Goal: Task Accomplishment & Management: Manage account settings

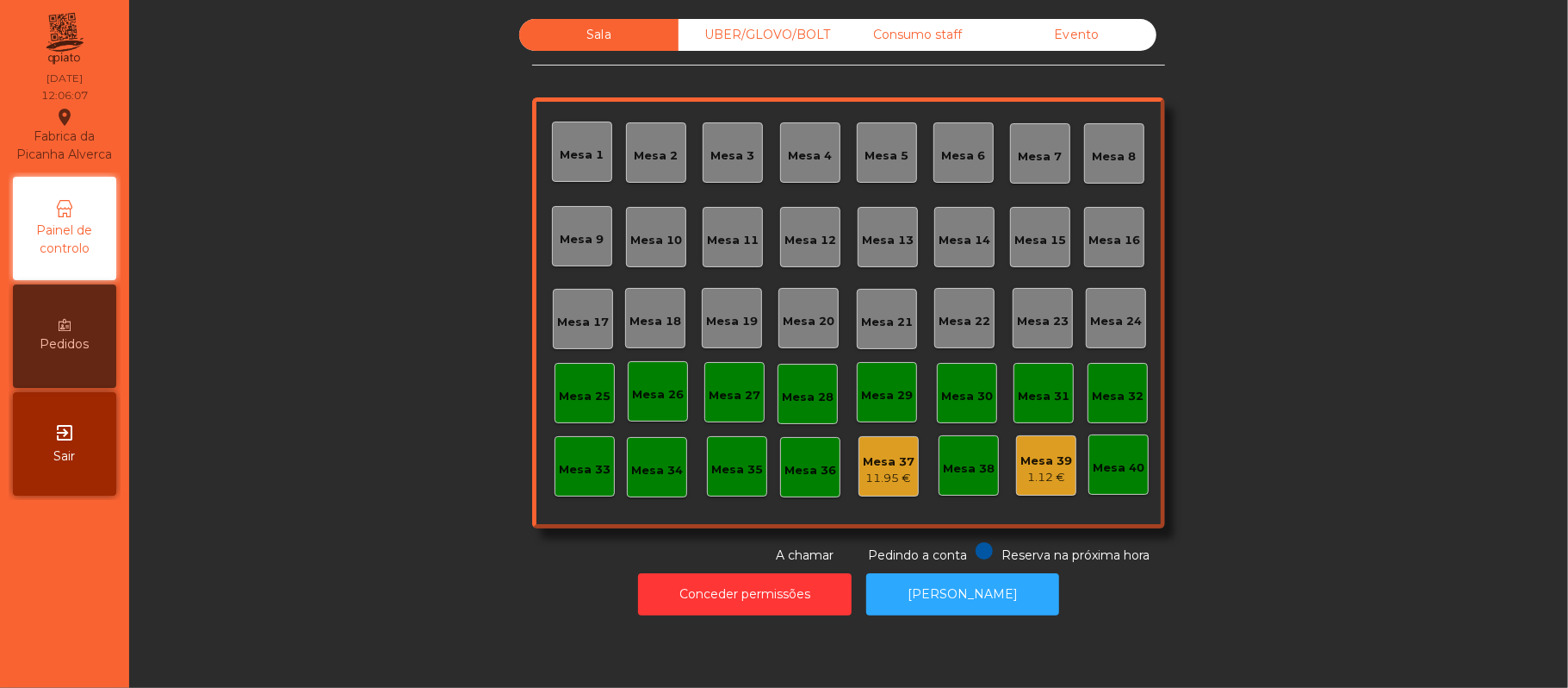
click at [1025, 476] on div "1.12 €" at bounding box center [1047, 476] width 52 height 17
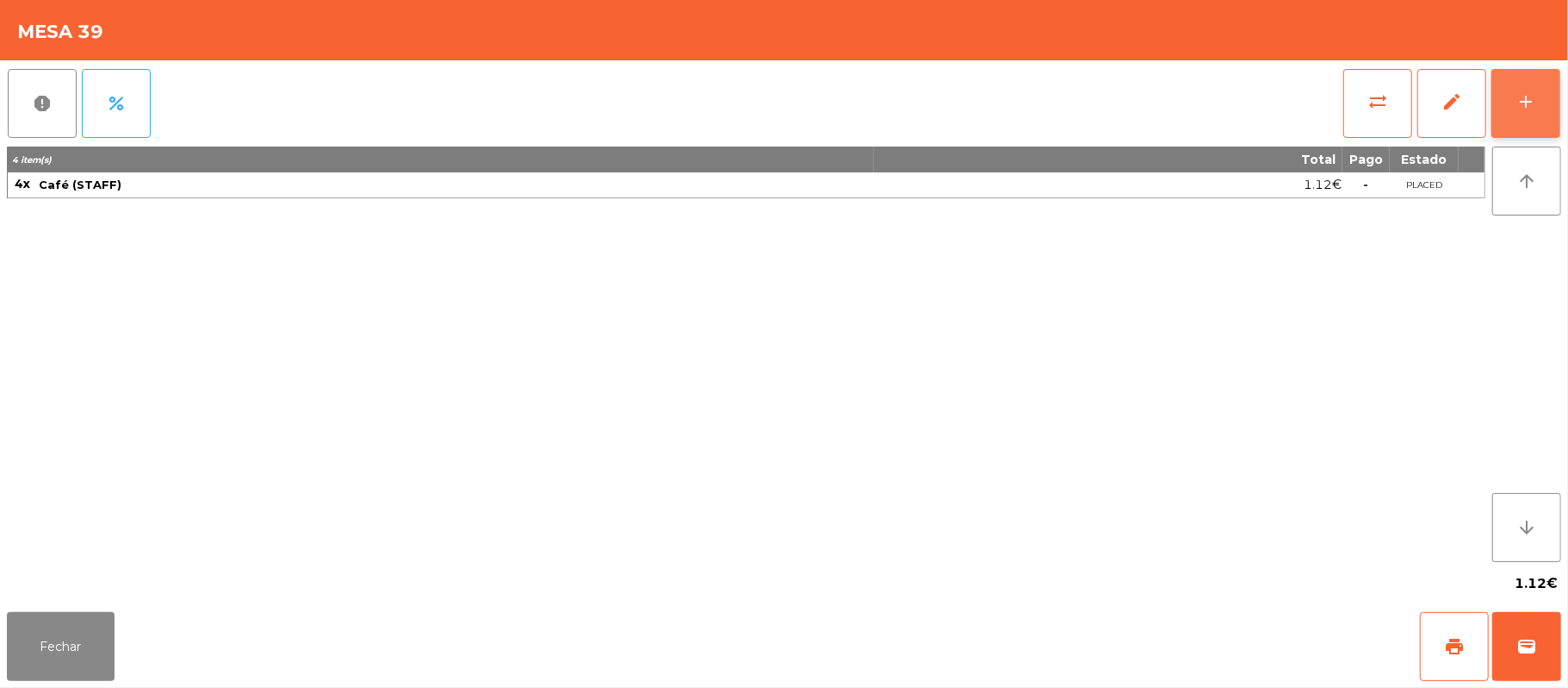
click at [1523, 92] on div "add" at bounding box center [1525, 101] width 20 height 20
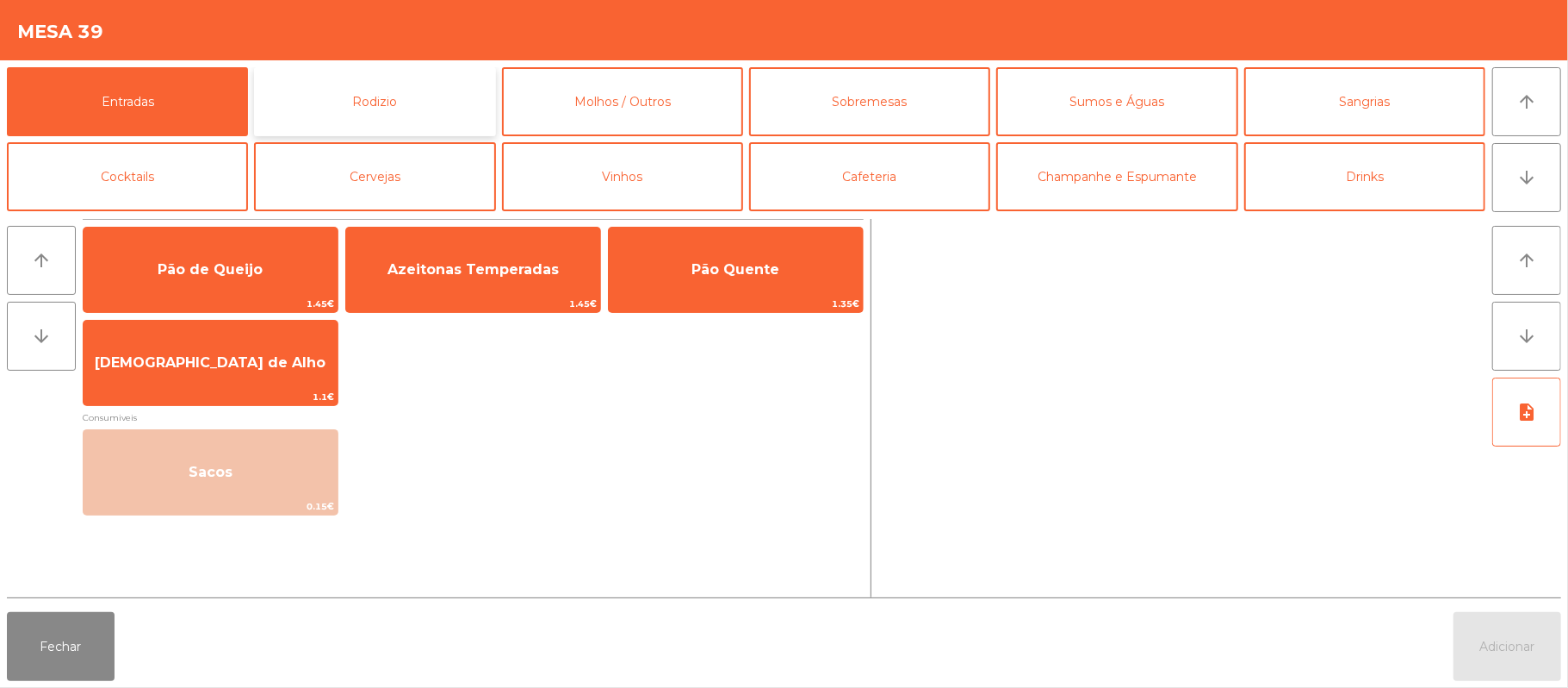
click at [418, 83] on button "Rodizio" at bounding box center [374, 102] width 241 height 69
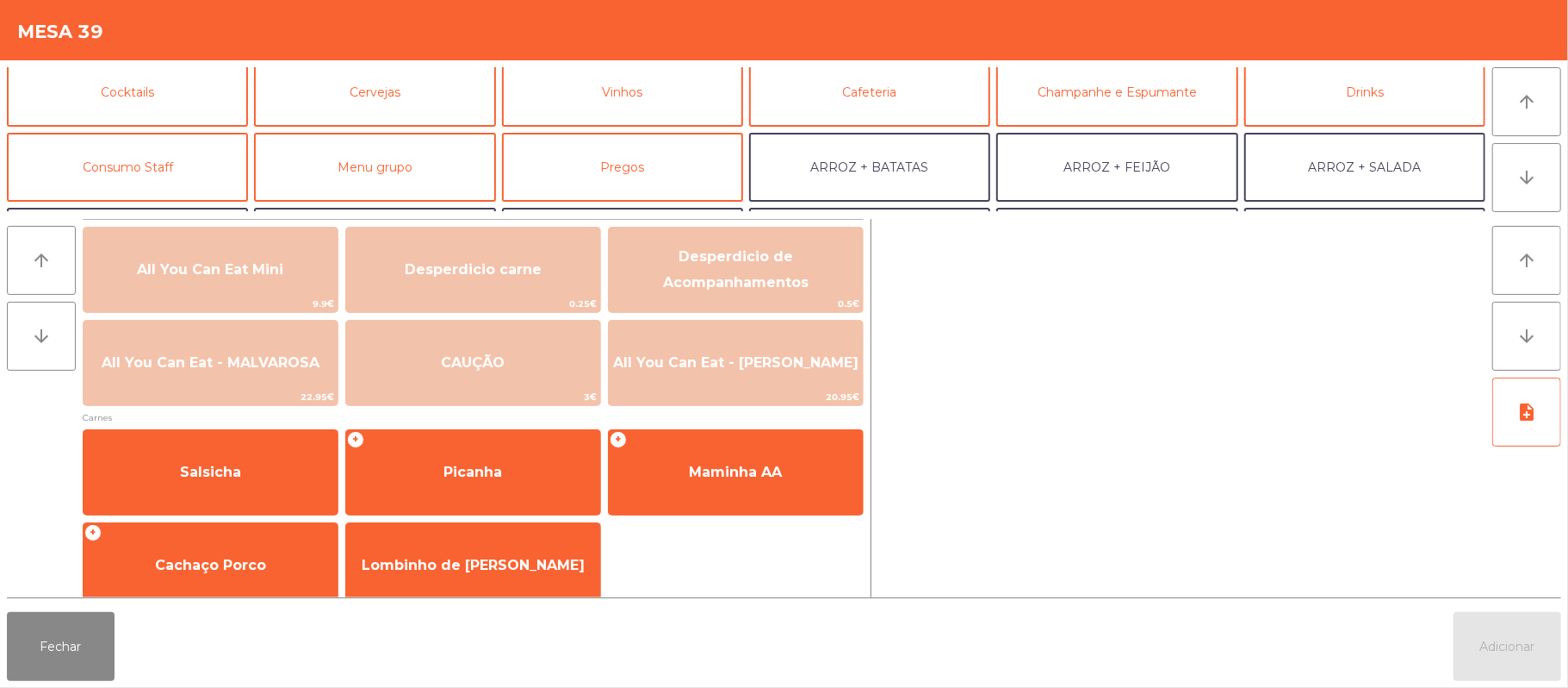
scroll to position [104, 0]
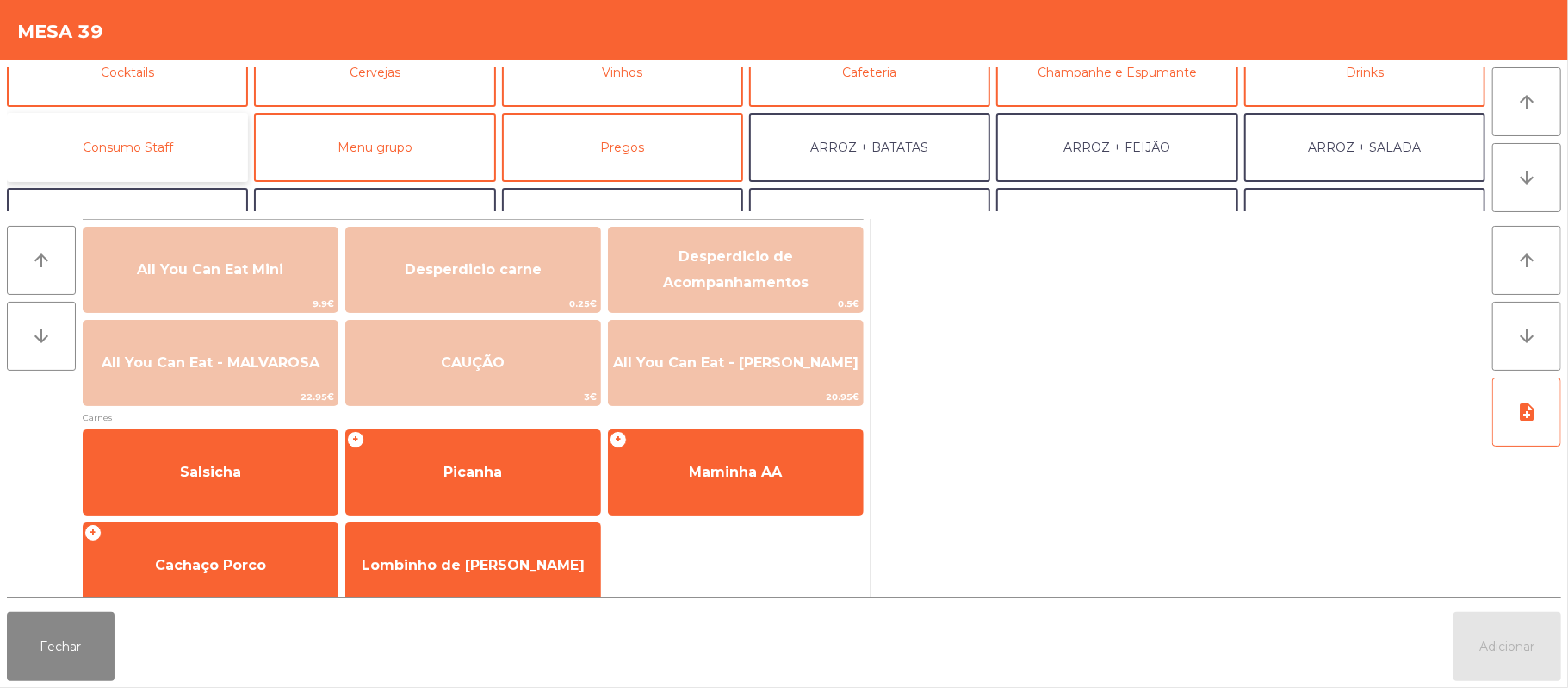
click at [201, 143] on button "Consumo Staff" at bounding box center [127, 148] width 241 height 69
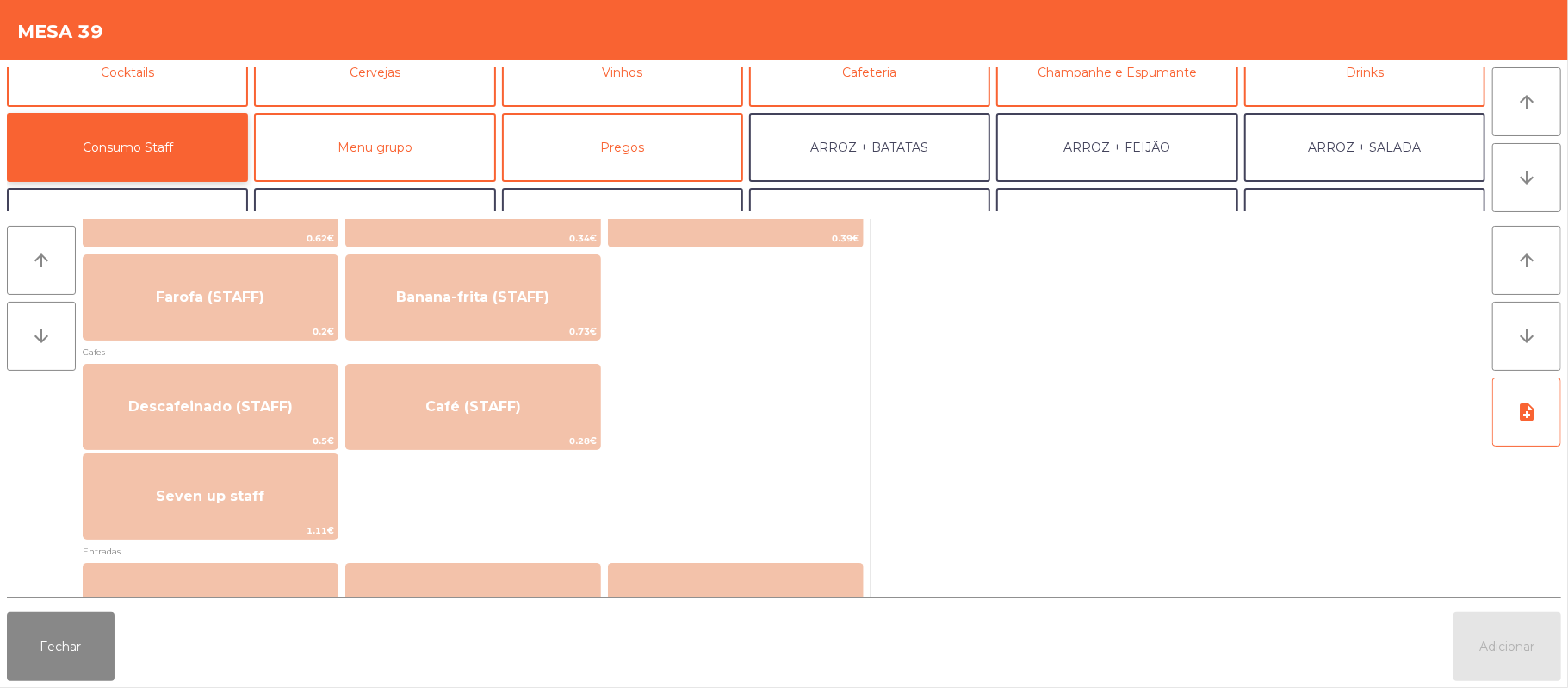
scroll to position [880, 0]
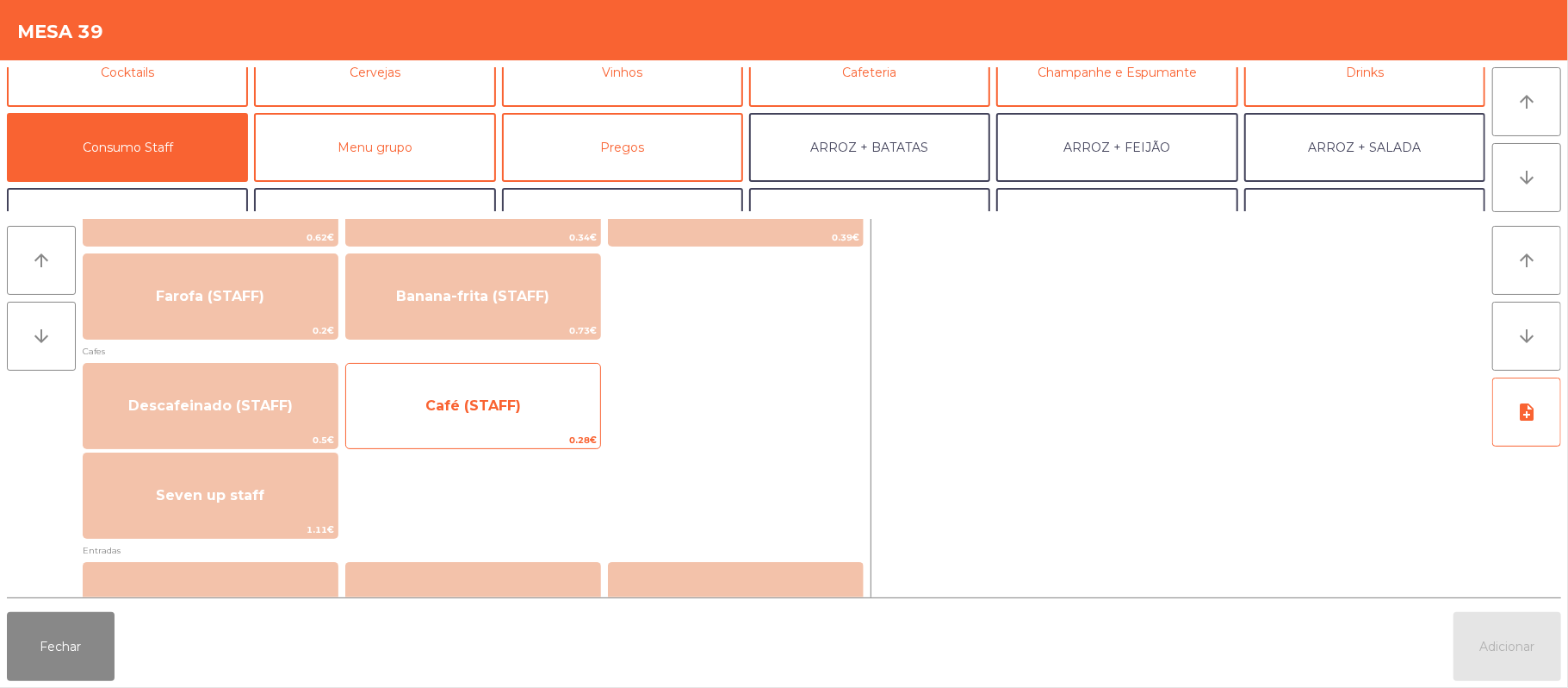
click at [551, 439] on span "0.28€" at bounding box center [474, 440] width 254 height 16
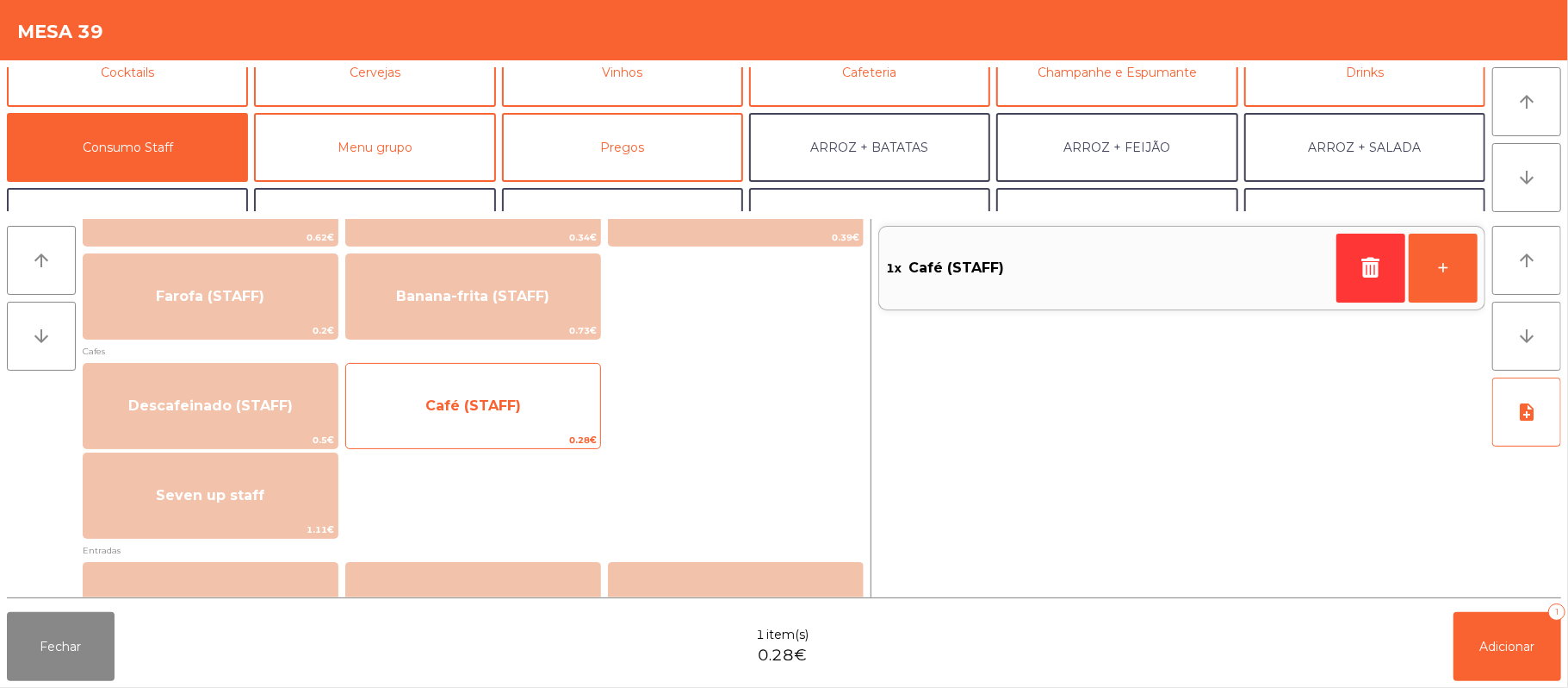
click at [523, 405] on span "Café (STAFF)" at bounding box center [474, 405] width 254 height 46
click at [524, 421] on span "Café (STAFF)" at bounding box center [474, 405] width 254 height 46
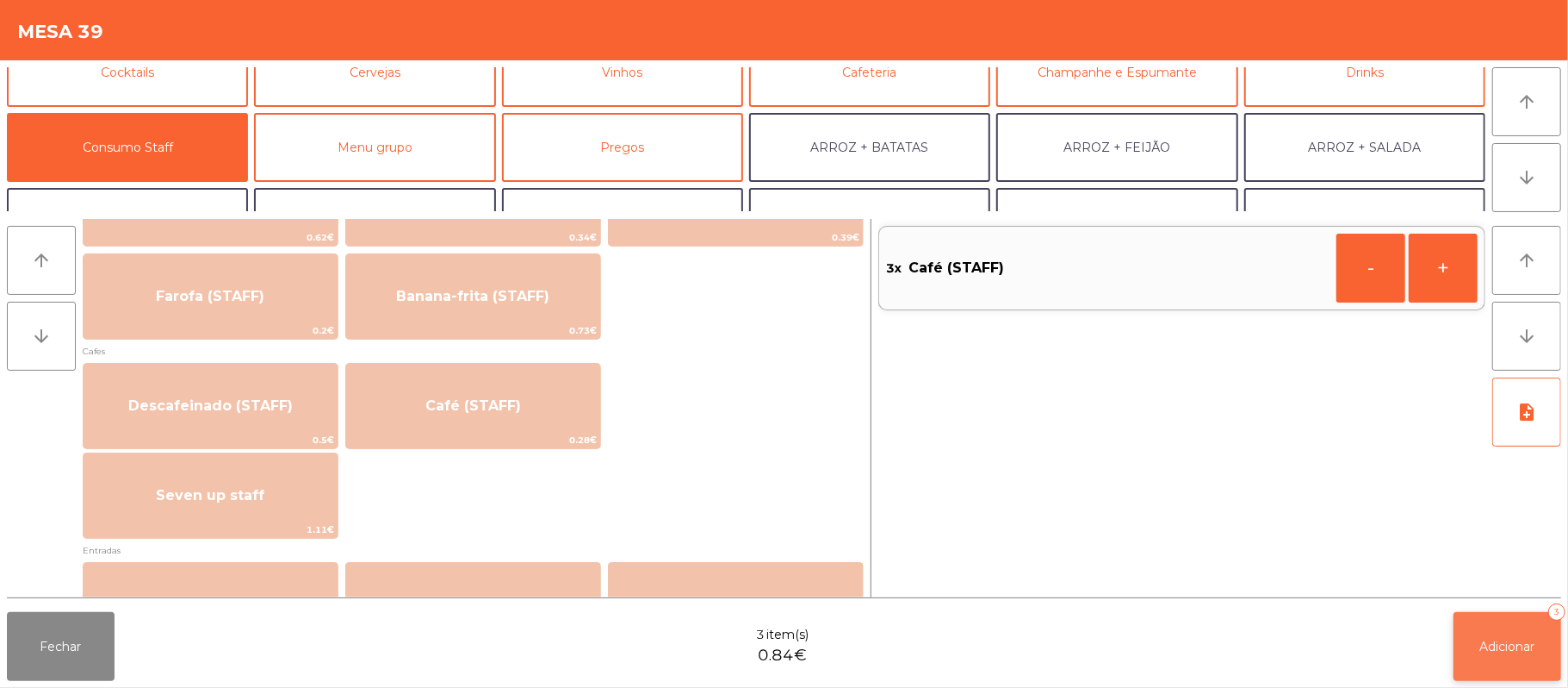
click at [1520, 652] on span "Adicionar" at bounding box center [1508, 645] width 55 height 15
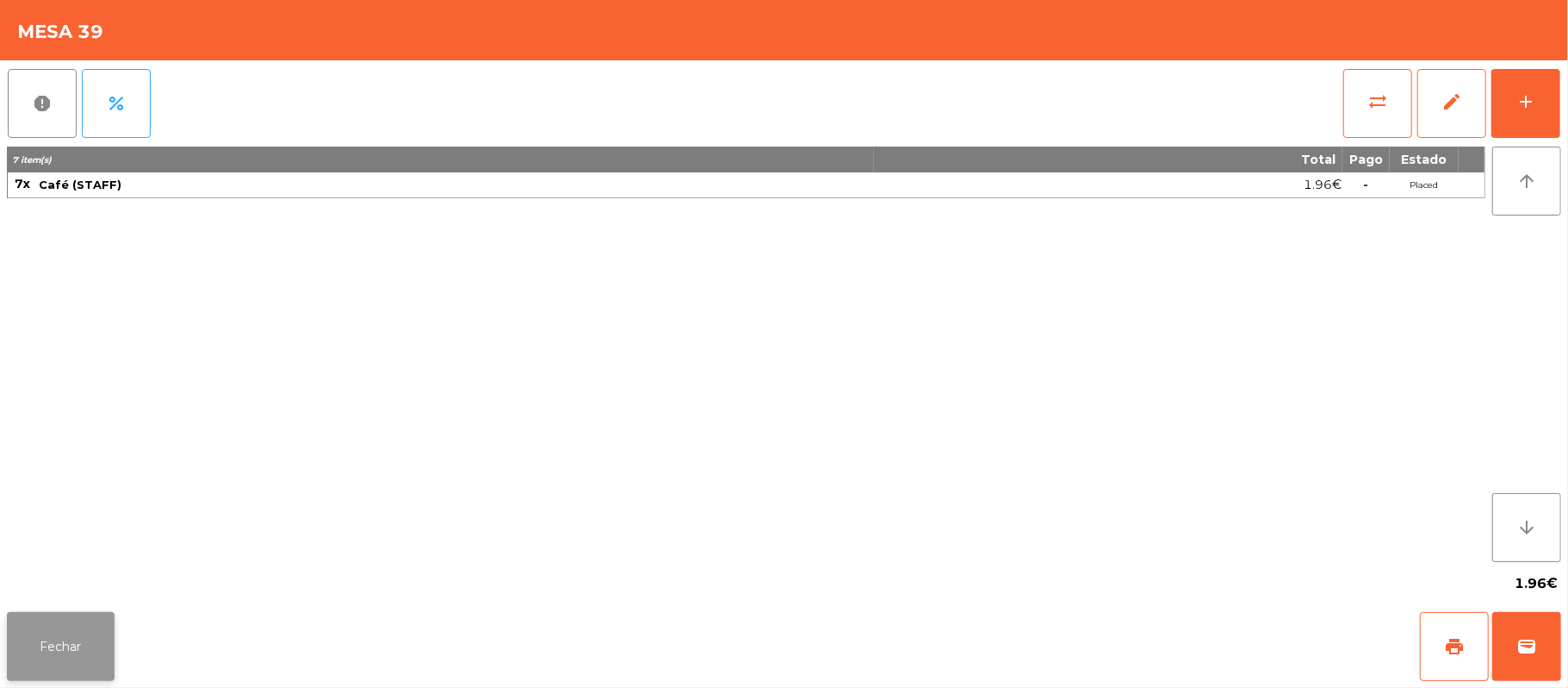
click at [83, 644] on button "Fechar" at bounding box center [60, 646] width 107 height 69
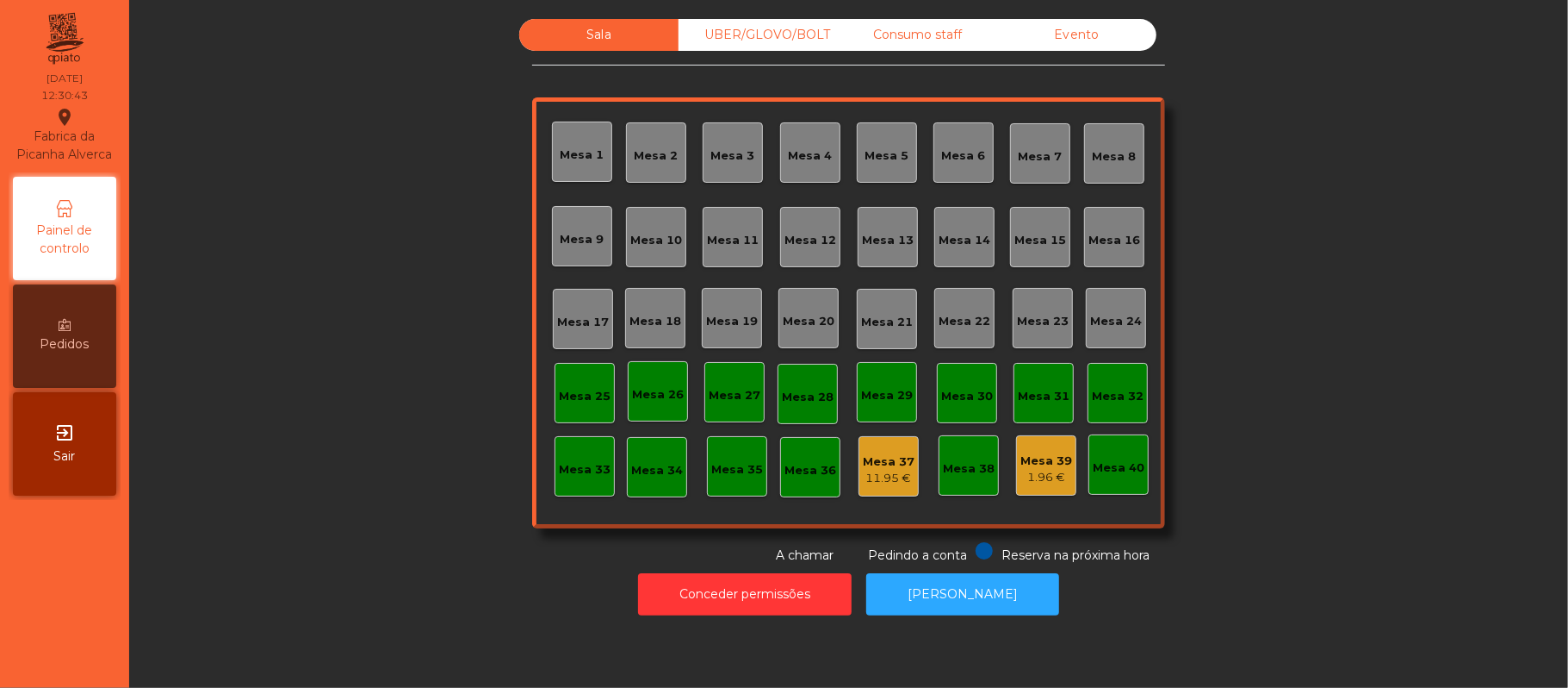
click at [719, 246] on div "Mesa 11" at bounding box center [733, 240] width 52 height 17
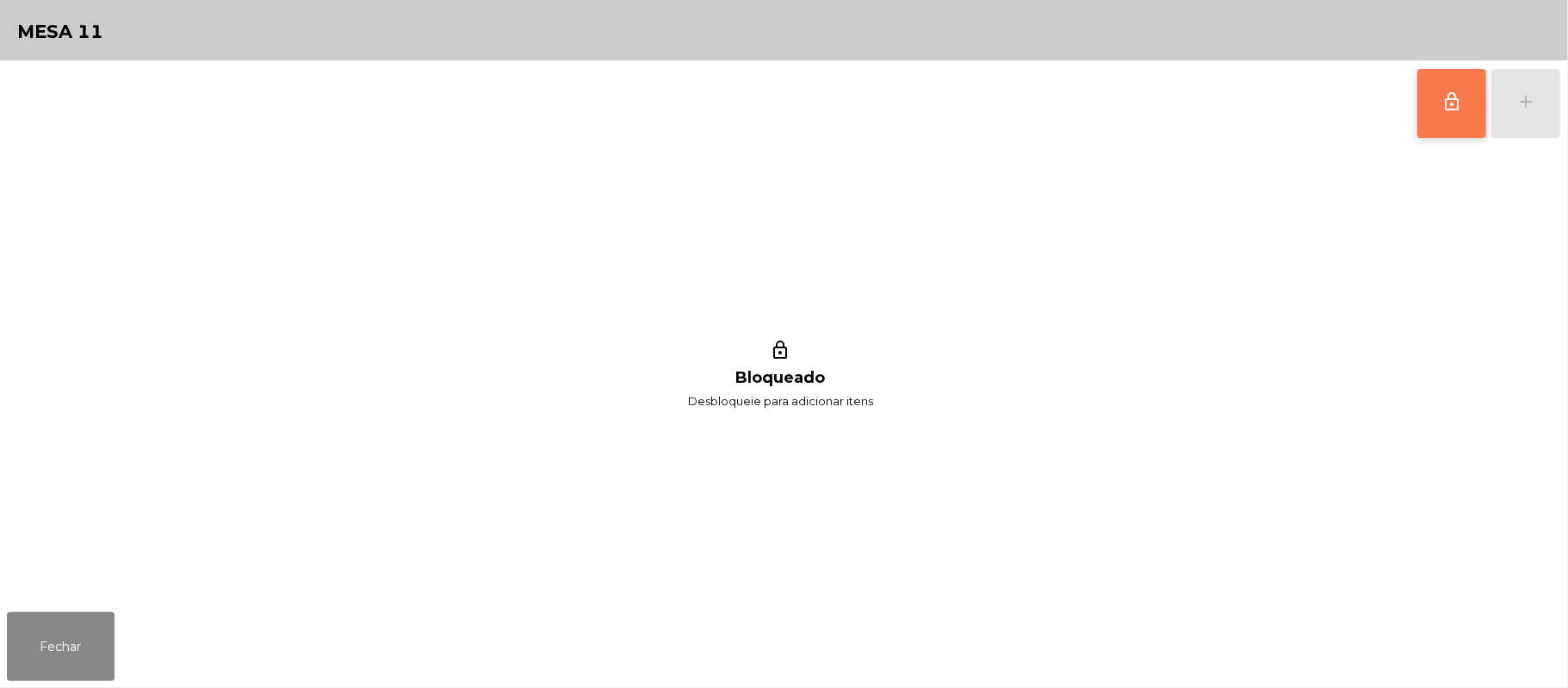
click at [1438, 118] on button "lock_outline" at bounding box center [1453, 104] width 69 height 69
click at [1514, 105] on button "add" at bounding box center [1526, 104] width 69 height 69
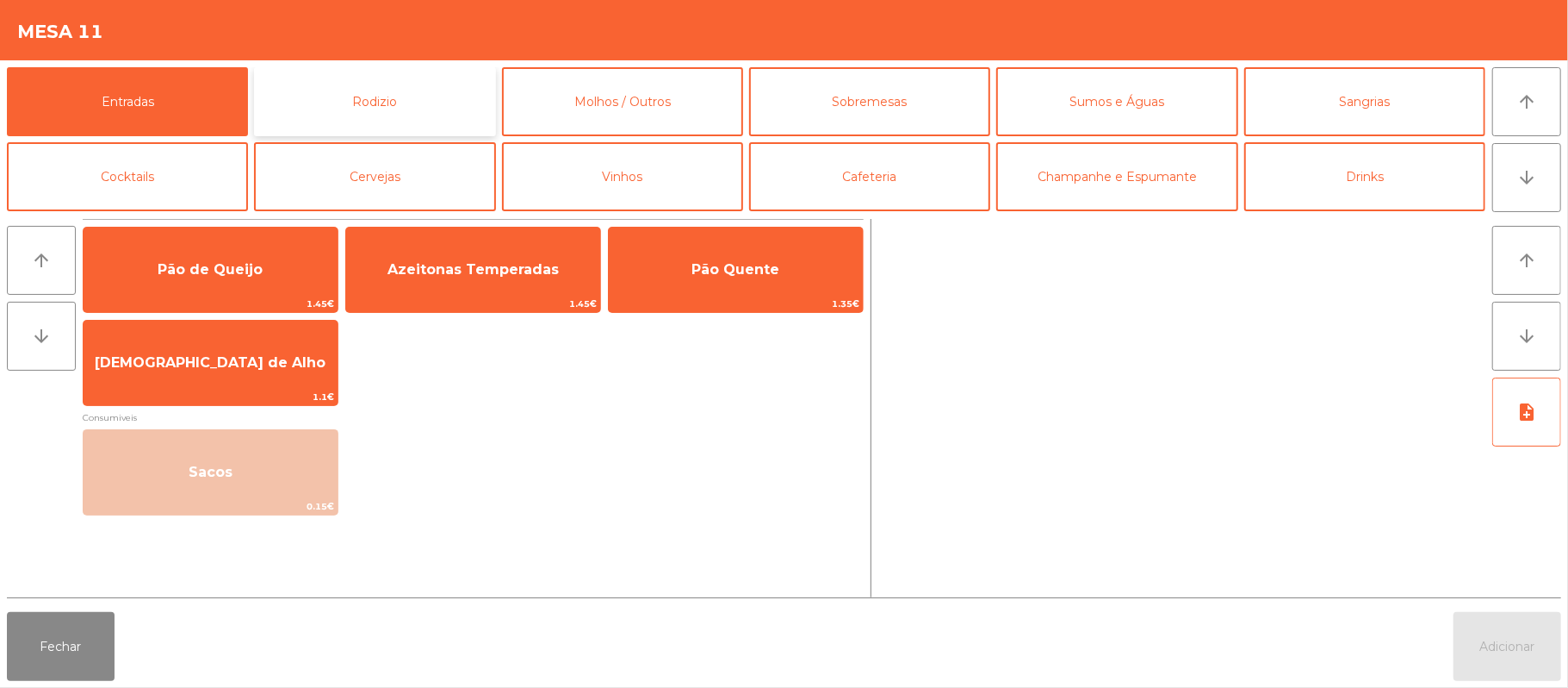
click at [328, 86] on button "Rodizio" at bounding box center [374, 102] width 241 height 69
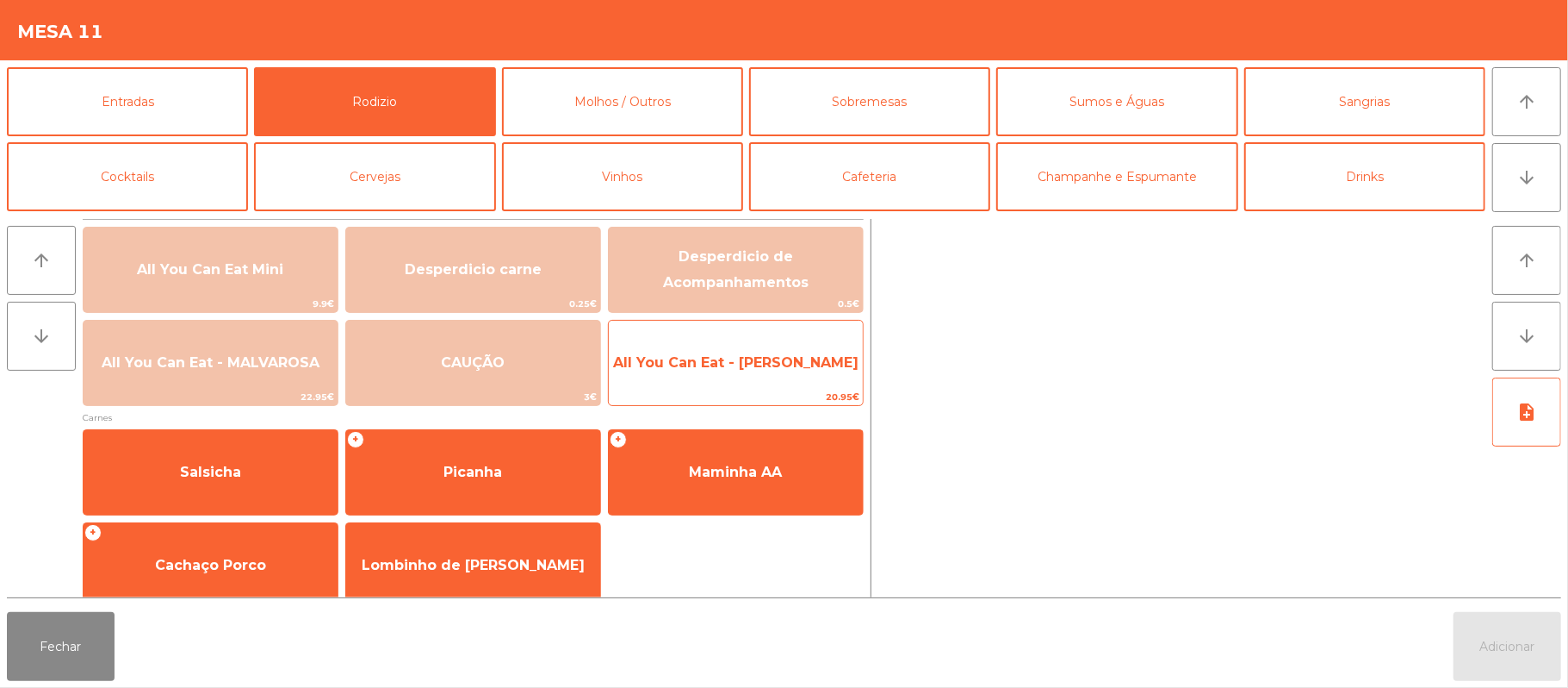
click at [752, 362] on span "All You Can Eat - [PERSON_NAME]" at bounding box center [736, 362] width 245 height 16
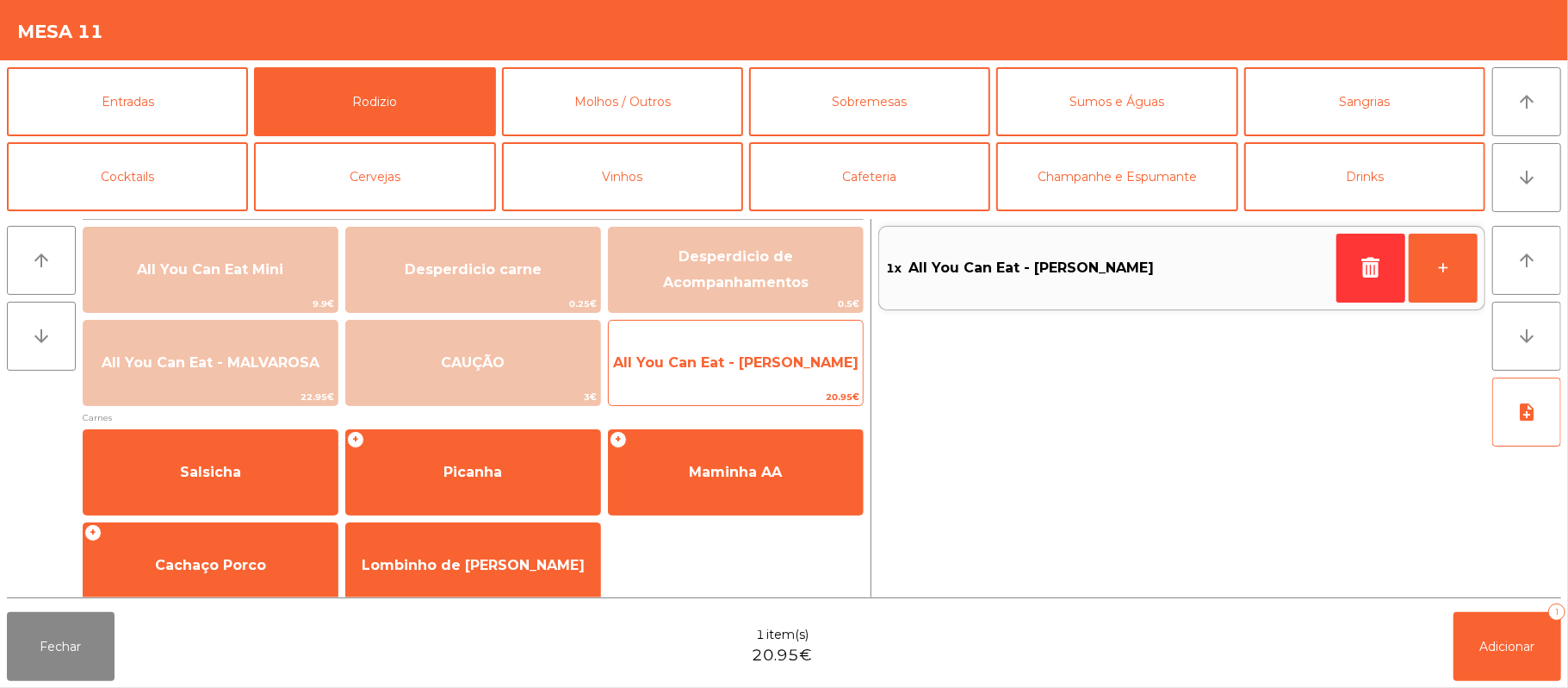
click at [742, 370] on span "All You Can Eat - [PERSON_NAME]" at bounding box center [736, 362] width 245 height 16
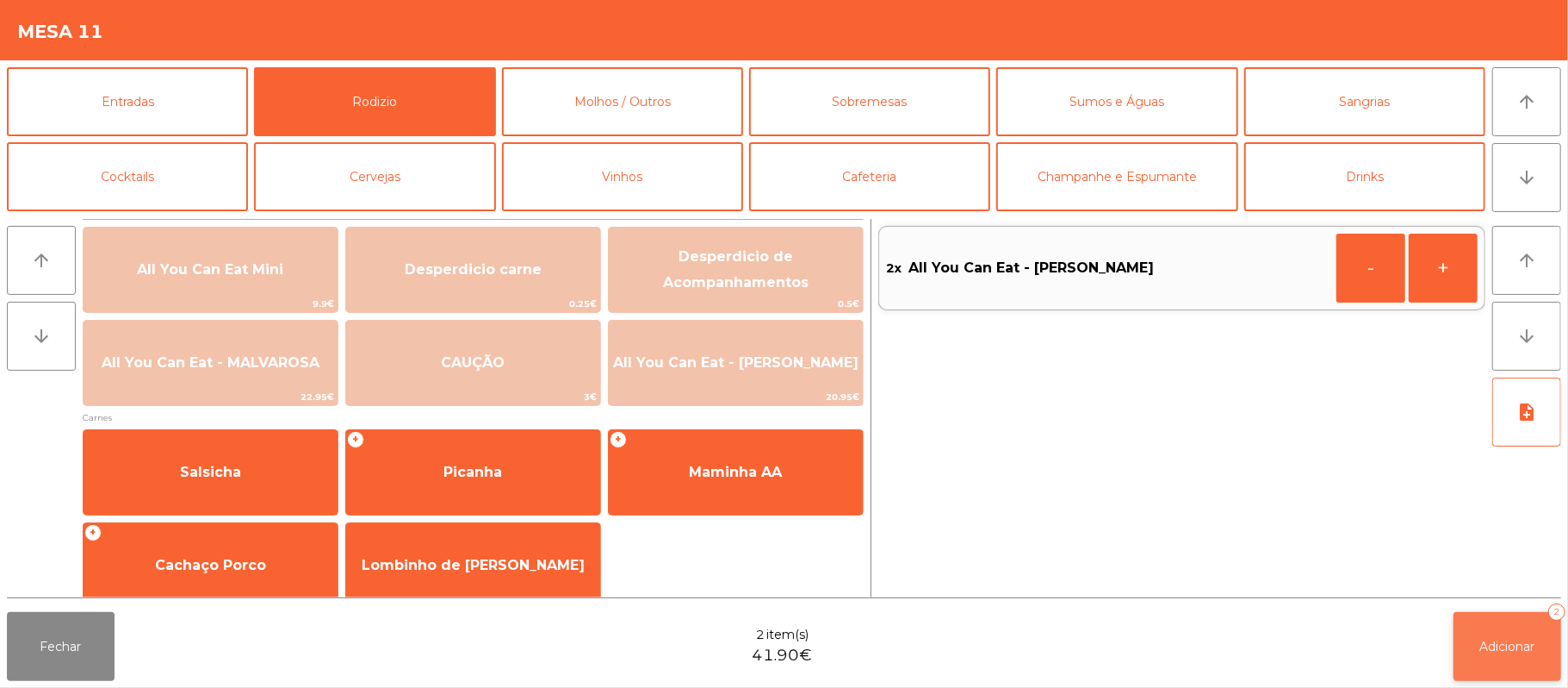
click at [1495, 656] on button "Adicionar 2" at bounding box center [1507, 646] width 107 height 69
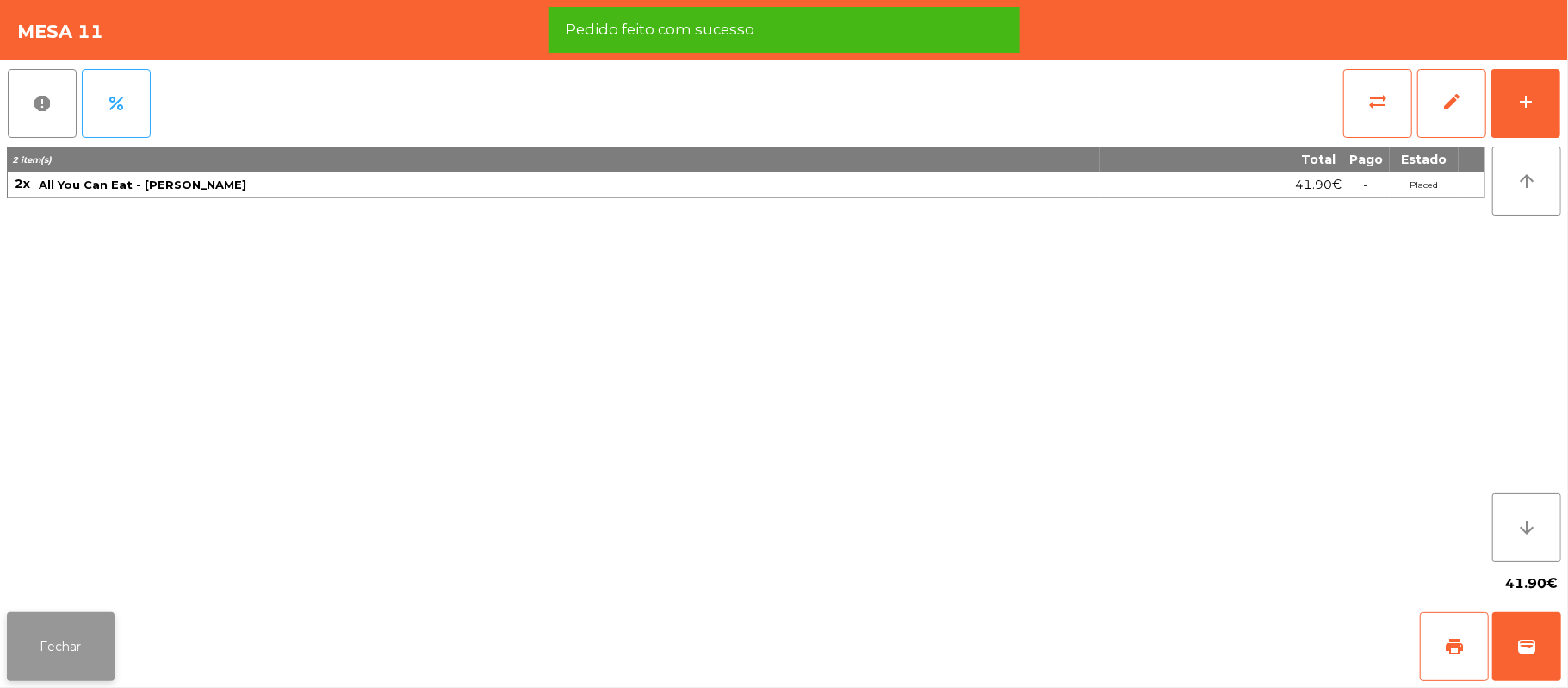
click at [67, 636] on button "Fechar" at bounding box center [60, 646] width 107 height 69
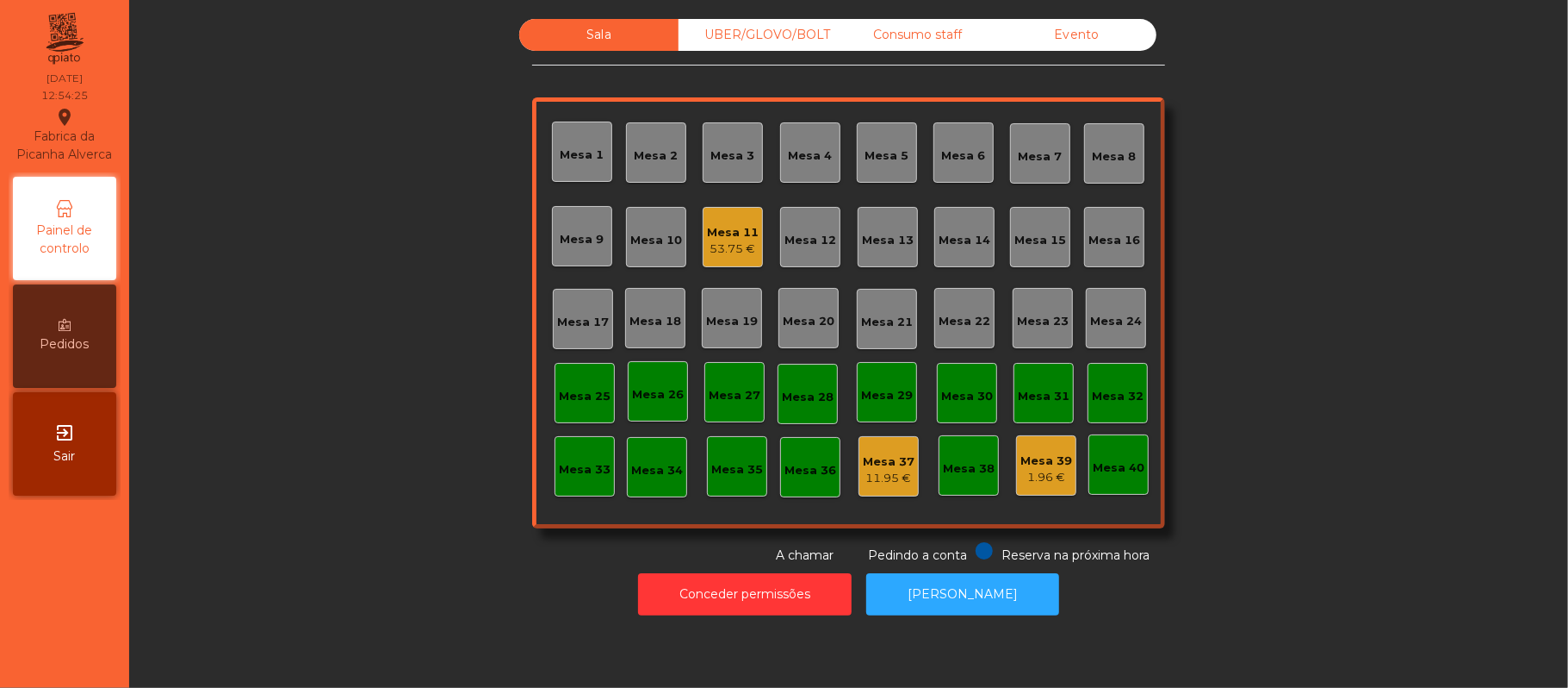
click at [1107, 255] on div "Mesa 16" at bounding box center [1115, 237] width 60 height 60
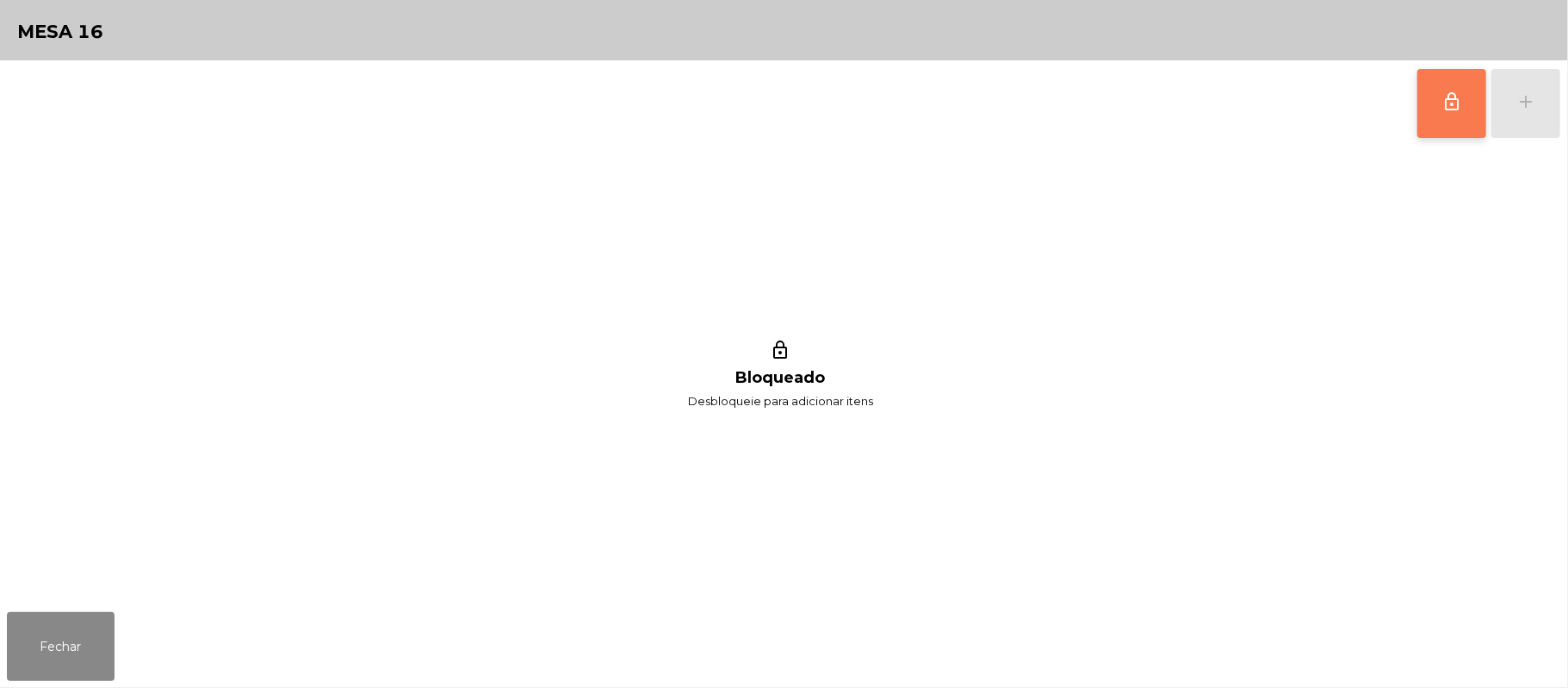
click at [1461, 108] on span "lock_outline" at bounding box center [1452, 101] width 20 height 20
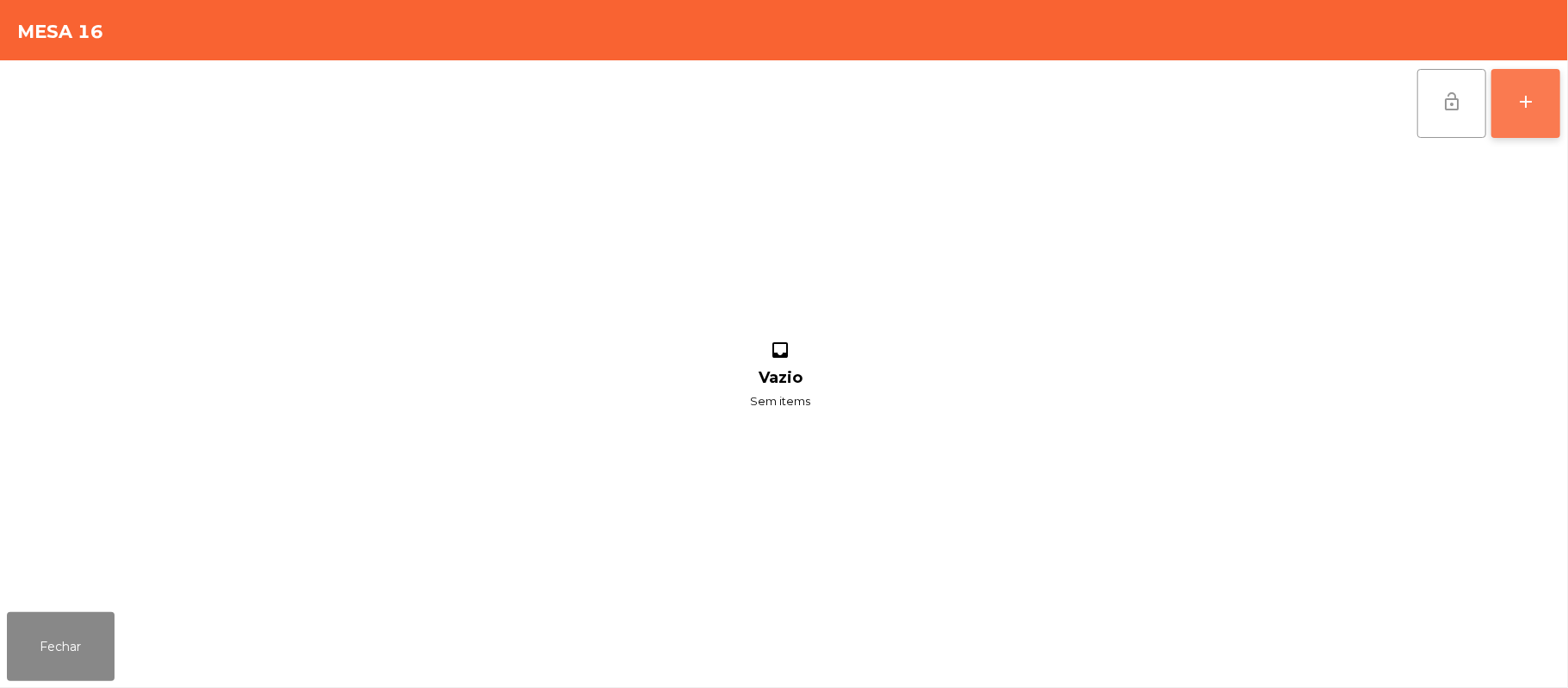
click at [1503, 119] on button "add" at bounding box center [1526, 104] width 69 height 69
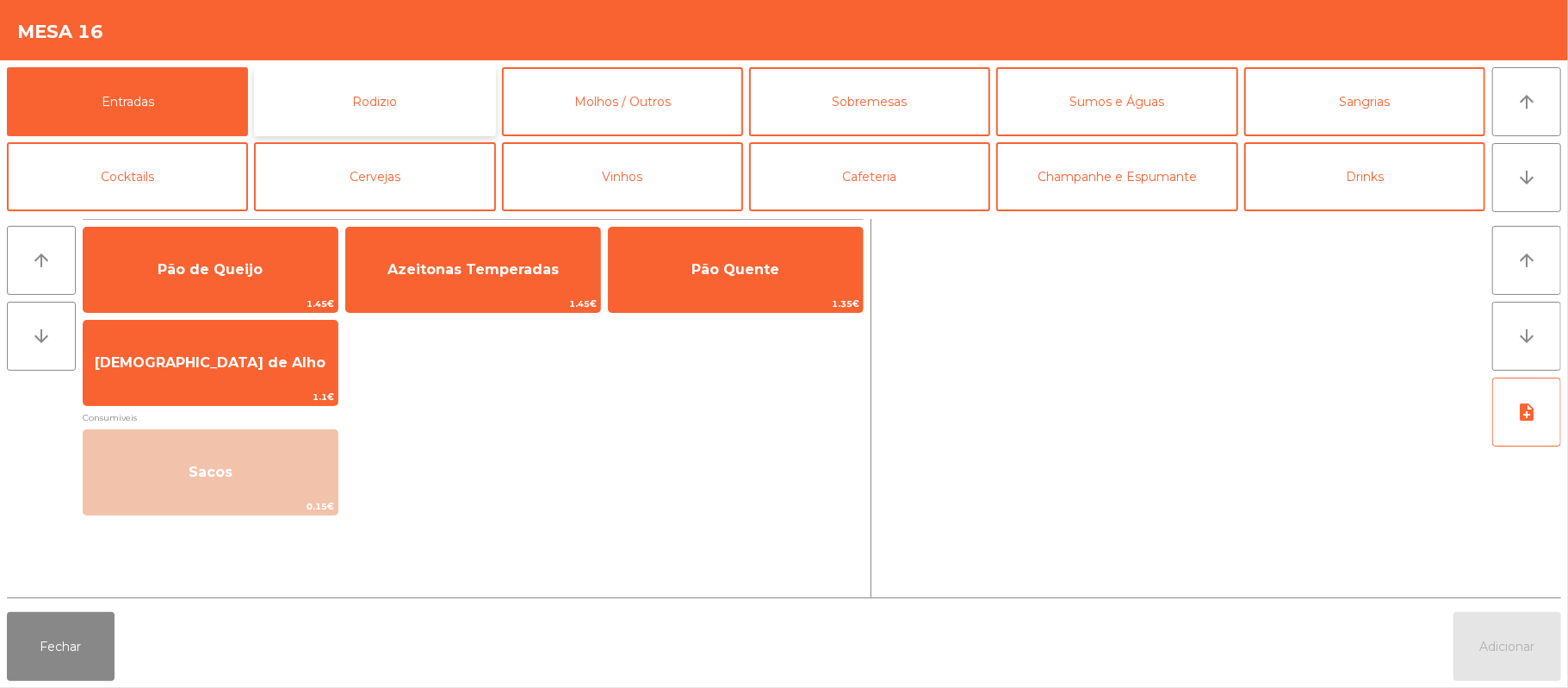
click at [424, 76] on button "Rodizio" at bounding box center [374, 102] width 241 height 69
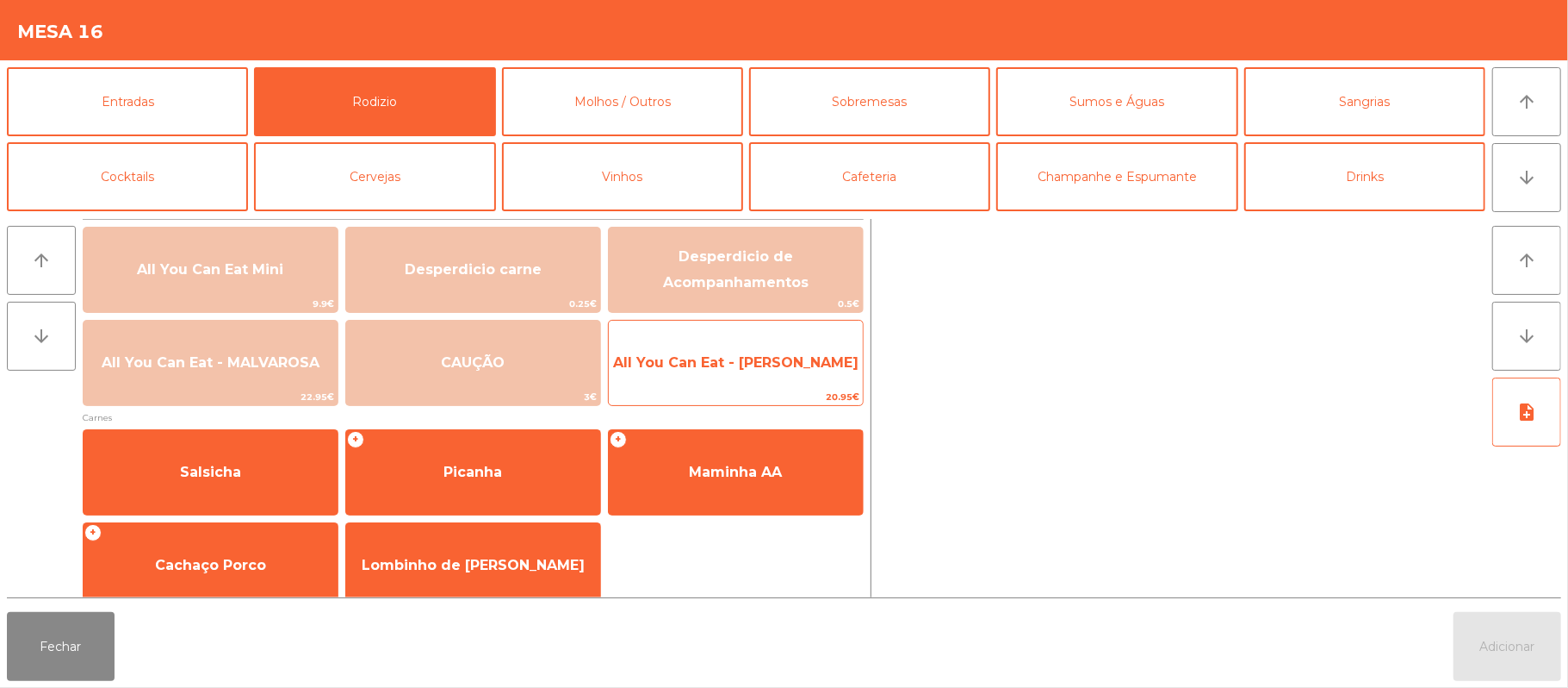
click at [745, 381] on span "All You Can Eat - [PERSON_NAME]" at bounding box center [736, 363] width 254 height 46
click at [749, 381] on span "All You Can Eat - [PERSON_NAME]" at bounding box center [736, 363] width 254 height 46
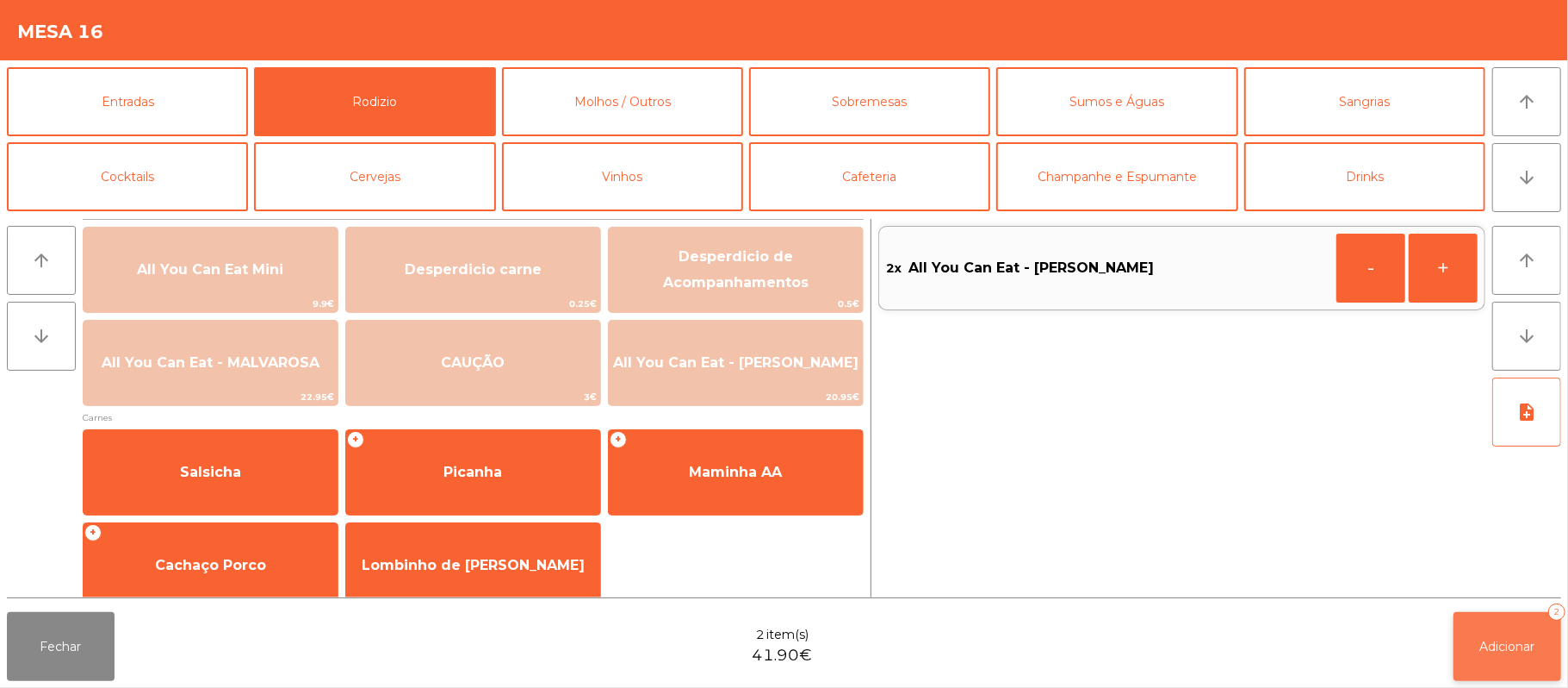
click at [1485, 653] on button "Adicionar 2" at bounding box center [1507, 646] width 107 height 69
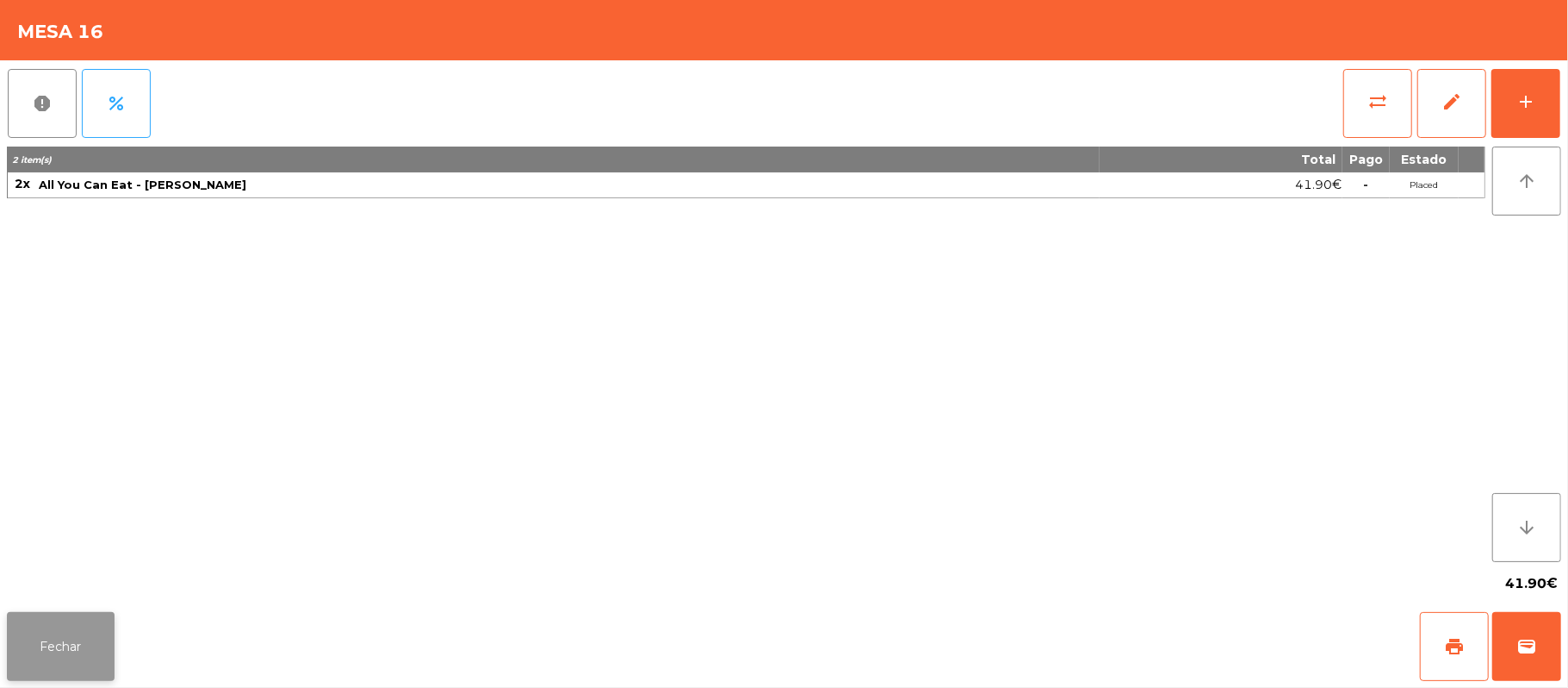
click at [60, 635] on button "Fechar" at bounding box center [60, 646] width 107 height 69
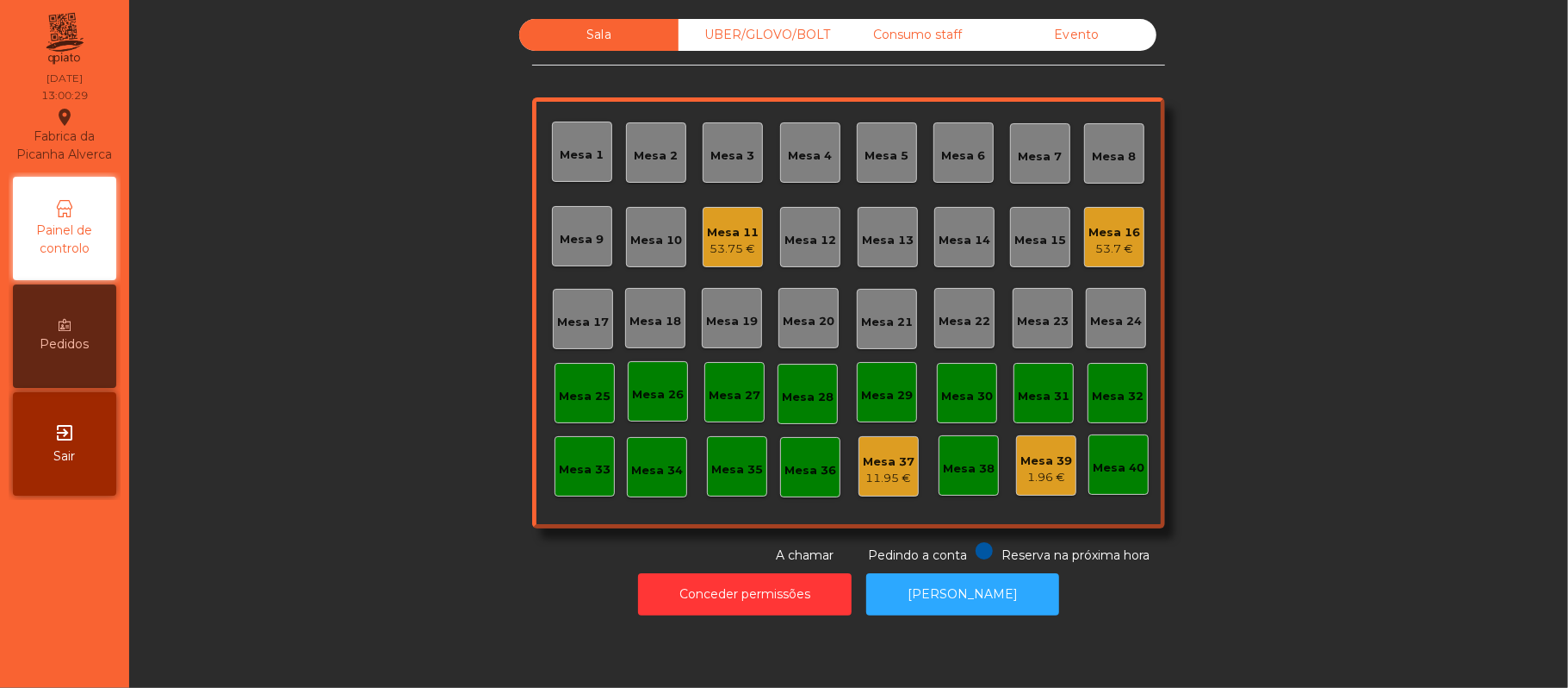
click at [770, 28] on div "UBER/GLOVO/BOLT" at bounding box center [758, 35] width 159 height 32
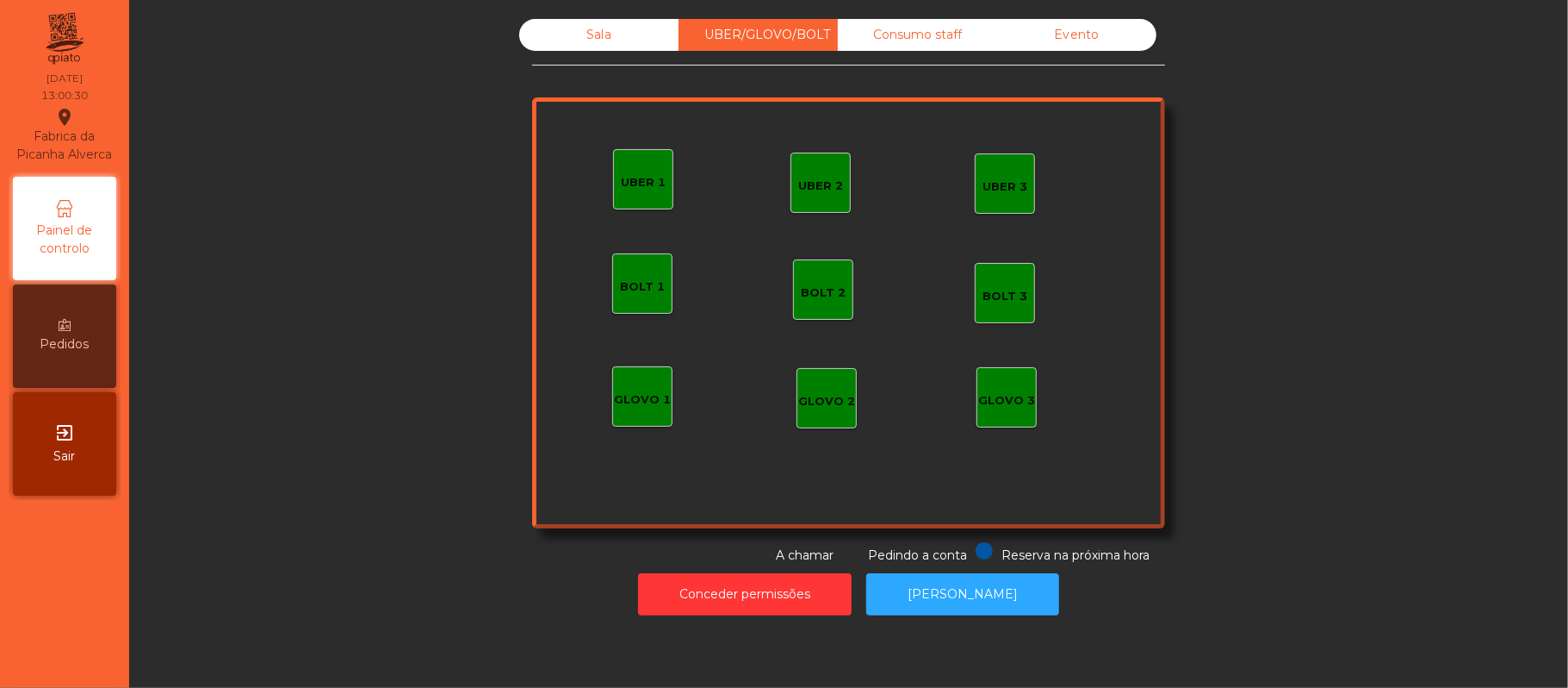
click at [618, 165] on div "UBER 1" at bounding box center [643, 180] width 60 height 60
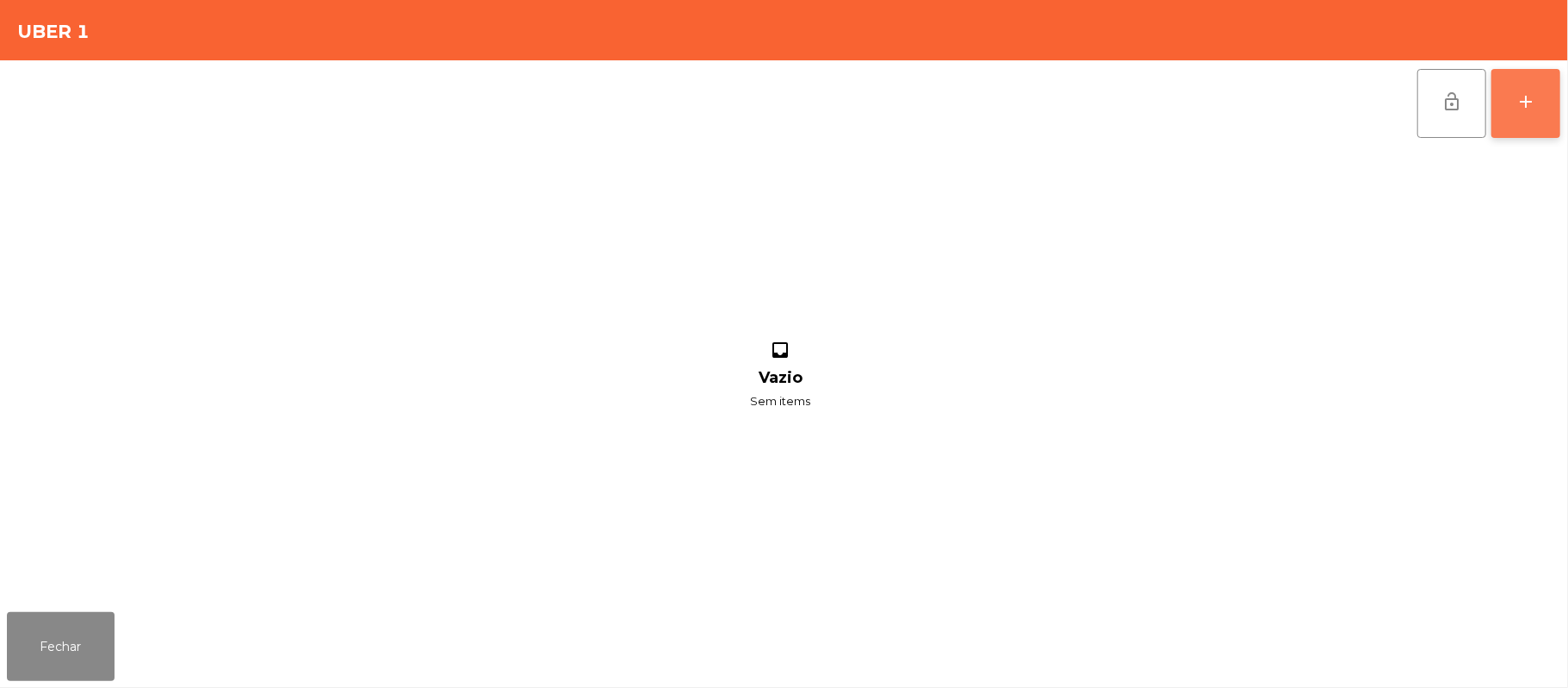
click at [1512, 108] on button "add" at bounding box center [1526, 104] width 69 height 69
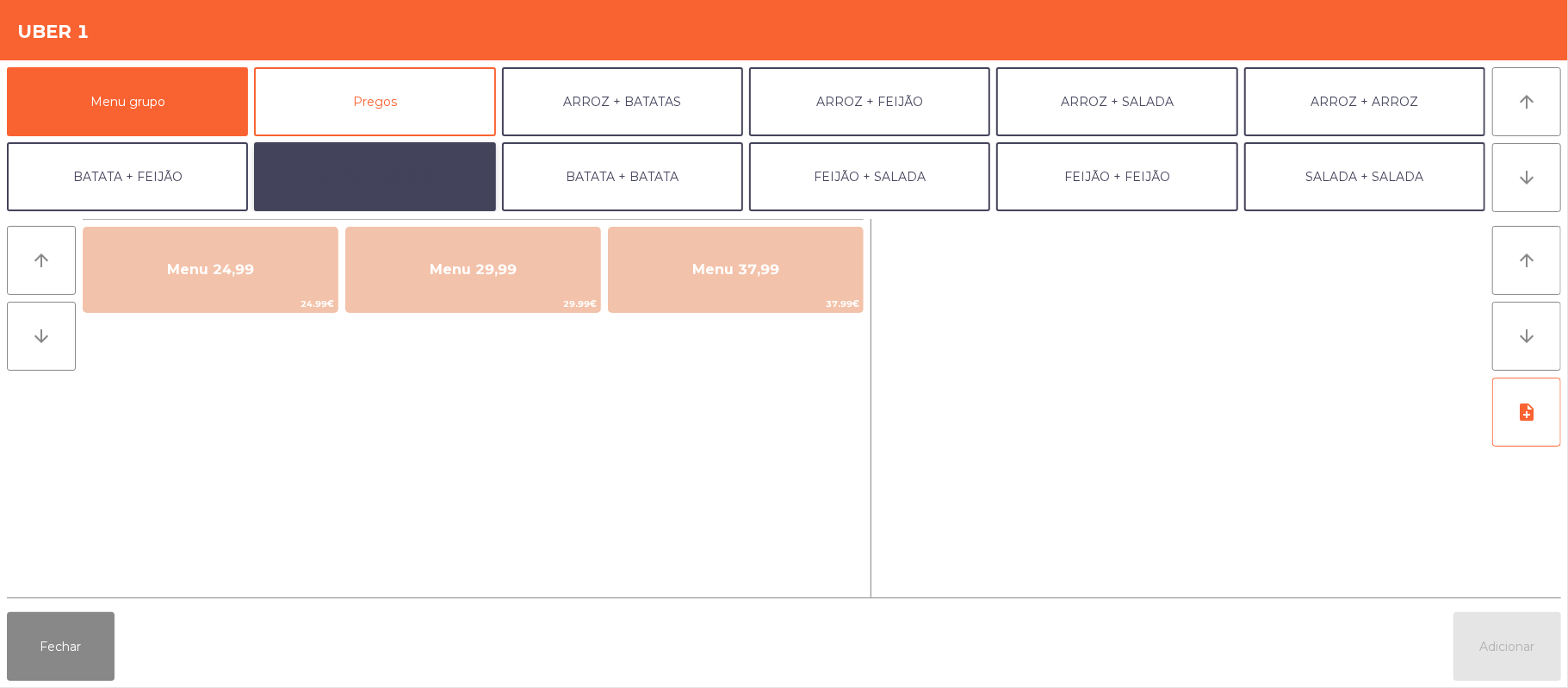
click at [407, 187] on button "BATATA + SALADA" at bounding box center [374, 177] width 241 height 69
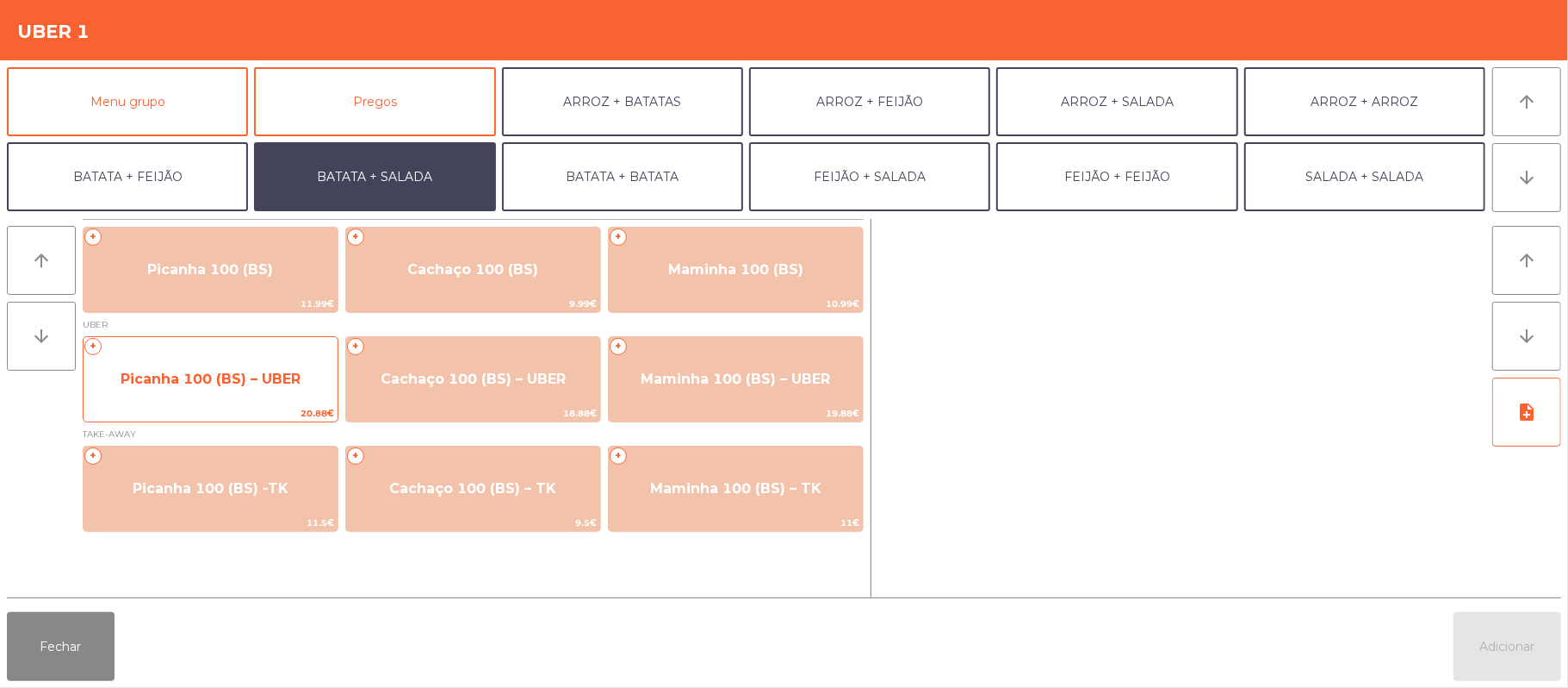
click at [251, 383] on span "Picanha 100 (BS) – UBER" at bounding box center [211, 379] width 180 height 16
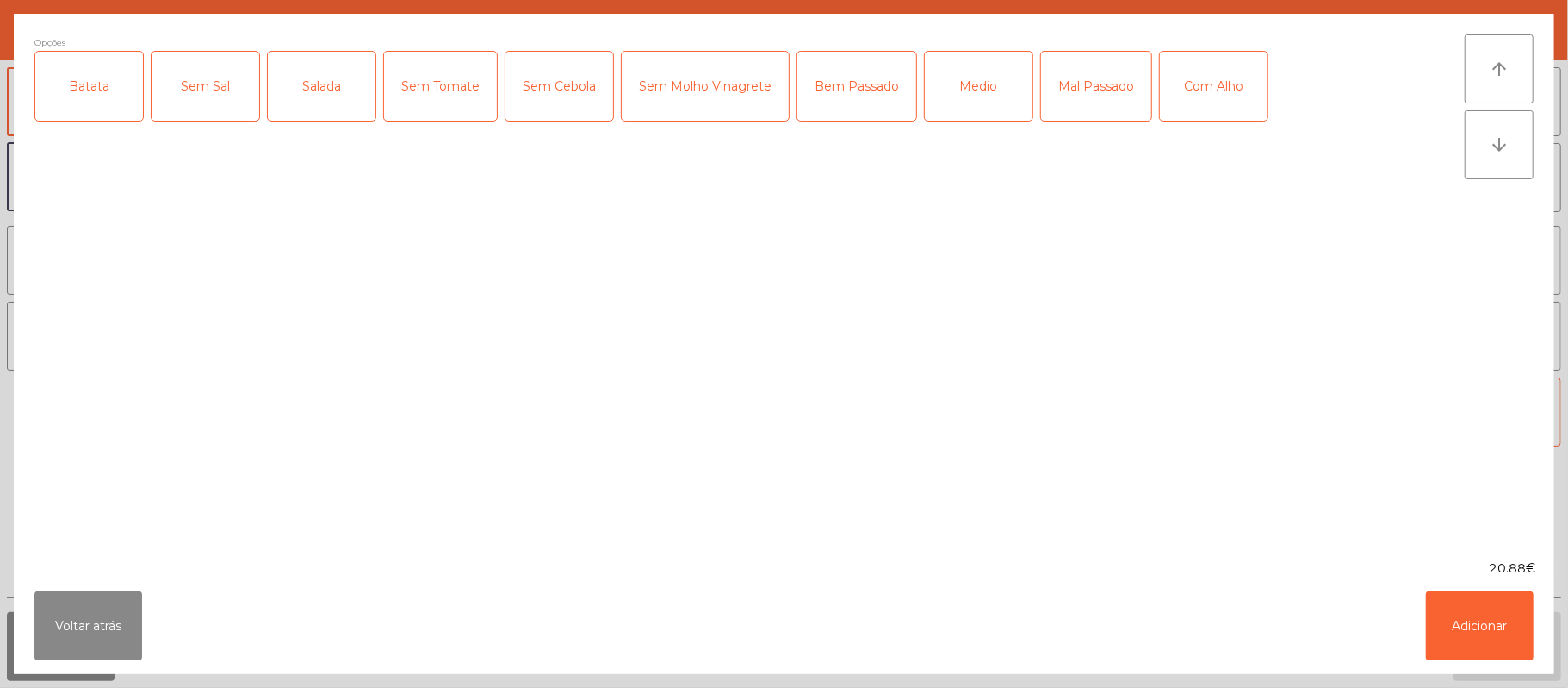
click at [80, 103] on div "Batata" at bounding box center [89, 86] width 107 height 69
click at [328, 110] on div "Salada" at bounding box center [322, 86] width 107 height 69
click at [975, 84] on div "Medio" at bounding box center [978, 86] width 107 height 69
click at [1084, 98] on div "Mal Passado" at bounding box center [1096, 86] width 110 height 69
click at [1483, 604] on button "Adicionar" at bounding box center [1479, 626] width 107 height 69
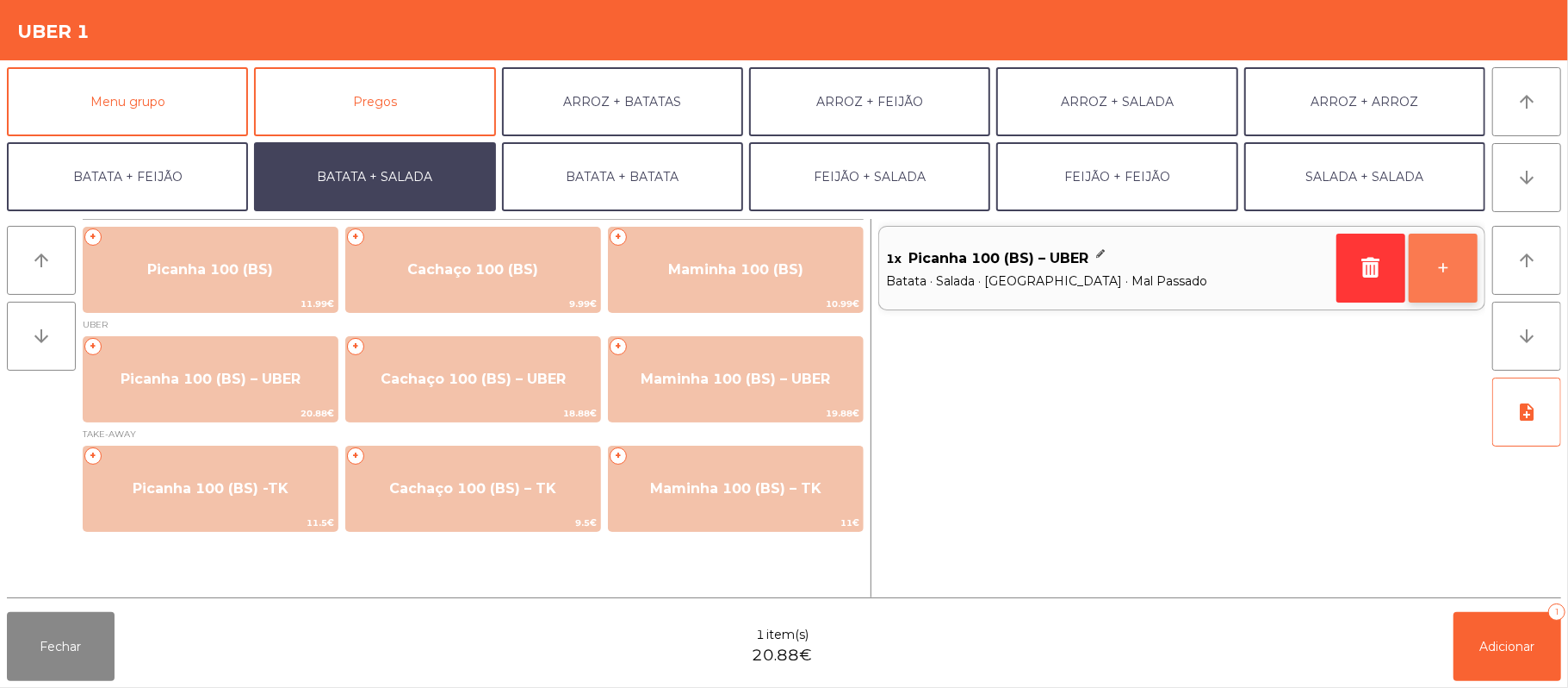
click at [1438, 269] on button "+" at bounding box center [1444, 268] width 69 height 69
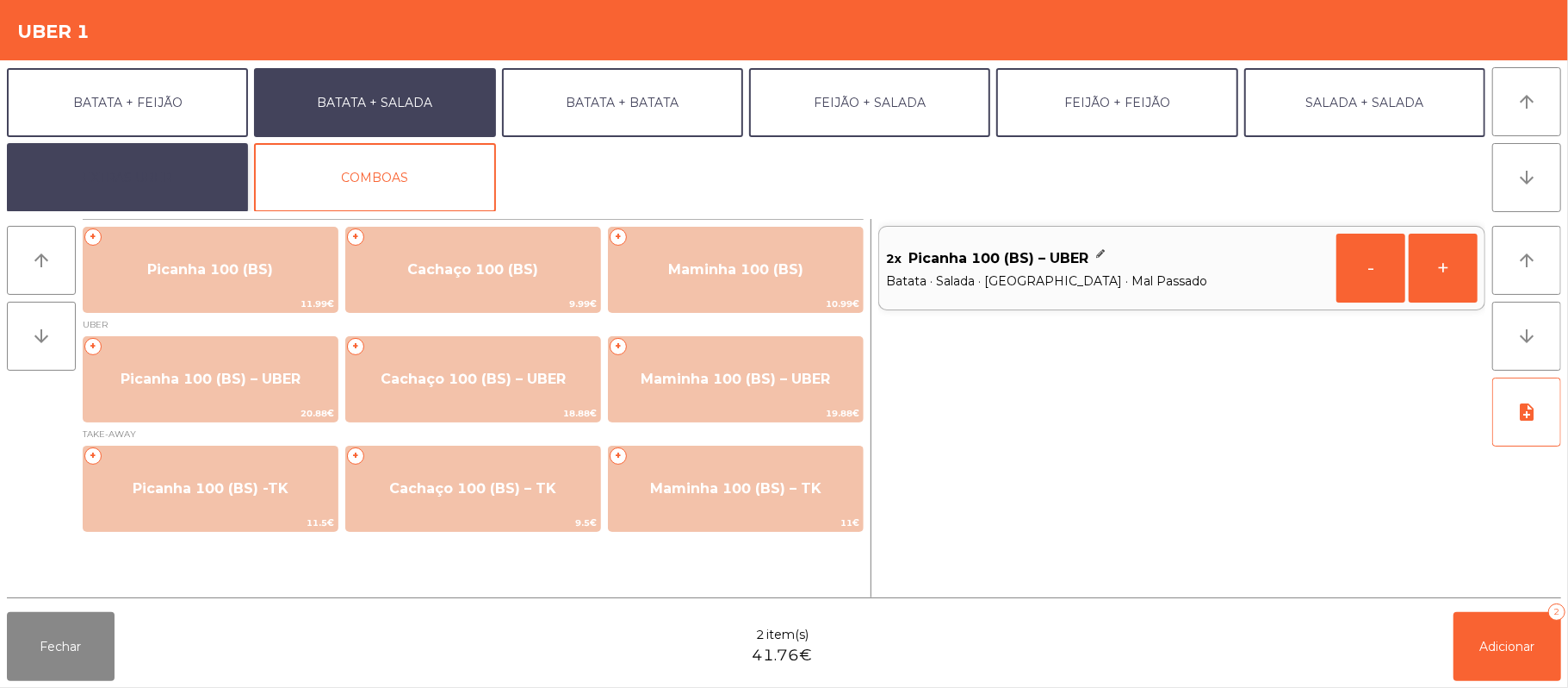
click at [169, 173] on button "EXTRAS UBER" at bounding box center [127, 178] width 241 height 69
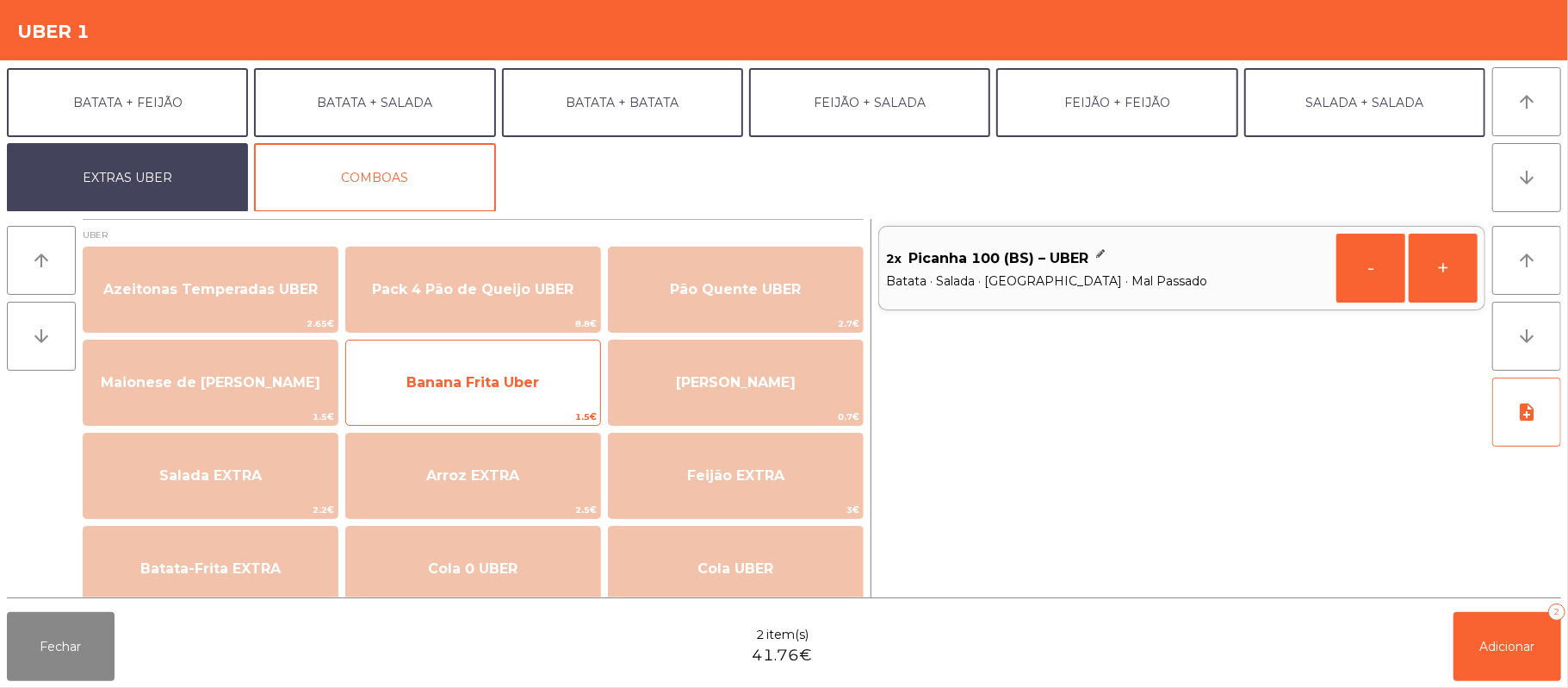
click at [511, 394] on span "Banana Frita Uber" at bounding box center [474, 382] width 254 height 46
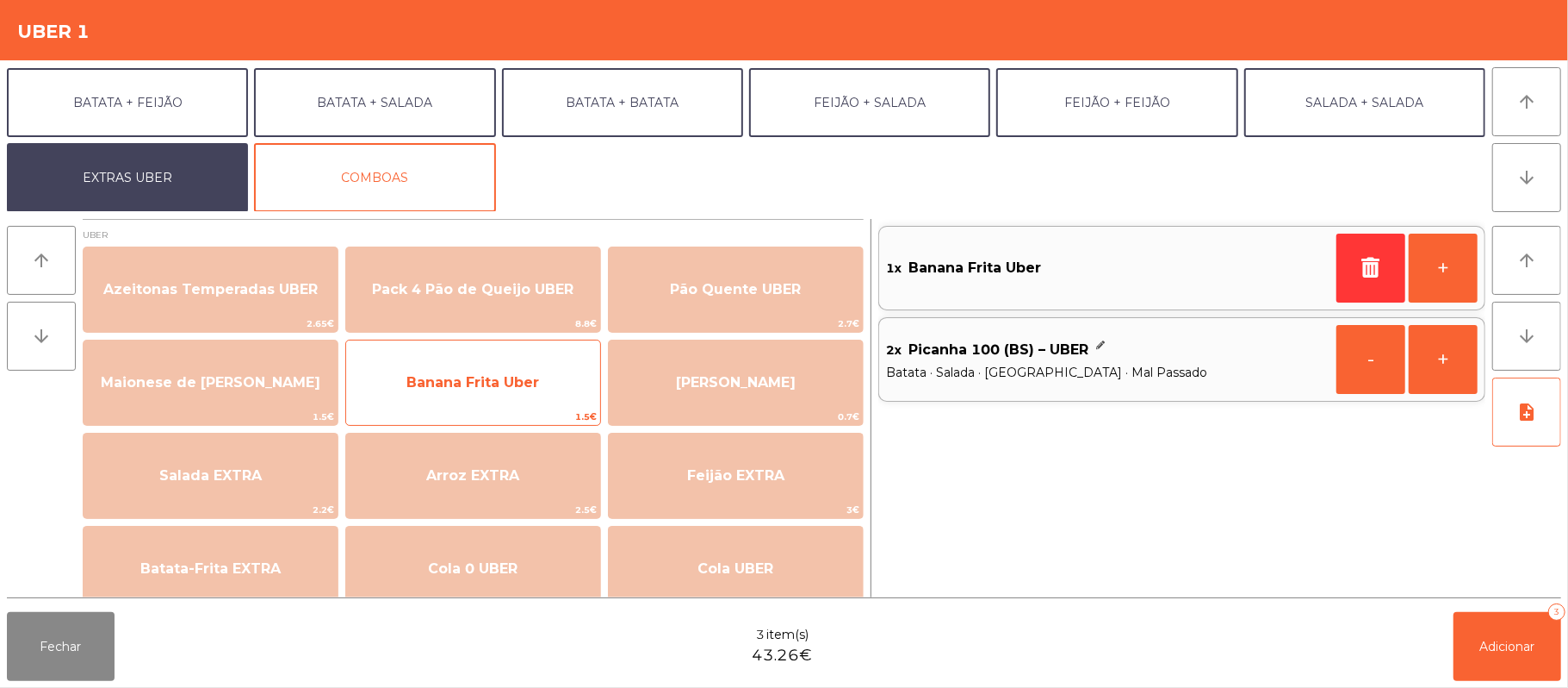
click at [475, 402] on span "Banana Frita Uber" at bounding box center [474, 382] width 254 height 46
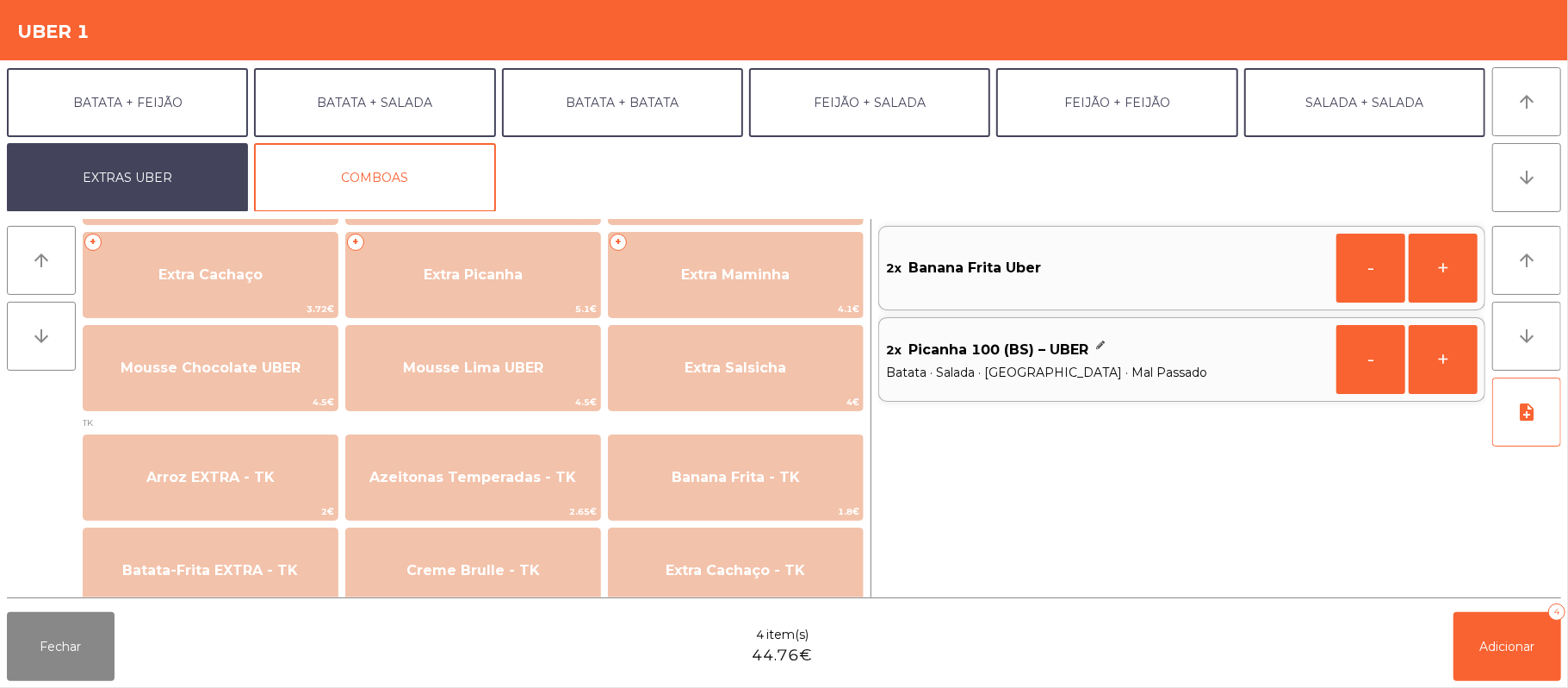
scroll to position [477, 0]
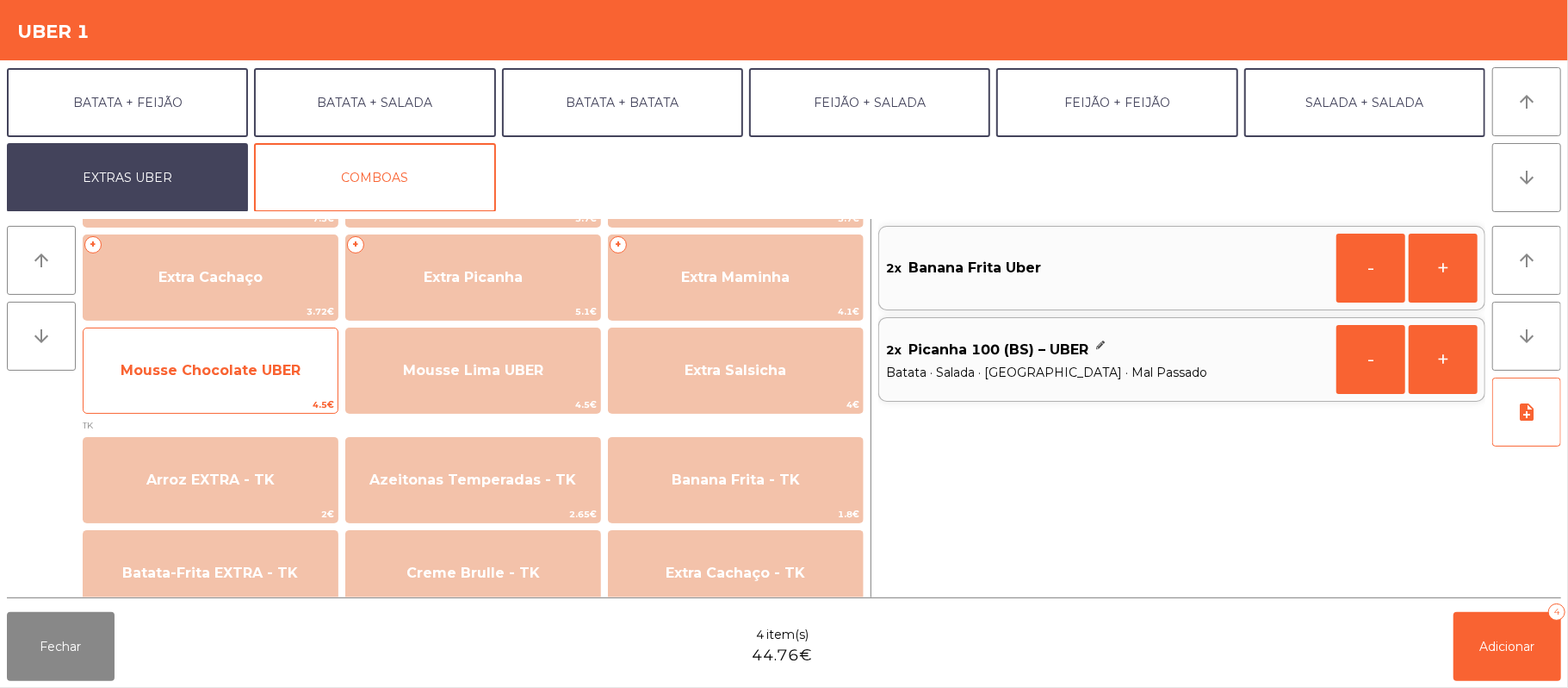
click at [291, 377] on span "Mousse Chocolate UBER" at bounding box center [211, 370] width 180 height 16
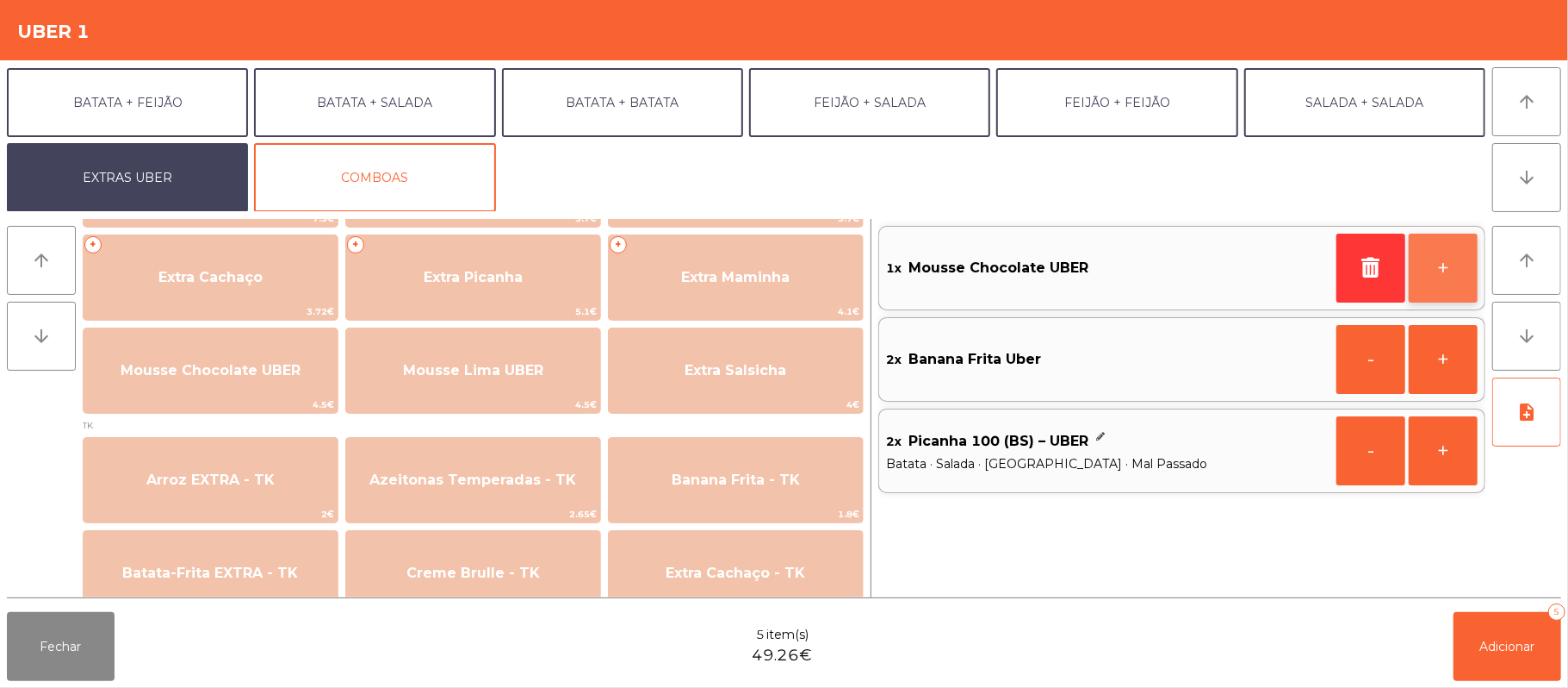
click at [1435, 263] on button "+" at bounding box center [1444, 268] width 69 height 69
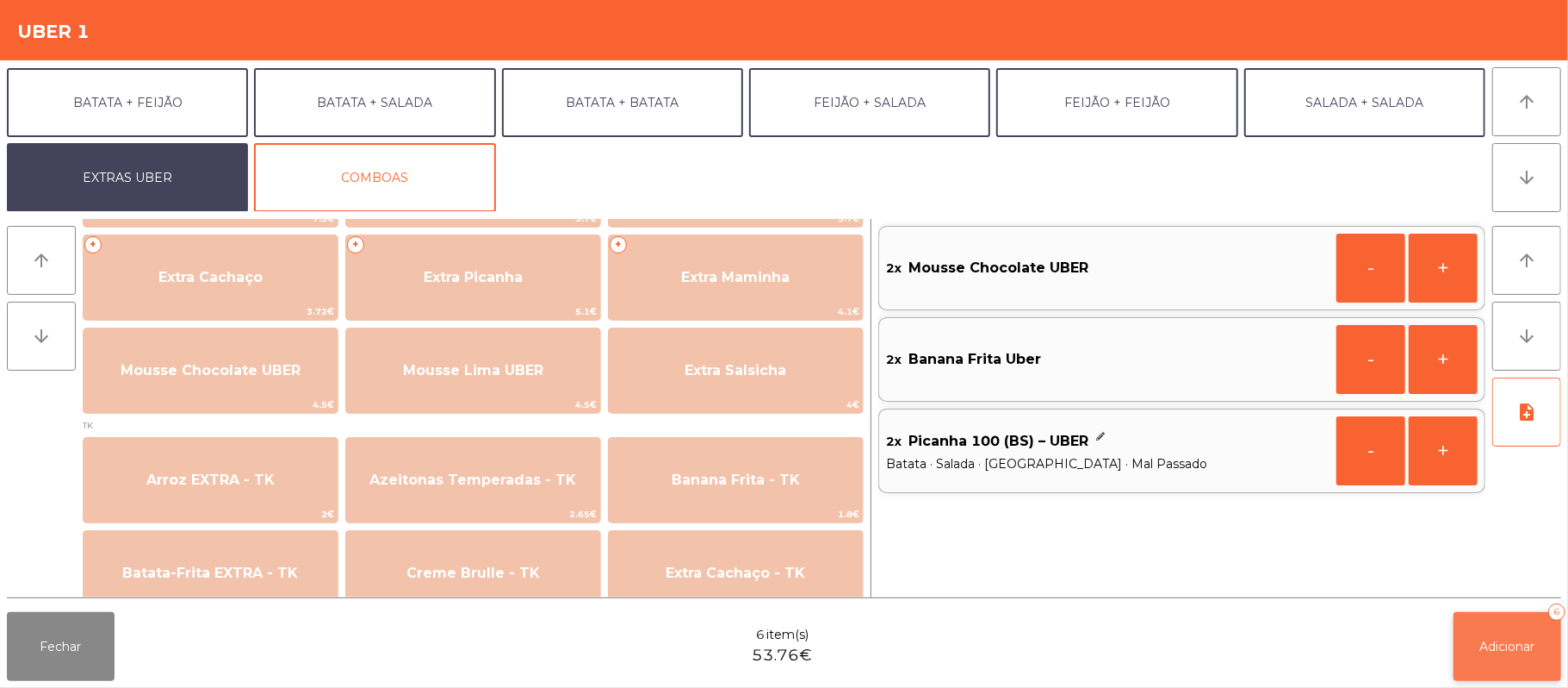
click at [1504, 643] on span "Adicionar" at bounding box center [1508, 645] width 55 height 15
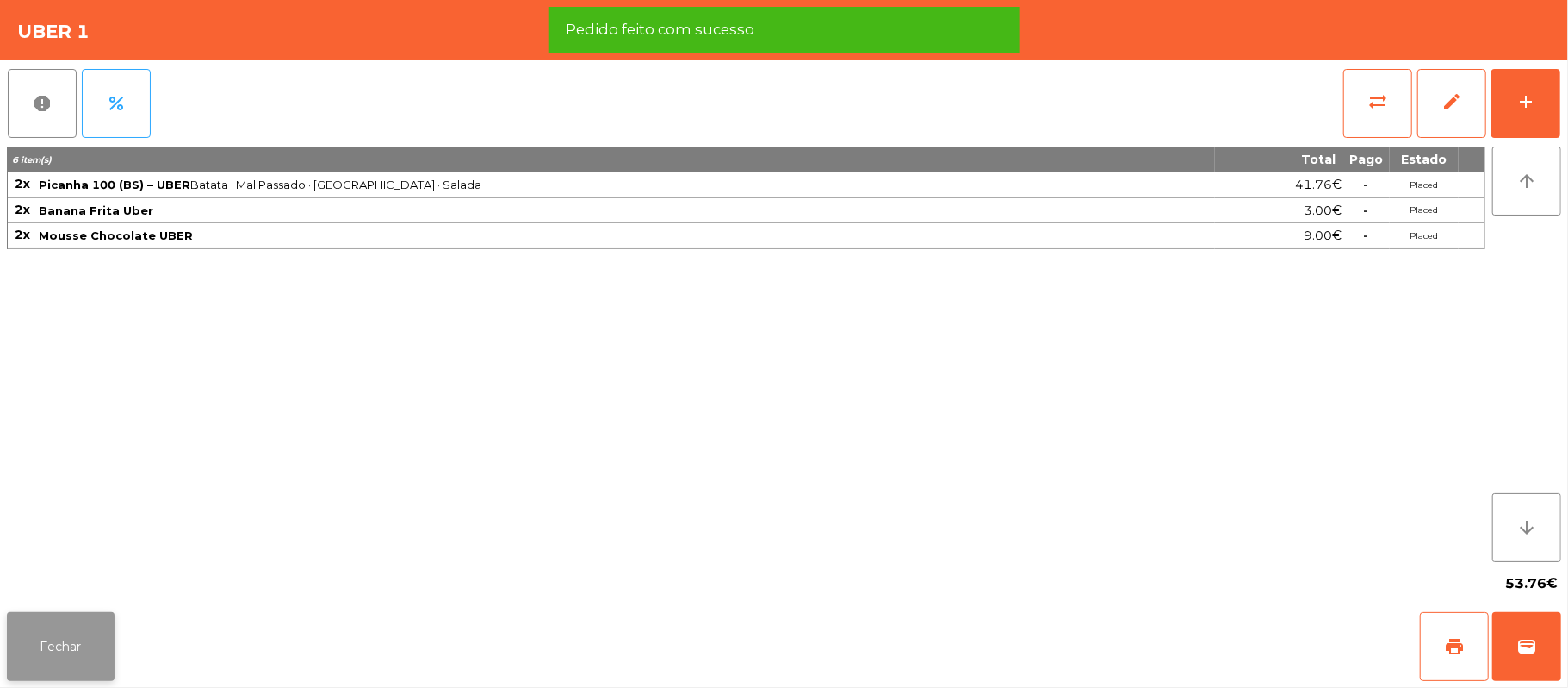
click at [83, 674] on button "Fechar" at bounding box center [60, 646] width 107 height 69
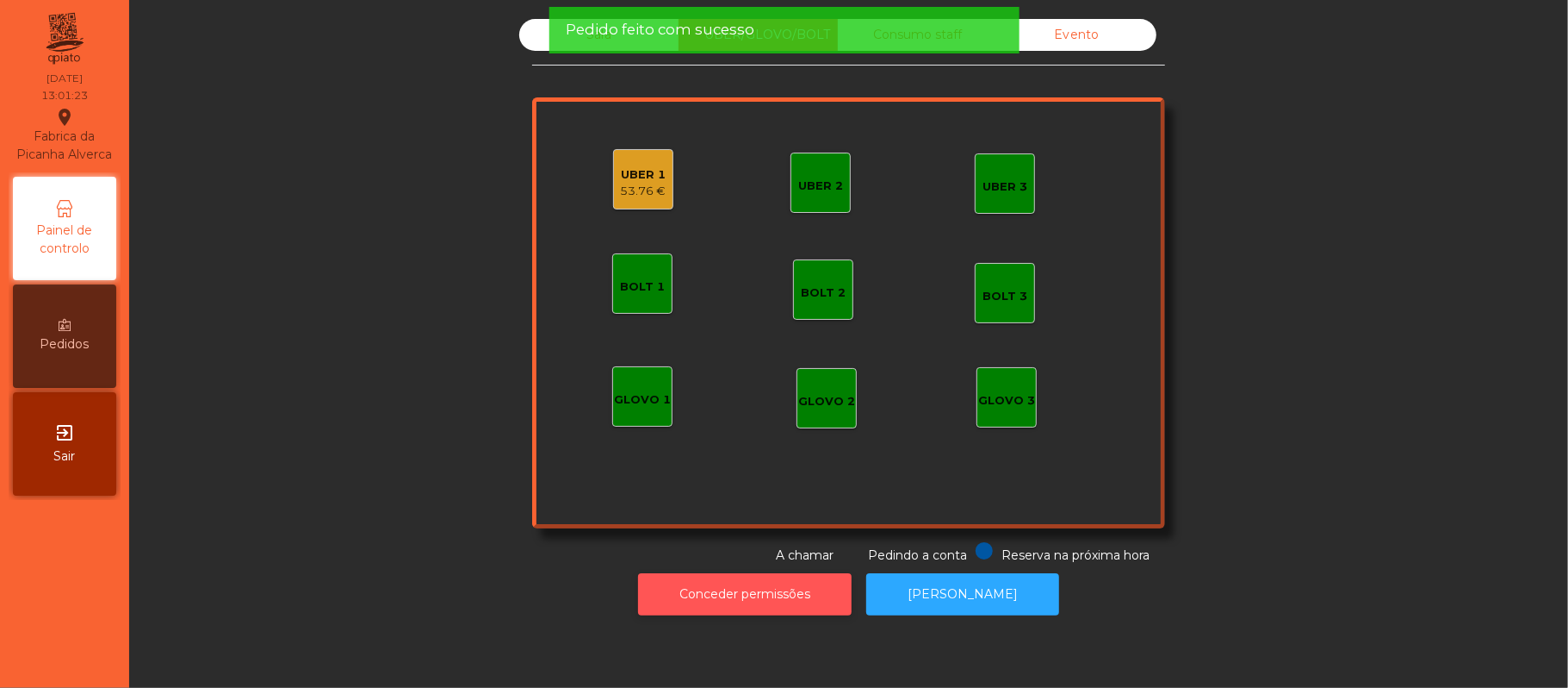
click at [673, 614] on button "Conceder permissões" at bounding box center [744, 595] width 213 height 43
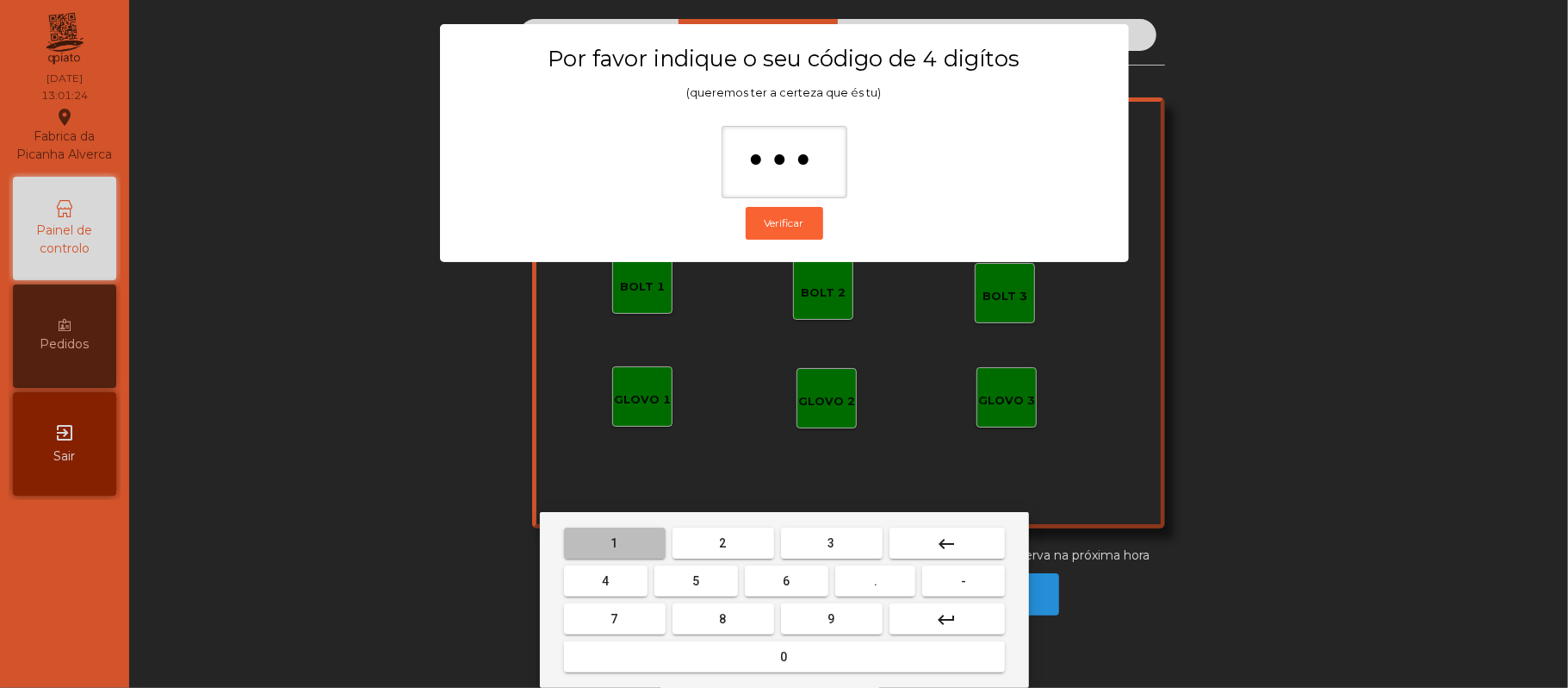
type input "****"
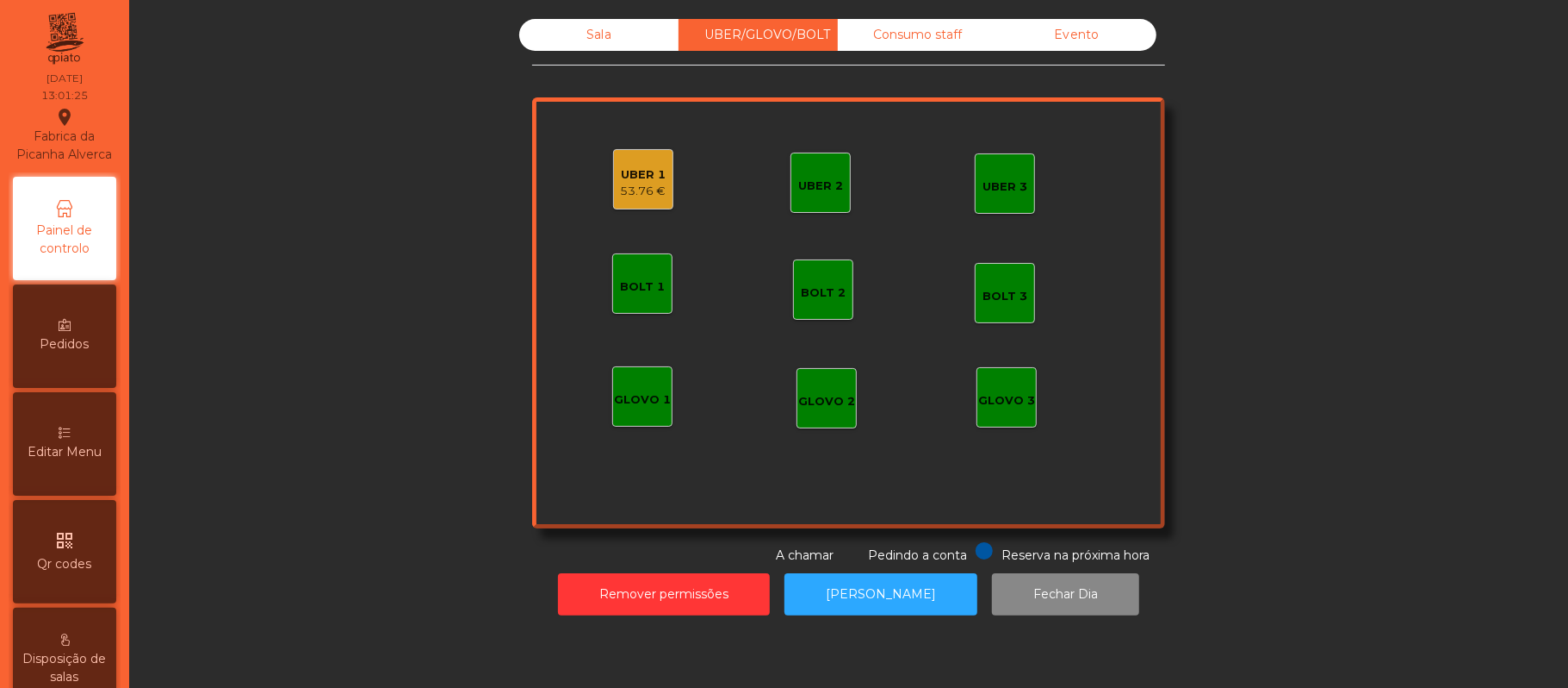
click at [642, 201] on div "UBER 1 53.76 €" at bounding box center [643, 180] width 60 height 60
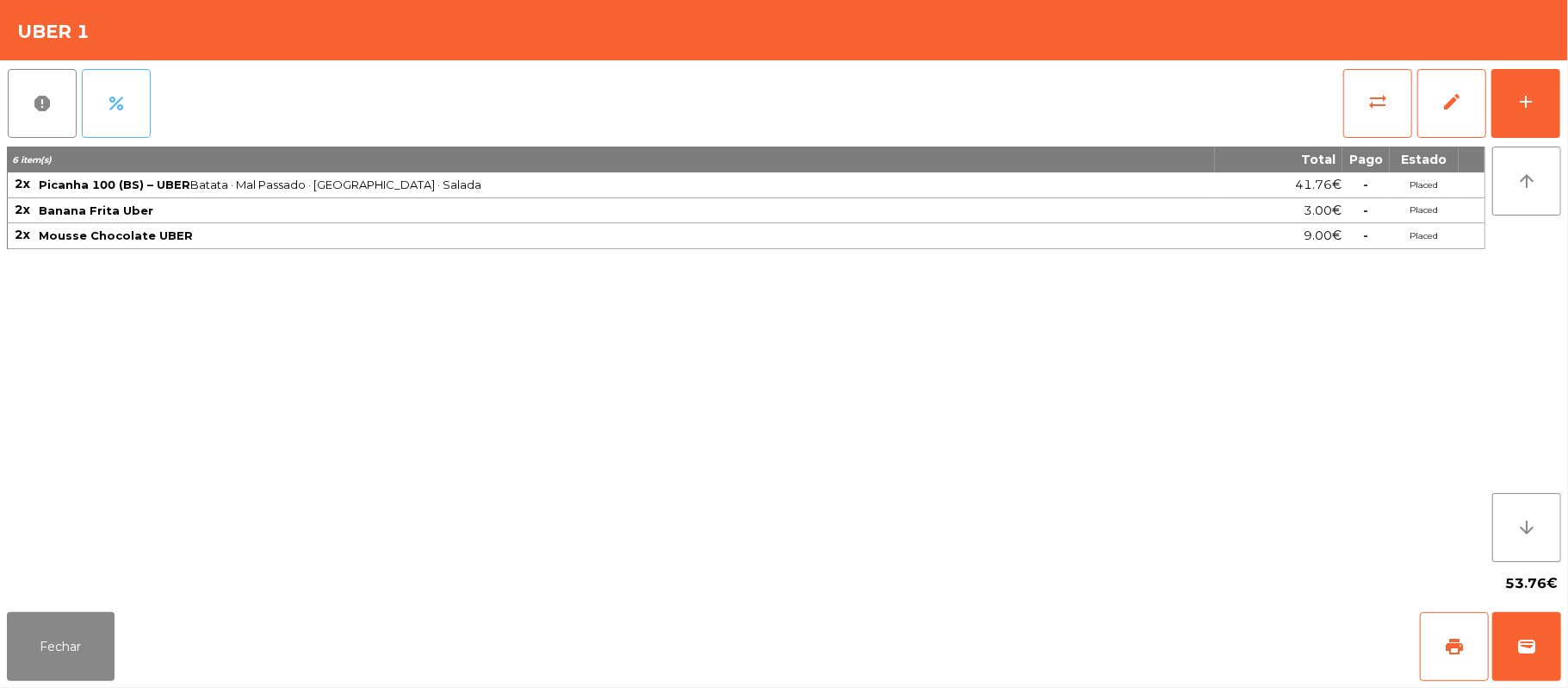
click at [123, 105] on span "percent" at bounding box center [115, 103] width 20 height 20
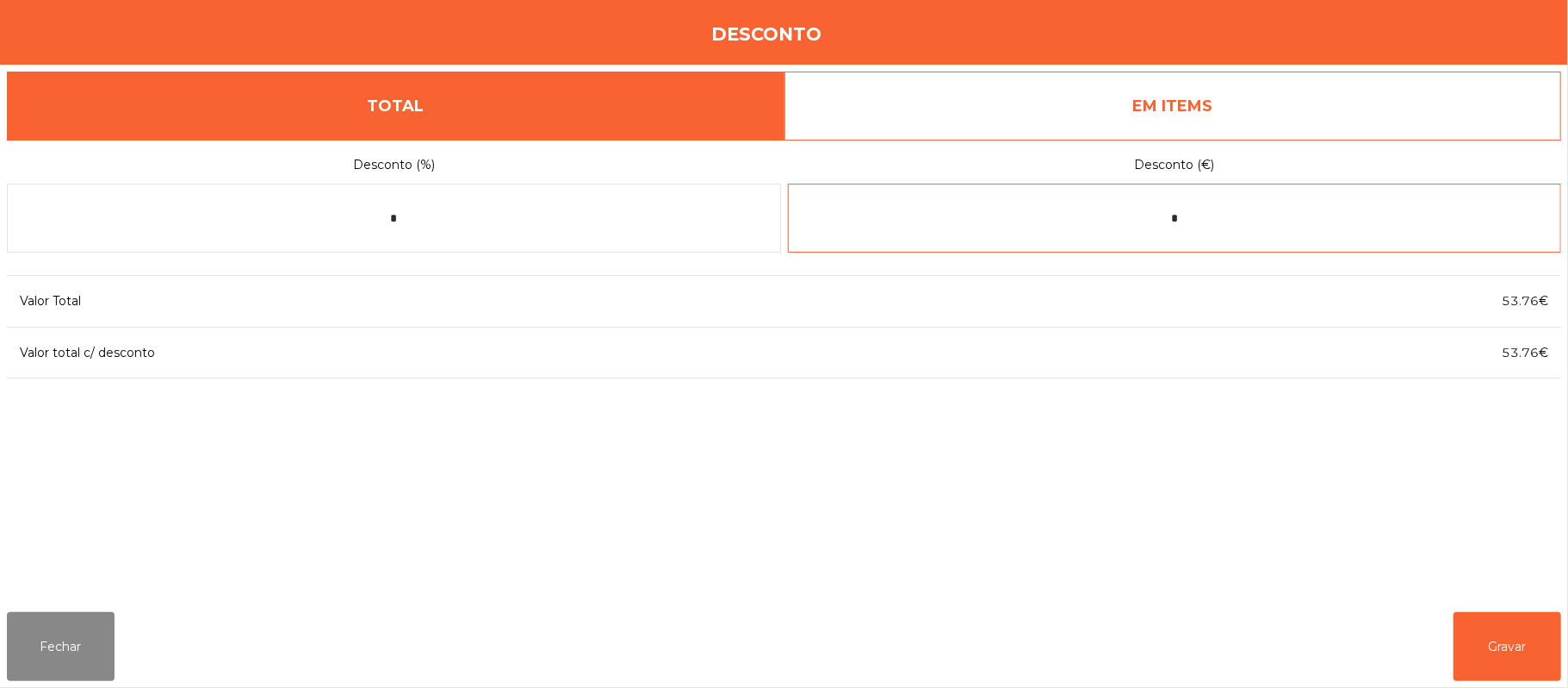
click at [1197, 221] on input "*" at bounding box center [1175, 218] width 775 height 69
click at [1209, 76] on link "EM ITEMS" at bounding box center [1173, 106] width 777 height 69
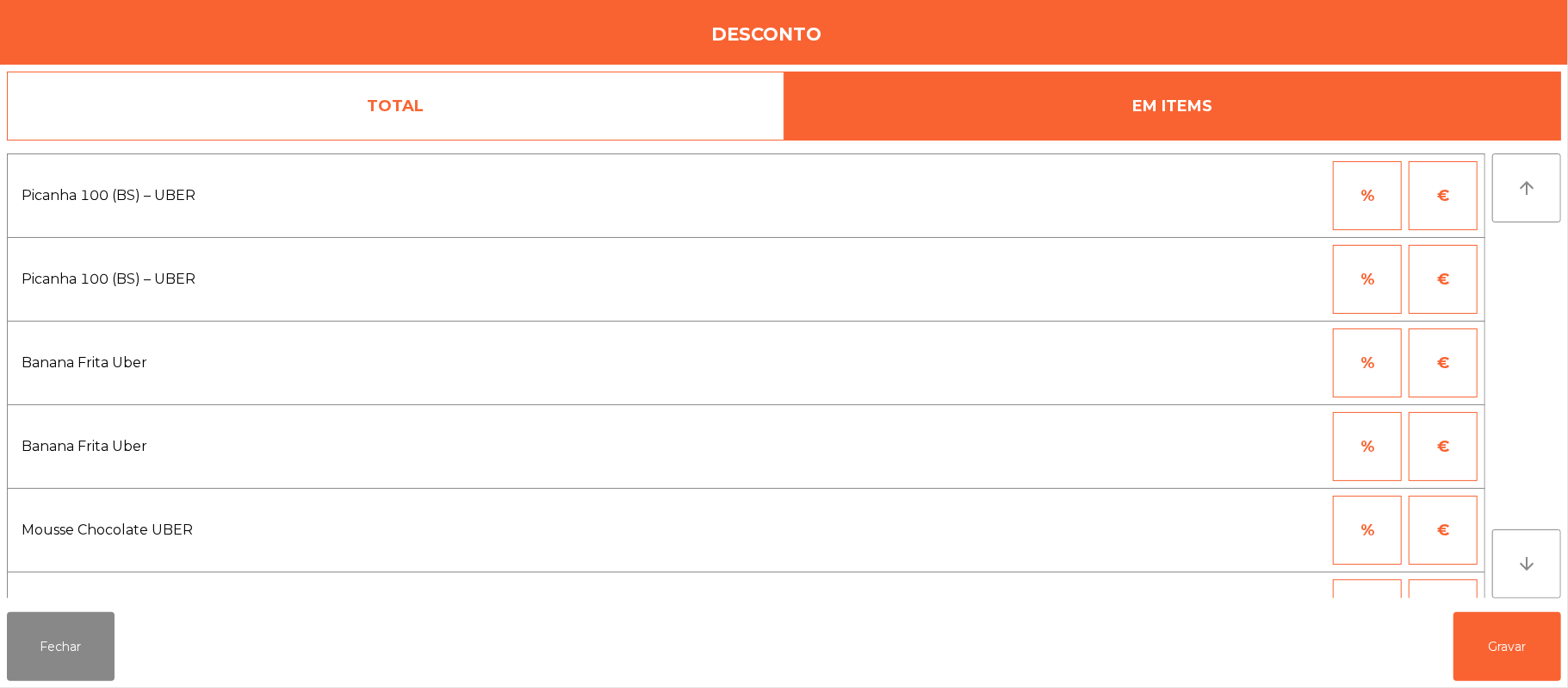
click at [1352, 294] on button "%" at bounding box center [1368, 279] width 69 height 69
click at [1259, 280] on input "*" at bounding box center [1283, 279] width 86 height 69
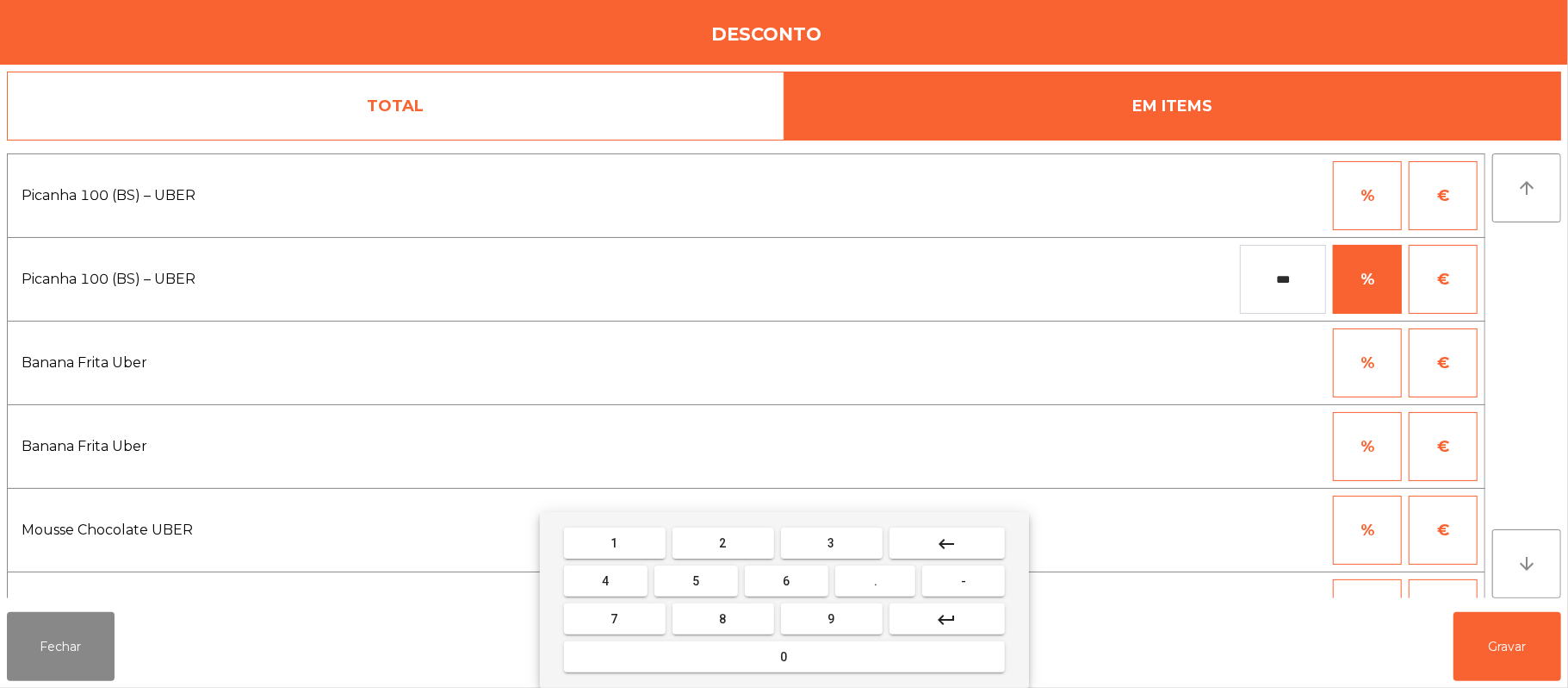
type input "***"
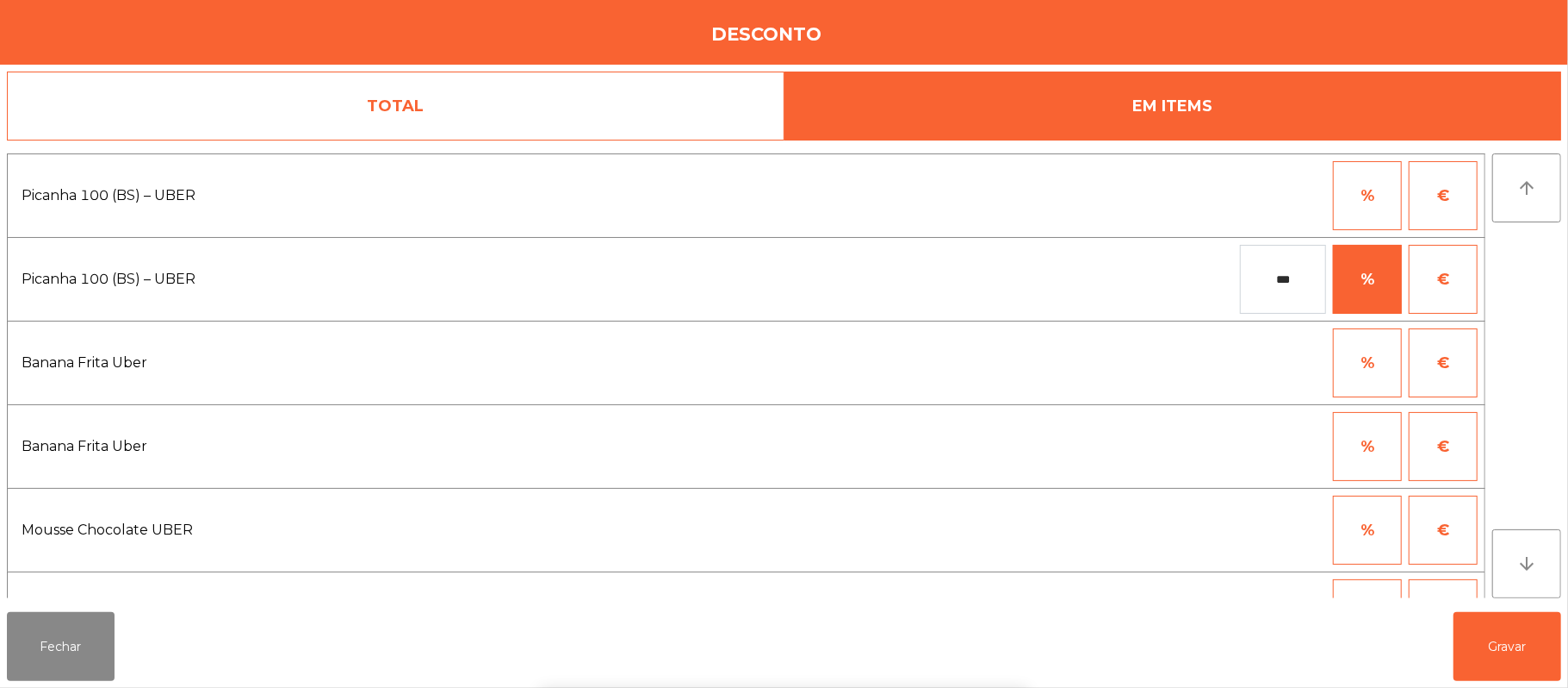
click at [1523, 652] on div "1 2 3 keyboard_backspace 4 5 6 . - 7 8 9 keyboard_return 0" at bounding box center [784, 600] width 1568 height 176
click at [1530, 645] on button "Gravar" at bounding box center [1507, 646] width 107 height 69
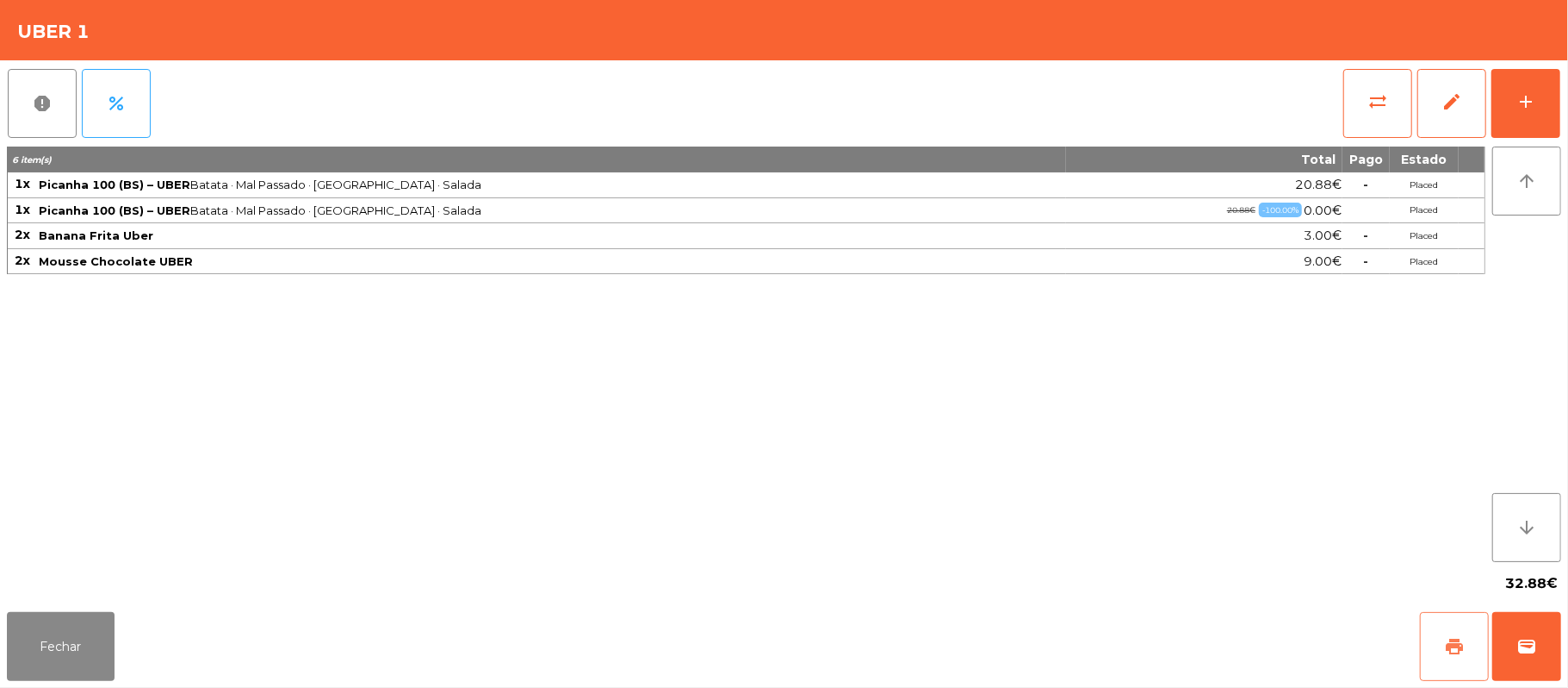
click at [1448, 637] on span "print" at bounding box center [1454, 645] width 20 height 20
click at [1521, 650] on span "wallet" at bounding box center [1526, 645] width 20 height 20
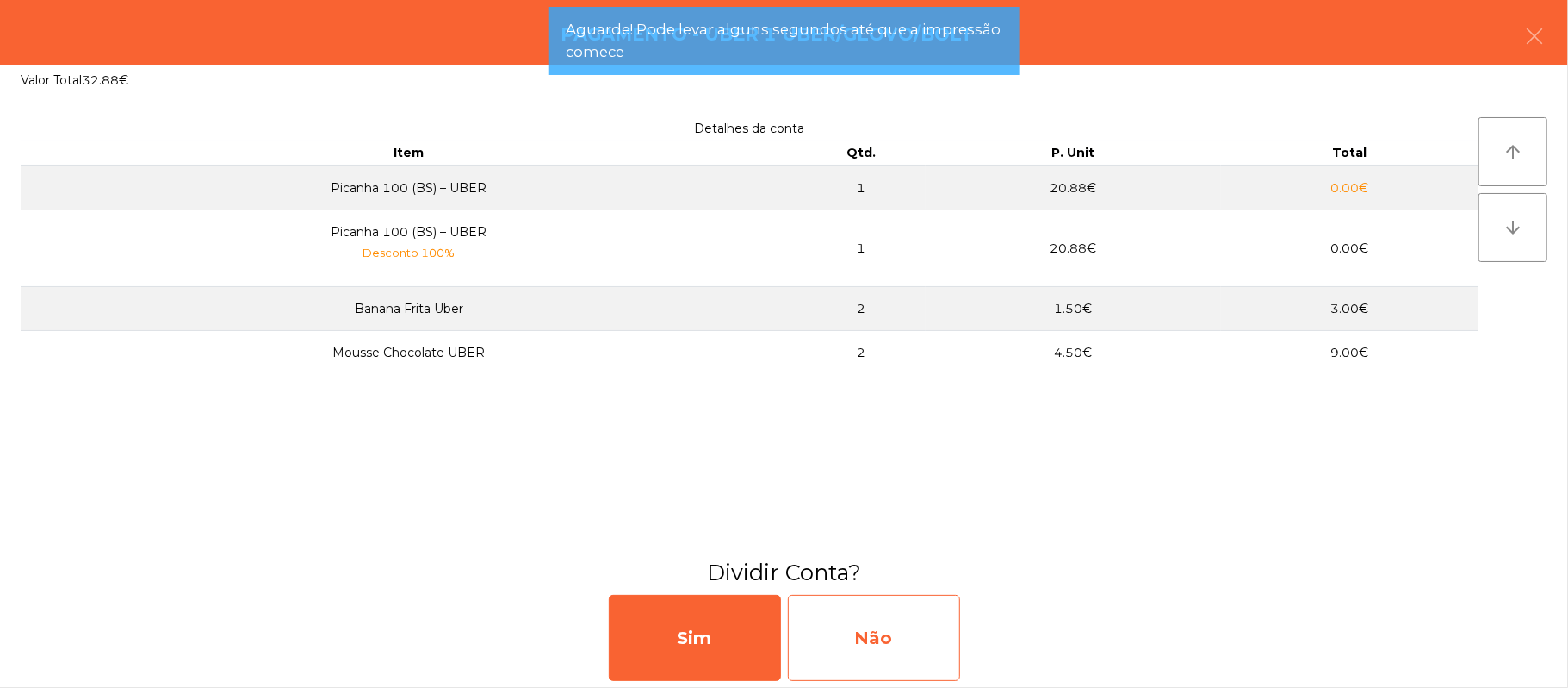
click at [918, 607] on div "Não" at bounding box center [874, 637] width 172 height 86
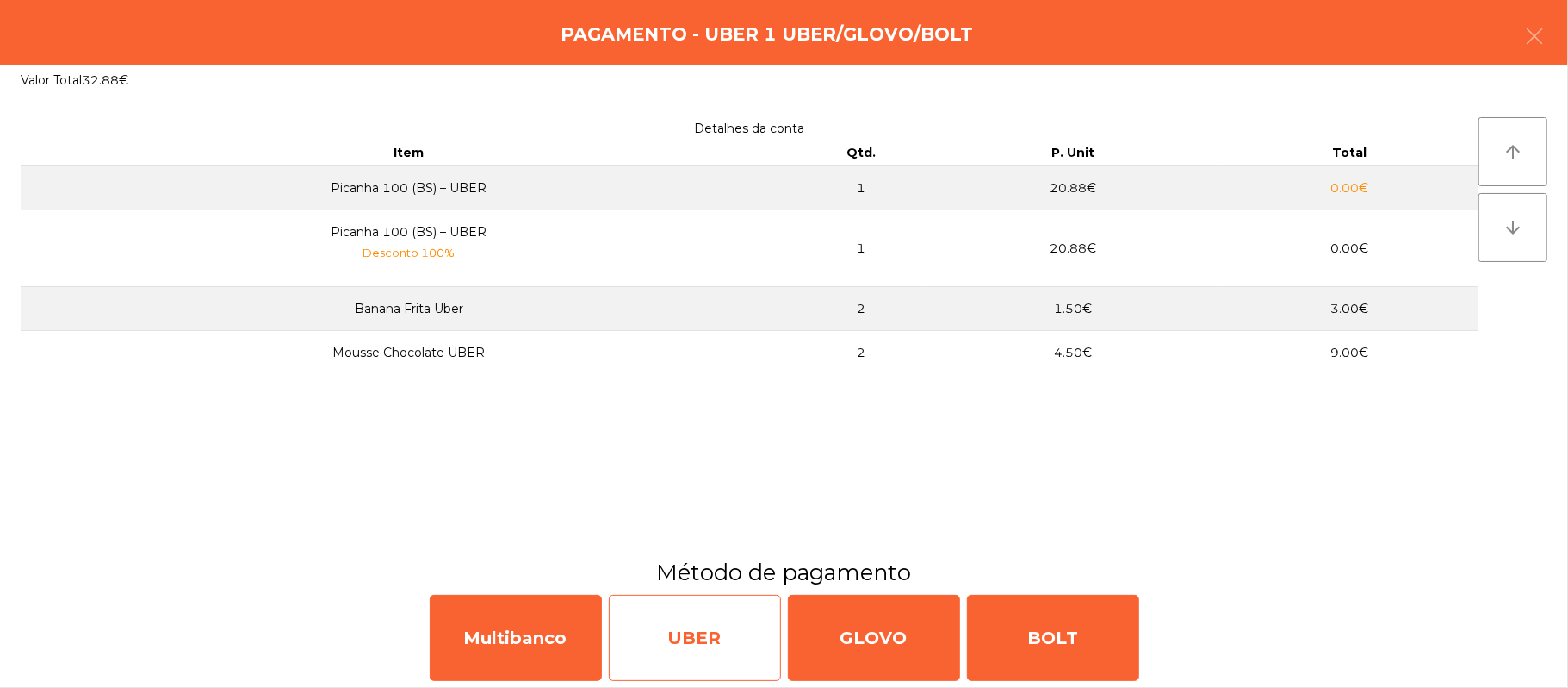
click at [704, 638] on div "UBER" at bounding box center [695, 637] width 172 height 86
select select "**"
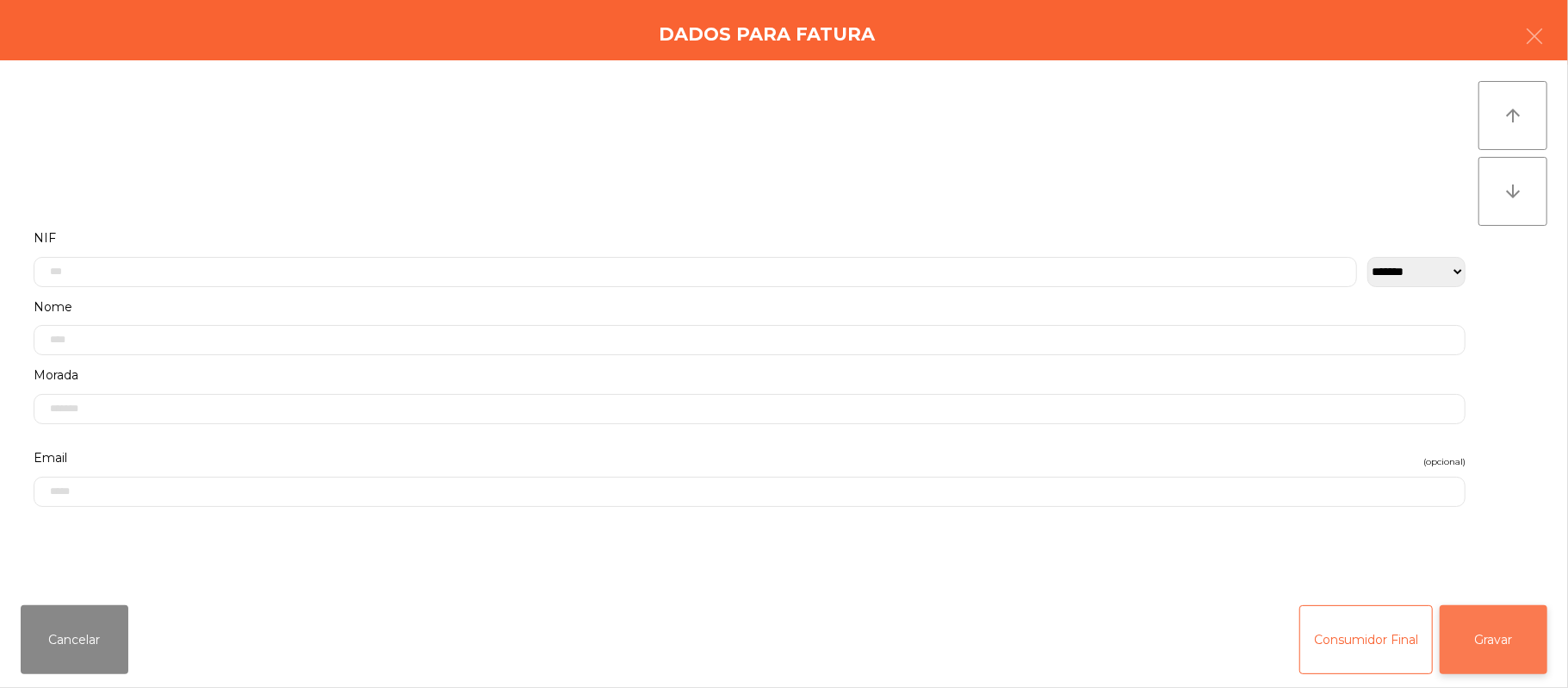
click at [1500, 649] on button "Gravar" at bounding box center [1493, 640] width 107 height 69
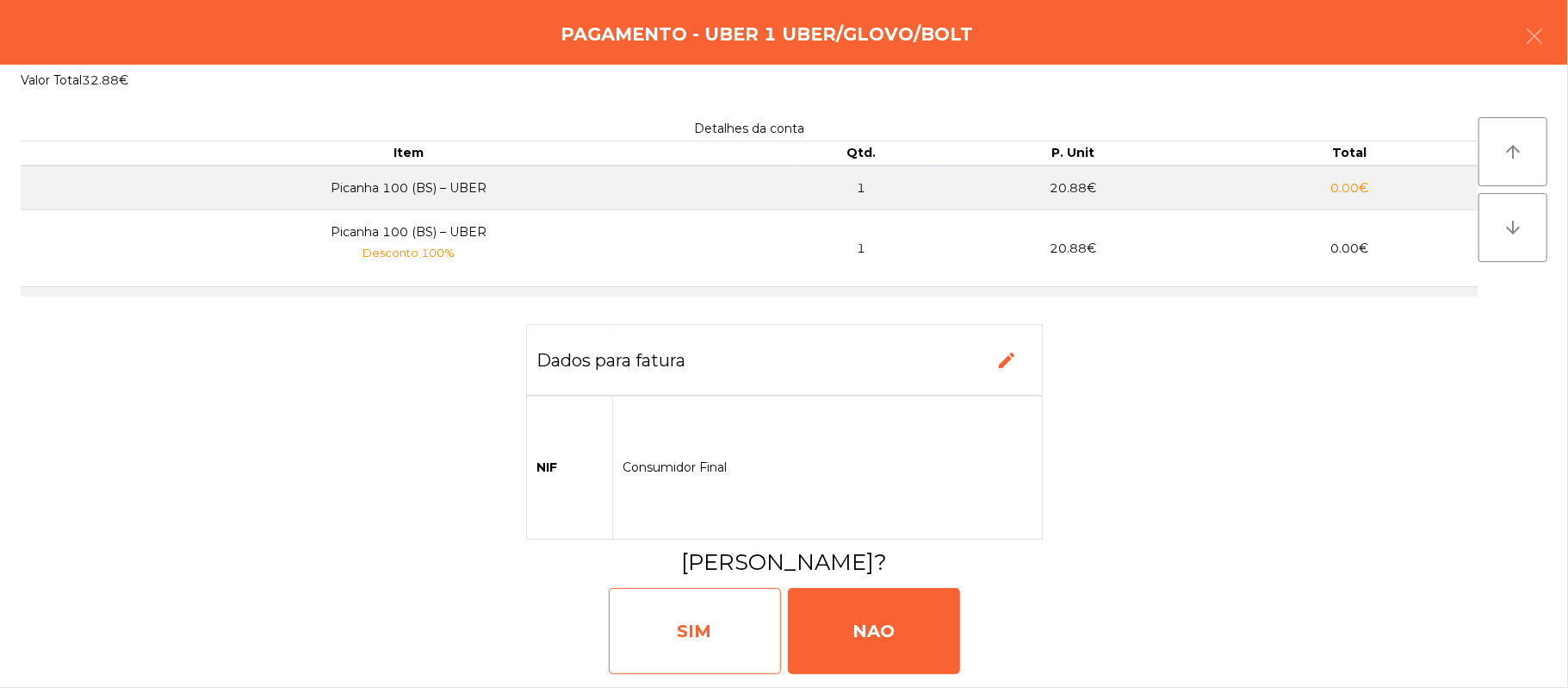
click at [704, 631] on div "SIM" at bounding box center [695, 630] width 172 height 86
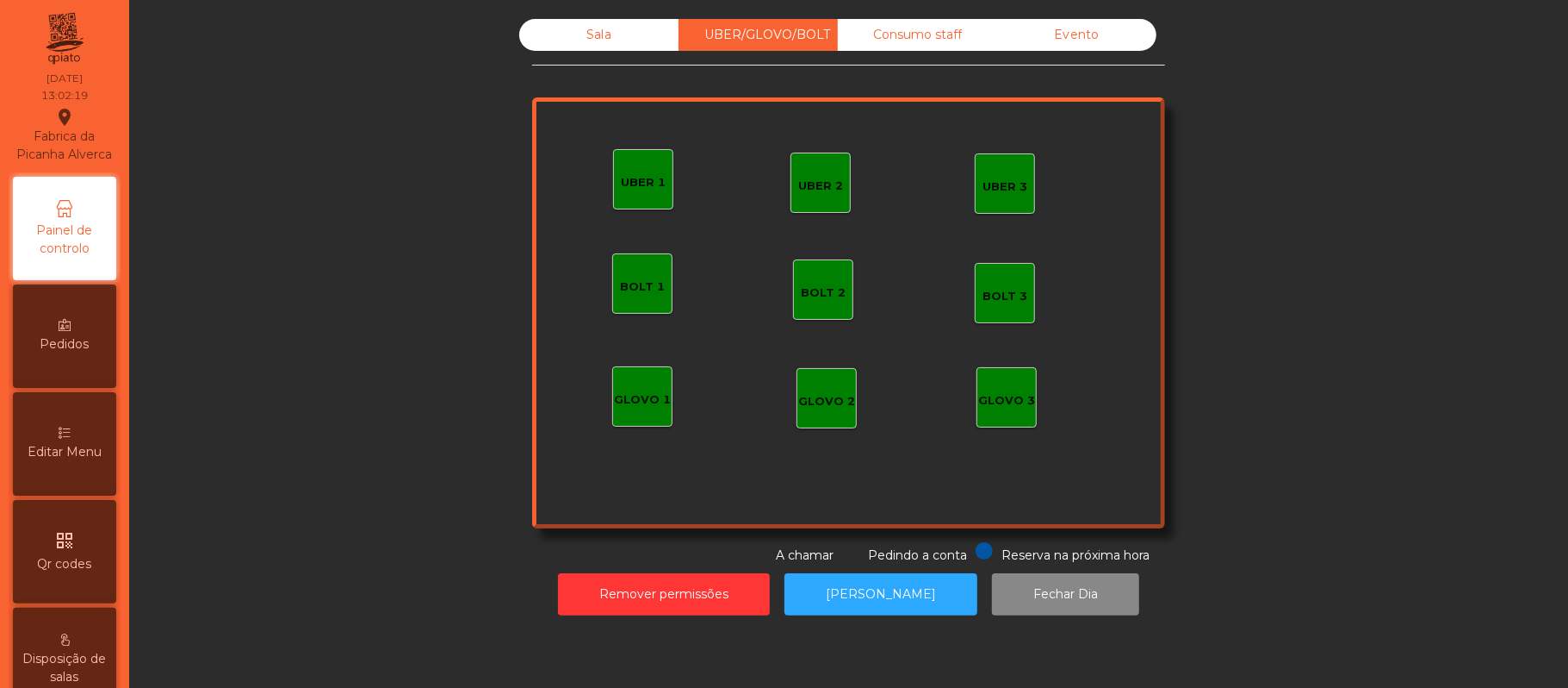
click at [821, 181] on div "UBER 2" at bounding box center [821, 186] width 44 height 17
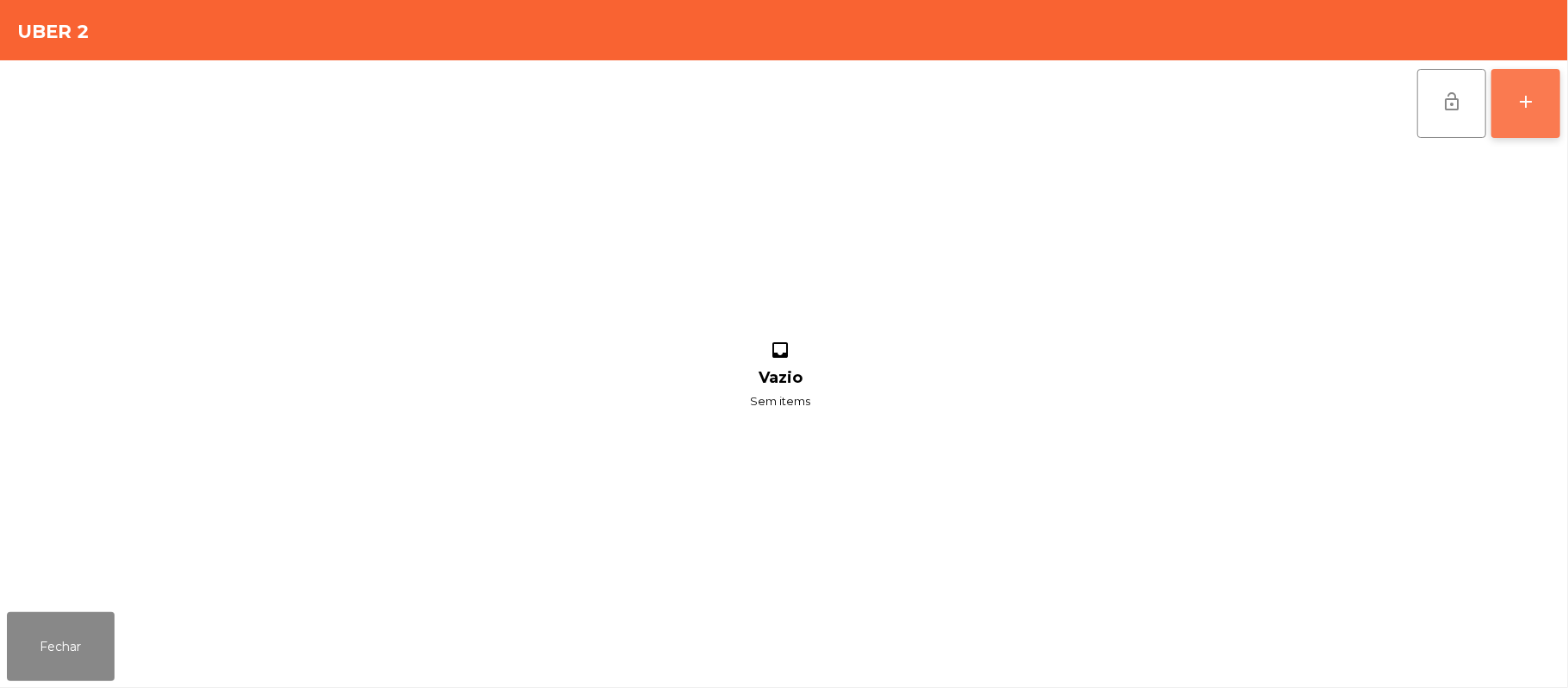
click at [1516, 108] on div "add" at bounding box center [1525, 101] width 20 height 20
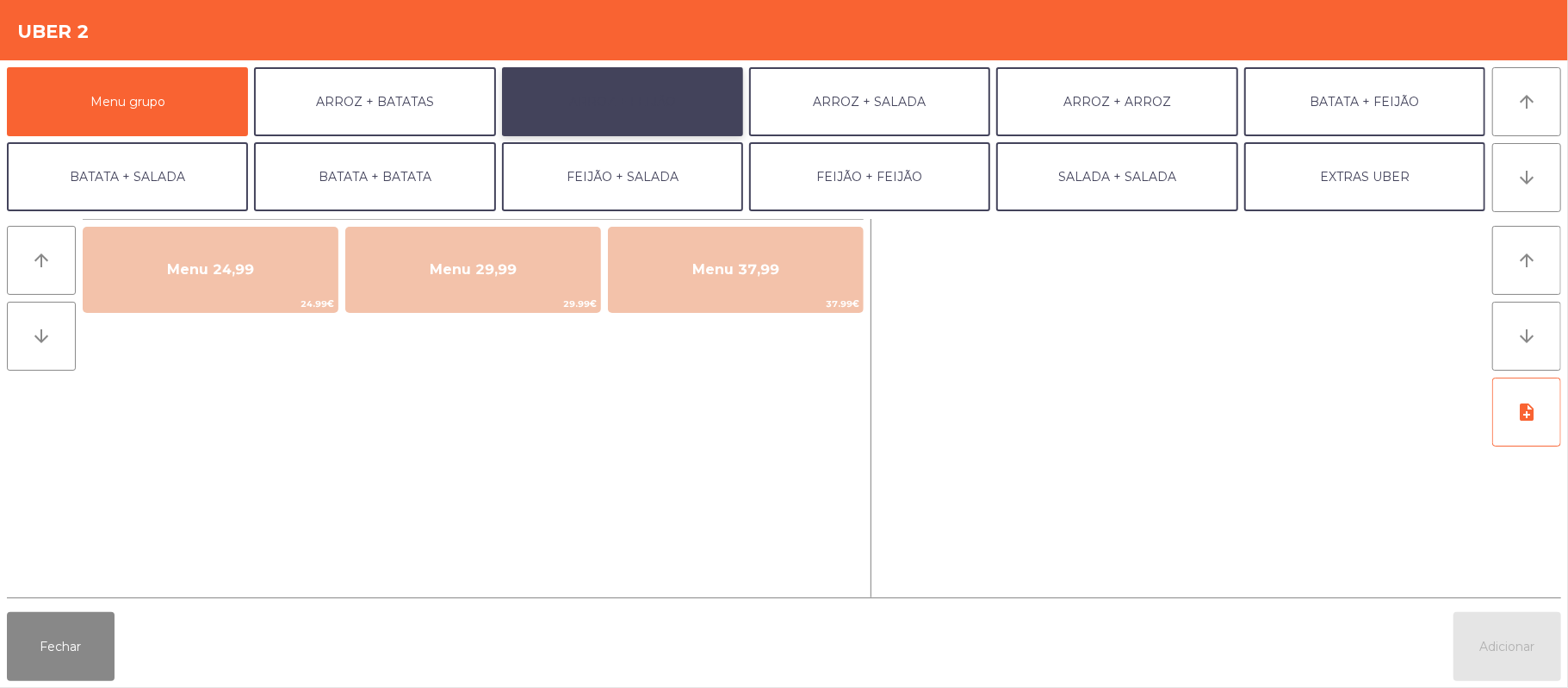
click at [673, 87] on button "ARROZ + FEIJÃO" at bounding box center [622, 102] width 241 height 69
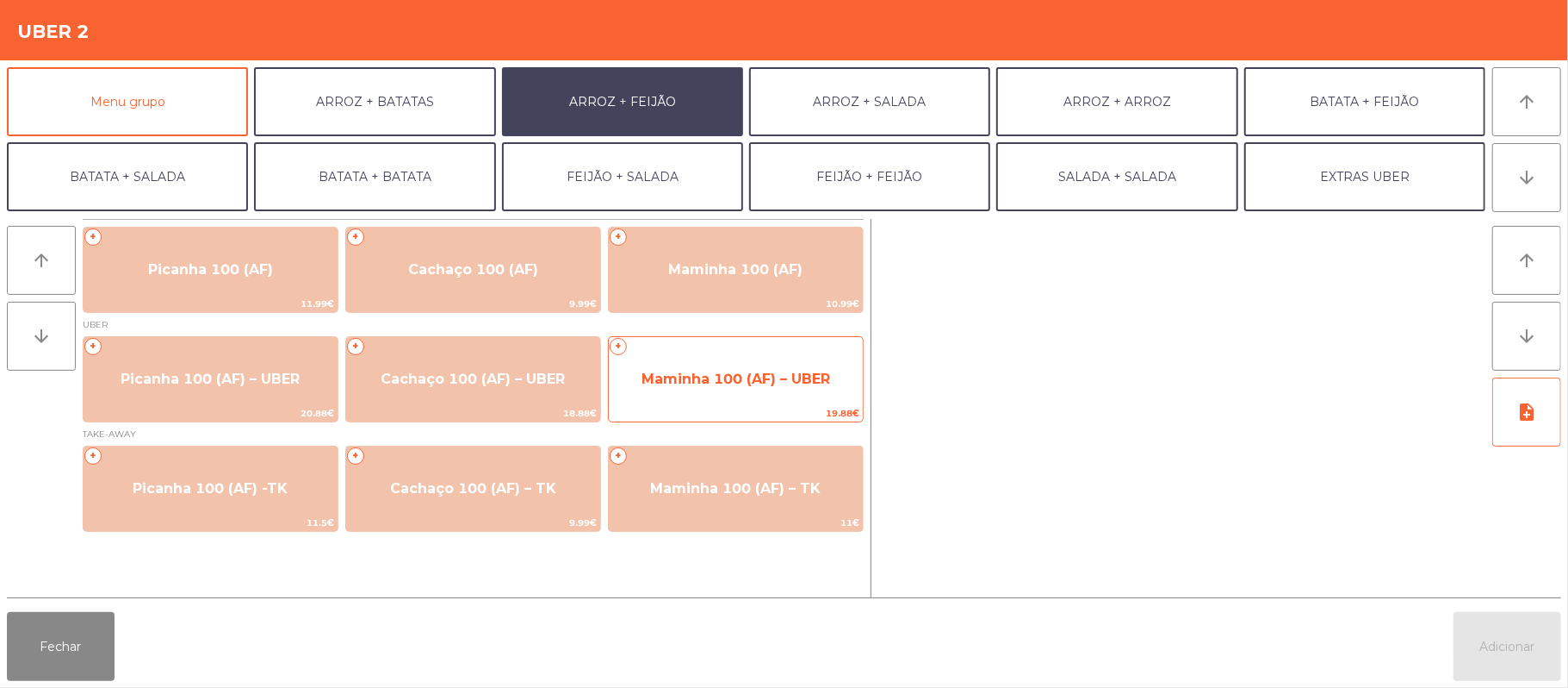
click at [708, 413] on span "19.88€" at bounding box center [736, 413] width 254 height 16
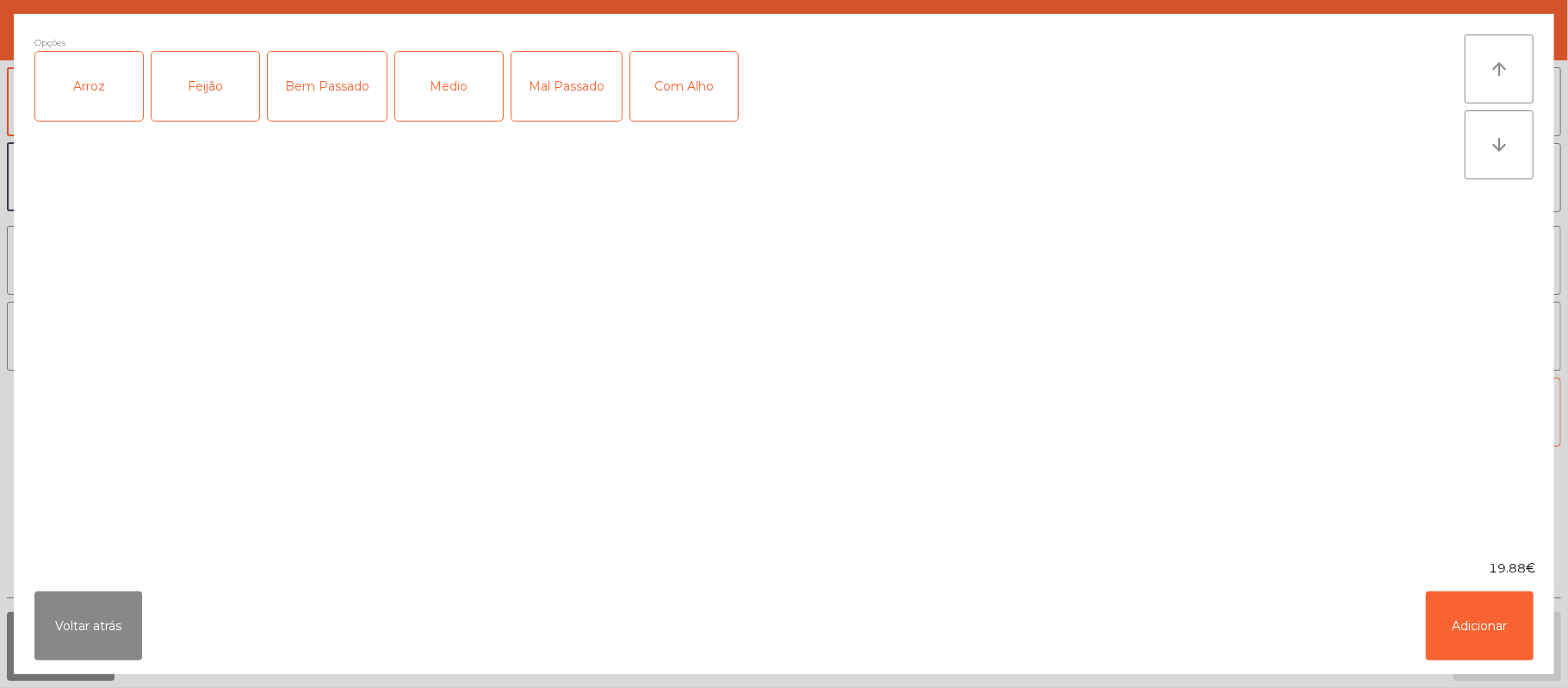
click at [110, 79] on div "Arroz" at bounding box center [89, 86] width 107 height 69
click at [209, 103] on div "Feijão" at bounding box center [205, 86] width 107 height 69
click at [567, 72] on div "Mal Passado" at bounding box center [567, 86] width 110 height 69
click at [1492, 613] on button "Adicionar" at bounding box center [1479, 626] width 107 height 69
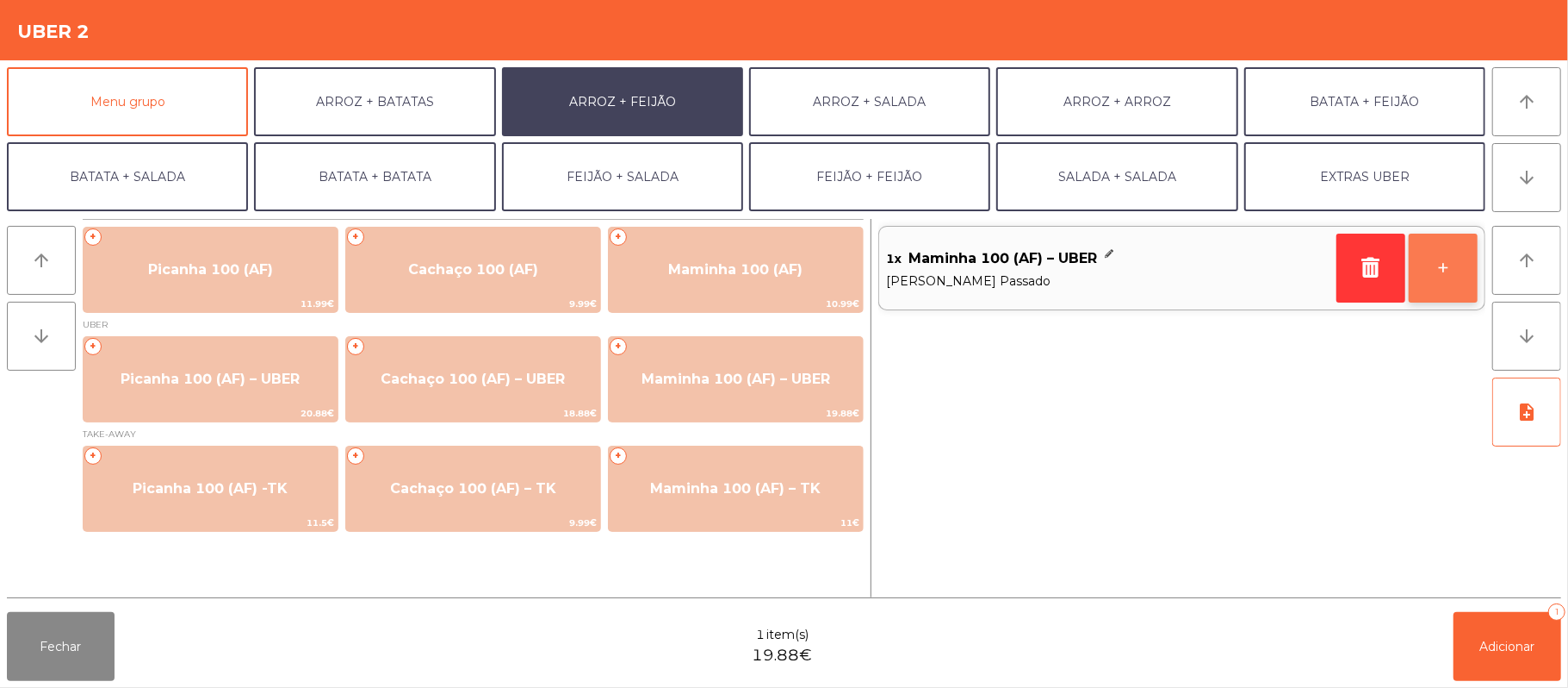
click at [1442, 268] on button "+" at bounding box center [1444, 268] width 69 height 69
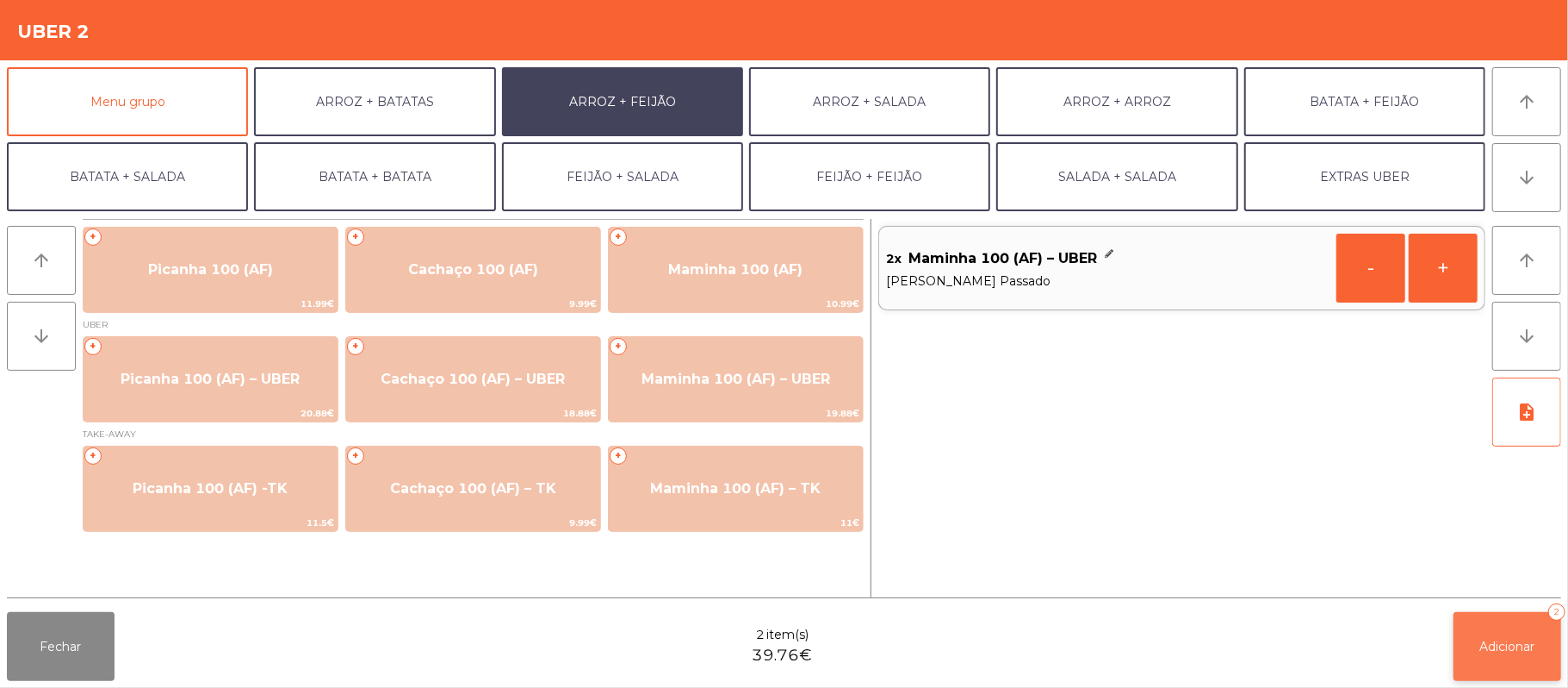
click at [1516, 652] on span "Adicionar" at bounding box center [1508, 645] width 55 height 15
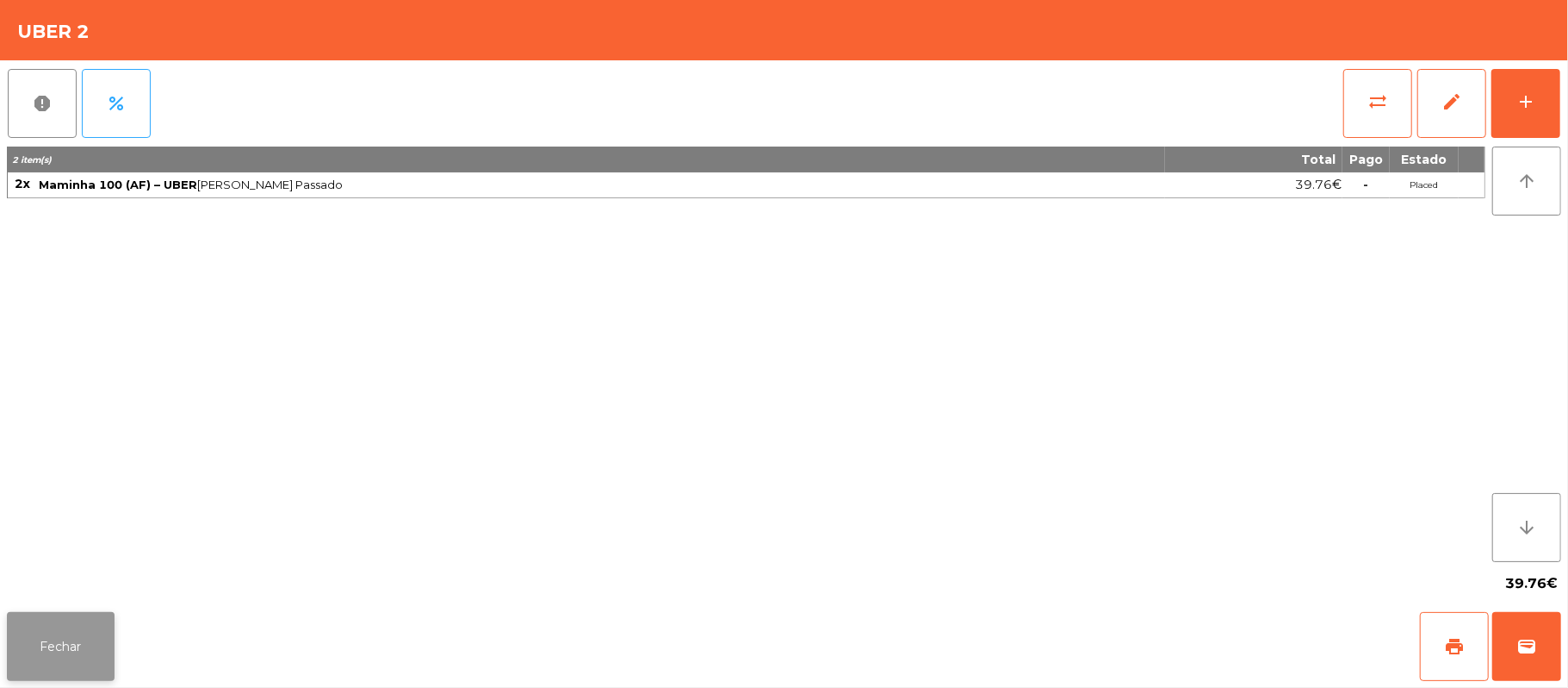
click at [60, 644] on button "Fechar" at bounding box center [60, 646] width 107 height 69
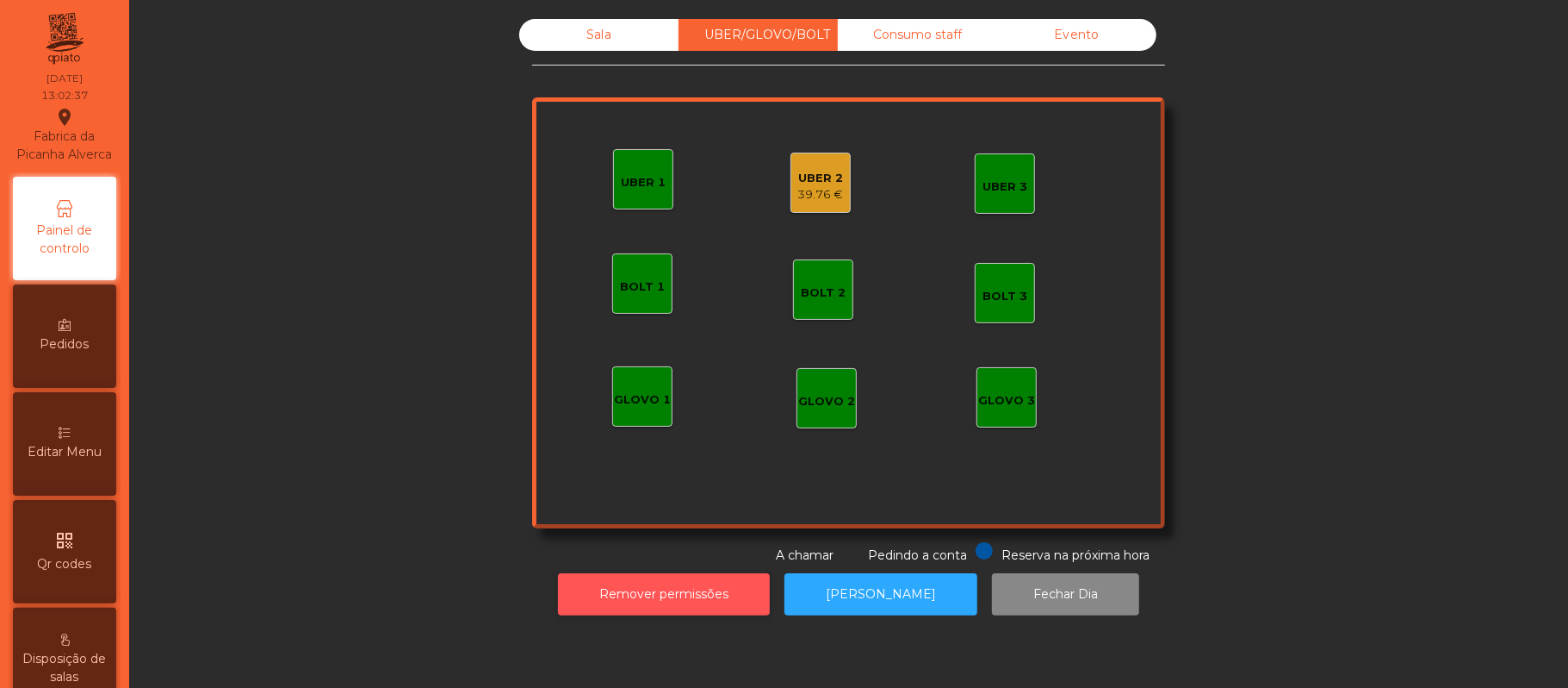
click at [684, 594] on button "Remover permissões" at bounding box center [664, 595] width 211 height 43
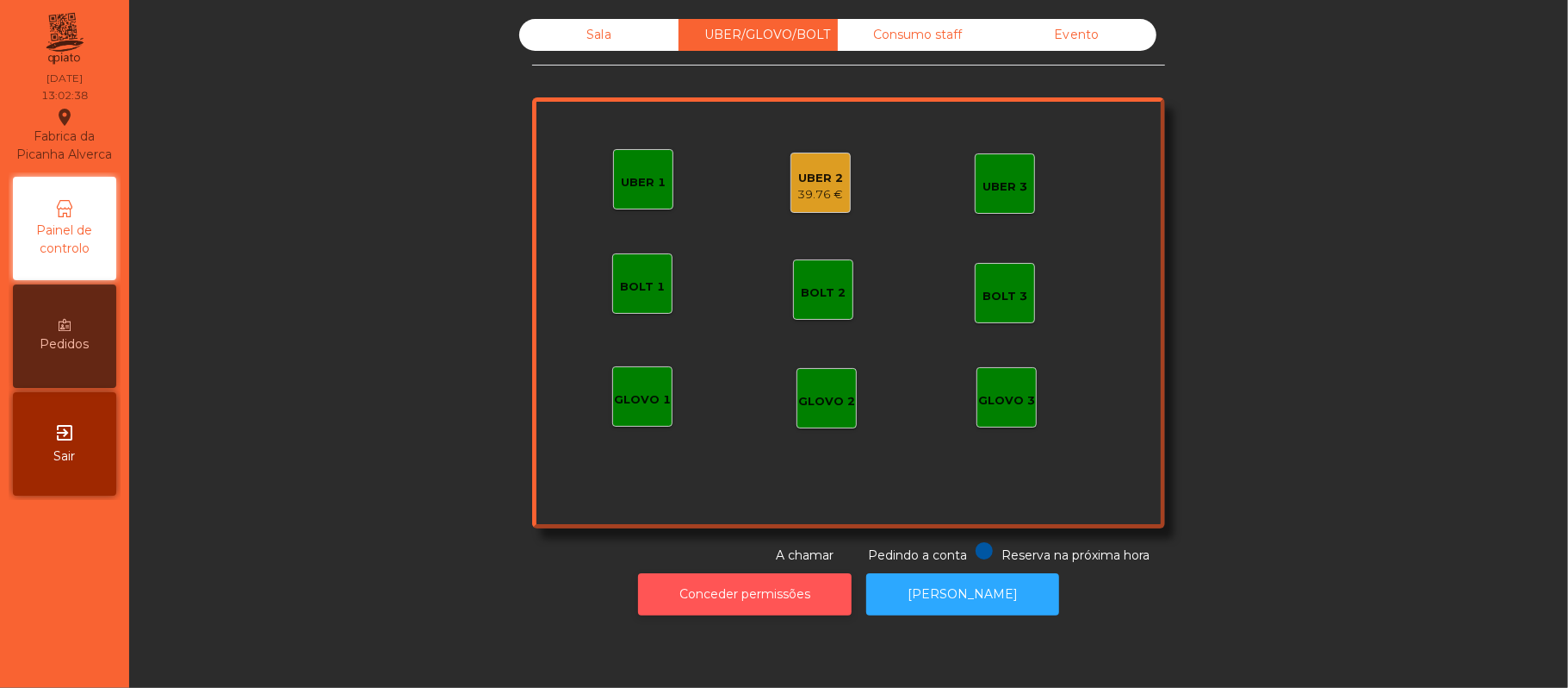
click at [728, 594] on button "Conceder permissões" at bounding box center [744, 595] width 213 height 43
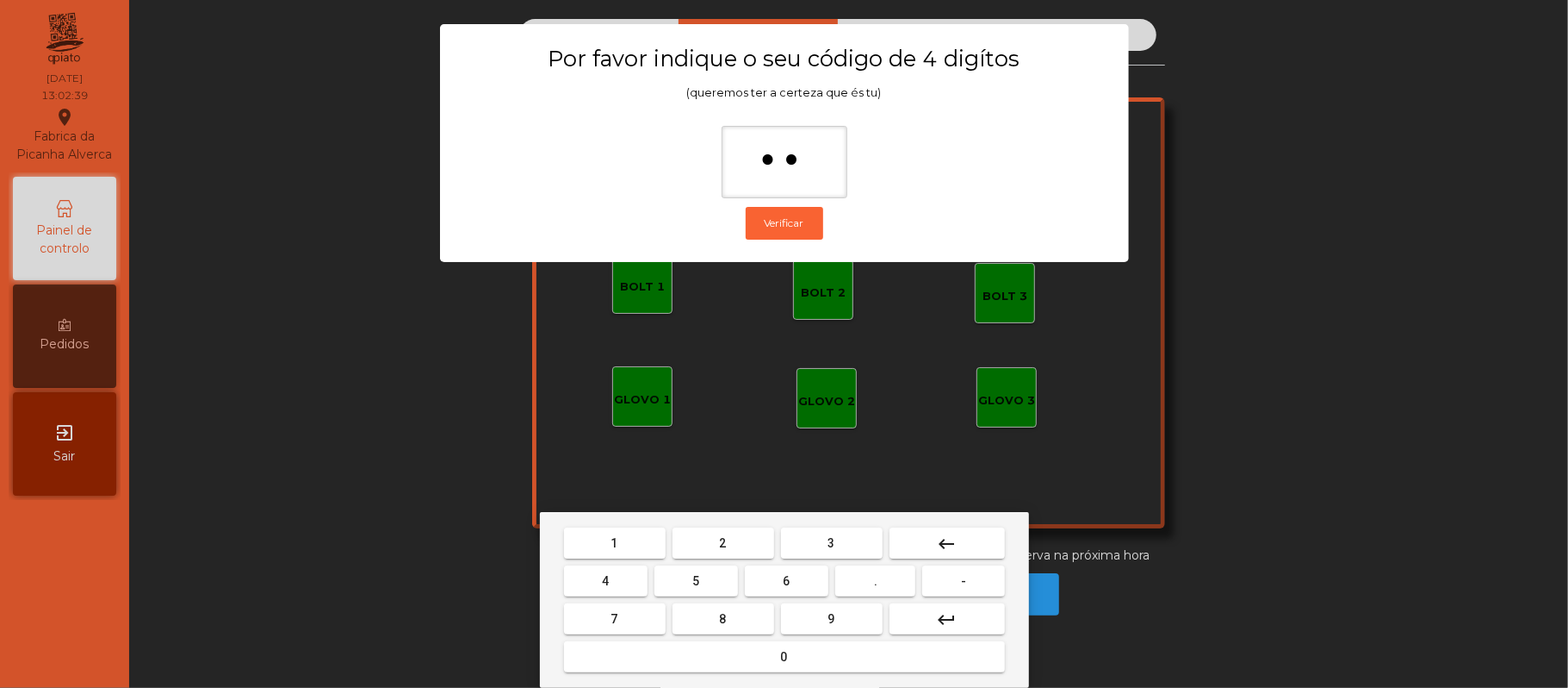
type input "***"
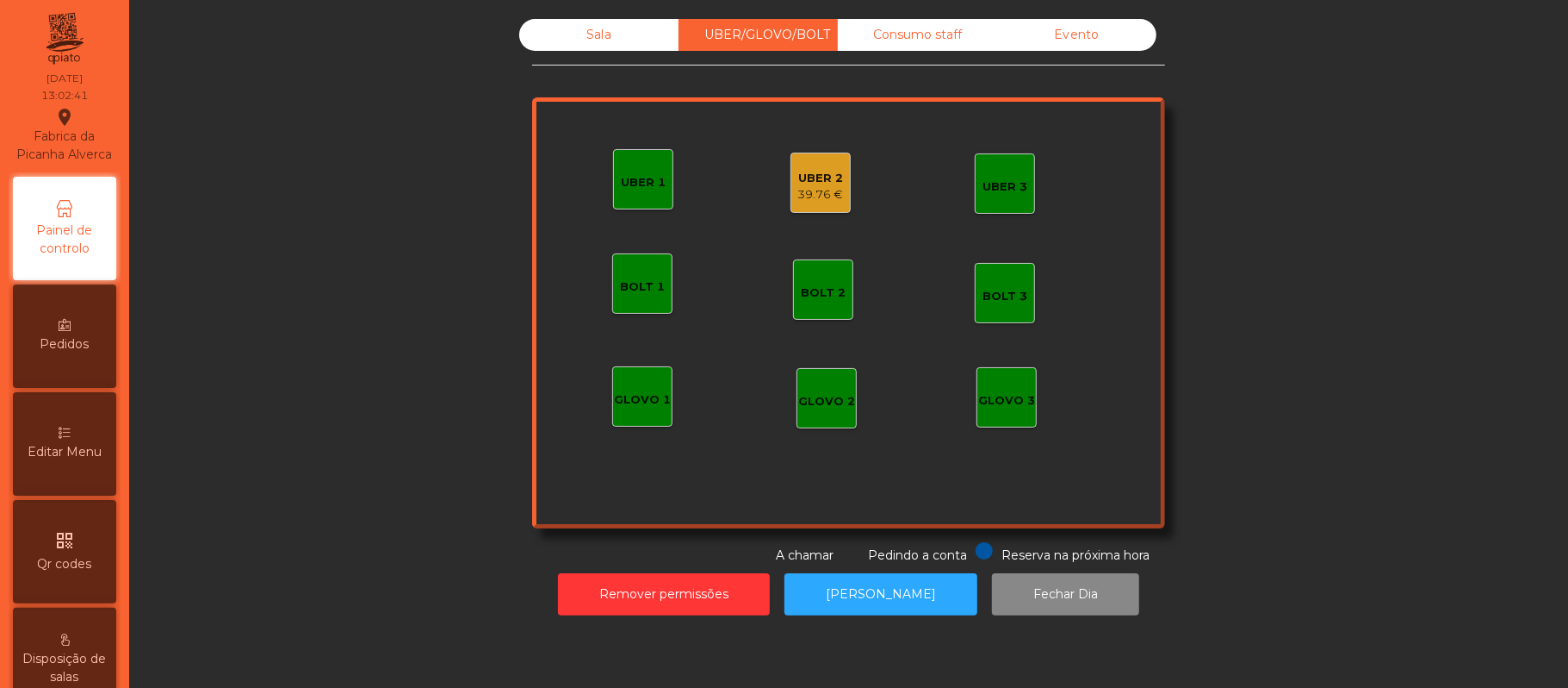
click at [818, 191] on div "39.76 €" at bounding box center [821, 194] width 45 height 17
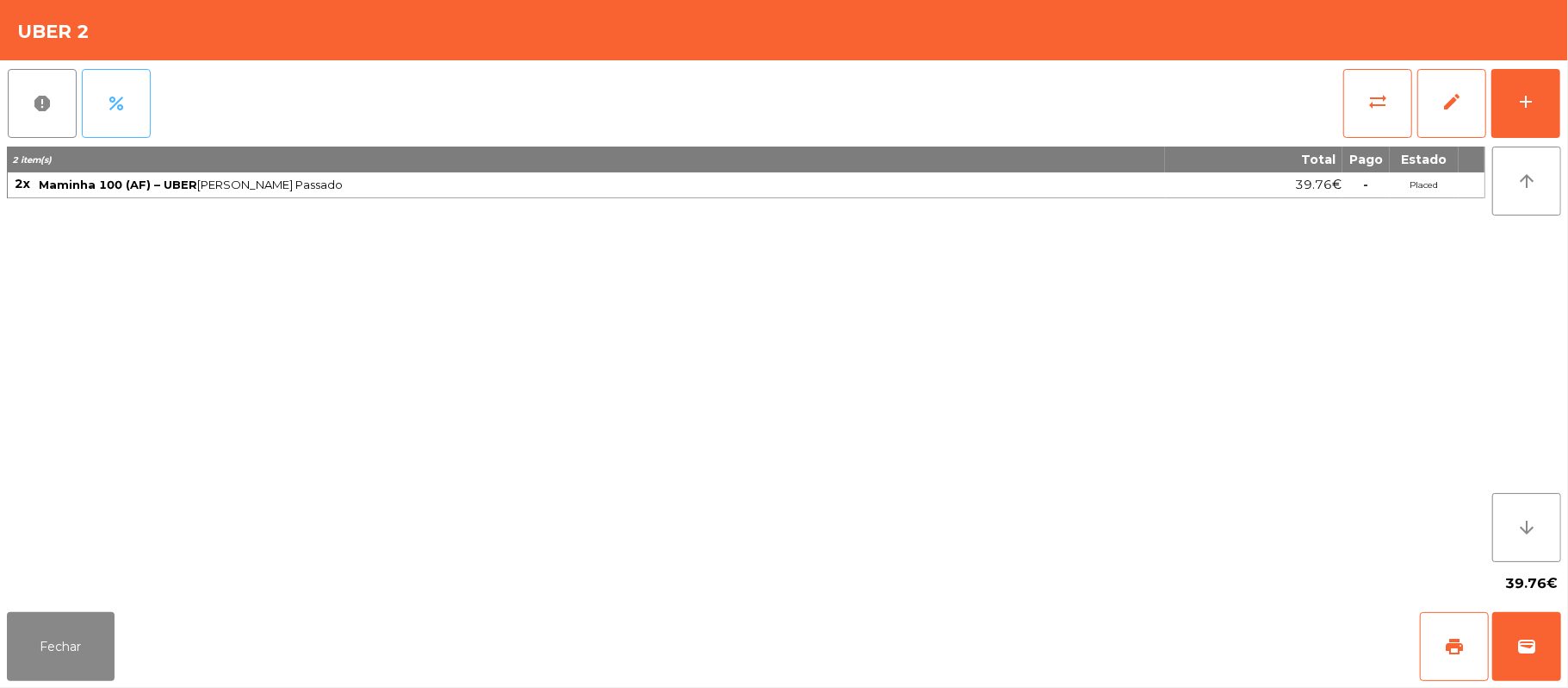
click at [126, 100] on span "percent" at bounding box center [115, 103] width 20 height 20
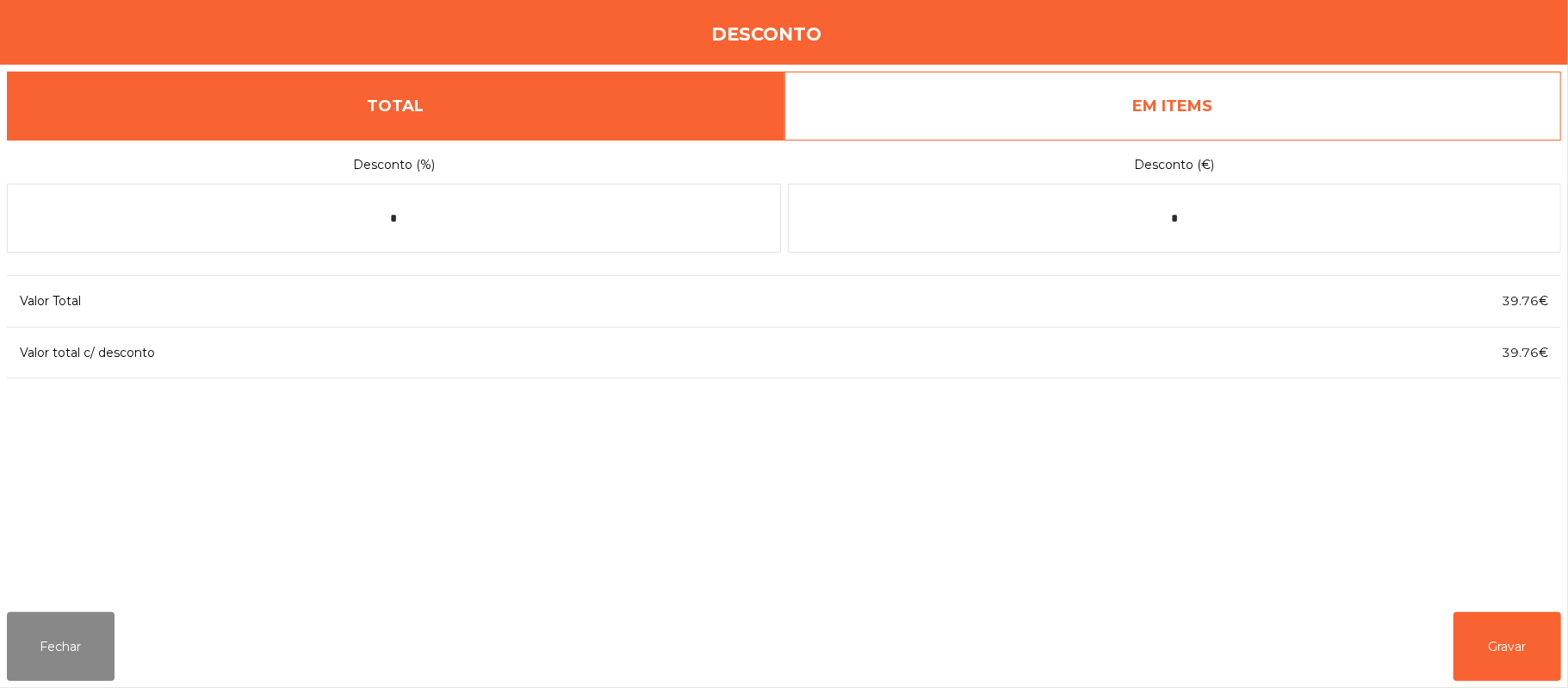
click at [1309, 100] on link "EM ITEMS" at bounding box center [1173, 106] width 777 height 69
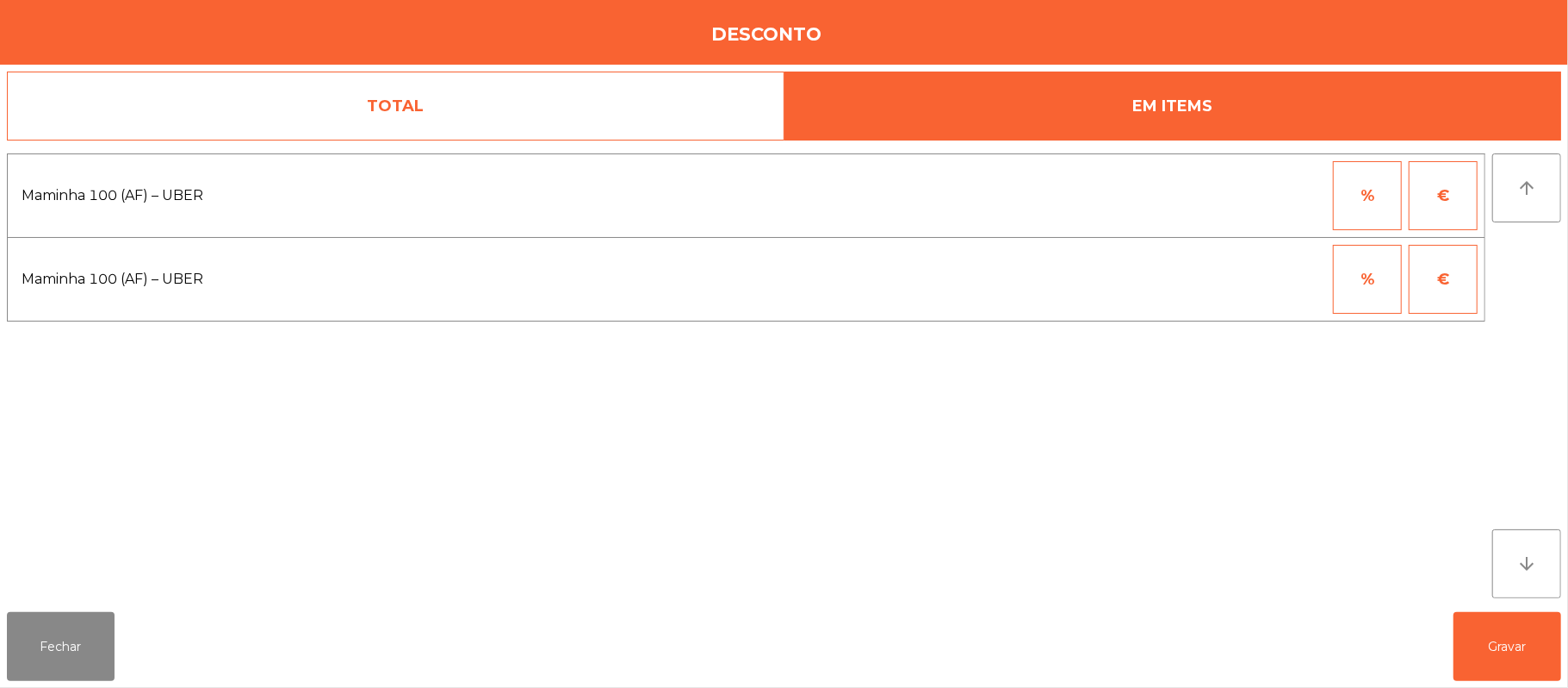
click at [1338, 300] on button "%" at bounding box center [1368, 279] width 69 height 69
click at [1269, 283] on input "*" at bounding box center [1283, 279] width 86 height 69
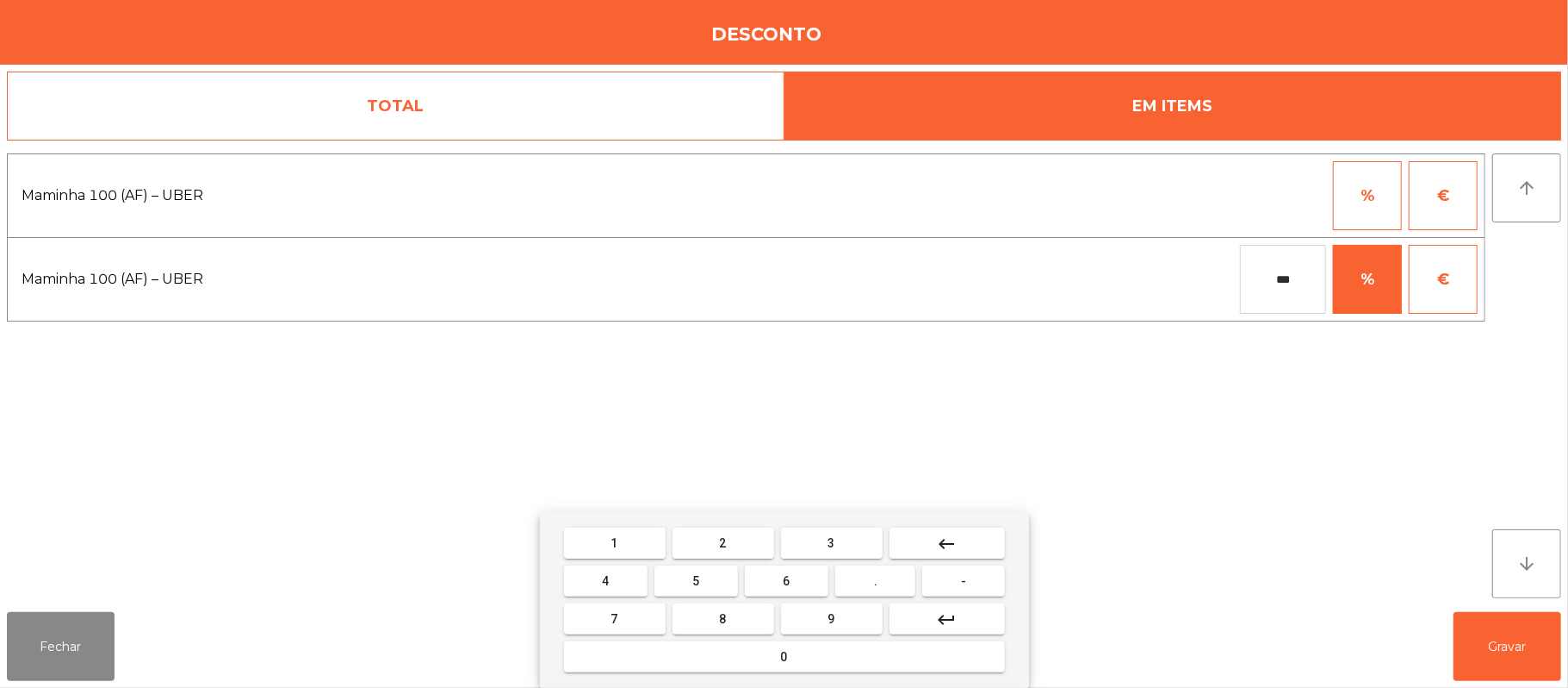
type input "***"
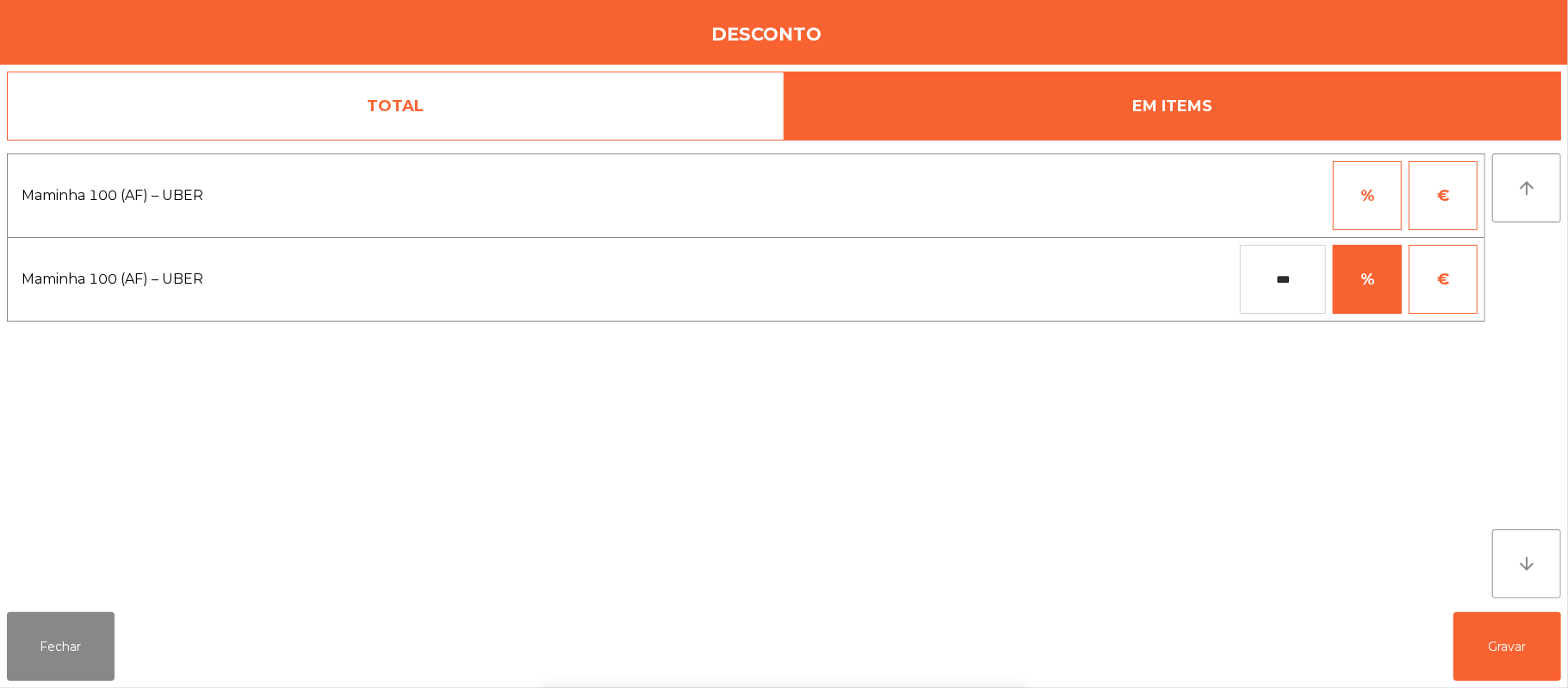
click at [1514, 655] on div "1 2 3 keyboard_backspace 4 5 6 . - 7 8 9 keyboard_return 0" at bounding box center [784, 600] width 1568 height 176
click at [1519, 645] on button "Gravar" at bounding box center [1507, 646] width 107 height 69
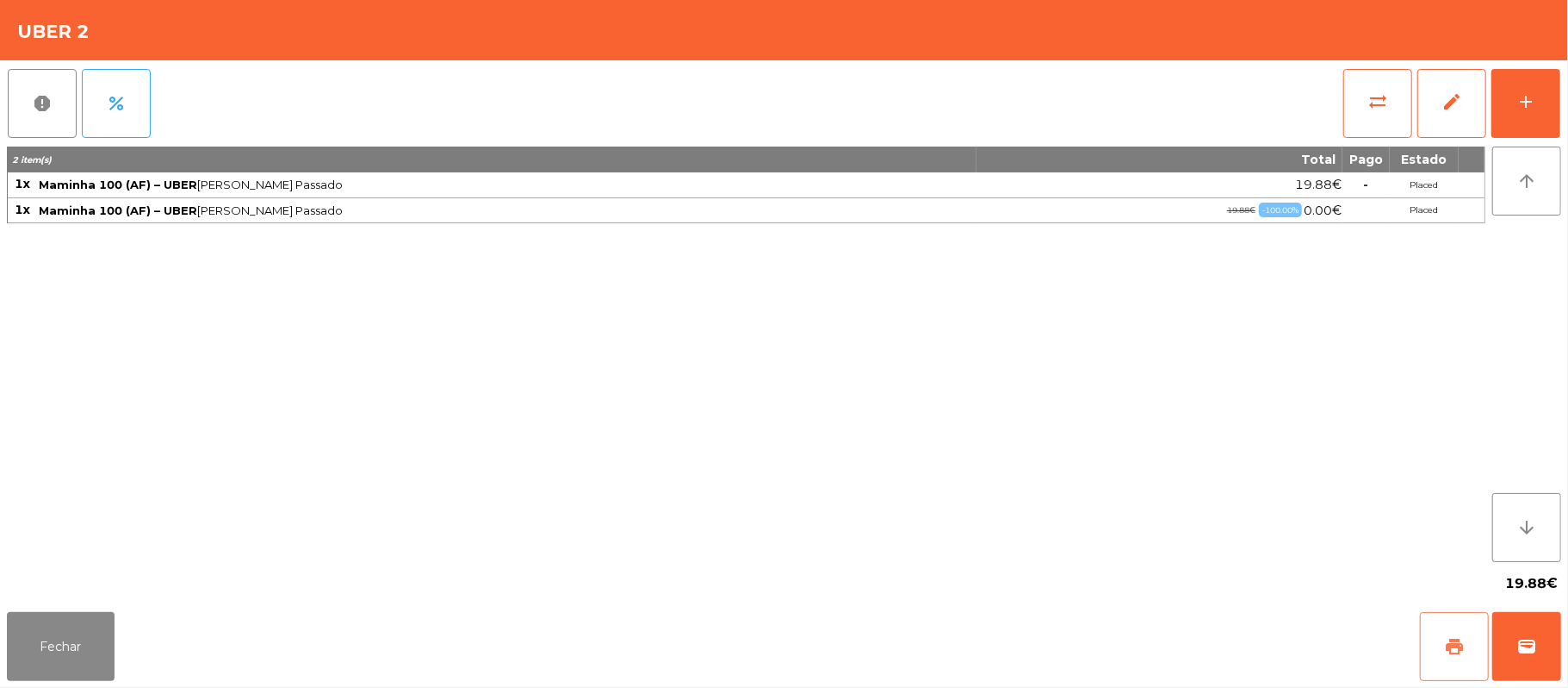
click at [1447, 639] on span "print" at bounding box center [1454, 645] width 20 height 20
click at [1548, 650] on button "wallet" at bounding box center [1527, 646] width 69 height 69
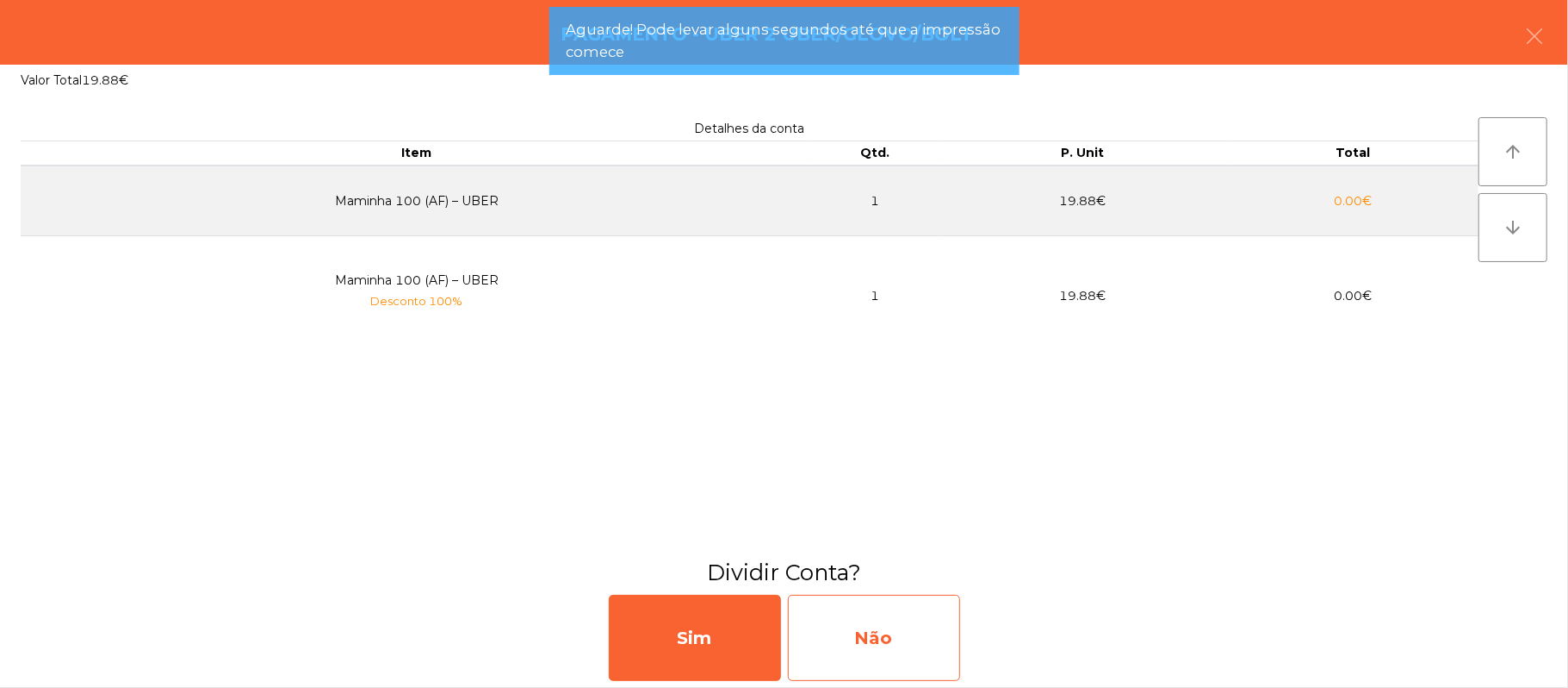
click at [899, 660] on div "Não" at bounding box center [874, 637] width 172 height 86
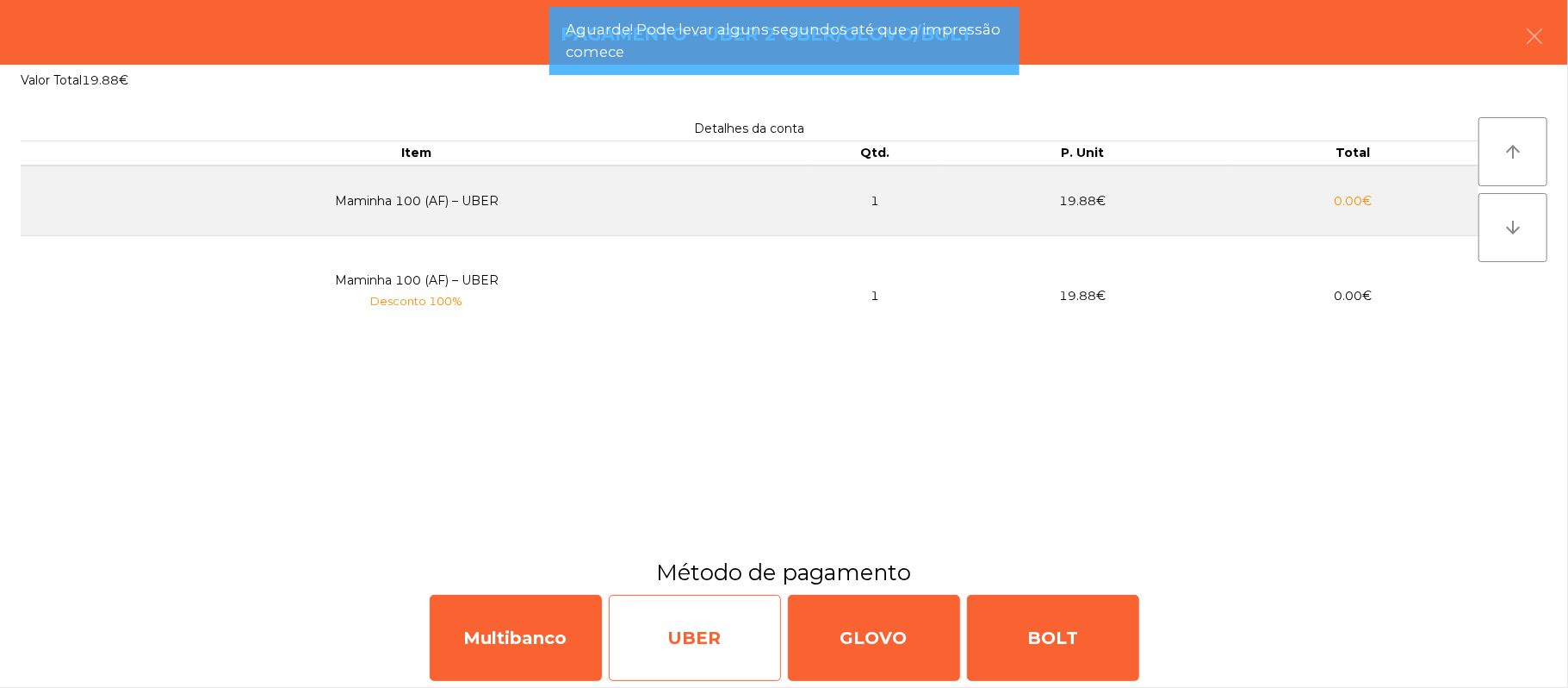
click at [703, 644] on div "UBER" at bounding box center [695, 637] width 172 height 86
select select "**"
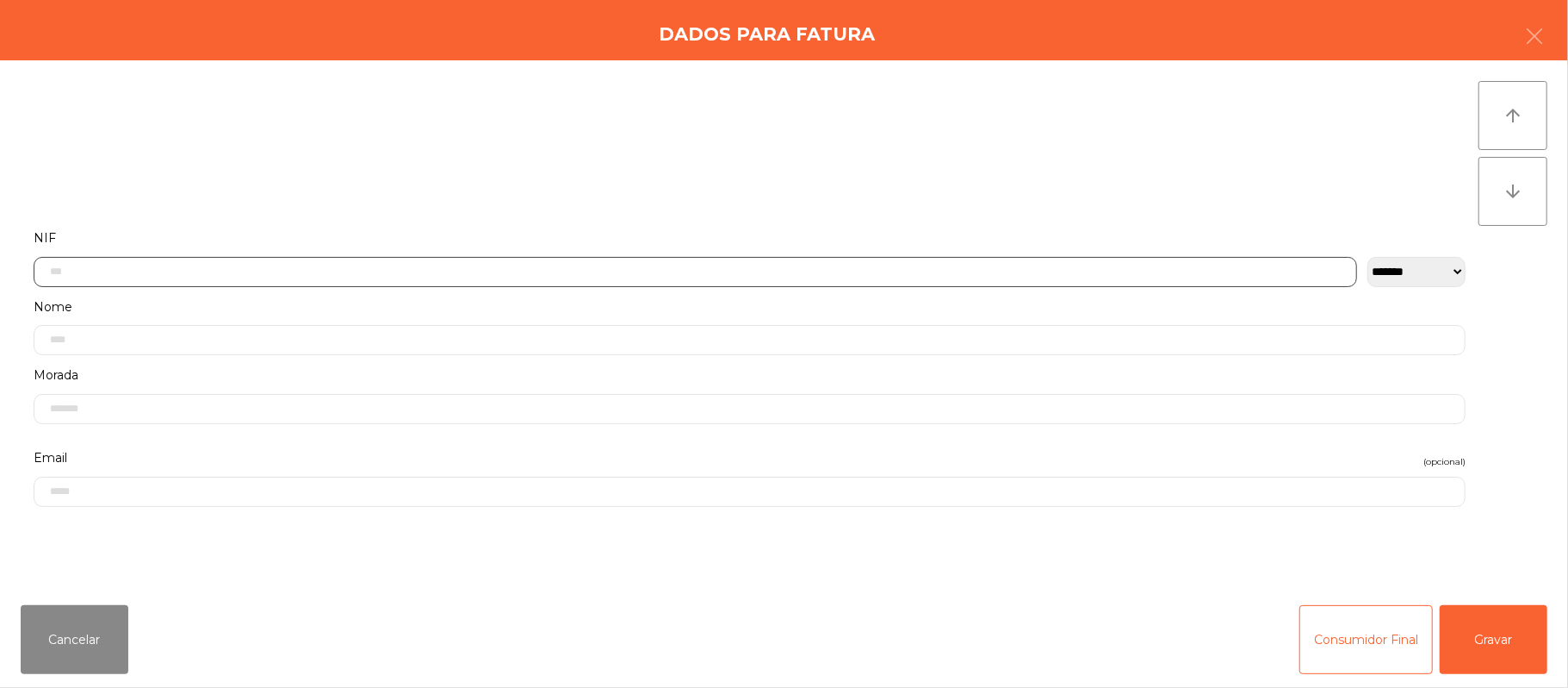
click at [776, 269] on input "text" at bounding box center [696, 272] width 1324 height 30
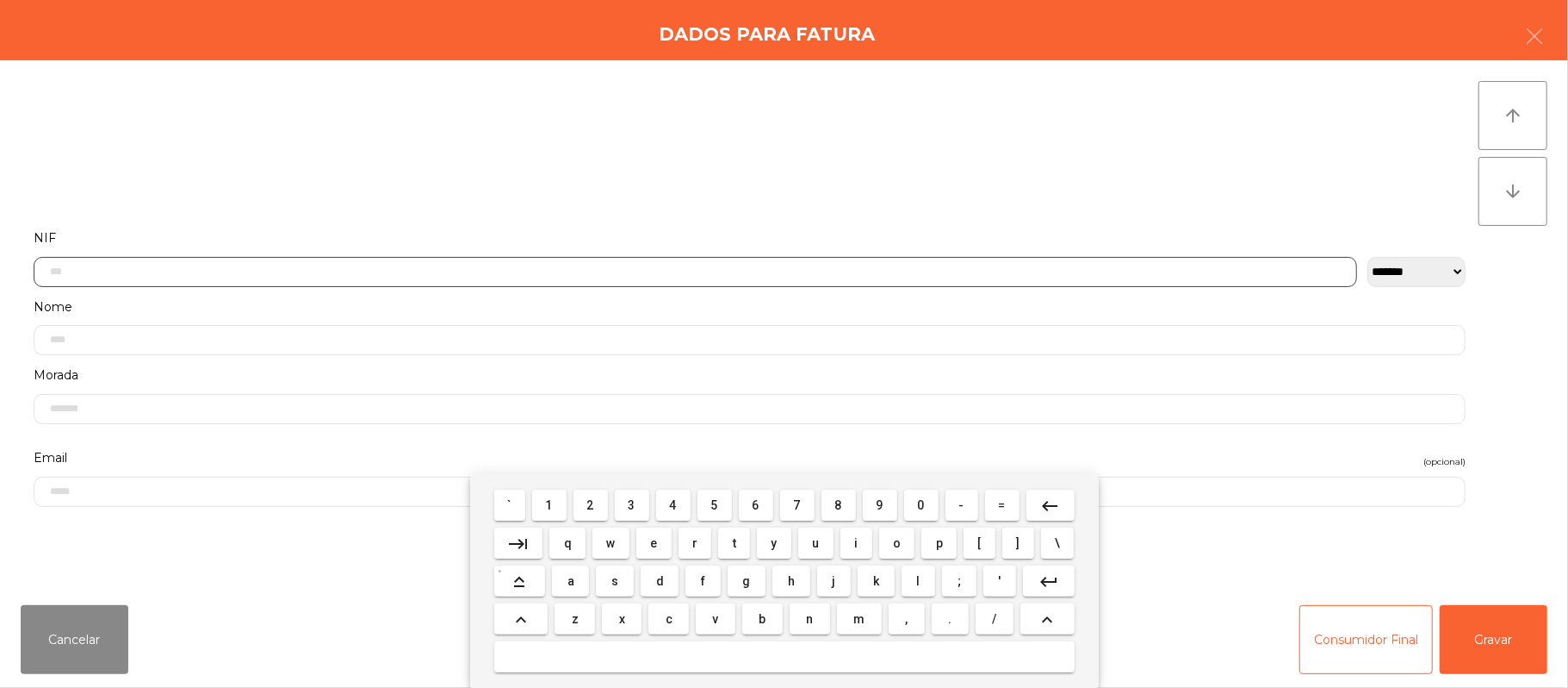
scroll to position [145, 0]
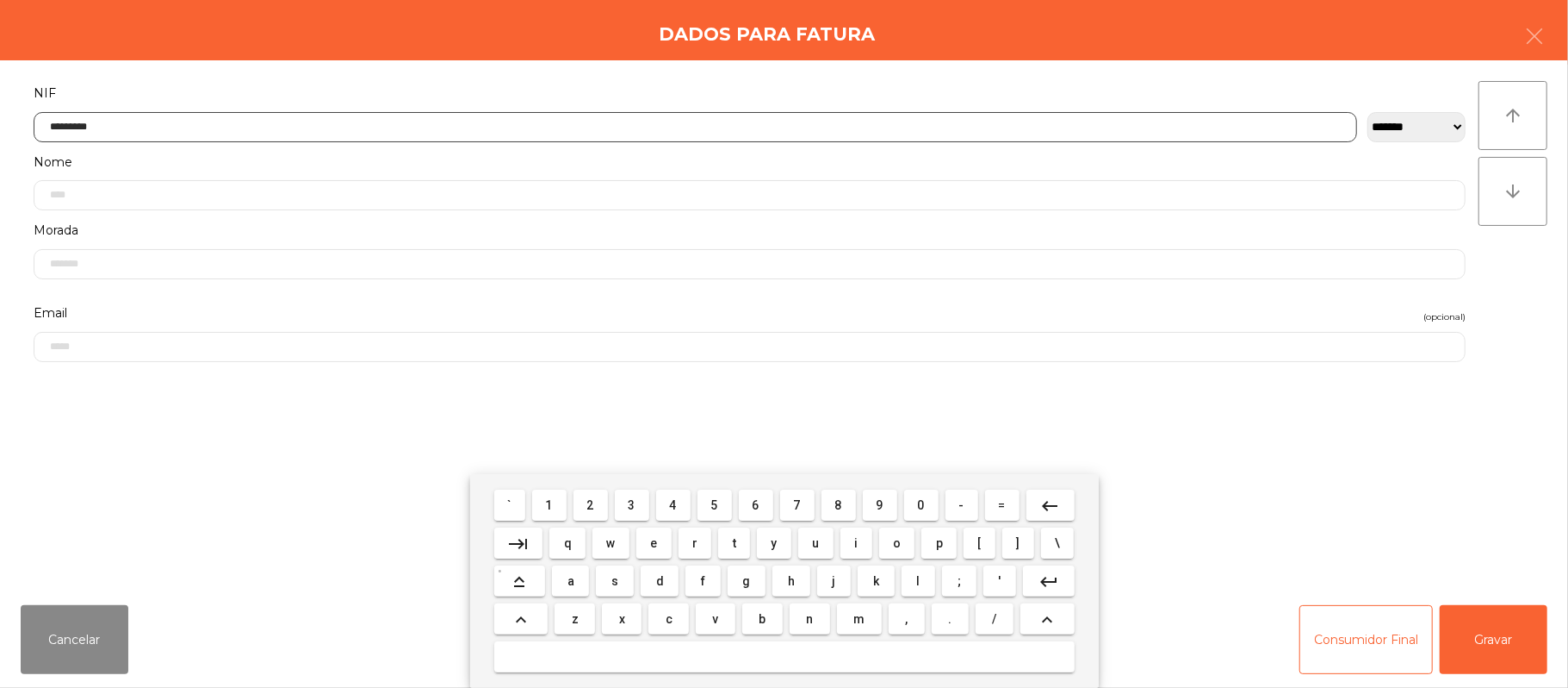
type input "*********"
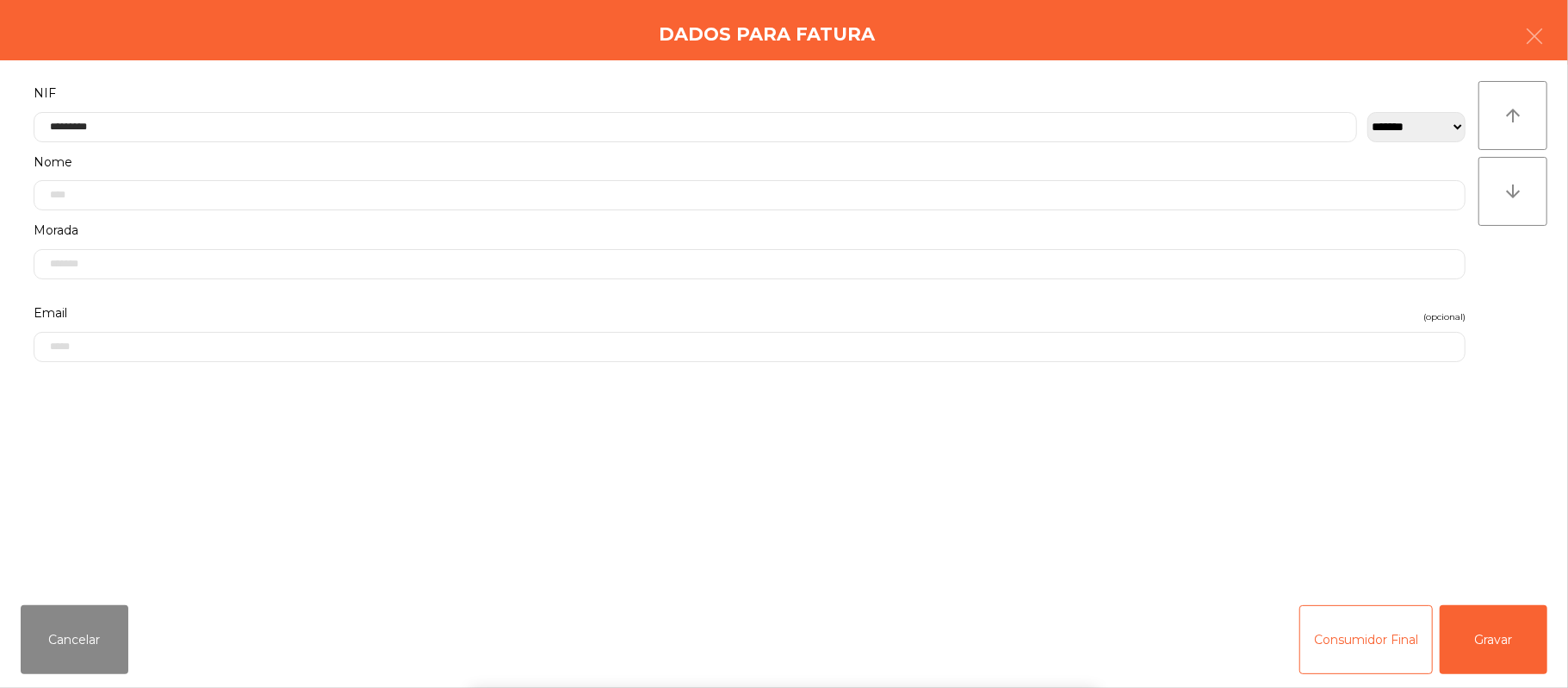
click at [1492, 628] on div "` 1 2 3 4 5 6 7 8 9 0 - = keyboard_backspace keyboard_tab q w e r t y u i o p […" at bounding box center [784, 580] width 1568 height 213
click at [1513, 631] on div "` 1 2 3 4 5 6 7 8 9 0 - = keyboard_backspace keyboard_tab q w e r t y u i o p […" at bounding box center [784, 580] width 1568 height 213
click at [1503, 631] on button "Gravar" at bounding box center [1493, 640] width 107 height 69
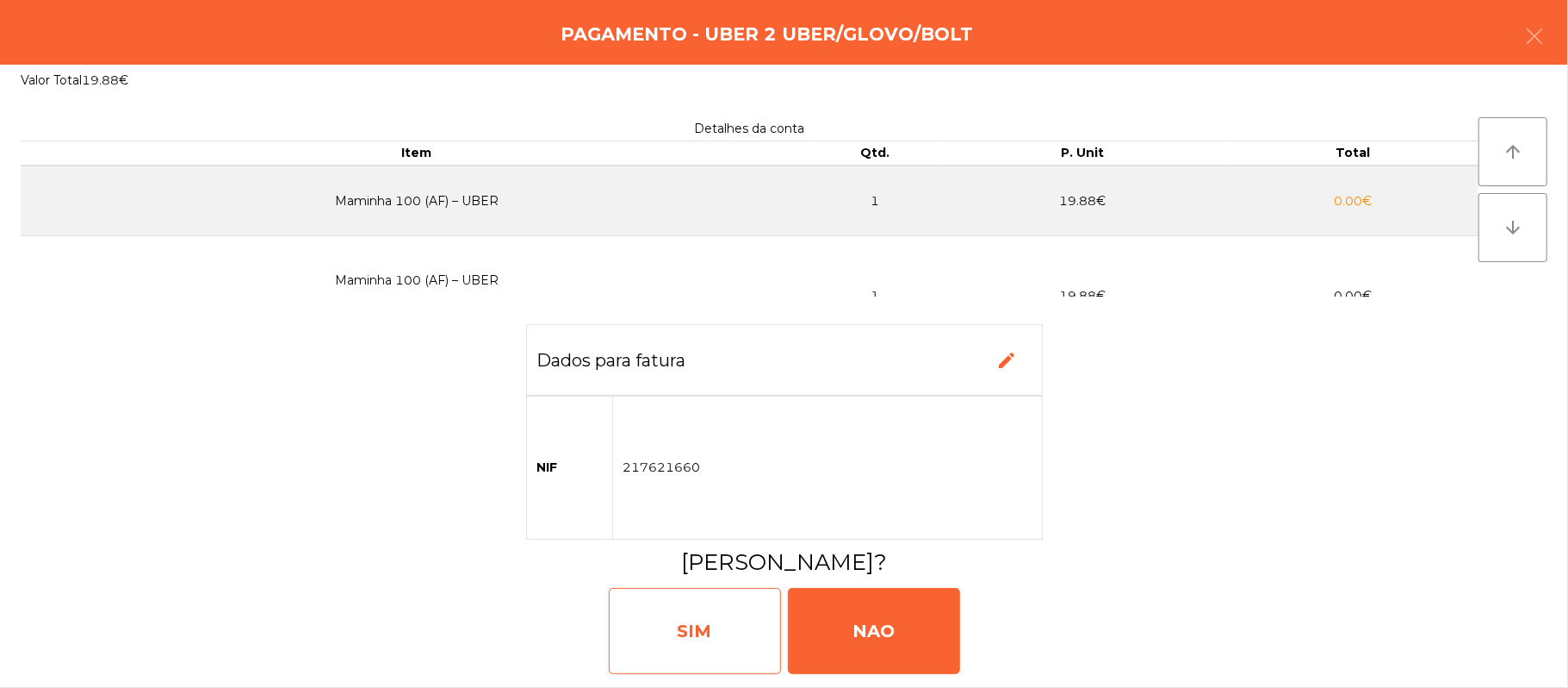
click at [666, 621] on div "SIM" at bounding box center [695, 630] width 172 height 86
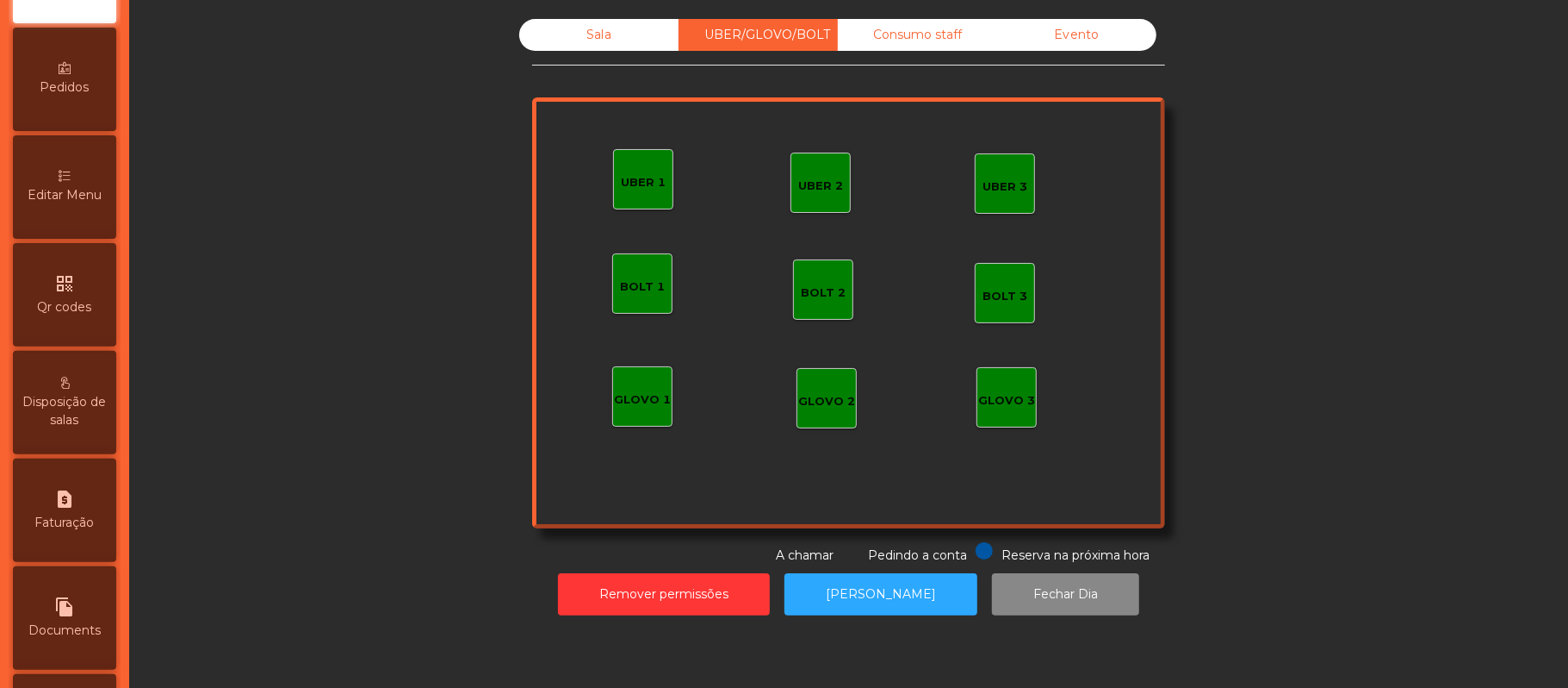
click at [84, 524] on div "request_page Faturação" at bounding box center [65, 510] width 103 height 103
select select "**"
select select "****"
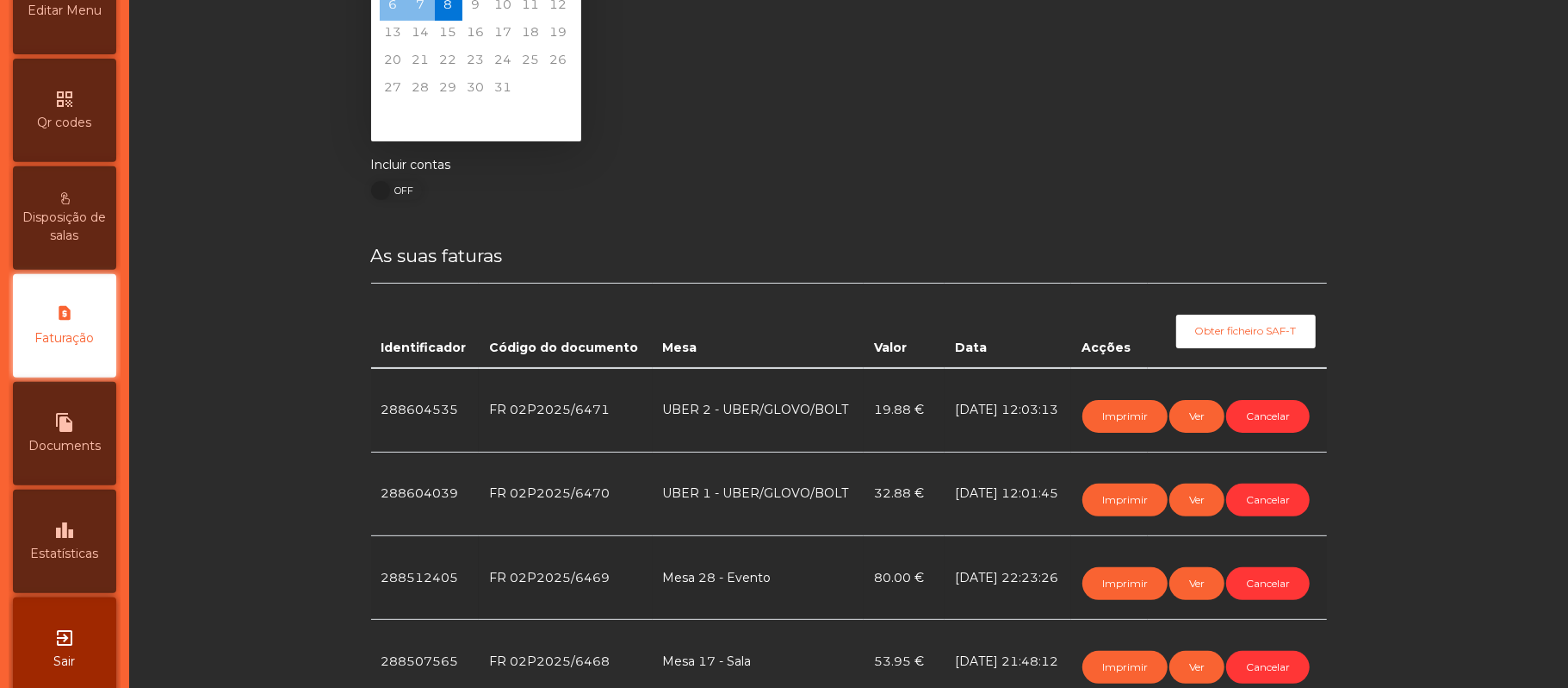
scroll to position [126, 0]
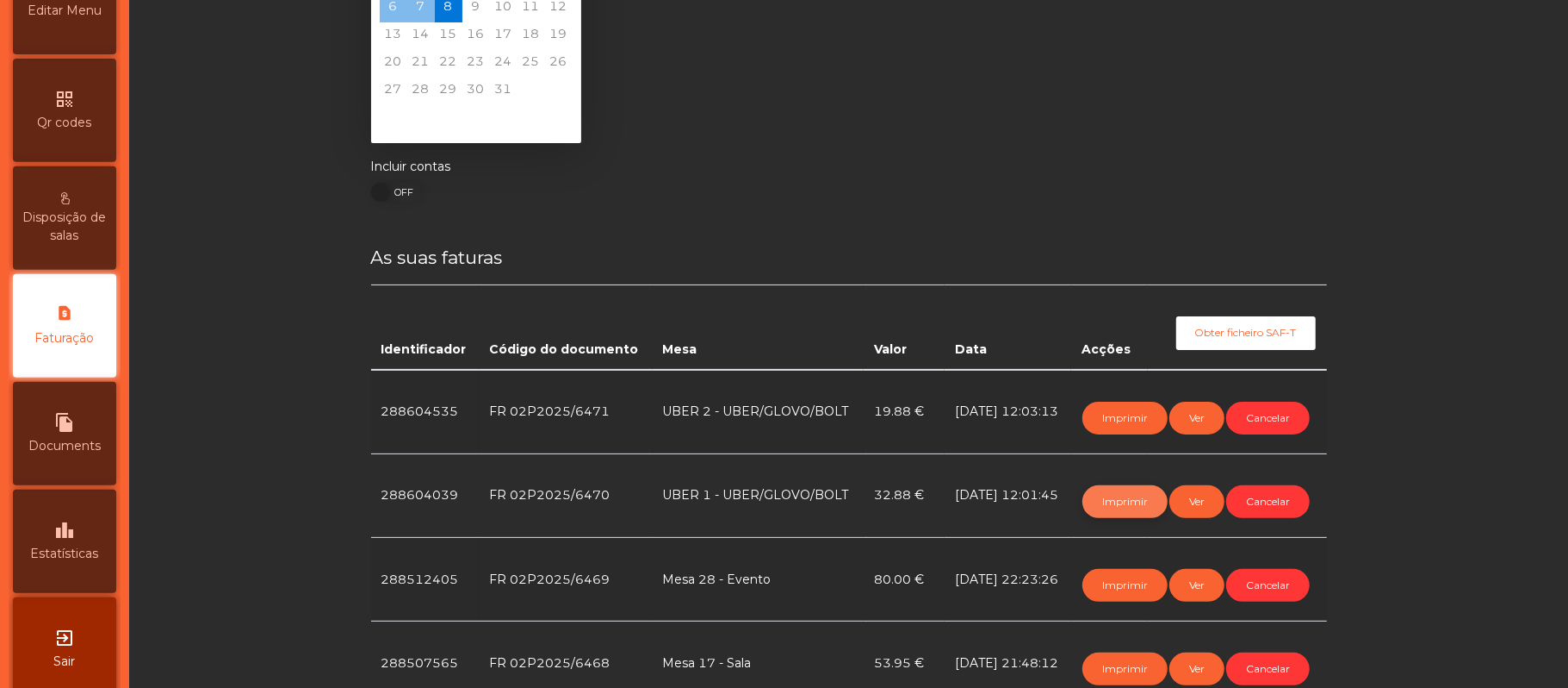
click at [1095, 511] on button "Imprimir" at bounding box center [1126, 501] width 85 height 33
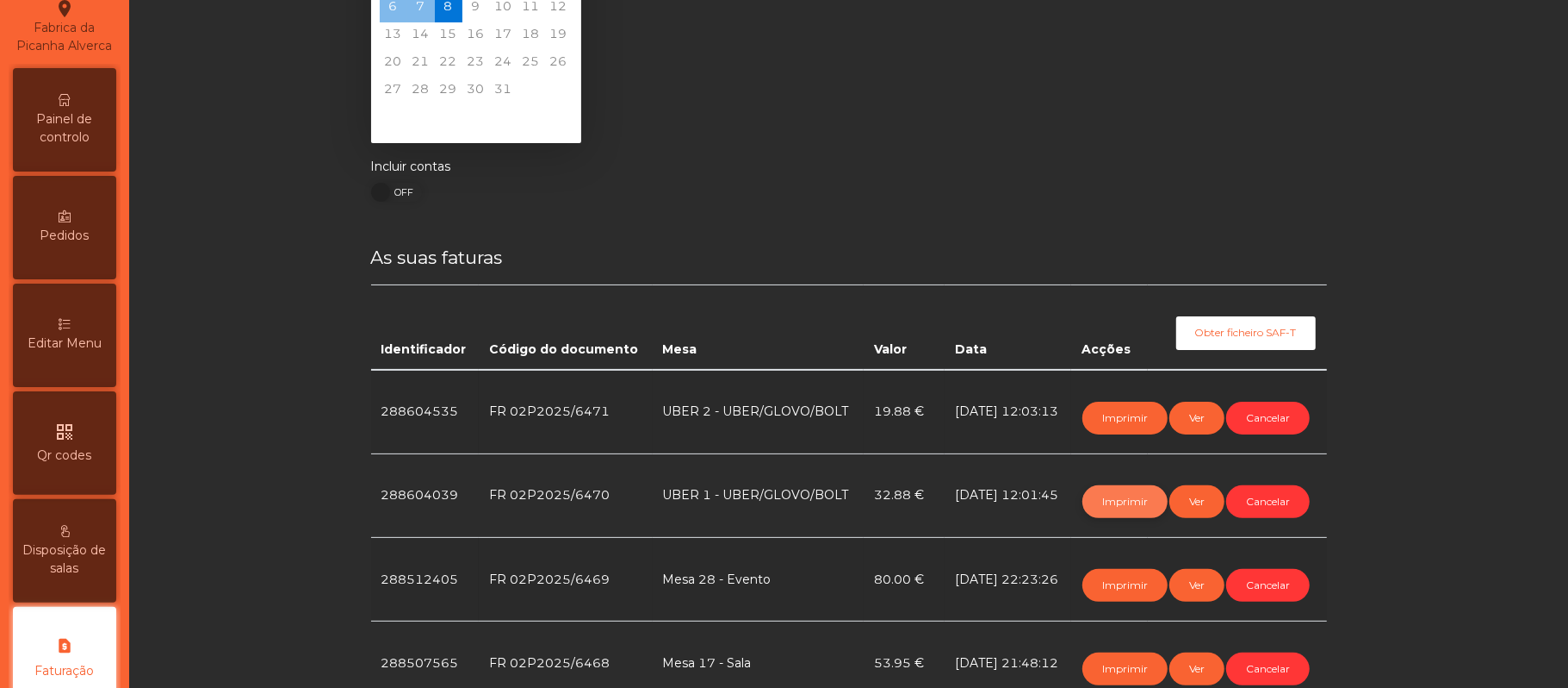
scroll to position [0, 0]
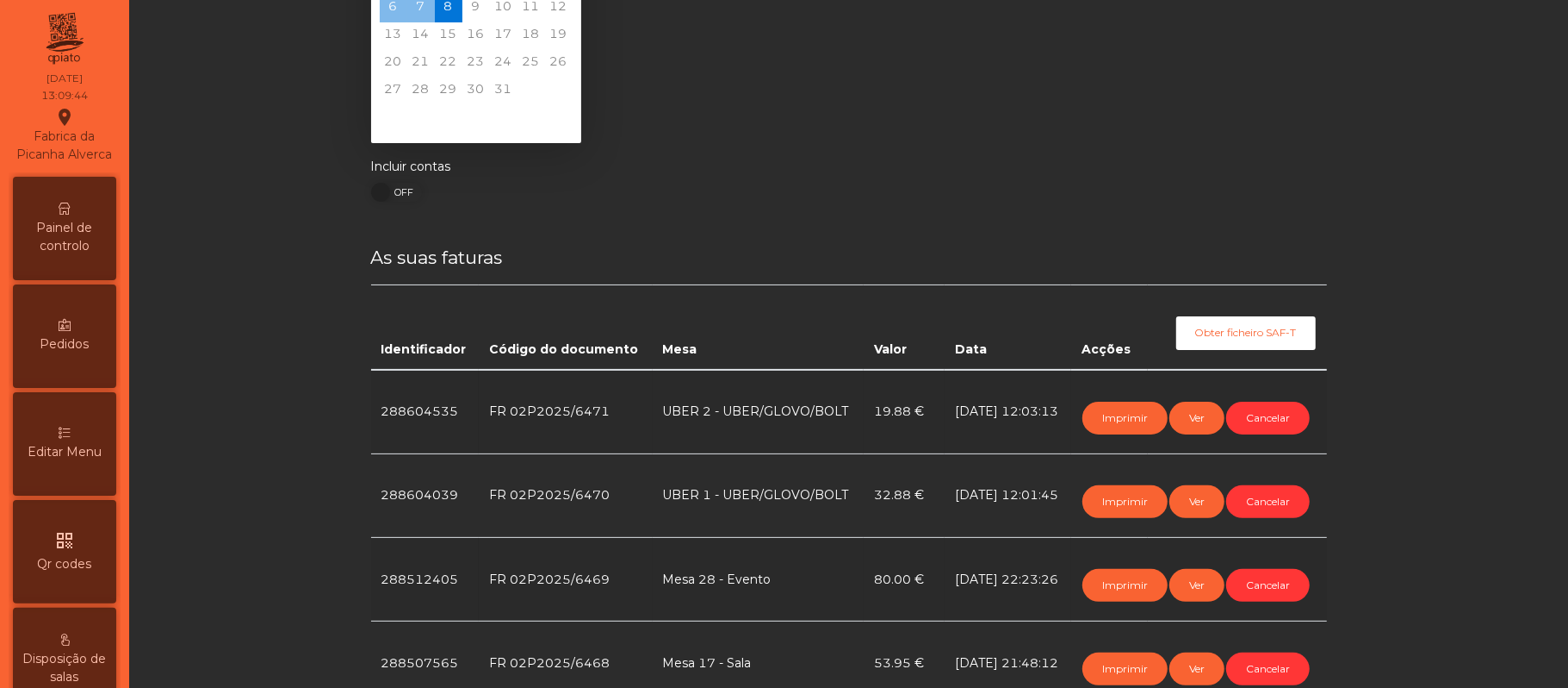
click at [90, 255] on span "Painel de controlo" at bounding box center [64, 236] width 95 height 36
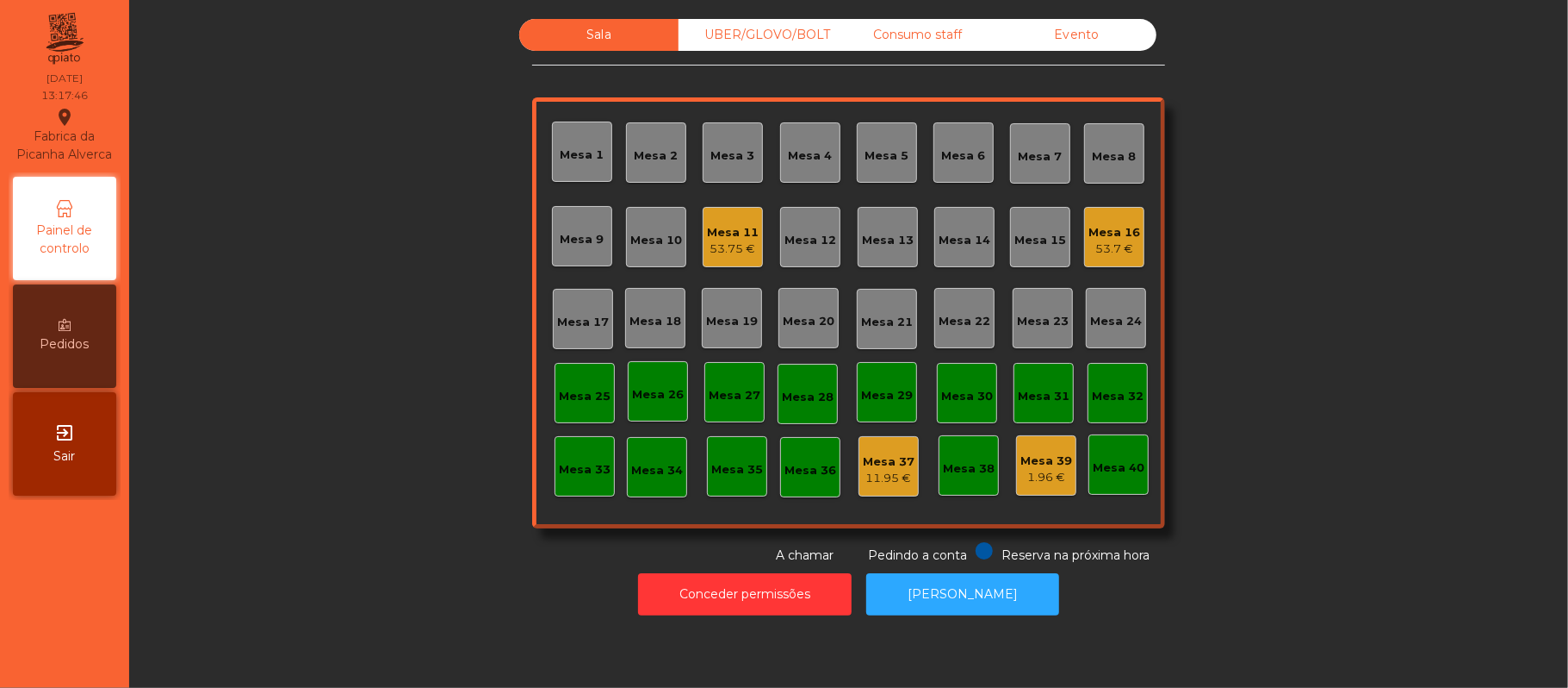
click at [923, 29] on div "Consumo staff" at bounding box center [917, 35] width 159 height 32
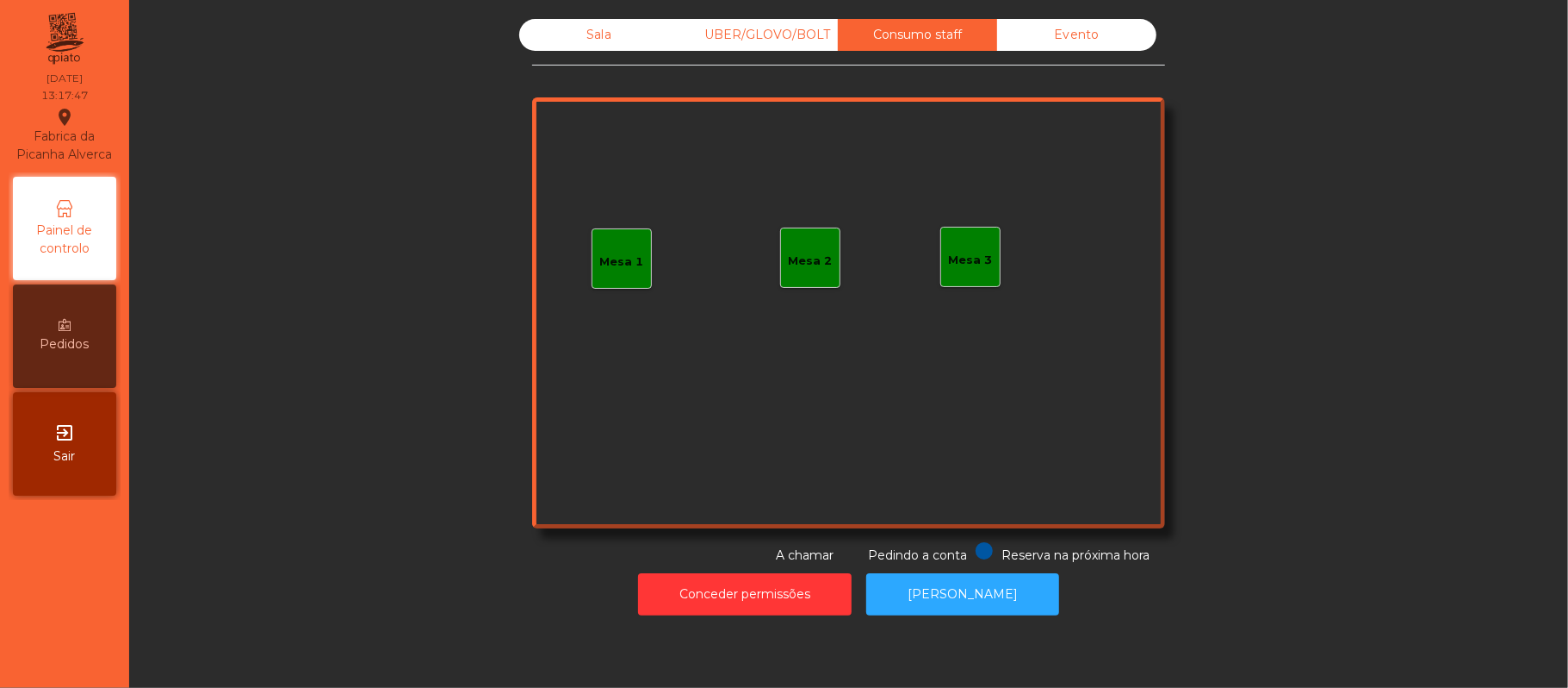
click at [739, 45] on div "UBER/GLOVO/BOLT" at bounding box center [758, 35] width 159 height 32
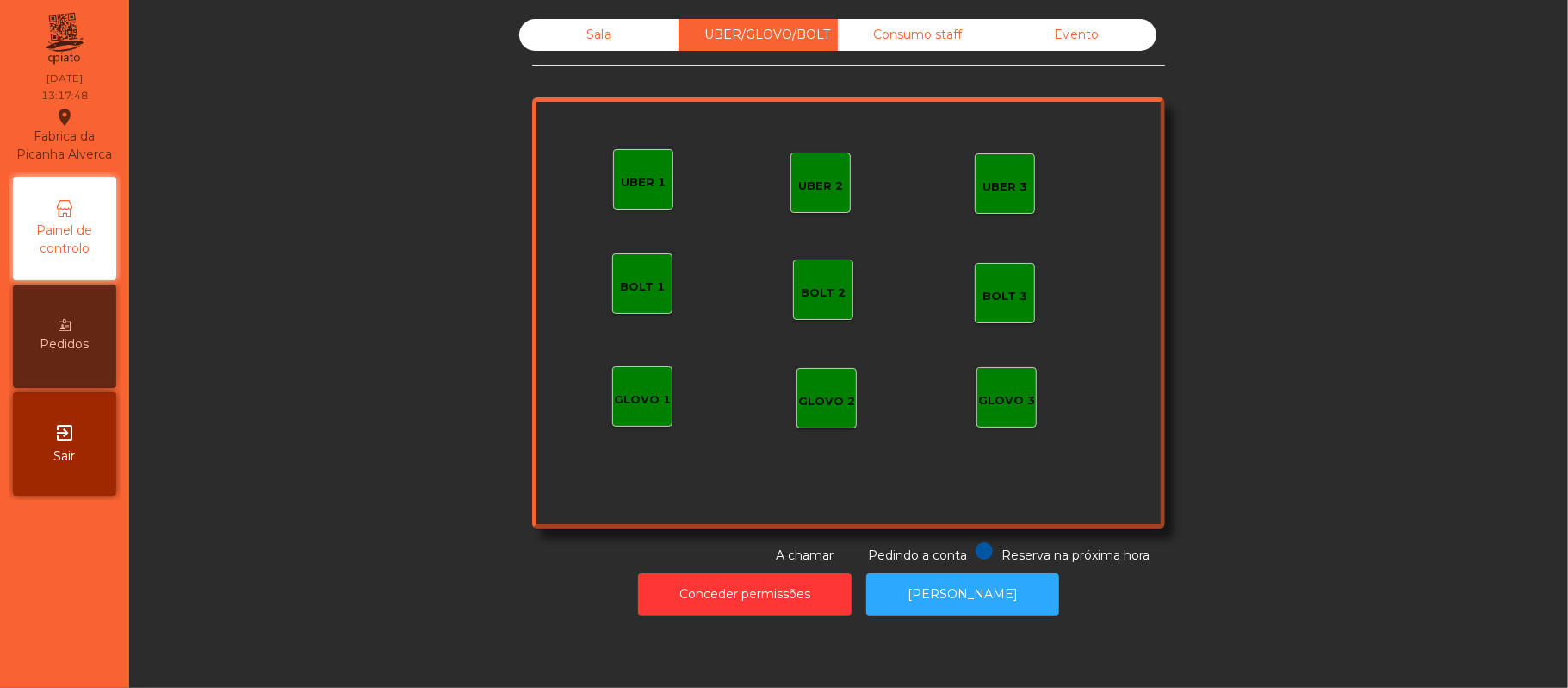
click at [651, 172] on div "UBER 1" at bounding box center [643, 179] width 44 height 24
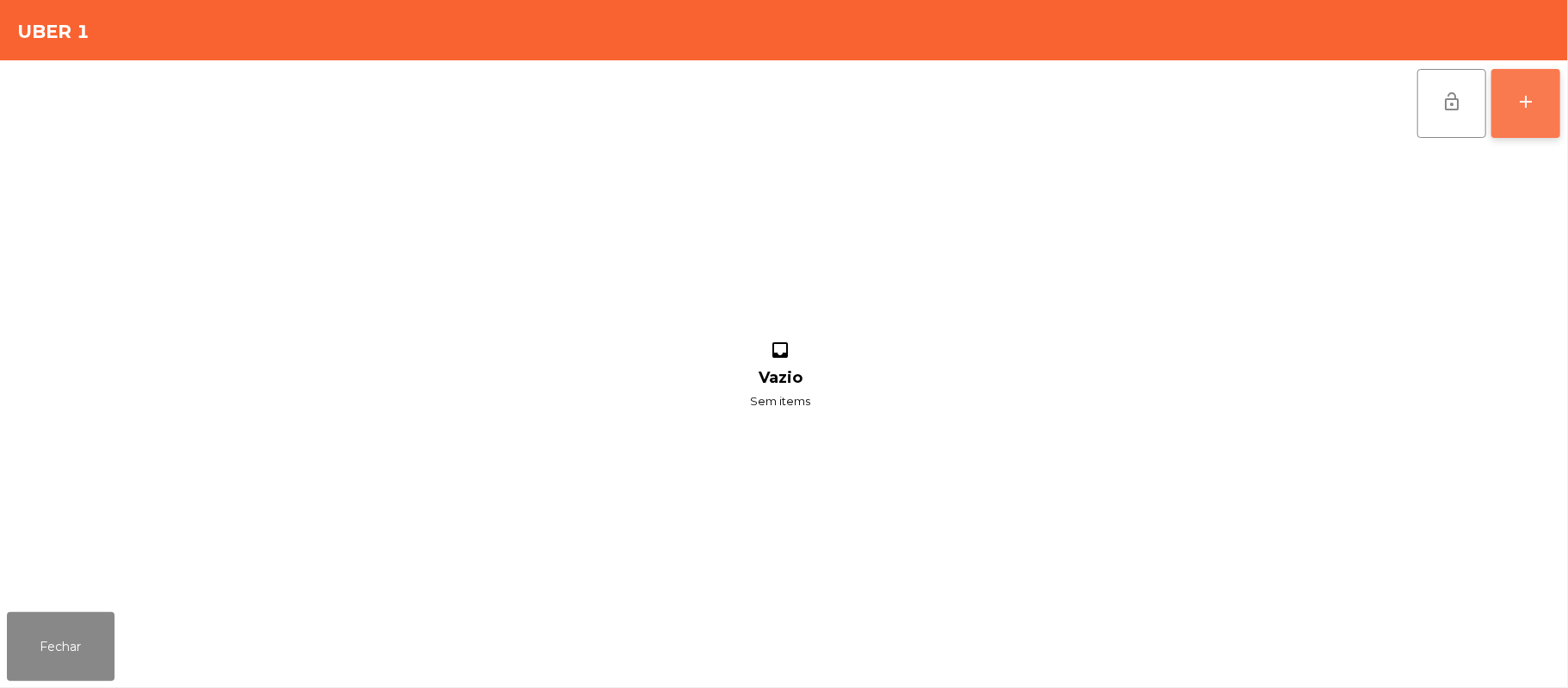
click at [1500, 91] on button "add" at bounding box center [1526, 104] width 69 height 69
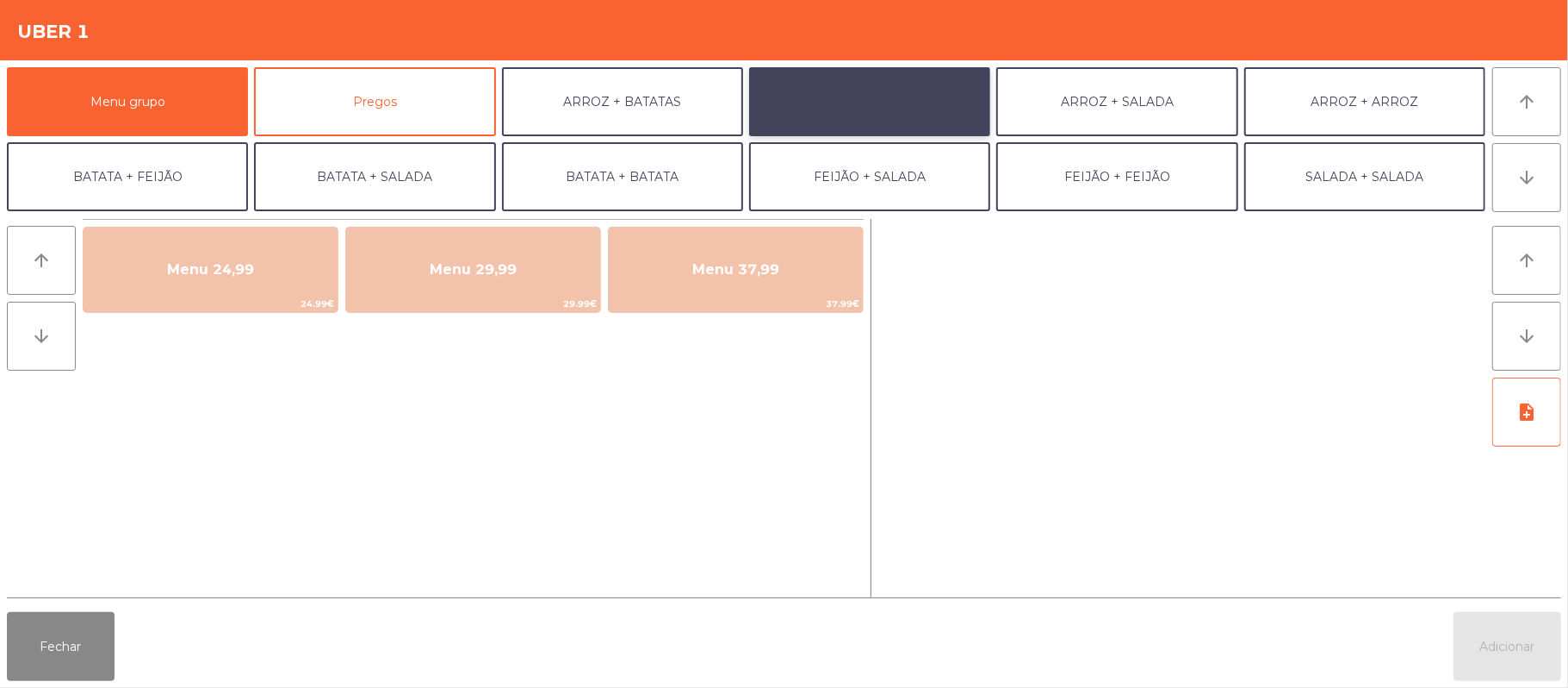
click at [866, 98] on button "ARROZ + FEIJÃO" at bounding box center [869, 102] width 241 height 69
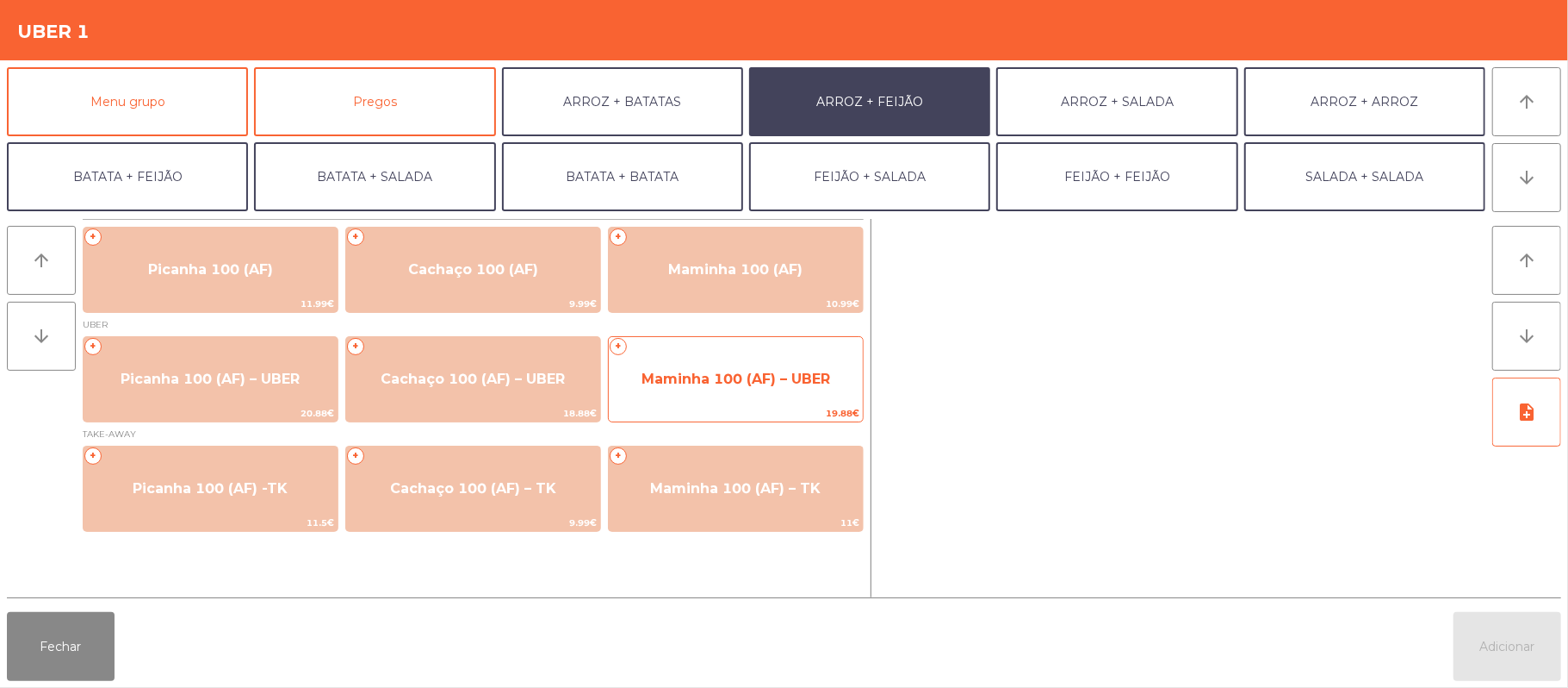
click at [735, 363] on span "Maminha 100 (AF) – UBER" at bounding box center [736, 379] width 254 height 46
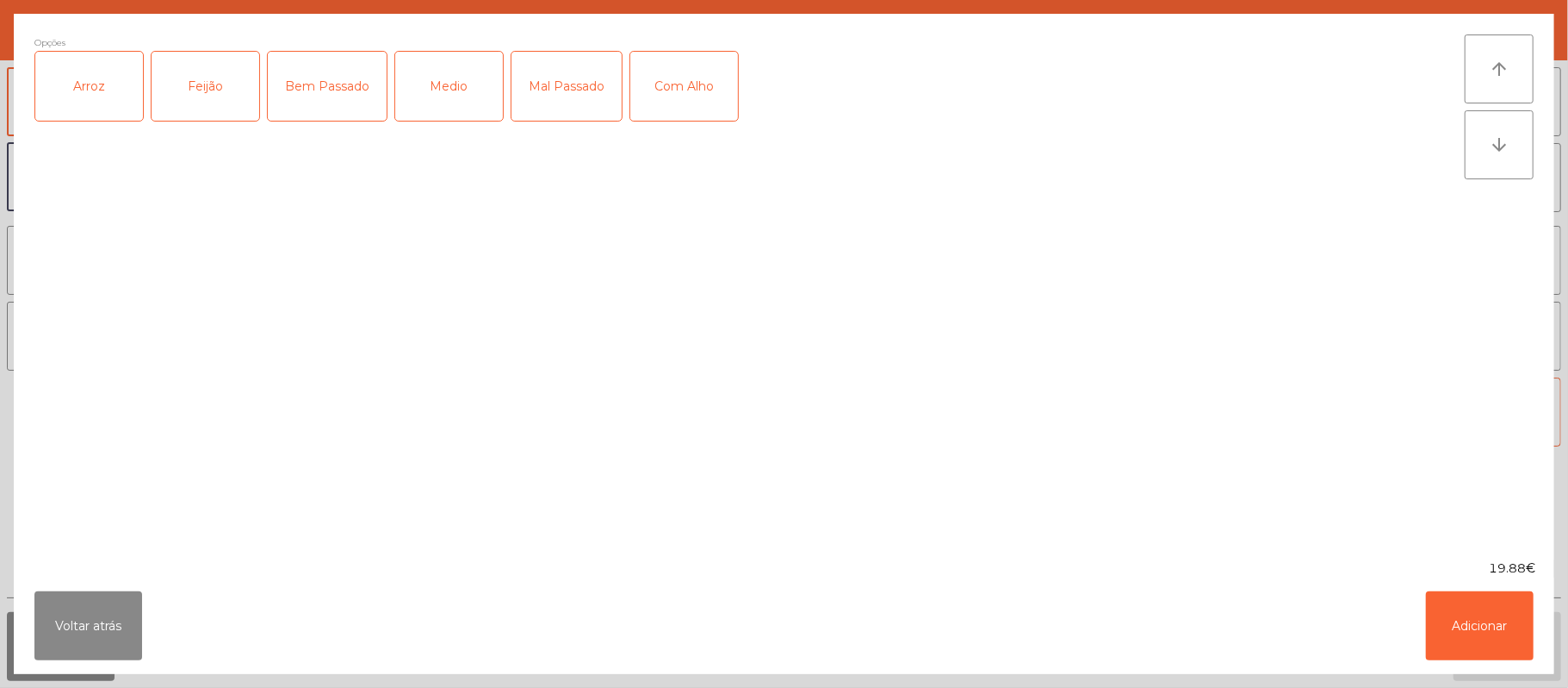
click at [99, 79] on div "Arroz" at bounding box center [89, 86] width 107 height 69
click at [211, 74] on div "Feijão" at bounding box center [205, 86] width 107 height 69
click at [560, 87] on div "Mal Passado" at bounding box center [567, 86] width 110 height 69
click at [1478, 622] on button "Adicionar" at bounding box center [1479, 626] width 107 height 69
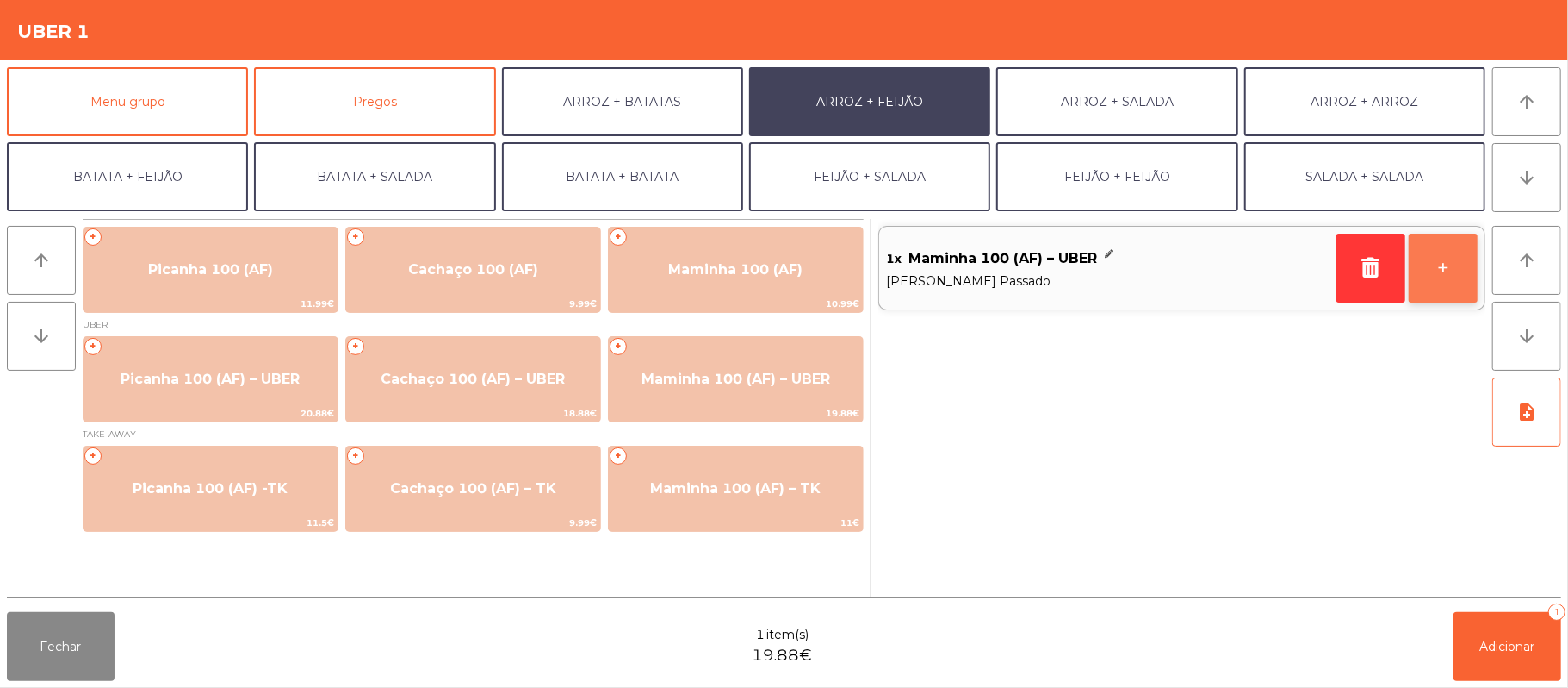
click at [1447, 269] on button "+" at bounding box center [1444, 268] width 69 height 69
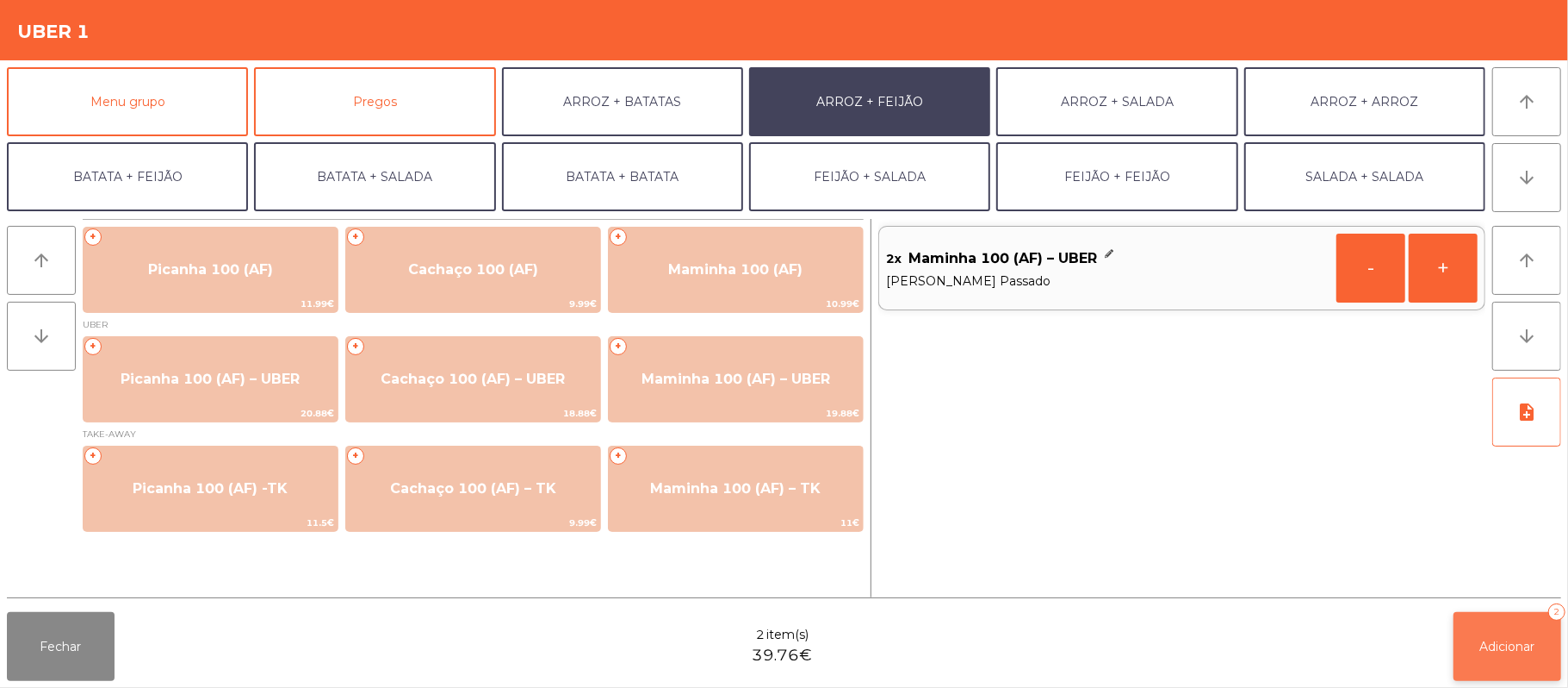
click at [1482, 653] on button "Adicionar 2" at bounding box center [1507, 646] width 107 height 69
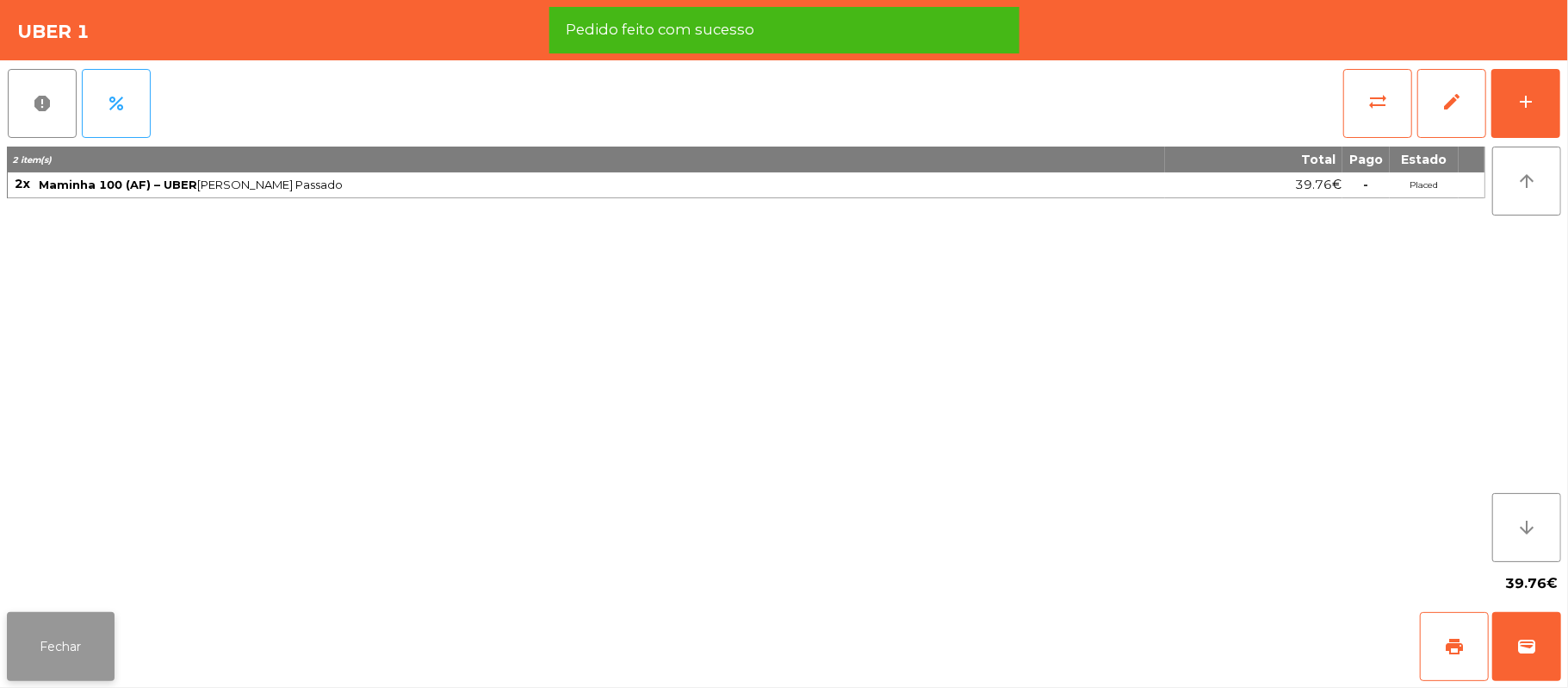
click at [55, 641] on button "Fechar" at bounding box center [60, 646] width 107 height 69
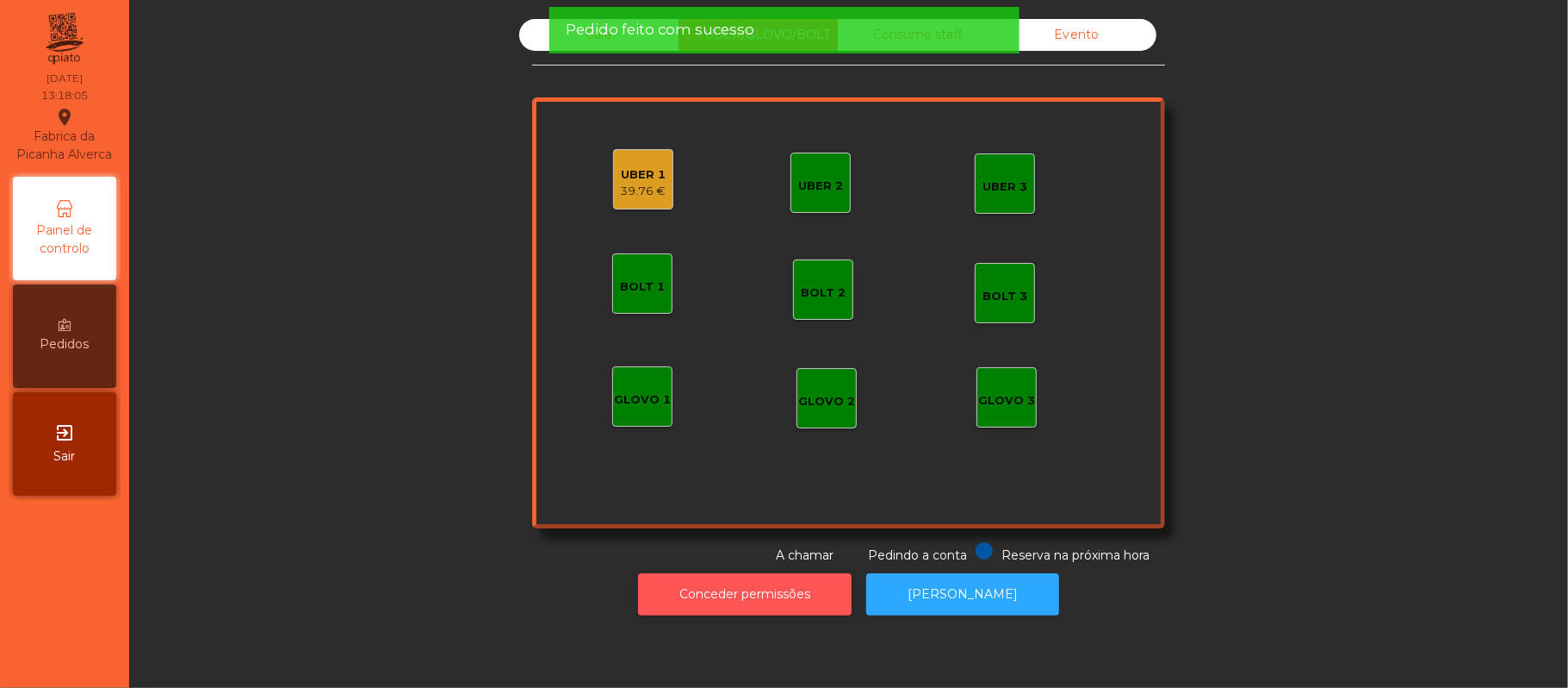
click at [712, 587] on button "Conceder permissões" at bounding box center [744, 595] width 213 height 43
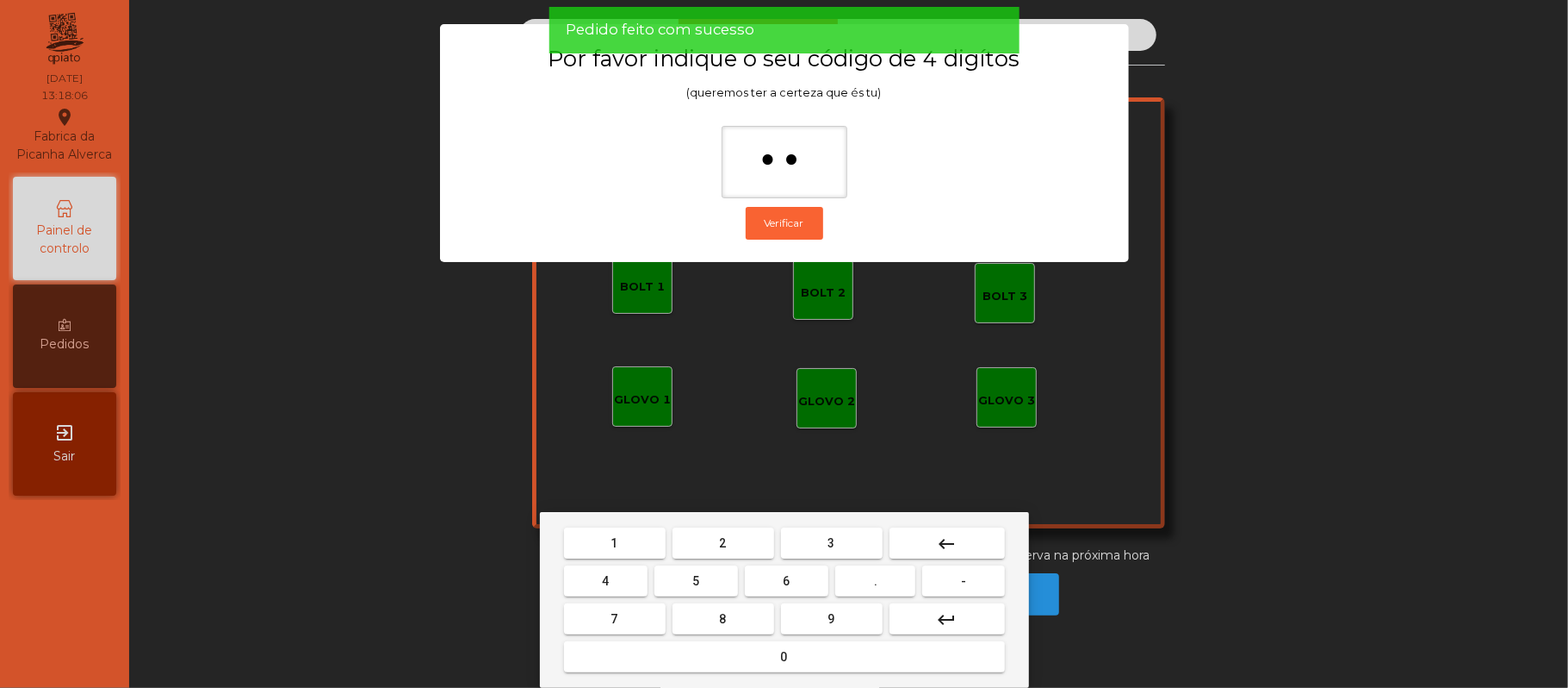
type input "***"
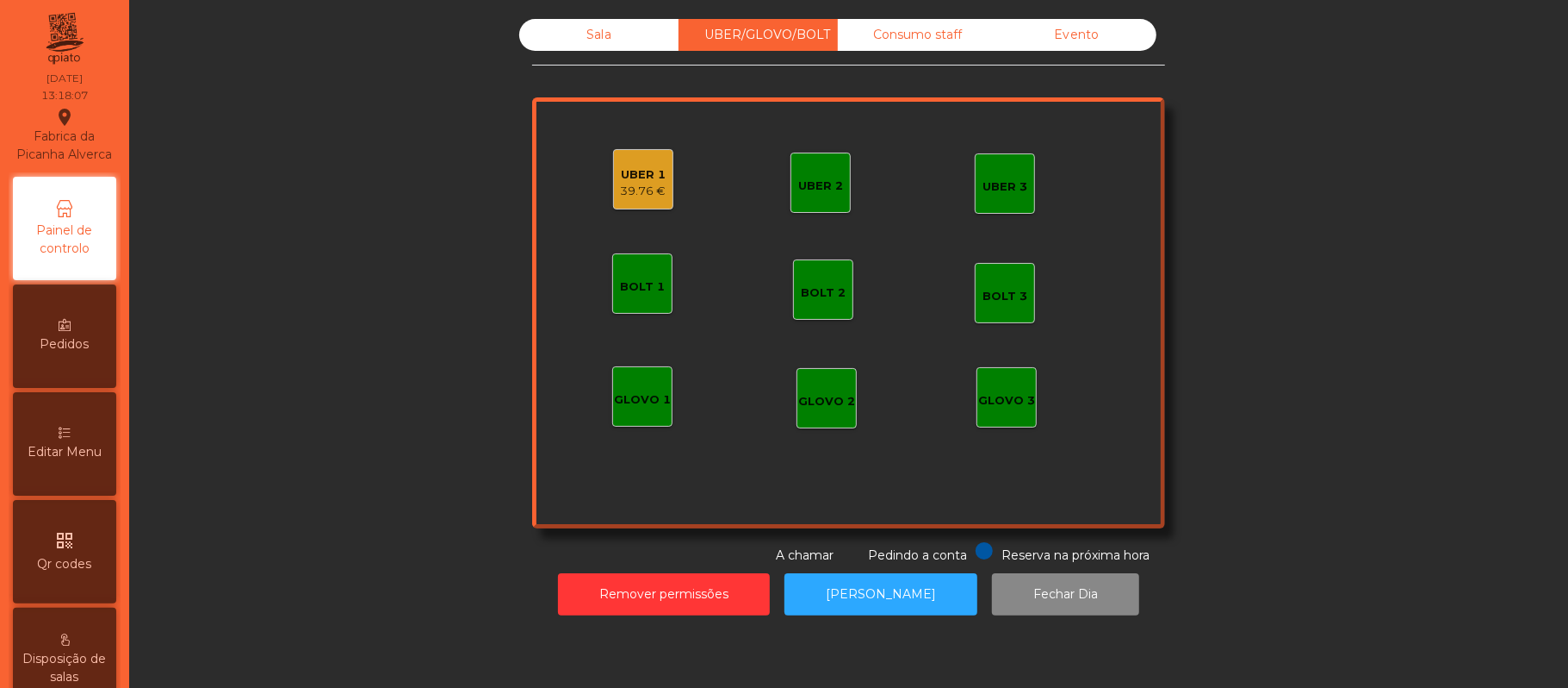
click at [1349, 370] on div "Sala UBER/GLOVO/BOLT Consumo staff Evento UBER 2 UBER 3 BOLT 1 BOLT 2 BOLT 3 GL…" at bounding box center [849, 292] width 1393 height 546
click at [627, 186] on div "39.76 €" at bounding box center [643, 191] width 45 height 17
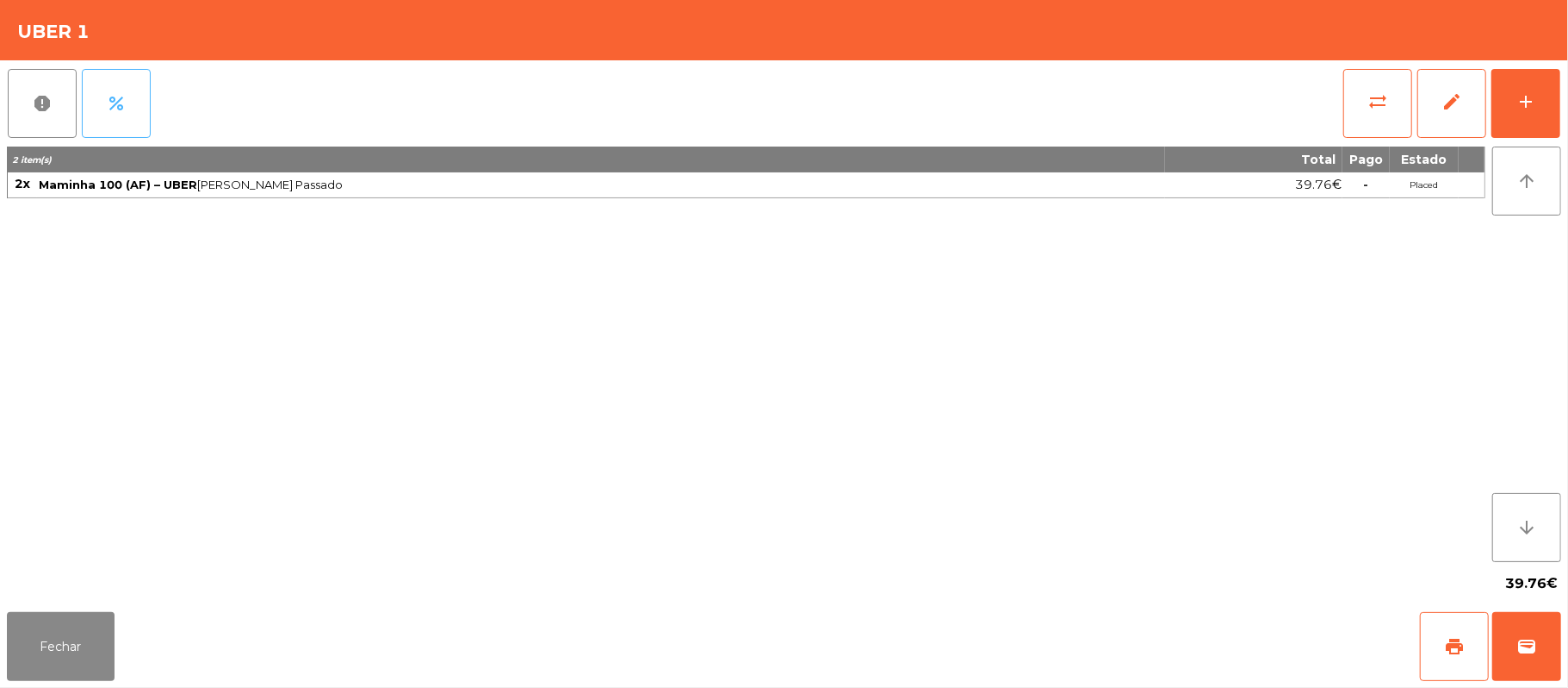
click at [142, 112] on button "percent" at bounding box center [116, 104] width 69 height 69
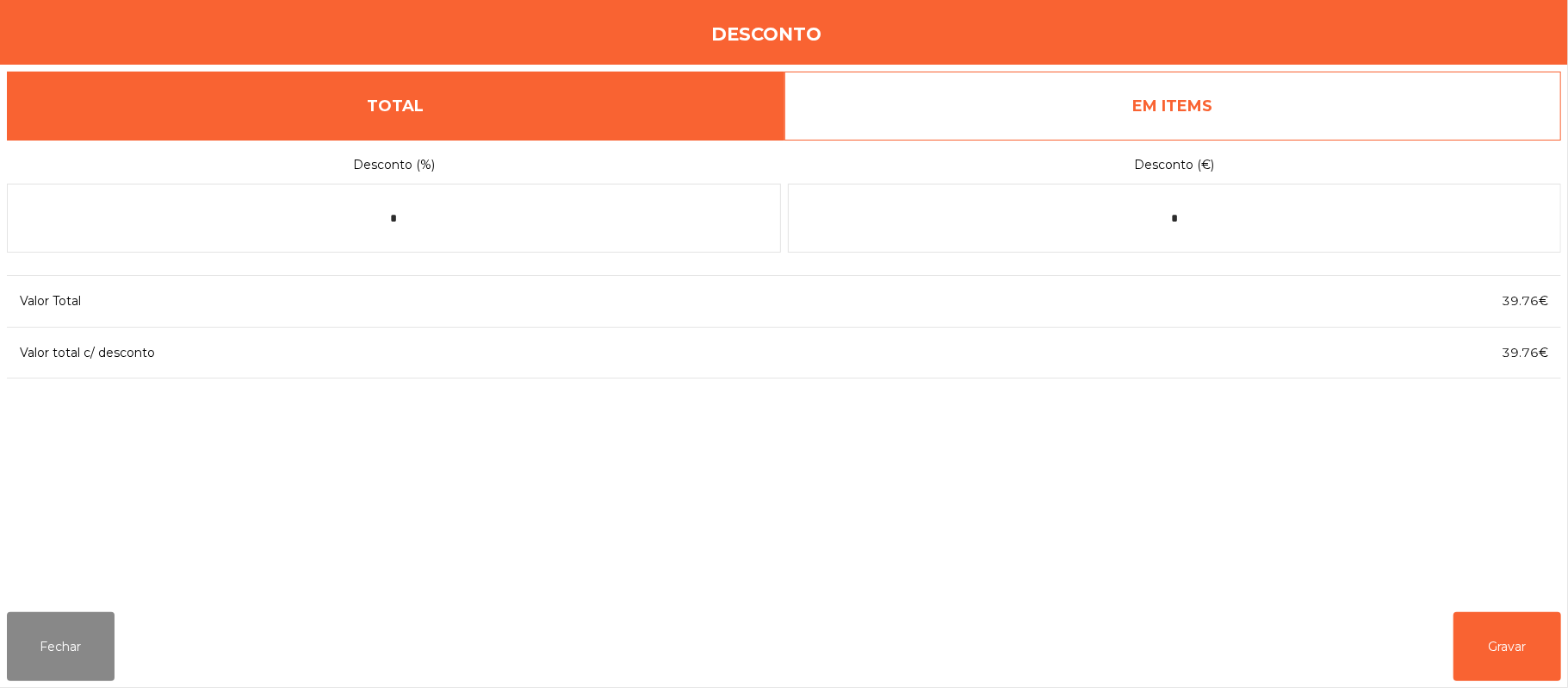
click at [1211, 121] on link "EM ITEMS" at bounding box center [1173, 106] width 777 height 69
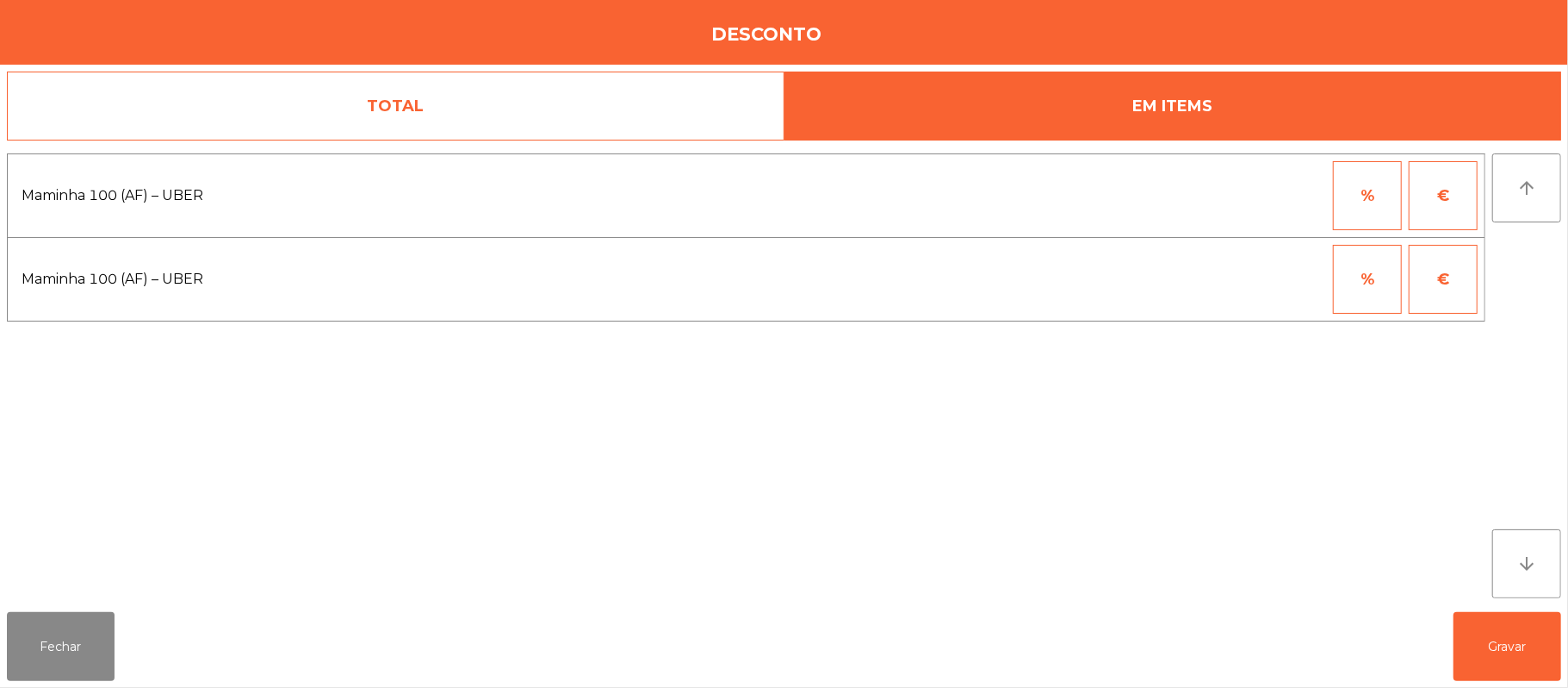
click at [1344, 291] on button "%" at bounding box center [1368, 279] width 69 height 69
click at [1255, 277] on input "*" at bounding box center [1283, 279] width 86 height 69
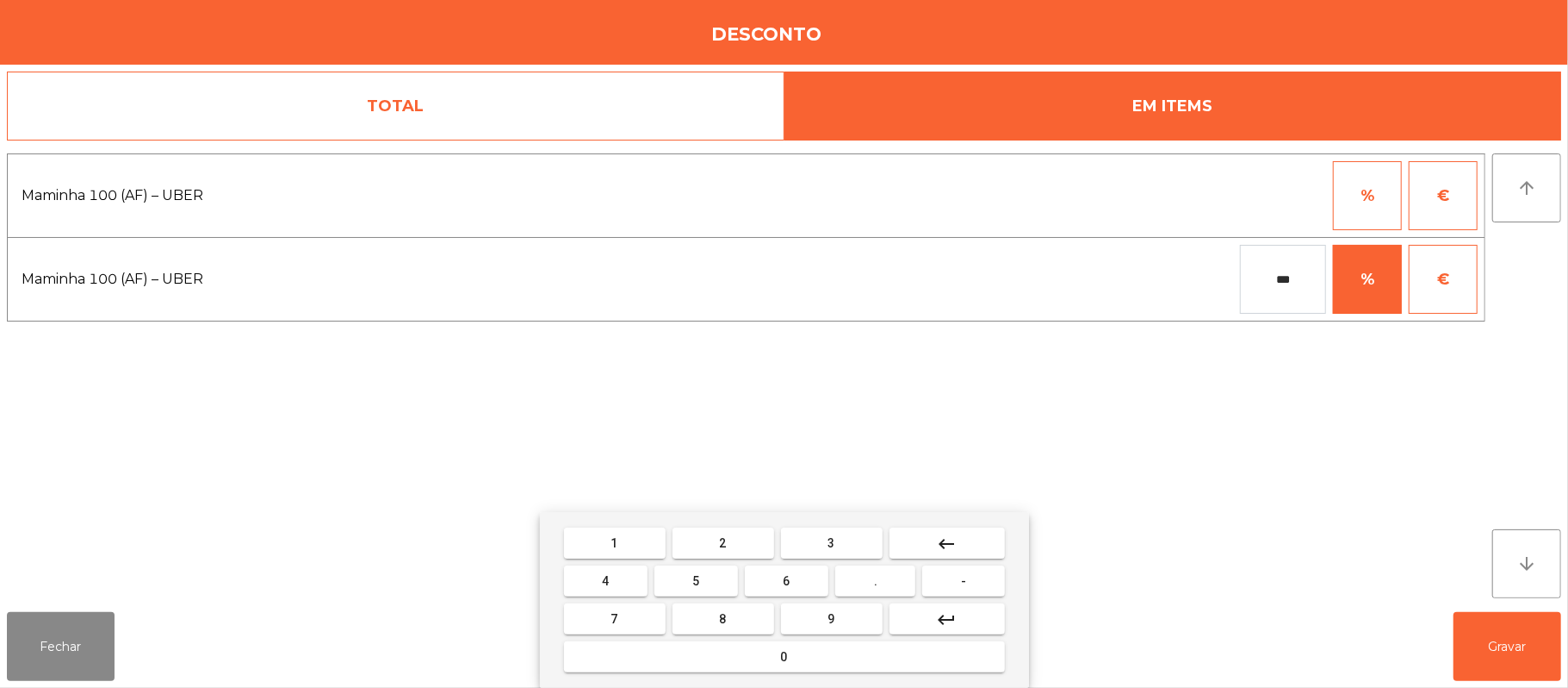
type input "***"
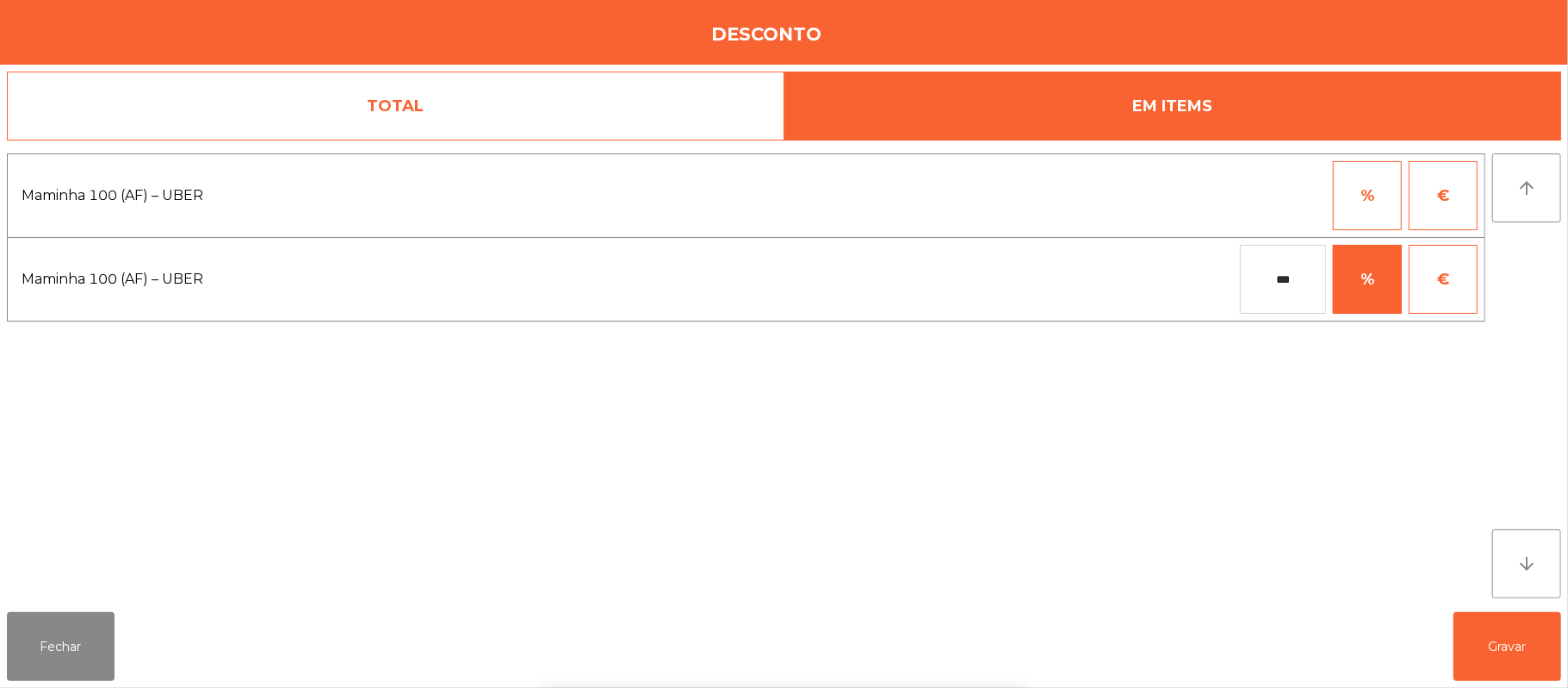
click at [1545, 650] on div "1 2 3 keyboard_backspace 4 5 6 . - 7 8 9 keyboard_return 0" at bounding box center [784, 600] width 1568 height 176
click at [1524, 642] on button "Gravar" at bounding box center [1507, 646] width 107 height 69
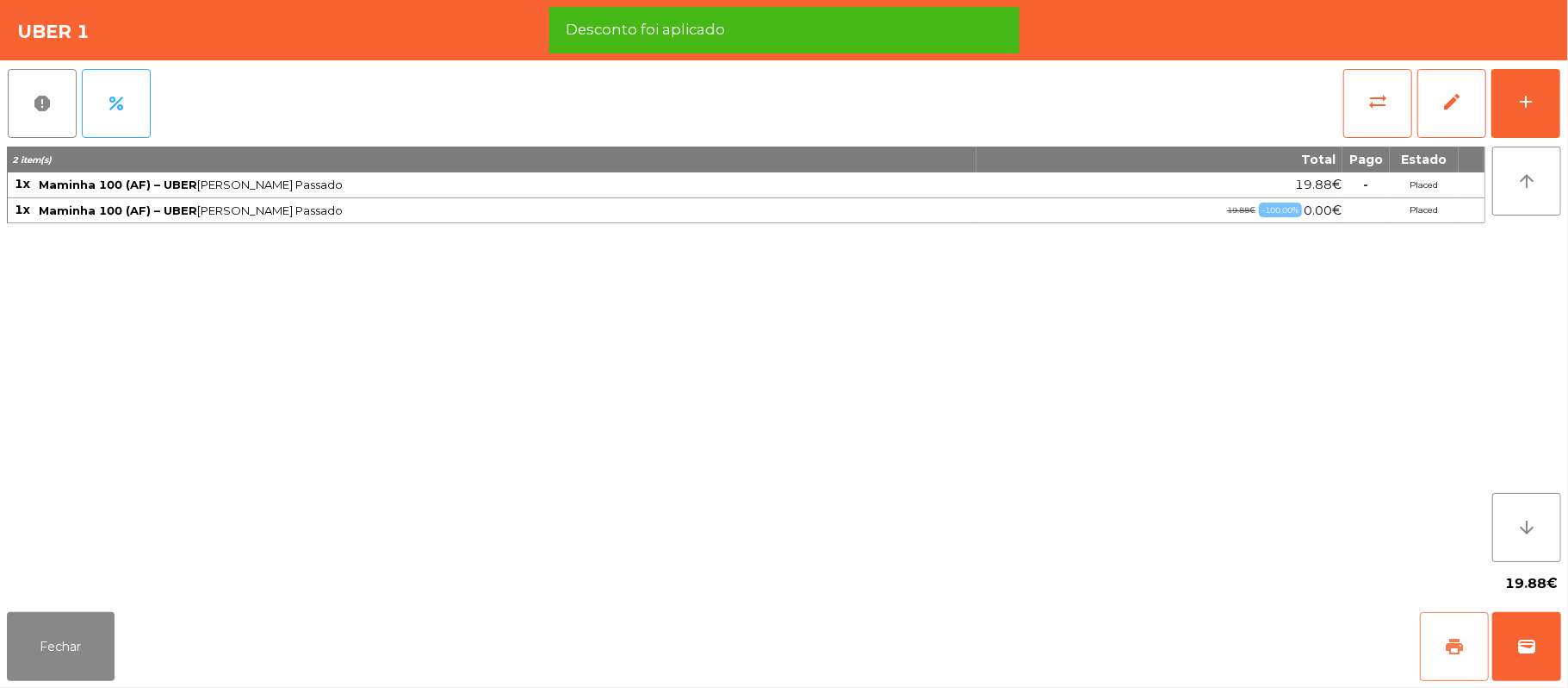
click at [1441, 655] on button "print" at bounding box center [1455, 646] width 69 height 69
click at [1516, 645] on span "wallet" at bounding box center [1526, 645] width 20 height 20
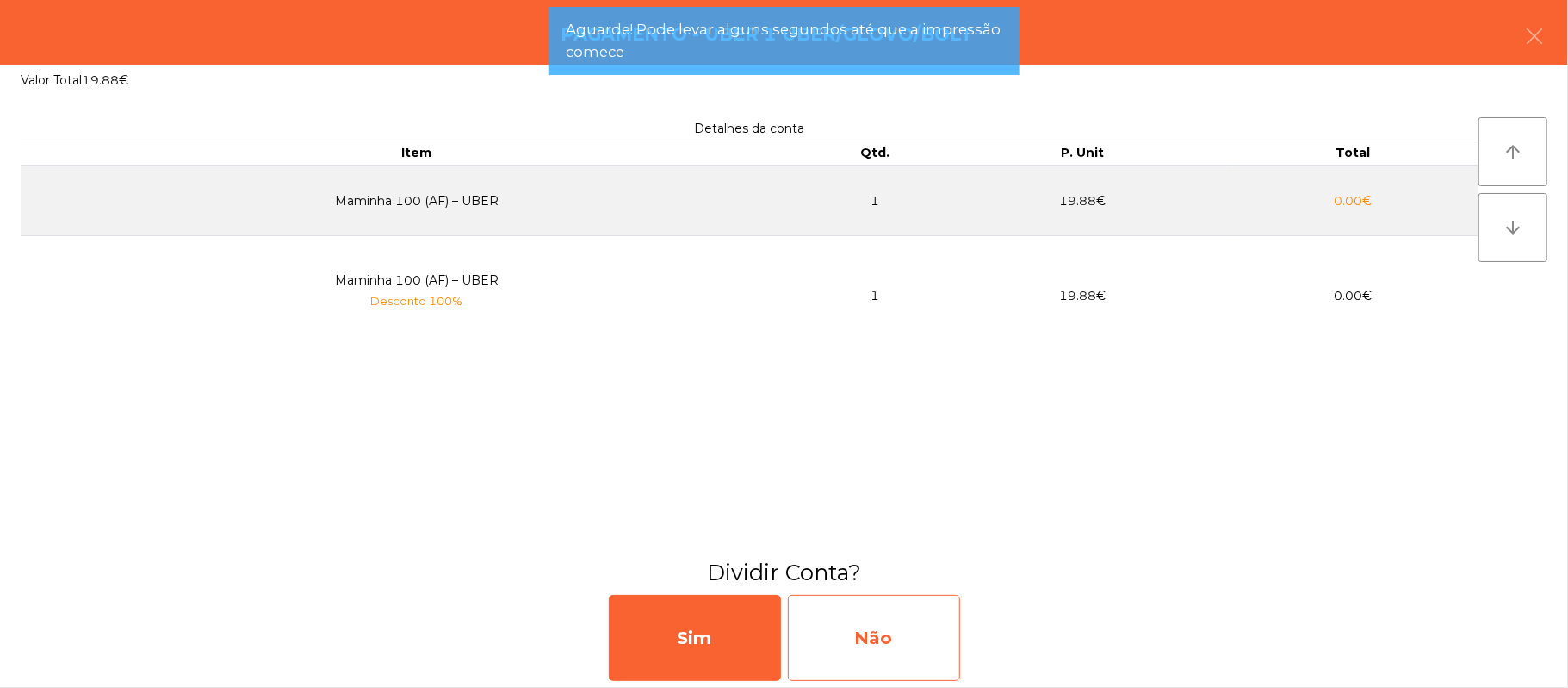
click at [886, 636] on div "Não" at bounding box center [874, 637] width 172 height 86
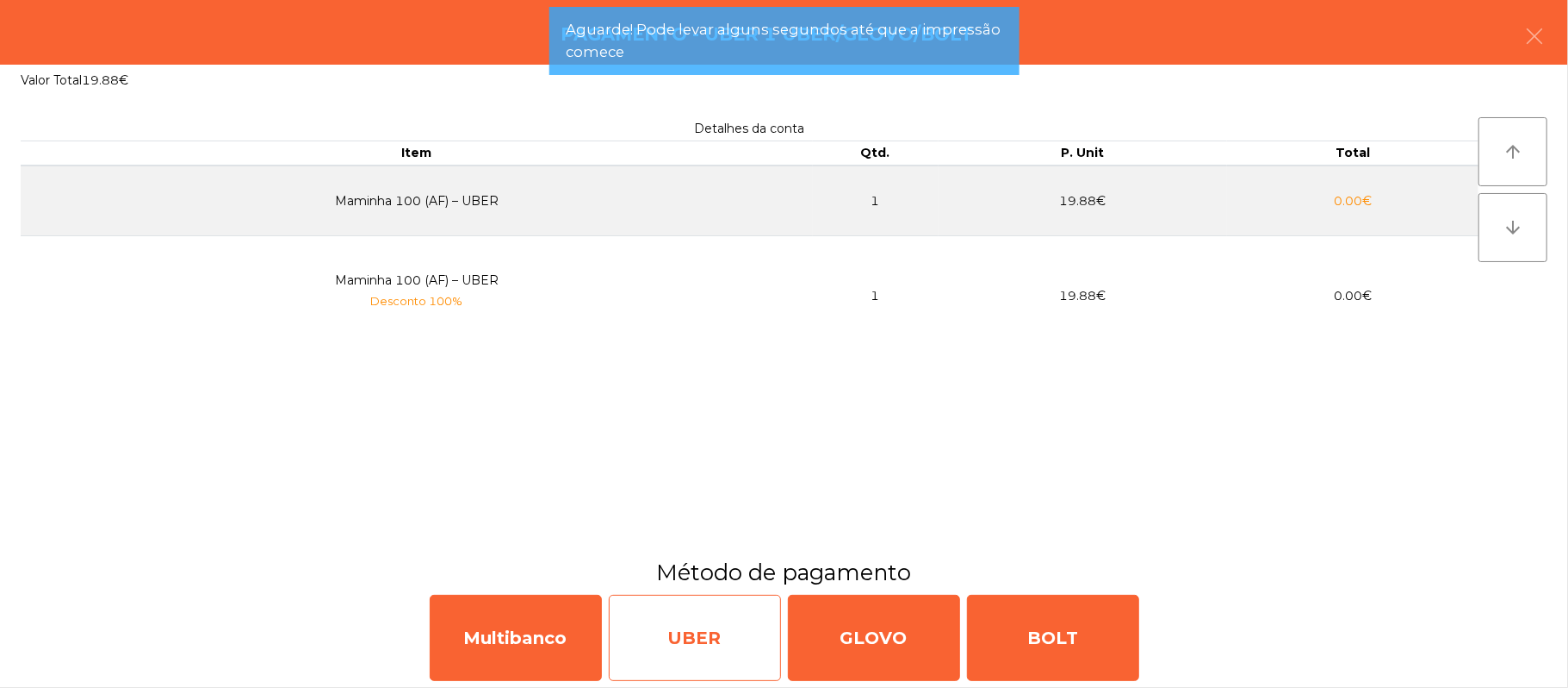
click at [694, 615] on div "UBER" at bounding box center [695, 637] width 172 height 86
select select "**"
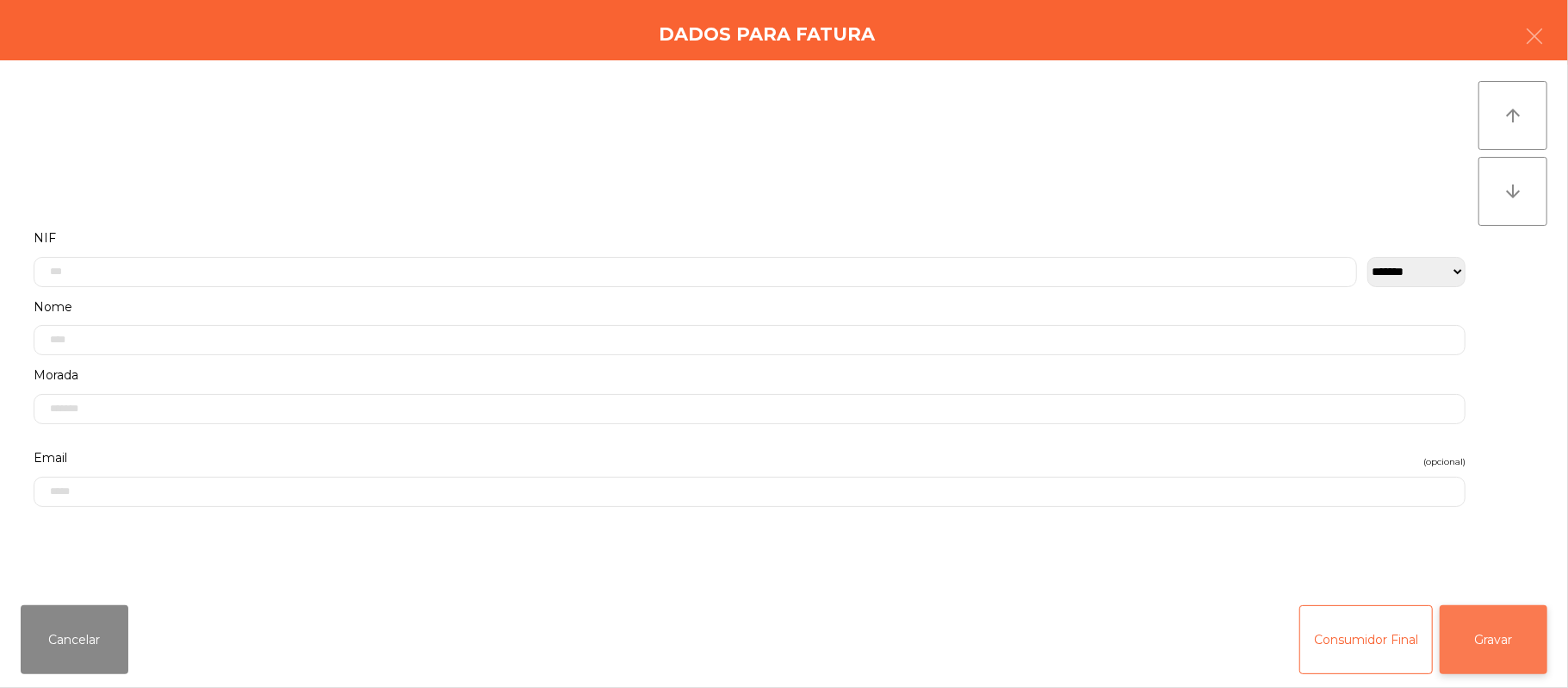
click at [1516, 643] on button "Gravar" at bounding box center [1493, 640] width 107 height 69
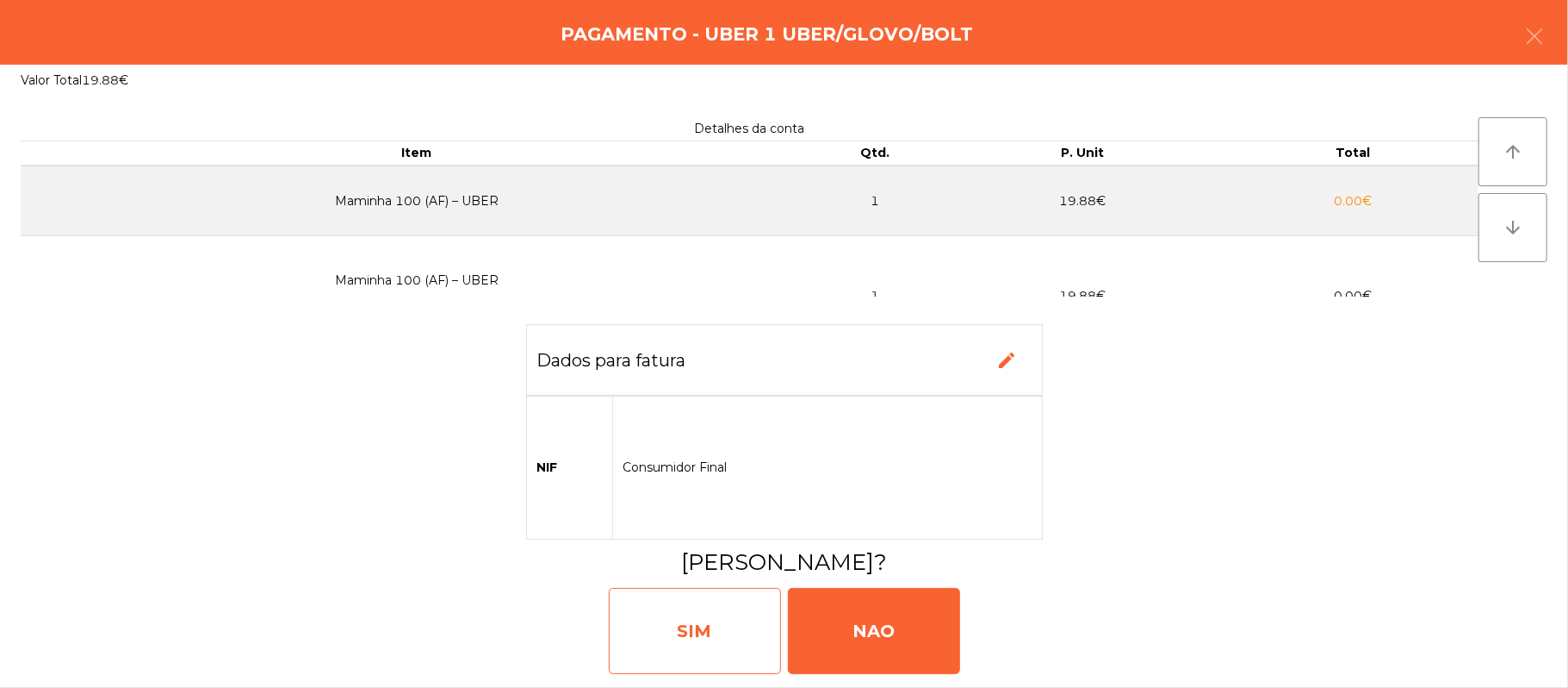
click at [704, 622] on div "SIM" at bounding box center [695, 630] width 172 height 86
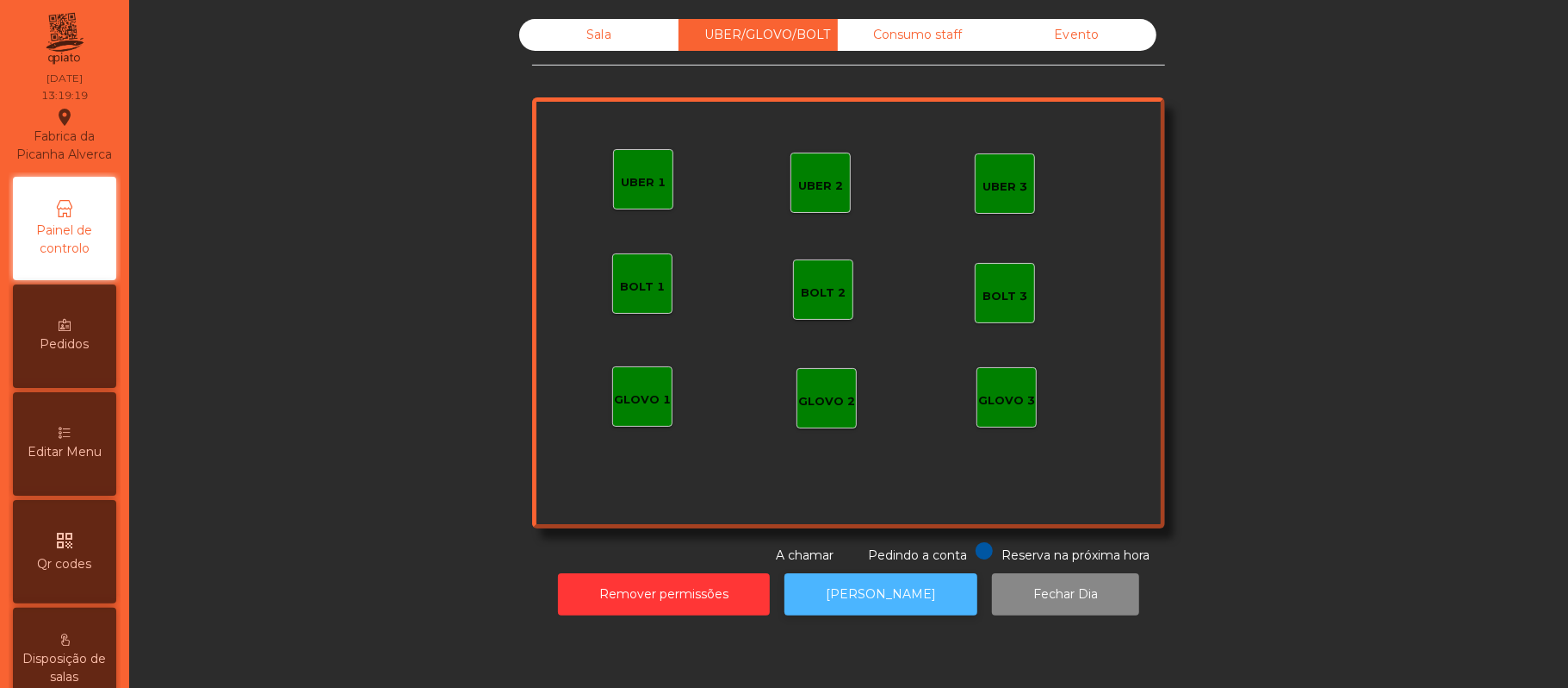
click at [880, 611] on button "[PERSON_NAME]" at bounding box center [880, 595] width 193 height 43
click at [590, 35] on div "Sala" at bounding box center [599, 35] width 159 height 32
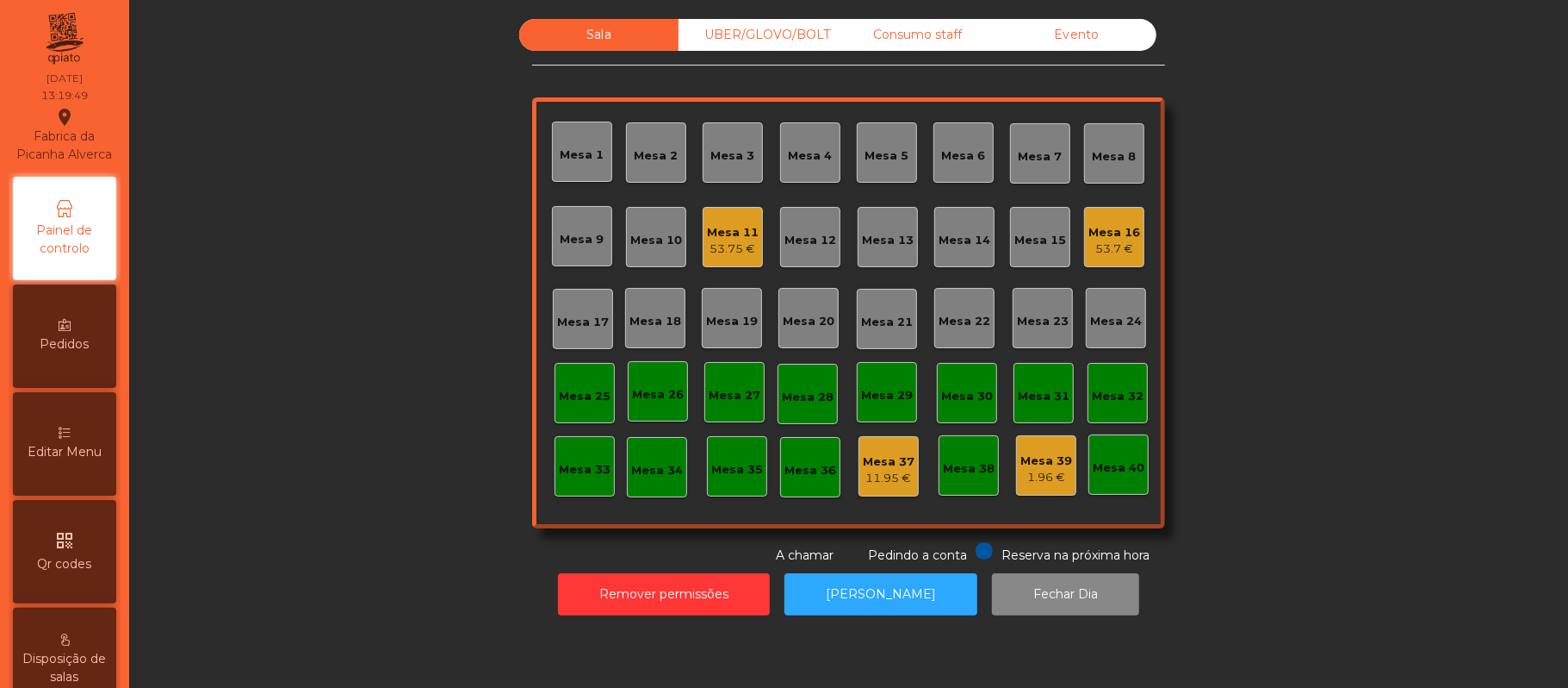
click at [813, 332] on div "Mesa 20" at bounding box center [808, 318] width 60 height 60
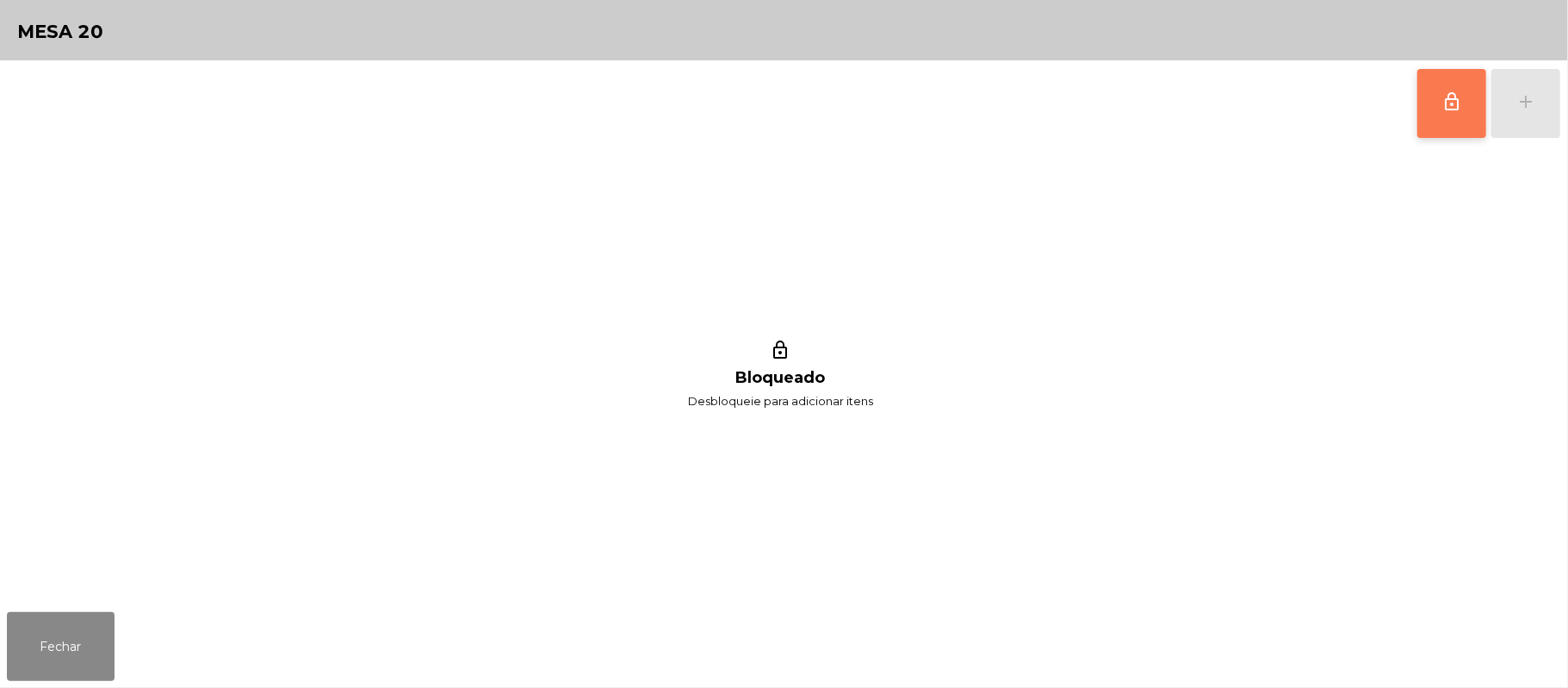
click at [1438, 121] on button "lock_outline" at bounding box center [1453, 104] width 69 height 69
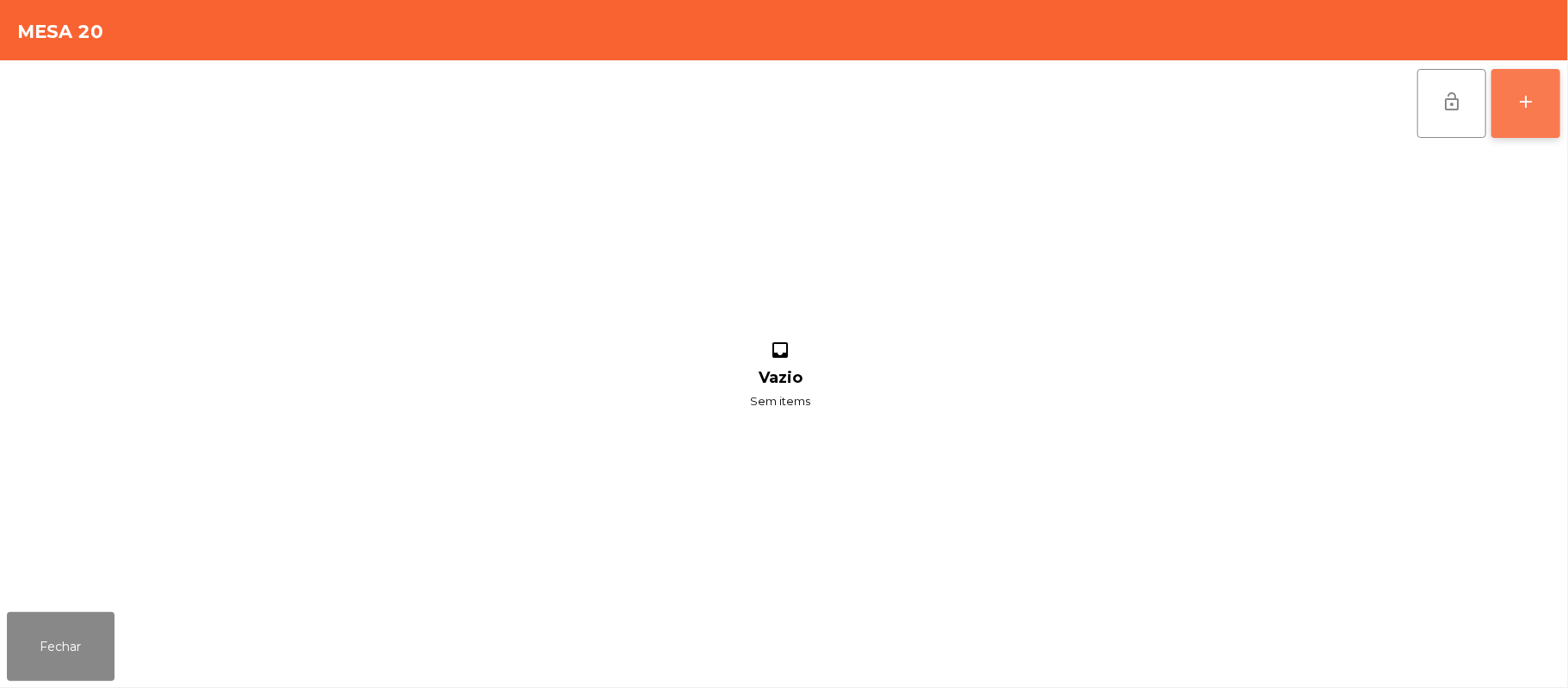
click at [1517, 98] on div "add" at bounding box center [1525, 101] width 20 height 20
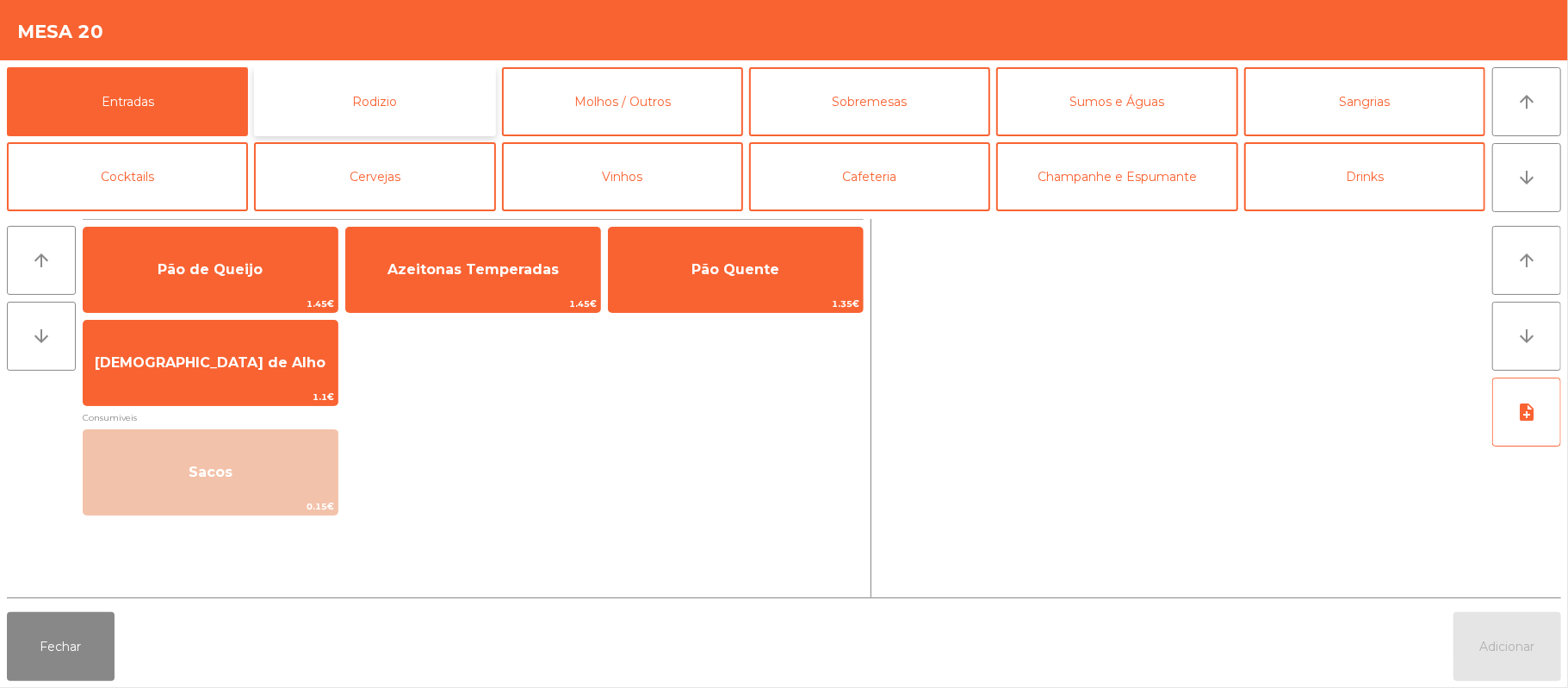
click at [402, 111] on button "Rodizio" at bounding box center [374, 102] width 241 height 69
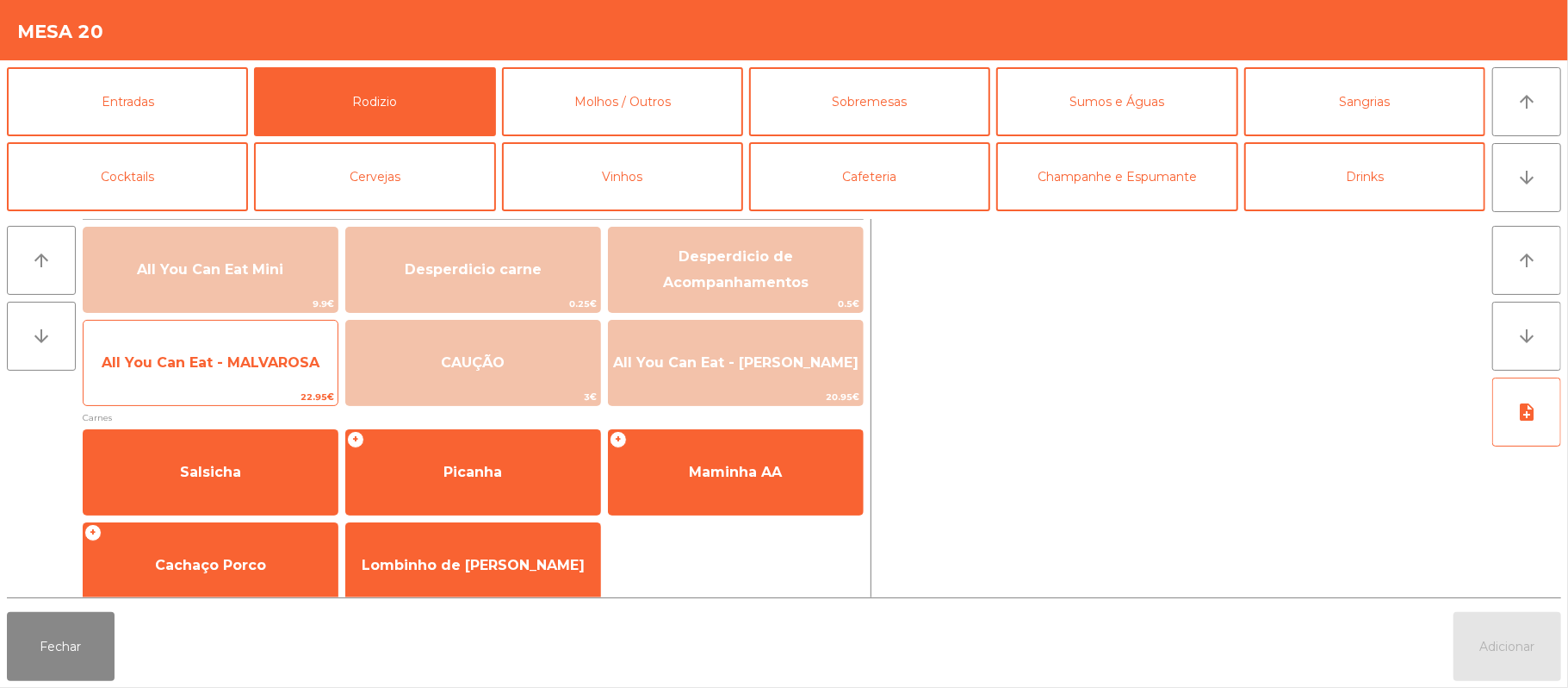
click at [227, 363] on span "All You Can Eat - MALVAROSA" at bounding box center [210, 362] width 218 height 16
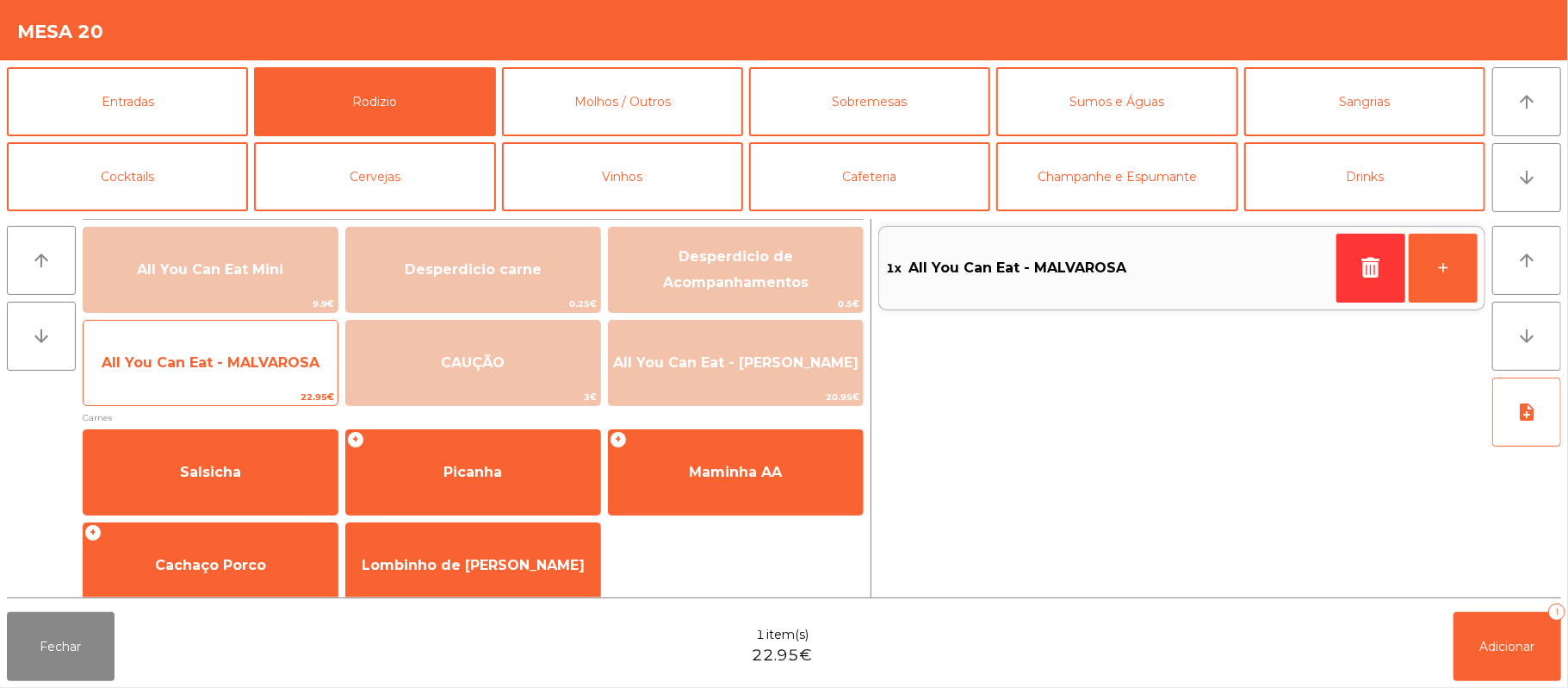
click at [214, 350] on span "All You Can Eat - MALVAROSA" at bounding box center [211, 363] width 254 height 46
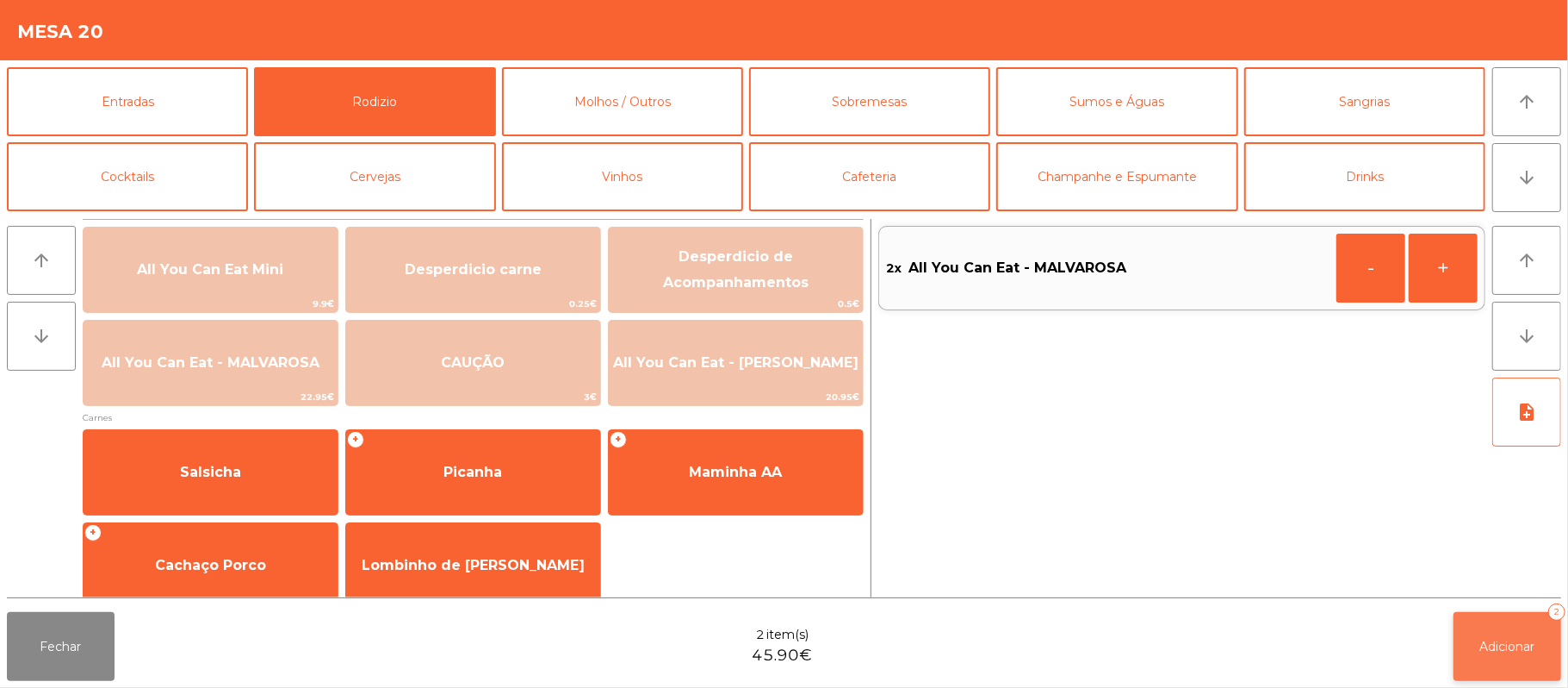
click at [1500, 655] on button "Adicionar 2" at bounding box center [1507, 646] width 107 height 69
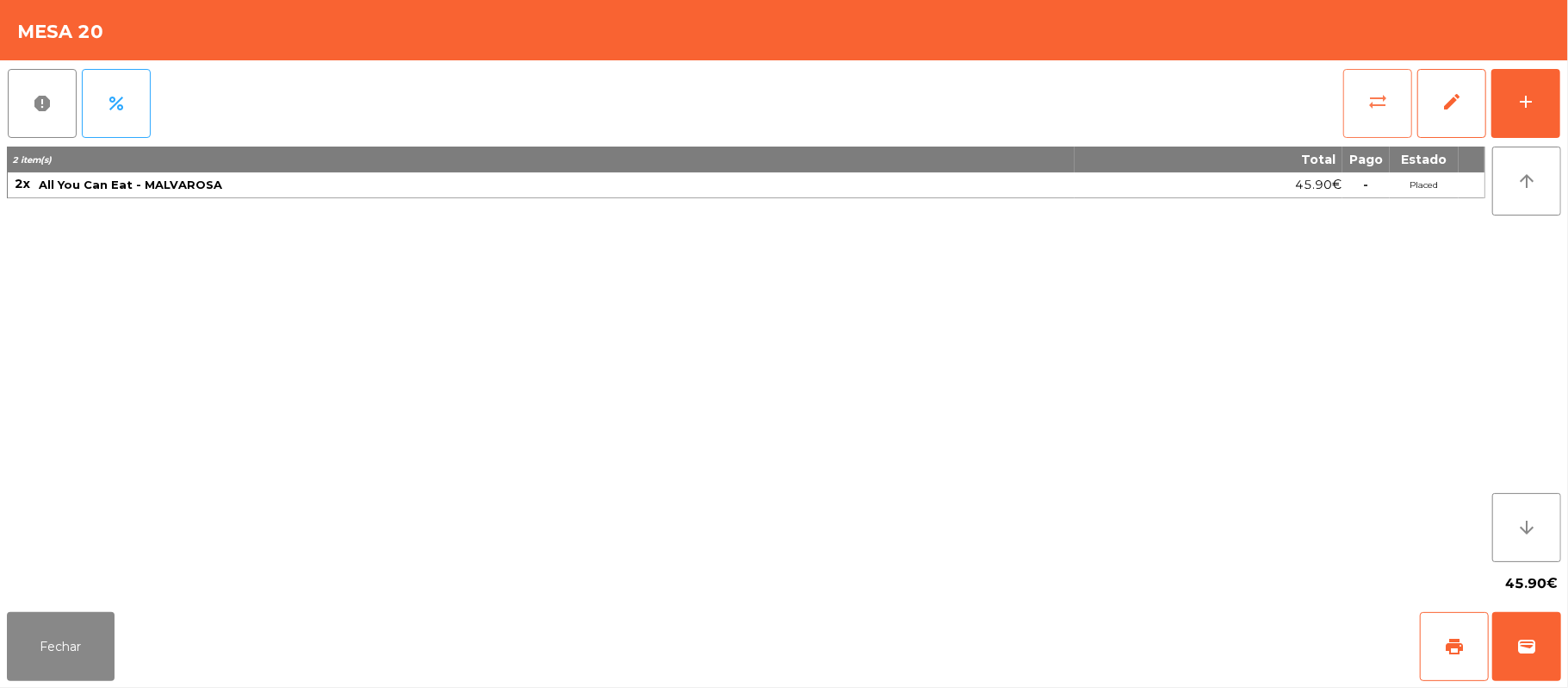
click at [1363, 116] on button "sync_alt" at bounding box center [1378, 104] width 69 height 69
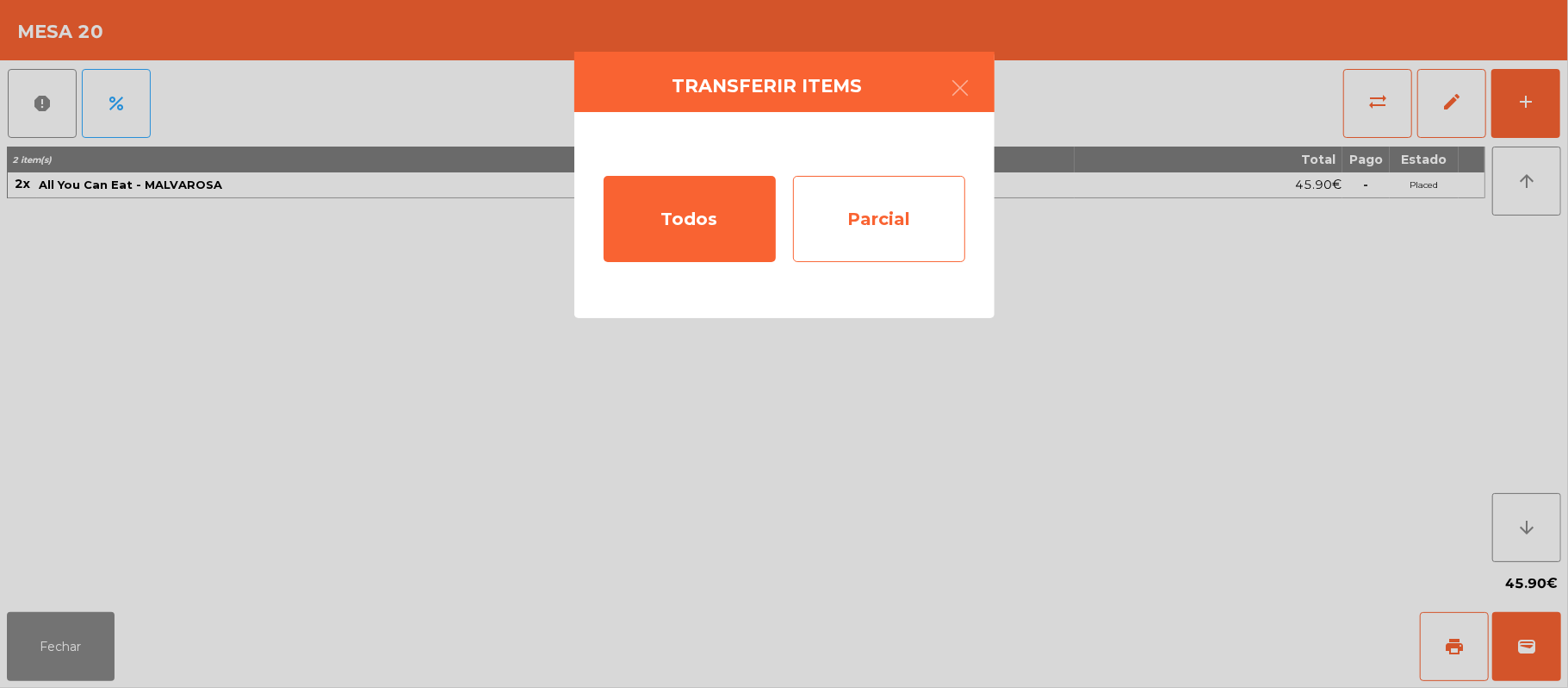
click at [872, 225] on div "Parcial" at bounding box center [880, 219] width 172 height 86
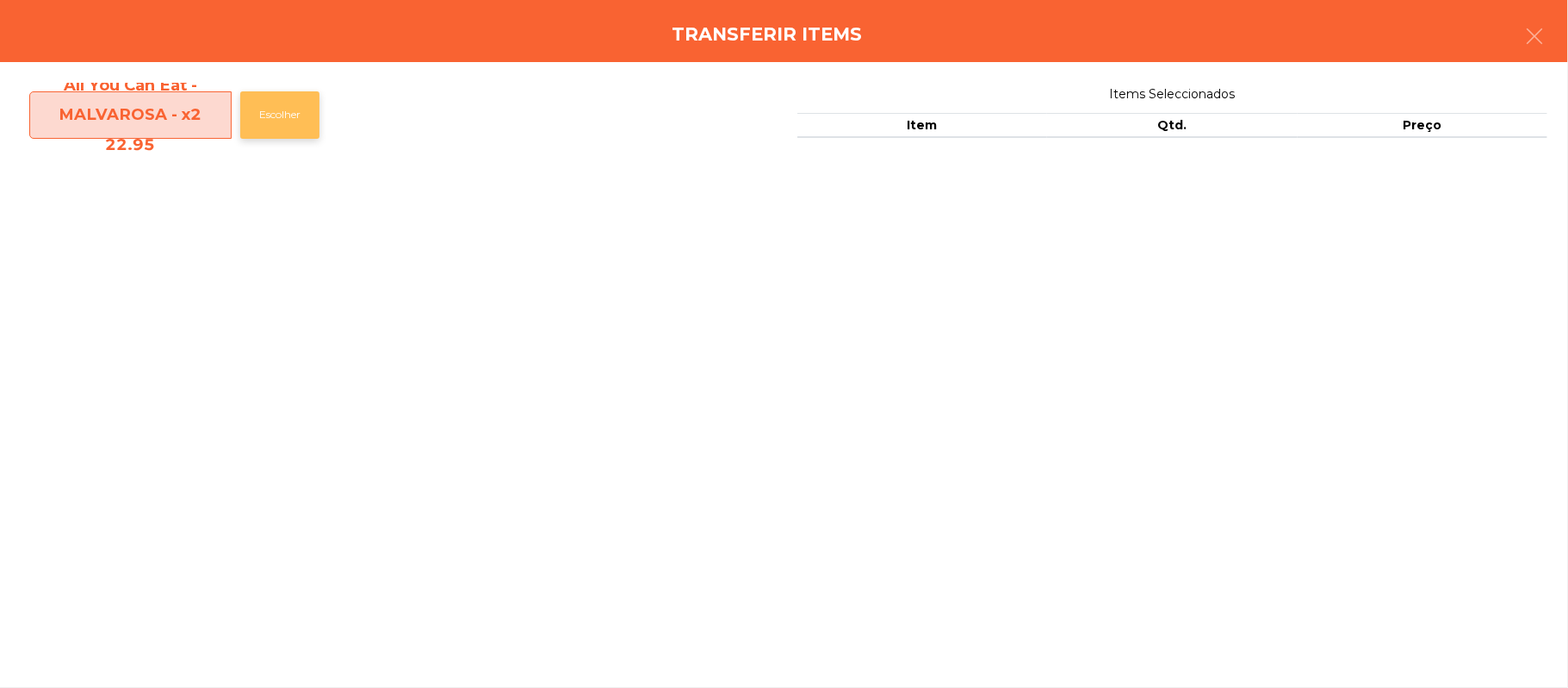
click at [279, 121] on button "Escolher" at bounding box center [279, 115] width 79 height 47
click at [287, 117] on button "Escolher" at bounding box center [279, 115] width 79 height 47
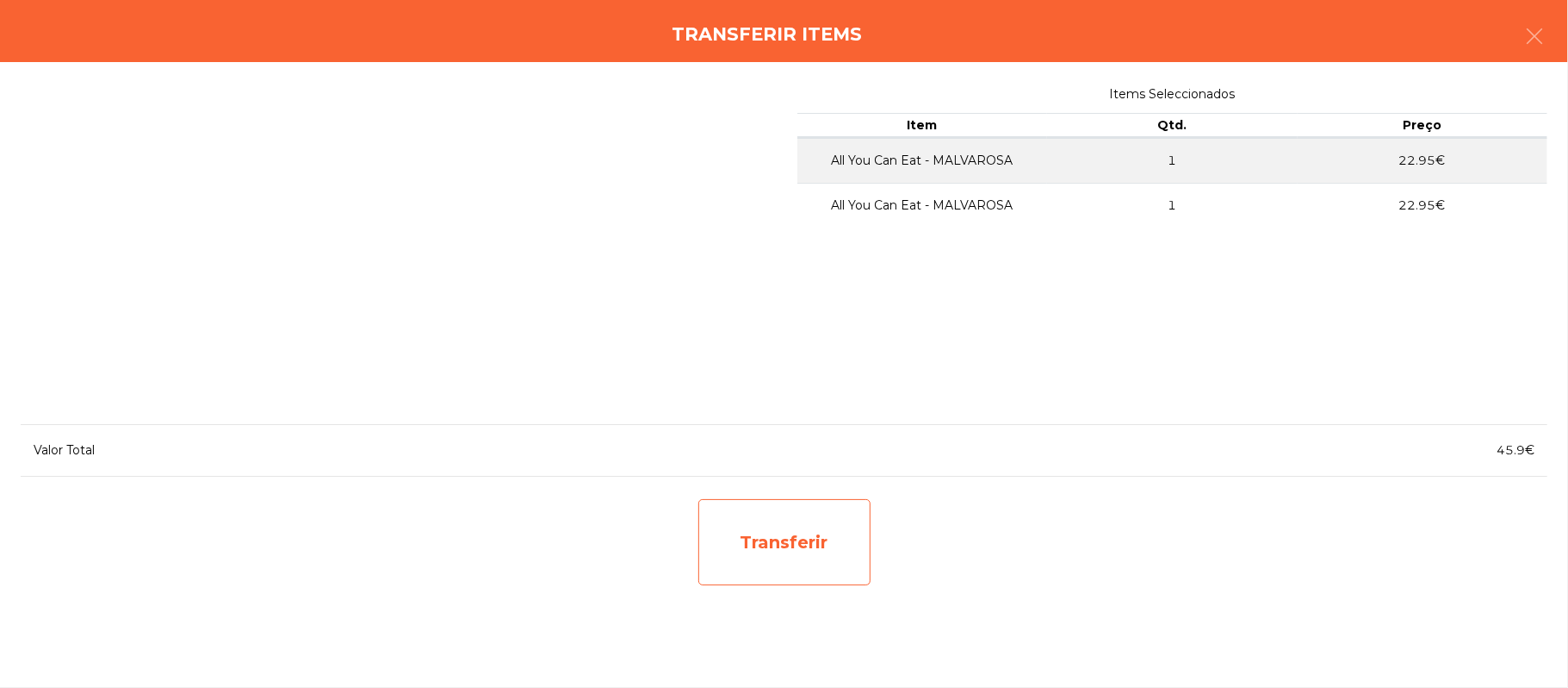
click at [793, 560] on div "Transferir" at bounding box center [784, 541] width 172 height 86
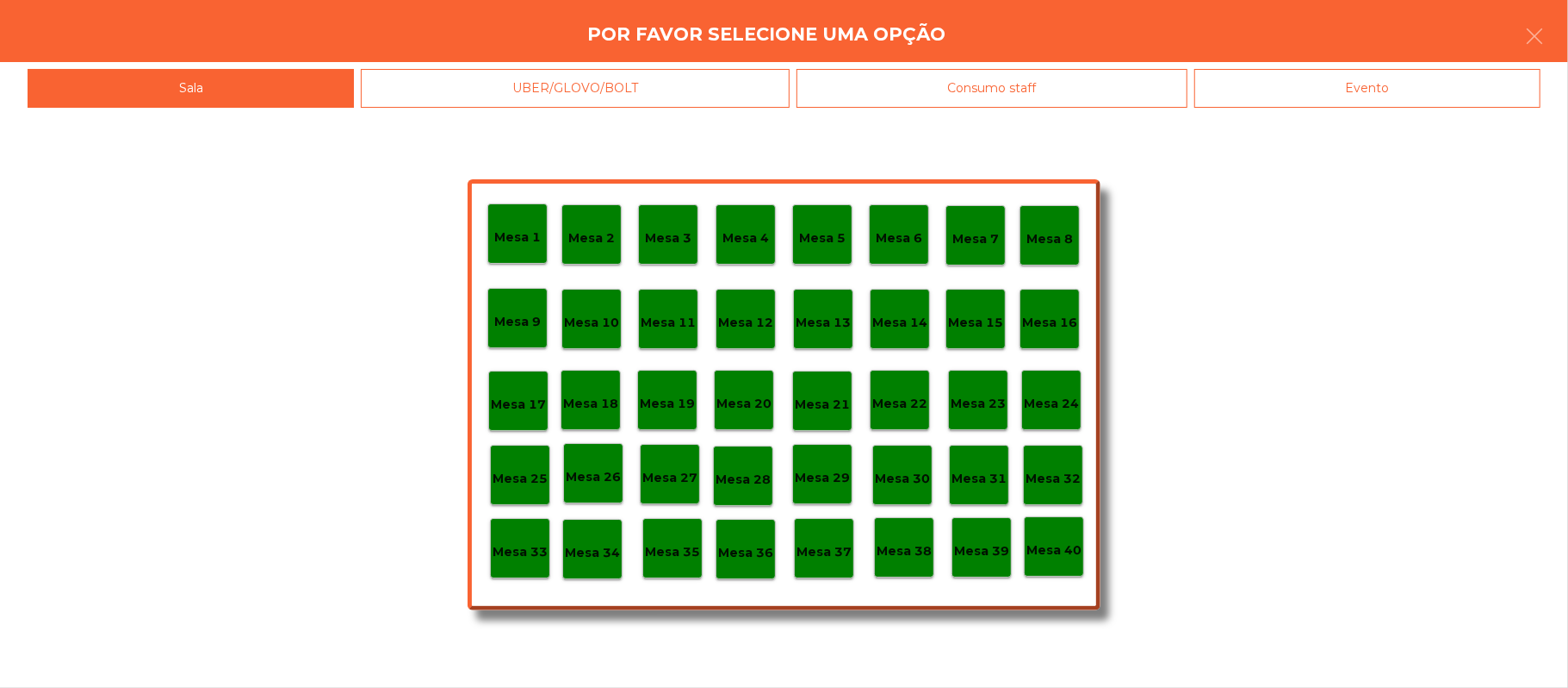
click at [827, 550] on p "Mesa 37" at bounding box center [824, 552] width 55 height 20
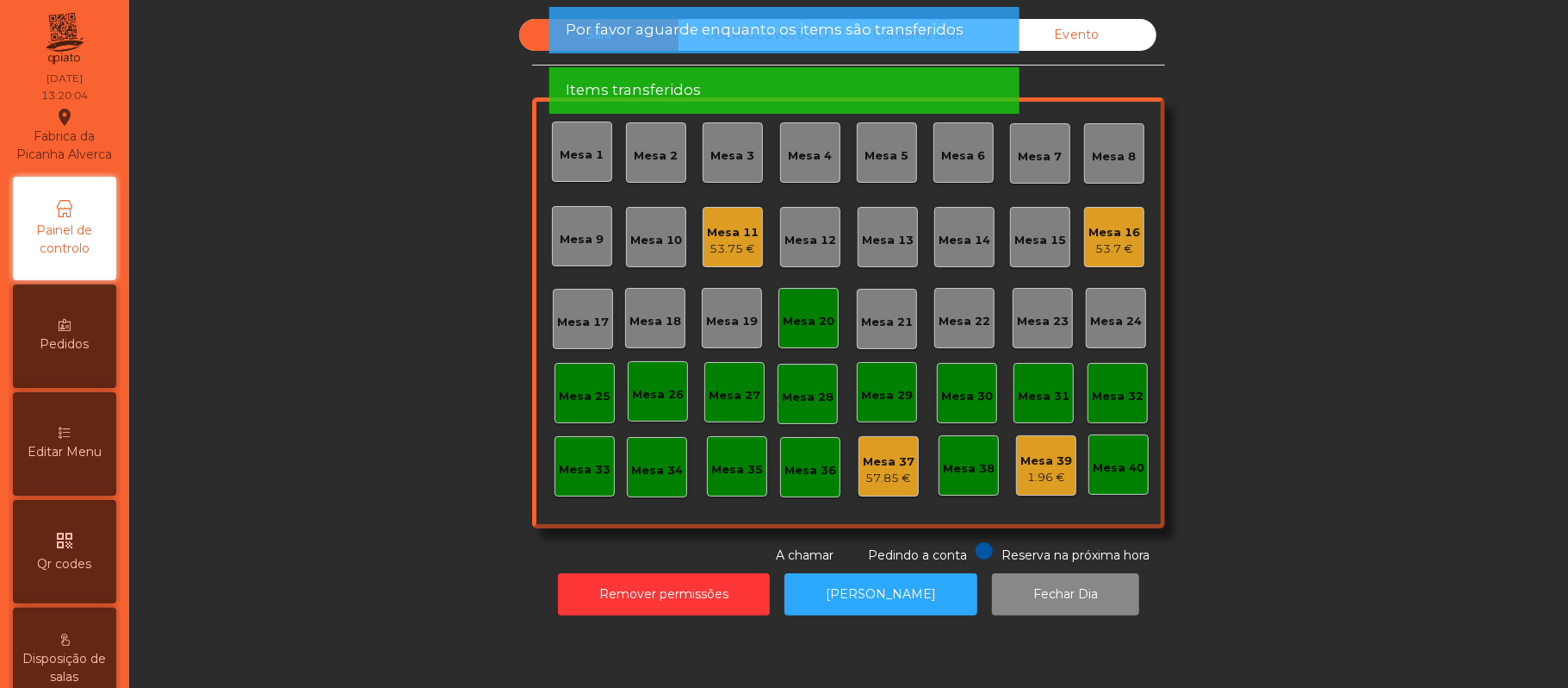
click at [1088, 238] on div "Mesa 16" at bounding box center [1114, 232] width 52 height 17
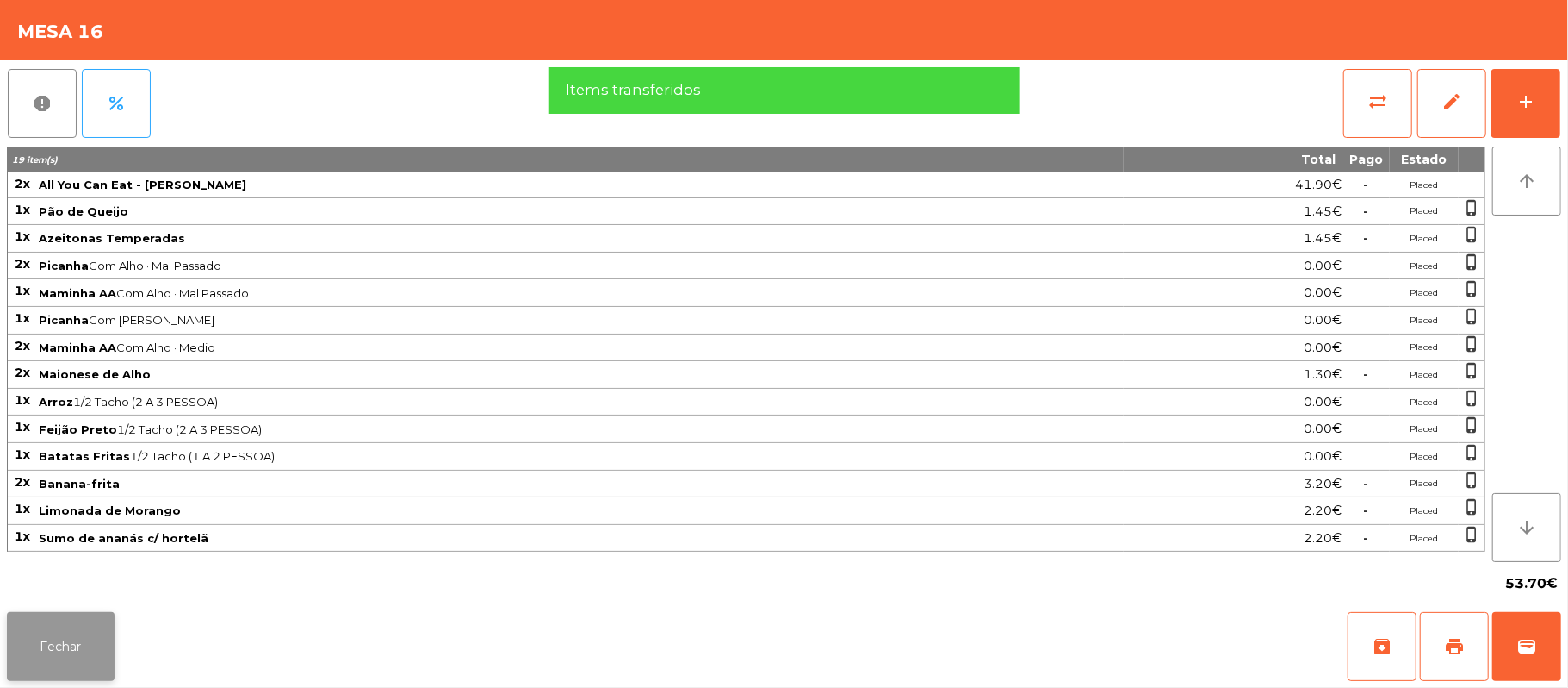
click at [60, 659] on button "Fechar" at bounding box center [60, 646] width 107 height 69
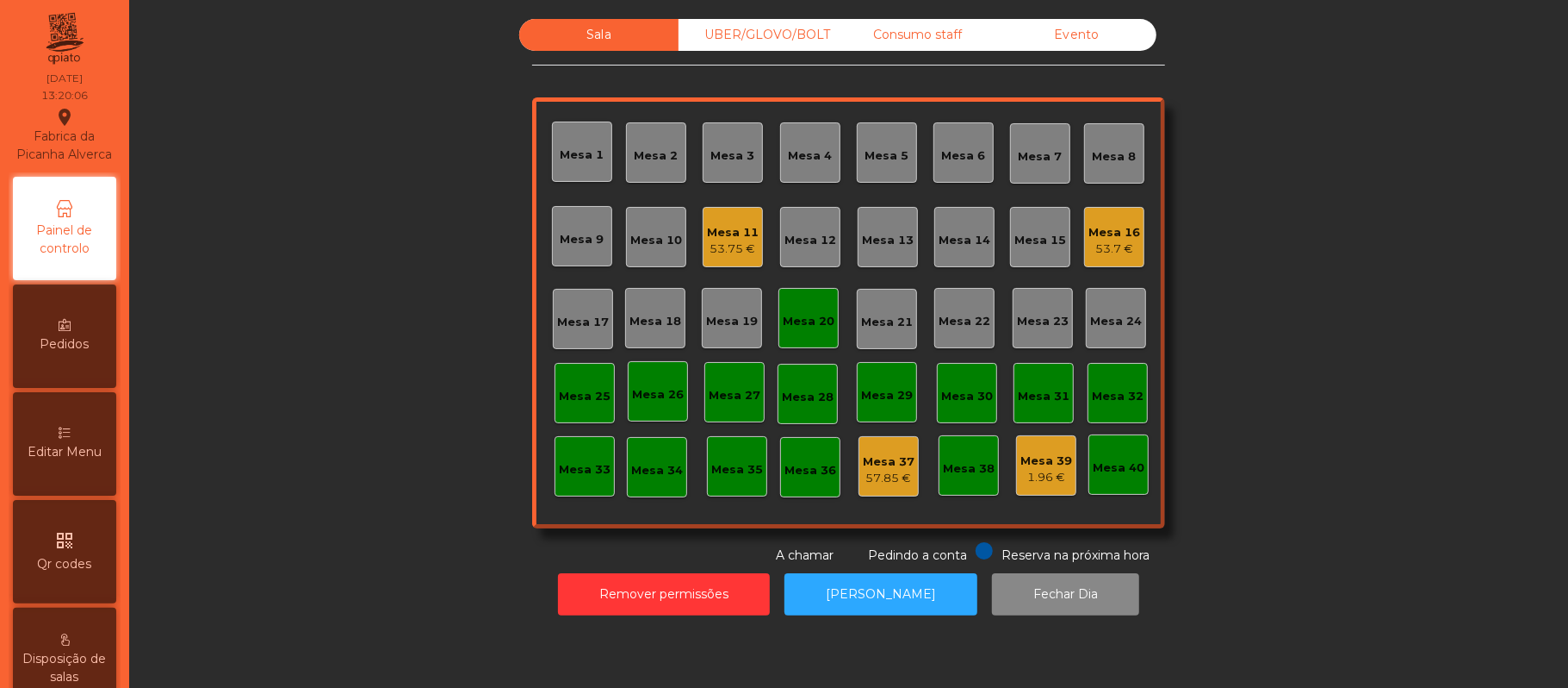
click at [786, 329] on div "Mesa 20" at bounding box center [808, 318] width 60 height 60
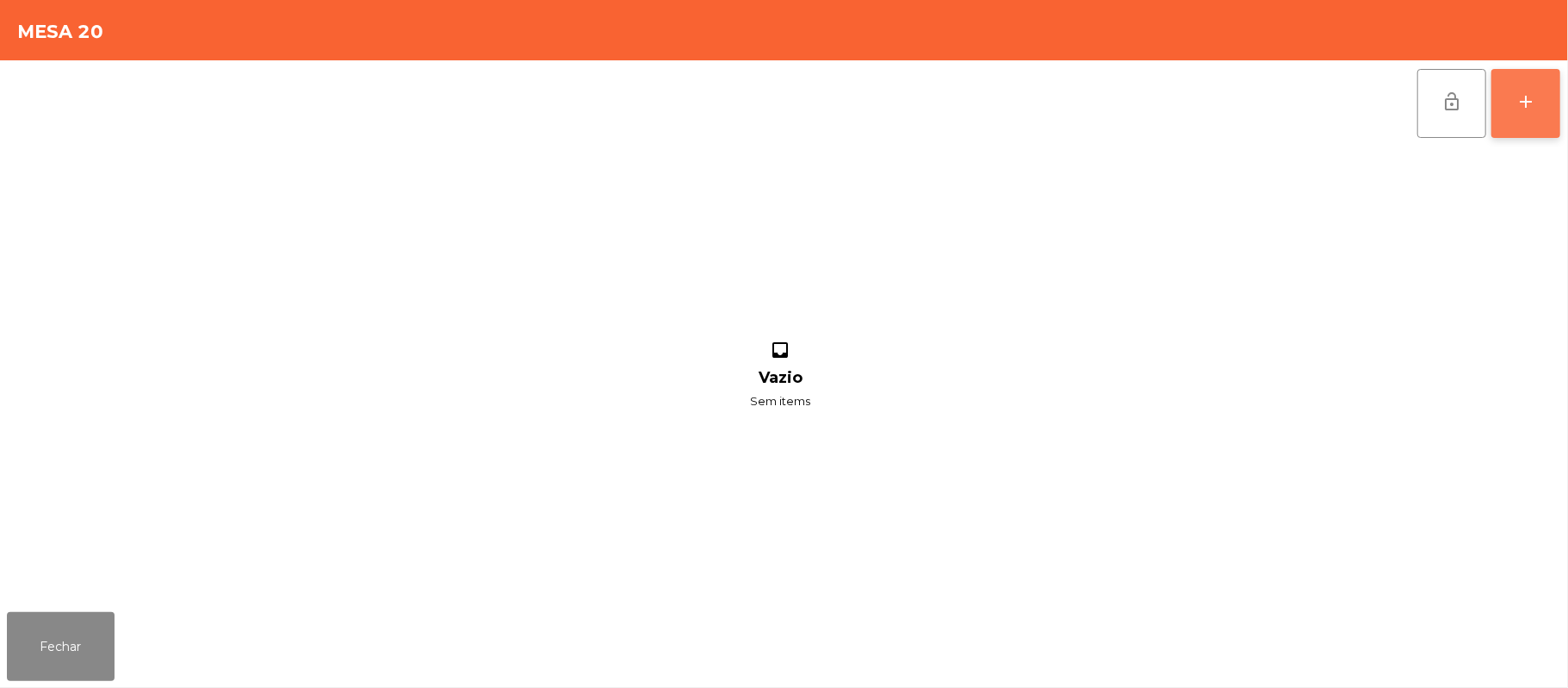
click at [1519, 108] on div "add" at bounding box center [1525, 101] width 20 height 20
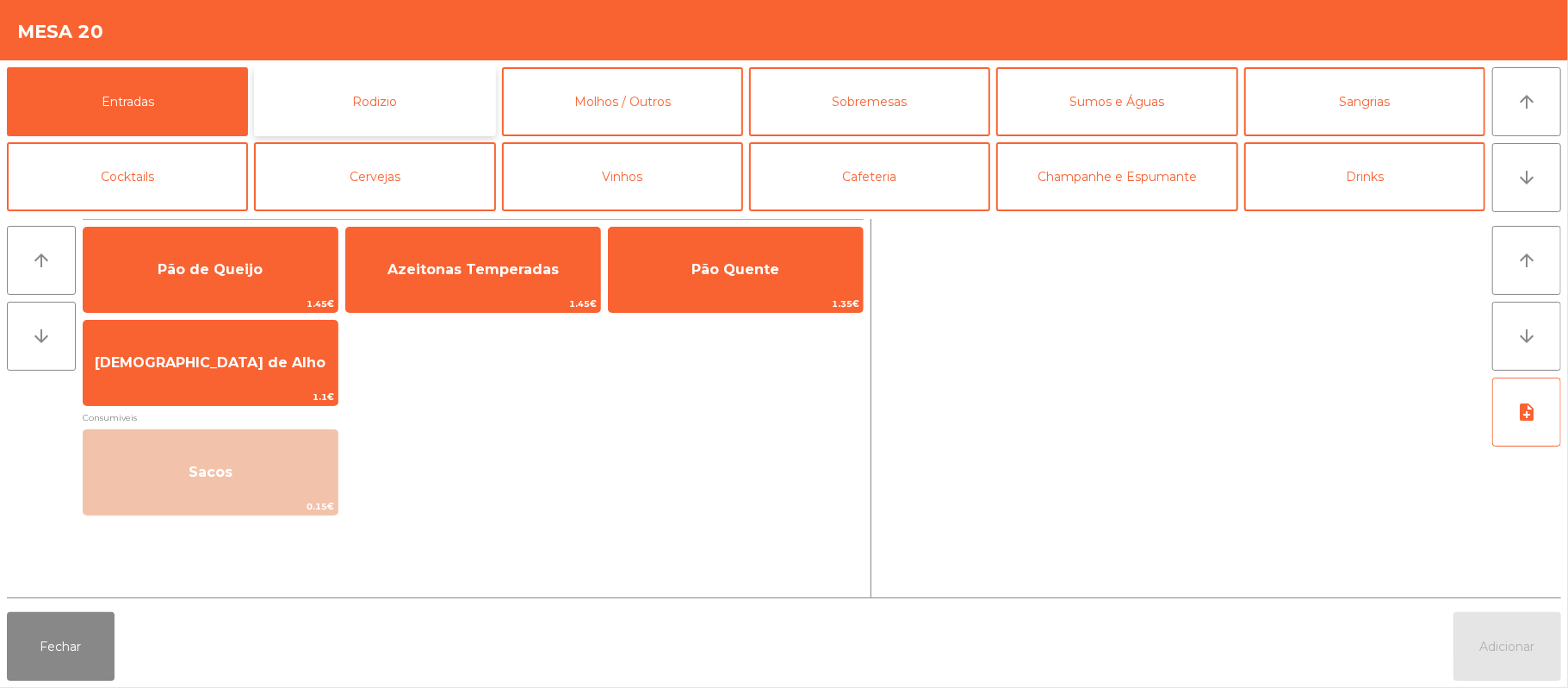
click at [428, 112] on button "Rodizio" at bounding box center [374, 102] width 241 height 69
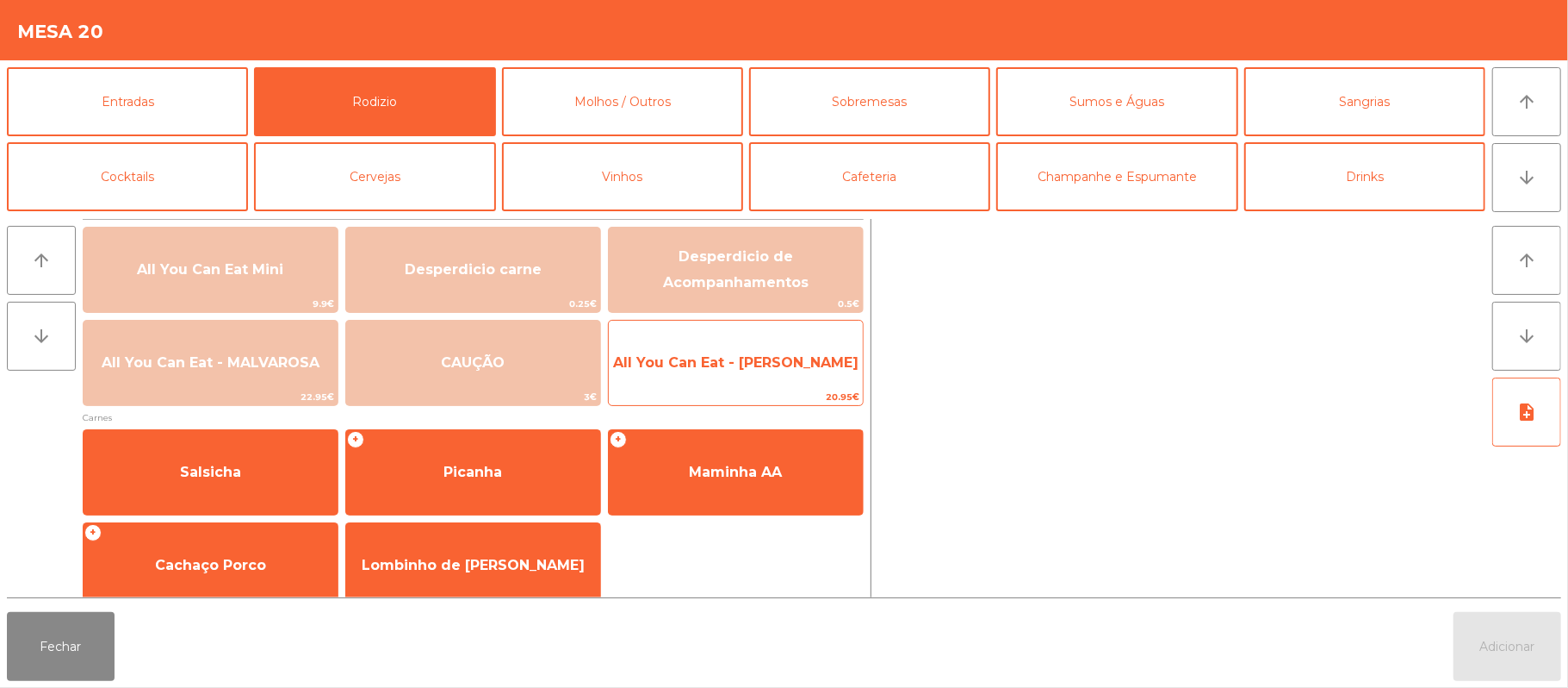
click at [813, 378] on span "All You Can Eat - [PERSON_NAME]" at bounding box center [736, 363] width 254 height 46
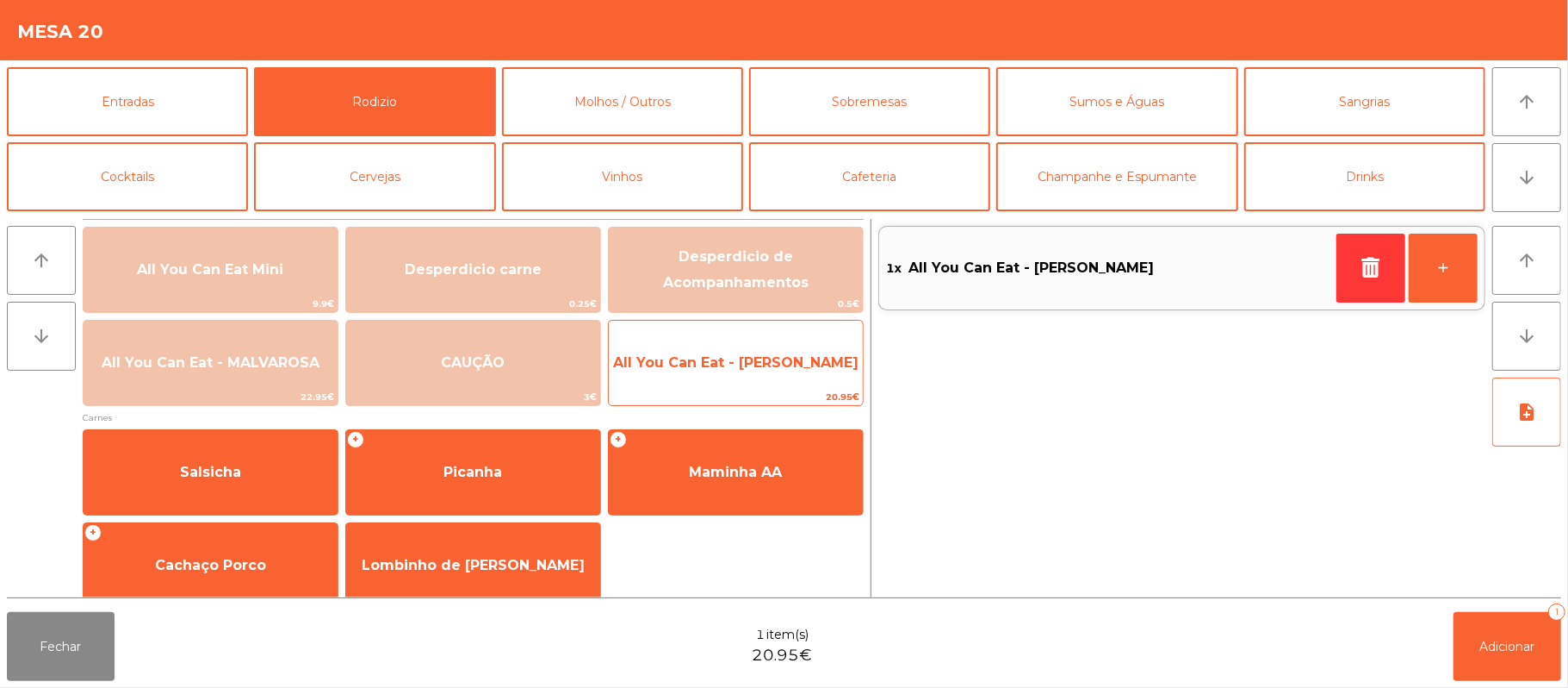
click at [783, 380] on span "All You Can Eat - [PERSON_NAME]" at bounding box center [736, 363] width 254 height 46
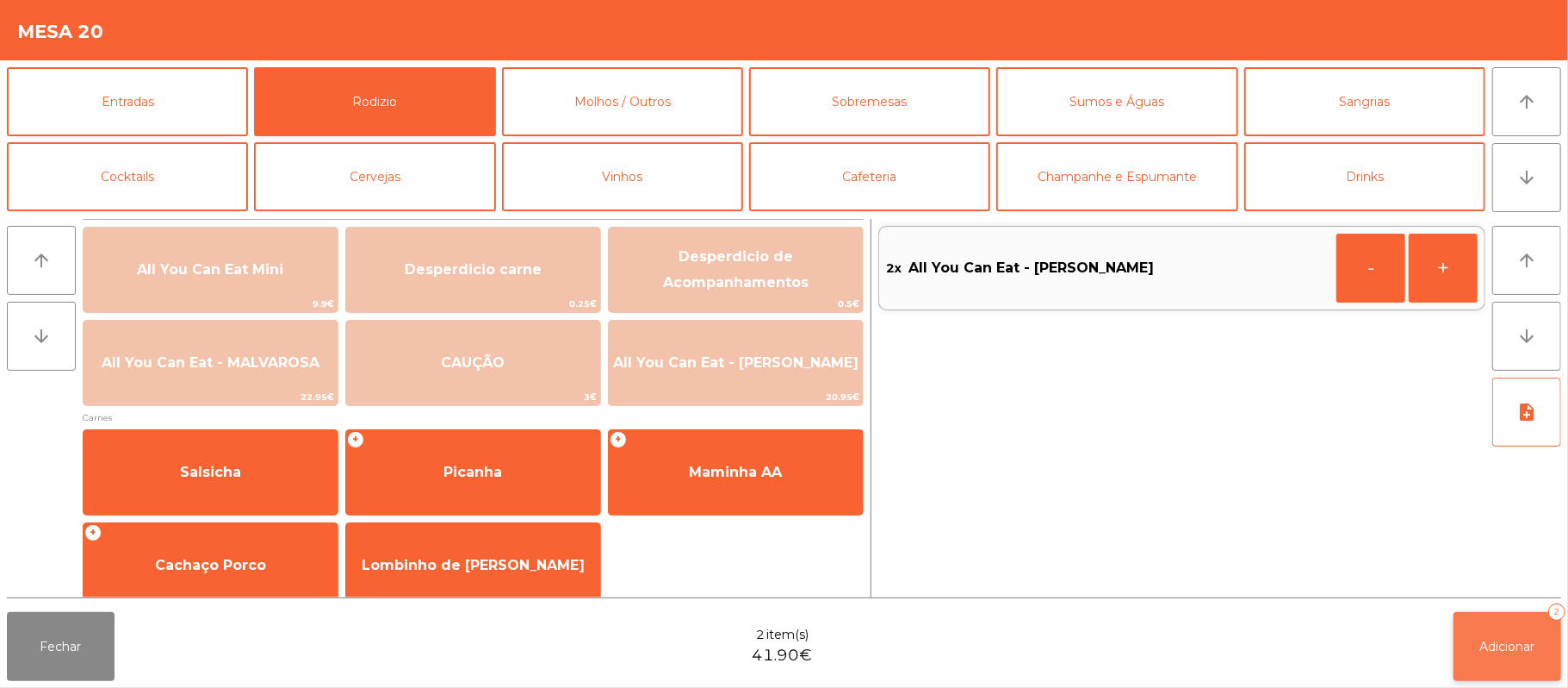
click at [1473, 653] on button "Adicionar 2" at bounding box center [1507, 646] width 107 height 69
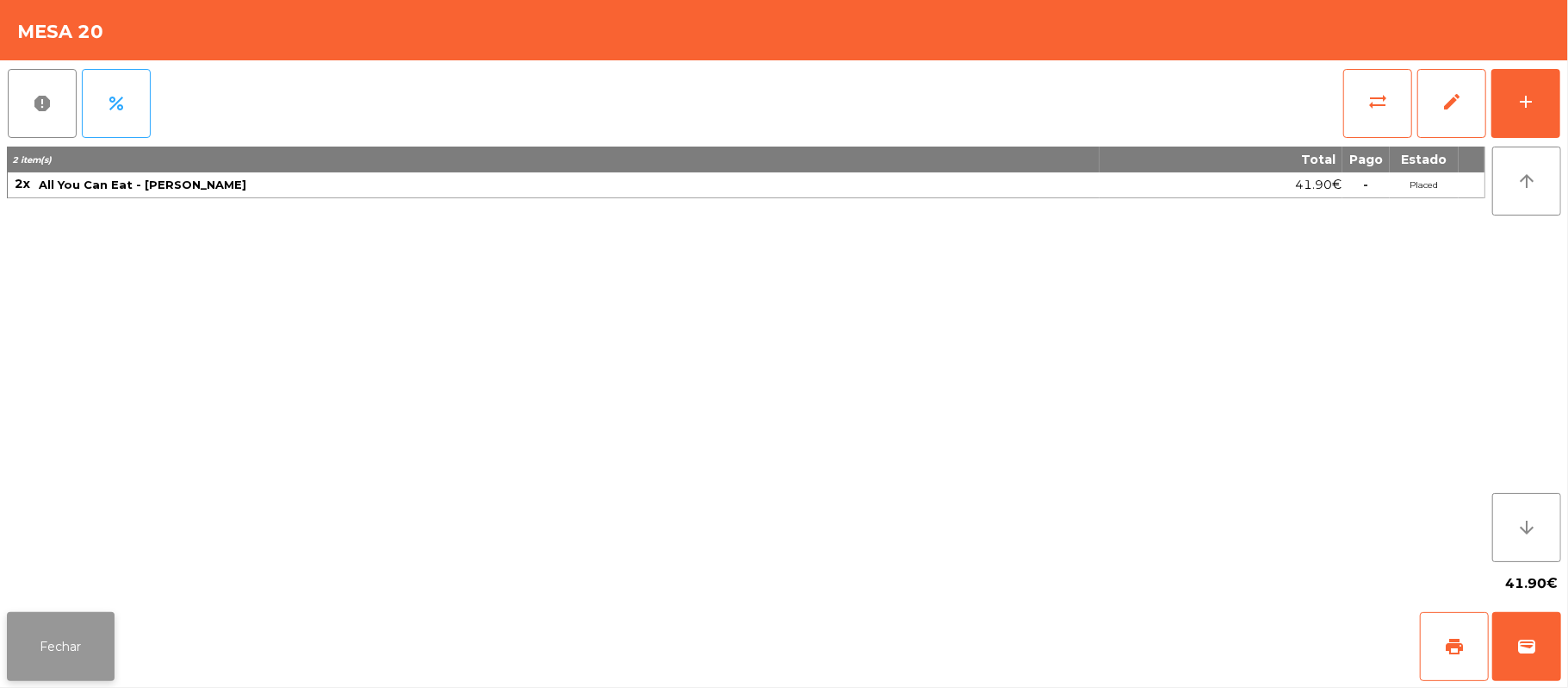
click at [70, 645] on button "Fechar" at bounding box center [60, 646] width 107 height 69
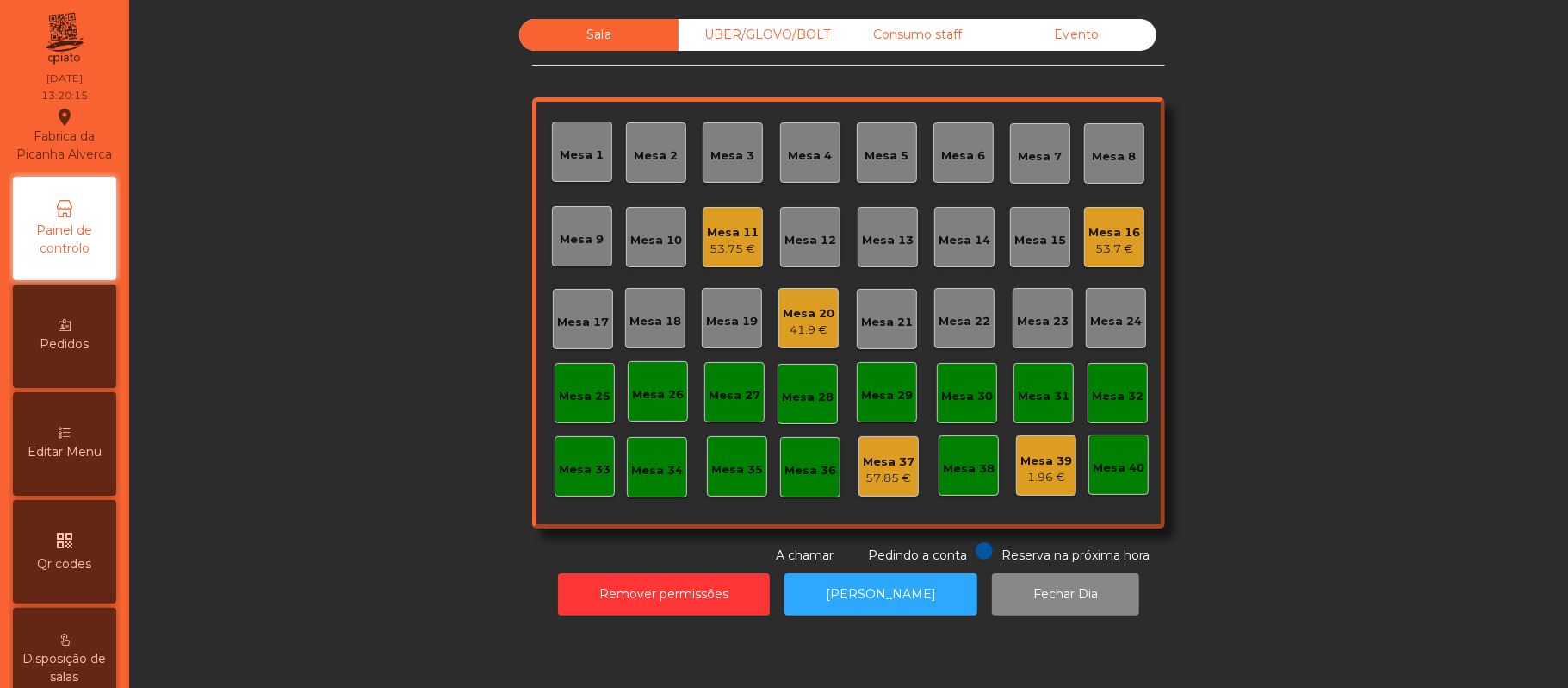
click at [720, 236] on div "Mesa 11" at bounding box center [733, 232] width 52 height 17
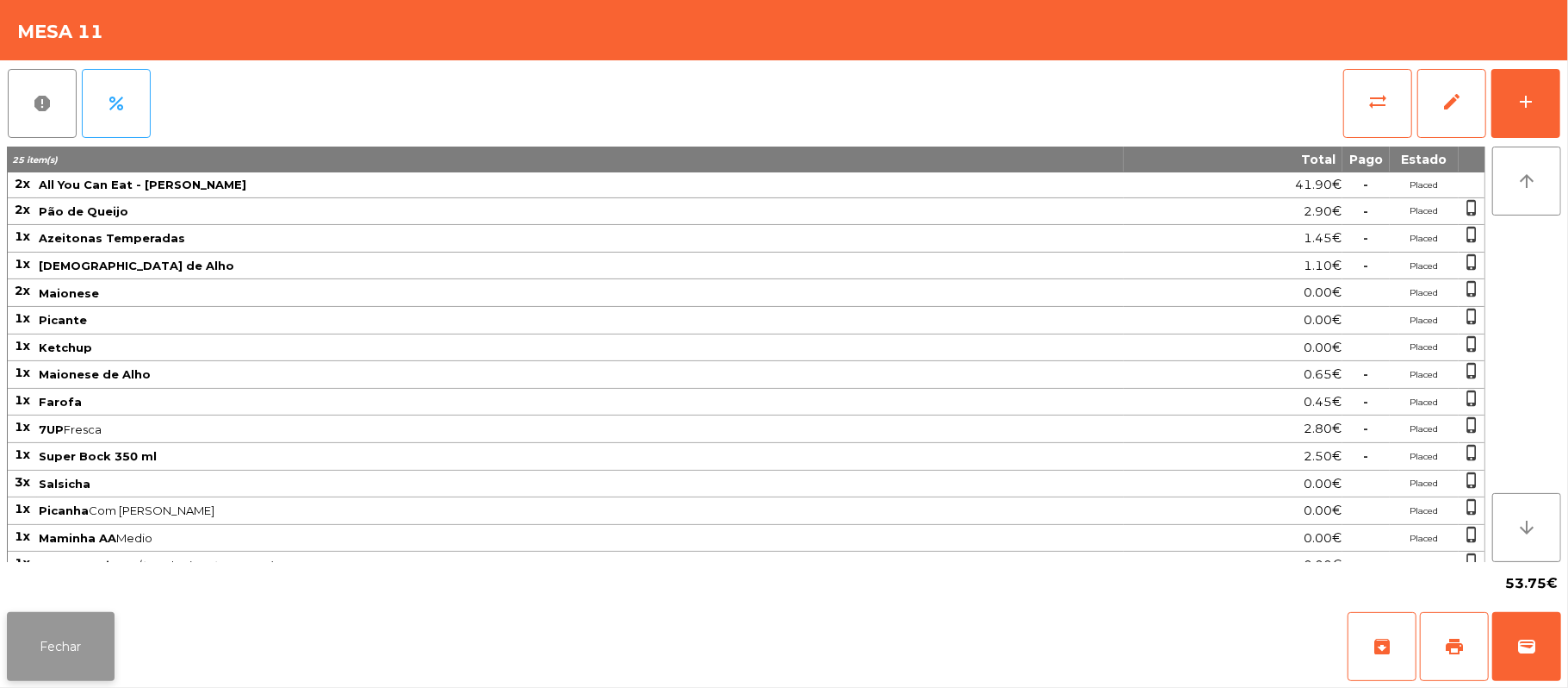
click at [64, 643] on button "Fechar" at bounding box center [60, 646] width 107 height 69
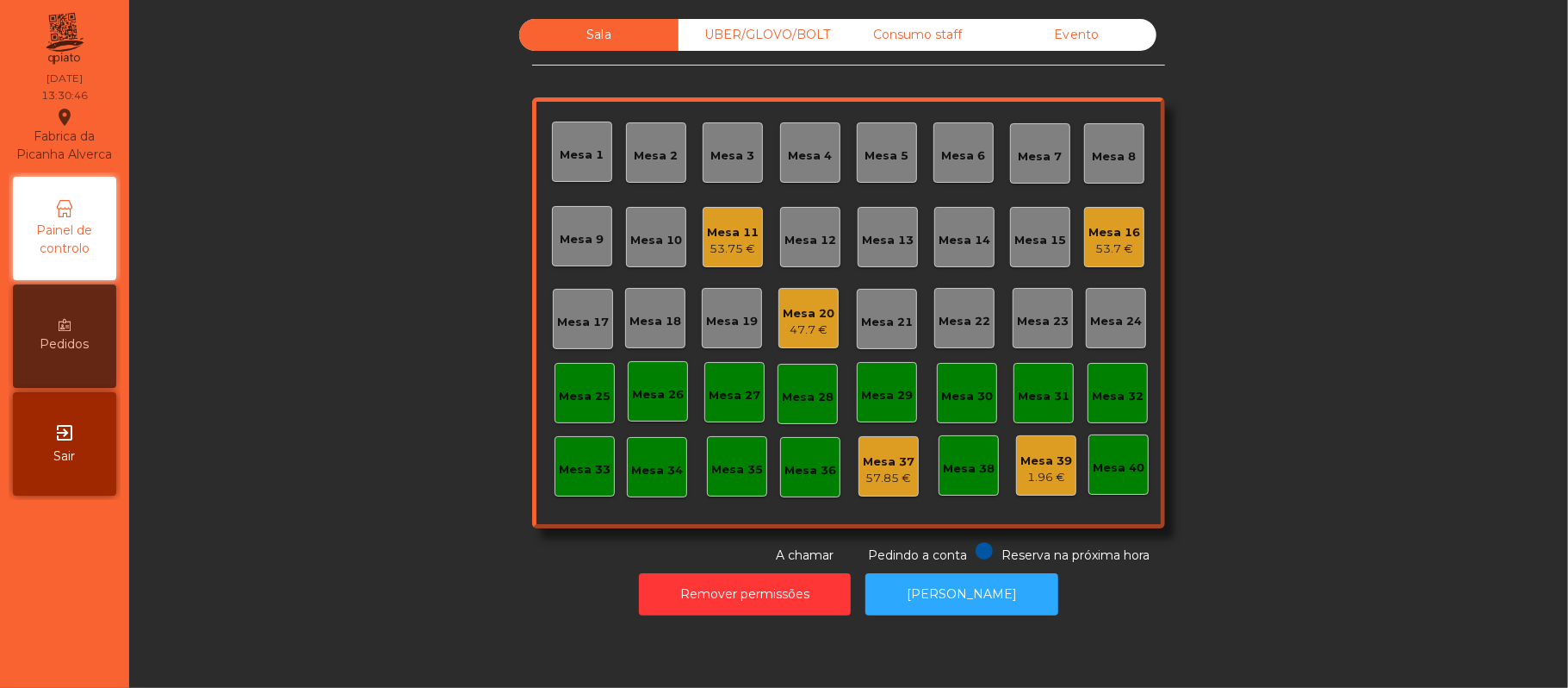
click at [786, 298] on div "Mesa 20 47.7 €" at bounding box center [808, 318] width 52 height 41
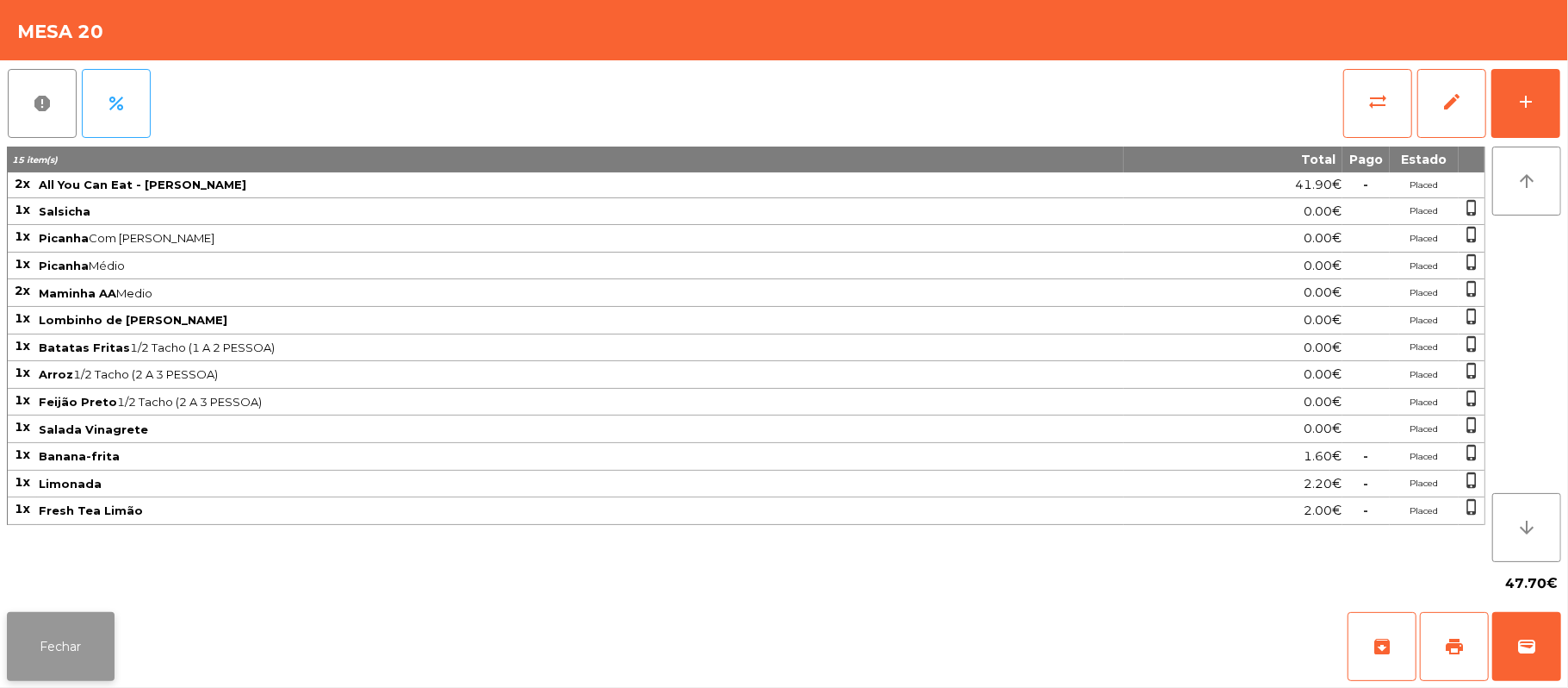
click at [88, 672] on button "Fechar" at bounding box center [60, 646] width 107 height 69
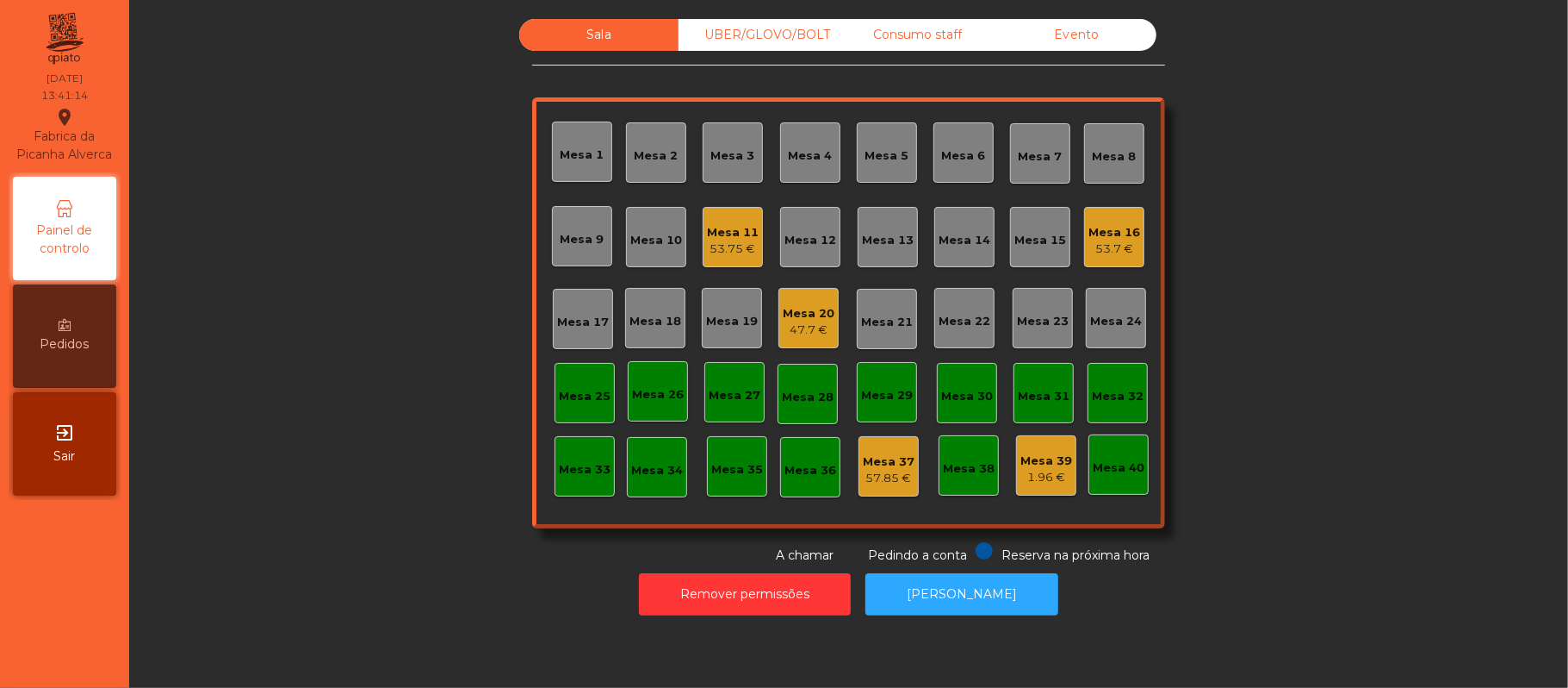
click at [801, 225] on div "Mesa 12" at bounding box center [810, 236] width 52 height 24
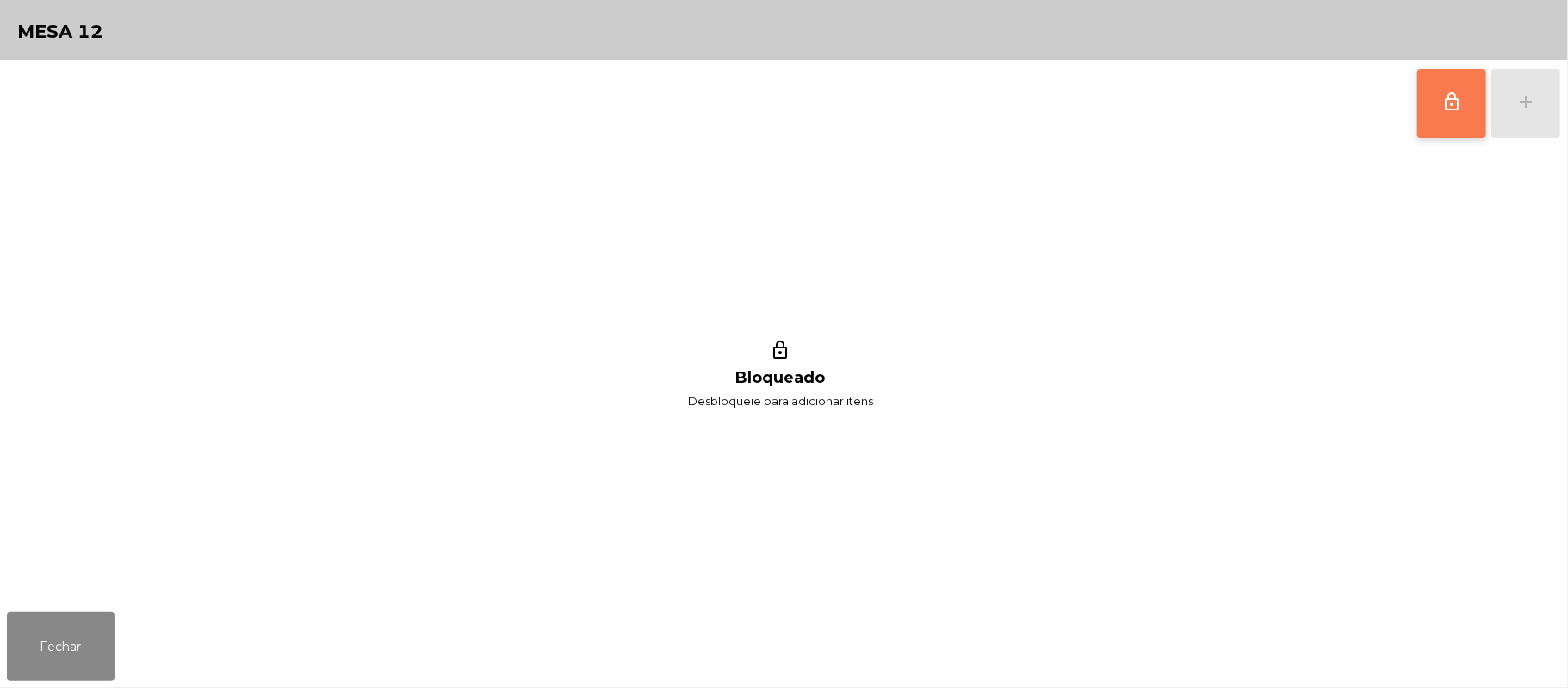
click at [1435, 111] on button "lock_outline" at bounding box center [1453, 104] width 69 height 69
click at [1519, 107] on div "add" at bounding box center [1525, 101] width 20 height 20
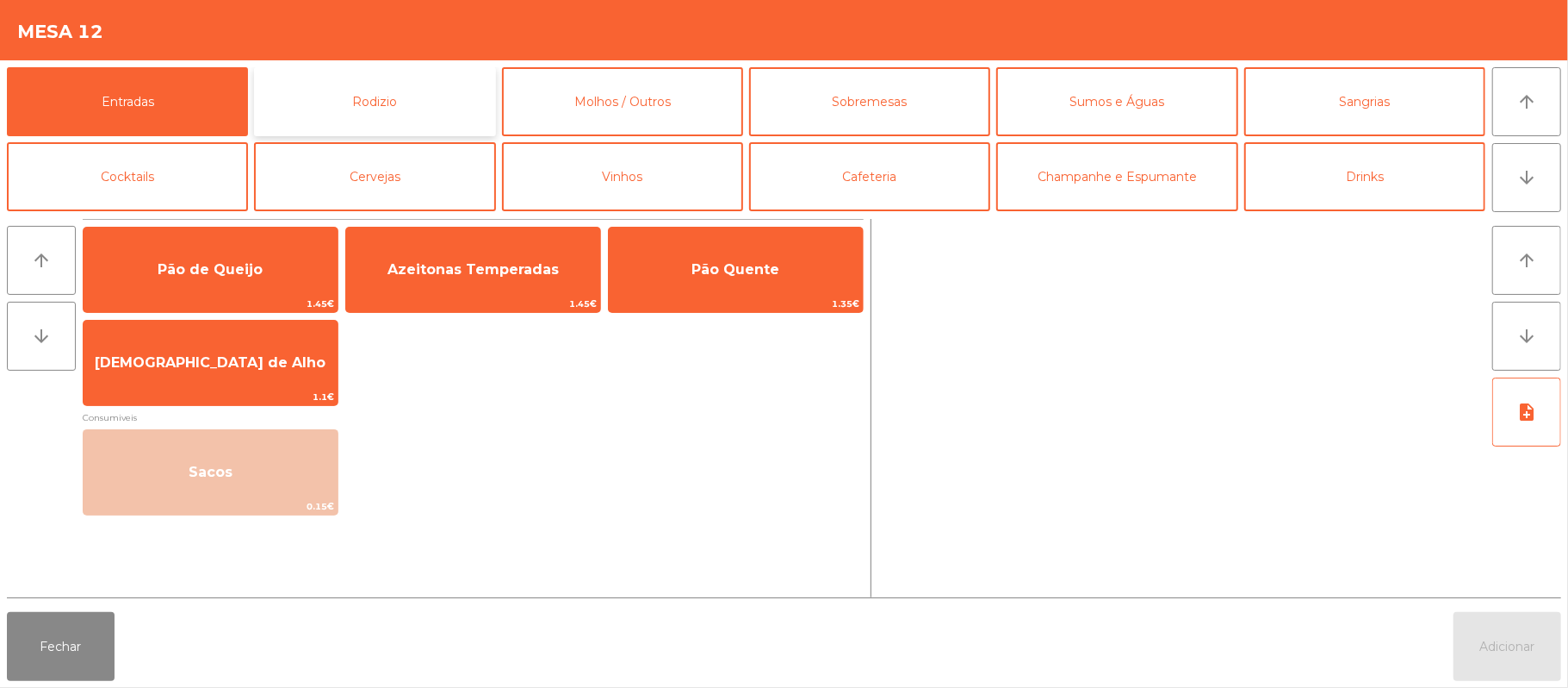
click at [418, 103] on button "Rodizio" at bounding box center [374, 102] width 241 height 69
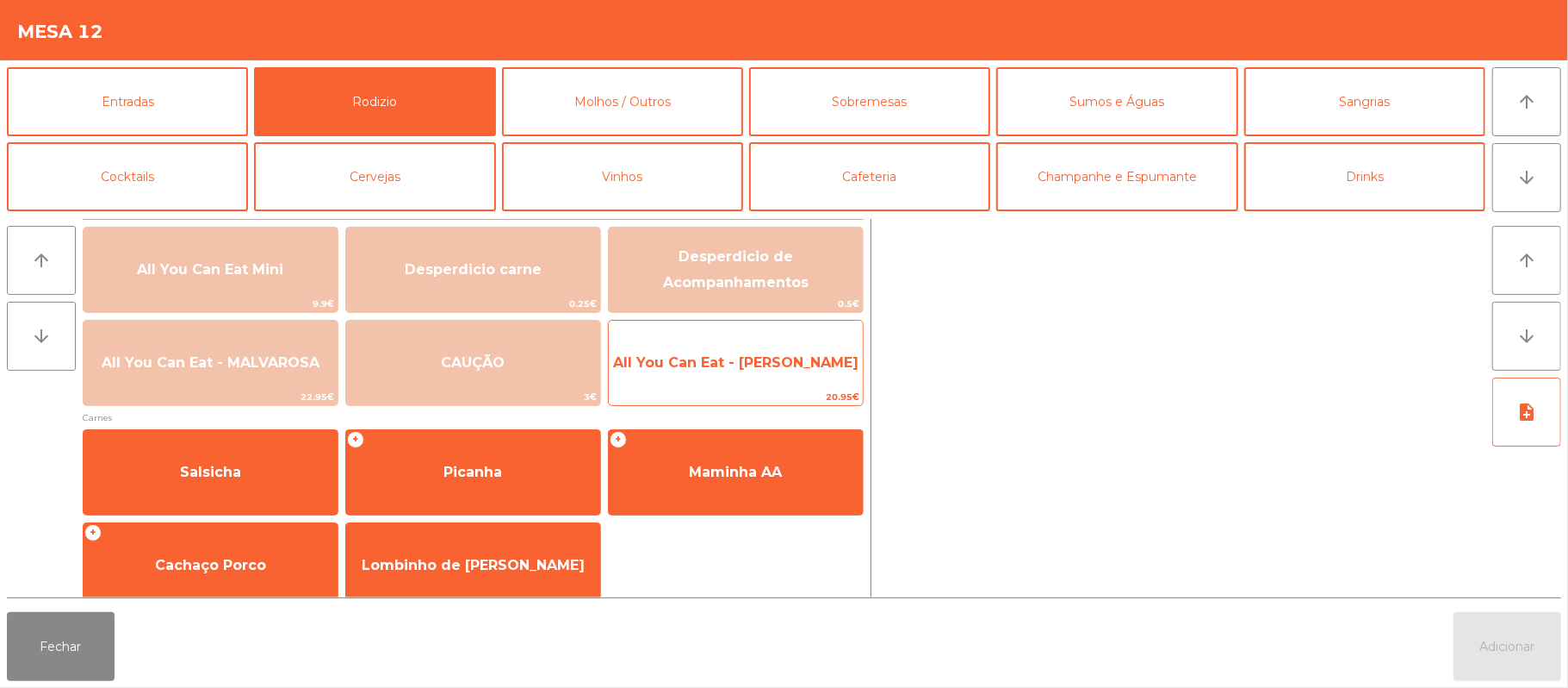
click at [748, 390] on span "20.95€" at bounding box center [736, 396] width 254 height 16
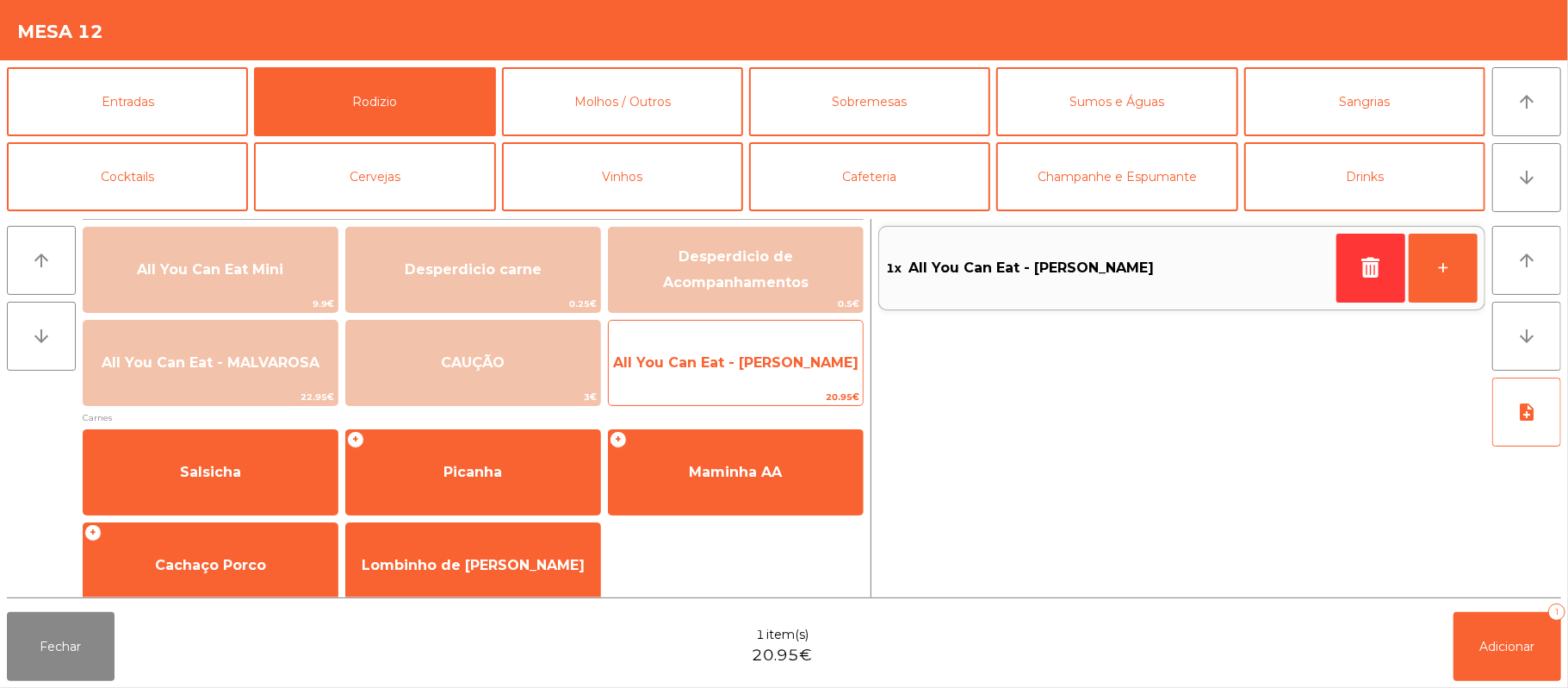
click at [738, 383] on span "All You Can Eat - [PERSON_NAME]" at bounding box center [736, 363] width 254 height 46
click at [737, 389] on span "20.95€" at bounding box center [736, 396] width 254 height 16
click at [744, 384] on span "All You Can Eat - [PERSON_NAME]" at bounding box center [736, 363] width 254 height 46
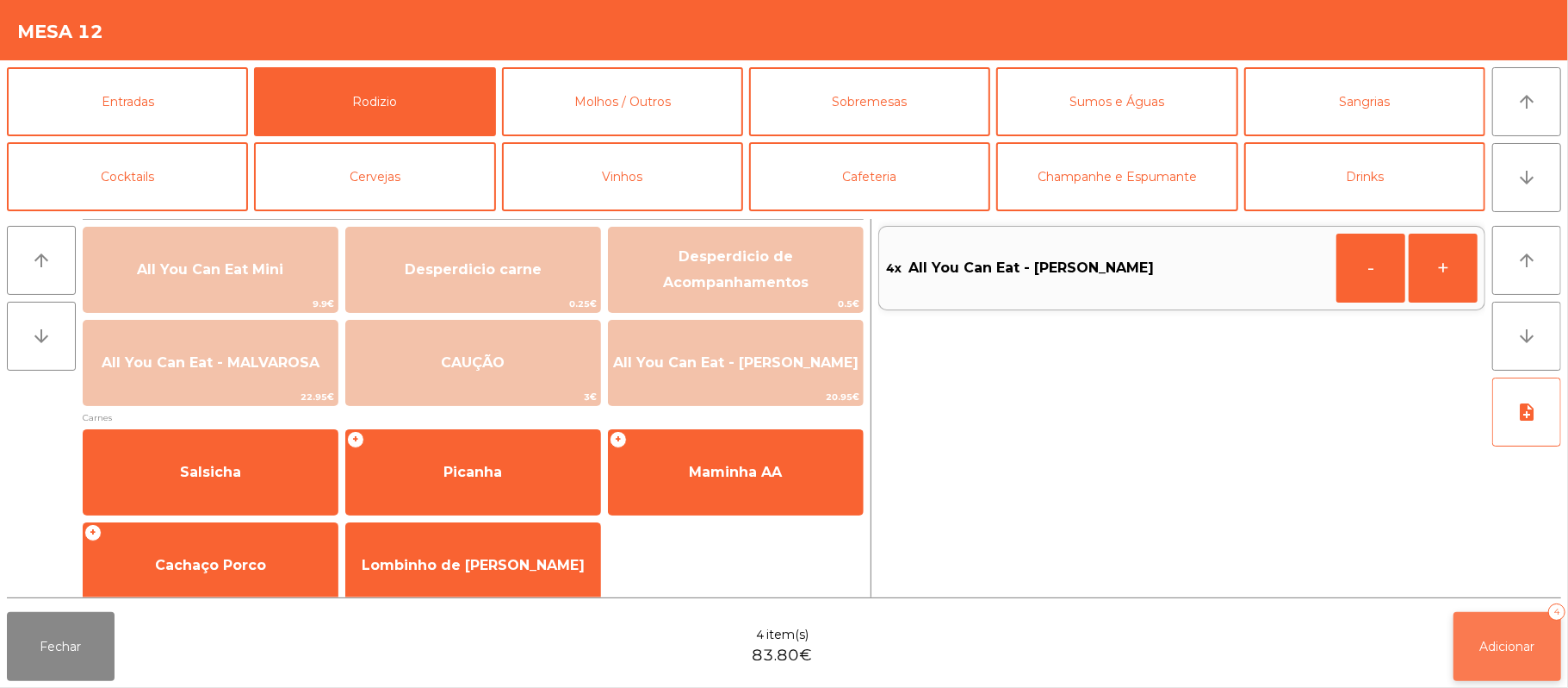
click at [1484, 652] on span "Adicionar" at bounding box center [1508, 645] width 55 height 15
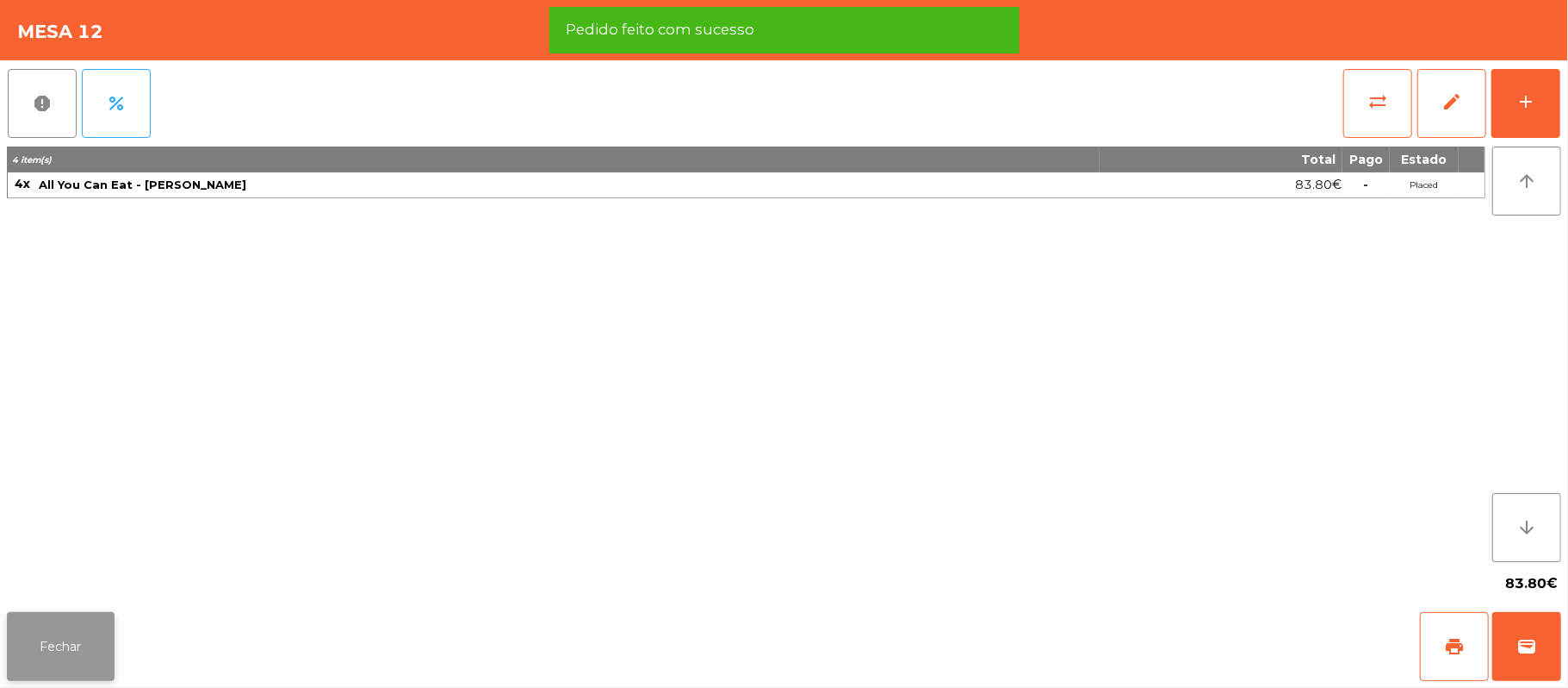
click at [59, 619] on button "Fechar" at bounding box center [60, 646] width 107 height 69
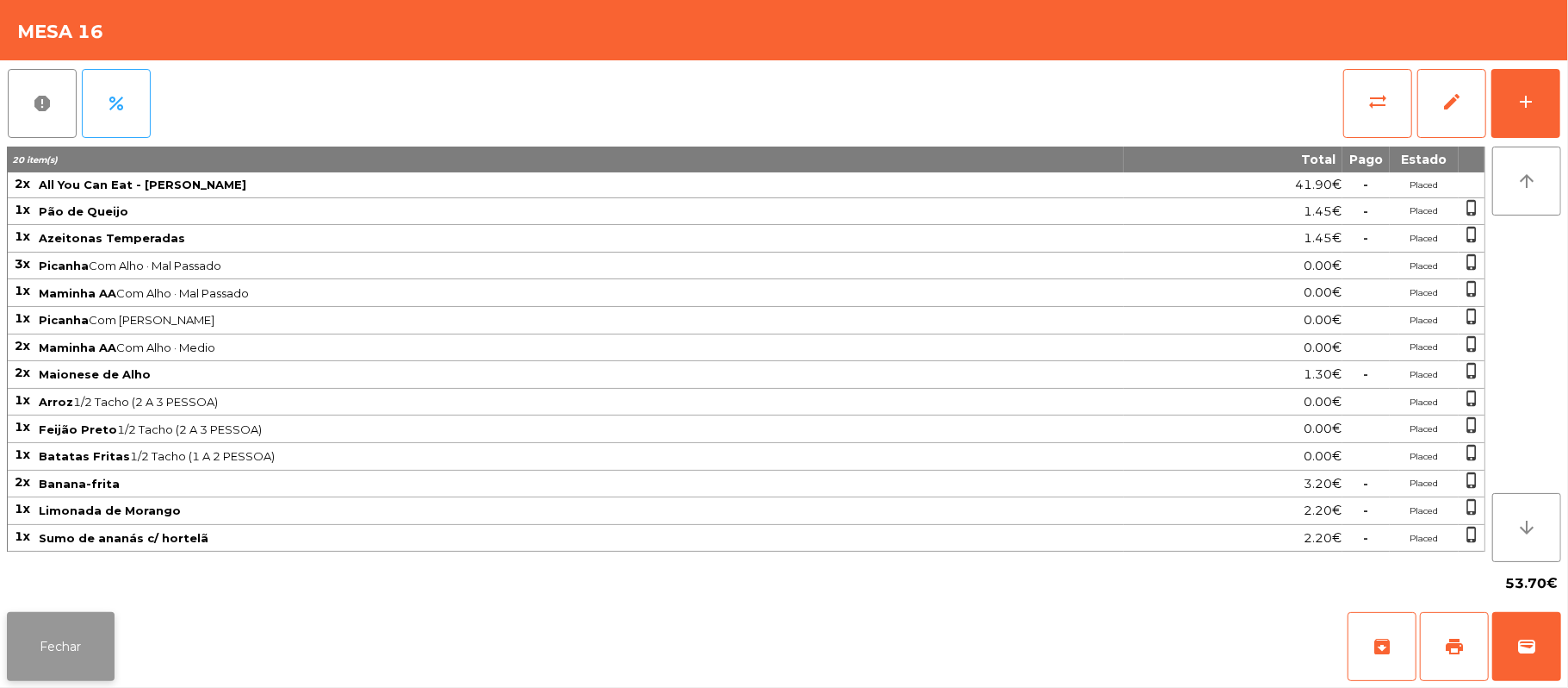
click at [60, 660] on button "Fechar" at bounding box center [60, 646] width 107 height 69
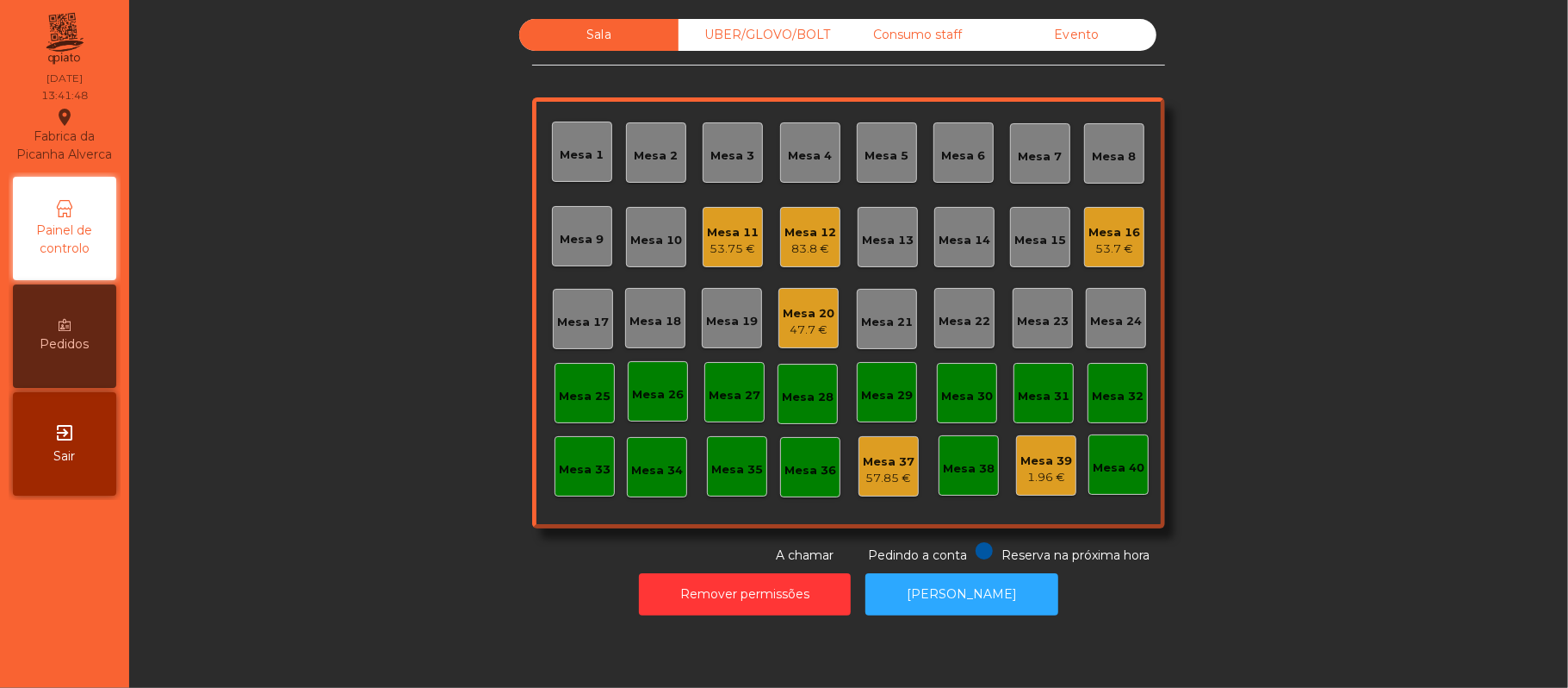
click at [786, 329] on div "47.7 €" at bounding box center [808, 330] width 52 height 17
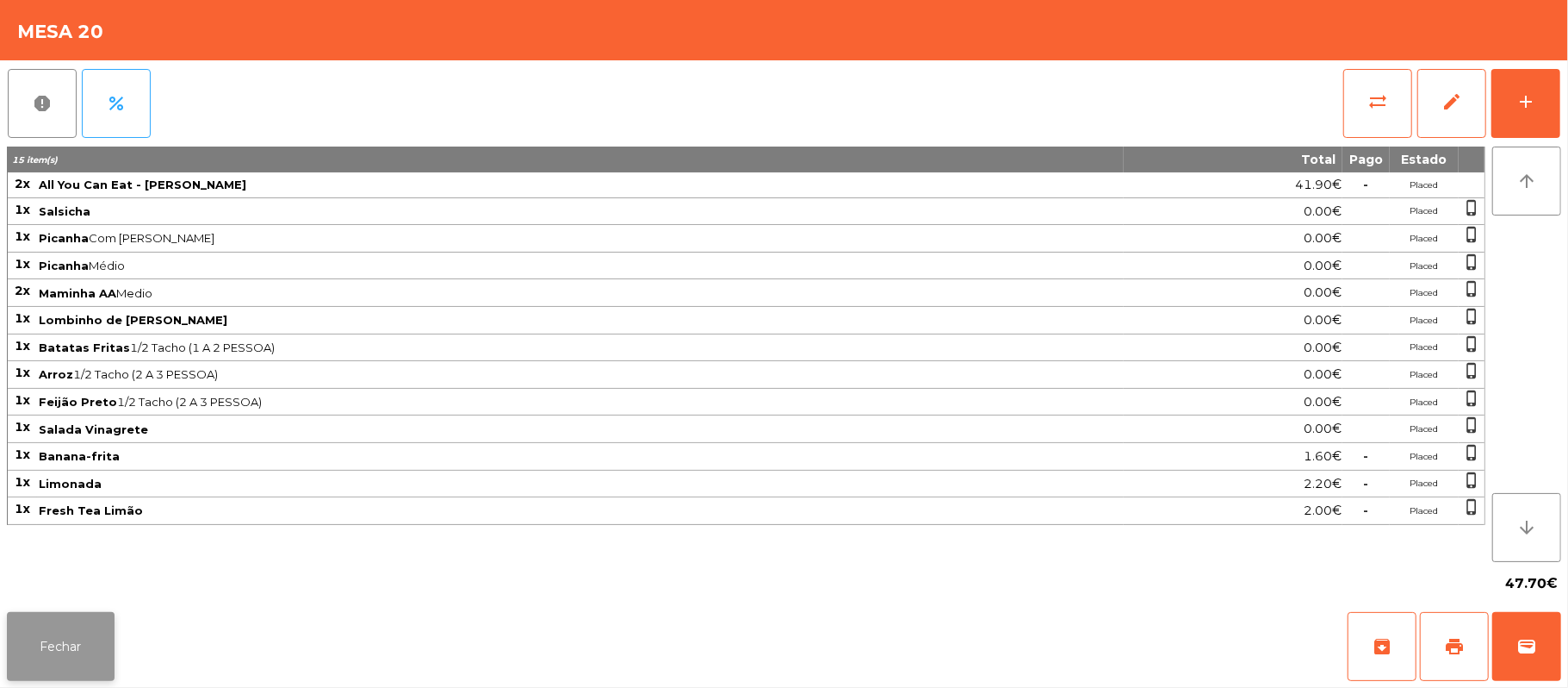
click at [57, 652] on button "Fechar" at bounding box center [60, 646] width 107 height 69
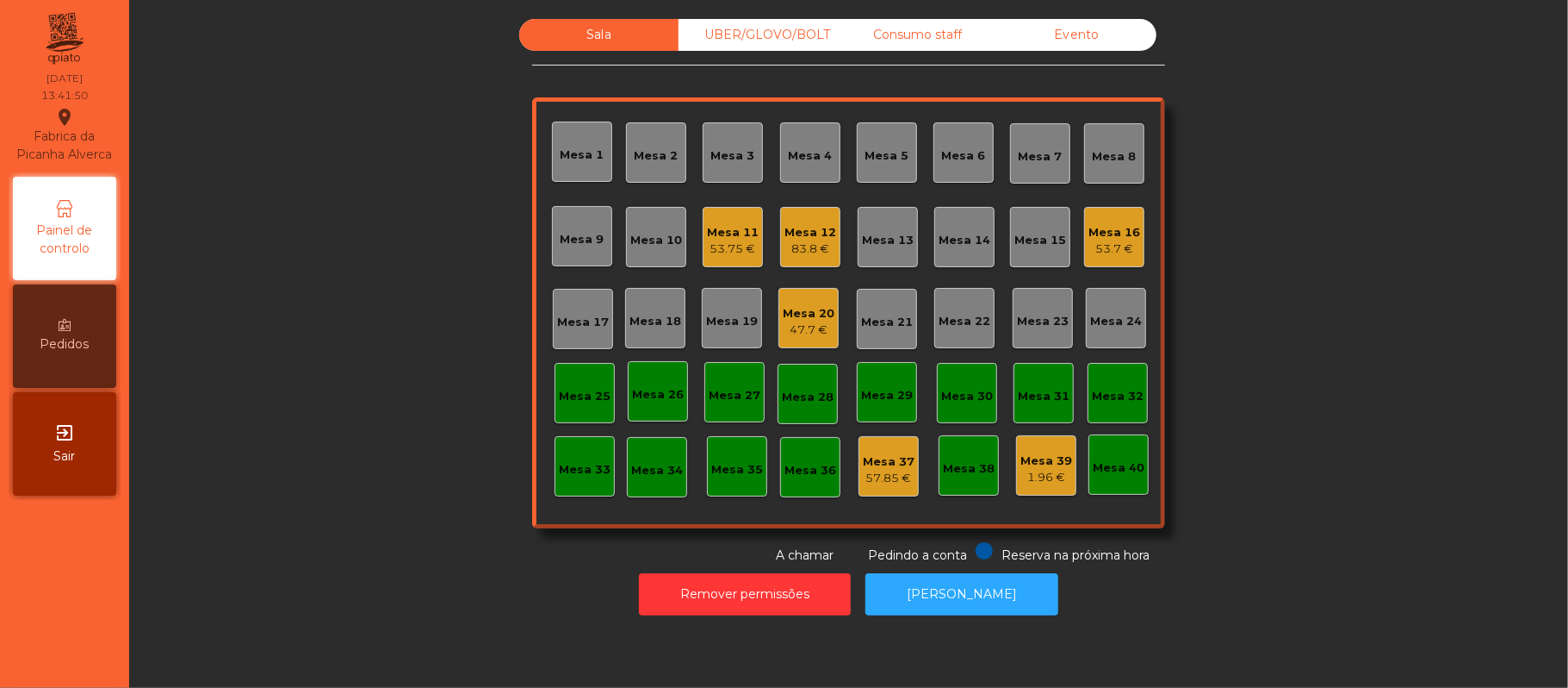
click at [794, 266] on div "Mesa 12 83.8 €" at bounding box center [810, 237] width 60 height 60
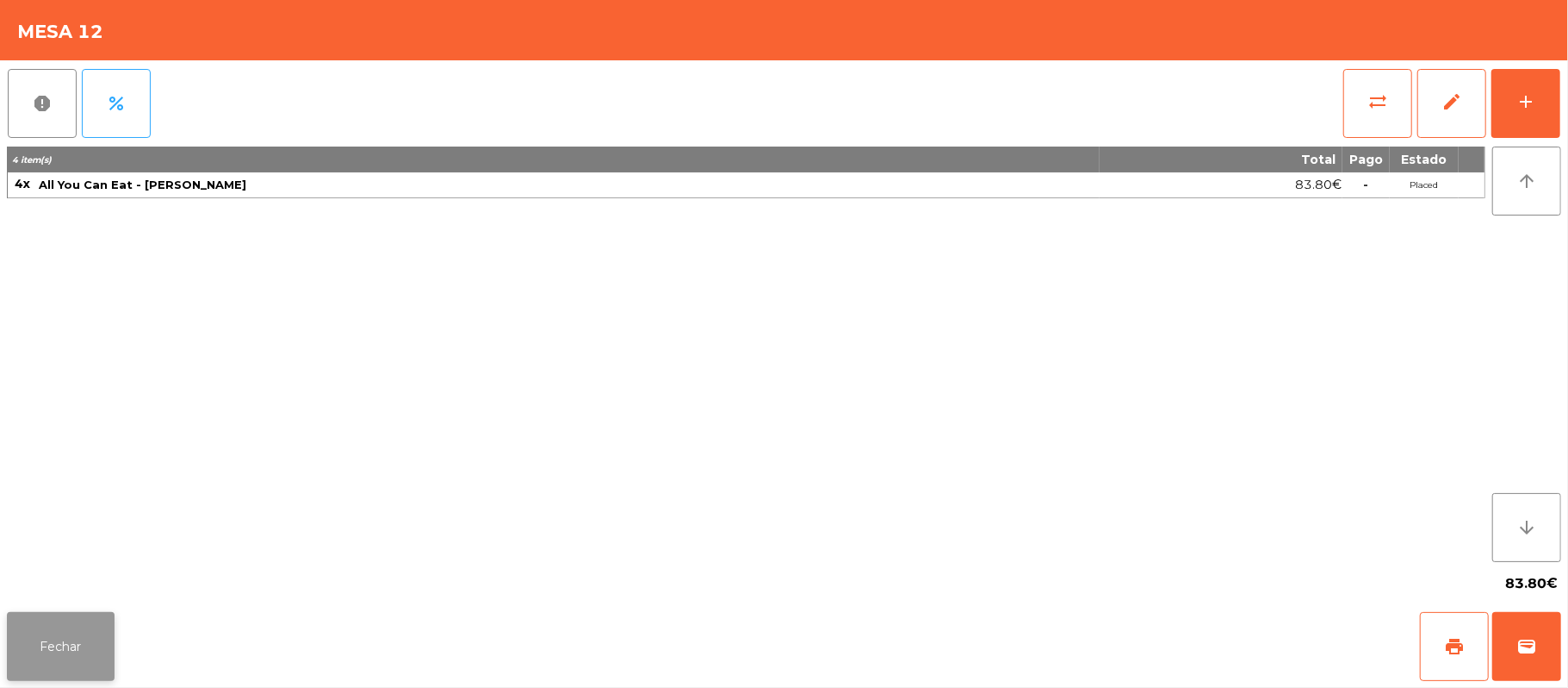
click at [56, 653] on button "Fechar" at bounding box center [60, 646] width 107 height 69
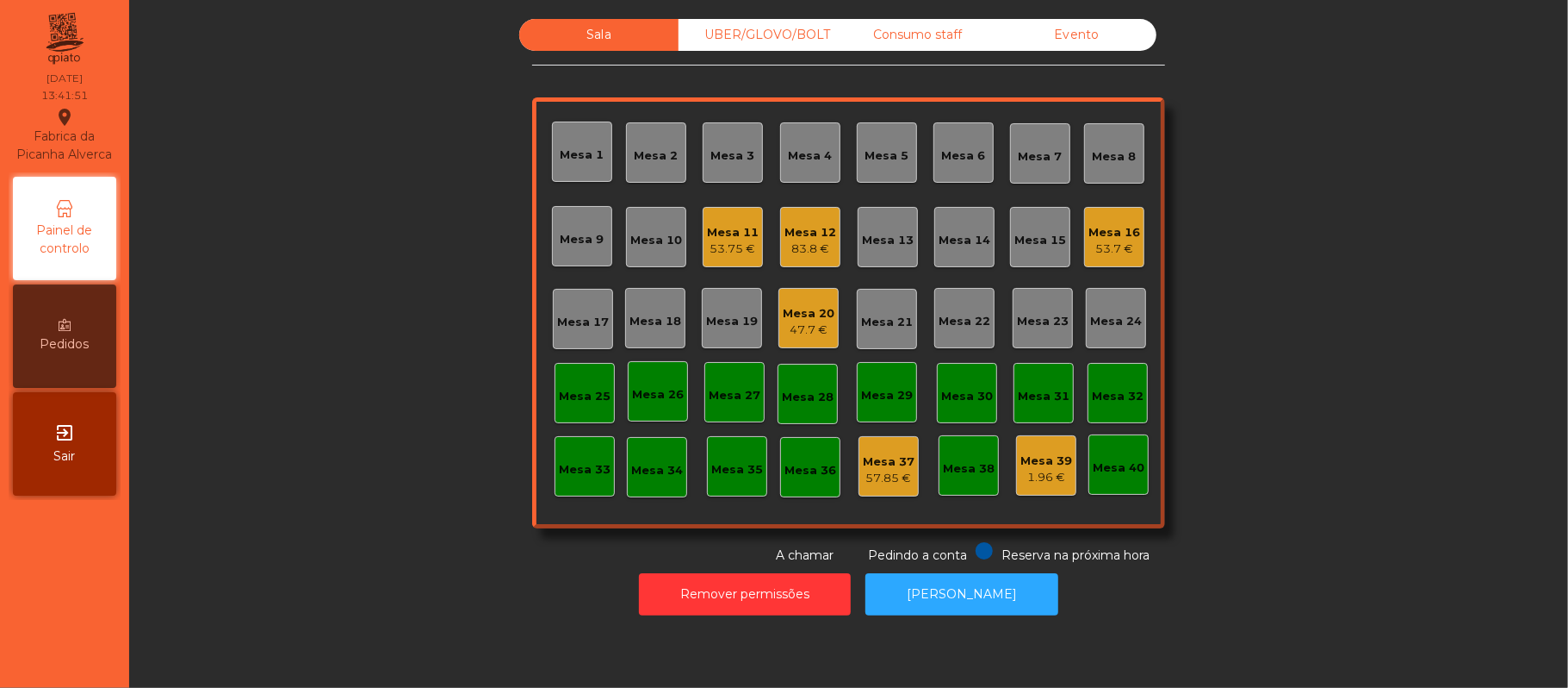
click at [731, 240] on div "53.75 €" at bounding box center [733, 248] width 52 height 17
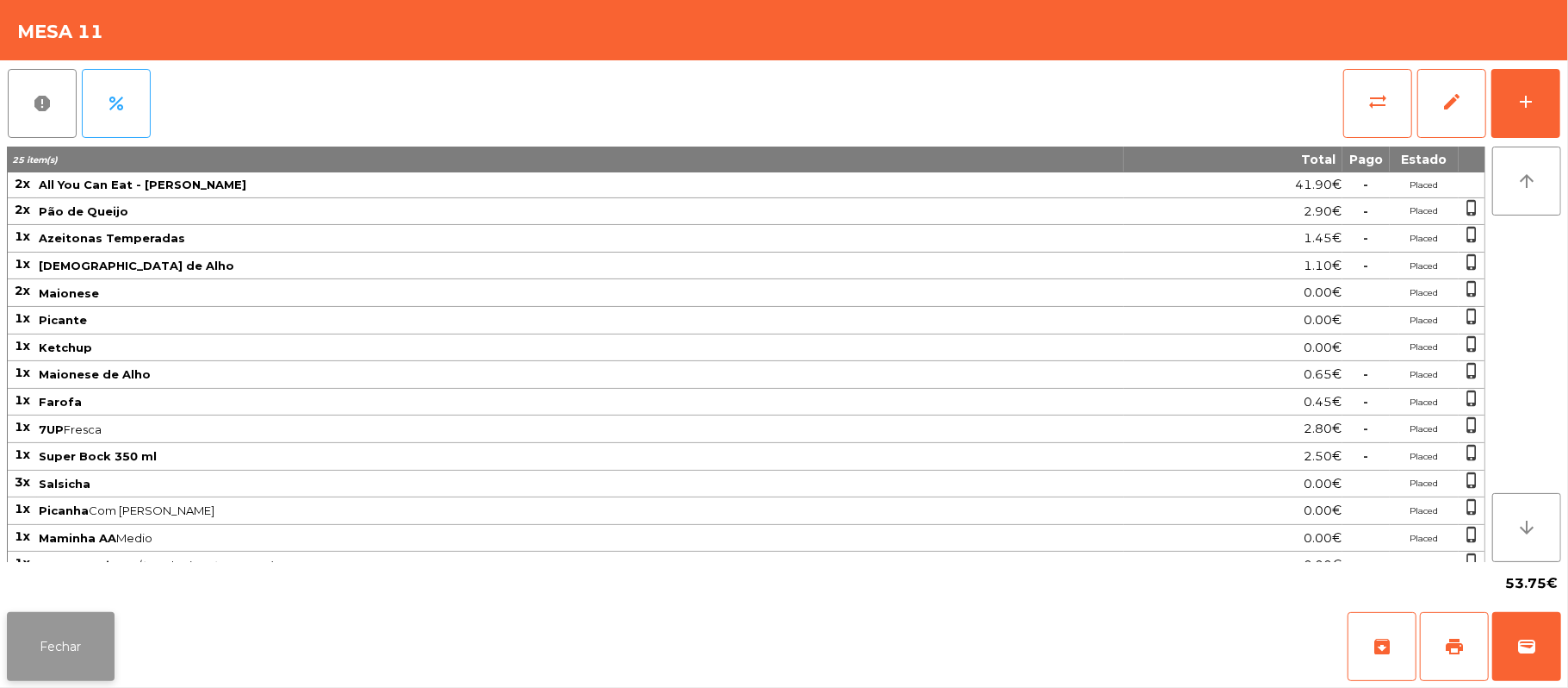
click at [70, 648] on button "Fechar" at bounding box center [60, 646] width 107 height 69
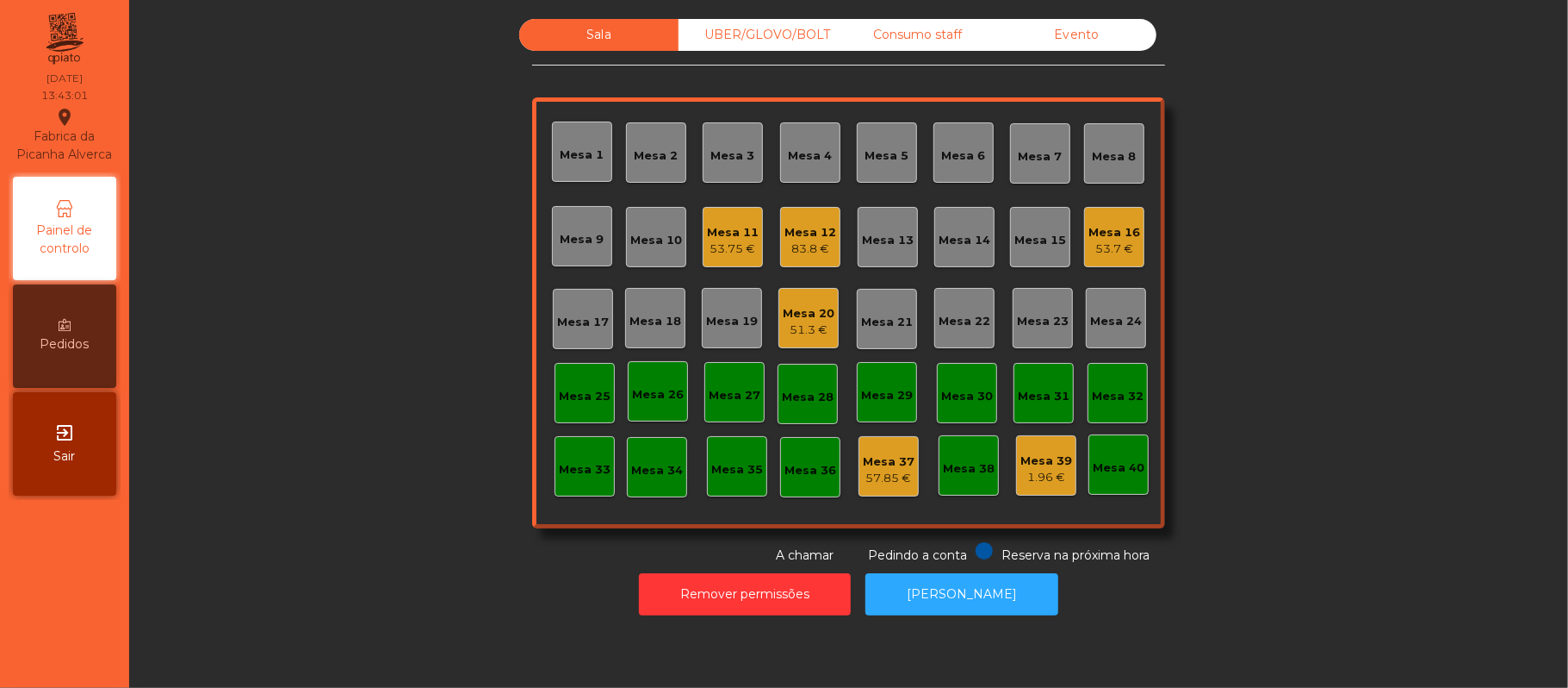
click at [737, 229] on div "Mesa 11" at bounding box center [733, 232] width 52 height 17
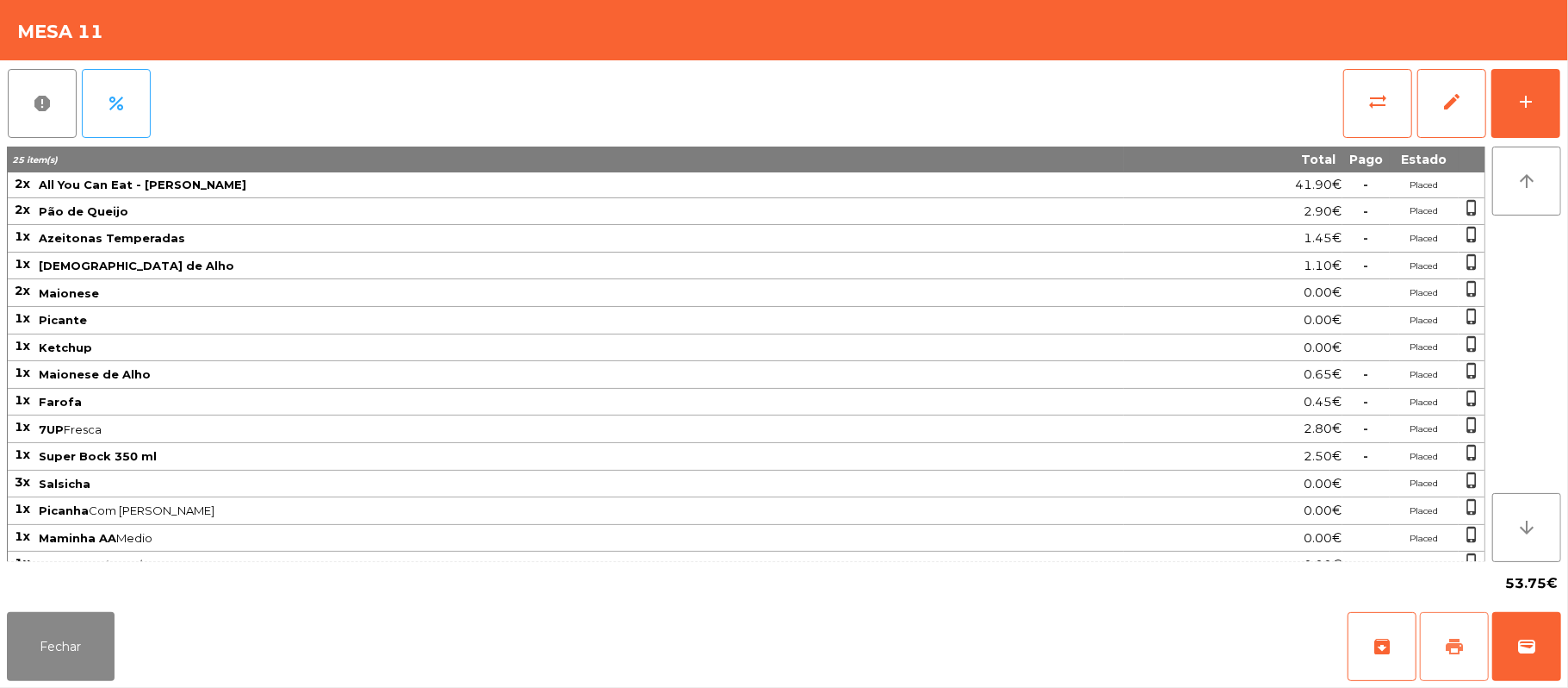
click at [1441, 649] on button "print" at bounding box center [1455, 646] width 69 height 69
click at [1445, 646] on span "print" at bounding box center [1454, 645] width 20 height 20
click at [1359, 99] on button "sync_alt" at bounding box center [1378, 104] width 69 height 69
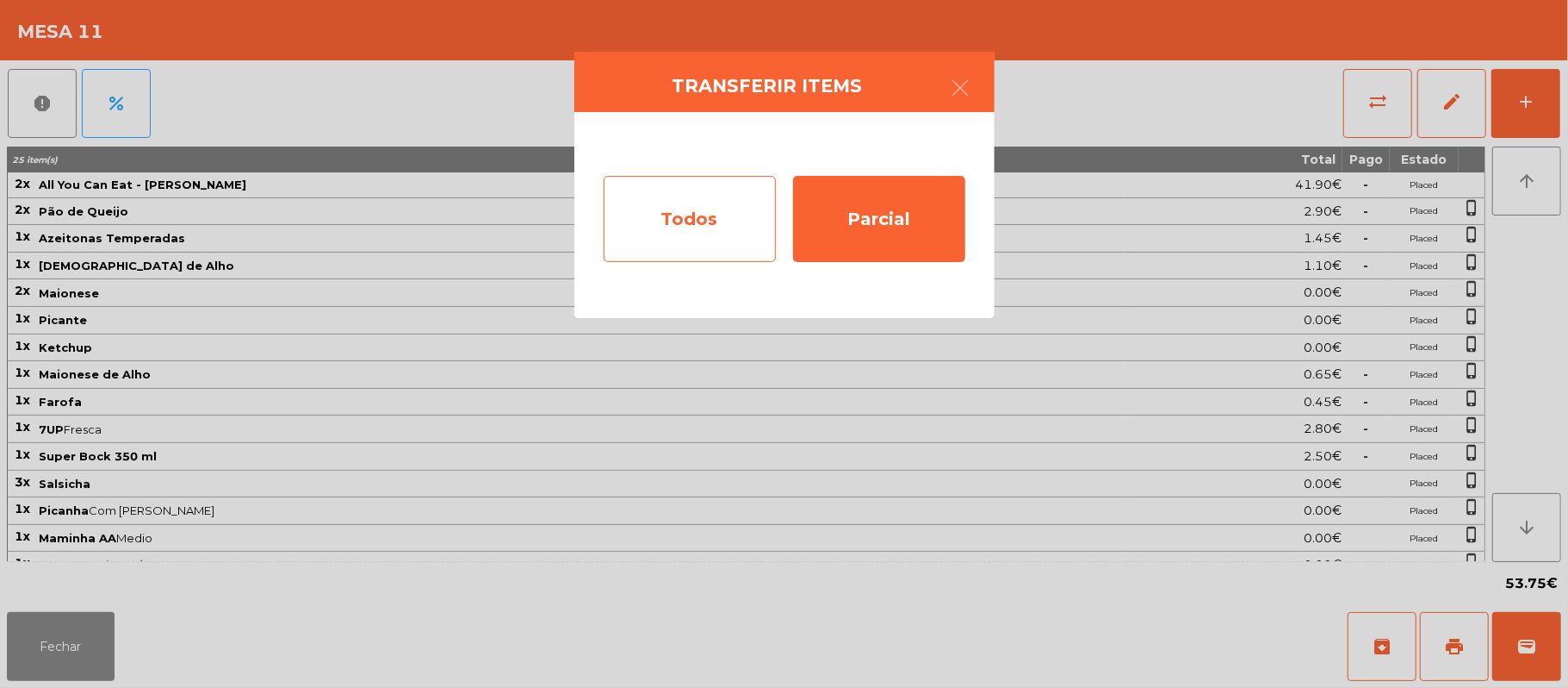
click at [719, 207] on div "Todos" at bounding box center [690, 219] width 172 height 86
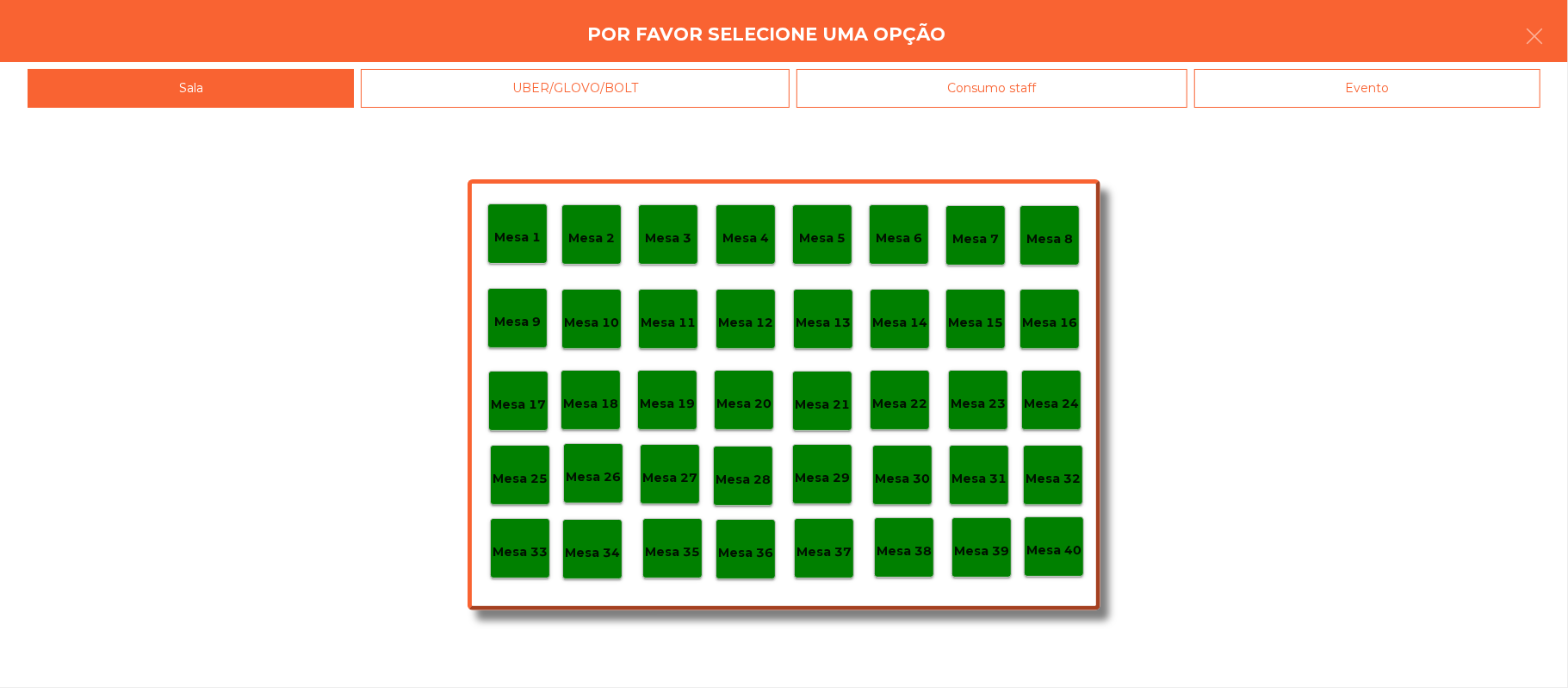
click at [1409, 80] on div "Evento" at bounding box center [1368, 89] width 346 height 39
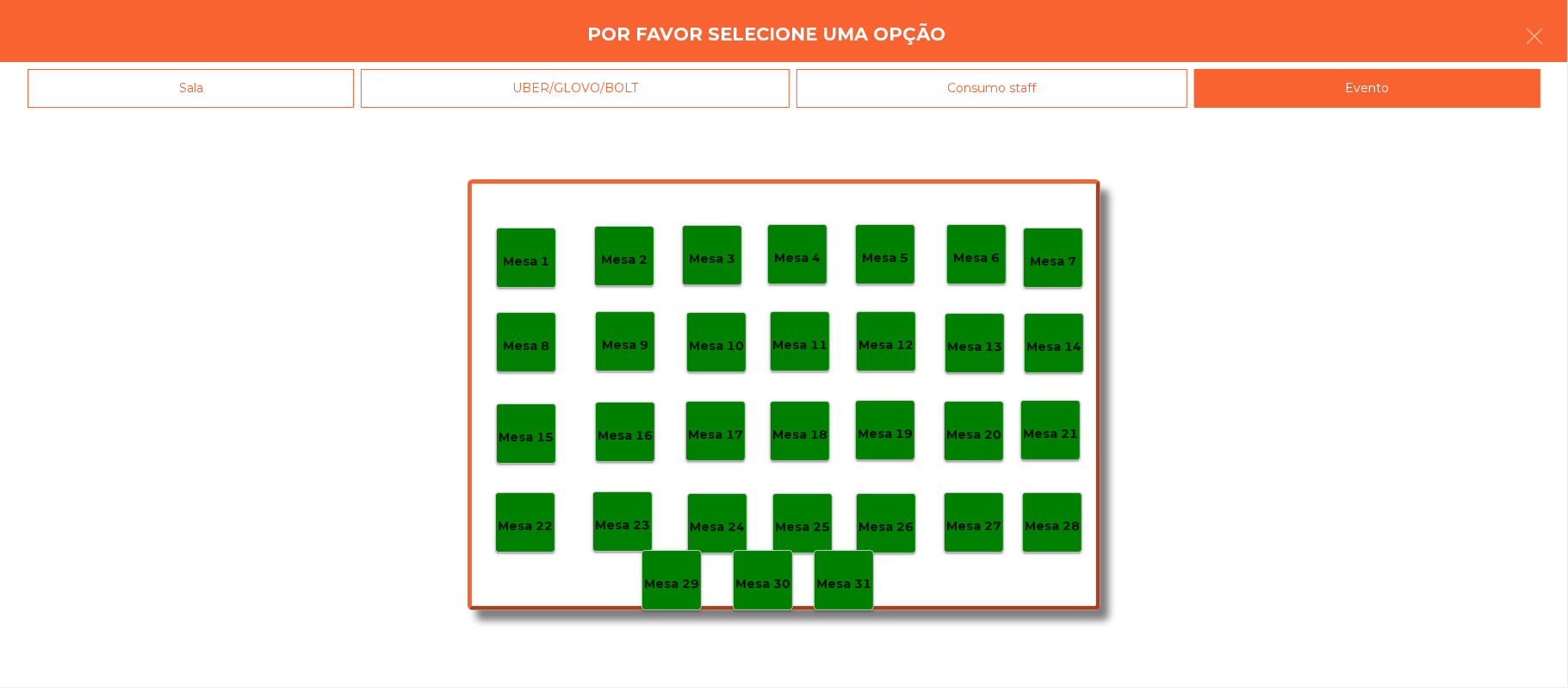
click at [1065, 518] on p "Mesa 28" at bounding box center [1053, 526] width 55 height 20
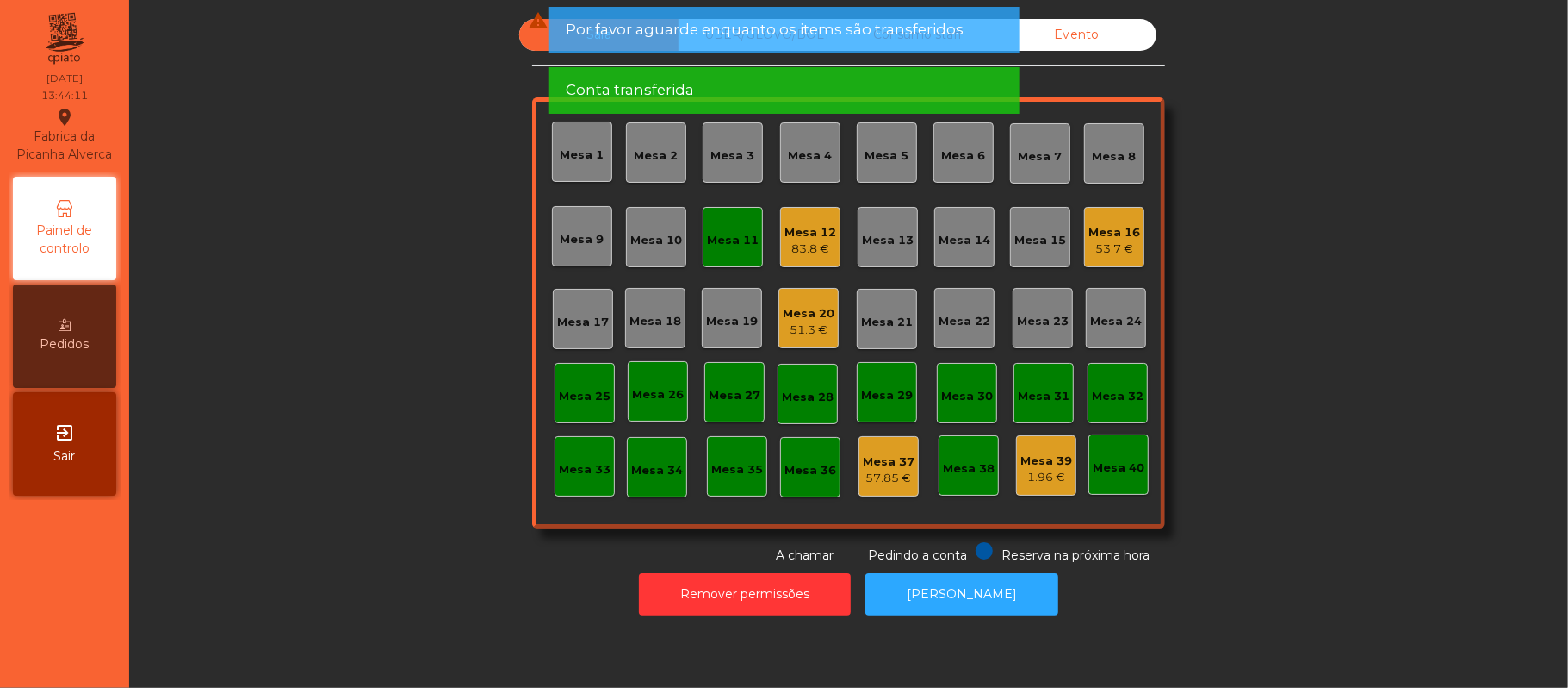
click at [737, 222] on div "Mesa 11" at bounding box center [733, 237] width 60 height 60
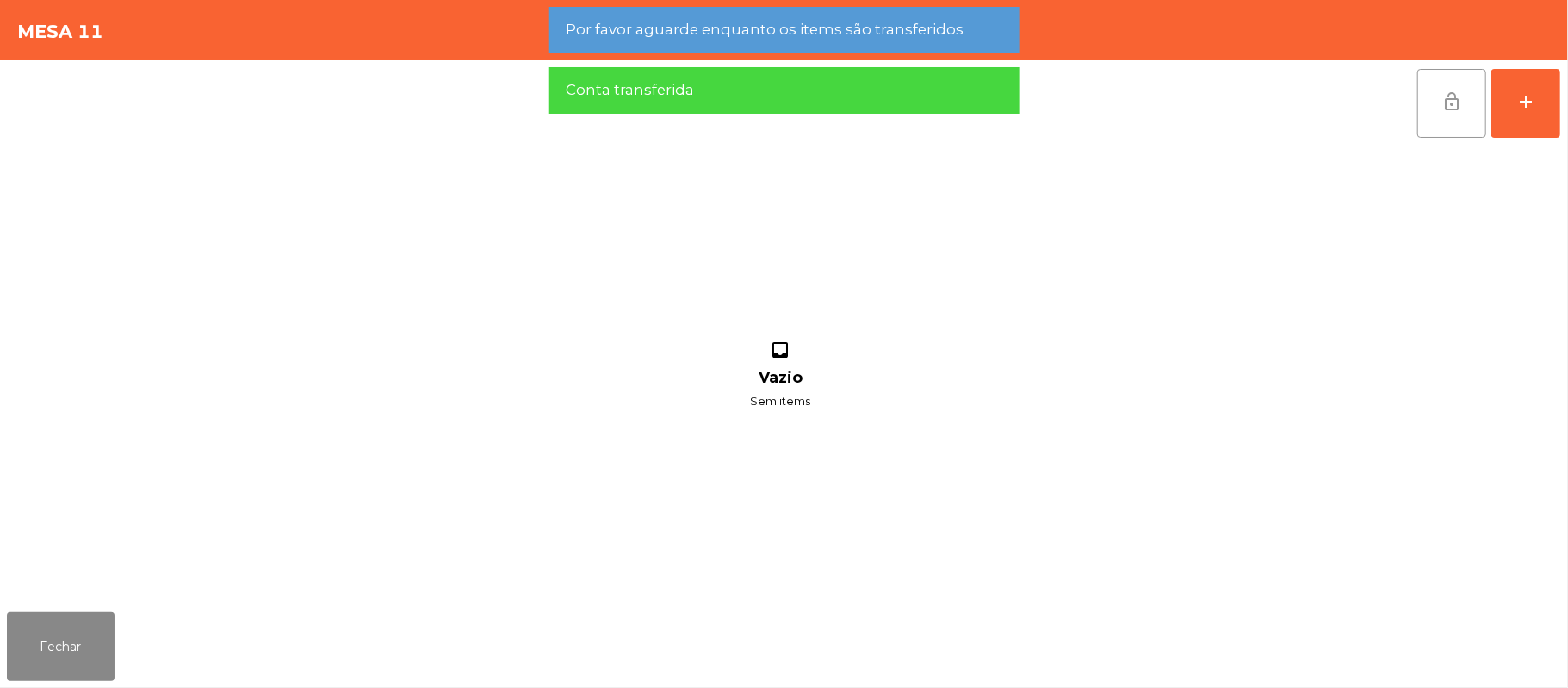
click at [1437, 99] on button "lock_open" at bounding box center [1453, 104] width 69 height 69
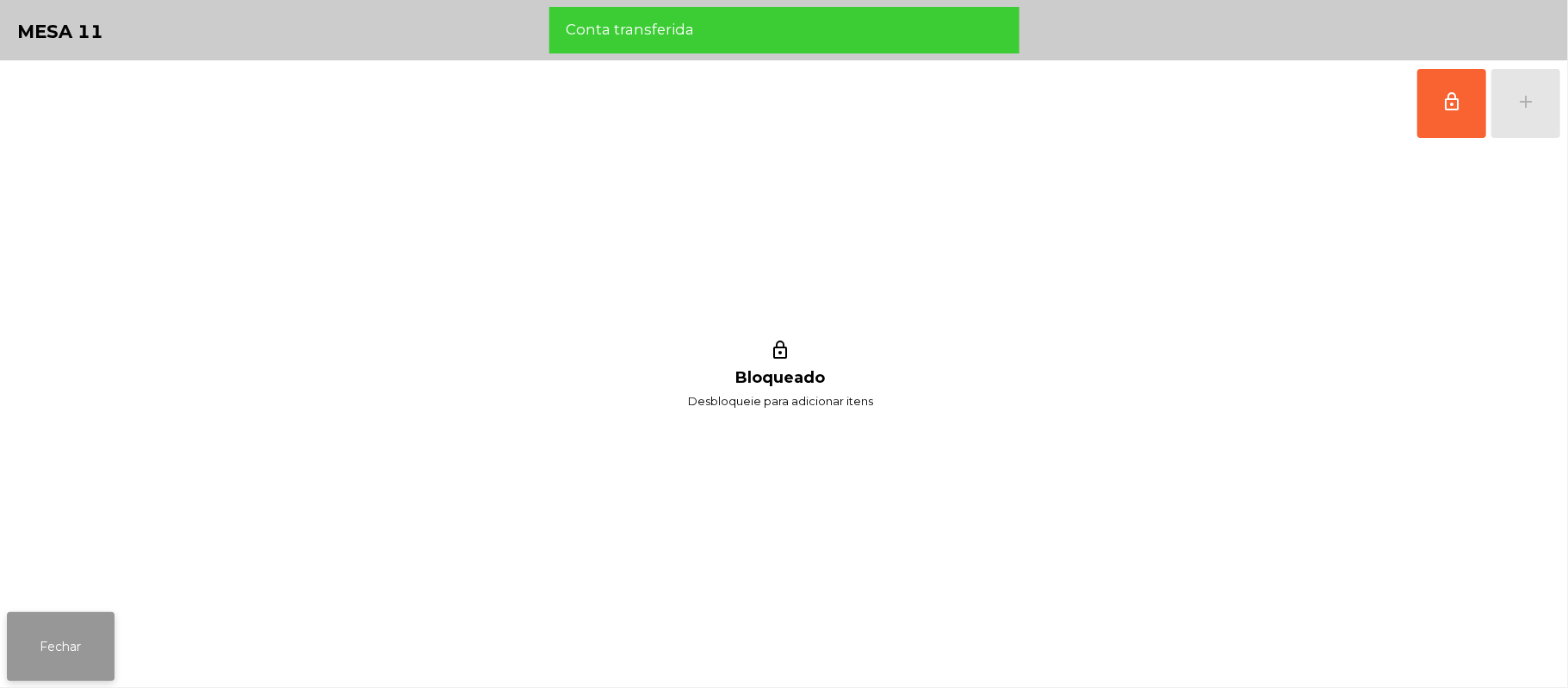
click at [67, 644] on button "Fechar" at bounding box center [60, 646] width 107 height 69
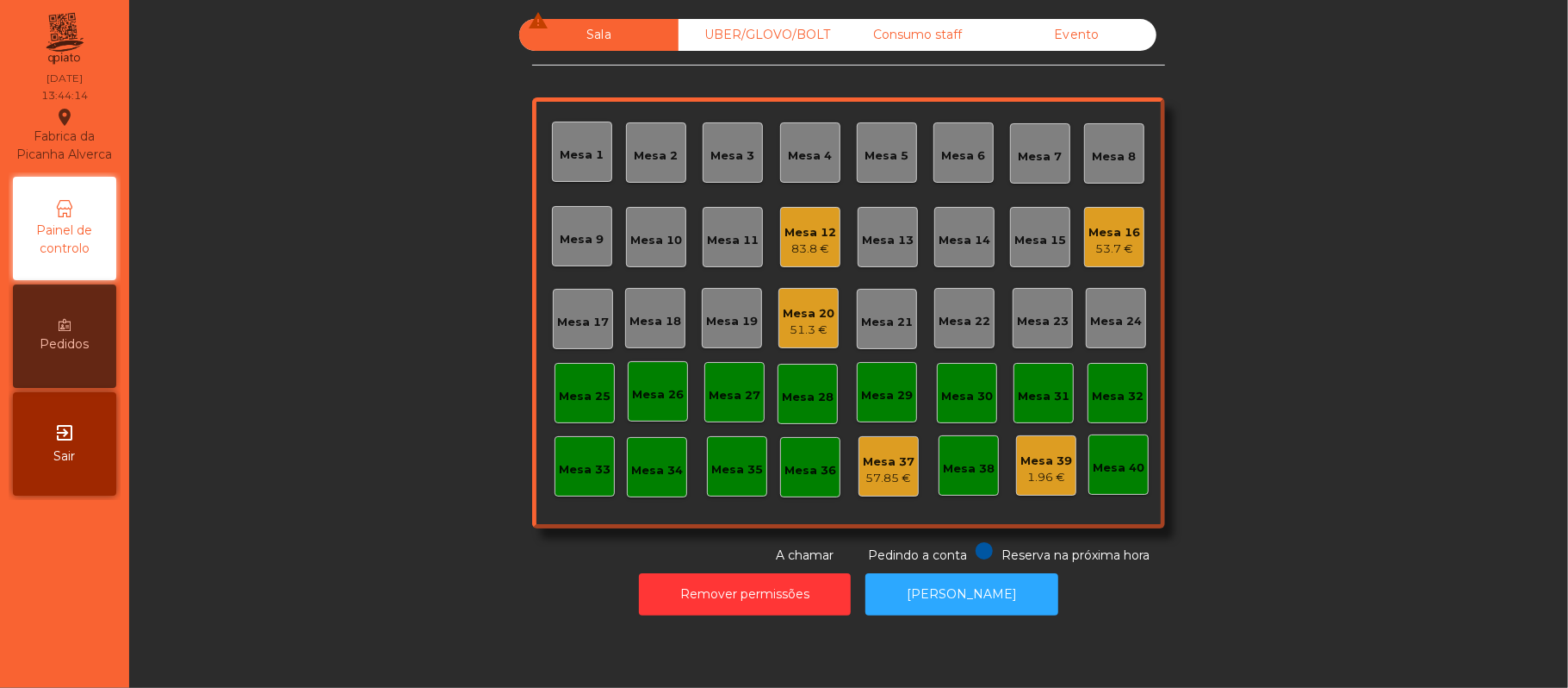
click at [1116, 228] on div "Mesa 16" at bounding box center [1114, 232] width 52 height 17
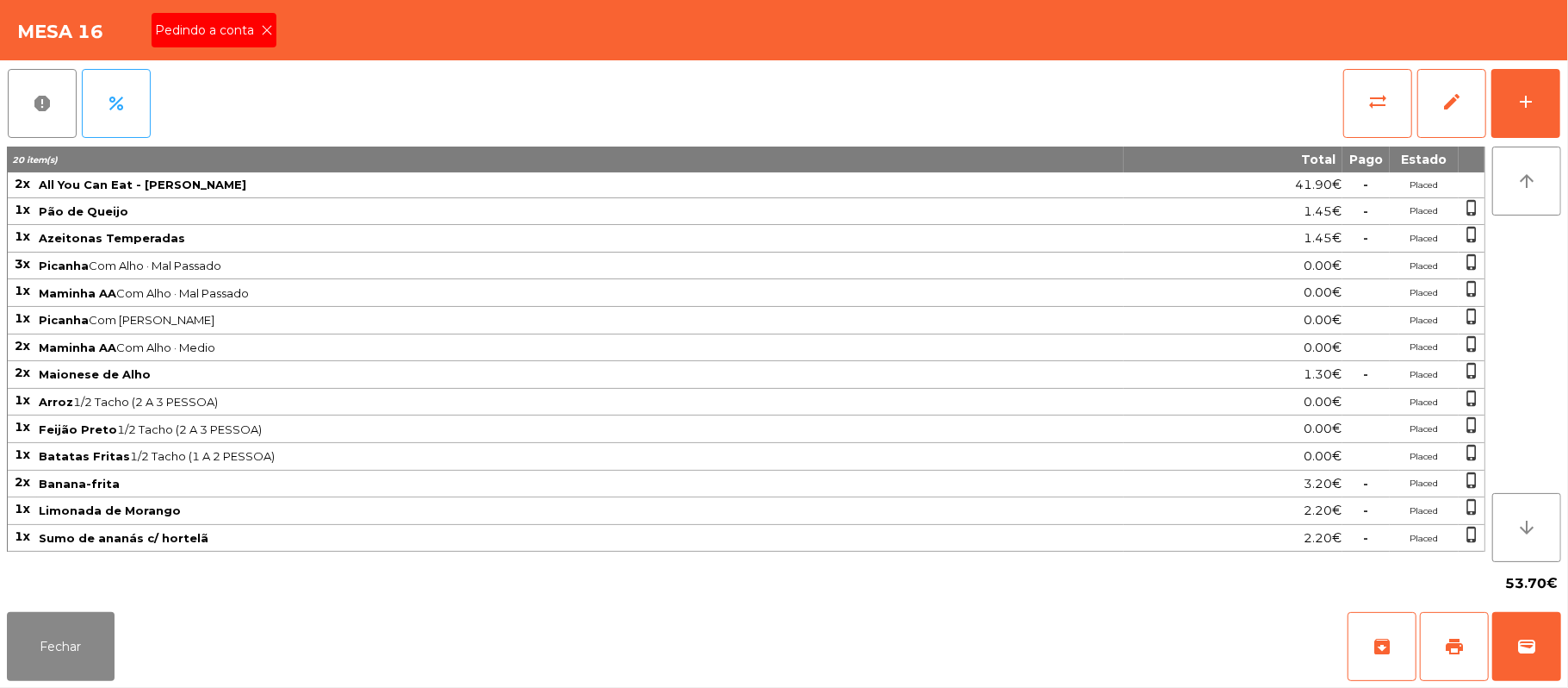
click at [266, 29] on icon at bounding box center [267, 30] width 12 height 12
click at [70, 648] on button "Fechar" at bounding box center [60, 646] width 107 height 69
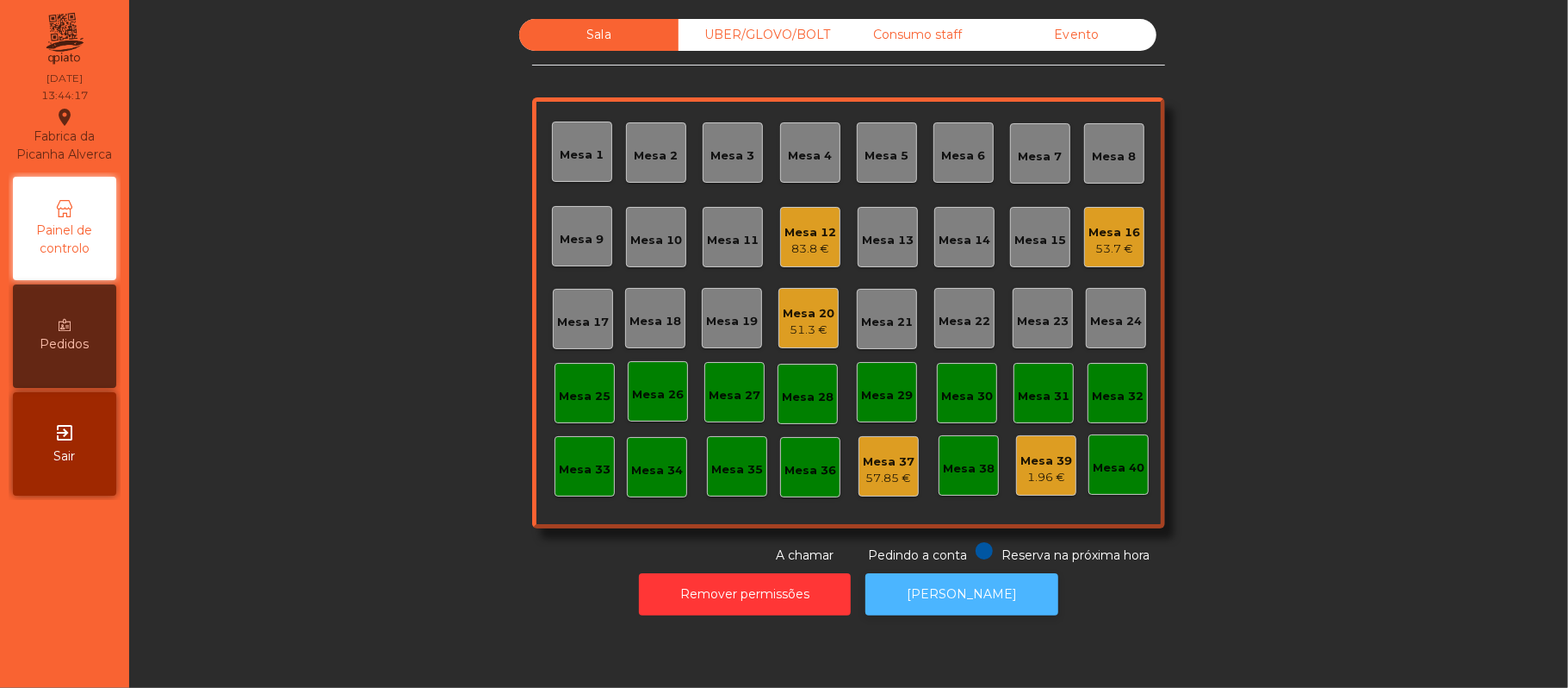
click at [947, 586] on button "[PERSON_NAME]" at bounding box center [961, 595] width 193 height 43
click at [1093, 233] on div "Mesa 16" at bounding box center [1114, 232] width 52 height 17
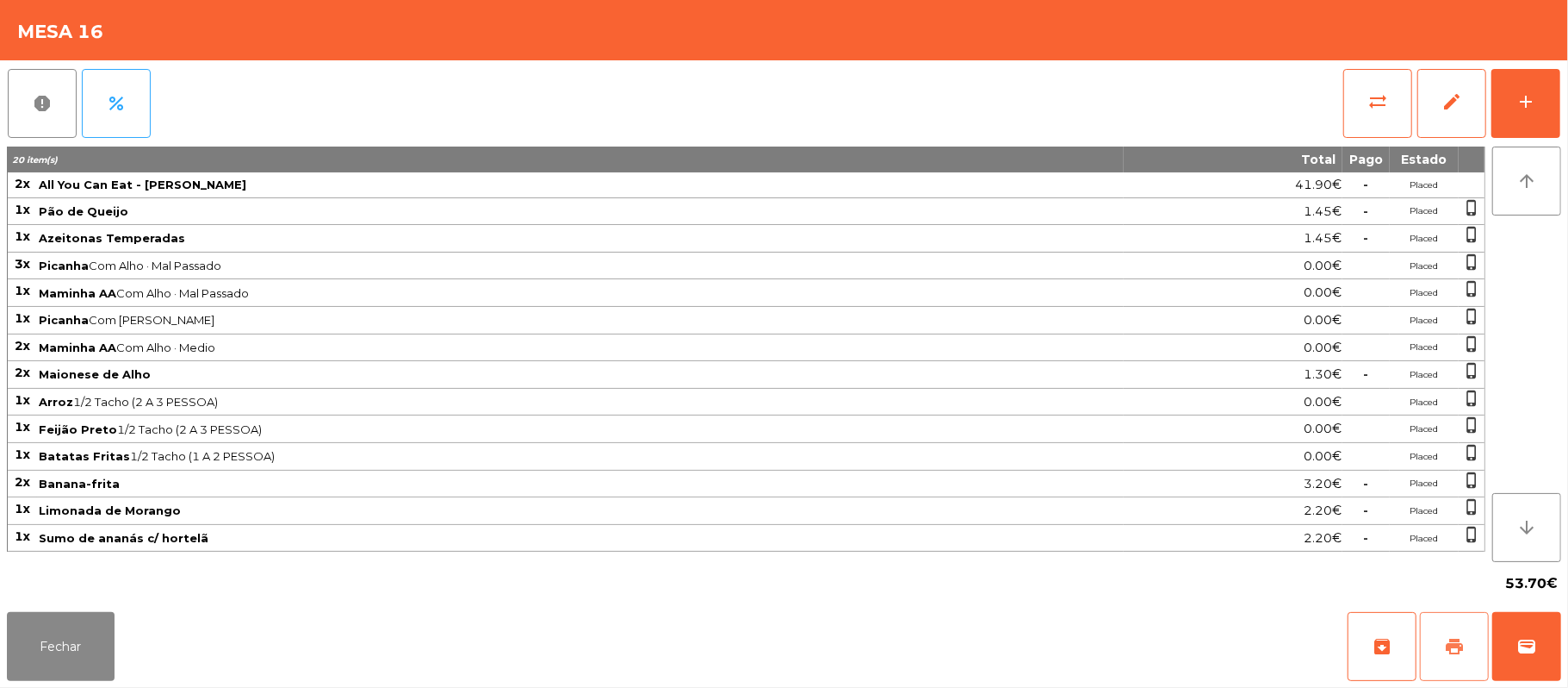
click at [1448, 636] on span "print" at bounding box center [1454, 645] width 20 height 20
click at [52, 648] on button "Fechar" at bounding box center [60, 646] width 107 height 69
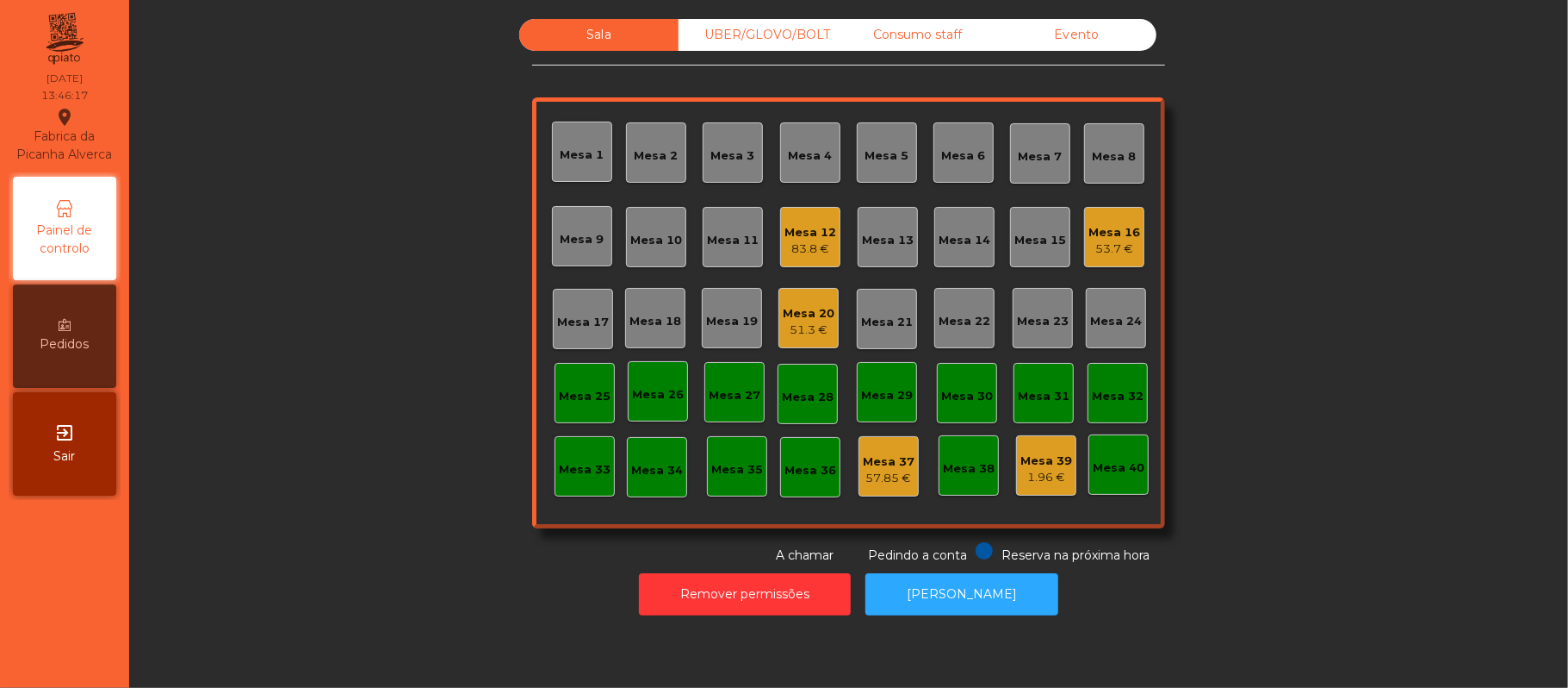
click at [1110, 233] on div "Mesa 16" at bounding box center [1114, 232] width 52 height 17
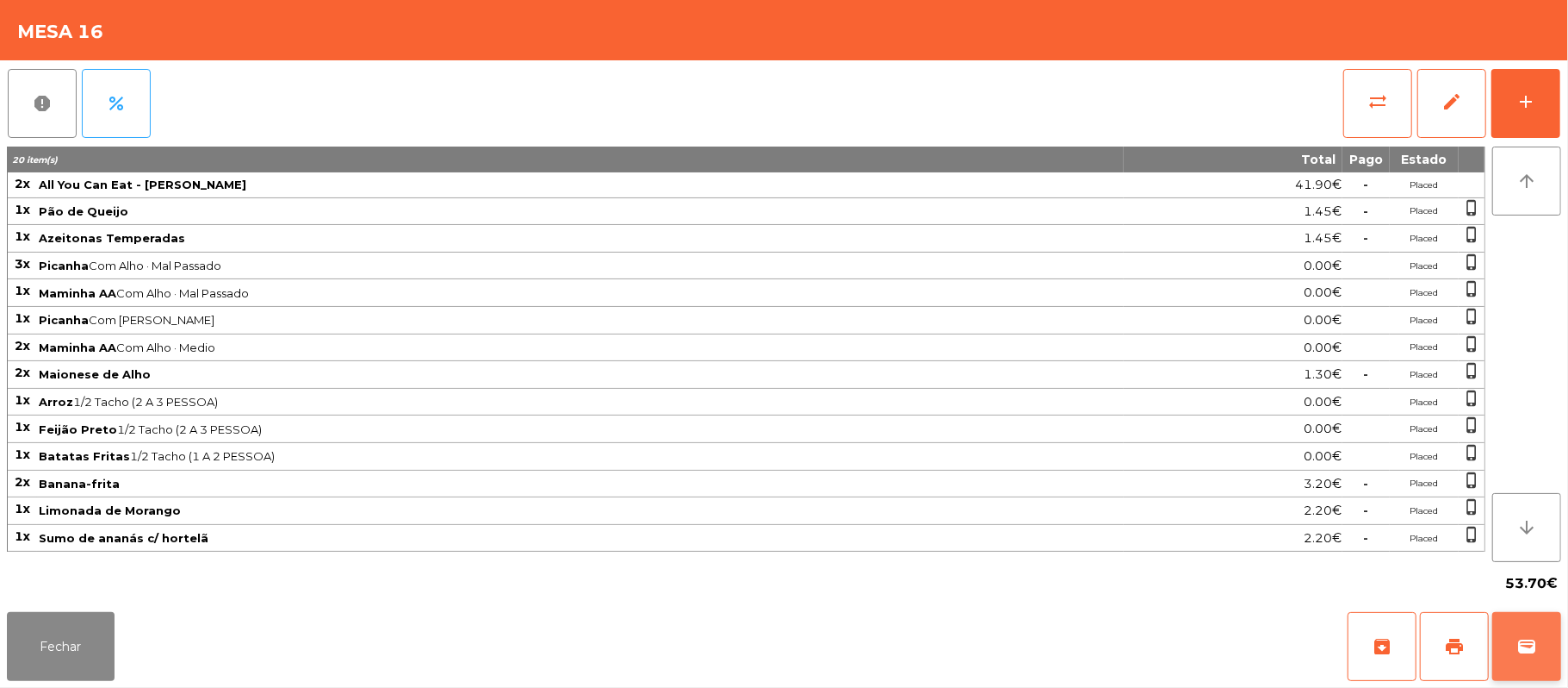
click at [1532, 644] on span "wallet" at bounding box center [1526, 645] width 20 height 20
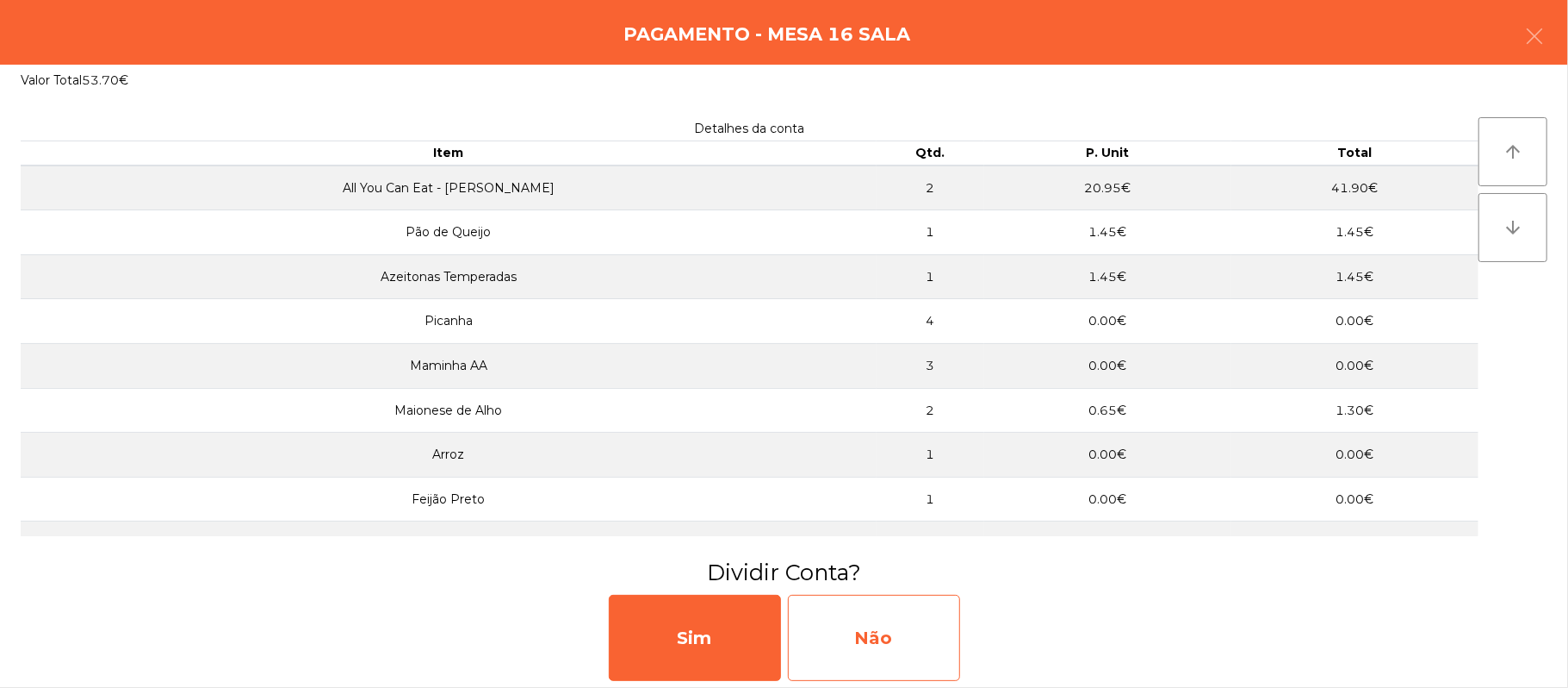
click at [908, 637] on div "Não" at bounding box center [874, 637] width 172 height 86
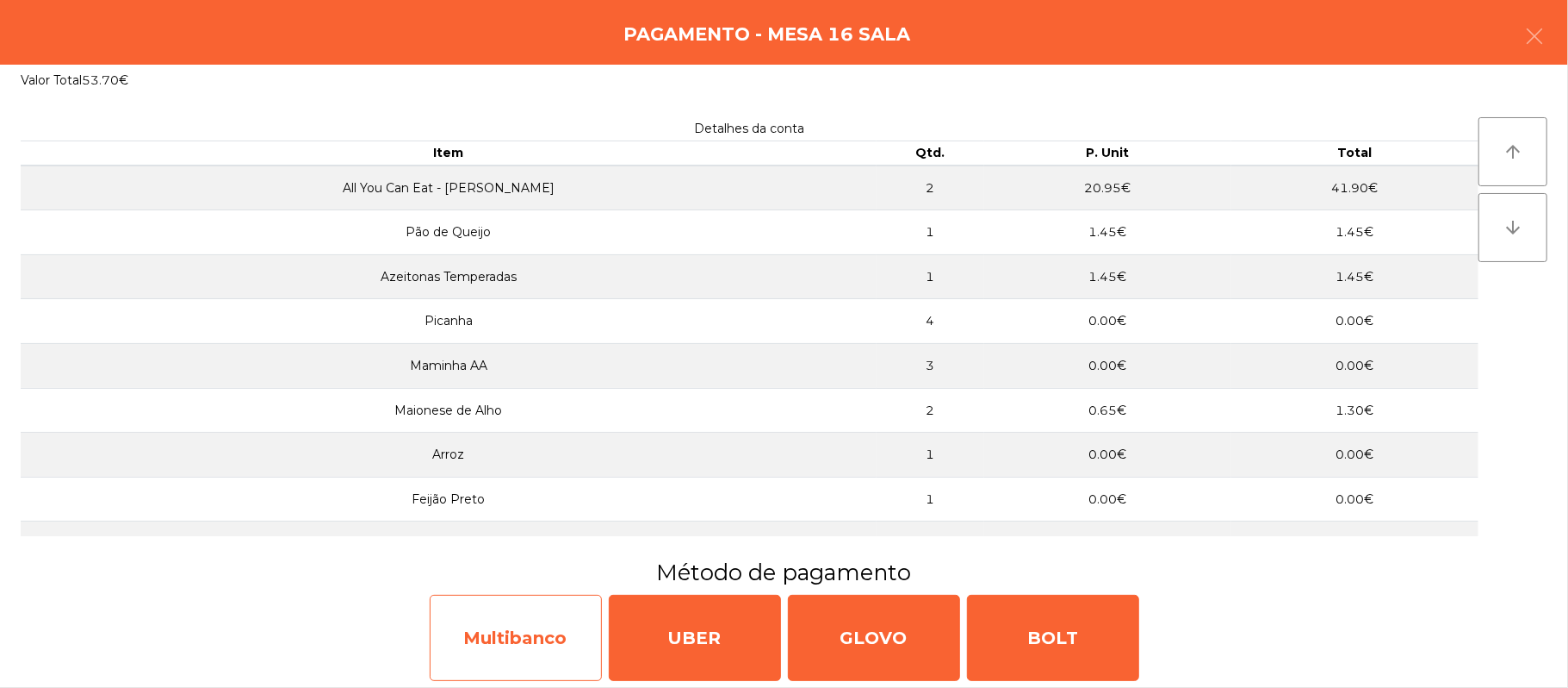
click at [494, 641] on div "Multibanco" at bounding box center [516, 637] width 172 height 86
select select "**"
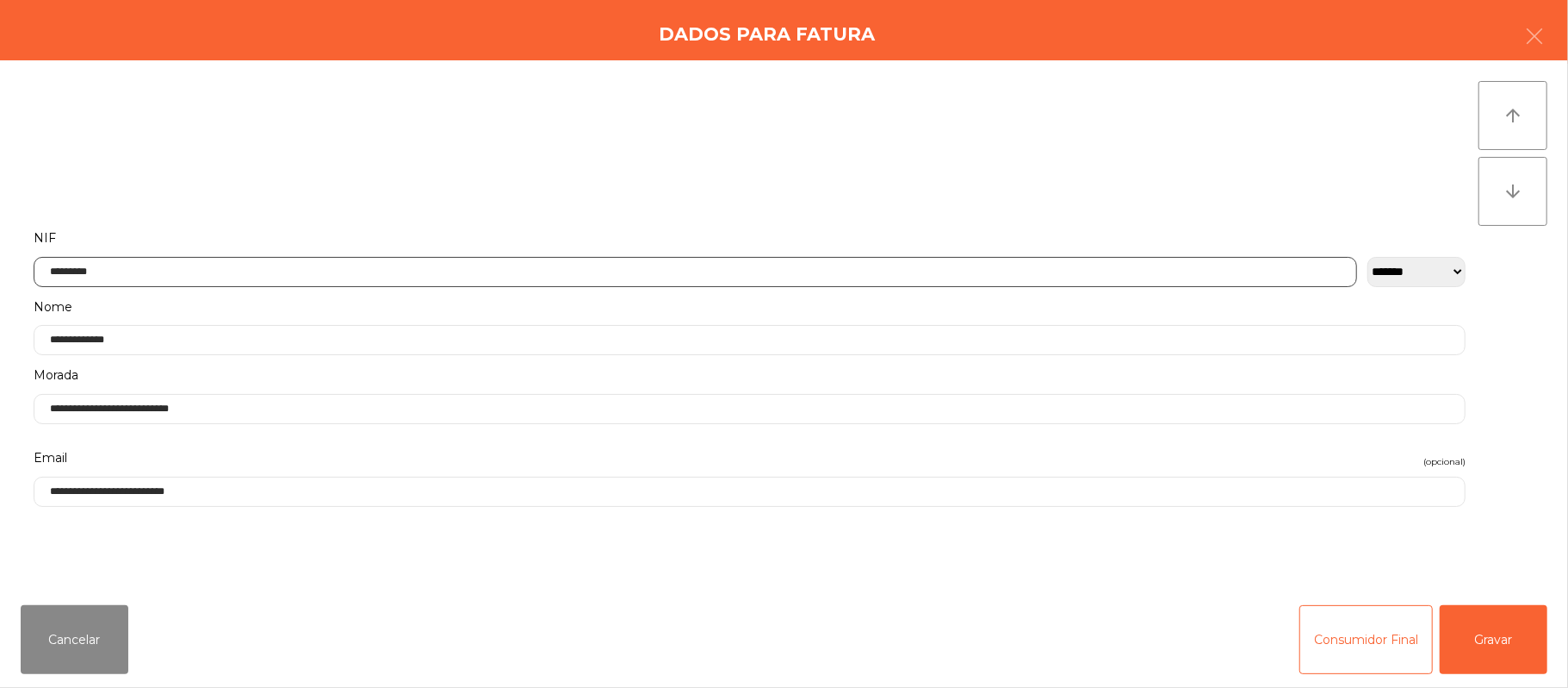
click at [666, 268] on input "*********" at bounding box center [696, 272] width 1324 height 30
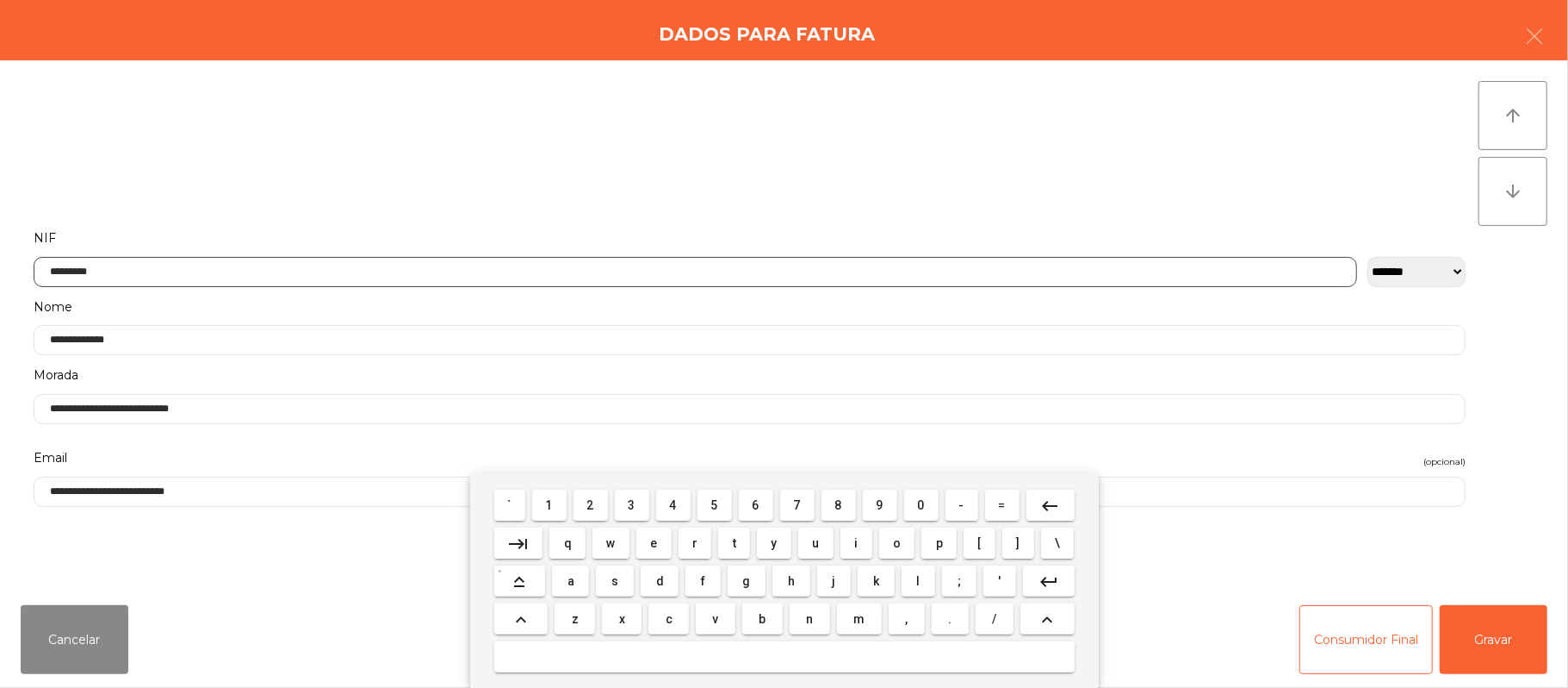
scroll to position [145, 0]
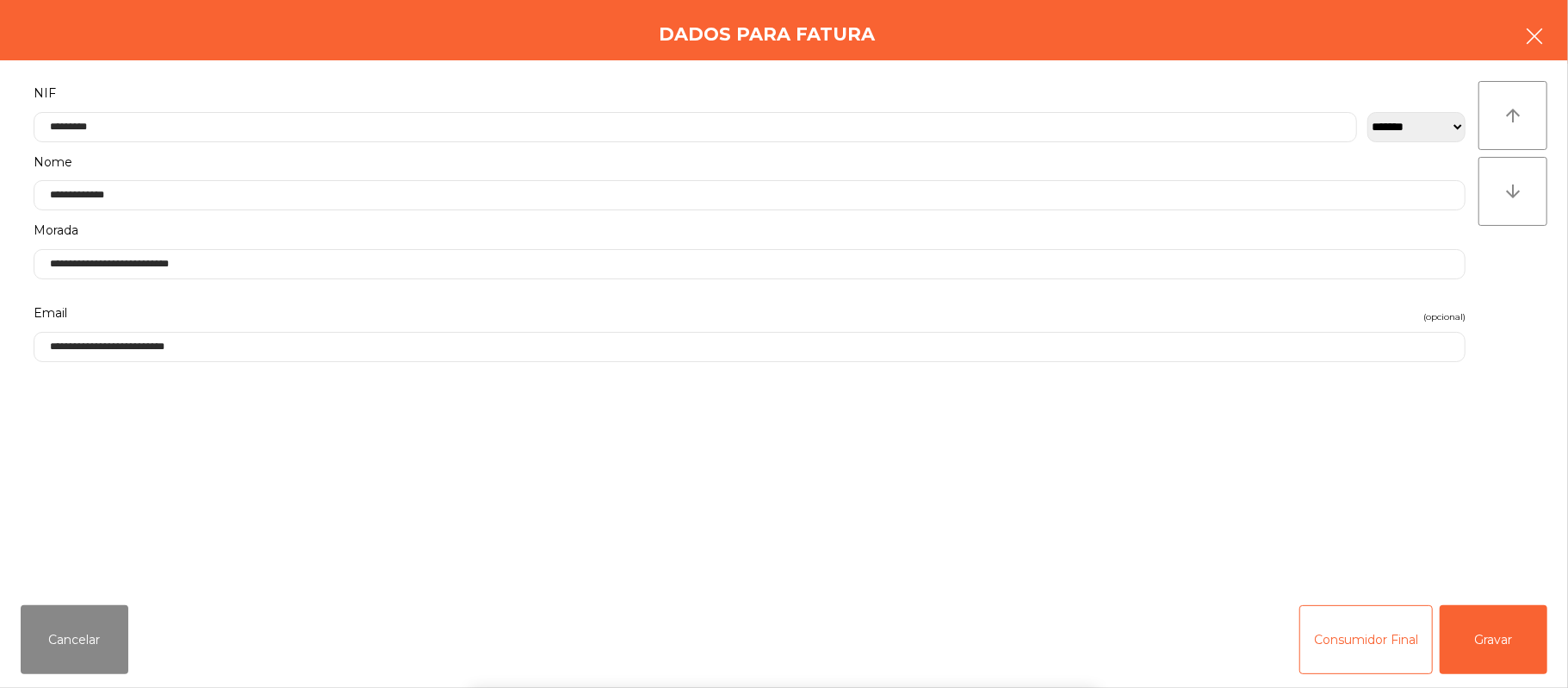
click at [1540, 39] on icon "button" at bounding box center [1534, 36] width 20 height 20
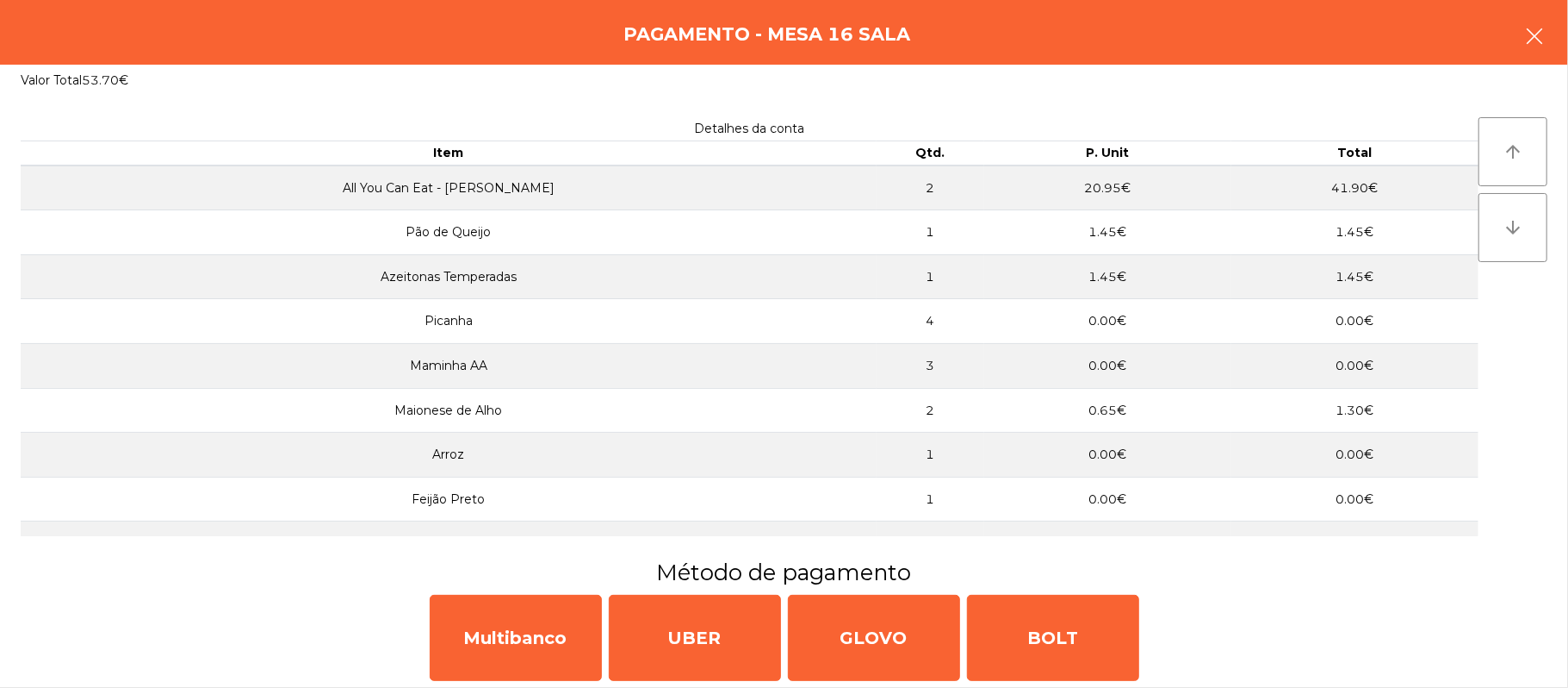
click at [1558, 40] on button "button" at bounding box center [1534, 38] width 48 height 52
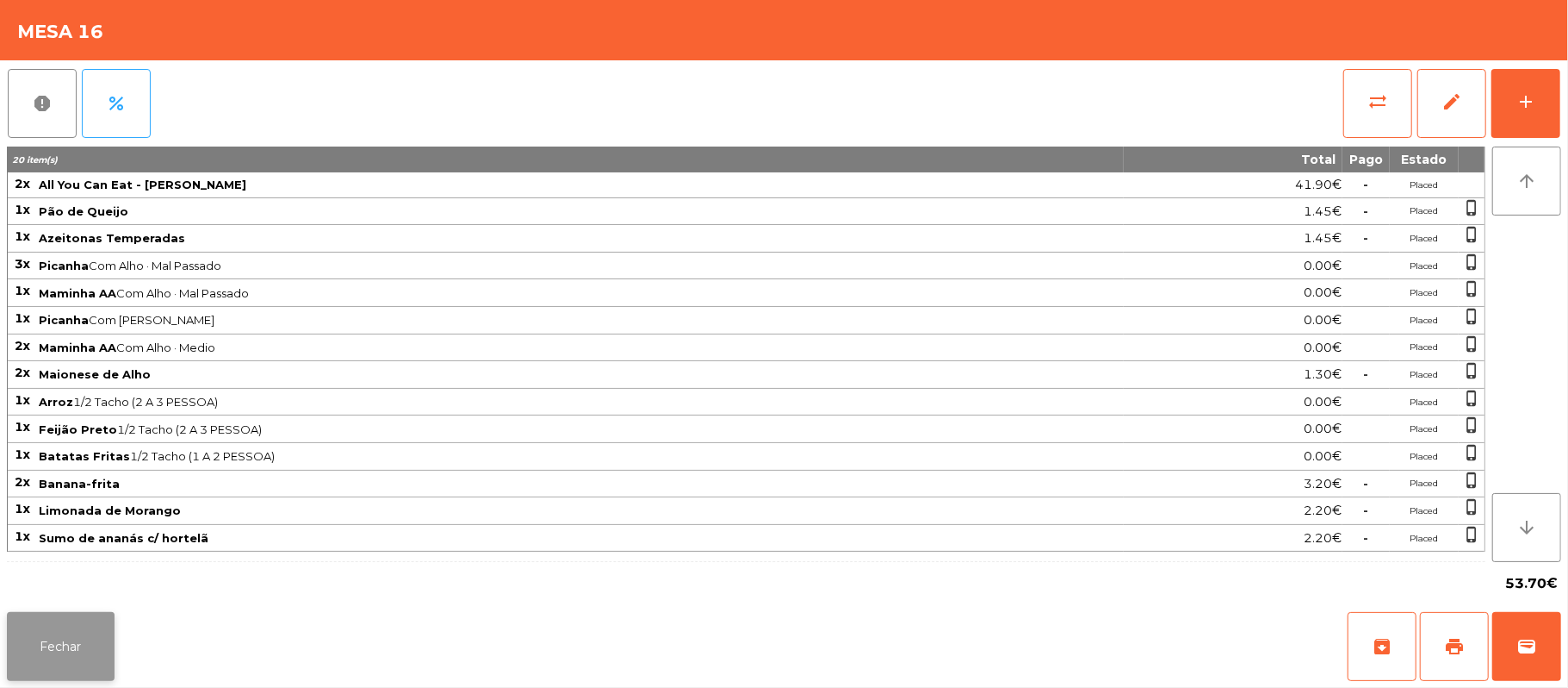
click at [21, 648] on button "Fechar" at bounding box center [60, 646] width 107 height 69
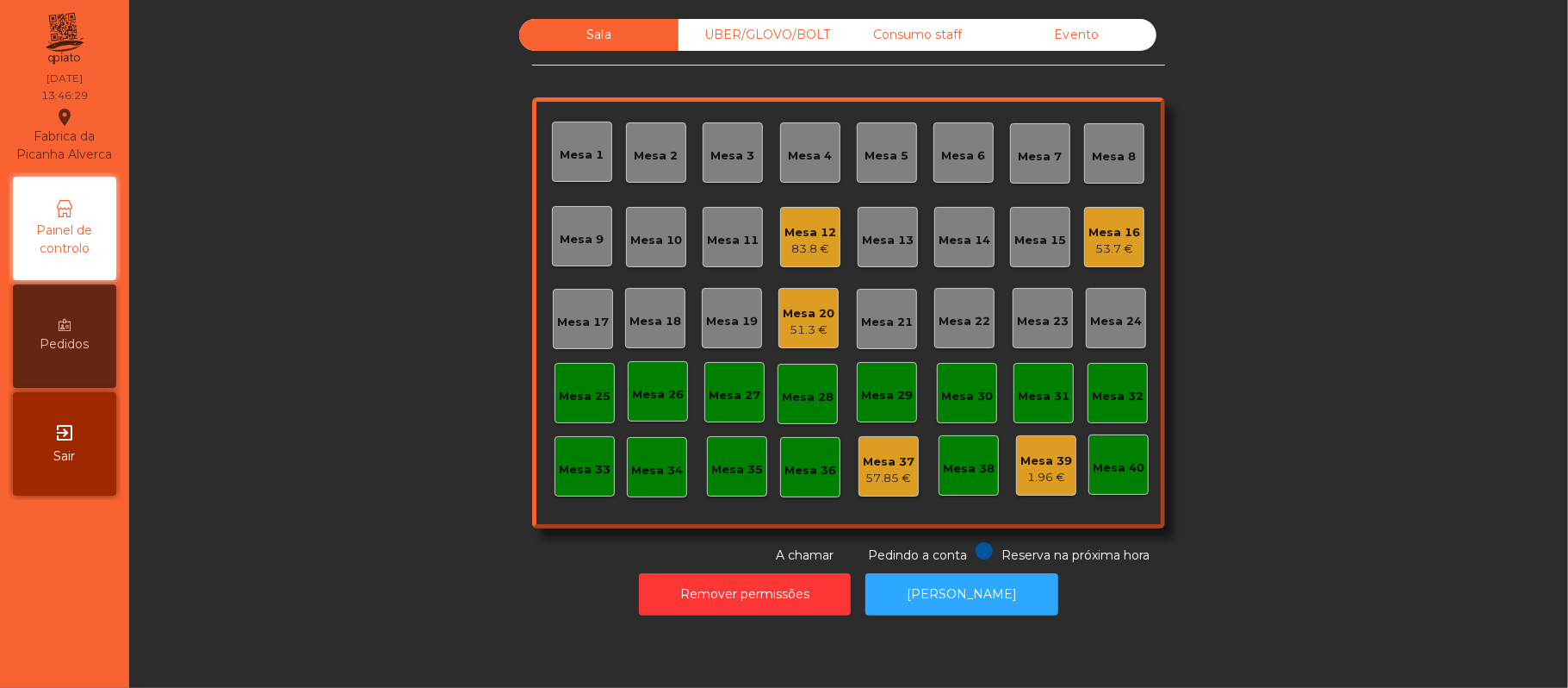
click at [1102, 240] on div "53.7 €" at bounding box center [1114, 248] width 52 height 17
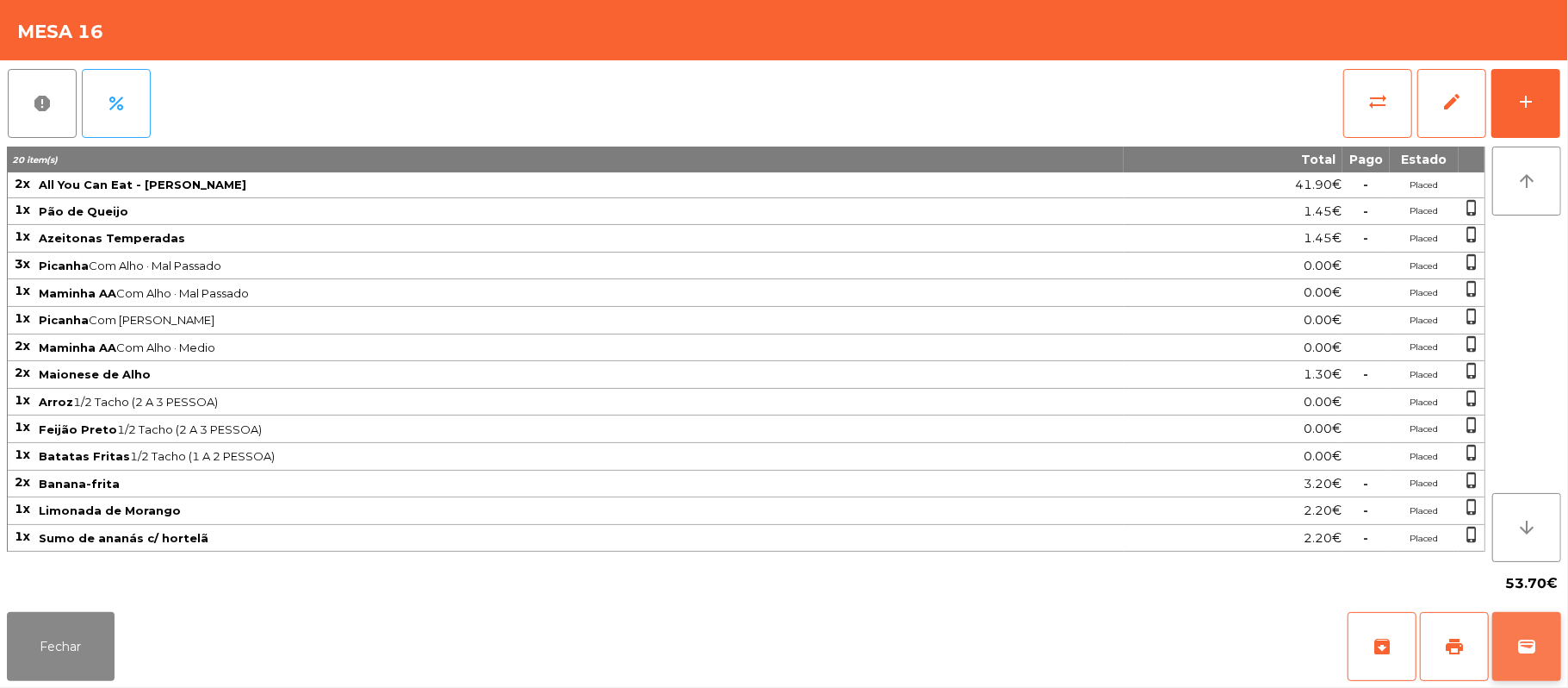
click at [1548, 637] on button "wallet" at bounding box center [1527, 646] width 69 height 69
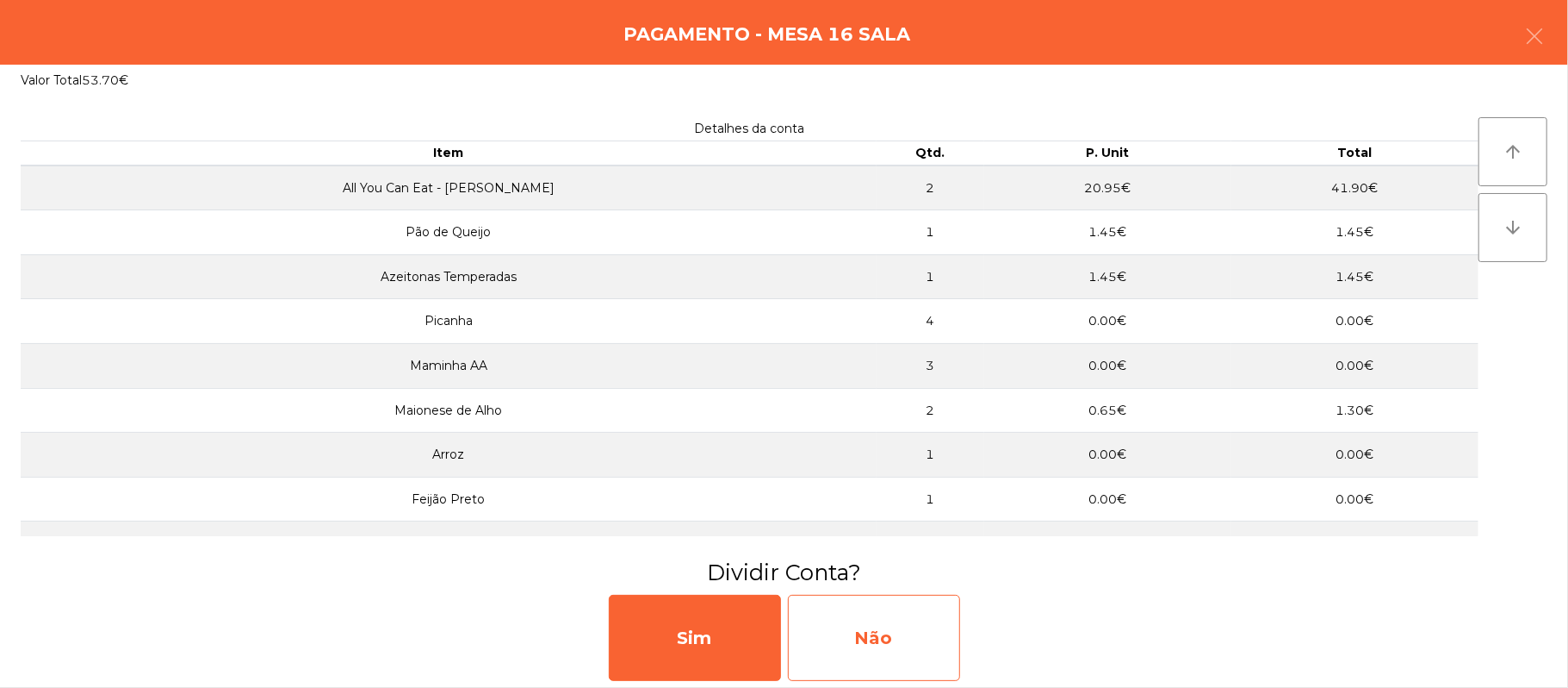
click at [937, 641] on div "Não" at bounding box center [874, 637] width 172 height 86
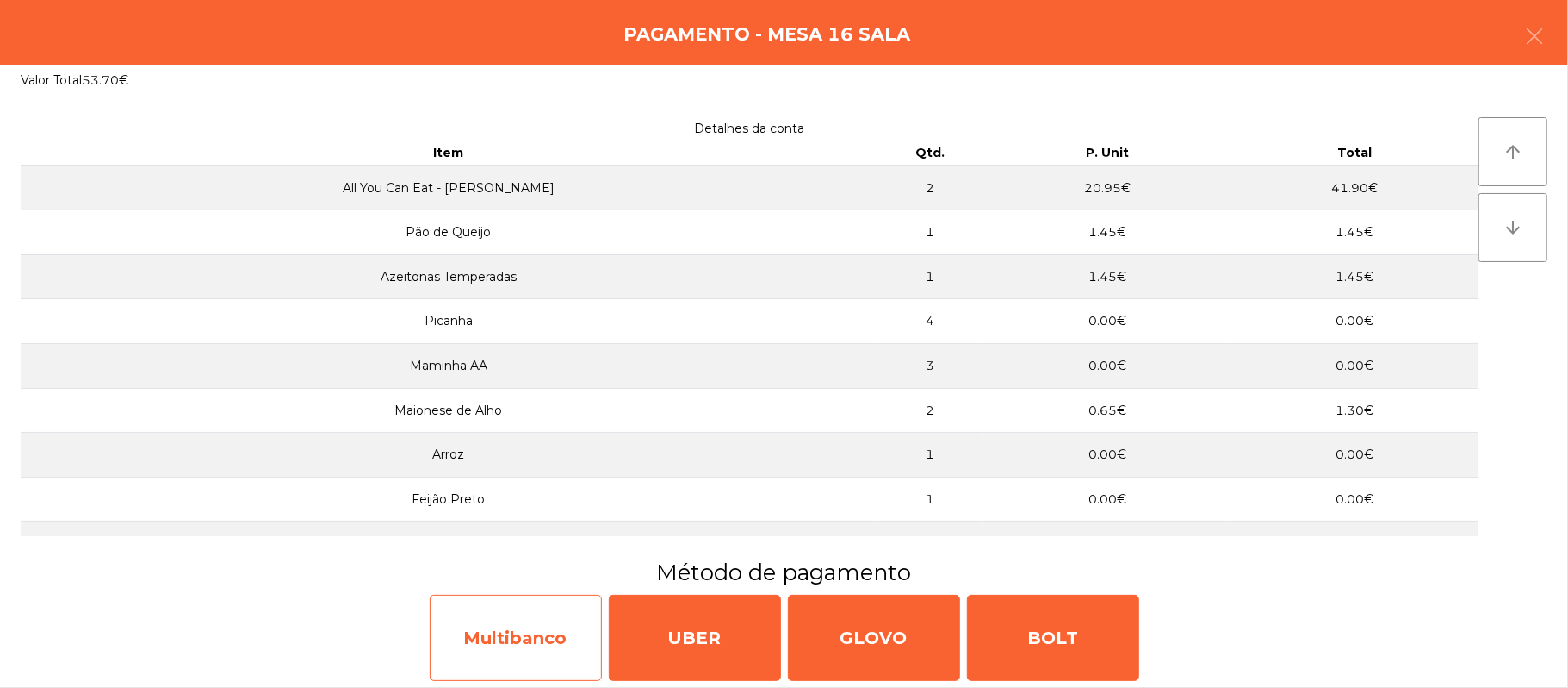
click at [531, 641] on div "Multibanco" at bounding box center [516, 637] width 172 height 86
select select "**"
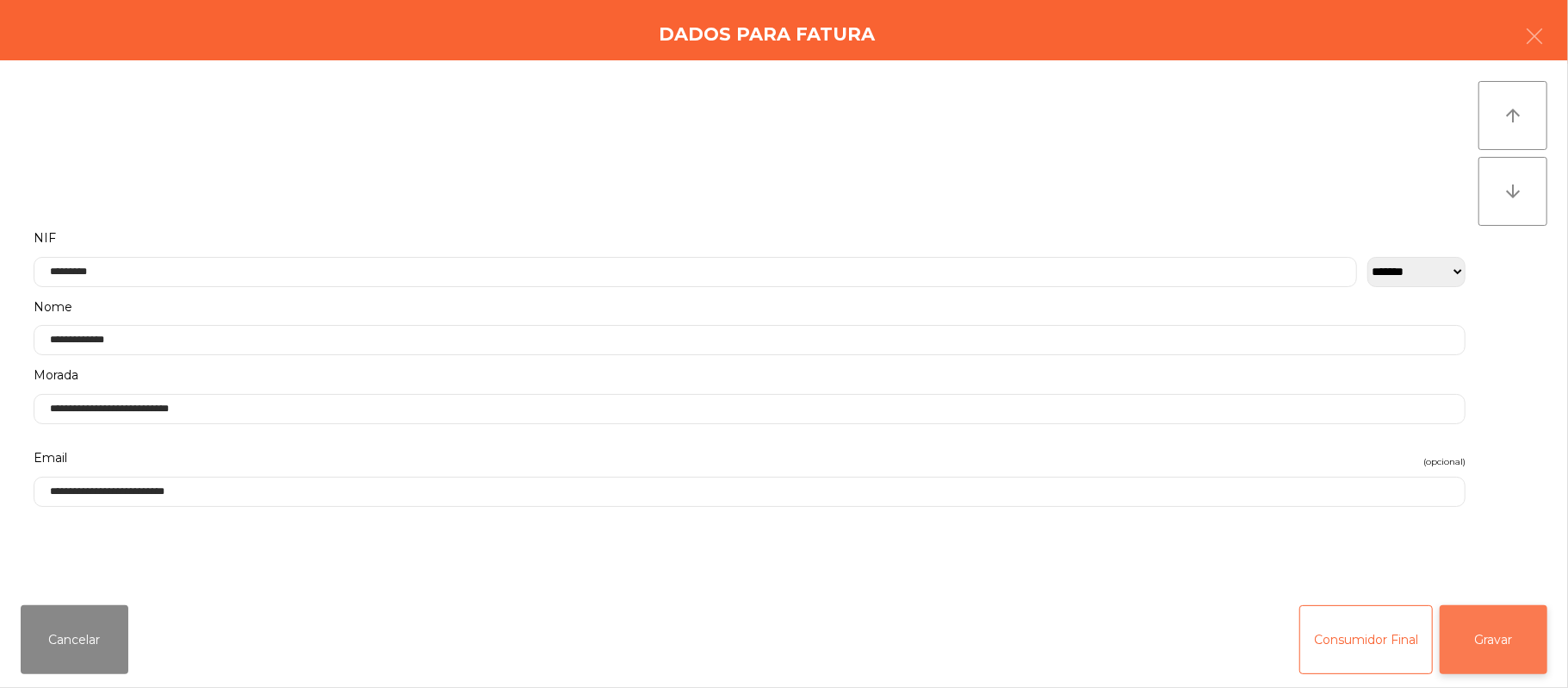
click at [1504, 643] on button "Gravar" at bounding box center [1493, 640] width 107 height 69
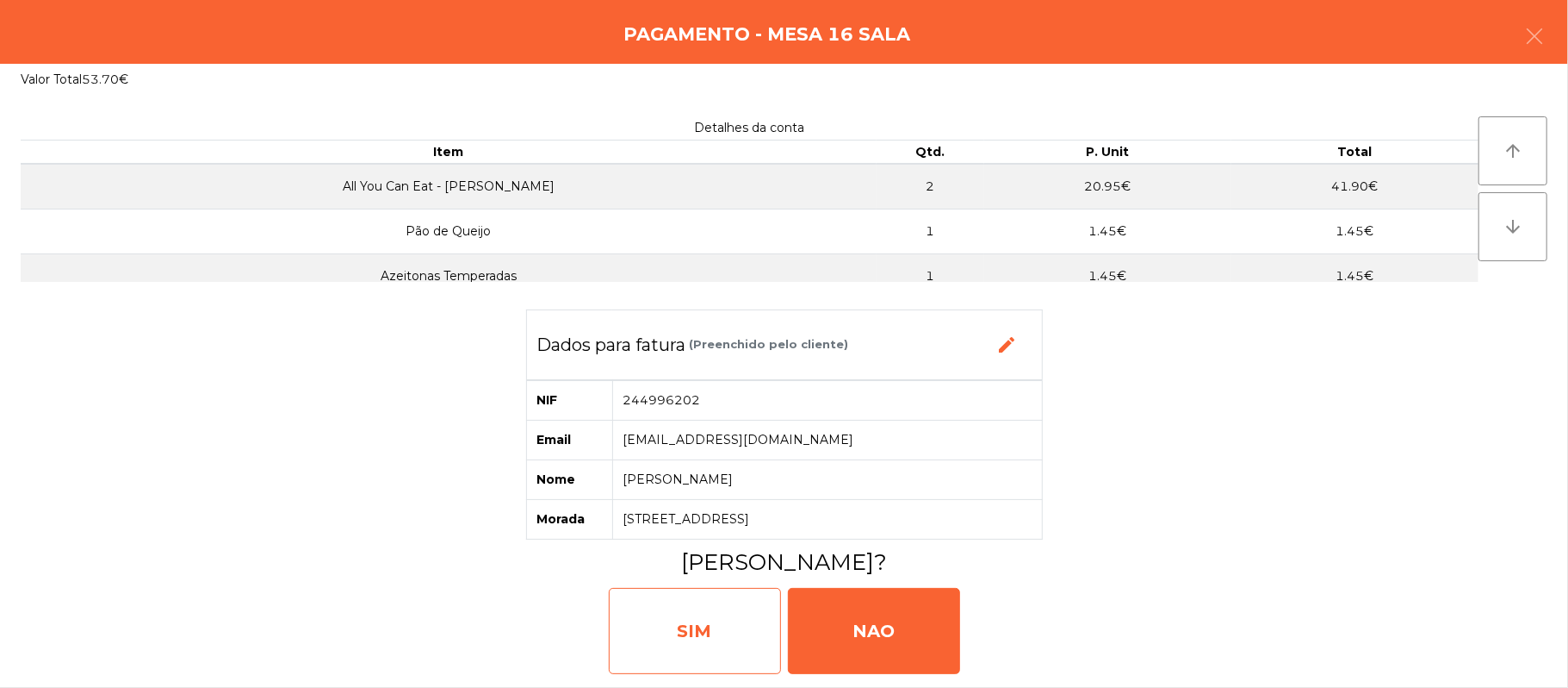
click at [706, 639] on div "SIM" at bounding box center [695, 630] width 172 height 86
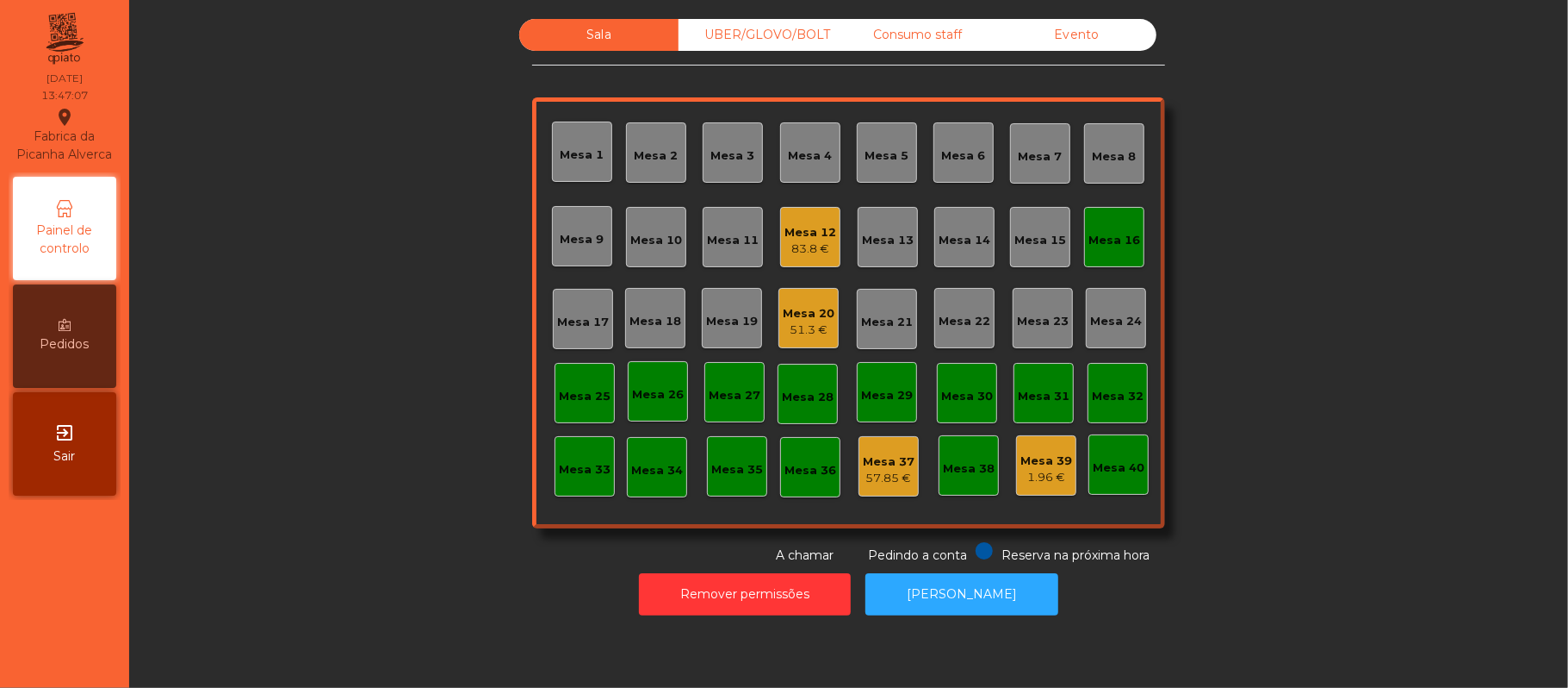
click at [1107, 225] on div "Mesa 16" at bounding box center [1114, 236] width 52 height 24
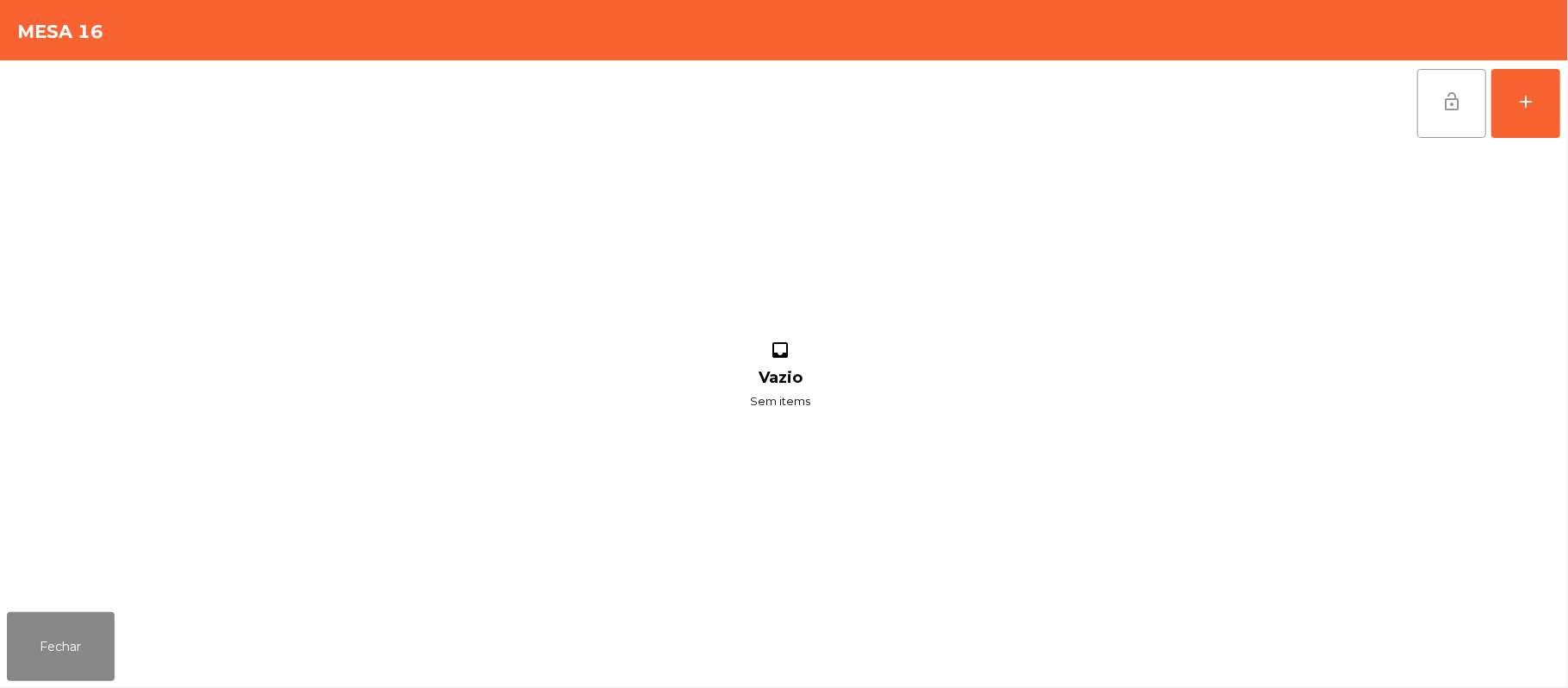
click at [1423, 103] on button "lock_open" at bounding box center [1453, 104] width 69 height 69
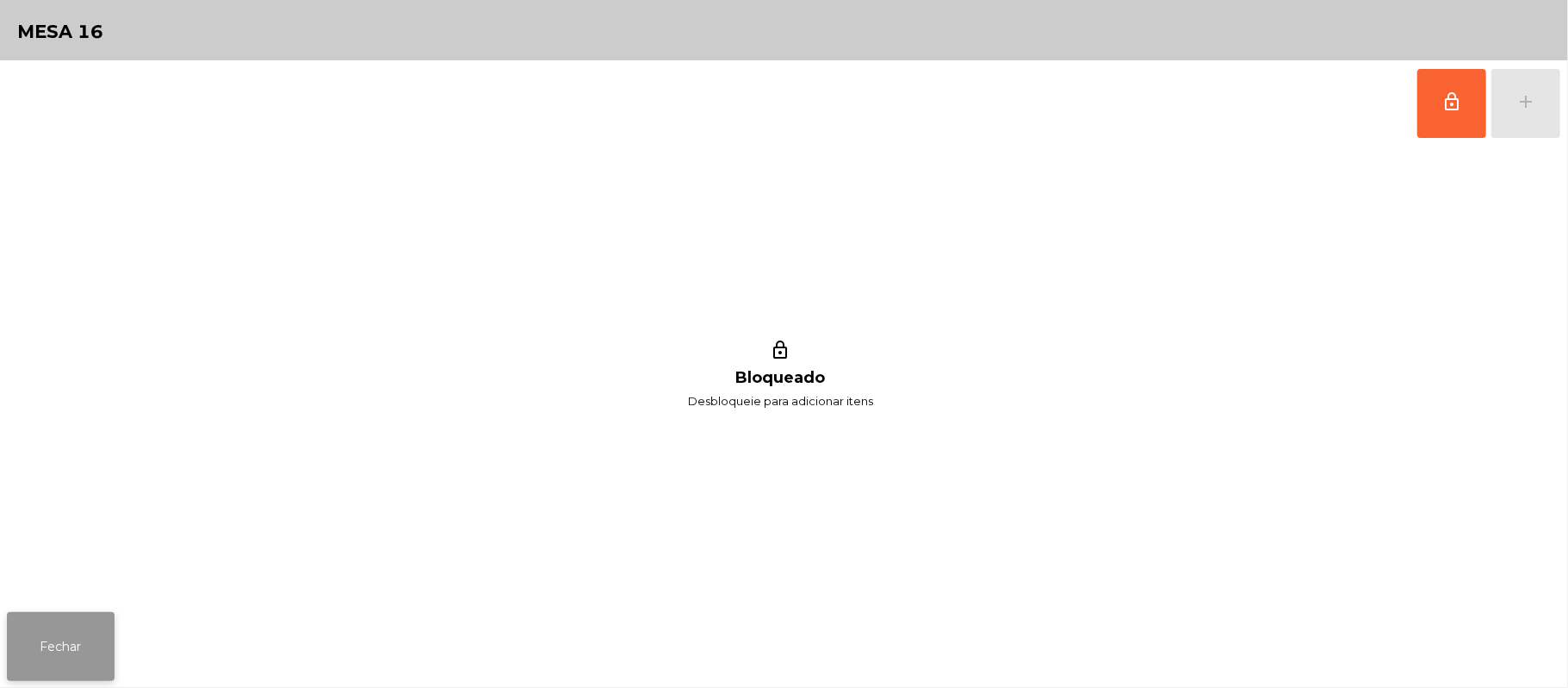
click at [69, 639] on button "Fechar" at bounding box center [60, 646] width 107 height 69
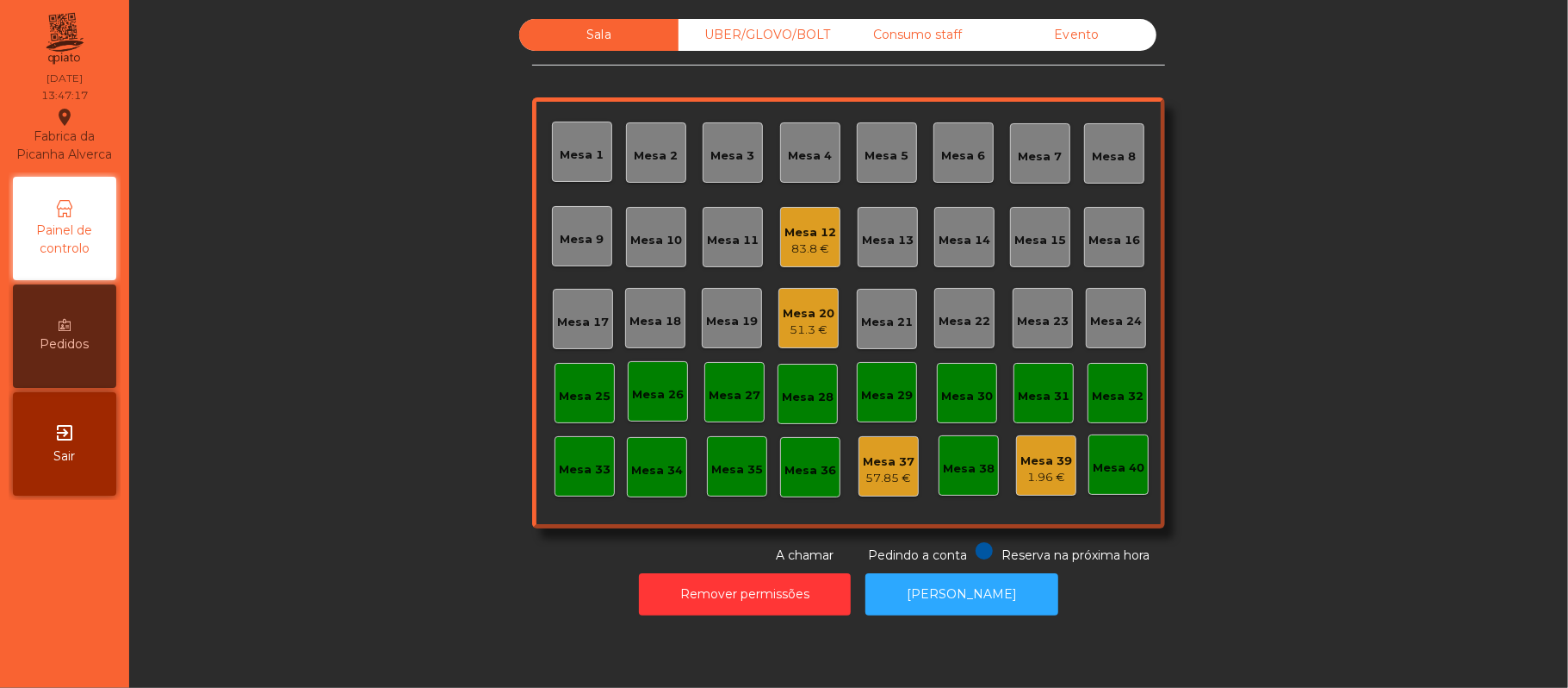
click at [822, 236] on div "Mesa 12" at bounding box center [810, 232] width 52 height 17
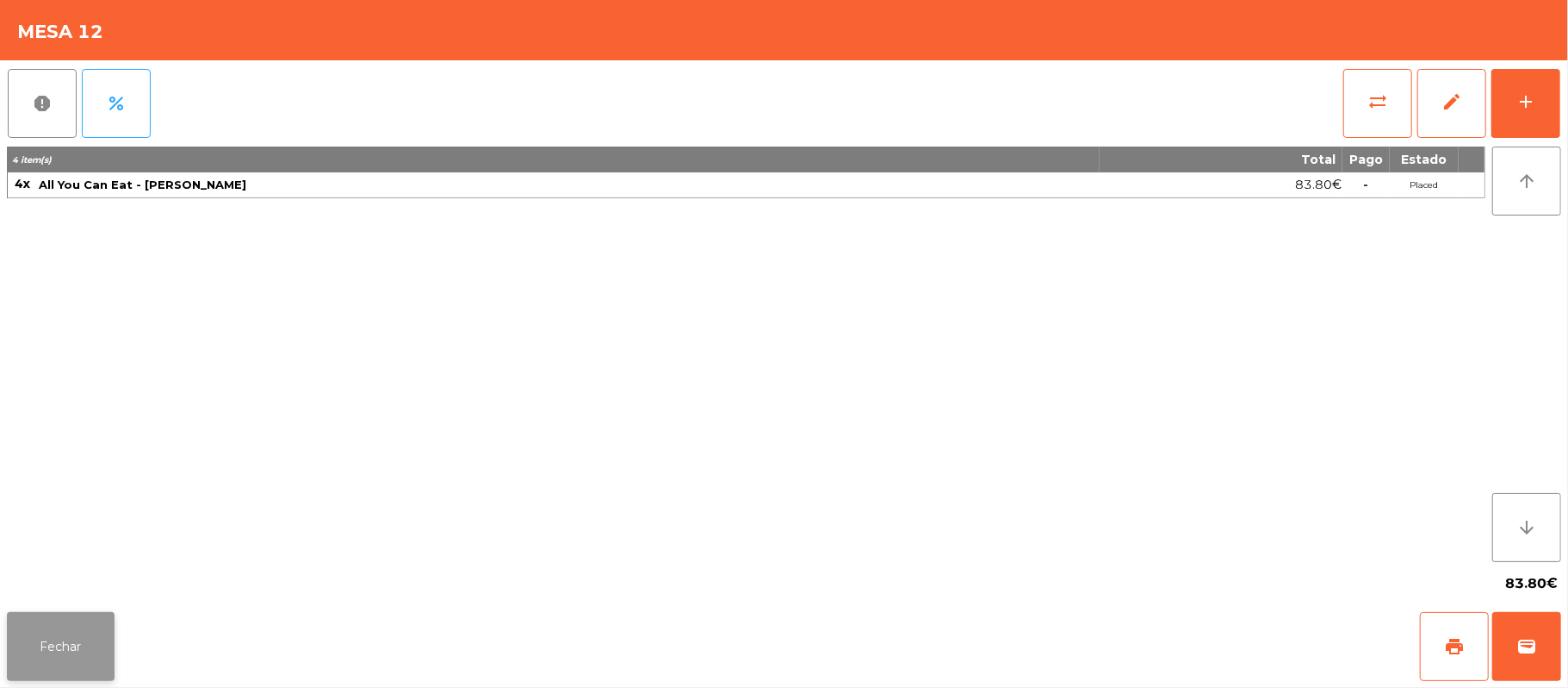
click at [62, 646] on button "Fechar" at bounding box center [60, 646] width 107 height 69
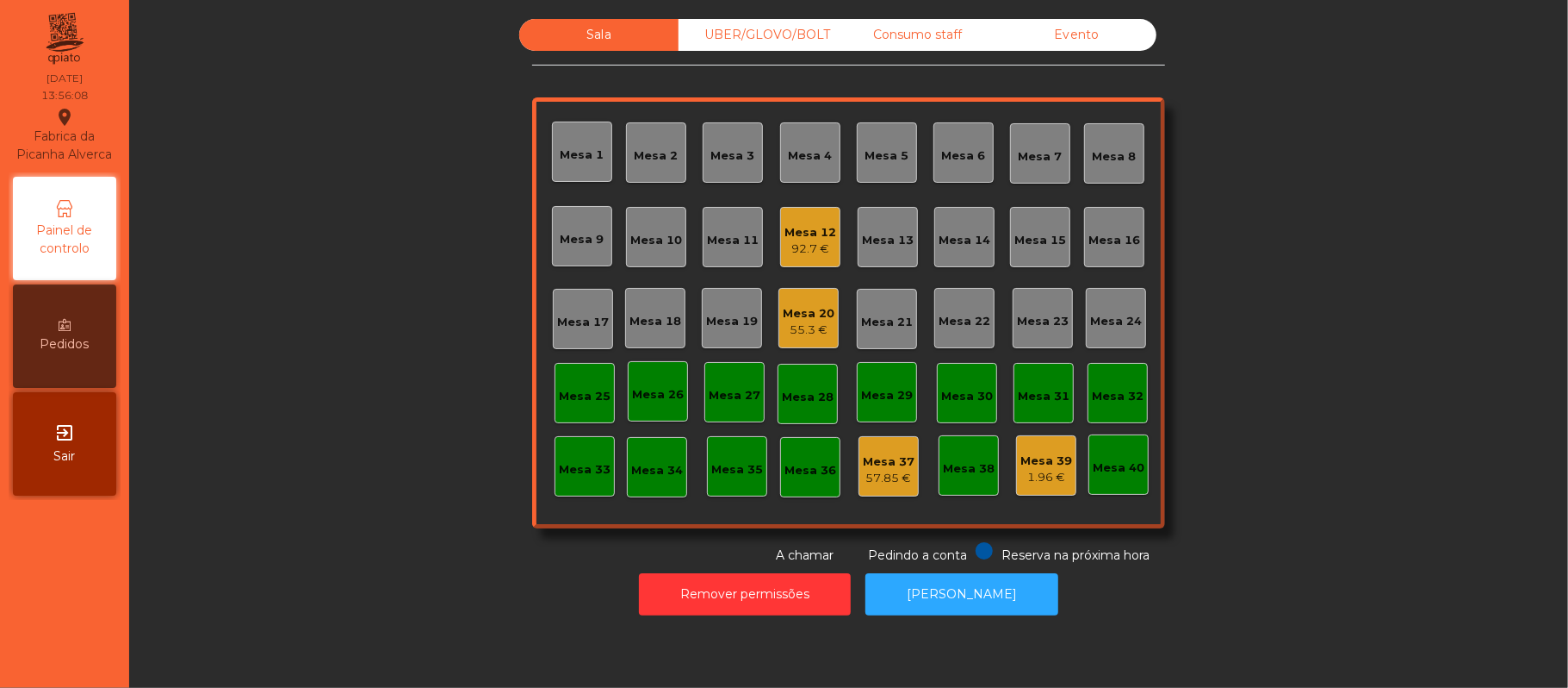
click at [815, 225] on div "Mesa 12" at bounding box center [810, 232] width 52 height 17
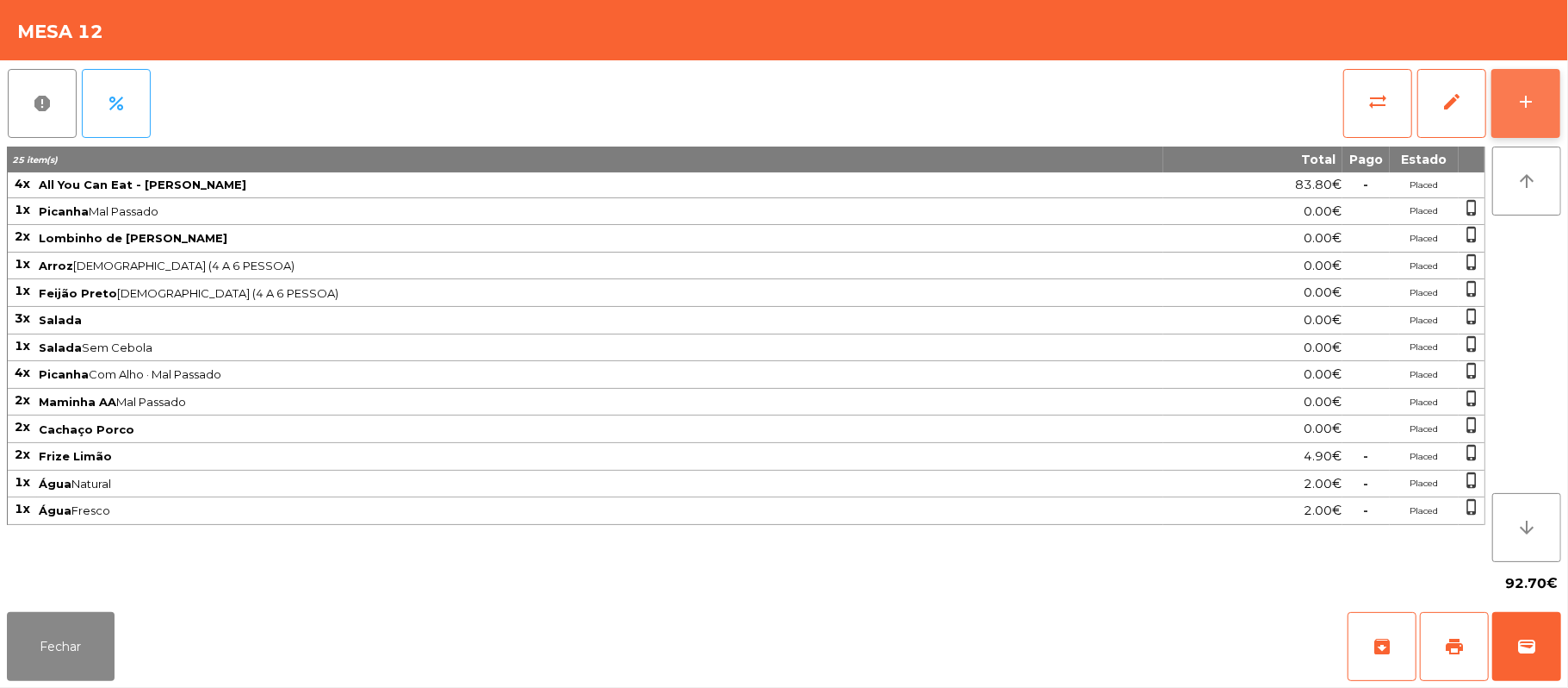
click at [1544, 104] on button "add" at bounding box center [1526, 104] width 69 height 69
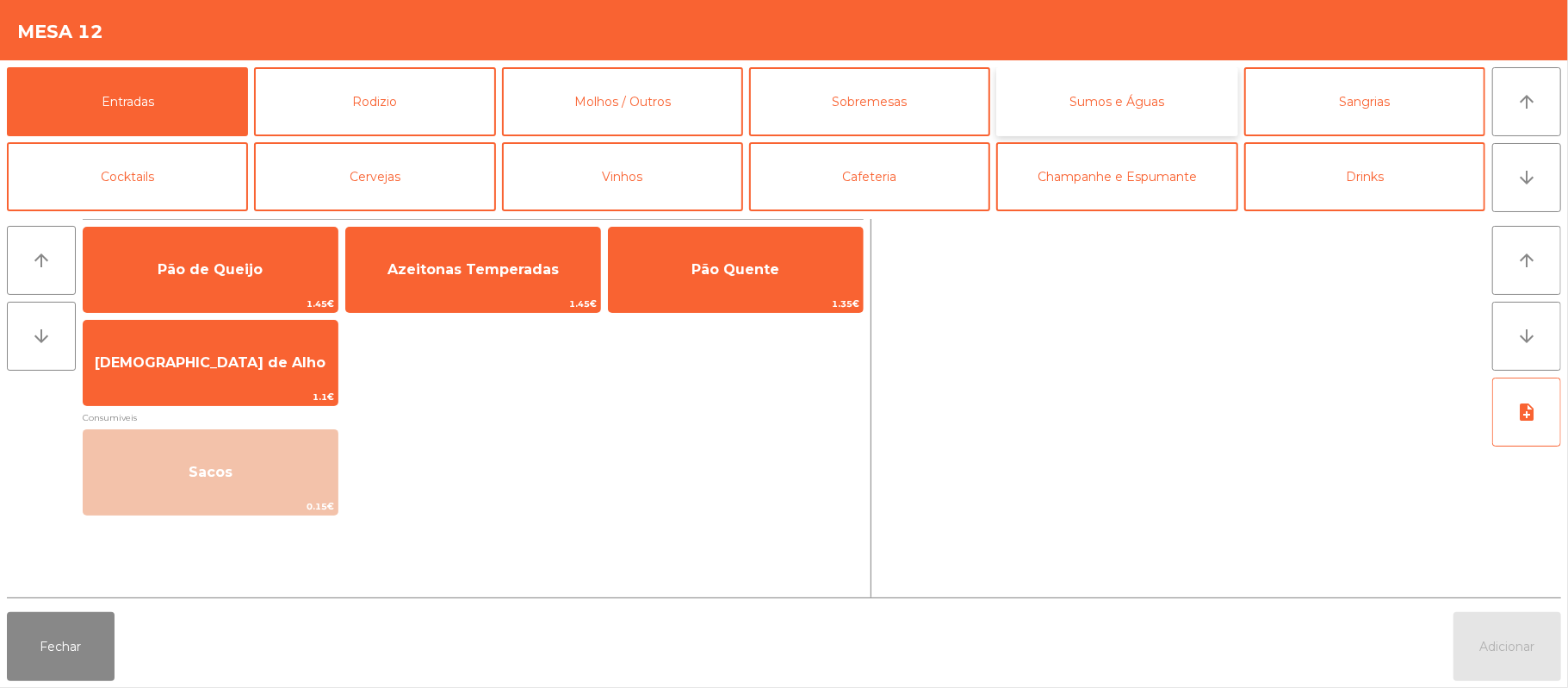
click at [1058, 91] on button "Sumos e Águas" at bounding box center [1117, 102] width 241 height 69
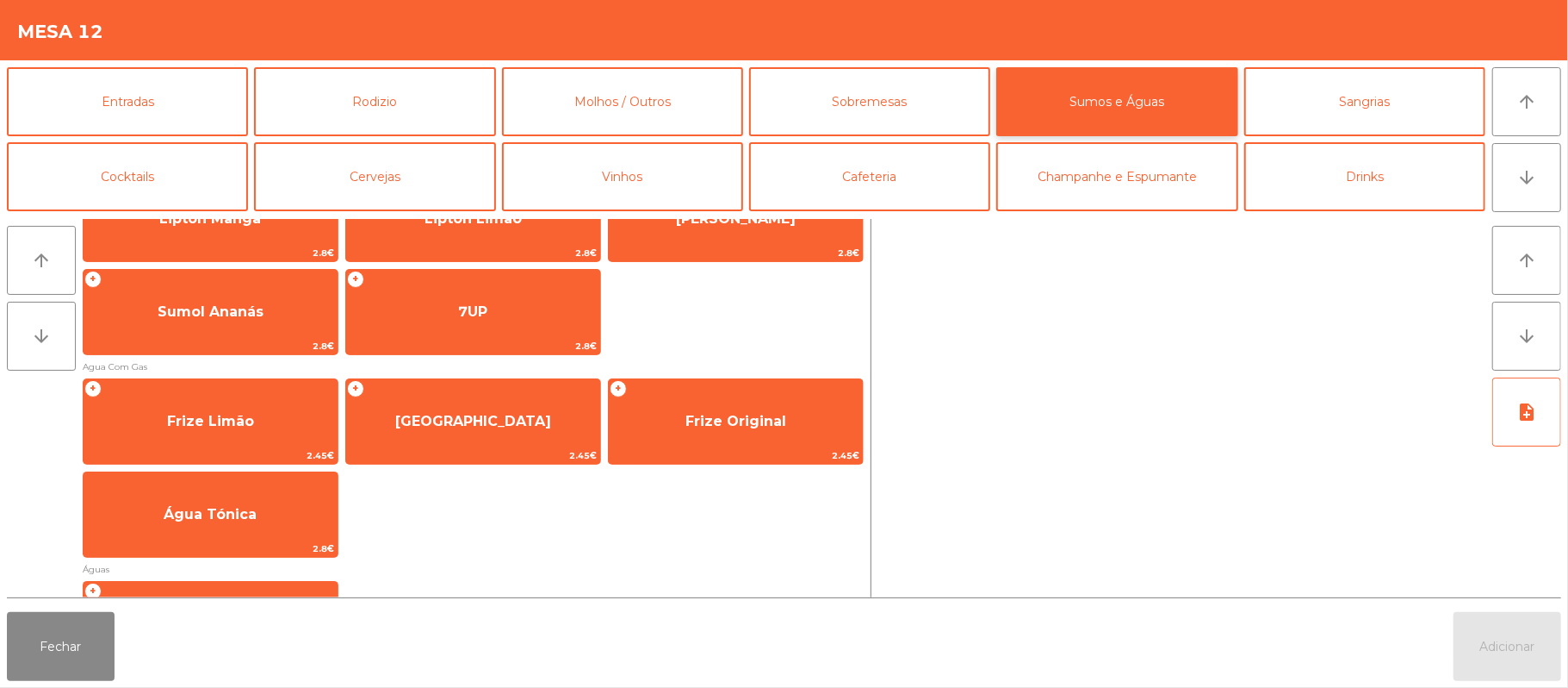
scroll to position [443, 0]
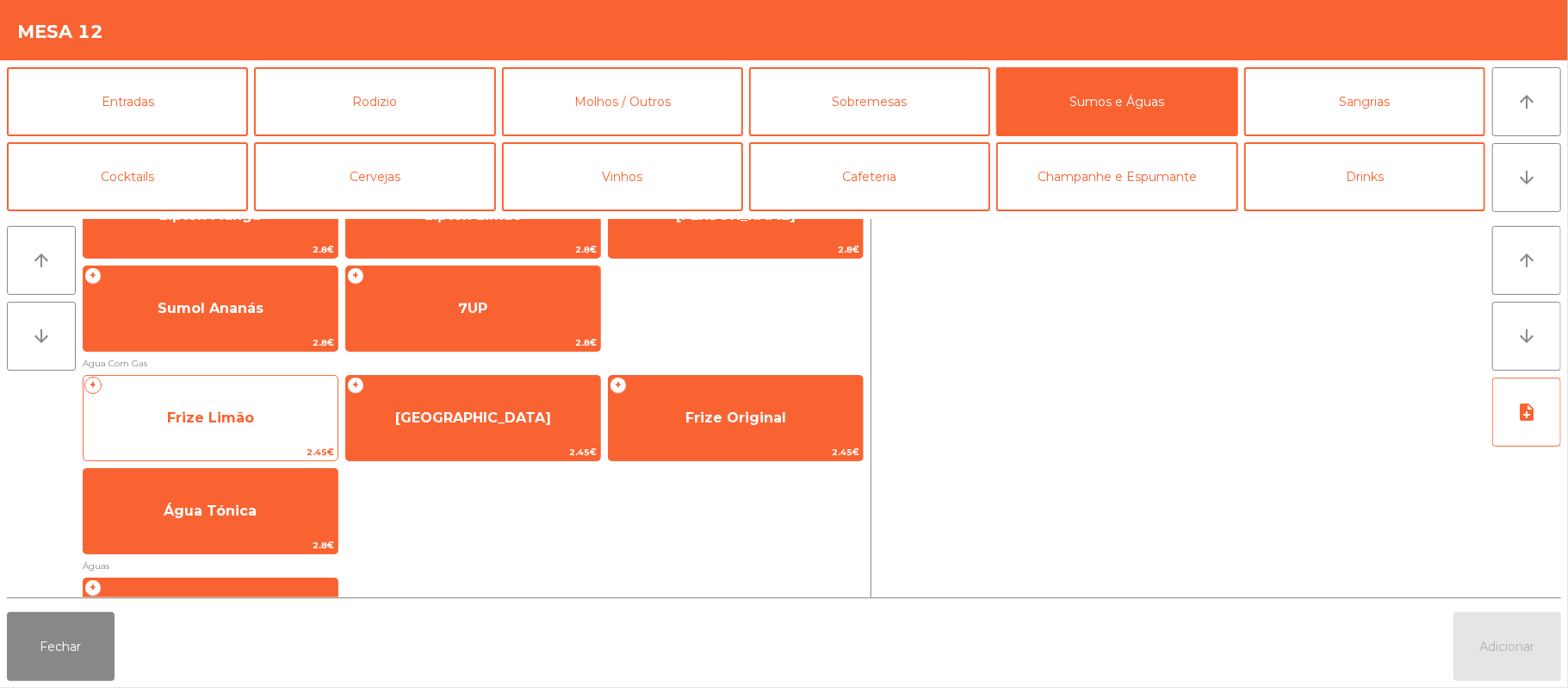
click at [183, 421] on span "Frize Limão" at bounding box center [211, 418] width 87 height 16
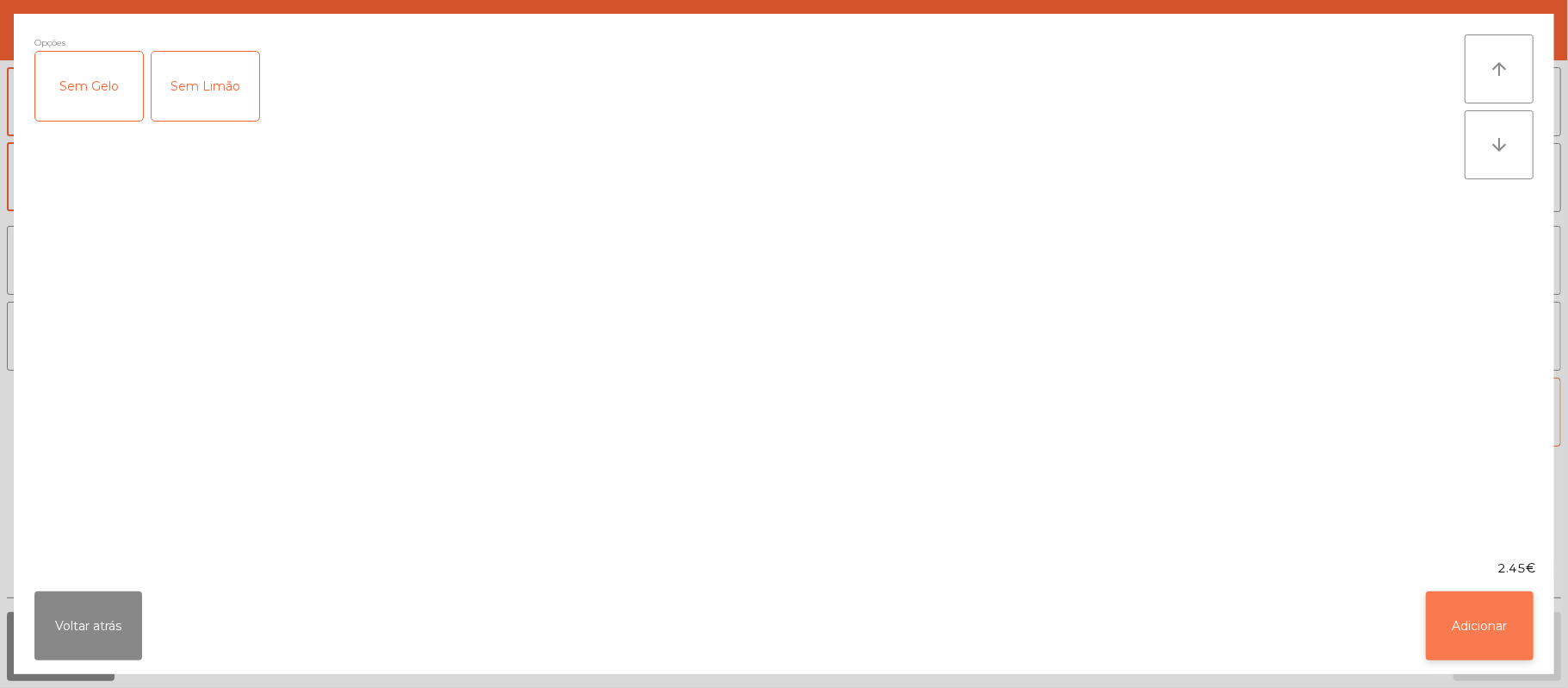
click at [1485, 626] on button "Adicionar" at bounding box center [1479, 626] width 107 height 69
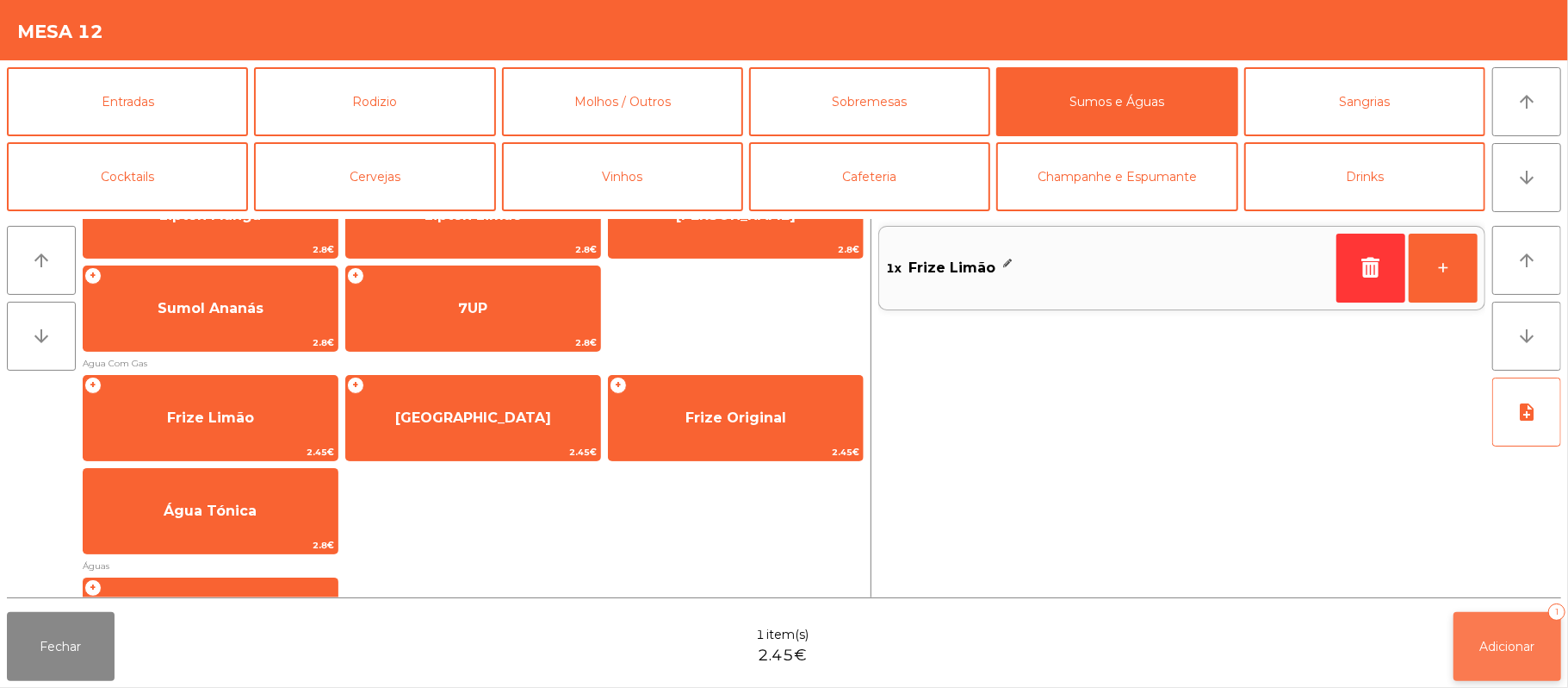
click at [1509, 657] on button "Adicionar 1" at bounding box center [1507, 646] width 107 height 69
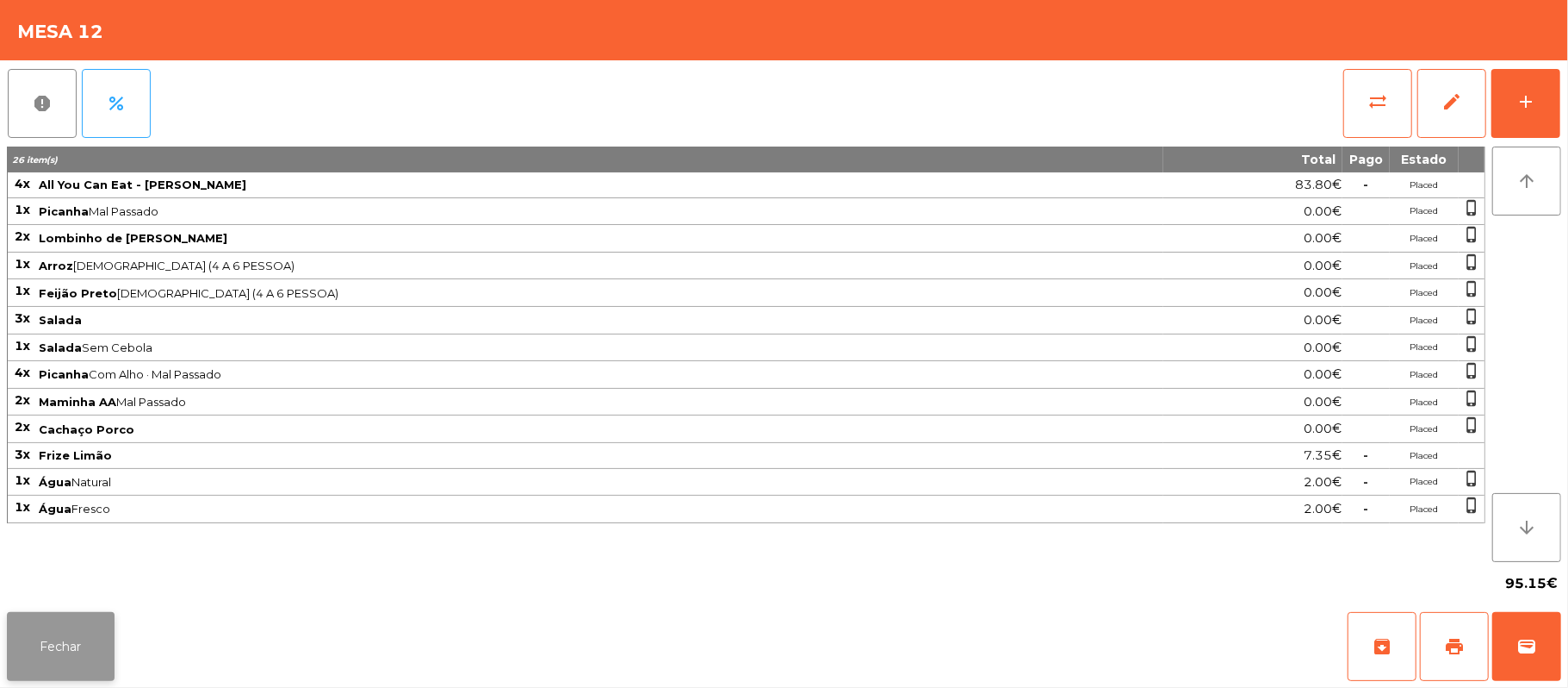
click at [69, 660] on button "Fechar" at bounding box center [60, 646] width 107 height 69
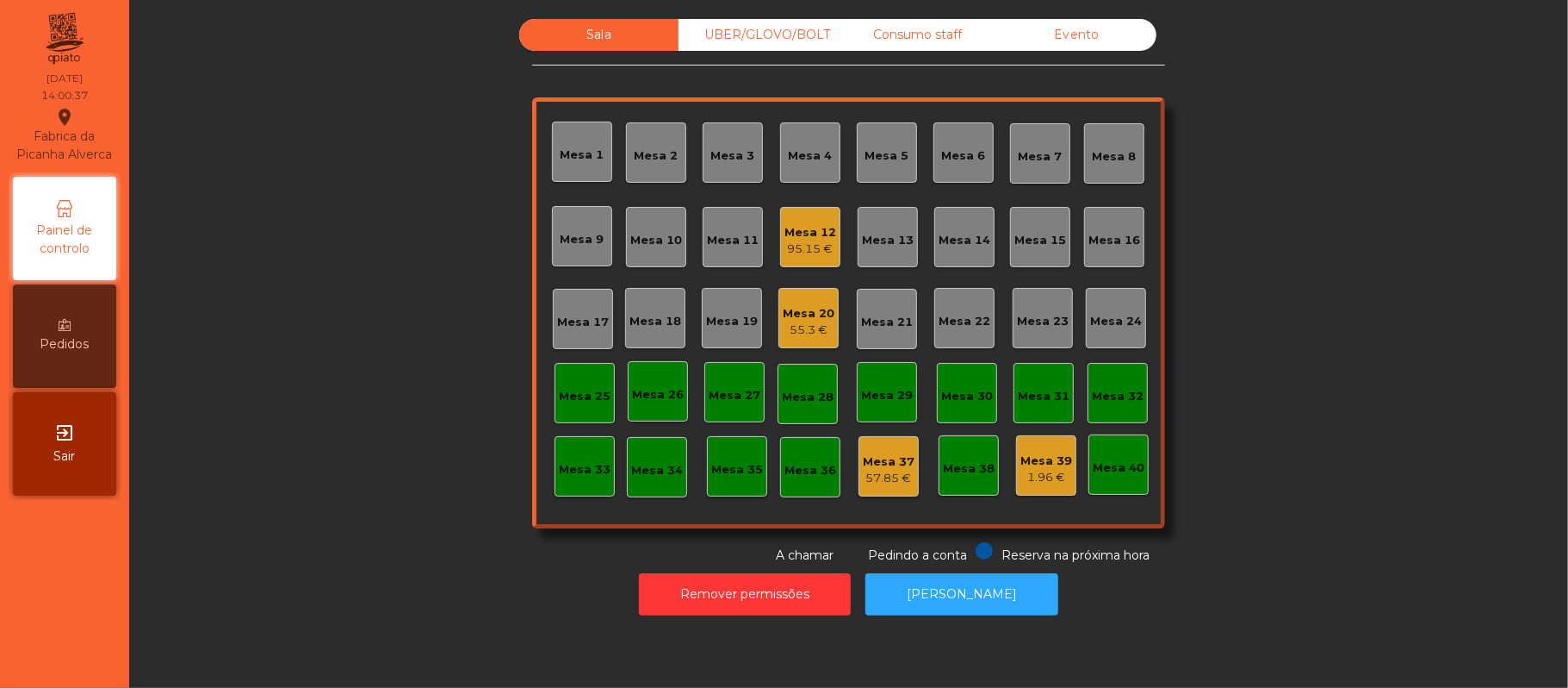
click at [797, 331] on div "55.3 €" at bounding box center [808, 330] width 52 height 17
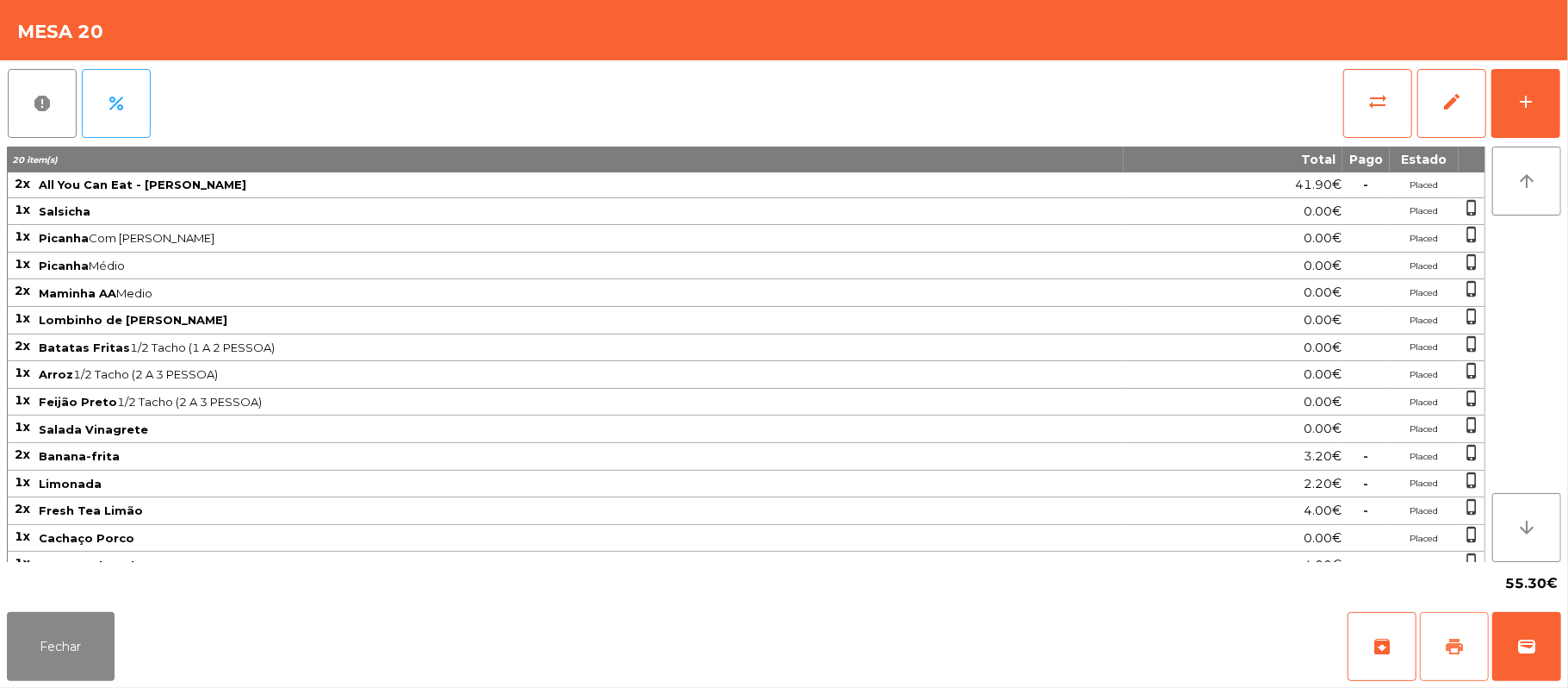
click at [1461, 644] on span "print" at bounding box center [1454, 645] width 20 height 20
click at [1561, 645] on button "wallet" at bounding box center [1527, 646] width 69 height 69
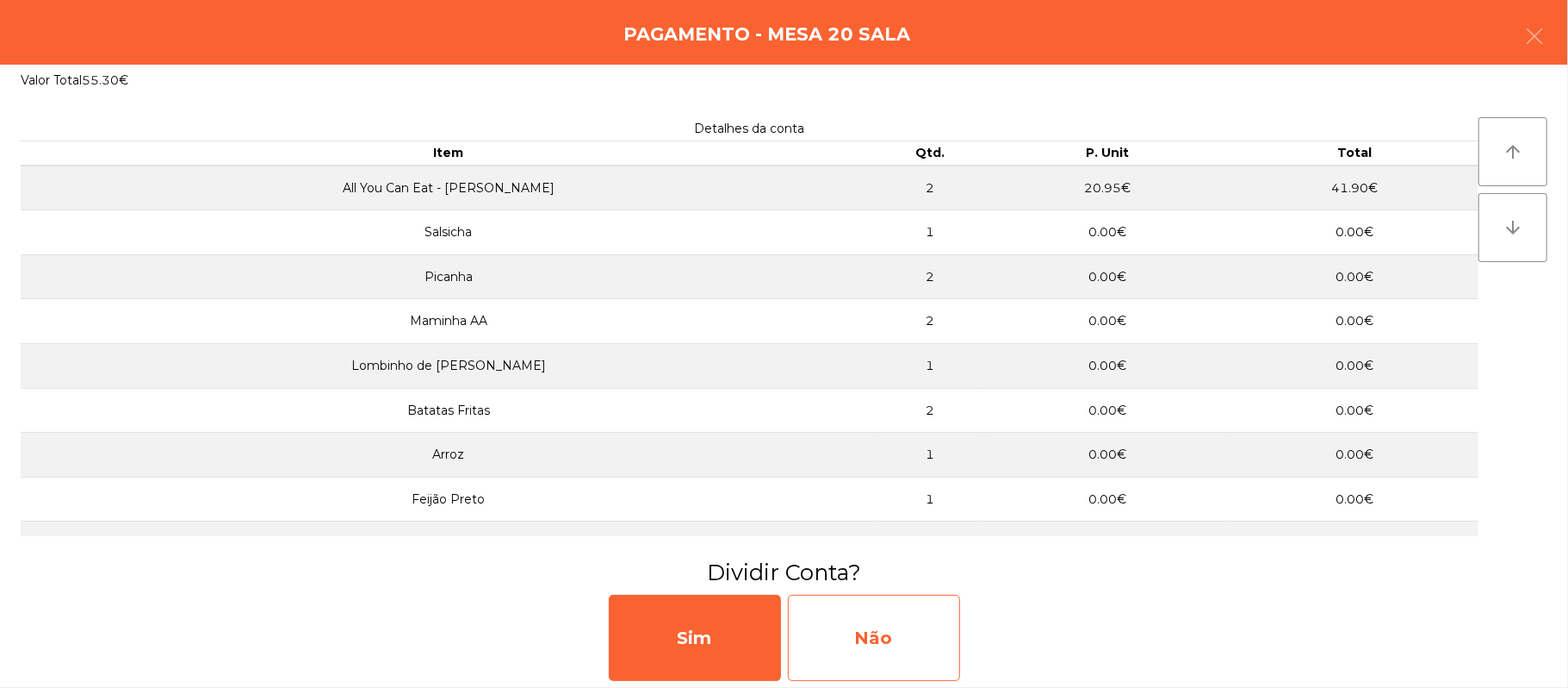
click at [861, 636] on div "Não" at bounding box center [874, 637] width 172 height 86
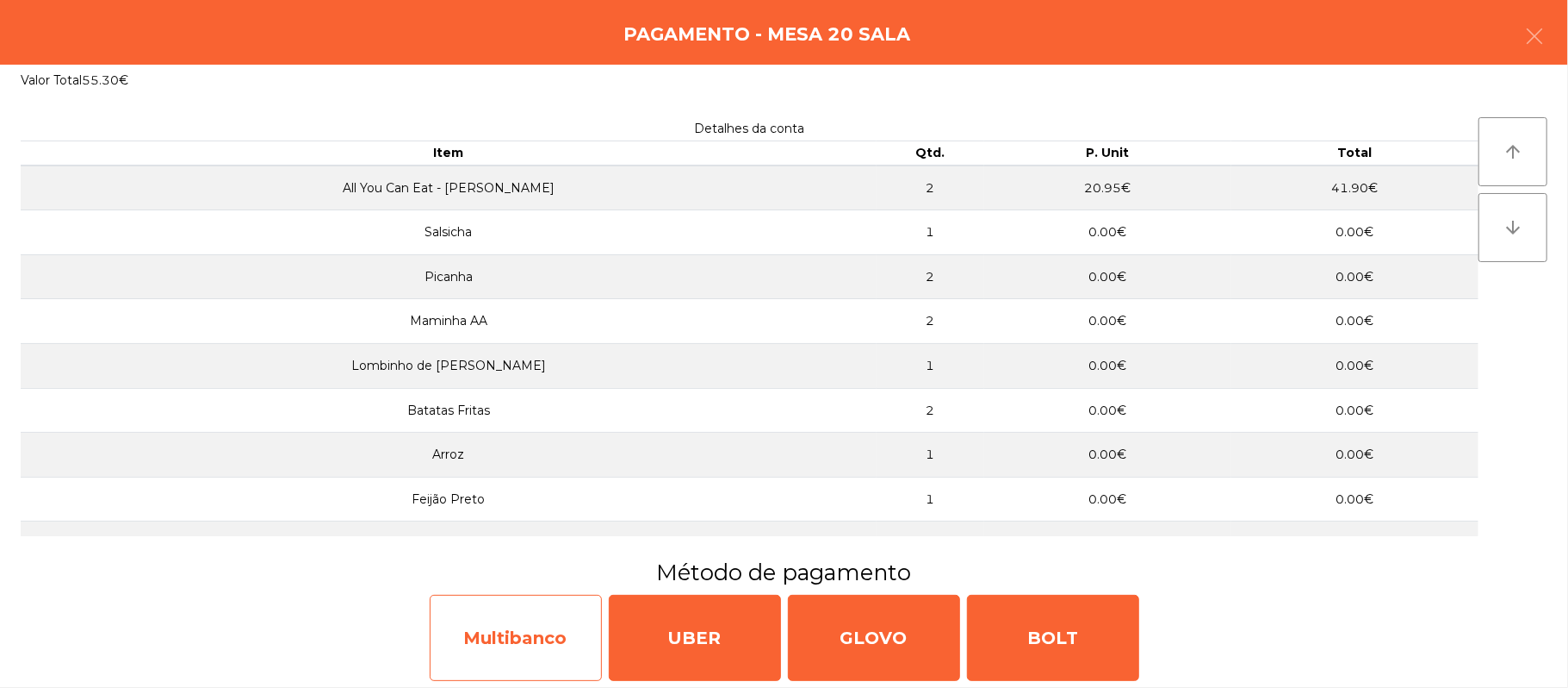
click at [522, 653] on div "Multibanco" at bounding box center [516, 637] width 172 height 86
select select "**"
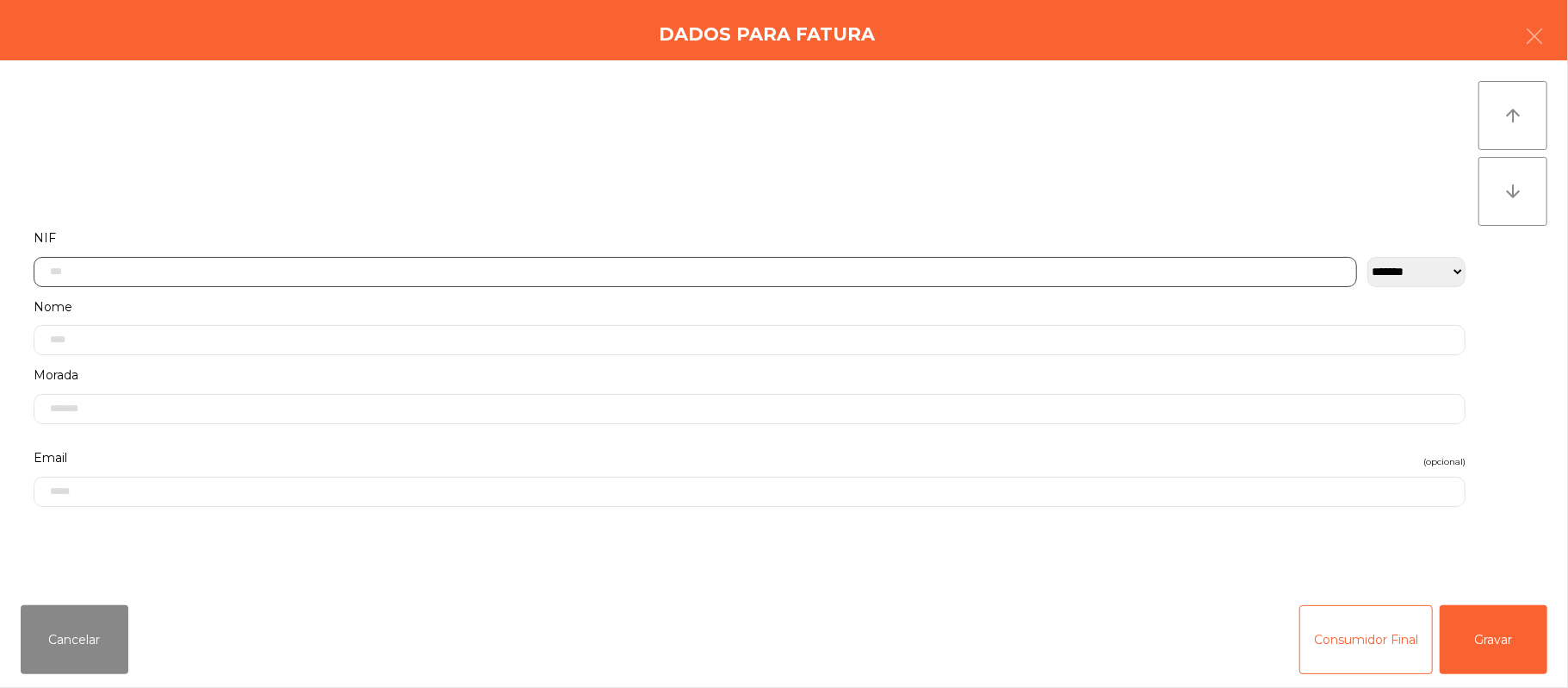
click at [677, 274] on input "text" at bounding box center [696, 272] width 1324 height 30
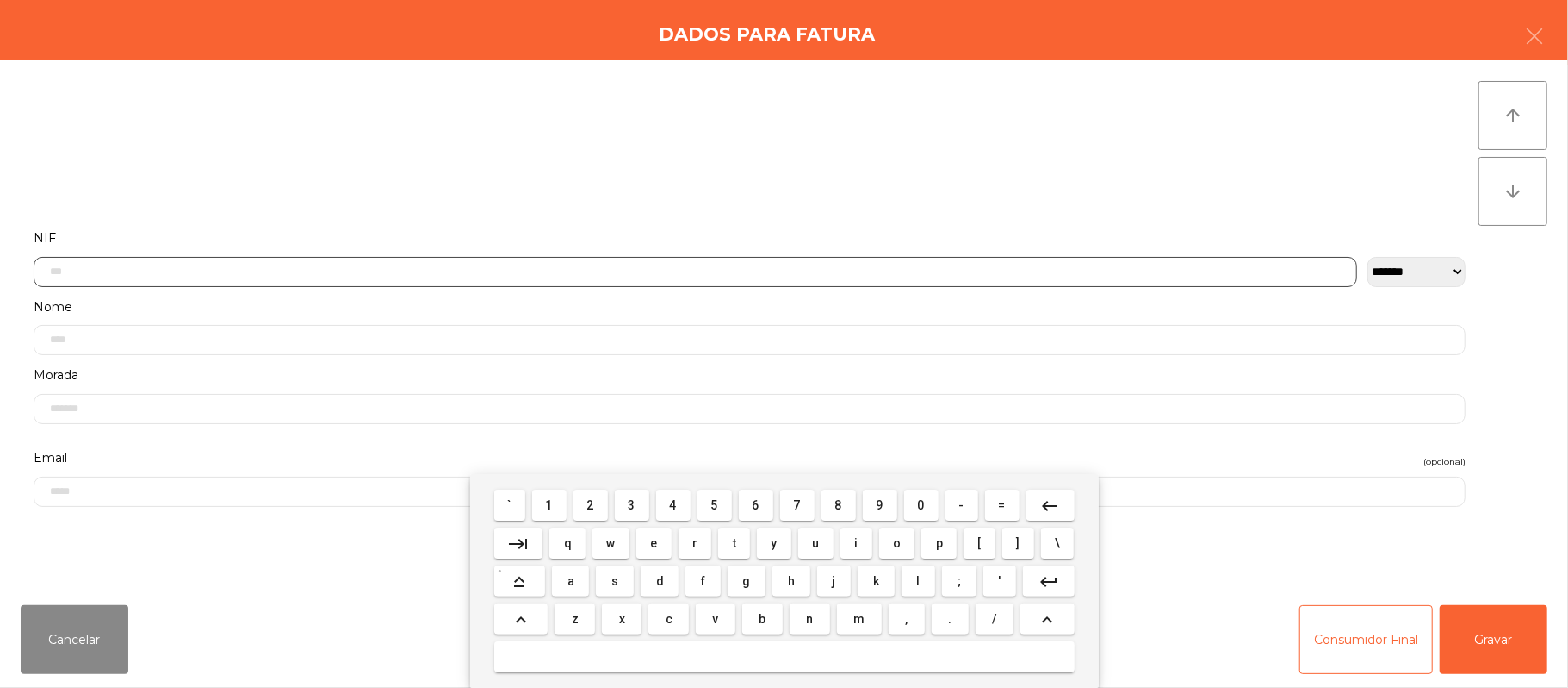
scroll to position [145, 0]
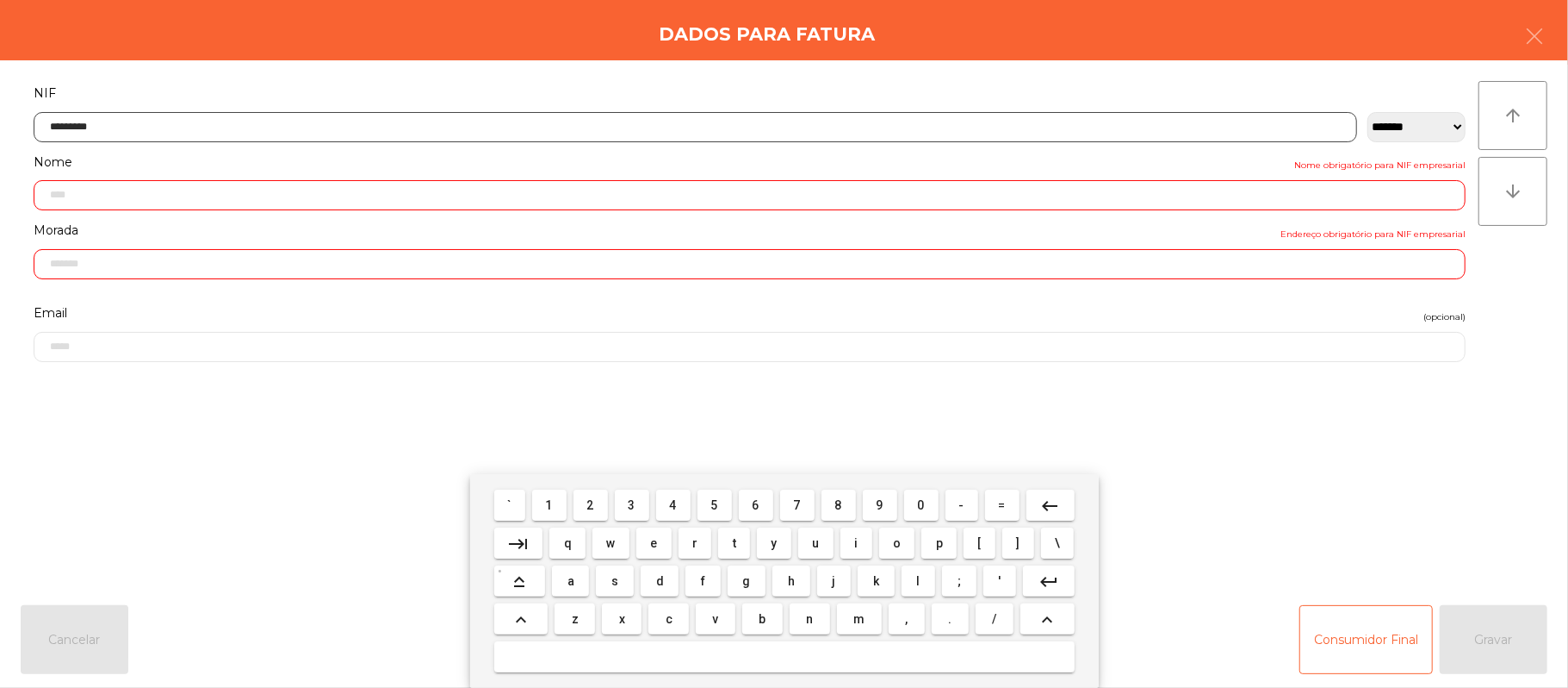
type input "*********"
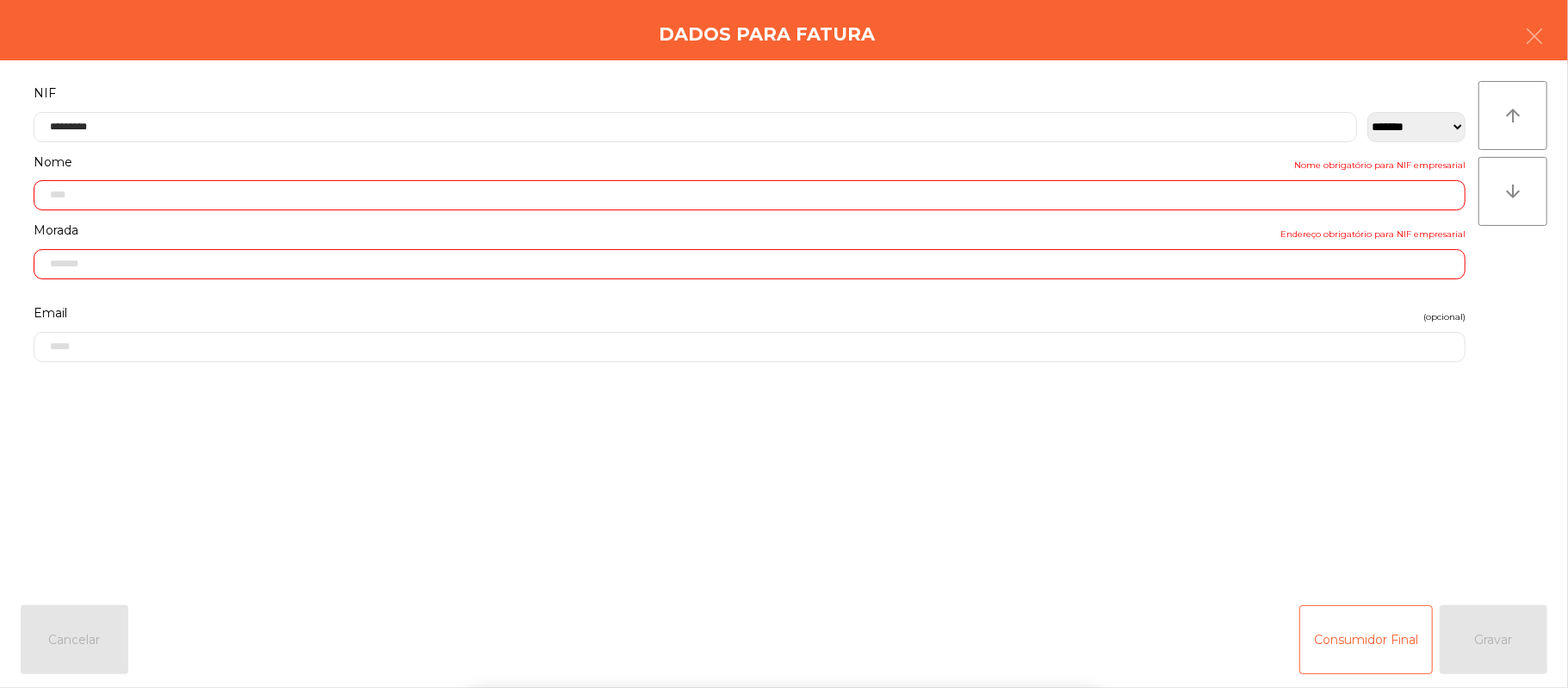
click at [1400, 459] on form "**********" at bounding box center [749, 326] width 1458 height 490
click at [1407, 484] on div "` 1 2 3 4 5 6 7 8 9 0 - = keyboard_backspace keyboard_tab q w e r t y u i o p […" at bounding box center [784, 580] width 1568 height 213
type input "**********"
click at [1428, 494] on form "**********" at bounding box center [749, 326] width 1458 height 490
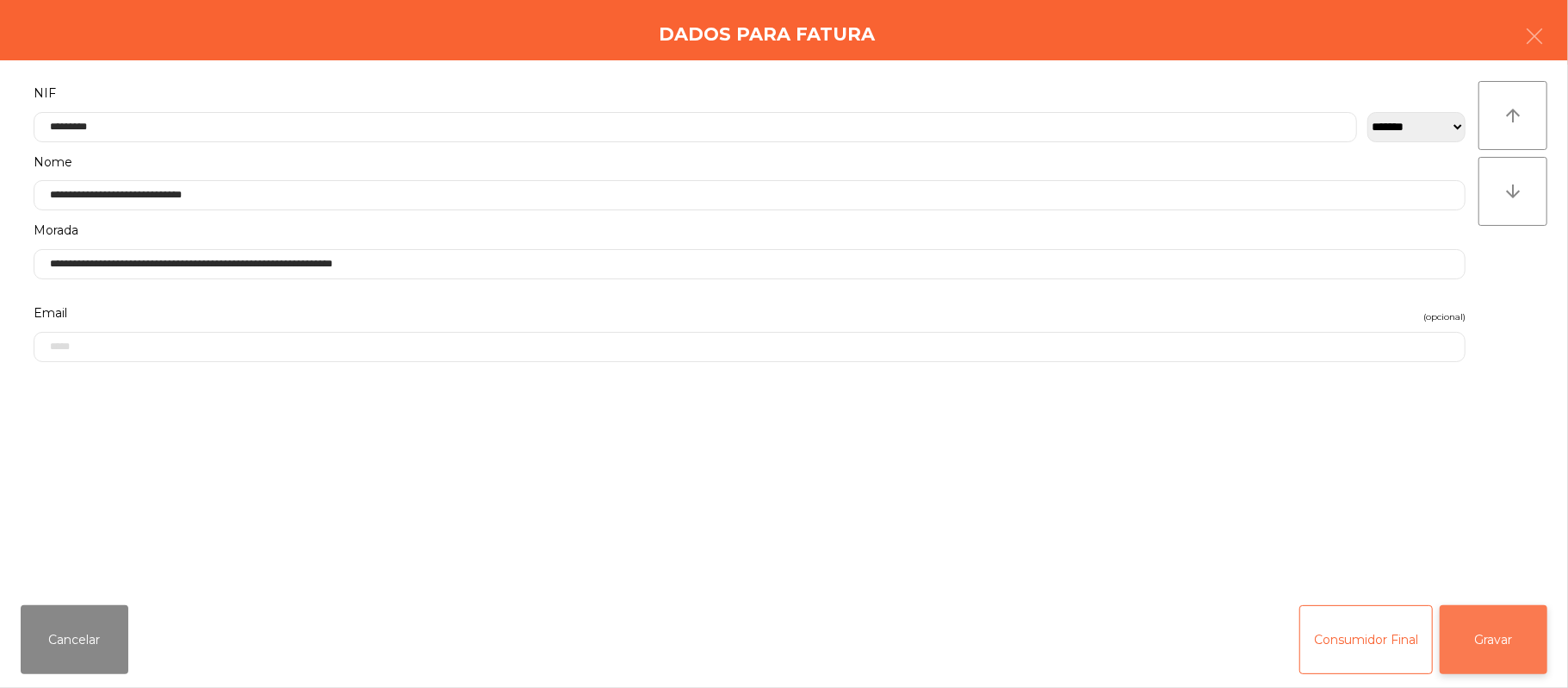
click at [1513, 645] on button "Gravar" at bounding box center [1493, 640] width 107 height 69
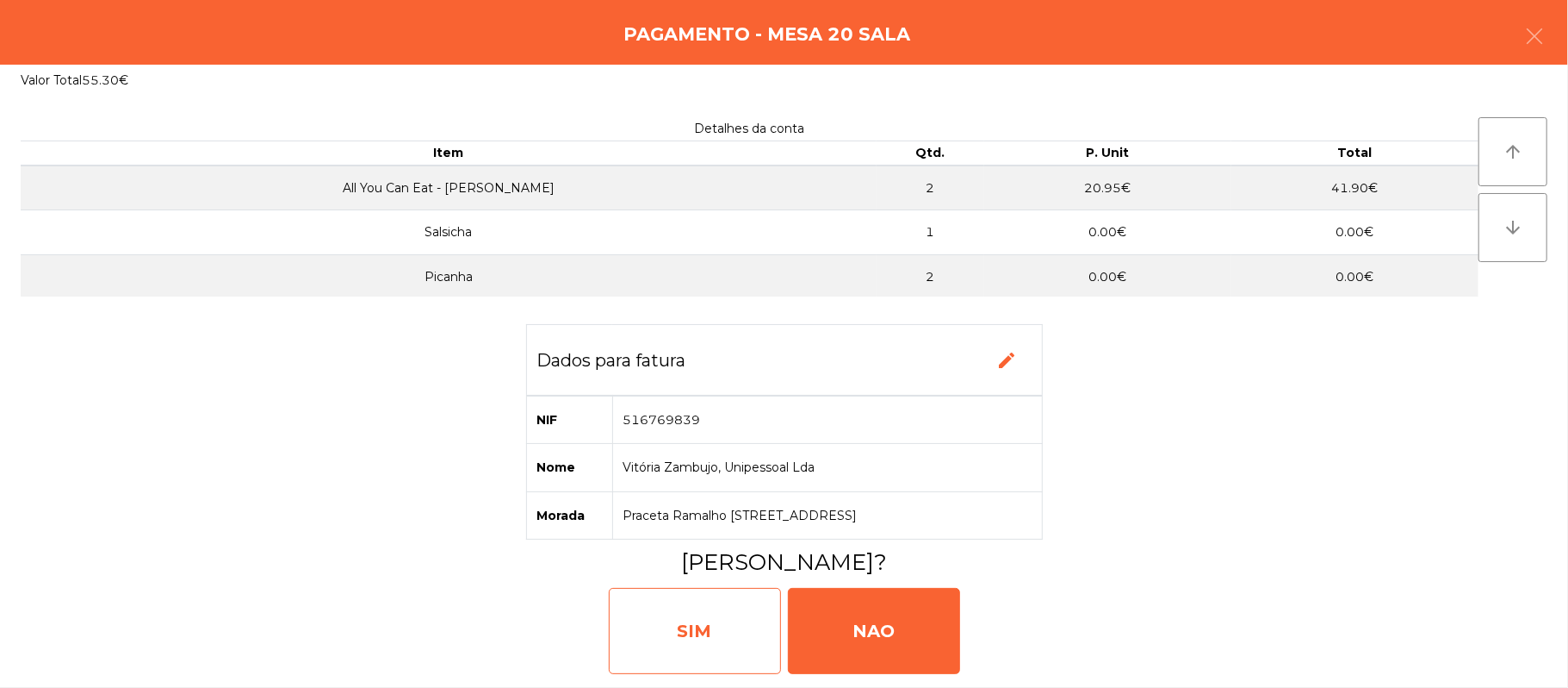
click at [675, 639] on div "SIM" at bounding box center [695, 630] width 172 height 86
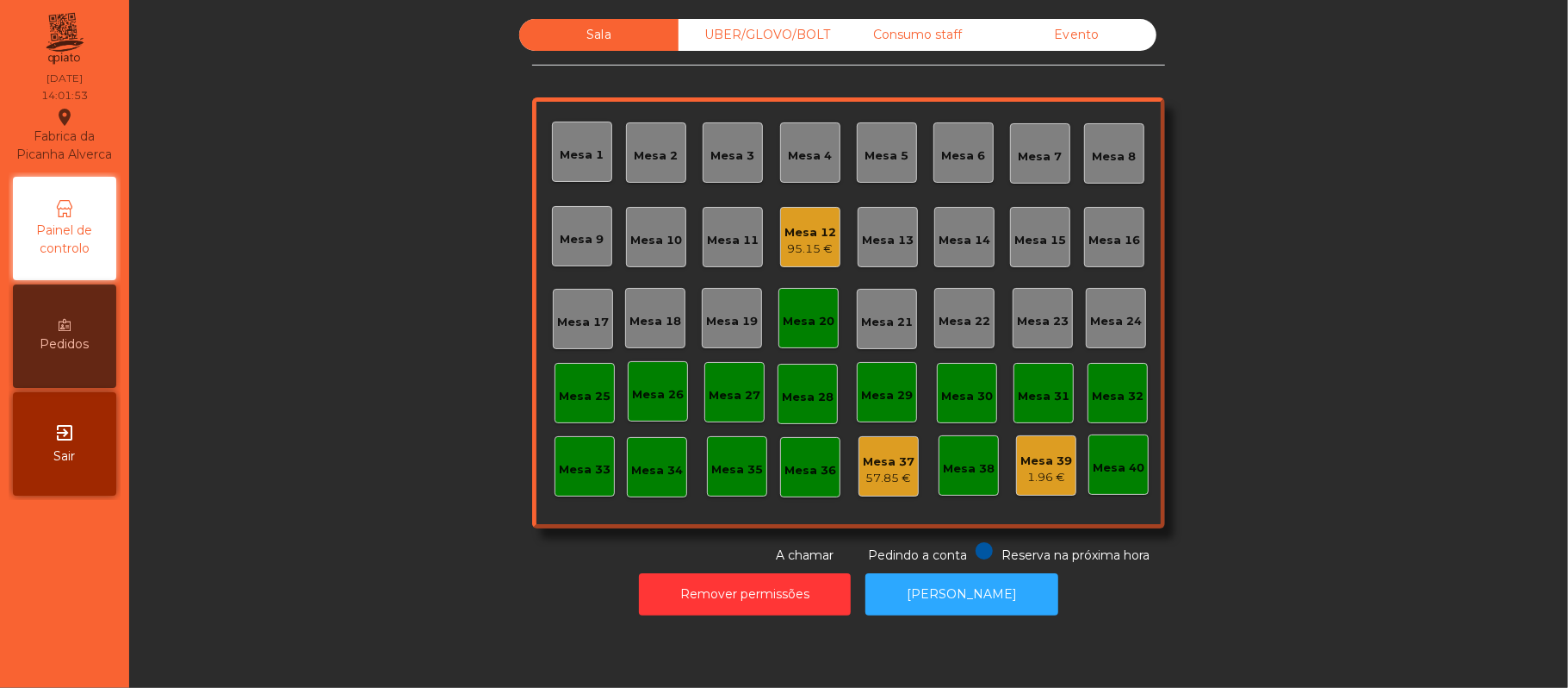
click at [816, 323] on div "Mesa 20" at bounding box center [808, 321] width 52 height 17
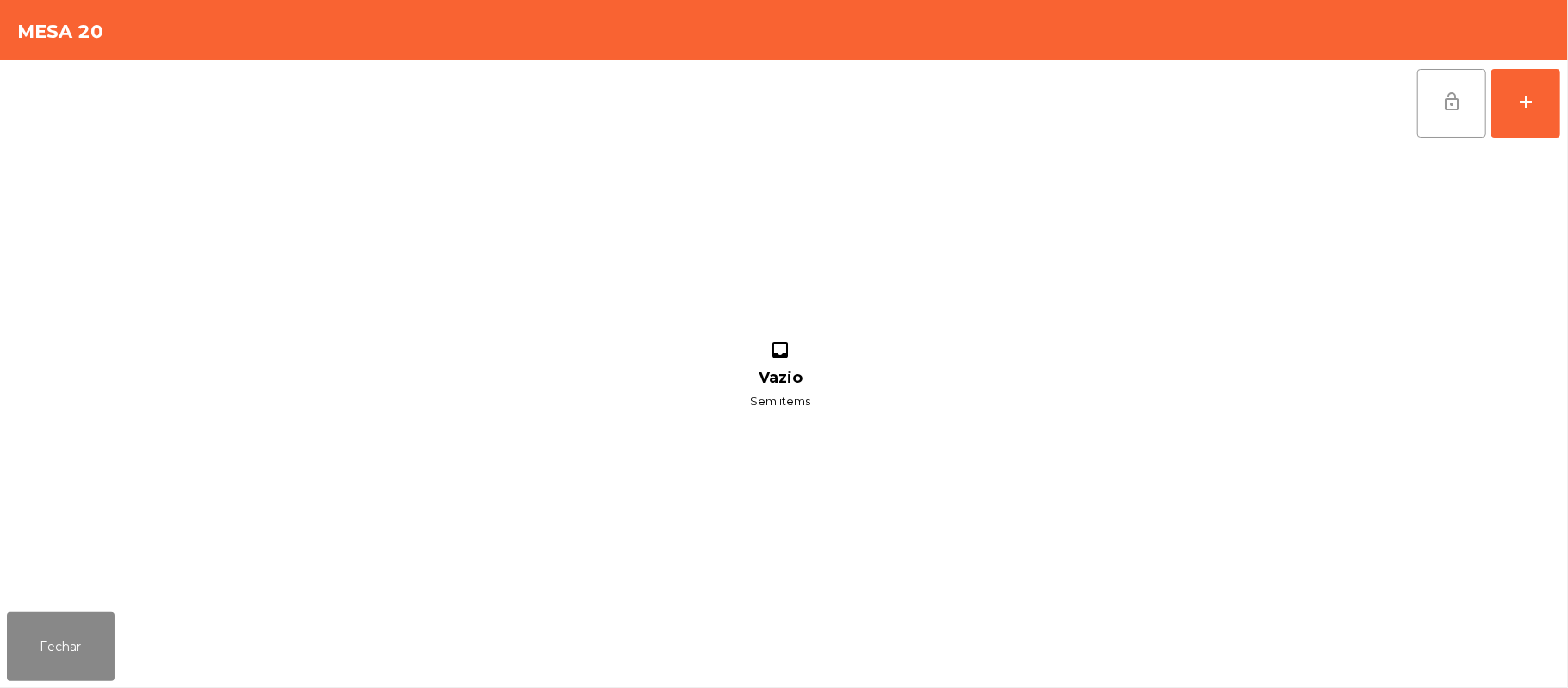
click at [1465, 86] on button "lock_open" at bounding box center [1453, 104] width 69 height 69
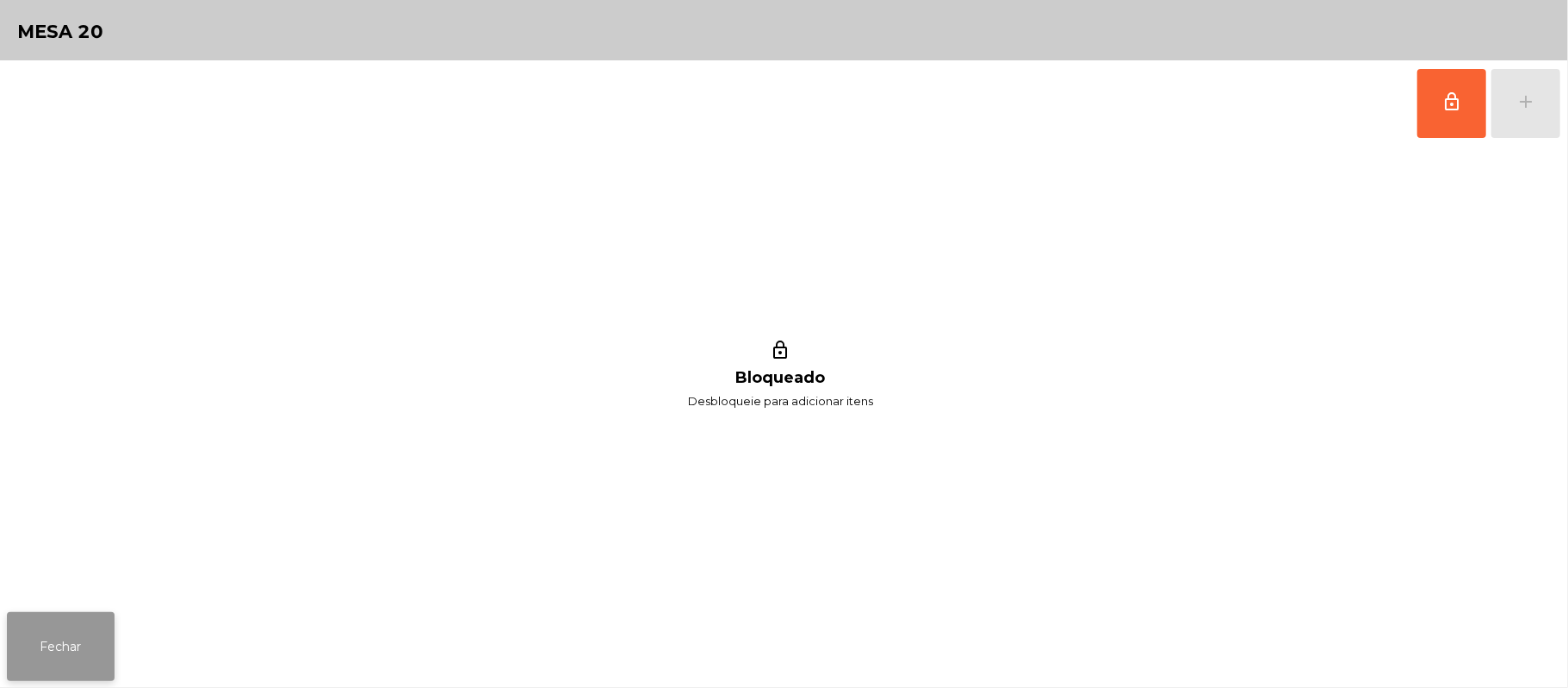
click at [84, 636] on button "Fechar" at bounding box center [60, 646] width 107 height 69
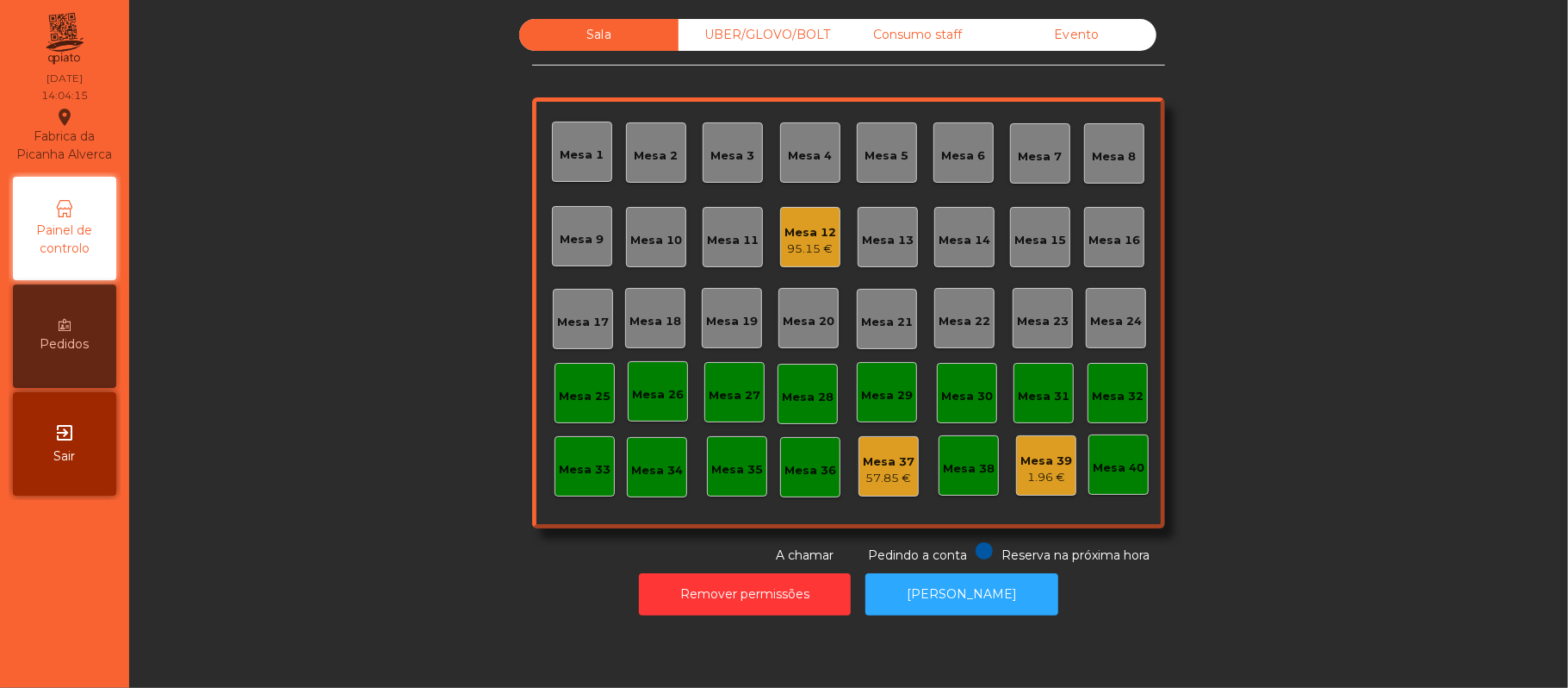
click at [965, 321] on div "Mesa 22" at bounding box center [965, 321] width 52 height 17
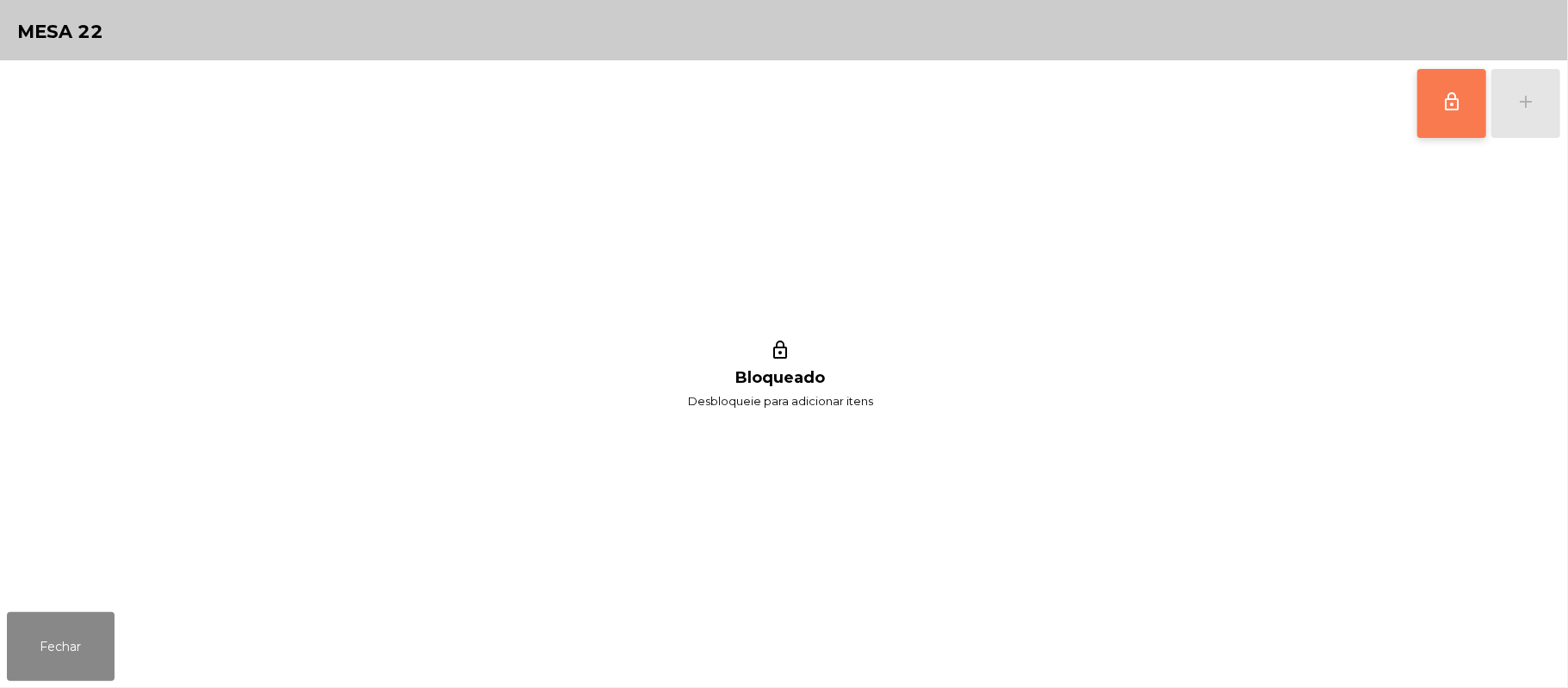
click at [1424, 112] on button "lock_outline" at bounding box center [1453, 104] width 69 height 69
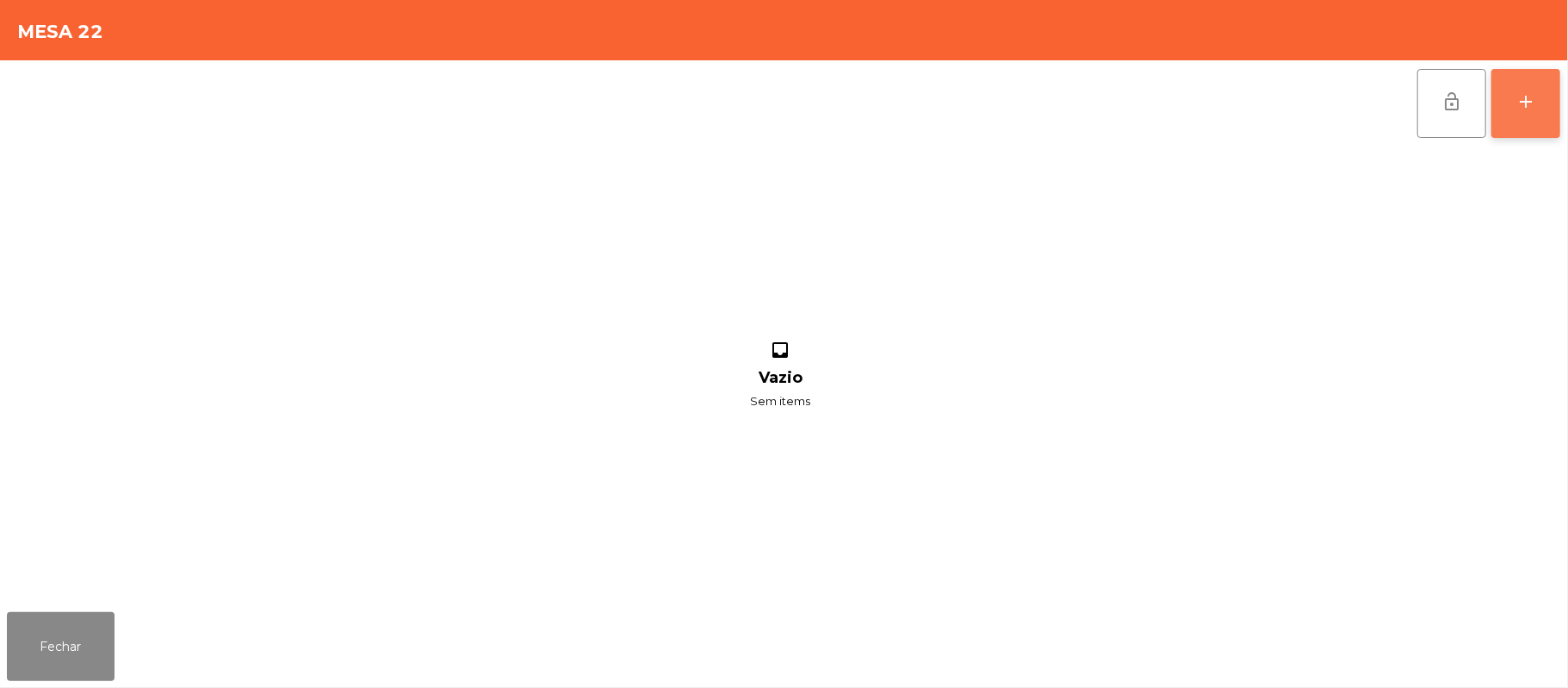
click at [1526, 86] on button "add" at bounding box center [1526, 104] width 69 height 69
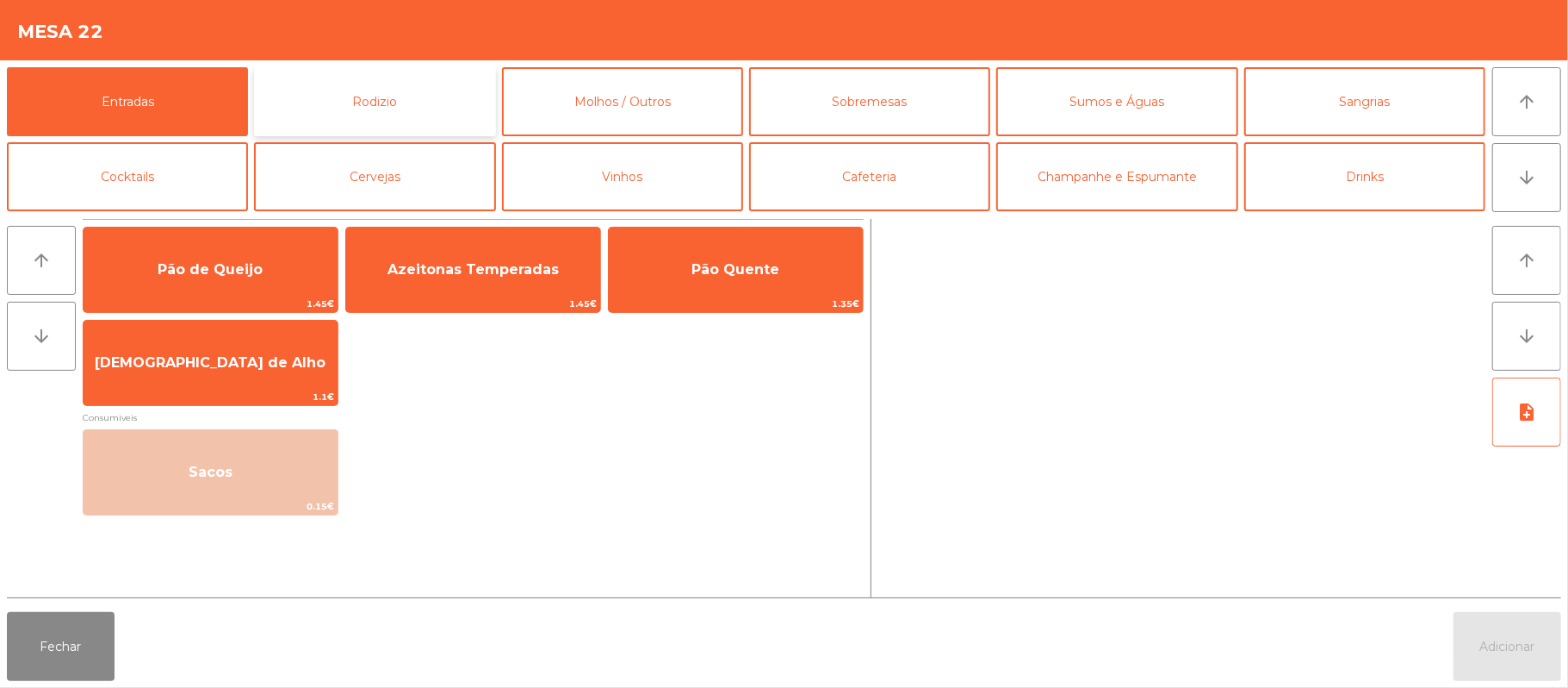
click at [418, 121] on button "Rodizio" at bounding box center [374, 102] width 241 height 69
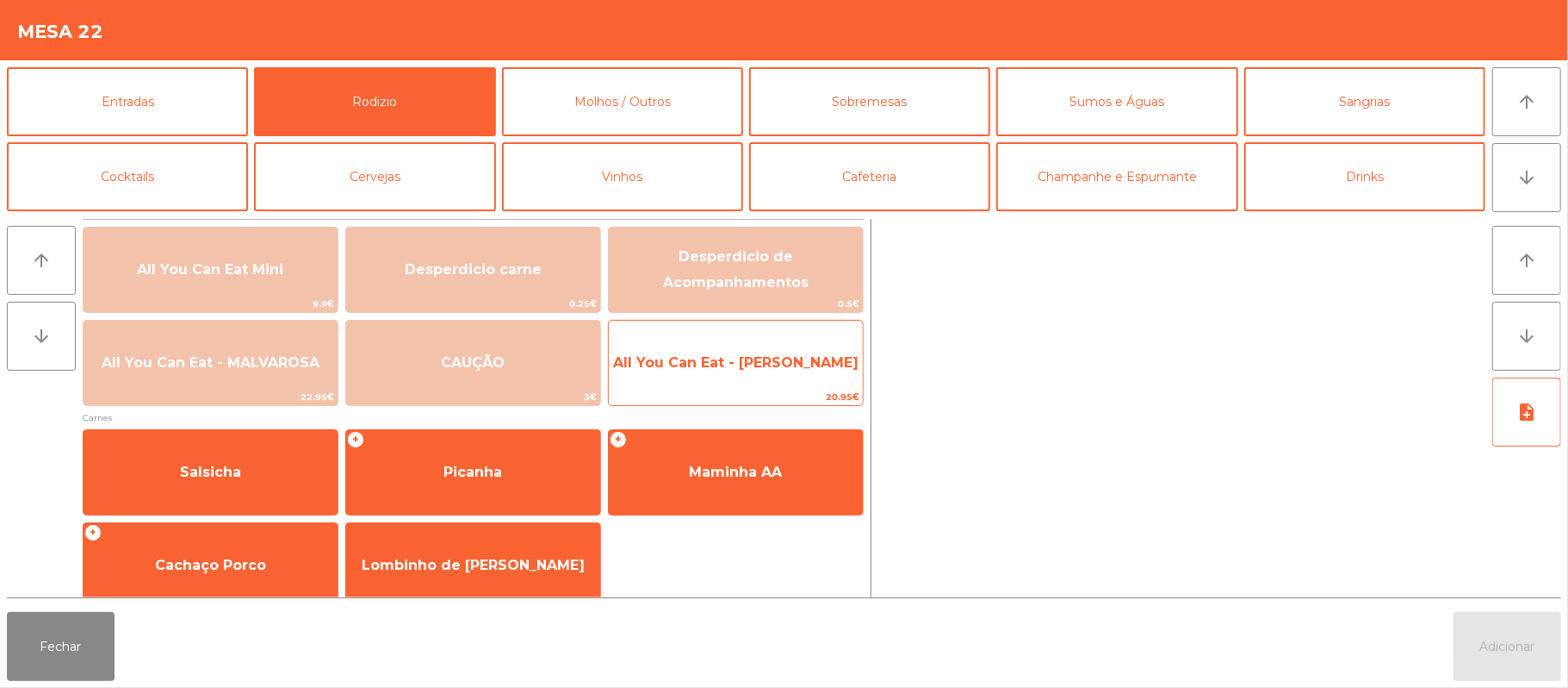
click at [841, 390] on span "20.95€" at bounding box center [736, 396] width 254 height 16
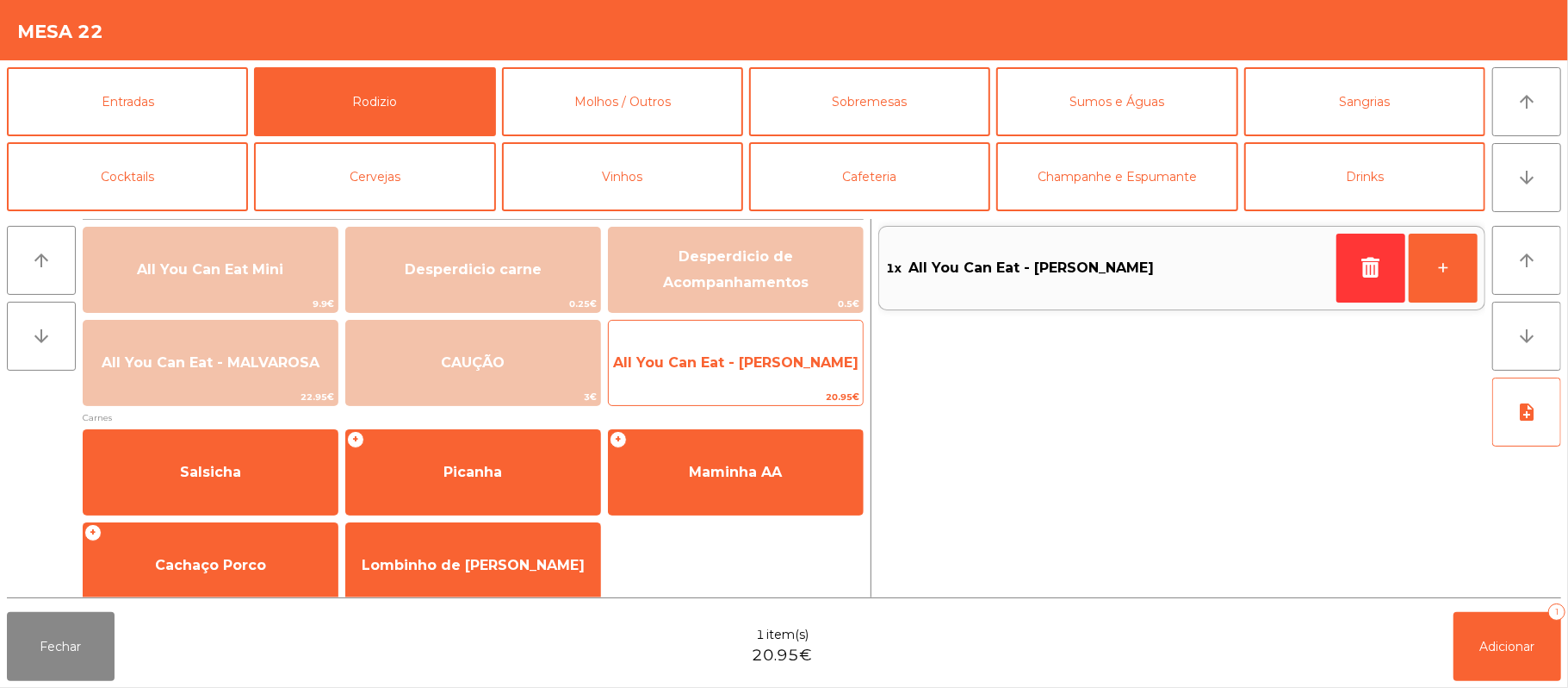
click at [825, 404] on span "20.95€" at bounding box center [736, 396] width 254 height 16
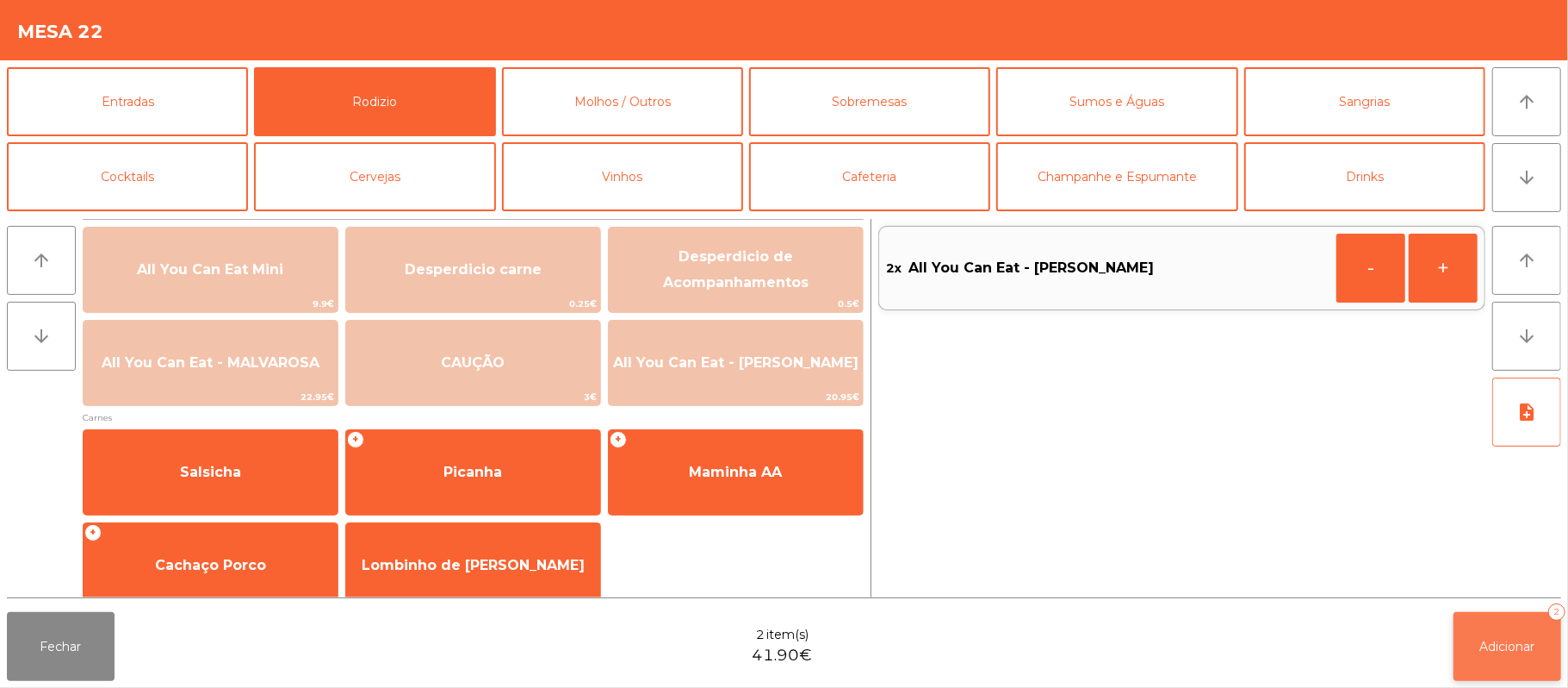
click at [1500, 638] on span "Adicionar" at bounding box center [1508, 645] width 55 height 15
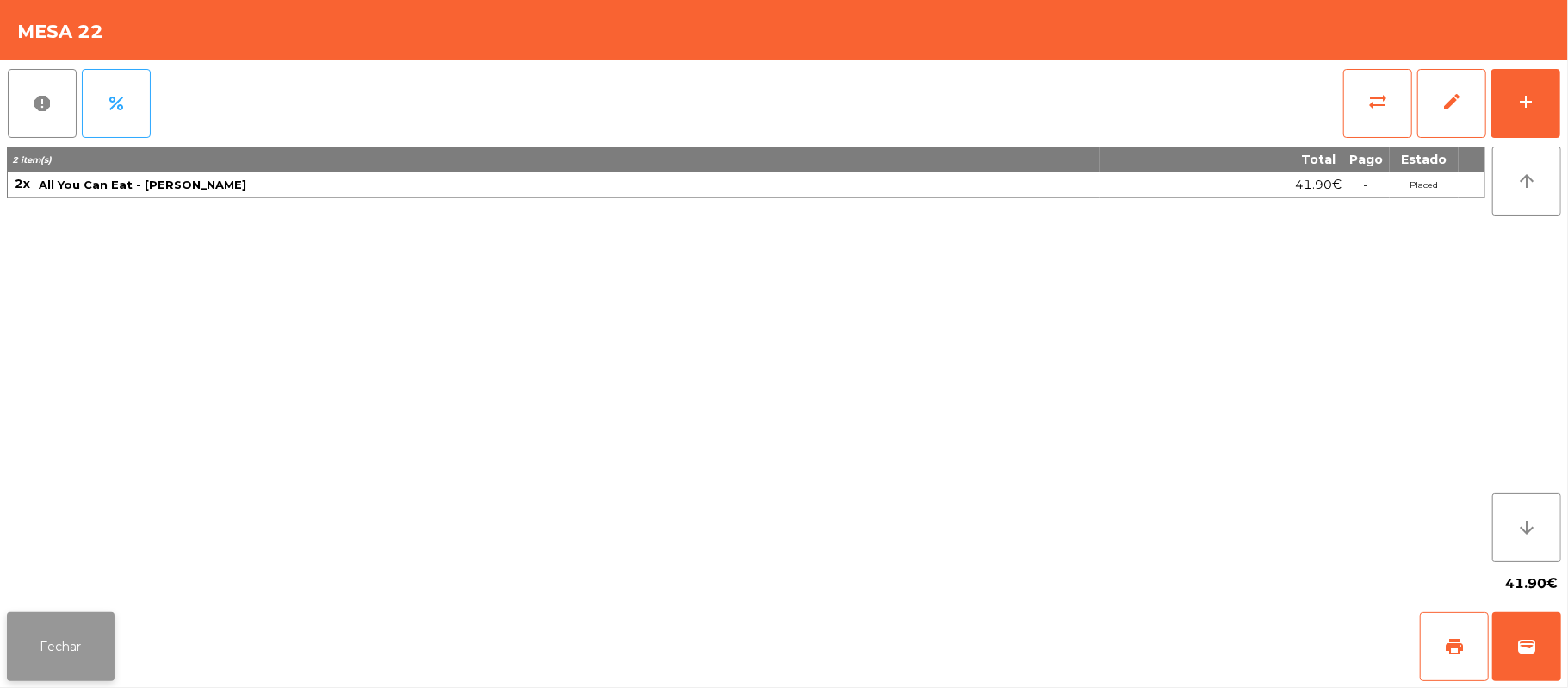
click at [98, 676] on button "Fechar" at bounding box center [60, 646] width 107 height 69
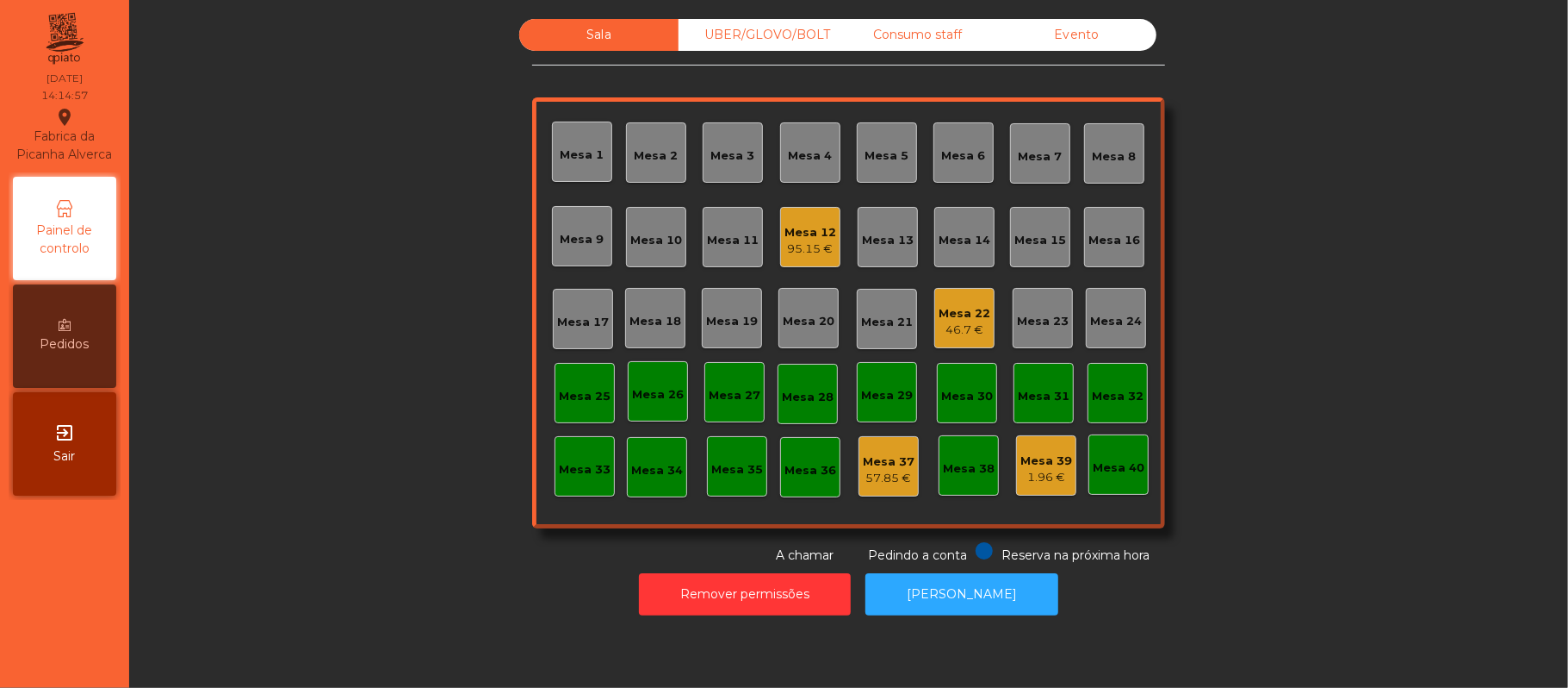
click at [810, 232] on div "Mesa 12" at bounding box center [810, 232] width 52 height 17
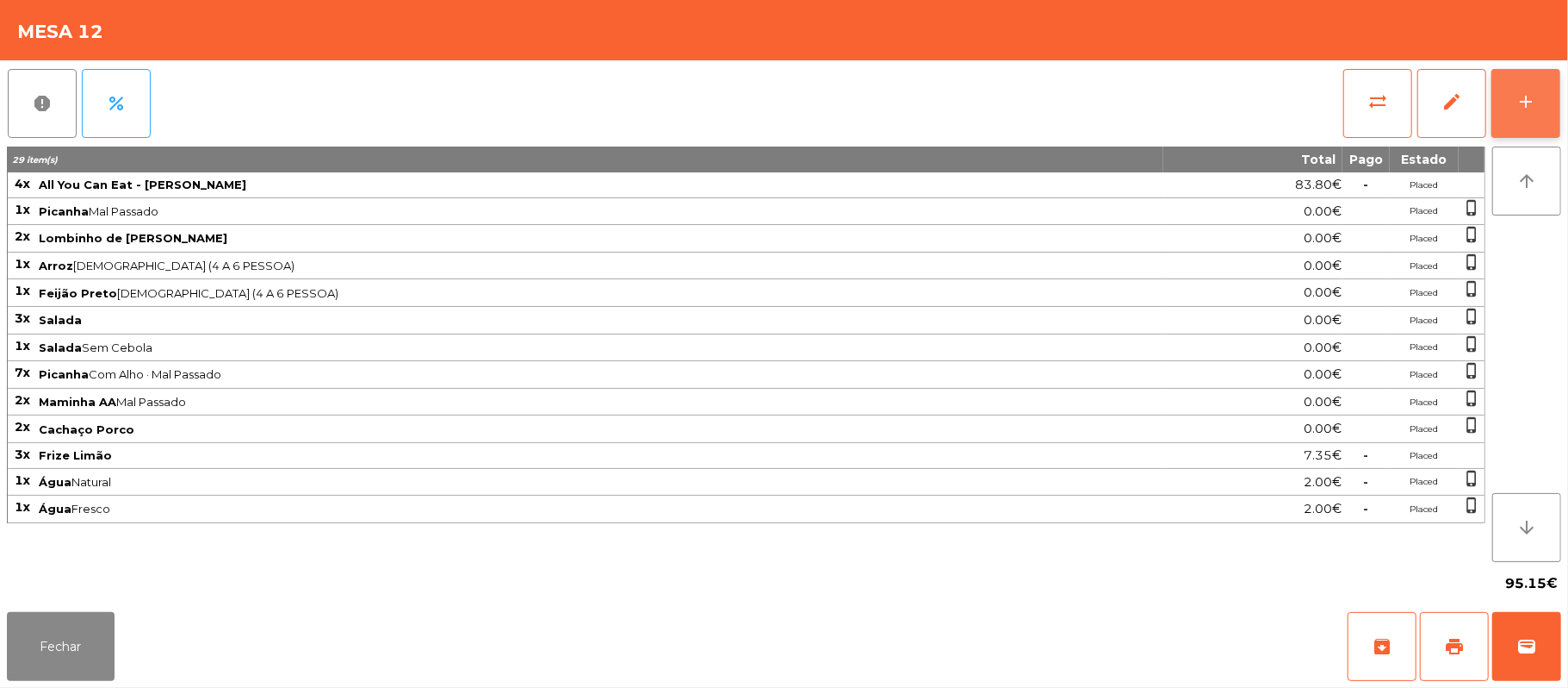
click at [1538, 92] on button "add" at bounding box center [1526, 104] width 69 height 69
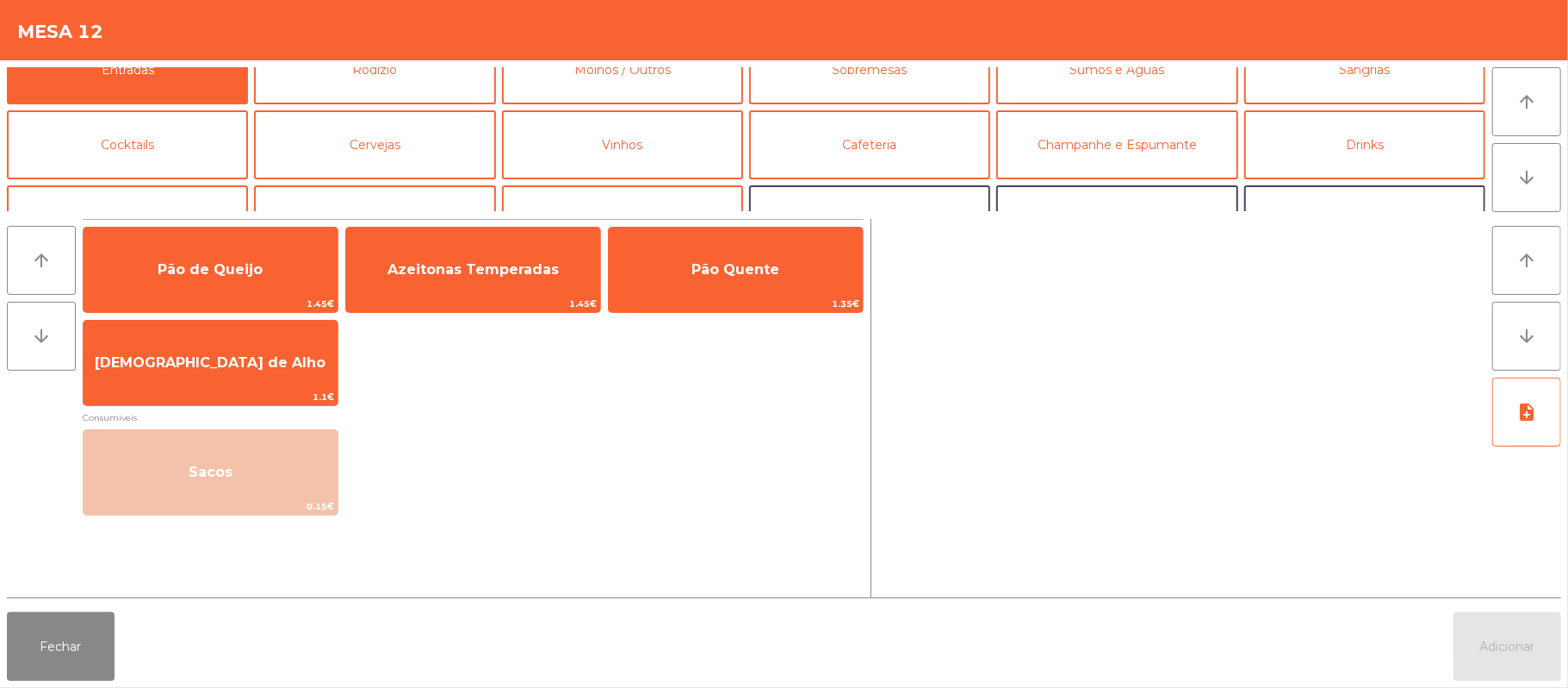
scroll to position [0, 0]
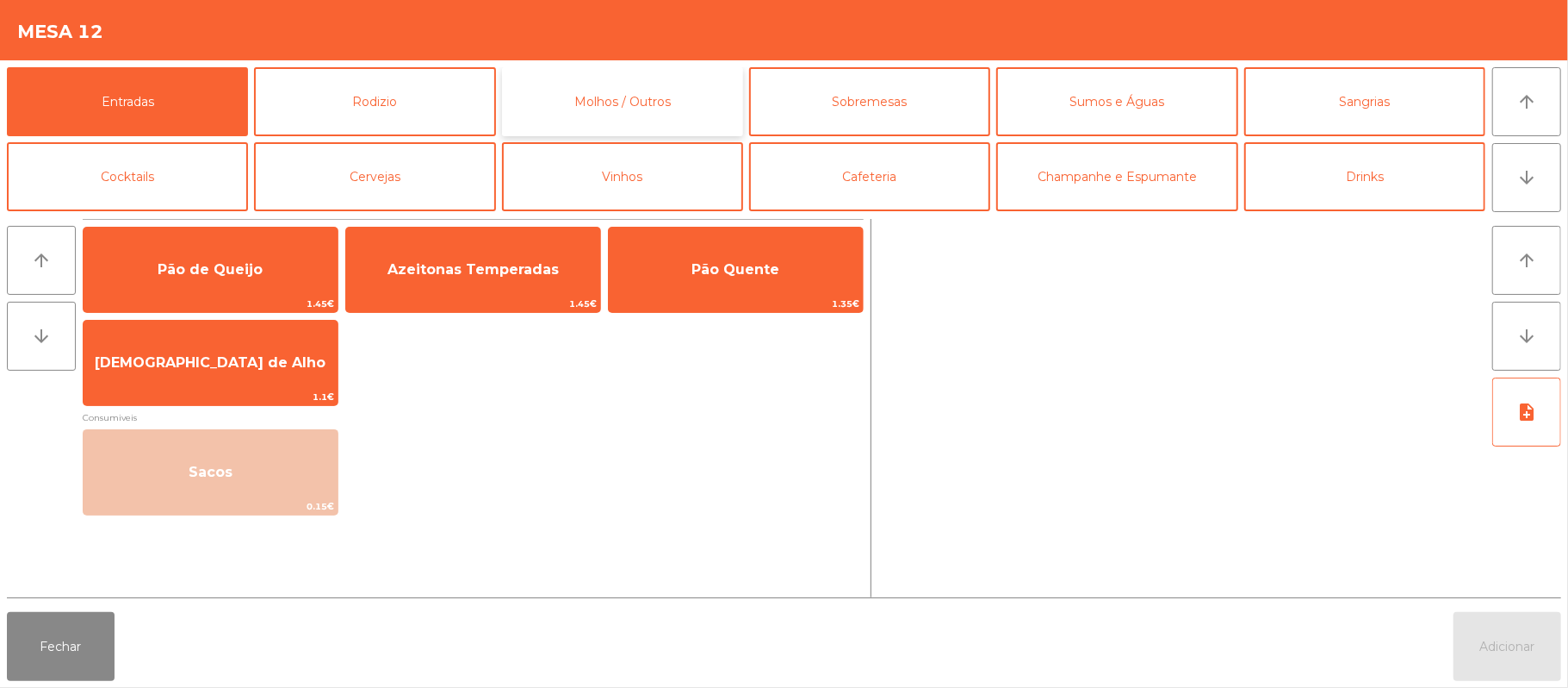
click at [641, 103] on button "Molhos / Outros" at bounding box center [622, 102] width 241 height 69
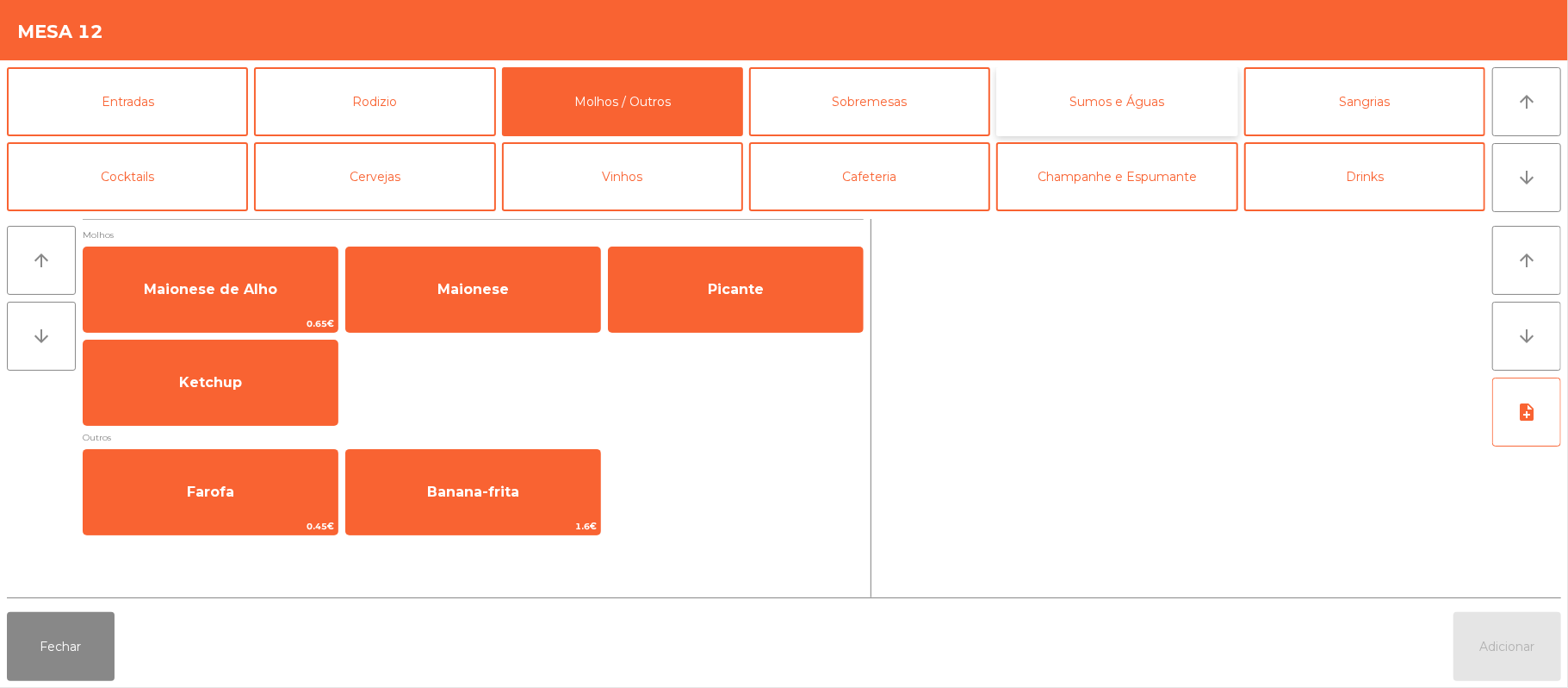
click at [1053, 110] on button "Sumos e Águas" at bounding box center [1117, 102] width 241 height 69
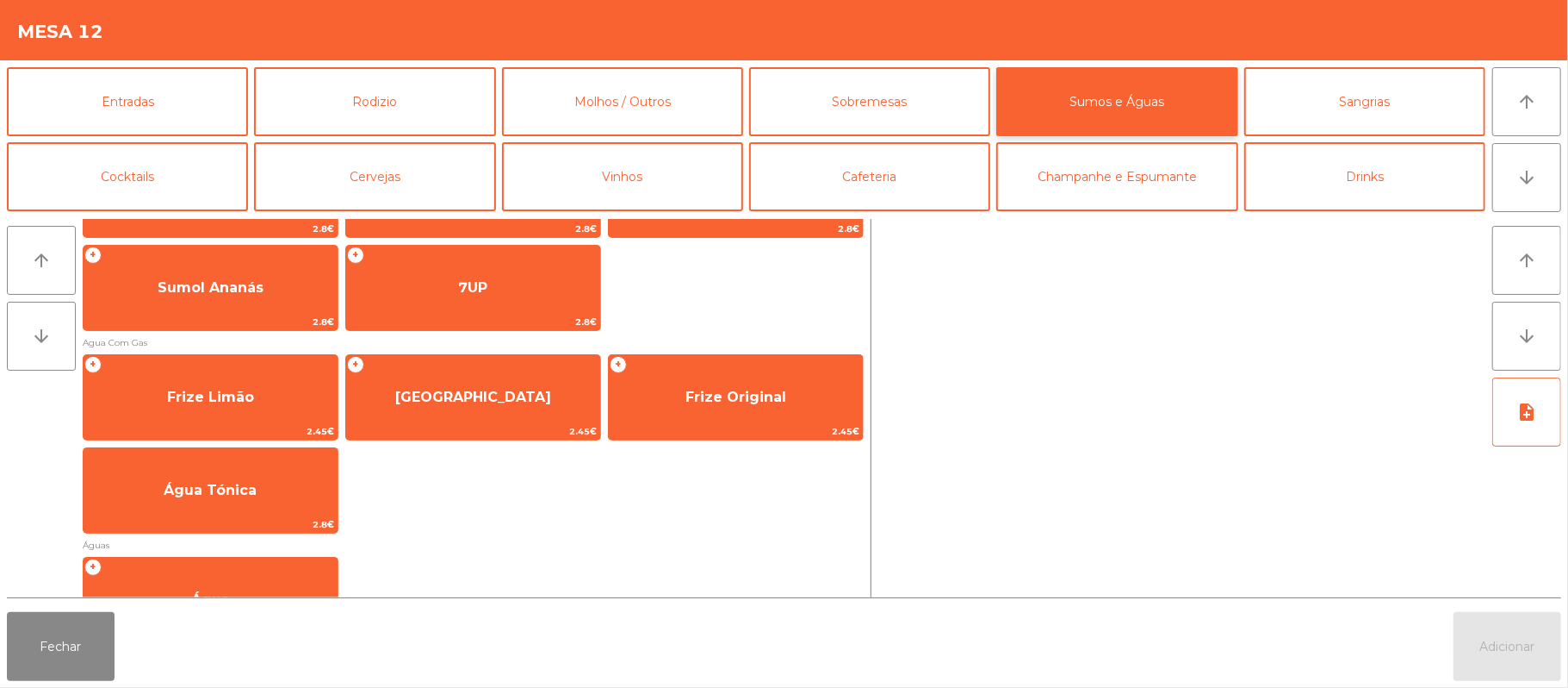
scroll to position [516, 0]
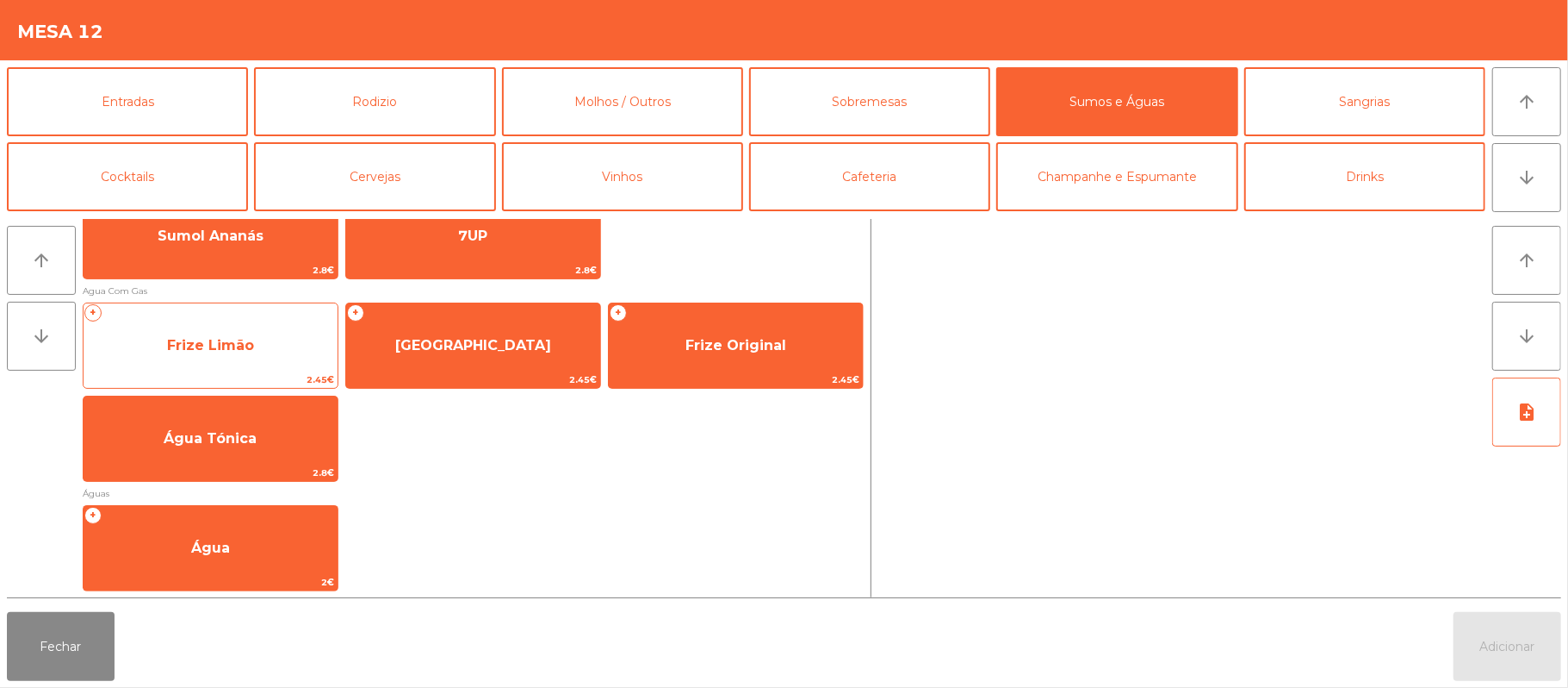
click at [235, 367] on span "Frize Limão" at bounding box center [211, 346] width 254 height 46
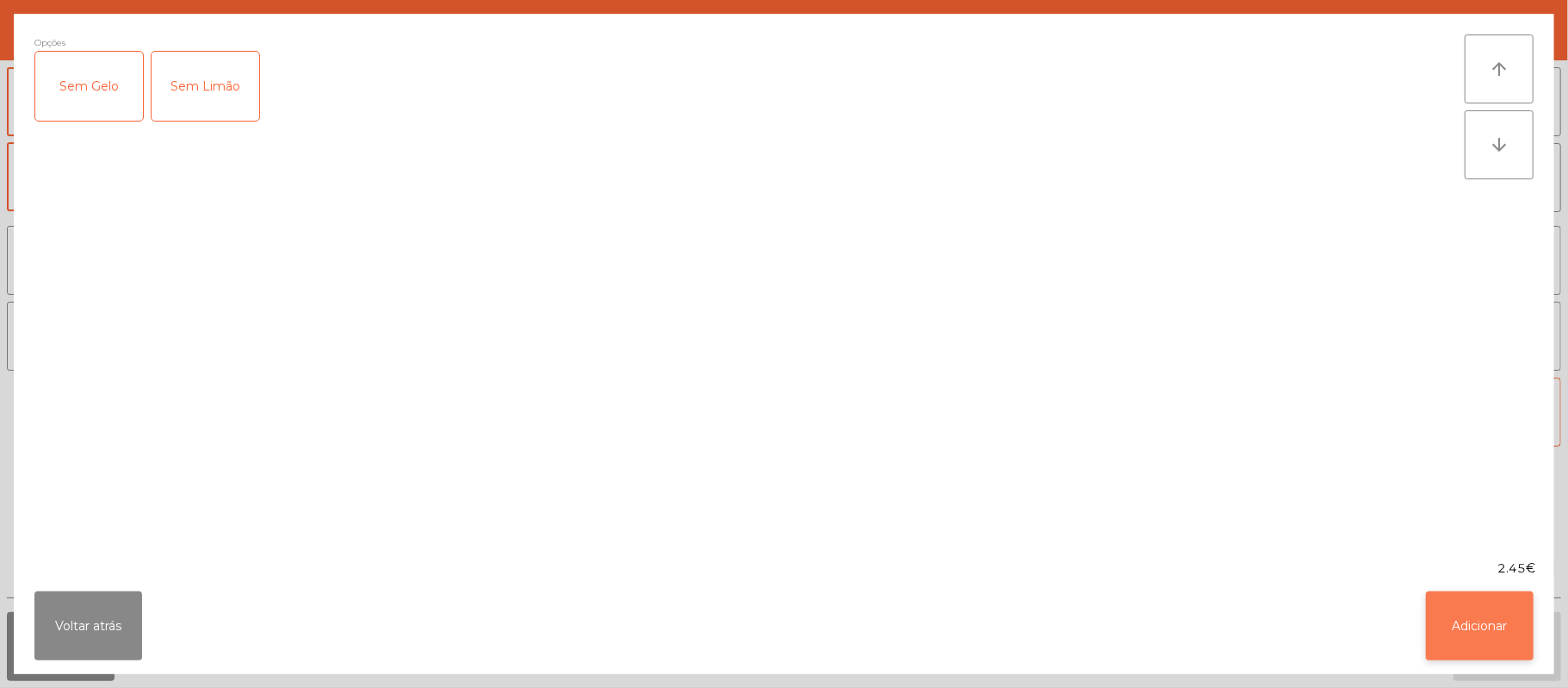
click at [1514, 629] on button "Adicionar" at bounding box center [1479, 626] width 107 height 69
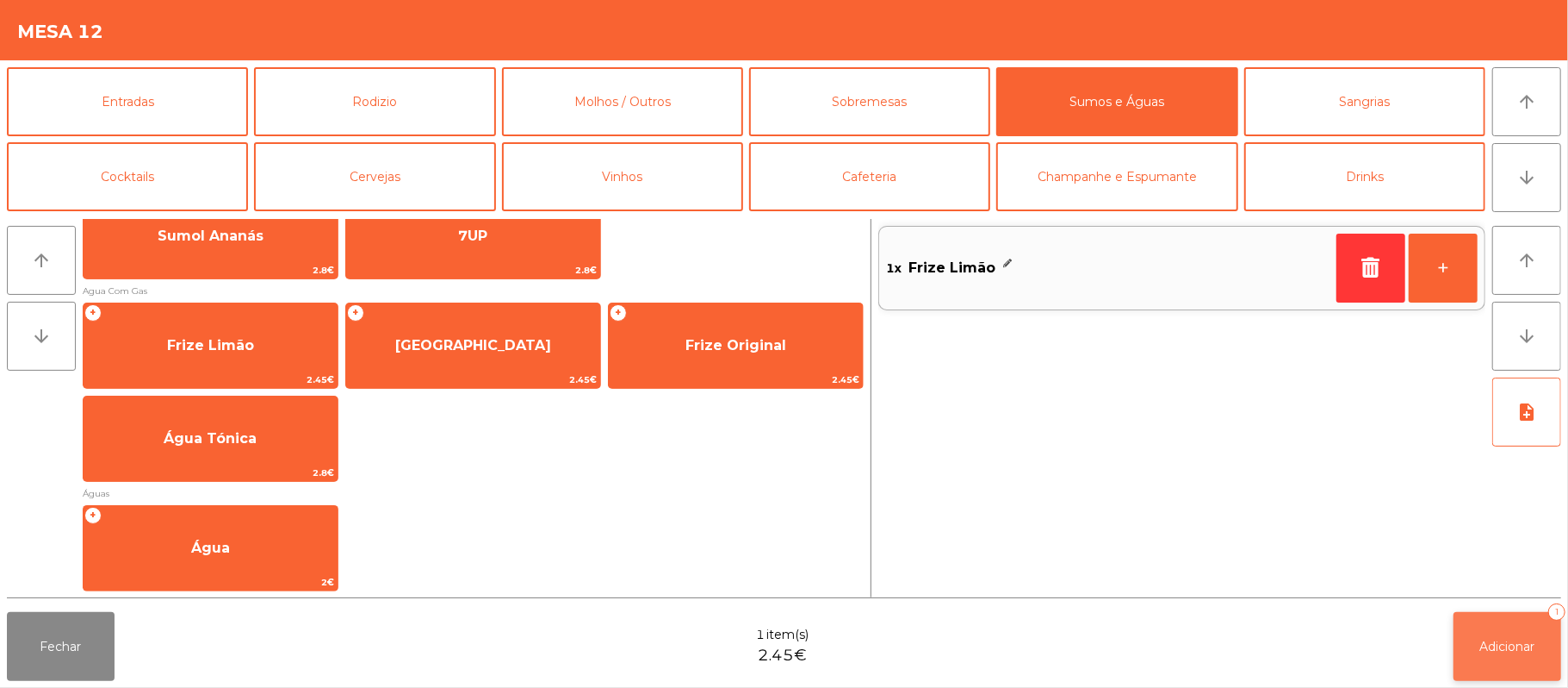
click at [1516, 646] on span "Adicionar" at bounding box center [1508, 645] width 55 height 15
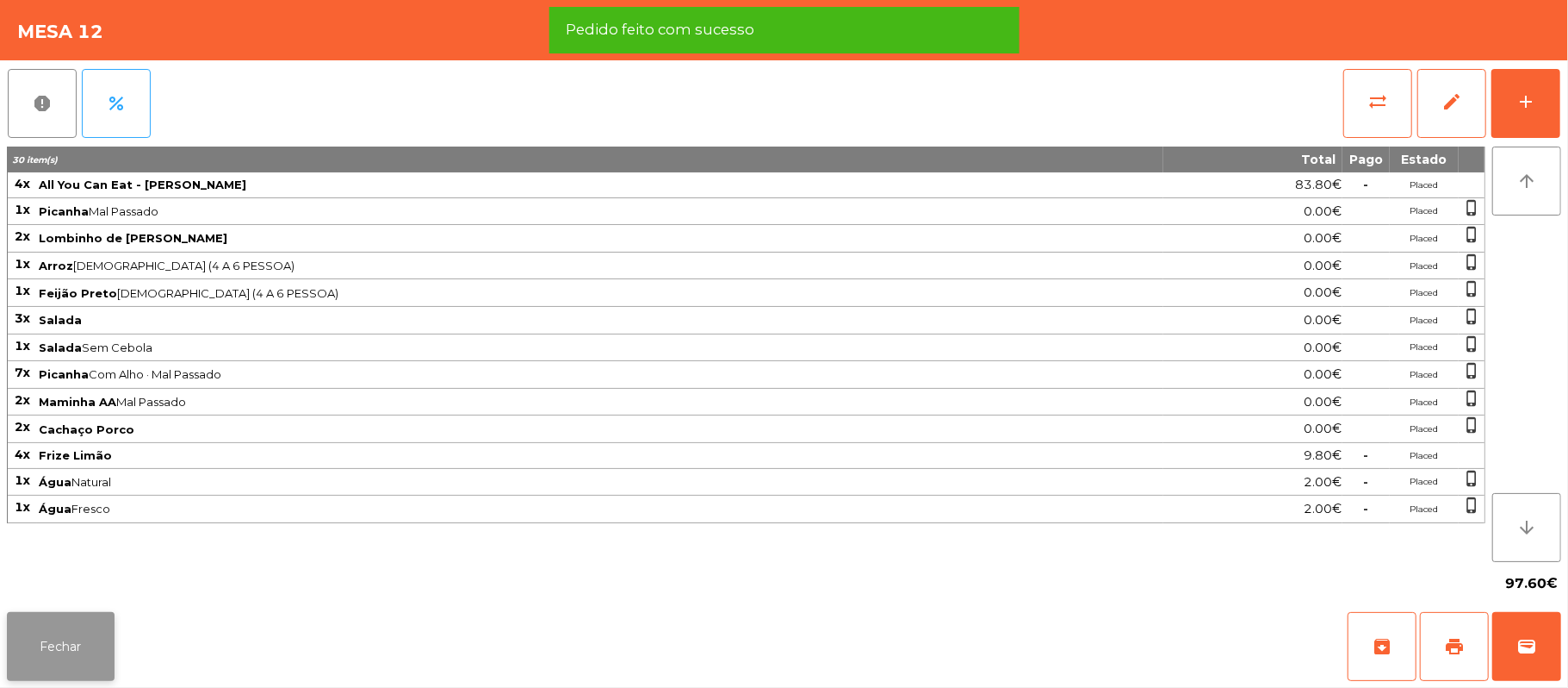
click at [70, 674] on button "Fechar" at bounding box center [60, 646] width 107 height 69
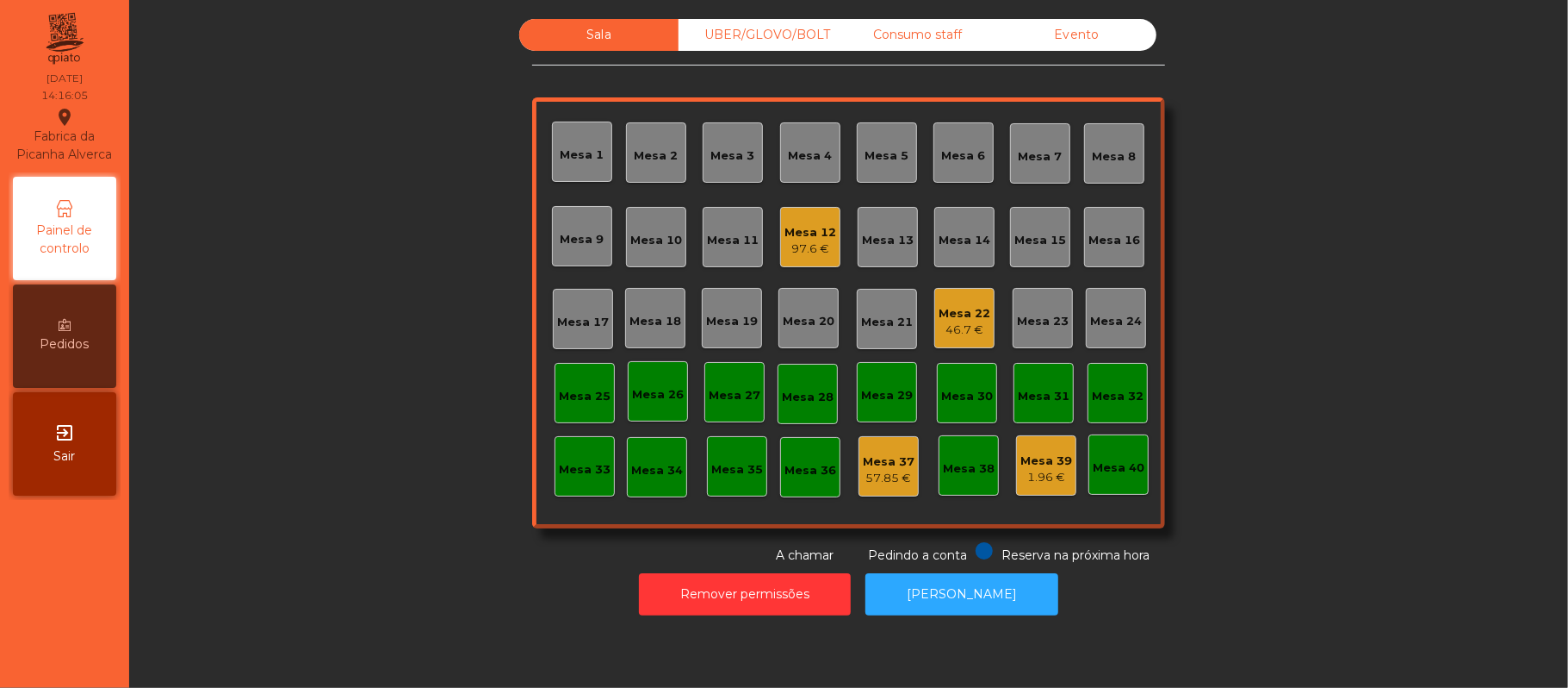
click at [766, 35] on div "UBER/GLOVO/BOLT" at bounding box center [758, 35] width 159 height 32
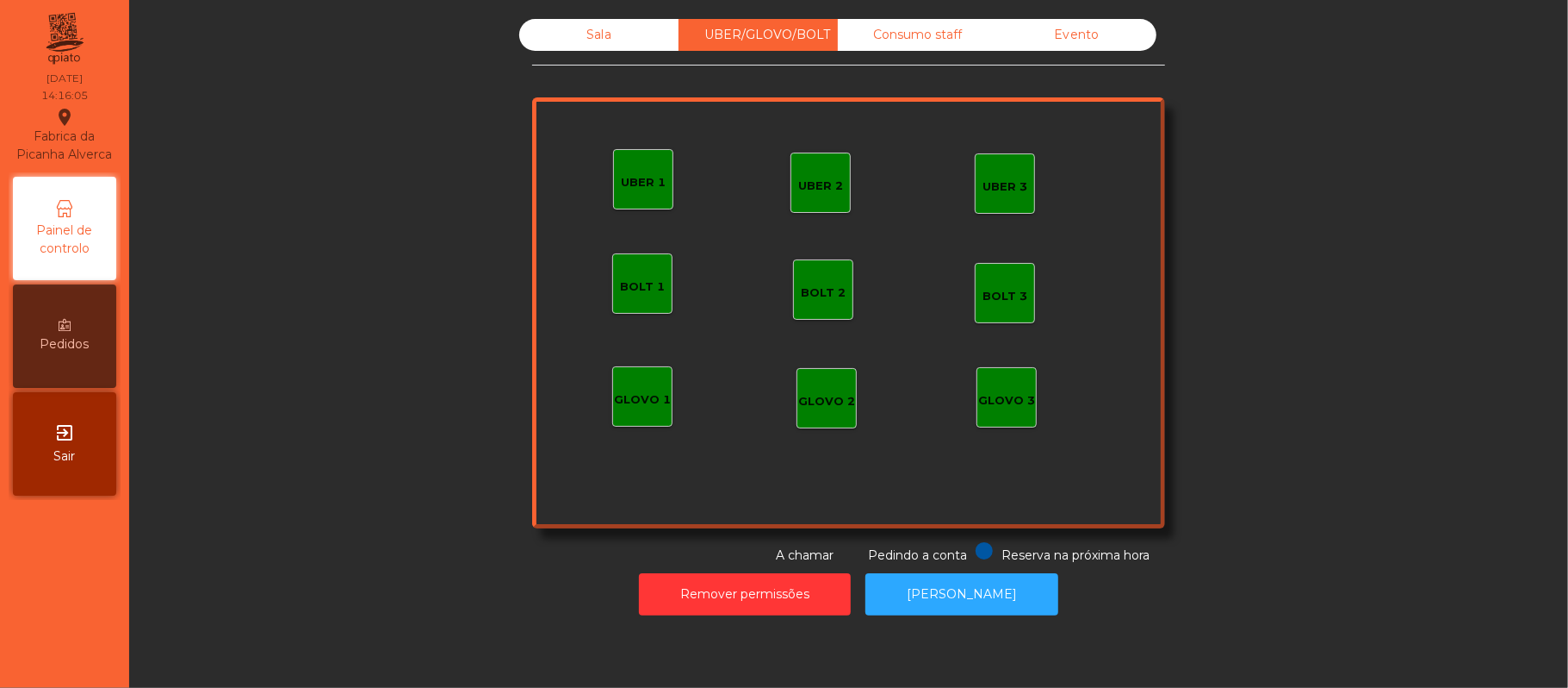
click at [829, 186] on div "UBER 2" at bounding box center [821, 186] width 44 height 17
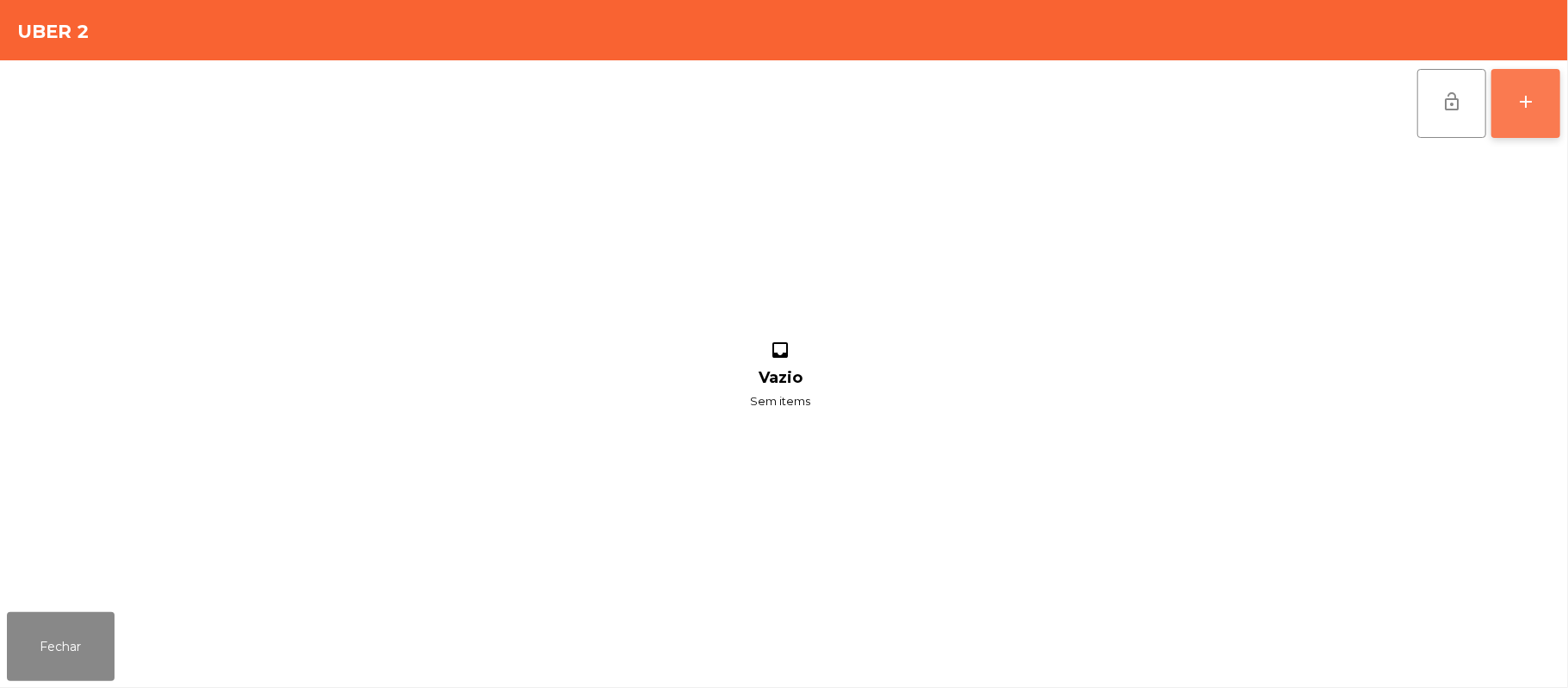
click at [1516, 115] on button "add" at bounding box center [1526, 104] width 69 height 69
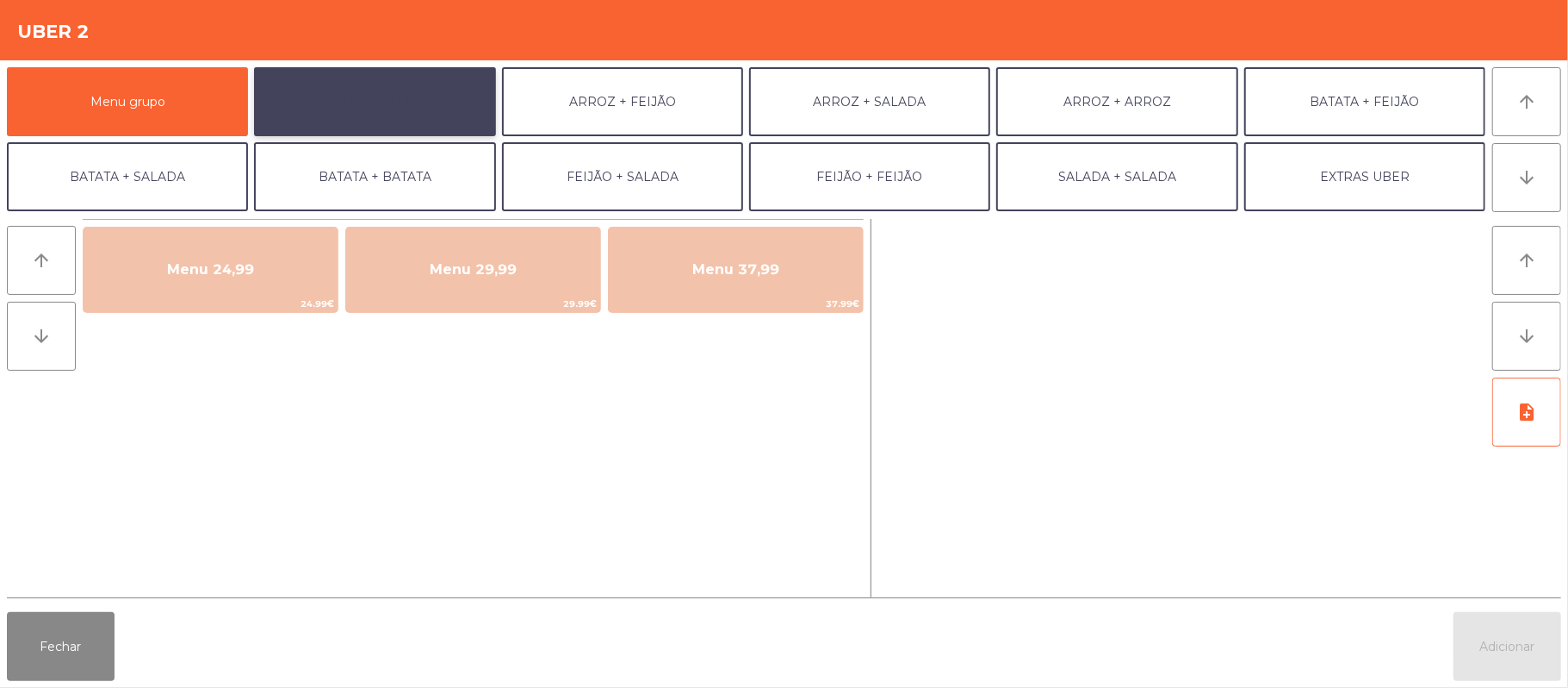
click at [401, 110] on button "ARROZ + BATATAS" at bounding box center [374, 102] width 241 height 69
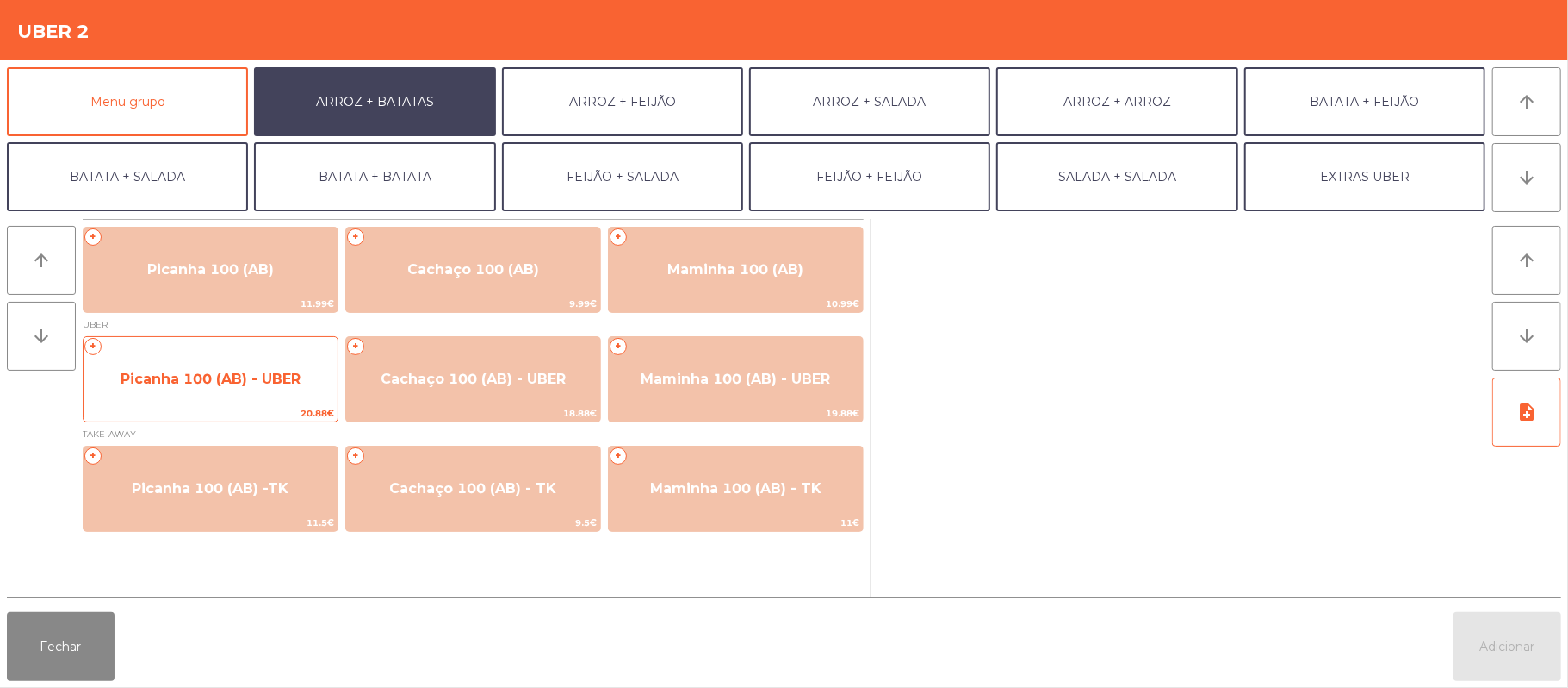
click at [245, 413] on span "20.88€" at bounding box center [211, 413] width 254 height 16
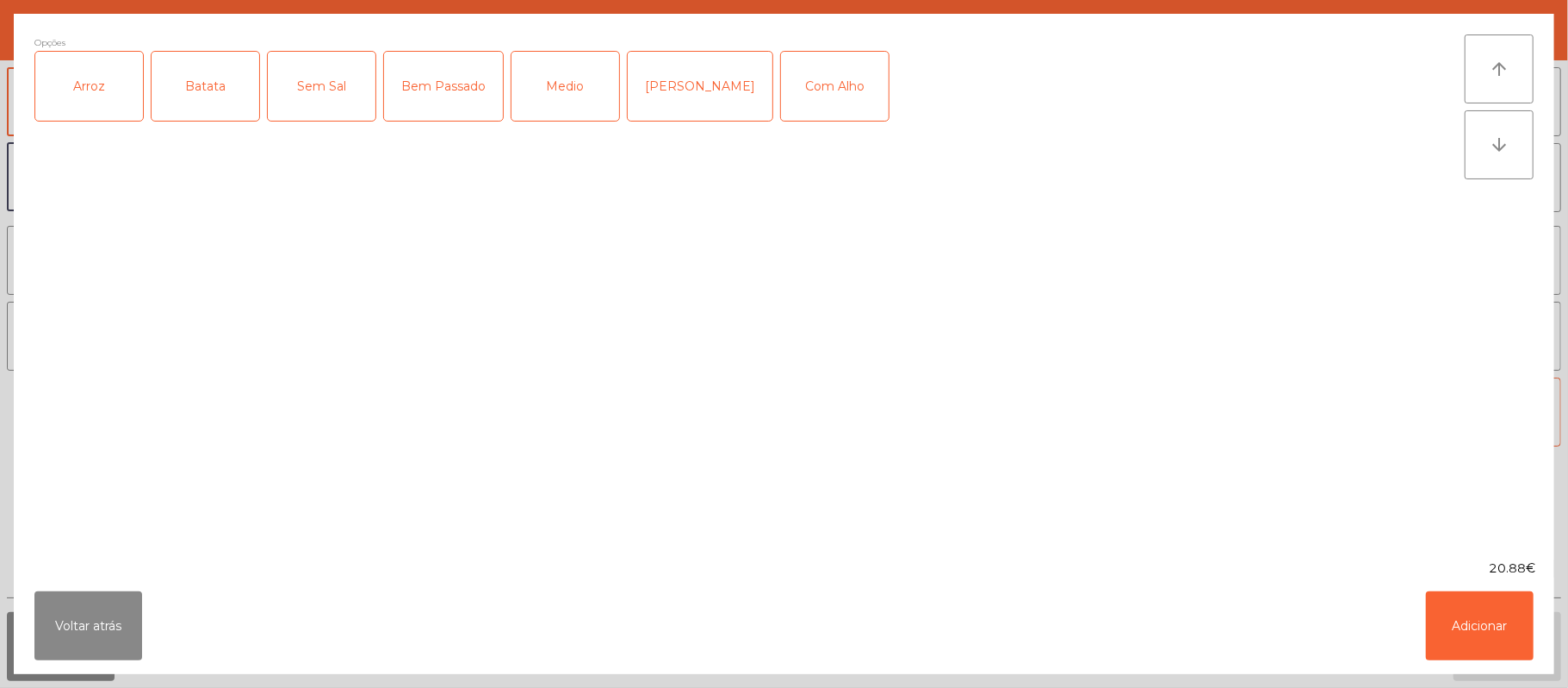
click at [99, 100] on div "Arroz" at bounding box center [89, 86] width 107 height 69
click at [183, 103] on div "Batata" at bounding box center [205, 86] width 107 height 69
click at [573, 70] on div "Medio" at bounding box center [565, 86] width 107 height 69
click at [1476, 617] on button "Adicionar" at bounding box center [1479, 626] width 107 height 69
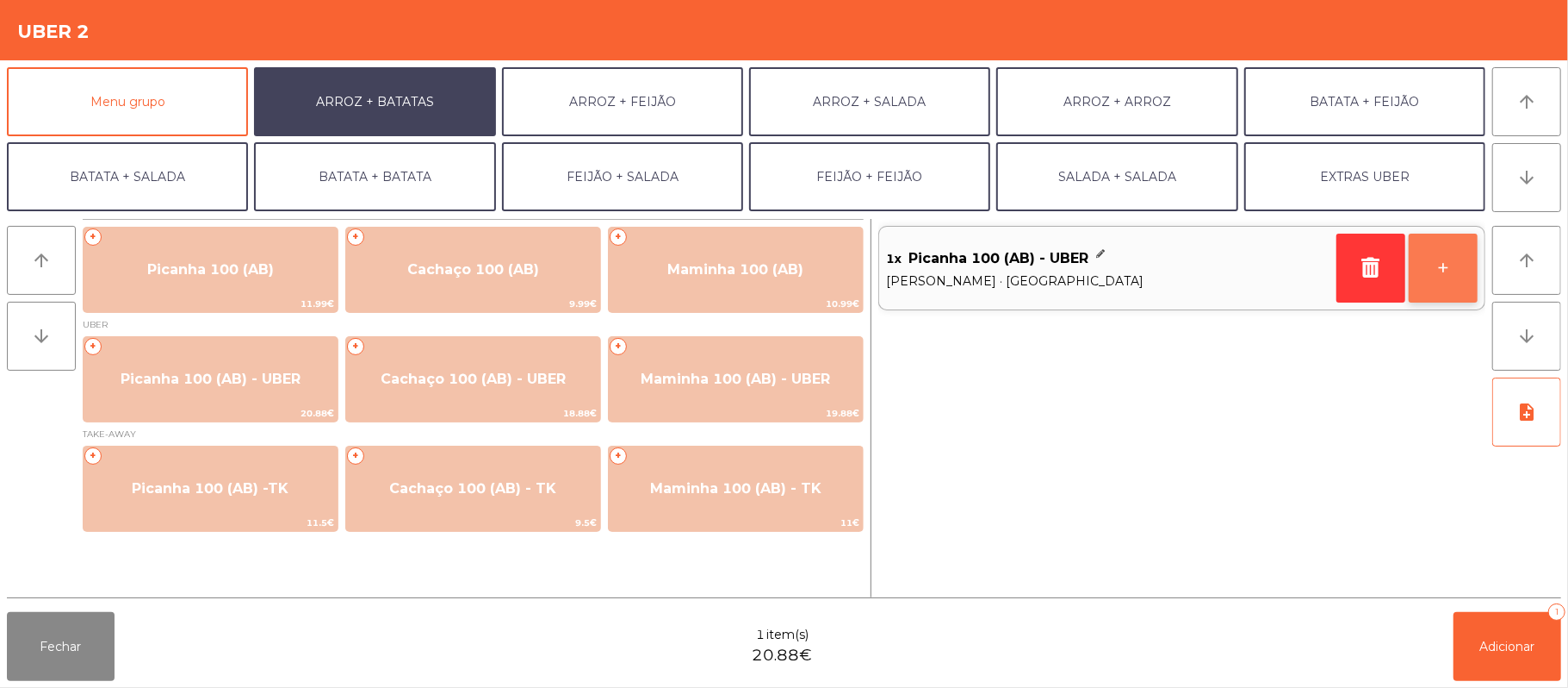
click at [1444, 268] on button "+" at bounding box center [1444, 268] width 69 height 69
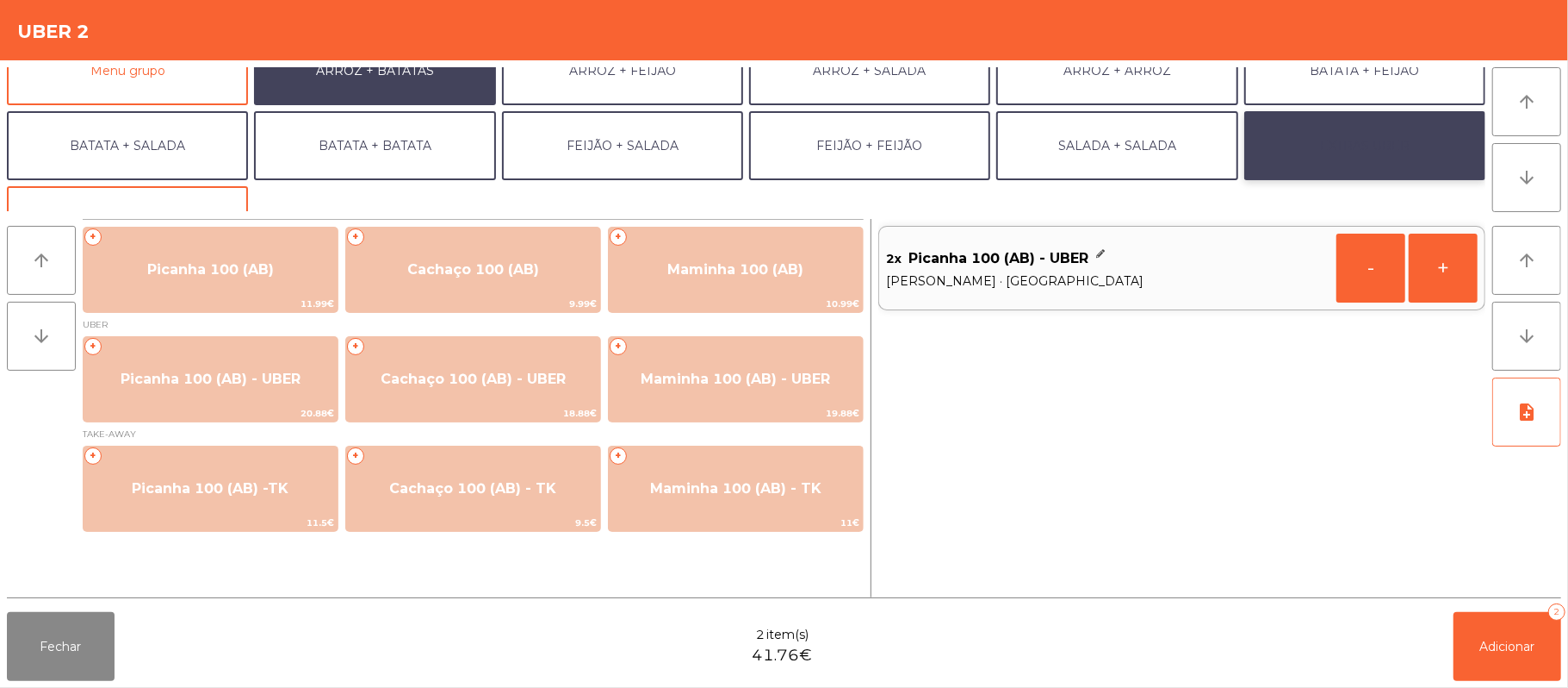
click at [1345, 150] on button "EXTRAS UBER" at bounding box center [1365, 146] width 241 height 69
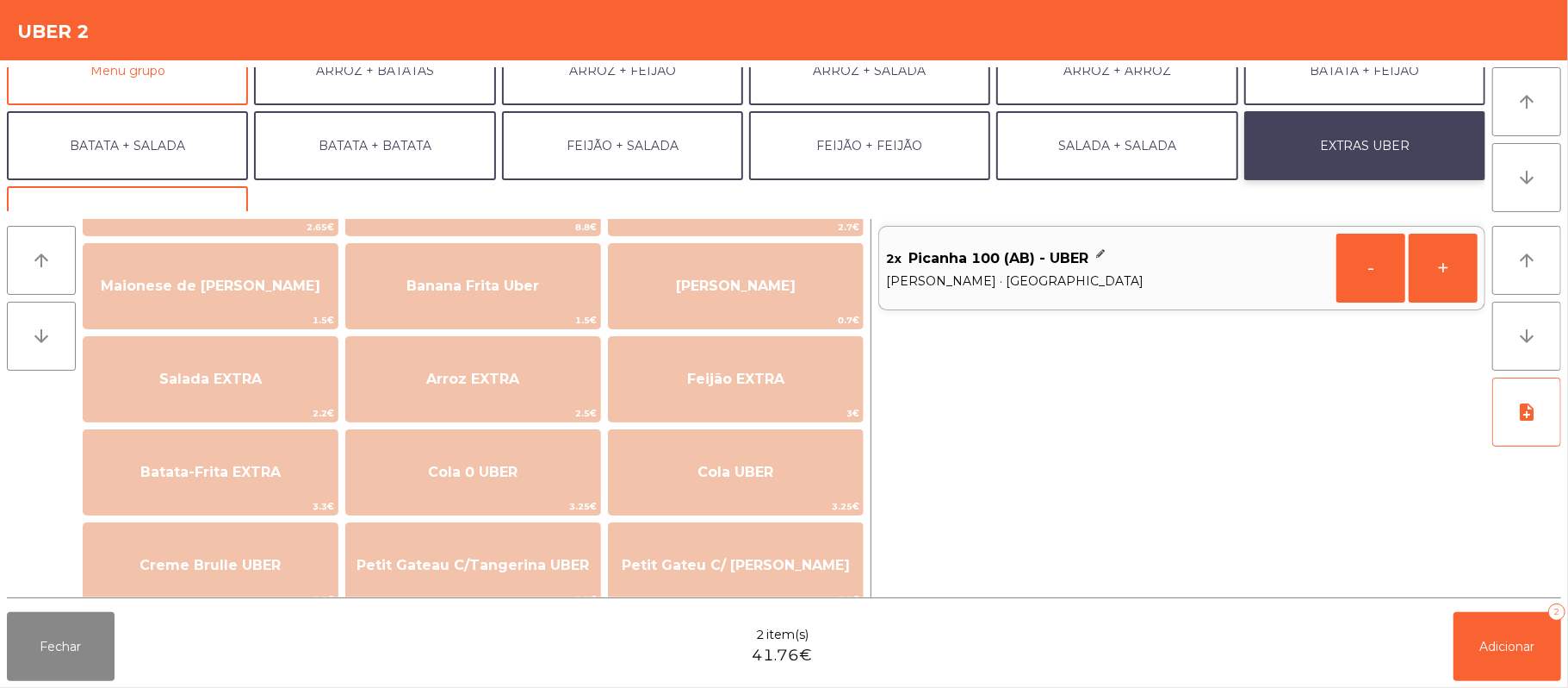
scroll to position [76, 0]
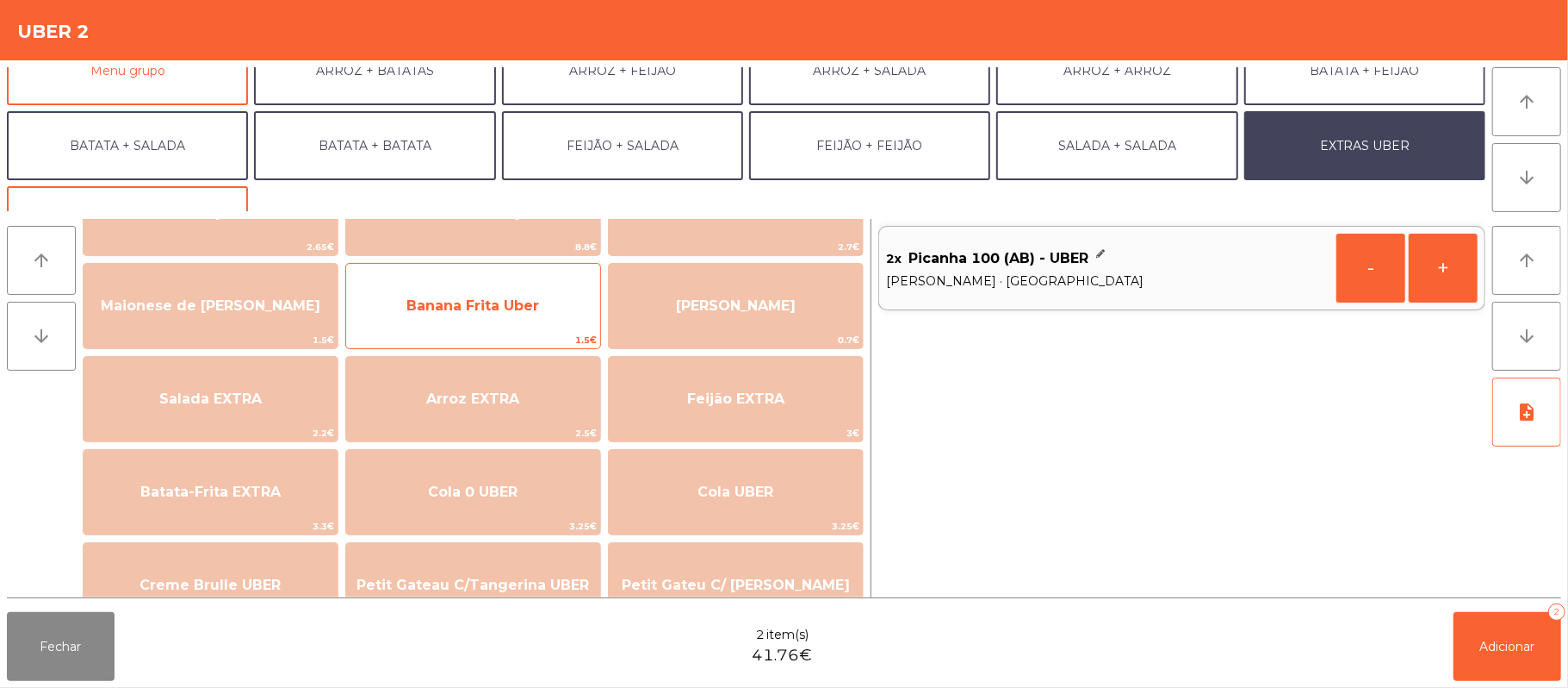
click at [548, 319] on span "Banana Frita Uber" at bounding box center [474, 306] width 254 height 46
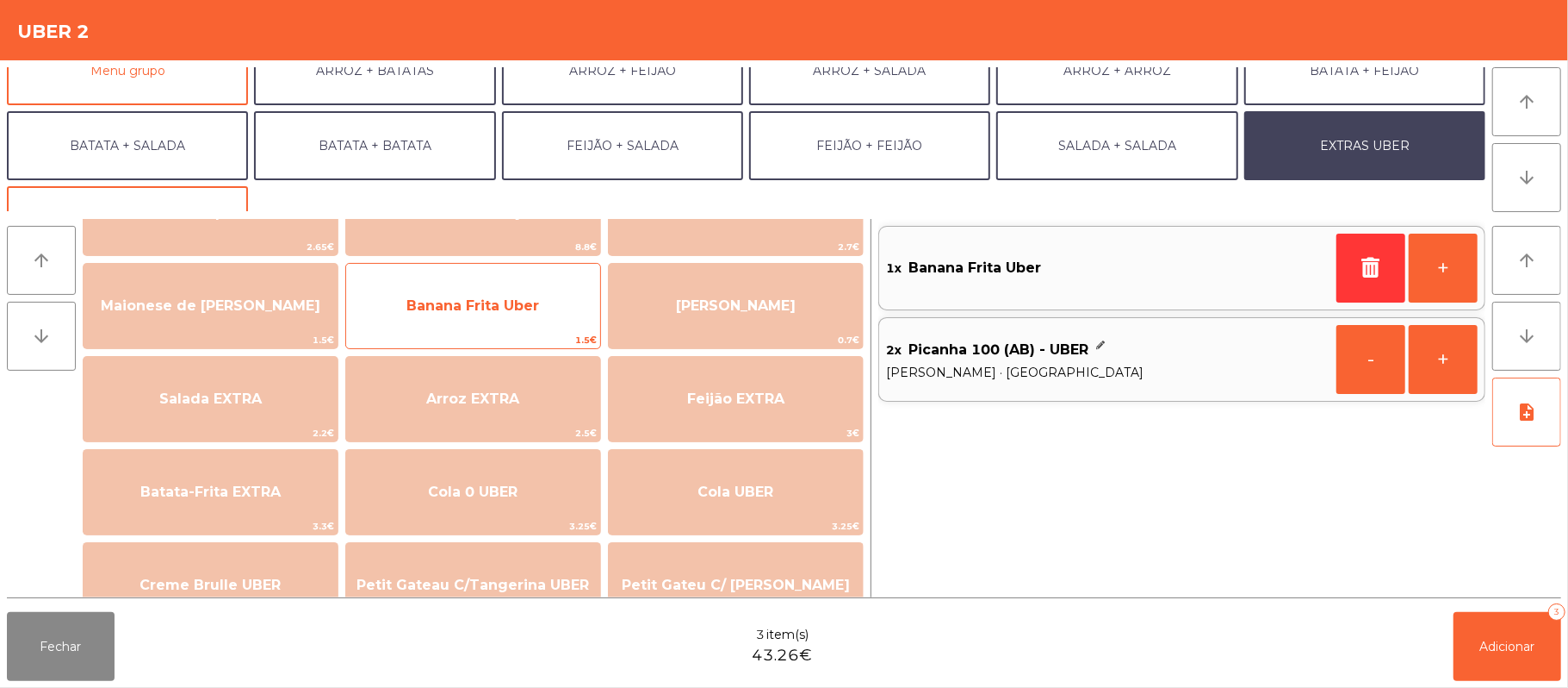
click at [466, 294] on span "Banana Frita Uber" at bounding box center [474, 306] width 254 height 46
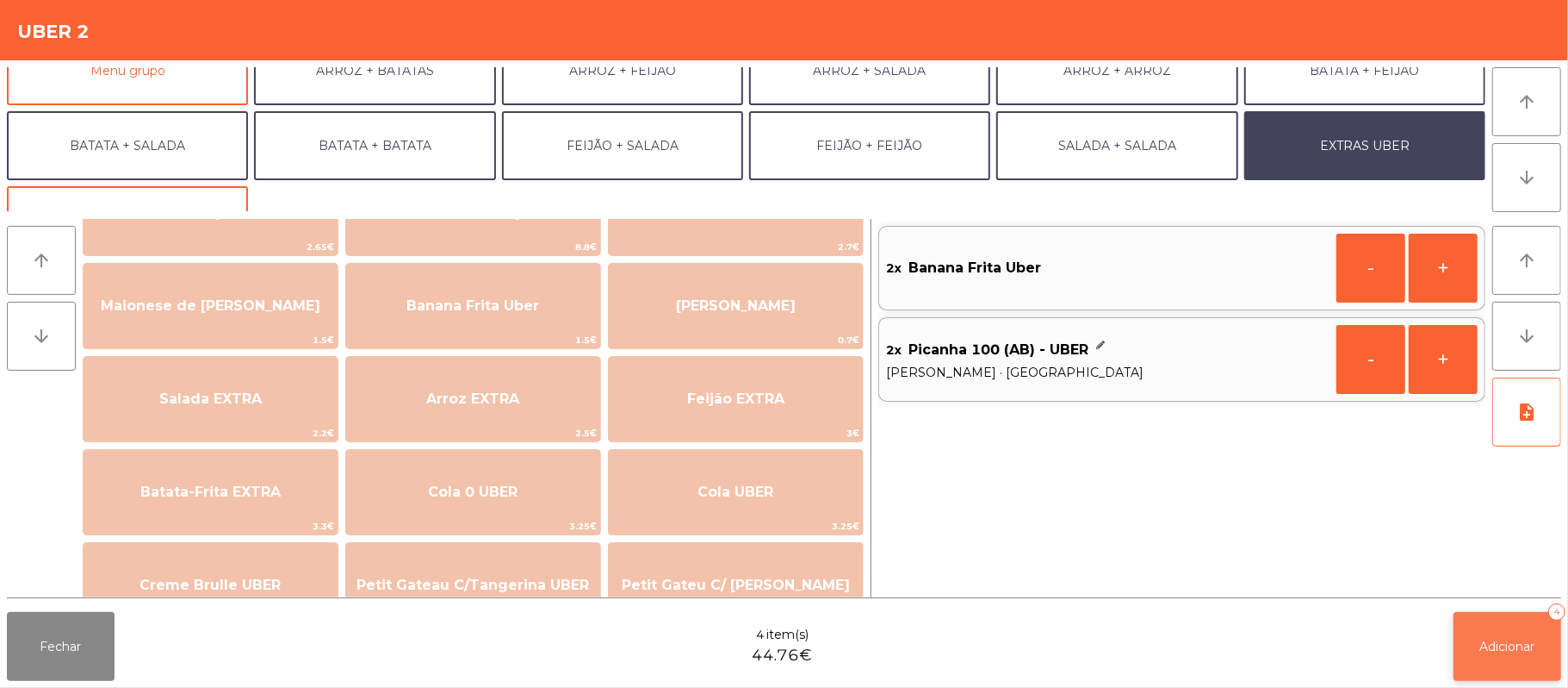
click at [1499, 660] on button "Adicionar 4" at bounding box center [1507, 646] width 107 height 69
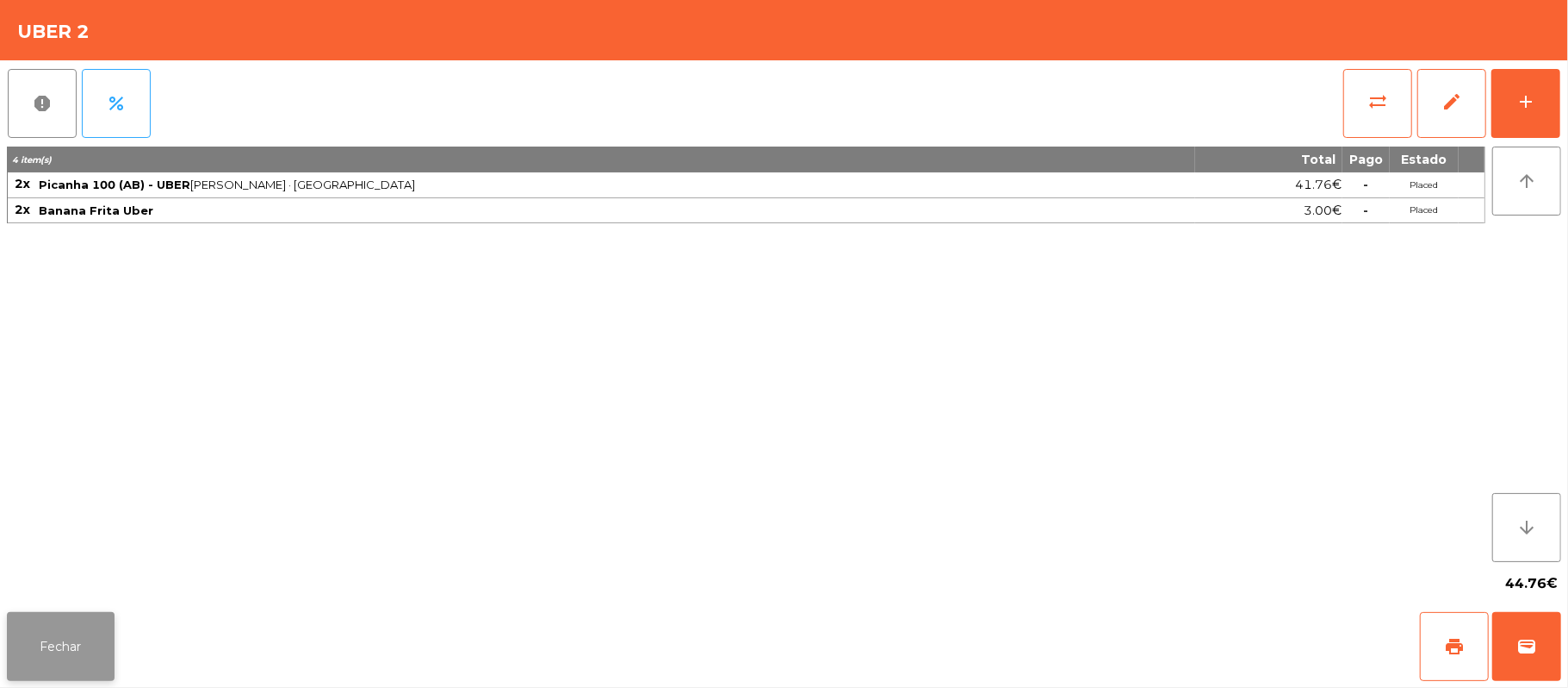
click at [36, 672] on button "Fechar" at bounding box center [60, 646] width 107 height 69
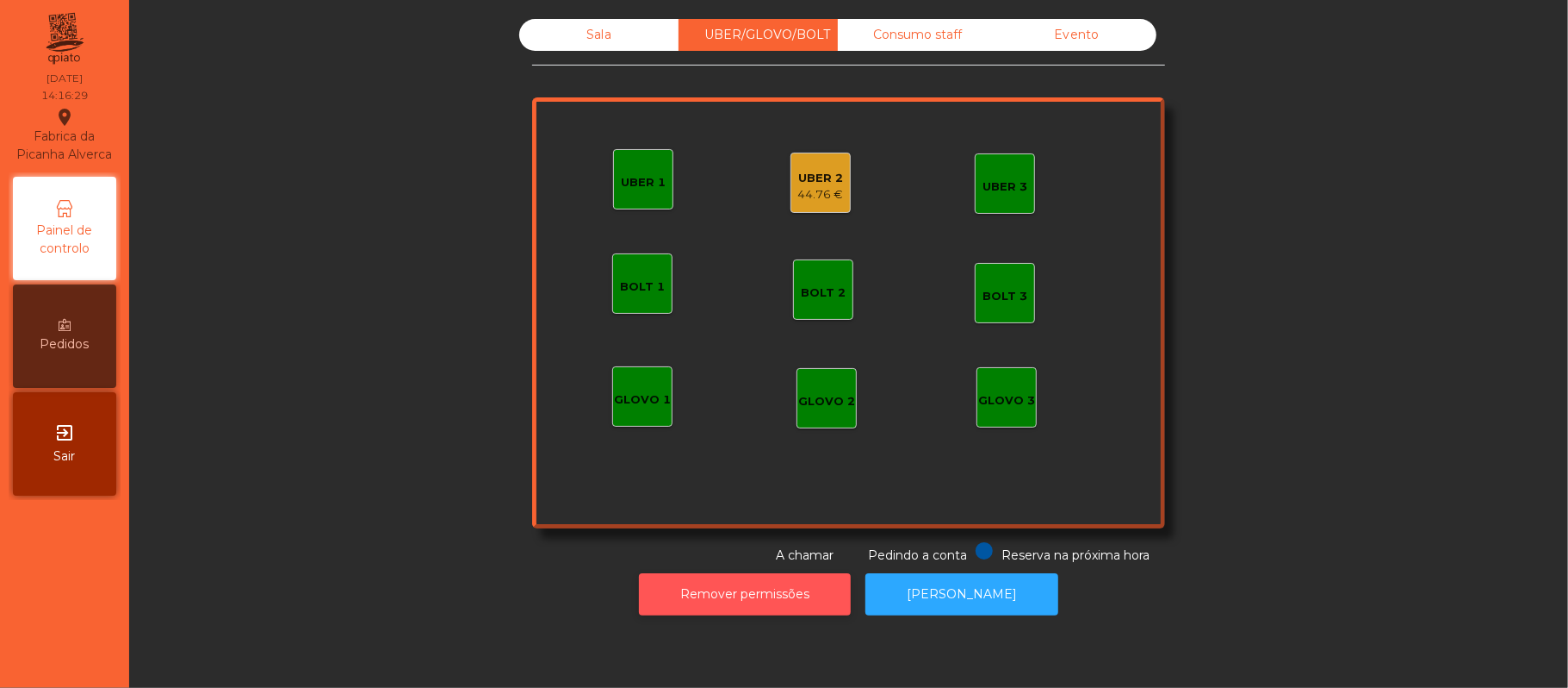
click at [751, 607] on button "Remover permissões" at bounding box center [744, 595] width 211 height 43
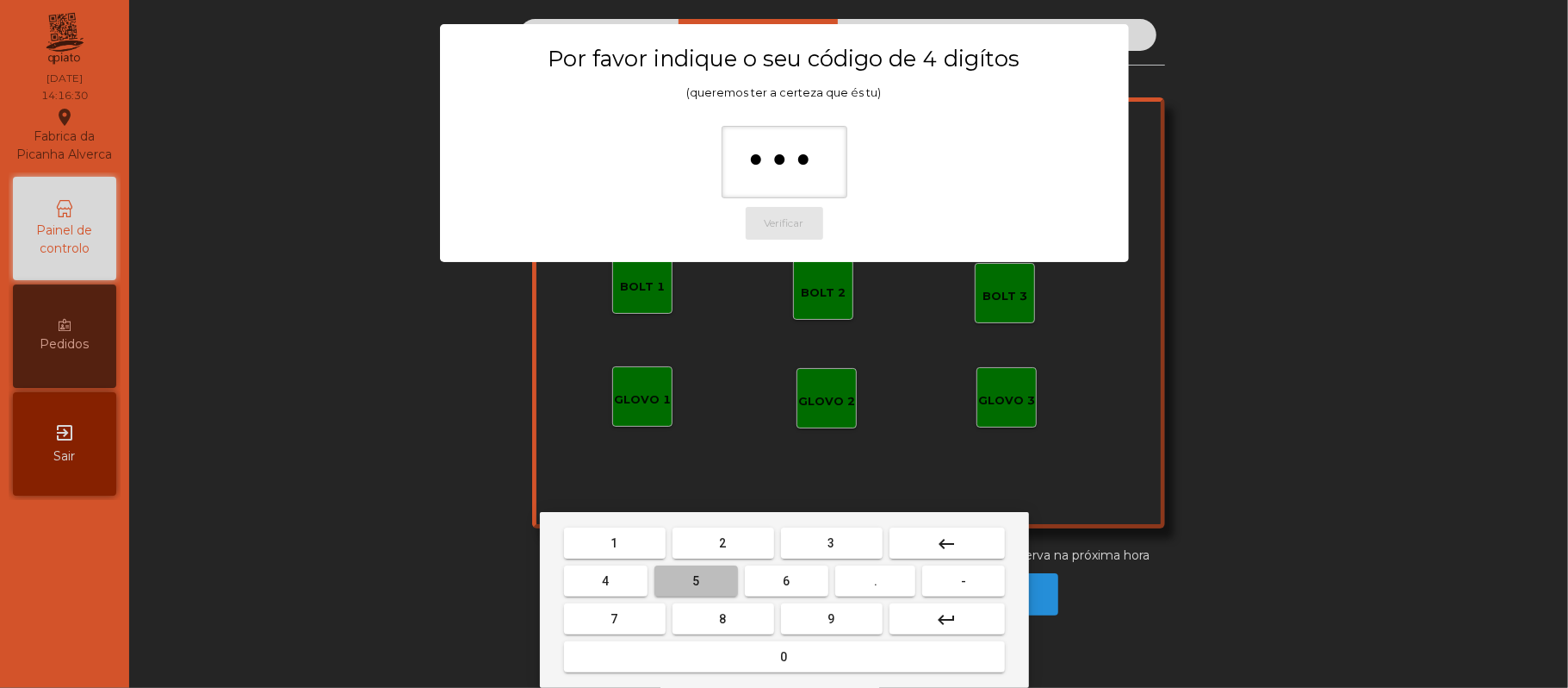
type input "****"
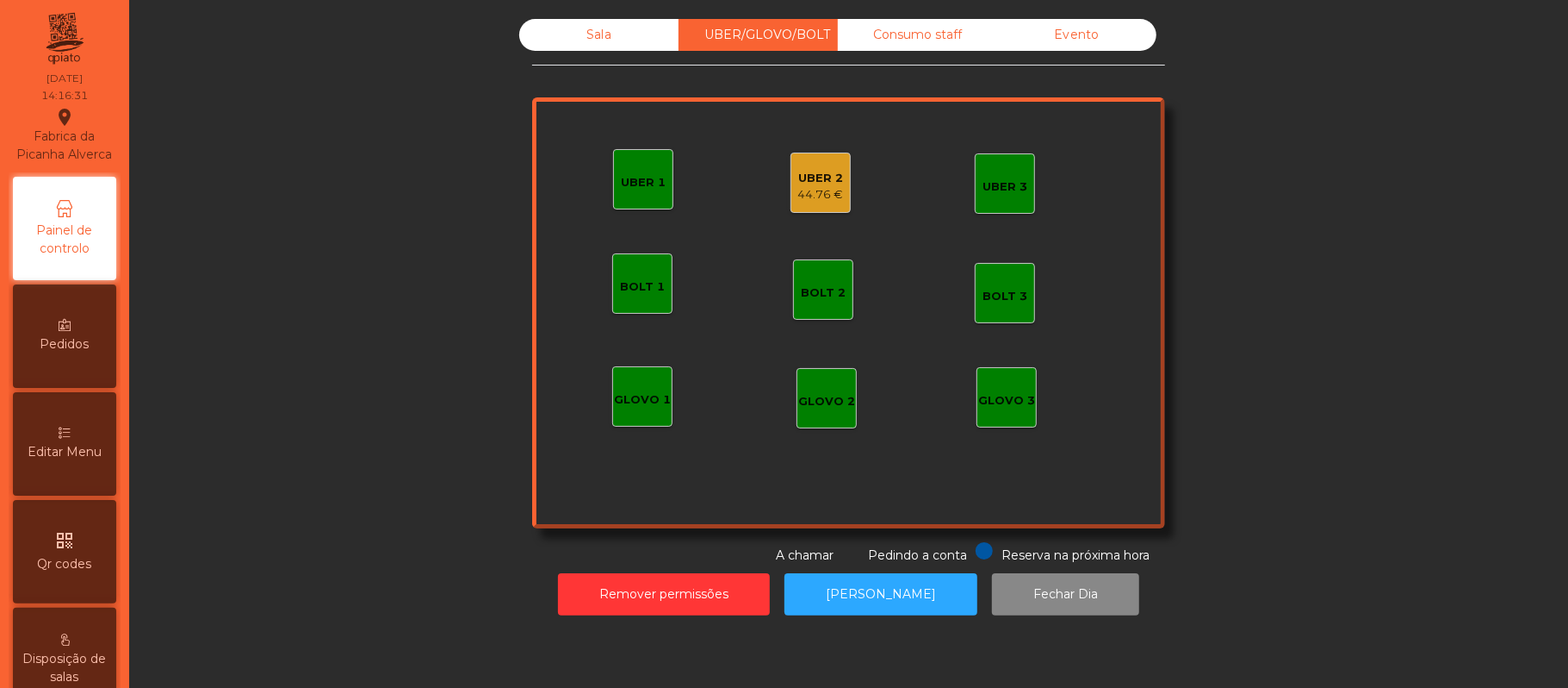
click at [824, 177] on div "UBER 2" at bounding box center [821, 178] width 45 height 17
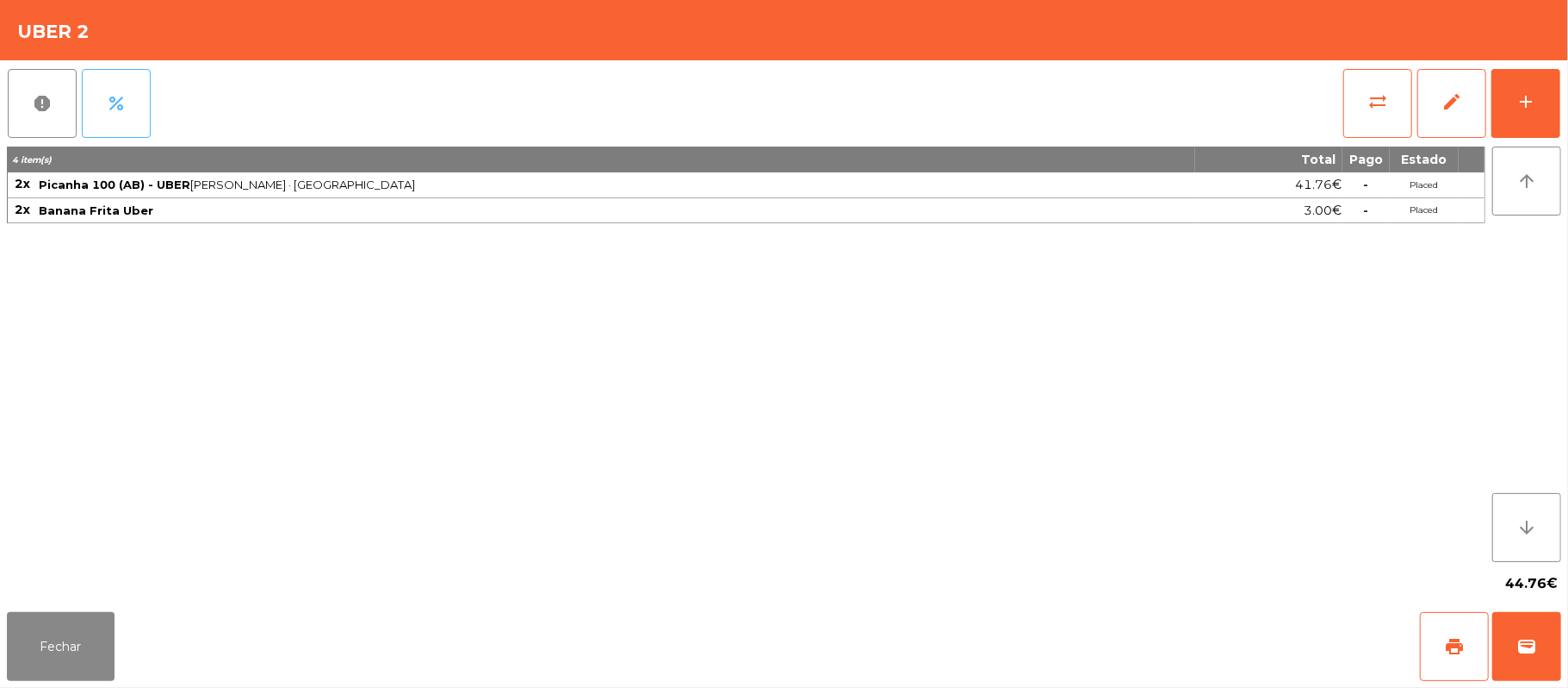
click at [135, 117] on button "percent" at bounding box center [116, 104] width 69 height 69
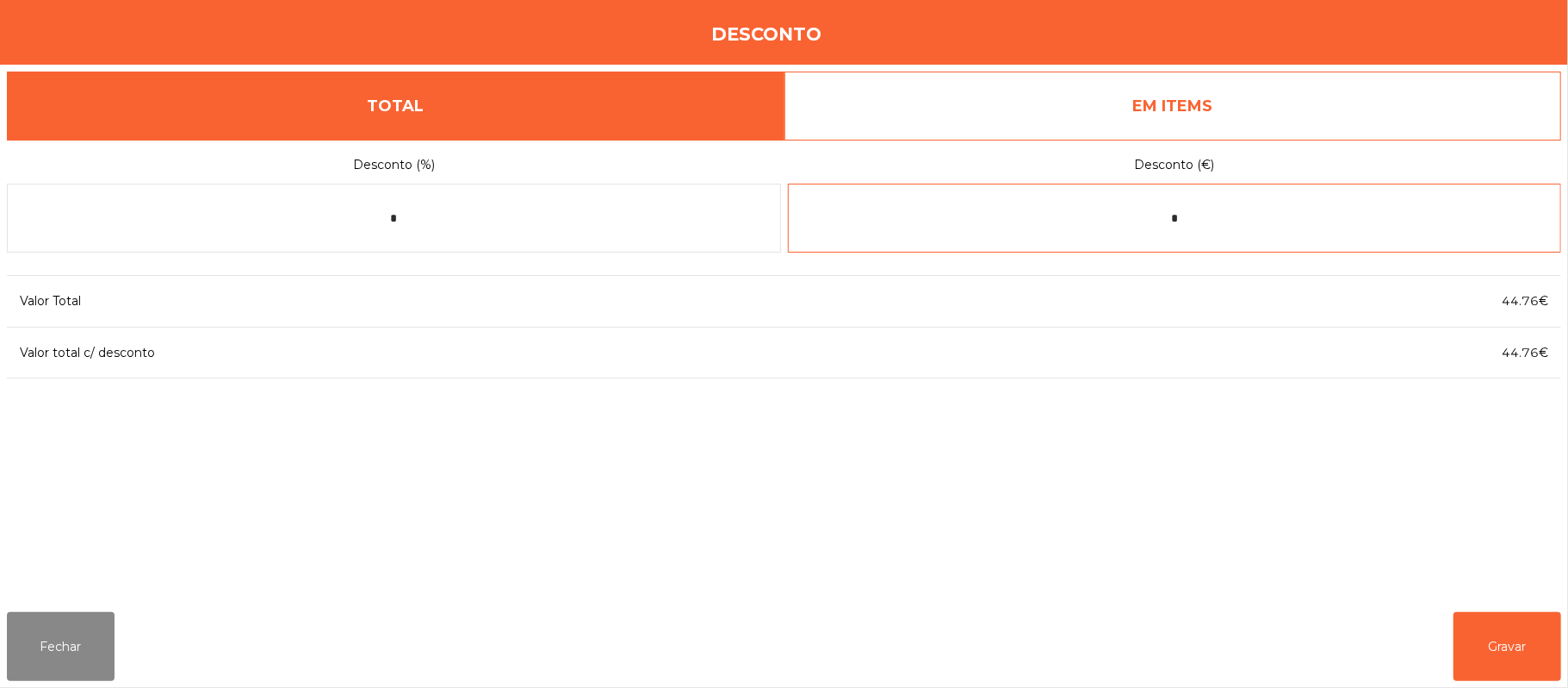
click at [1150, 222] on input "*" at bounding box center [1175, 218] width 775 height 69
click at [1197, 95] on link "EM ITEMS" at bounding box center [1173, 106] width 777 height 69
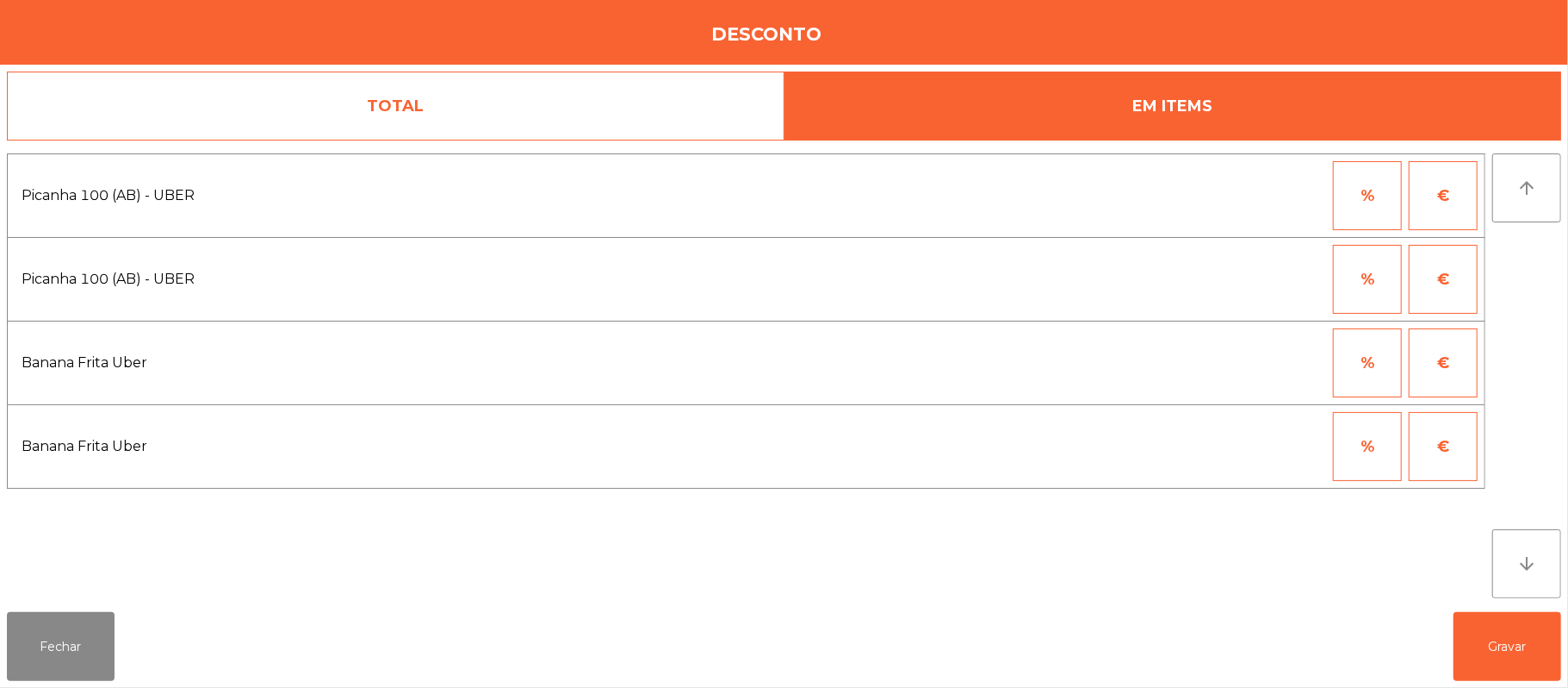
click at [1338, 267] on button "%" at bounding box center [1368, 279] width 69 height 69
click at [1253, 284] on input "*" at bounding box center [1283, 279] width 86 height 69
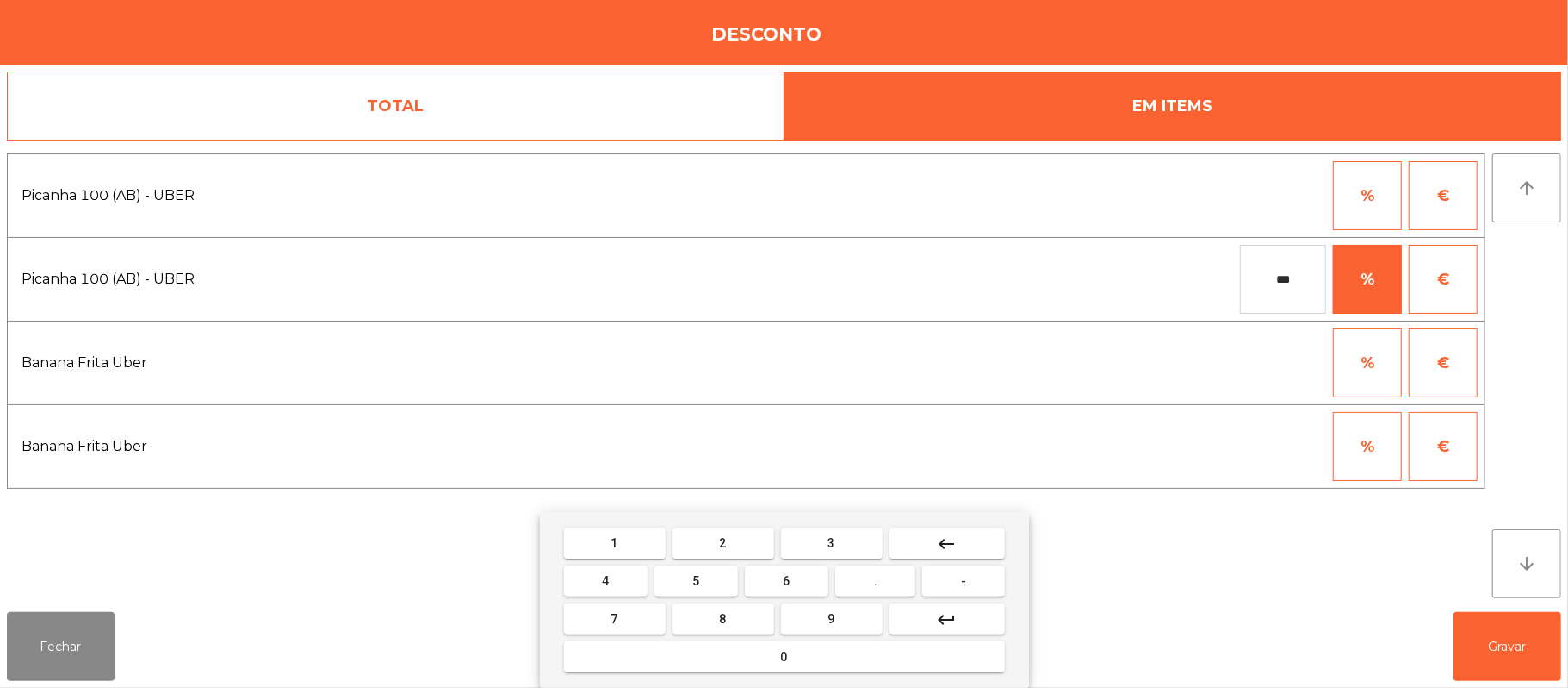
type input "***"
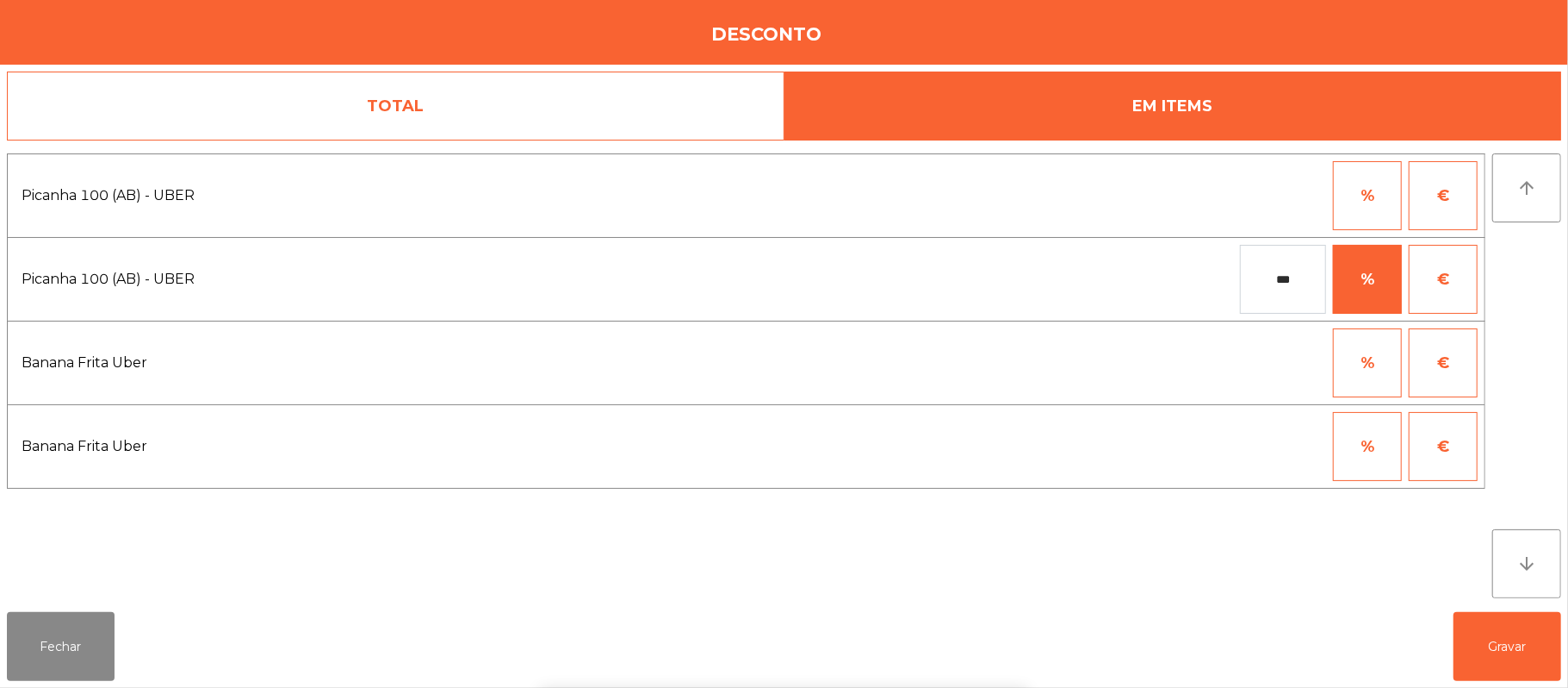
click at [1492, 657] on div "1 2 3 keyboard_backspace 4 5 6 . - 7 8 9 keyboard_return 0" at bounding box center [784, 600] width 1568 height 176
click at [1513, 662] on div "1 2 3 keyboard_backspace 4 5 6 . - 7 8 9 keyboard_return 0" at bounding box center [784, 600] width 1568 height 176
click at [1516, 646] on button "Gravar" at bounding box center [1507, 646] width 107 height 69
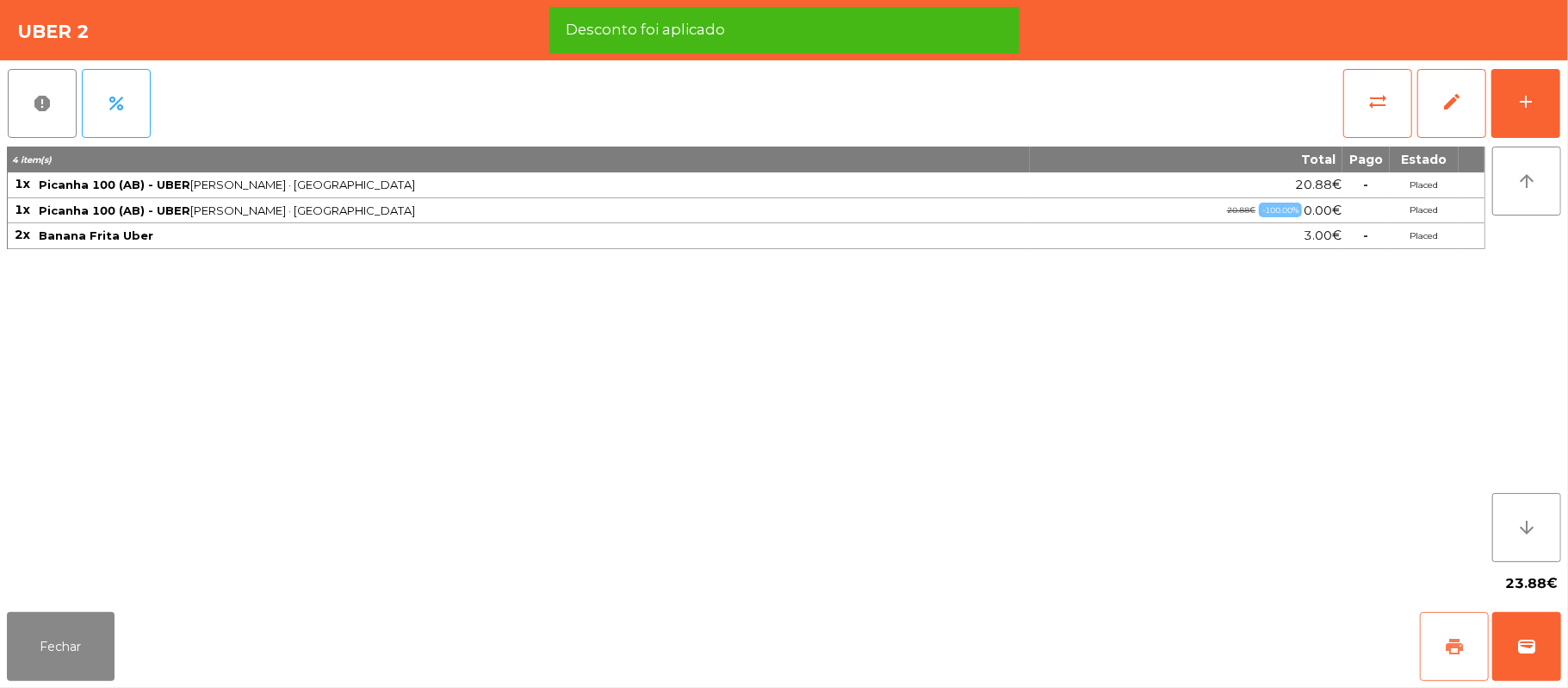
click at [1427, 663] on button "print" at bounding box center [1455, 646] width 69 height 69
click at [1516, 644] on button "wallet" at bounding box center [1527, 646] width 69 height 69
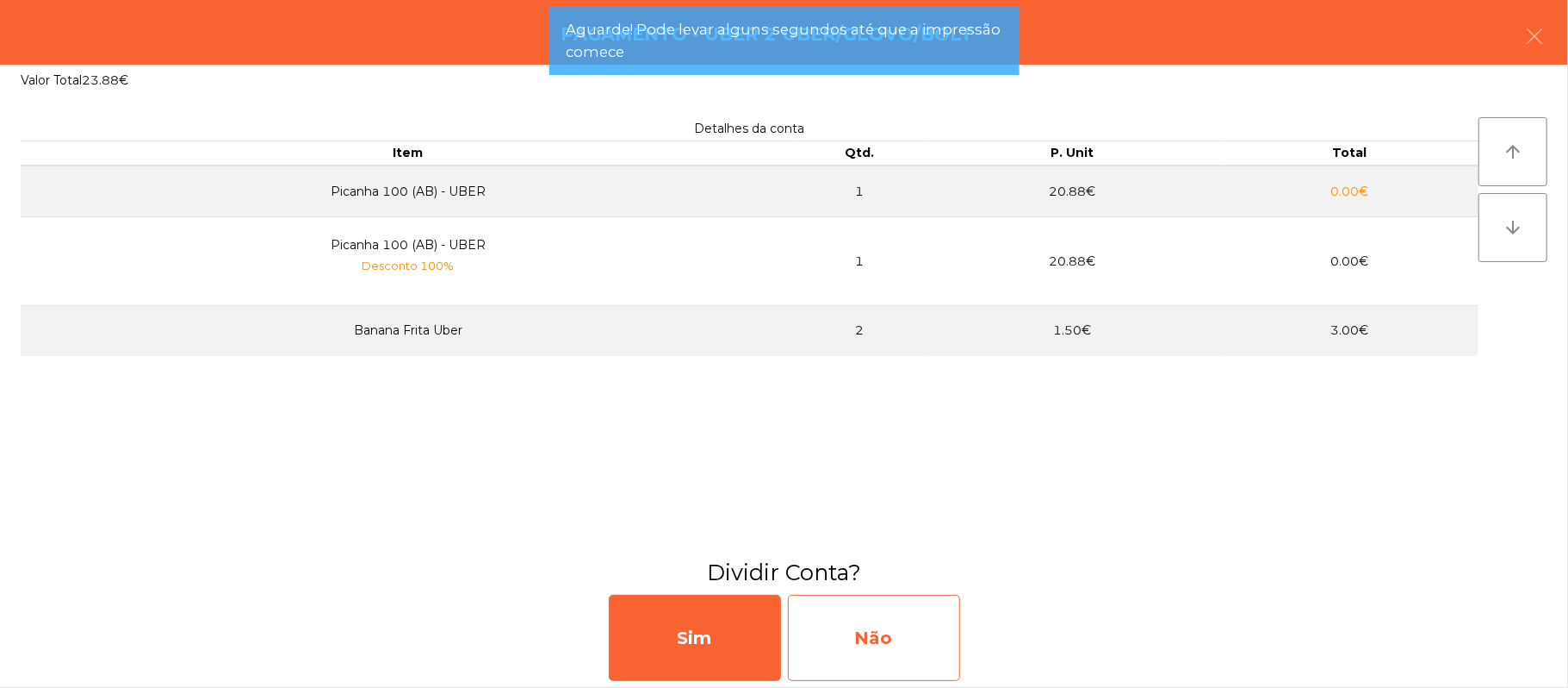
click at [862, 636] on div "Não" at bounding box center [874, 637] width 172 height 86
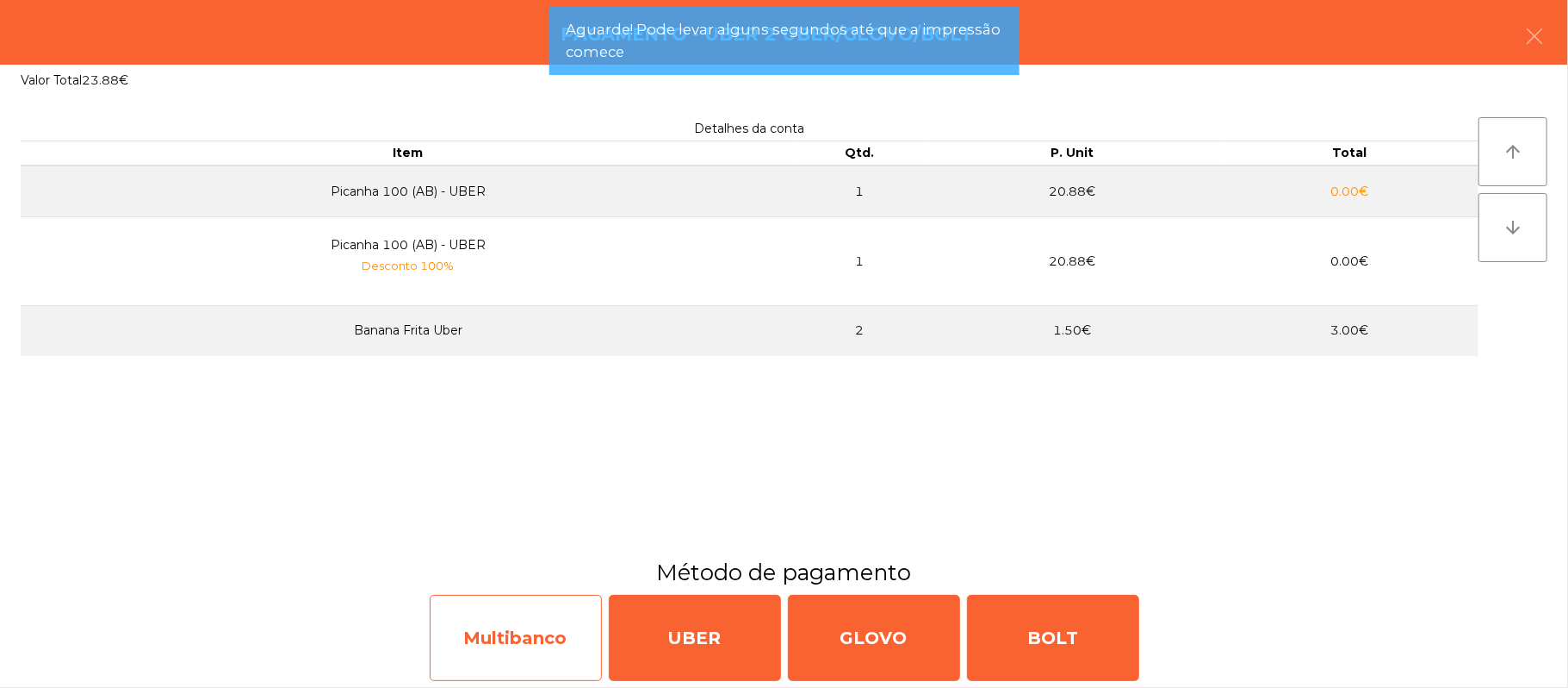
click at [483, 645] on div "Multibanco" at bounding box center [516, 637] width 172 height 86
select select "**"
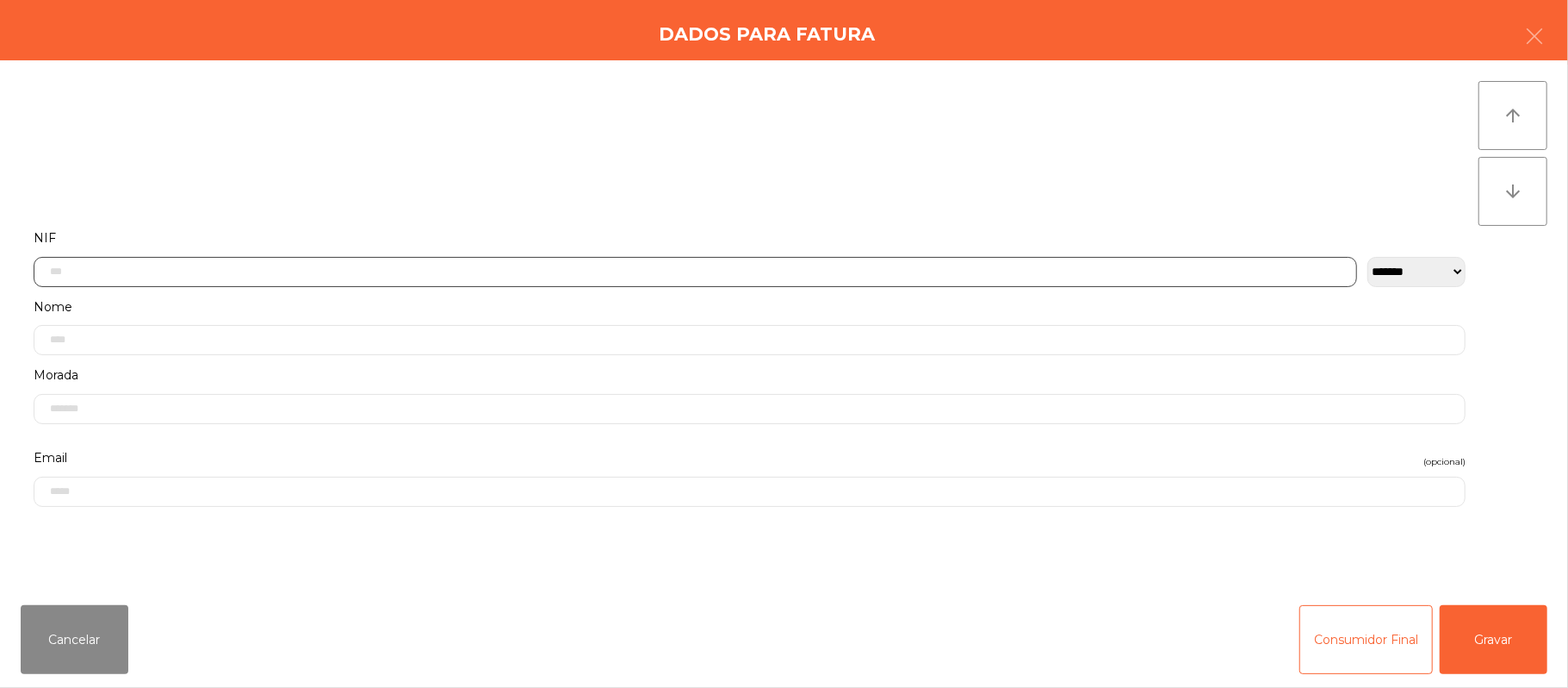
click at [437, 264] on input "text" at bounding box center [696, 272] width 1324 height 30
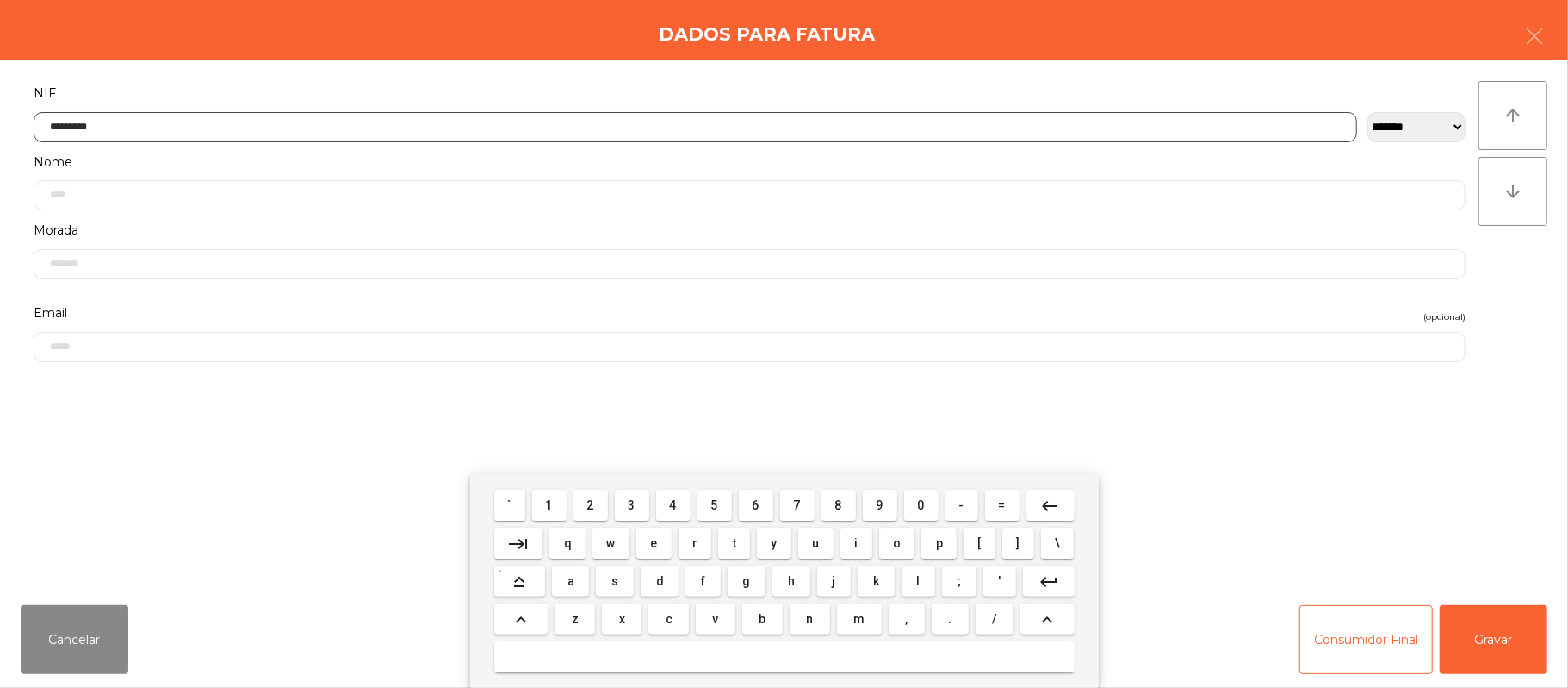
type input "*********"
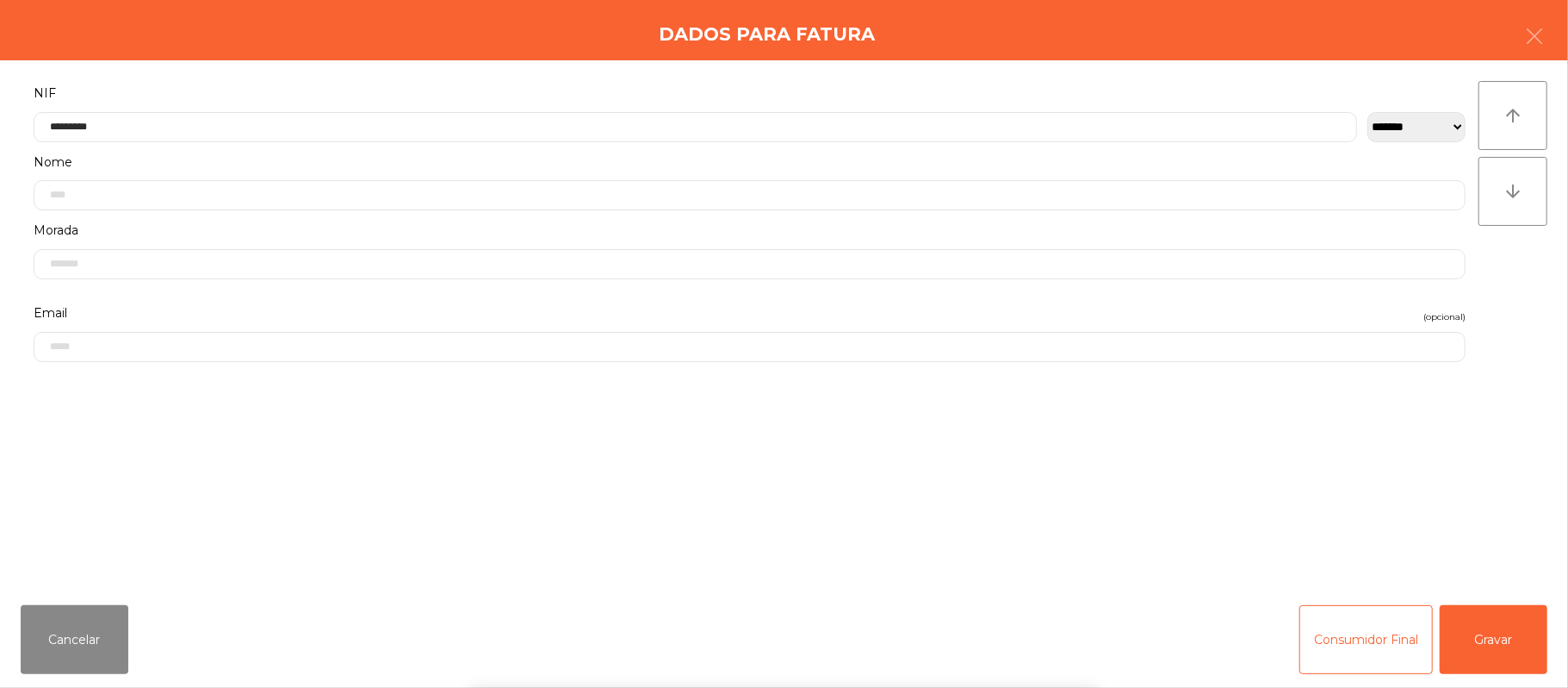
click at [1478, 622] on div "` 1 2 3 4 5 6 7 8 9 0 - = keyboard_backspace keyboard_tab q w e r t y u i o p […" at bounding box center [784, 580] width 1568 height 213
click at [1508, 636] on div "` 1 2 3 4 5 6 7 8 9 0 - = keyboard_backspace keyboard_tab q w e r t y u i o p […" at bounding box center [784, 580] width 1568 height 213
click at [1500, 625] on button "Gravar" at bounding box center [1493, 640] width 107 height 69
click at [1499, 632] on div "[PERSON_NAME]" at bounding box center [784, 629] width 1555 height 103
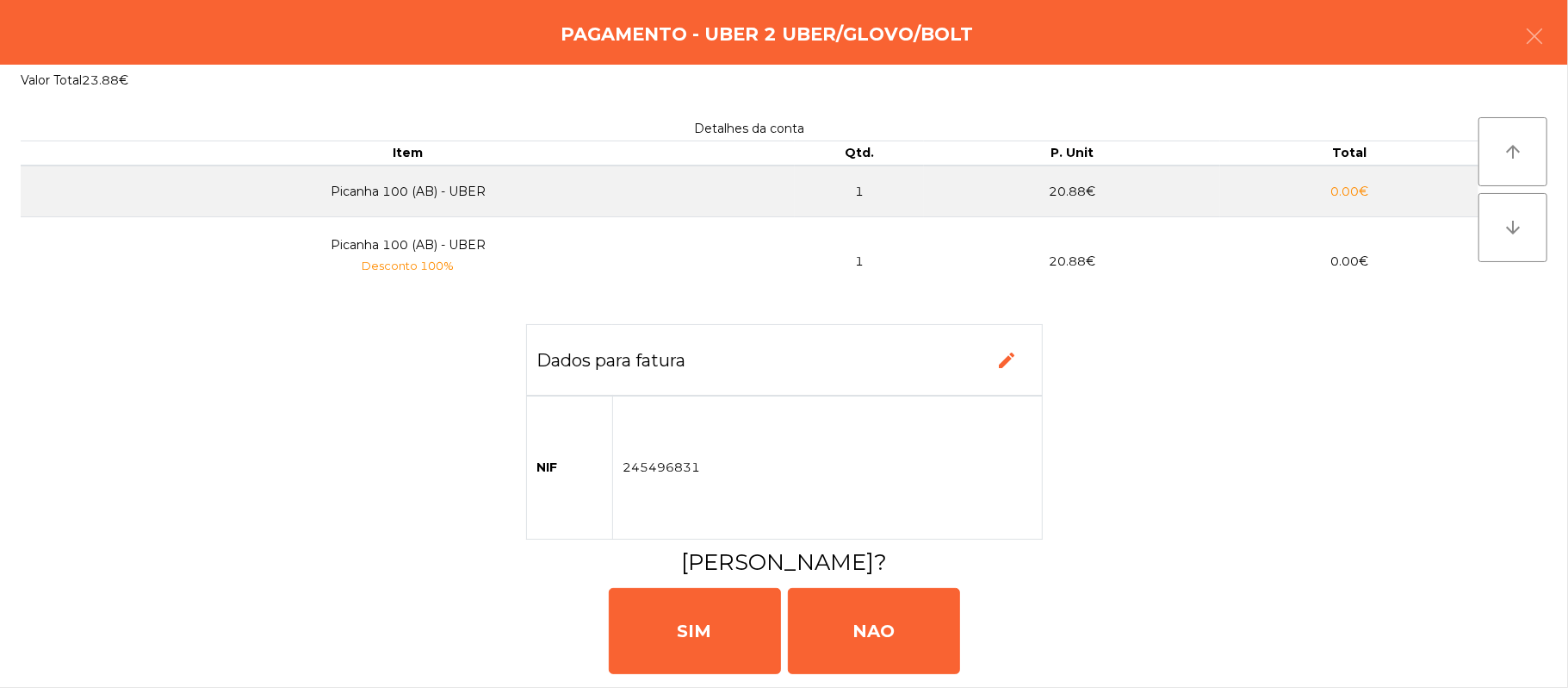
click at [1482, 549] on h3 "[PERSON_NAME]?" at bounding box center [784, 562] width 1529 height 31
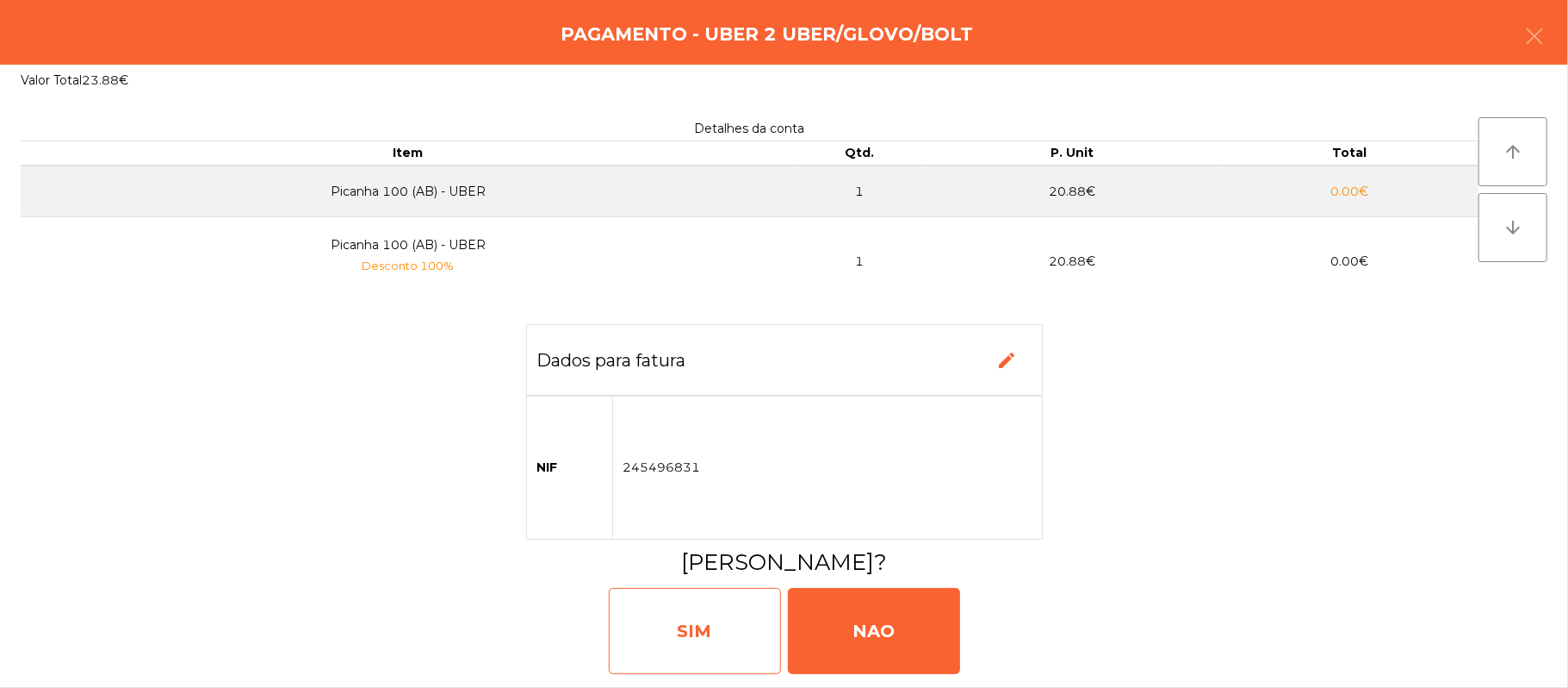
click at [704, 605] on div "SIM" at bounding box center [695, 630] width 172 height 86
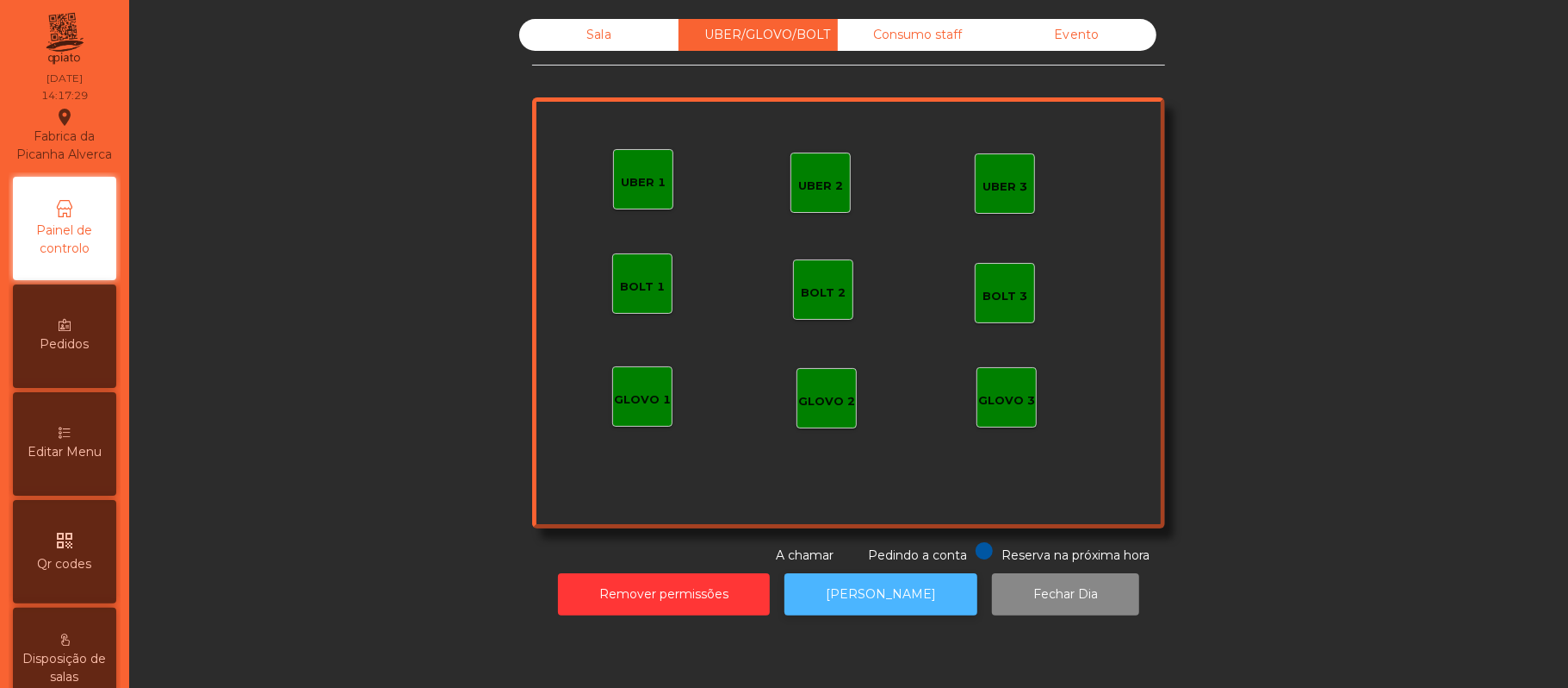
click at [899, 607] on button "[PERSON_NAME]" at bounding box center [880, 595] width 193 height 43
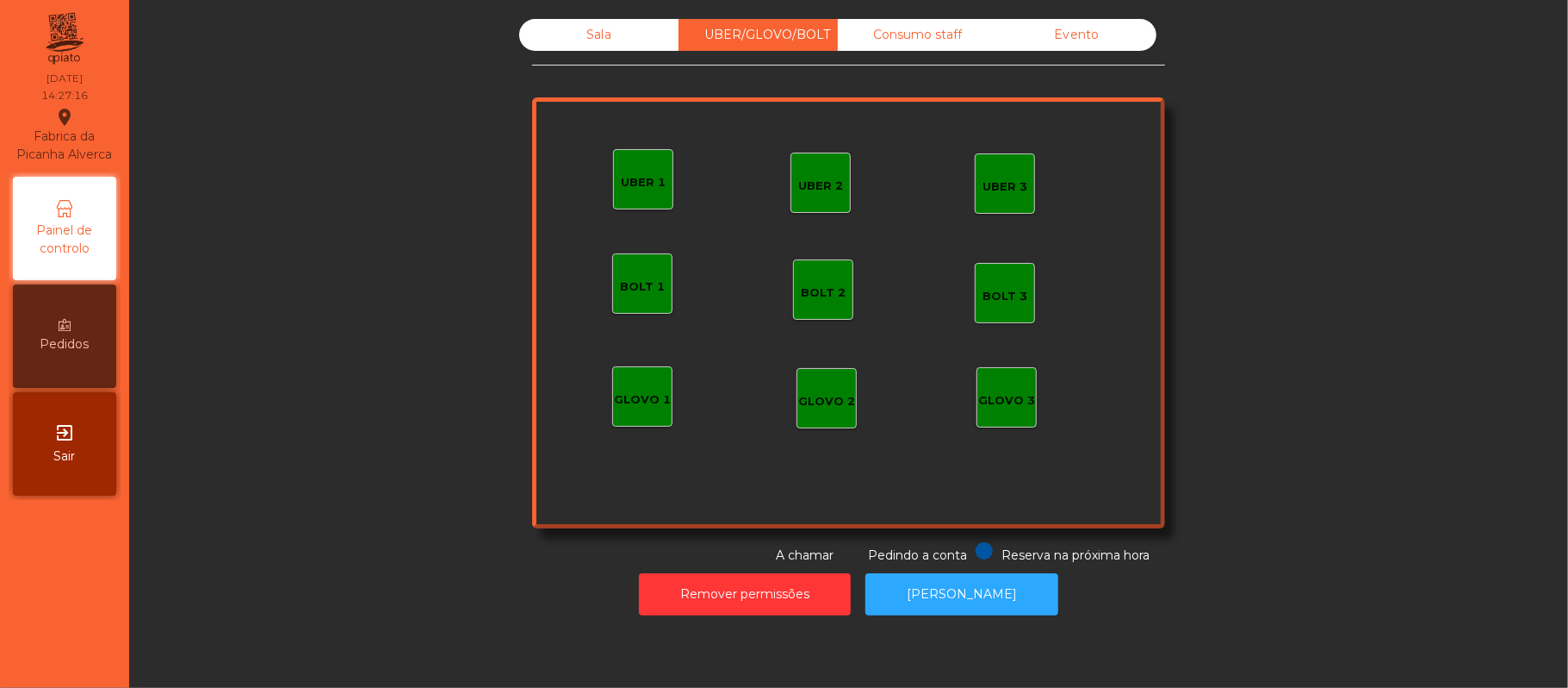
click at [579, 35] on div "Sala" at bounding box center [599, 35] width 159 height 32
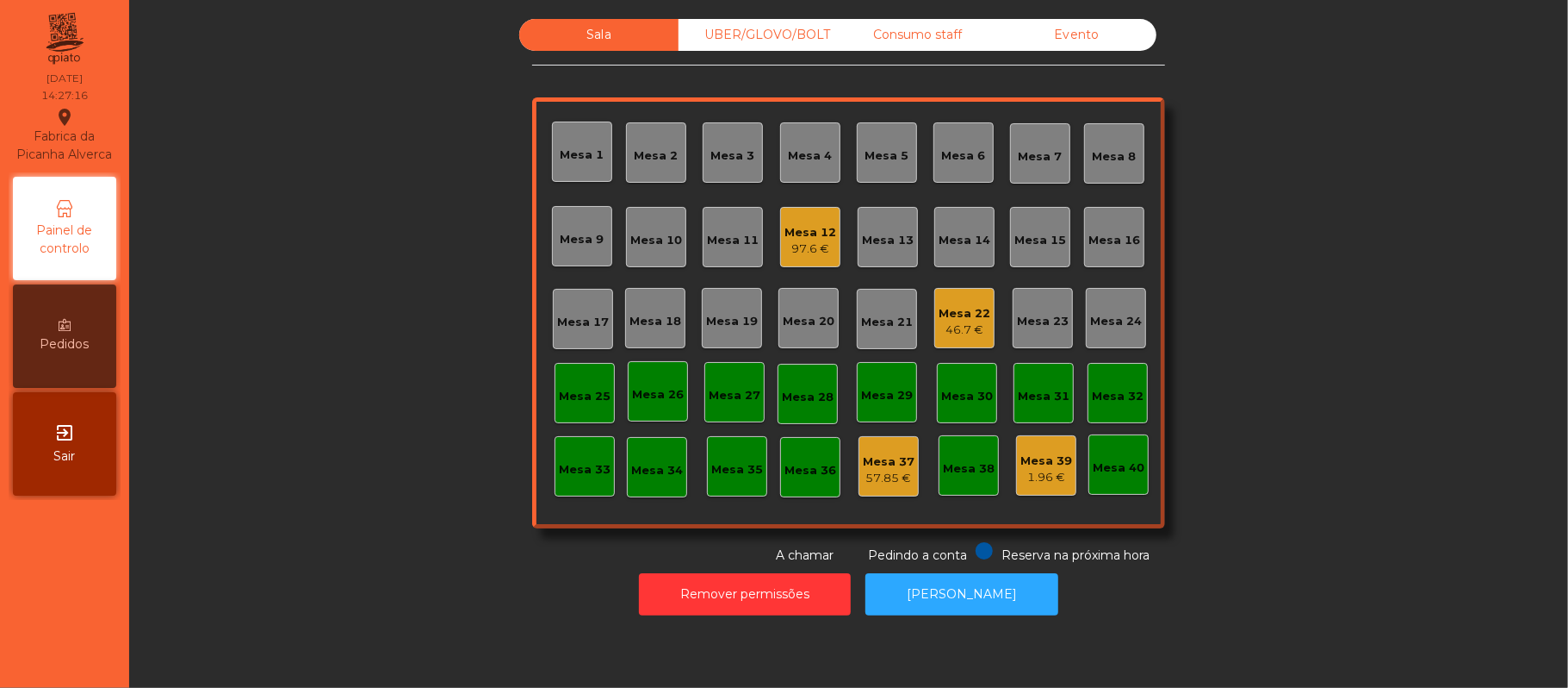
click at [1035, 466] on div "Mesa 39" at bounding box center [1047, 460] width 52 height 17
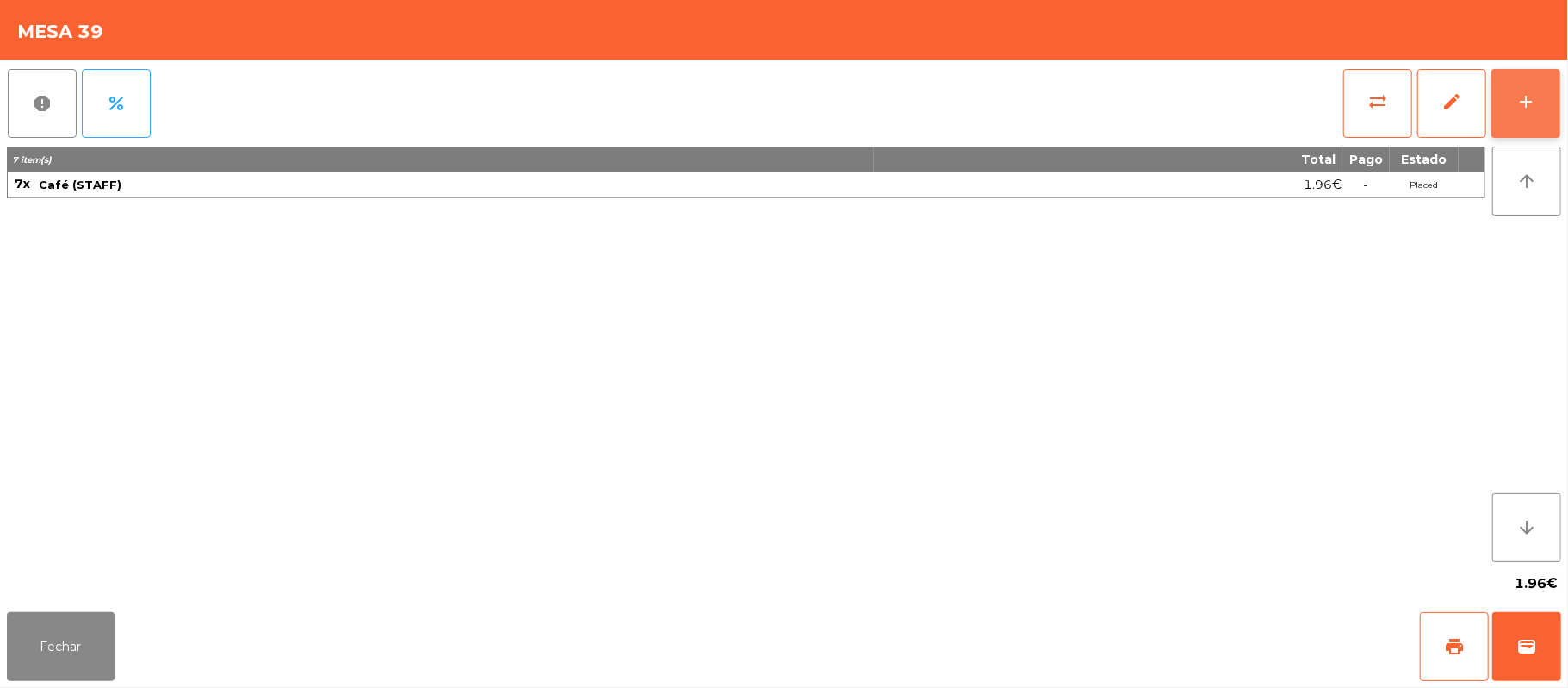
click at [1506, 111] on button "add" at bounding box center [1526, 104] width 69 height 69
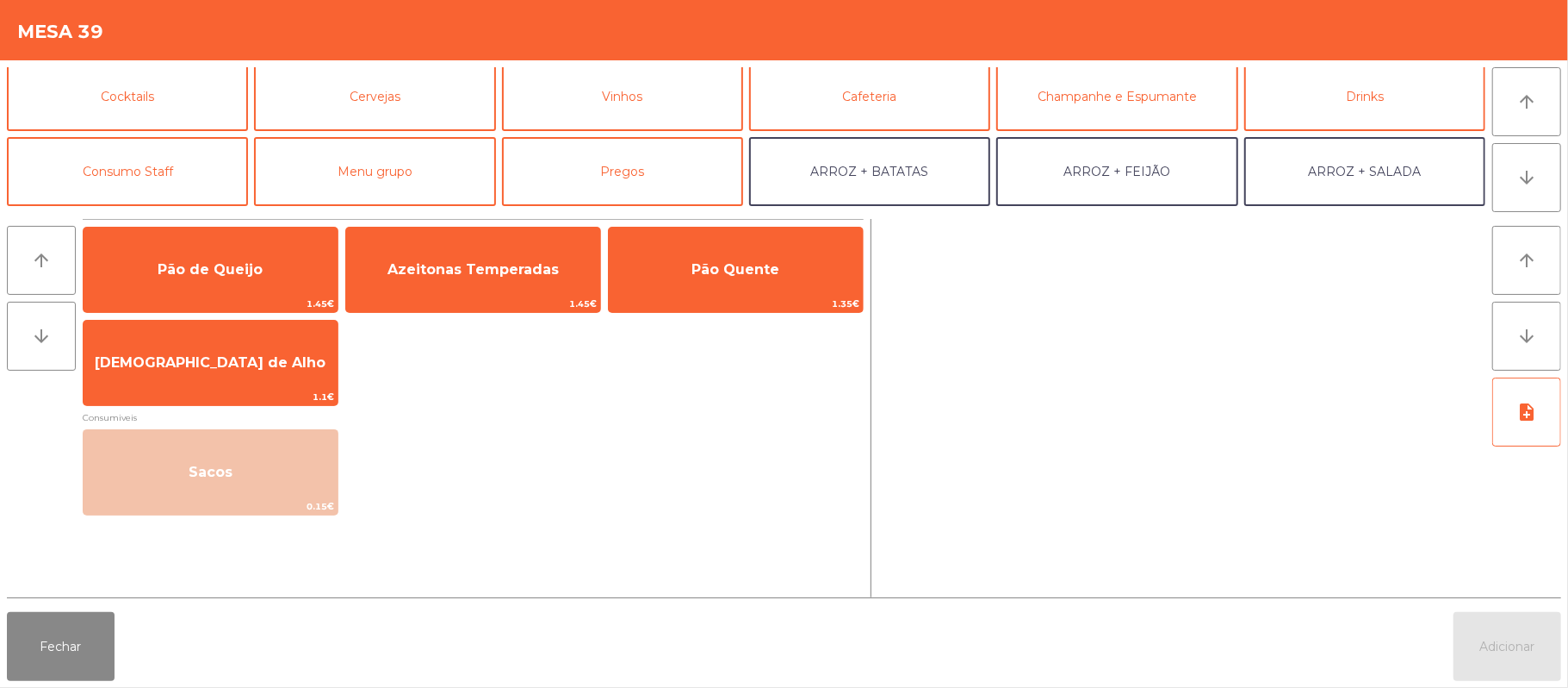
scroll to position [77, 0]
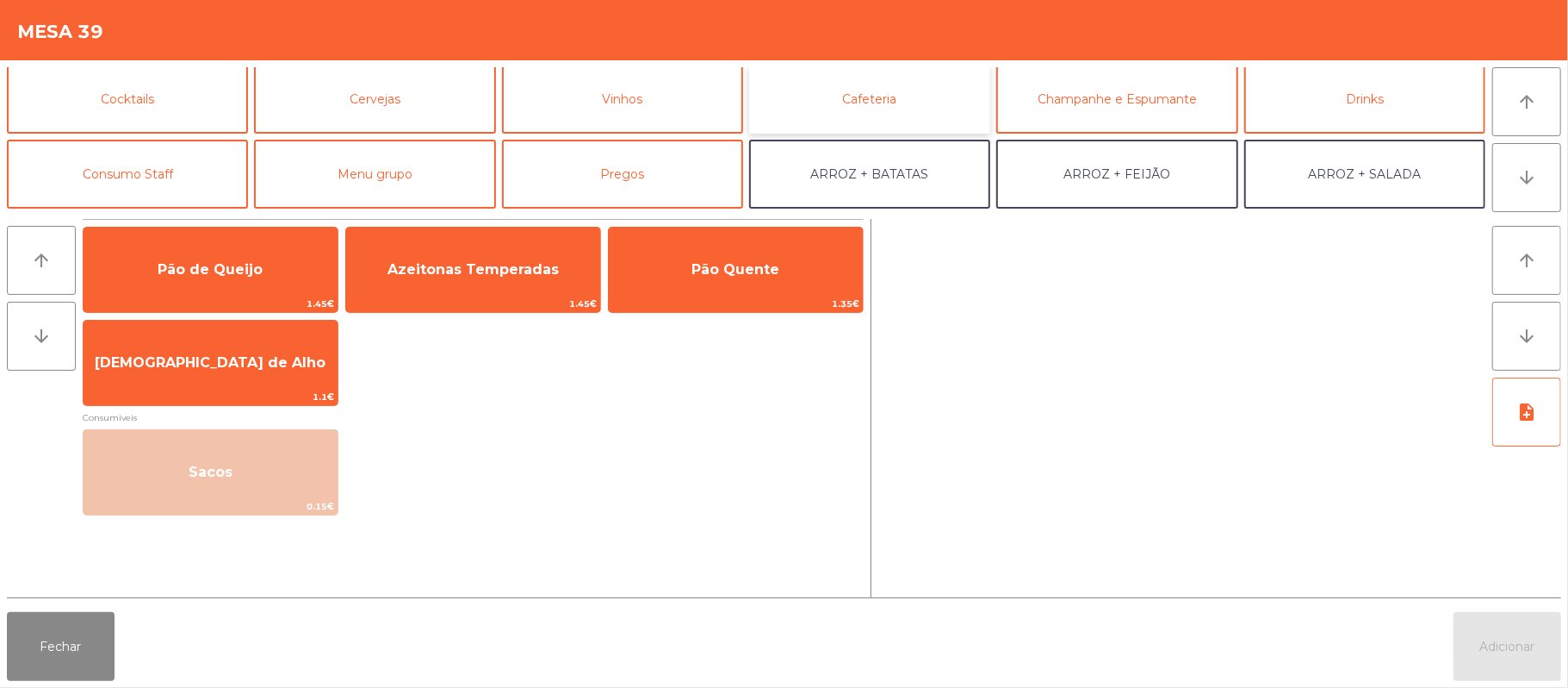
click at [864, 98] on button "Cafeteria" at bounding box center [869, 100] width 241 height 69
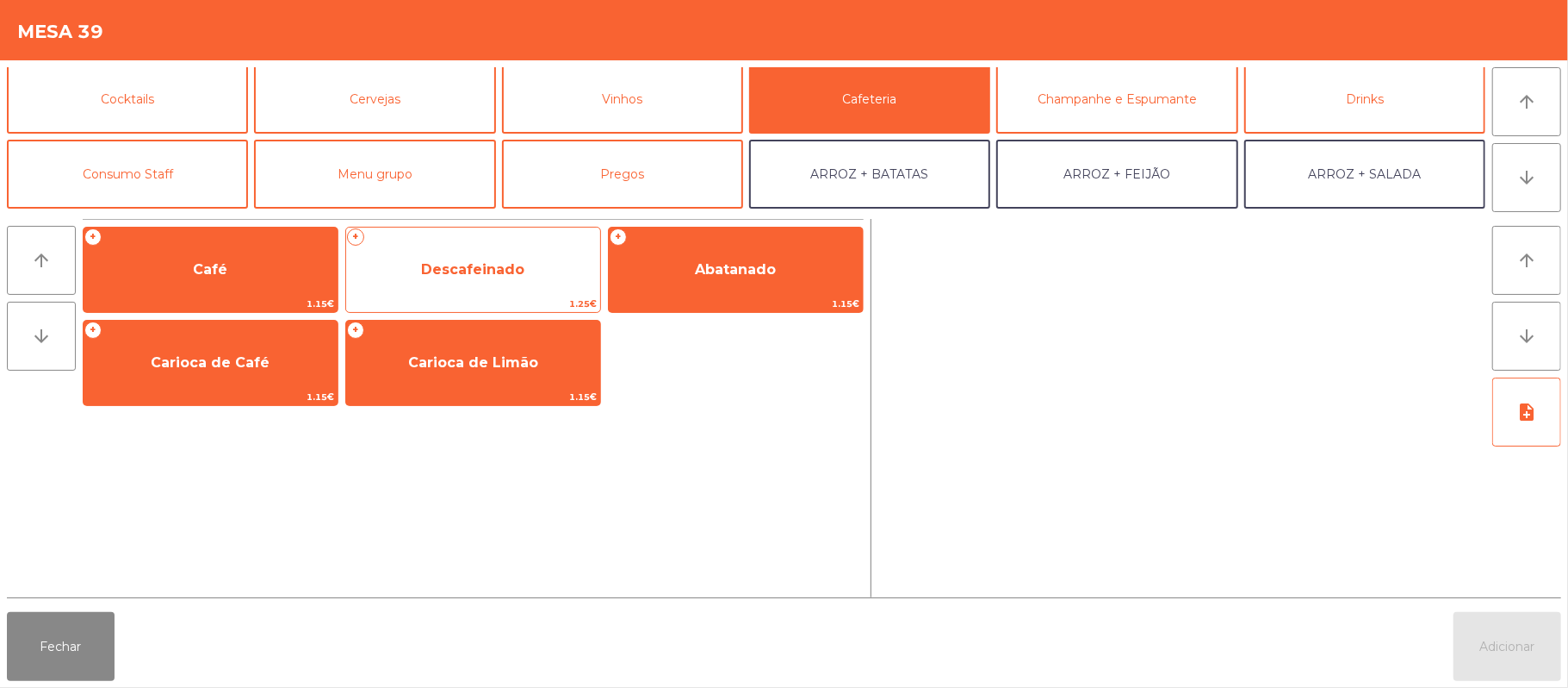
click at [515, 267] on span "Descafeinado" at bounding box center [473, 269] width 103 height 16
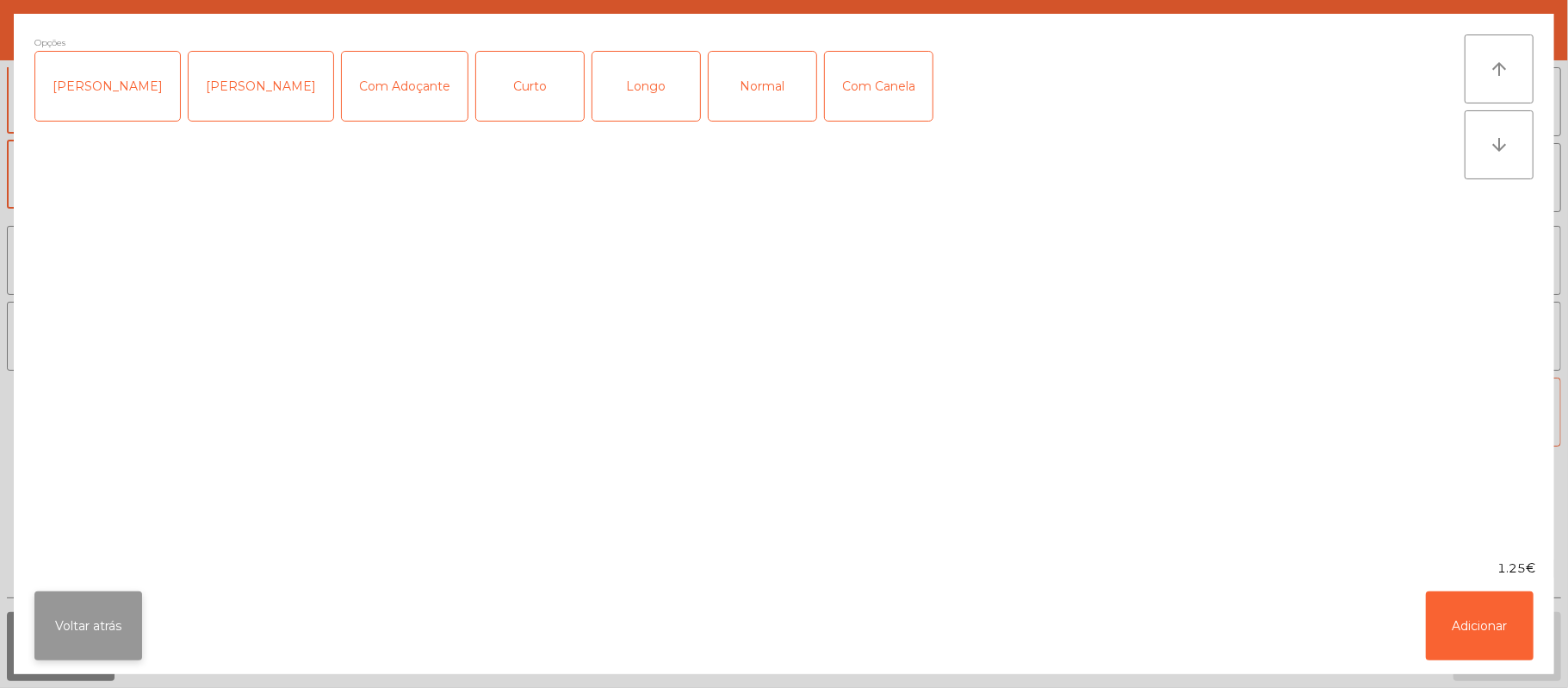
click at [76, 607] on button "Voltar atrás" at bounding box center [88, 626] width 107 height 69
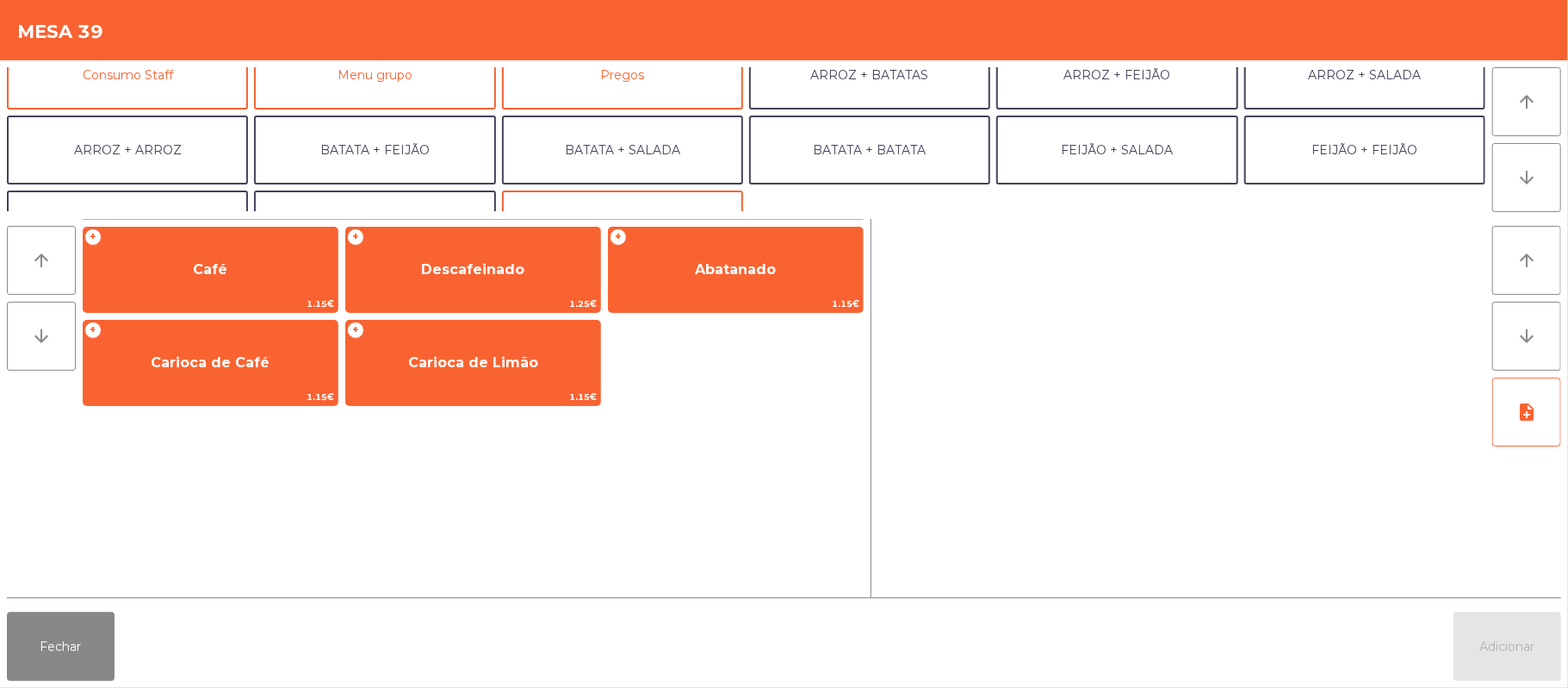
scroll to position [180, 0]
click at [179, 77] on button "Consumo Staff" at bounding box center [127, 73] width 241 height 69
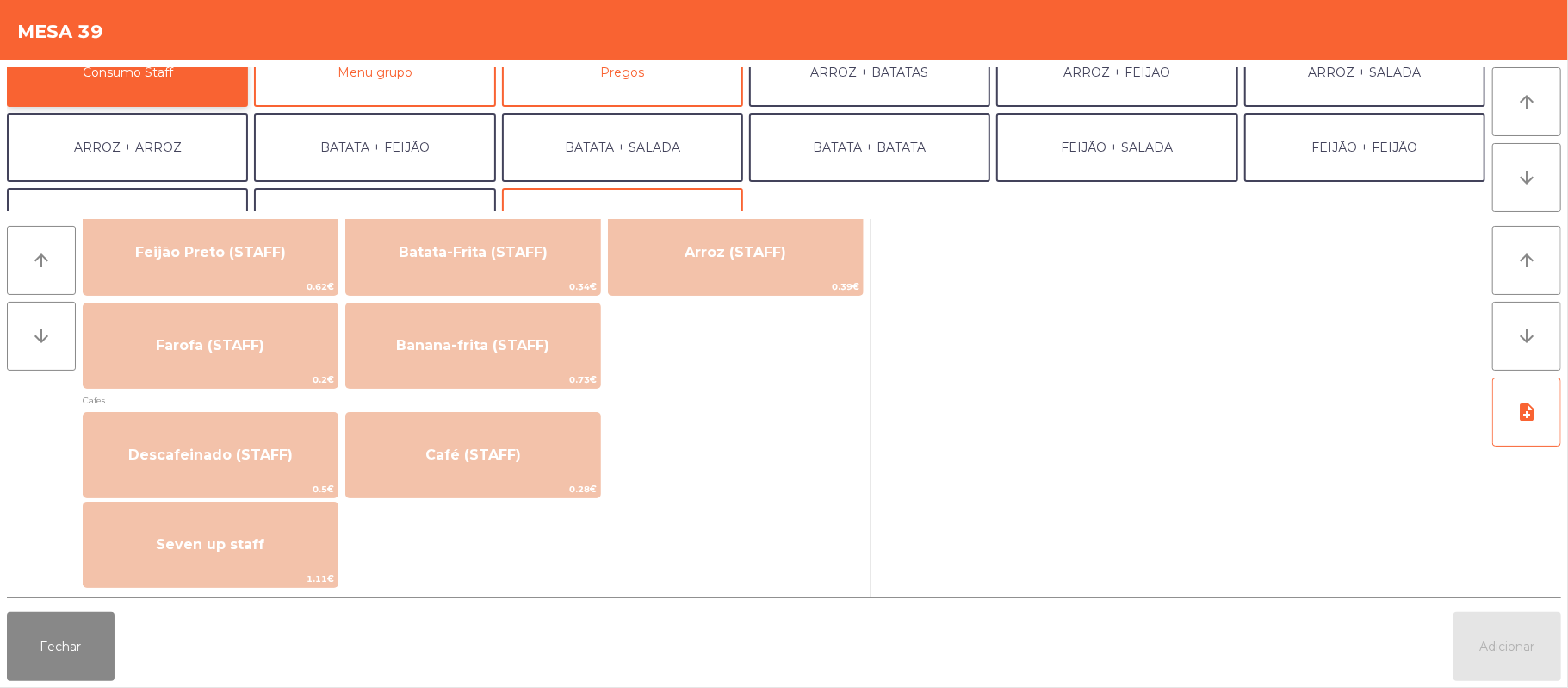
scroll to position [829, 0]
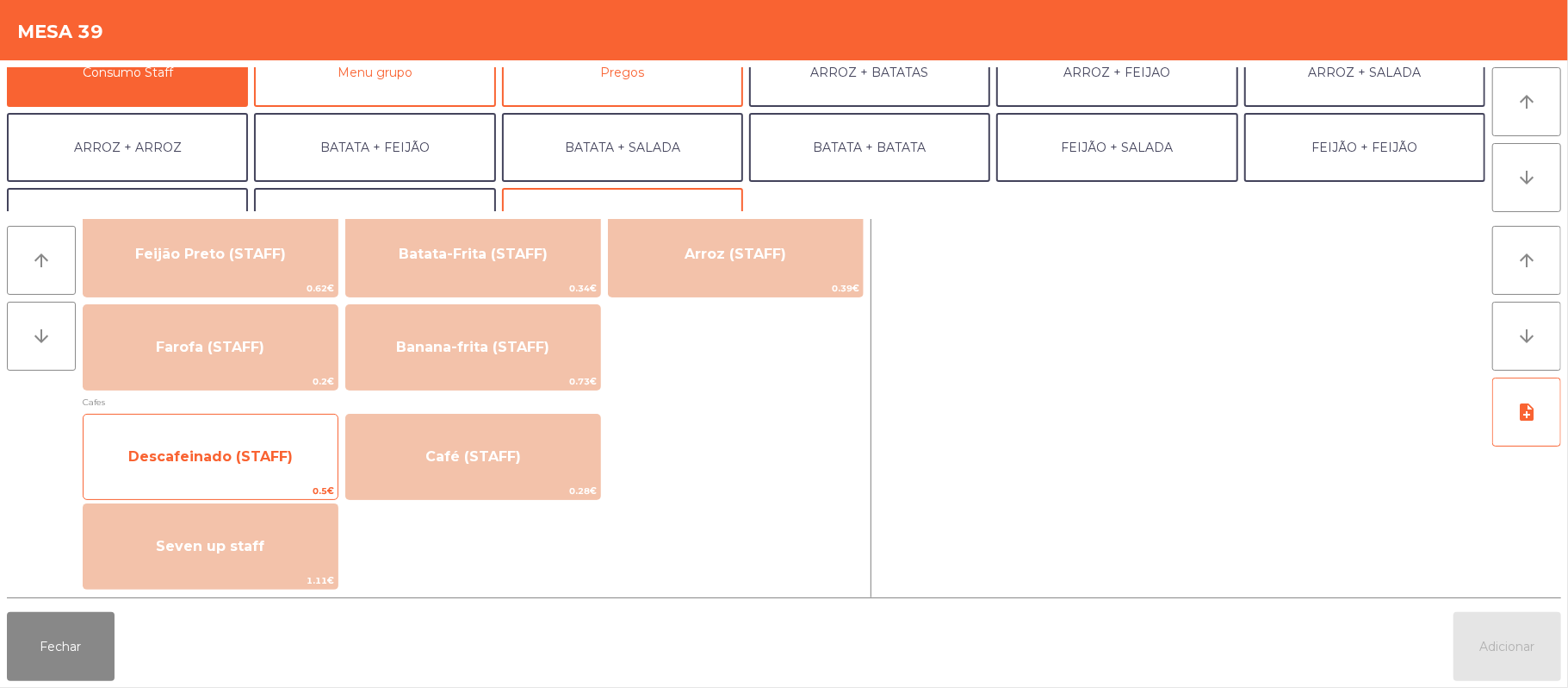
click at [246, 459] on span "Descafeinado (STAFF)" at bounding box center [210, 456] width 164 height 16
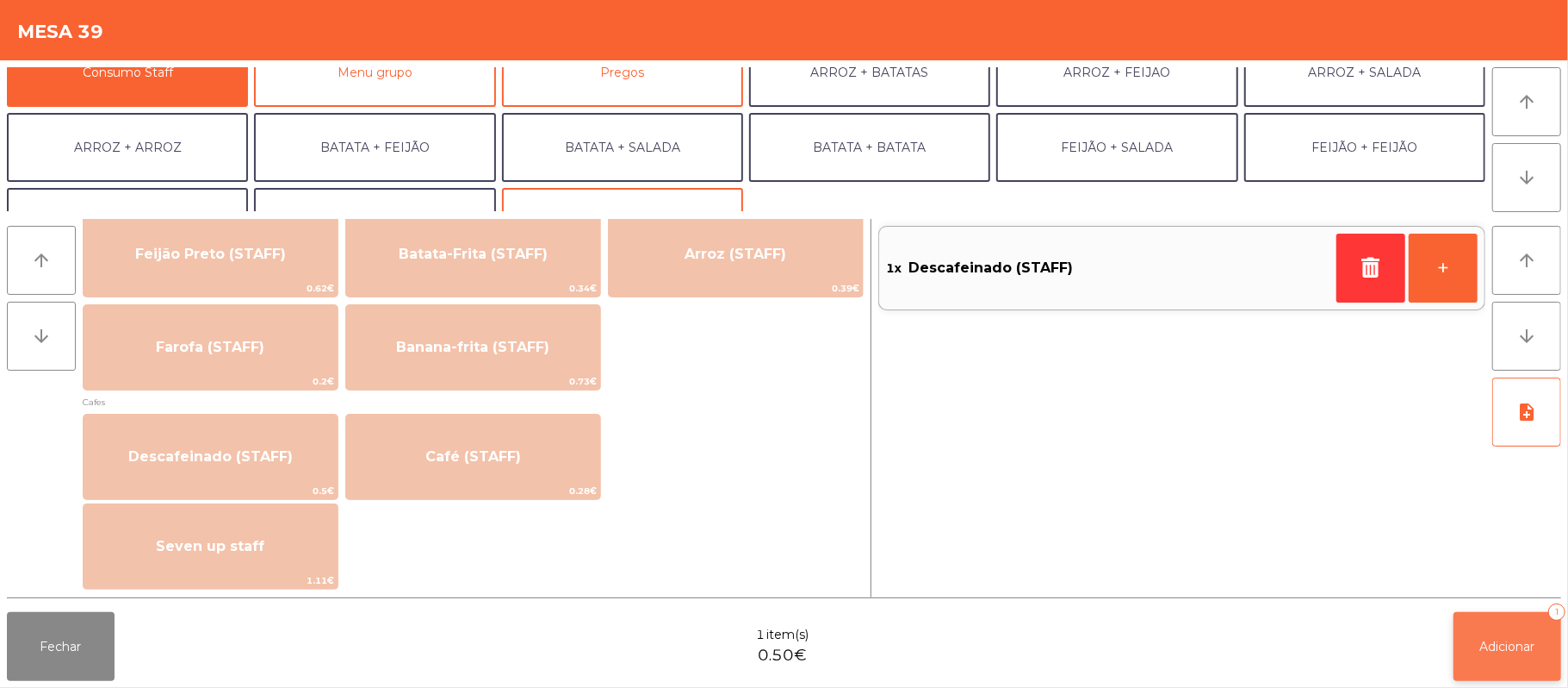
click at [1475, 665] on button "Adicionar 1" at bounding box center [1507, 646] width 107 height 69
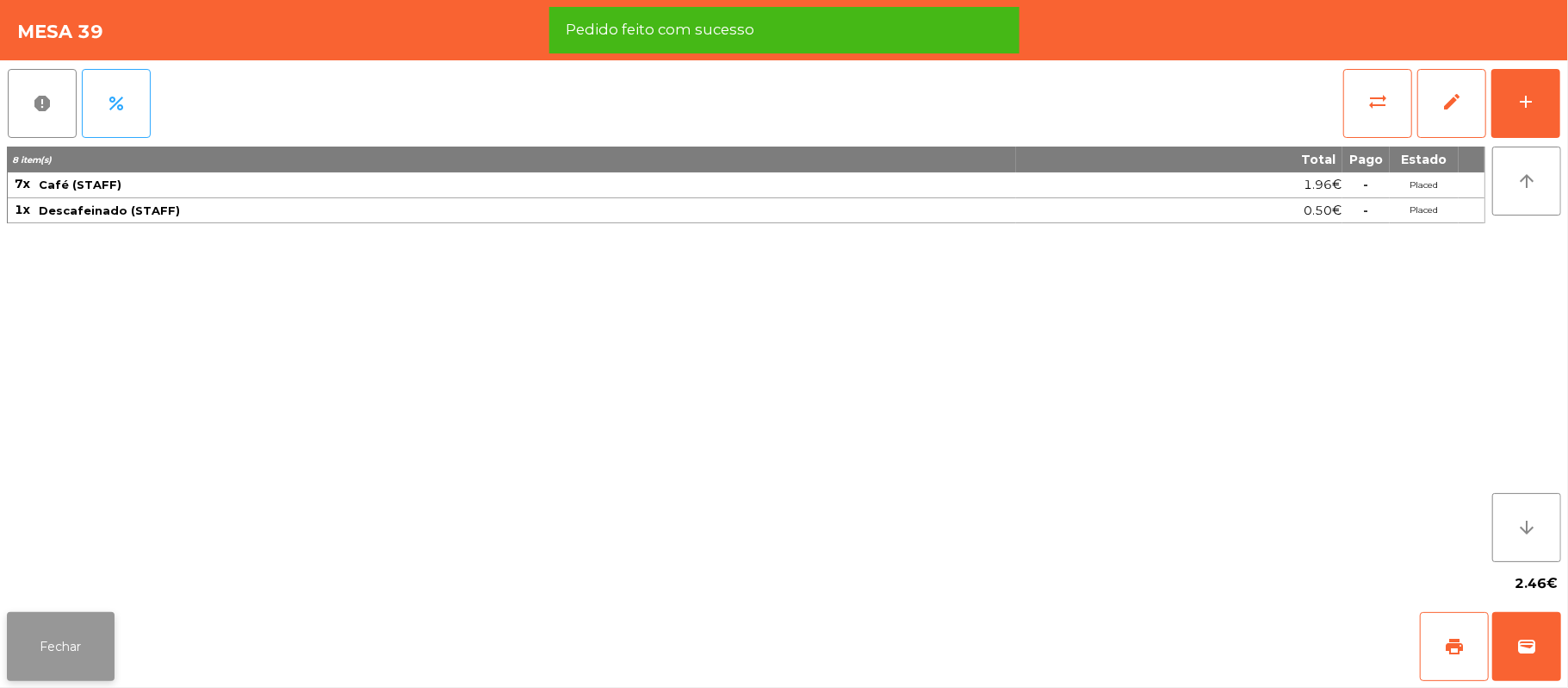
click at [43, 648] on button "Fechar" at bounding box center [60, 646] width 107 height 69
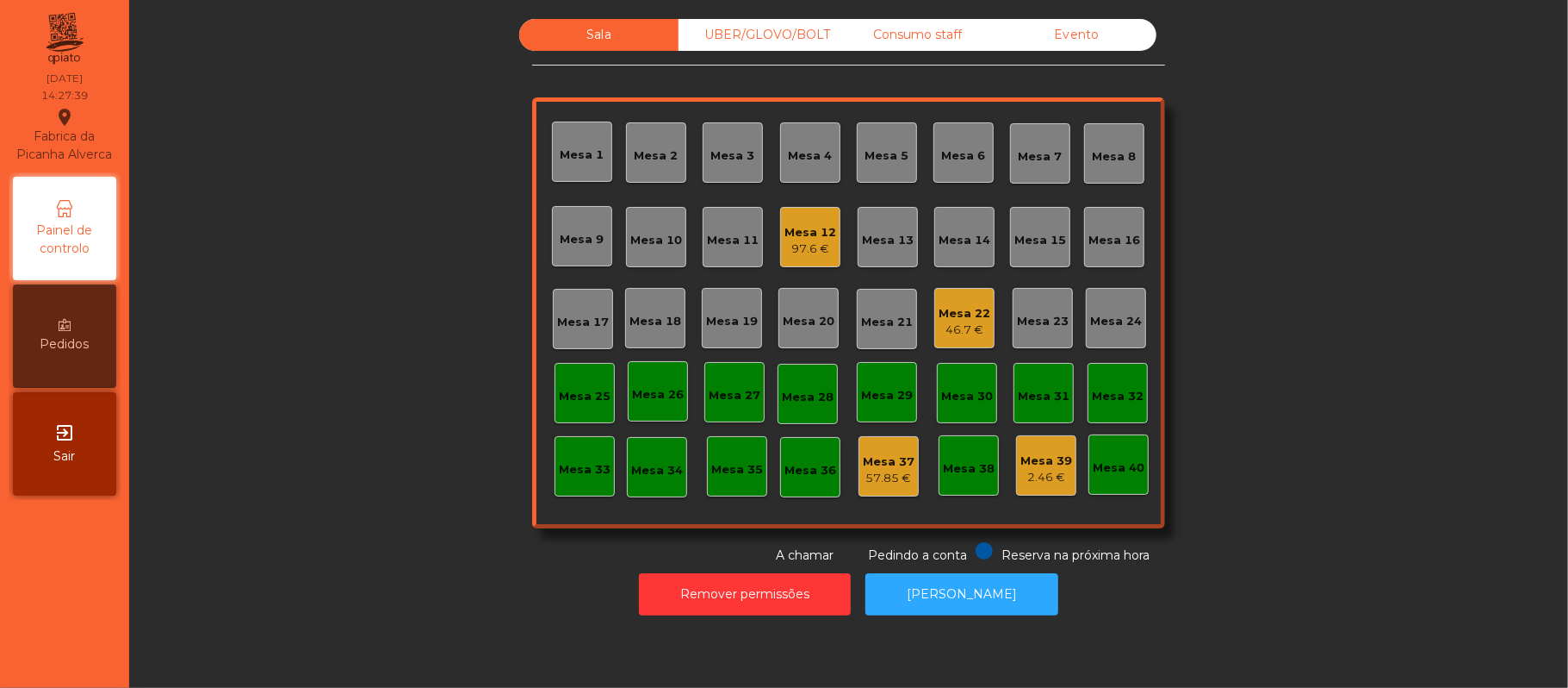
click at [824, 231] on div "Mesa 12" at bounding box center [810, 232] width 52 height 17
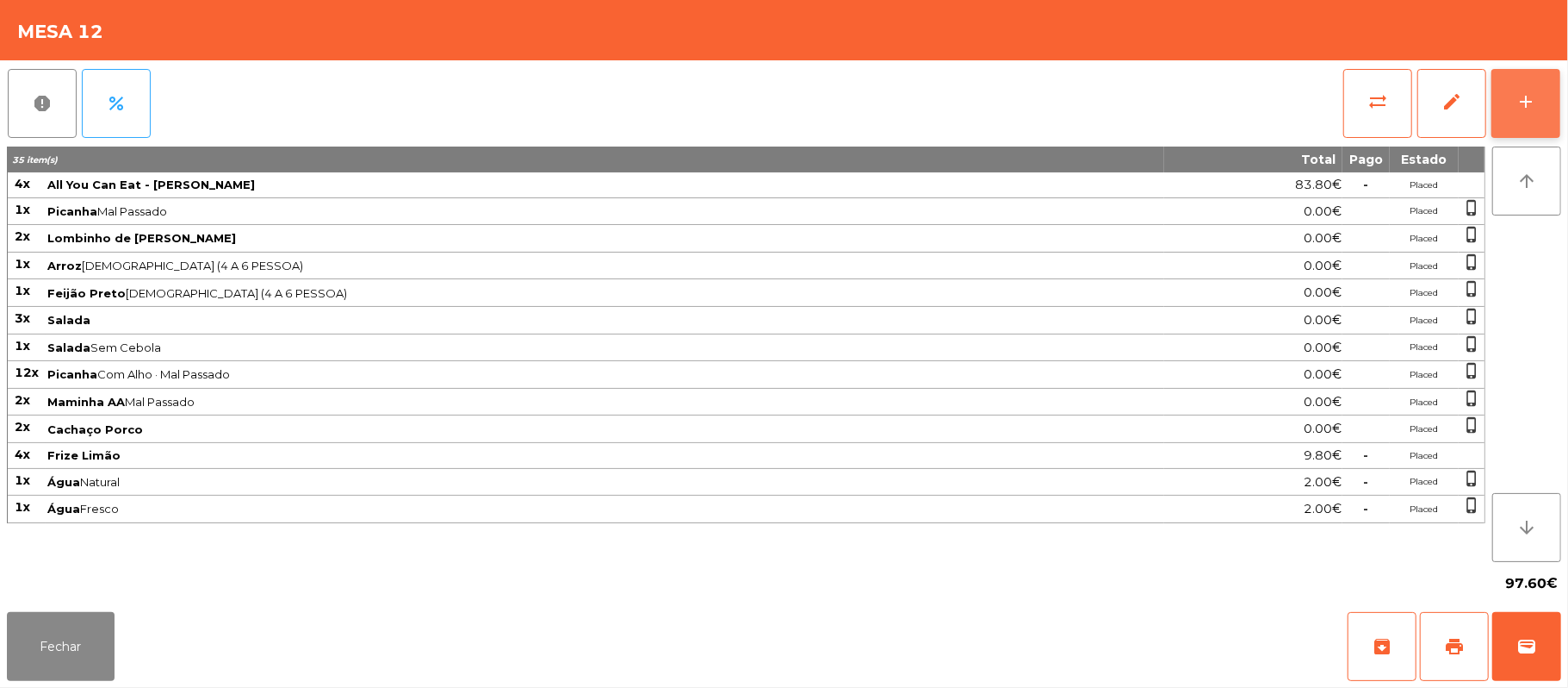
click at [1552, 88] on button "add" at bounding box center [1526, 104] width 69 height 69
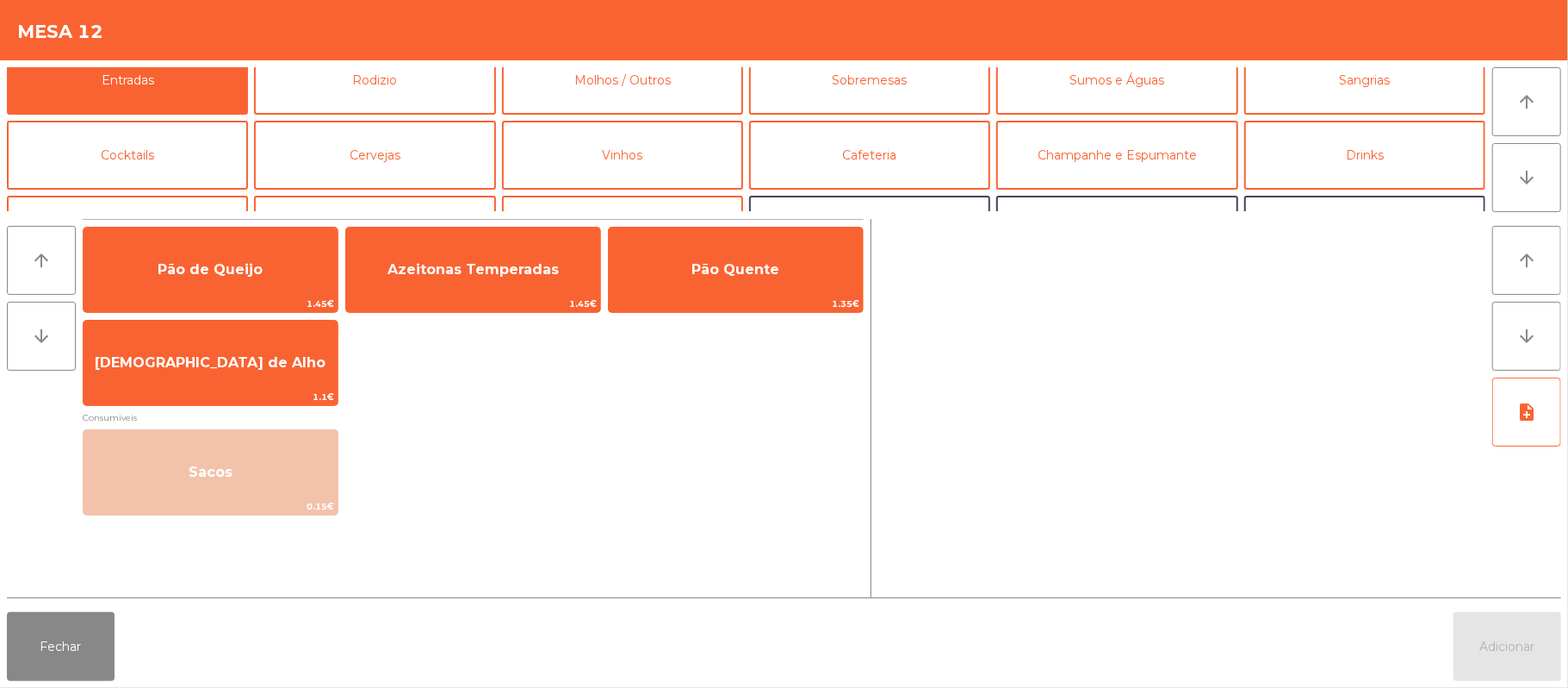
scroll to position [0, 0]
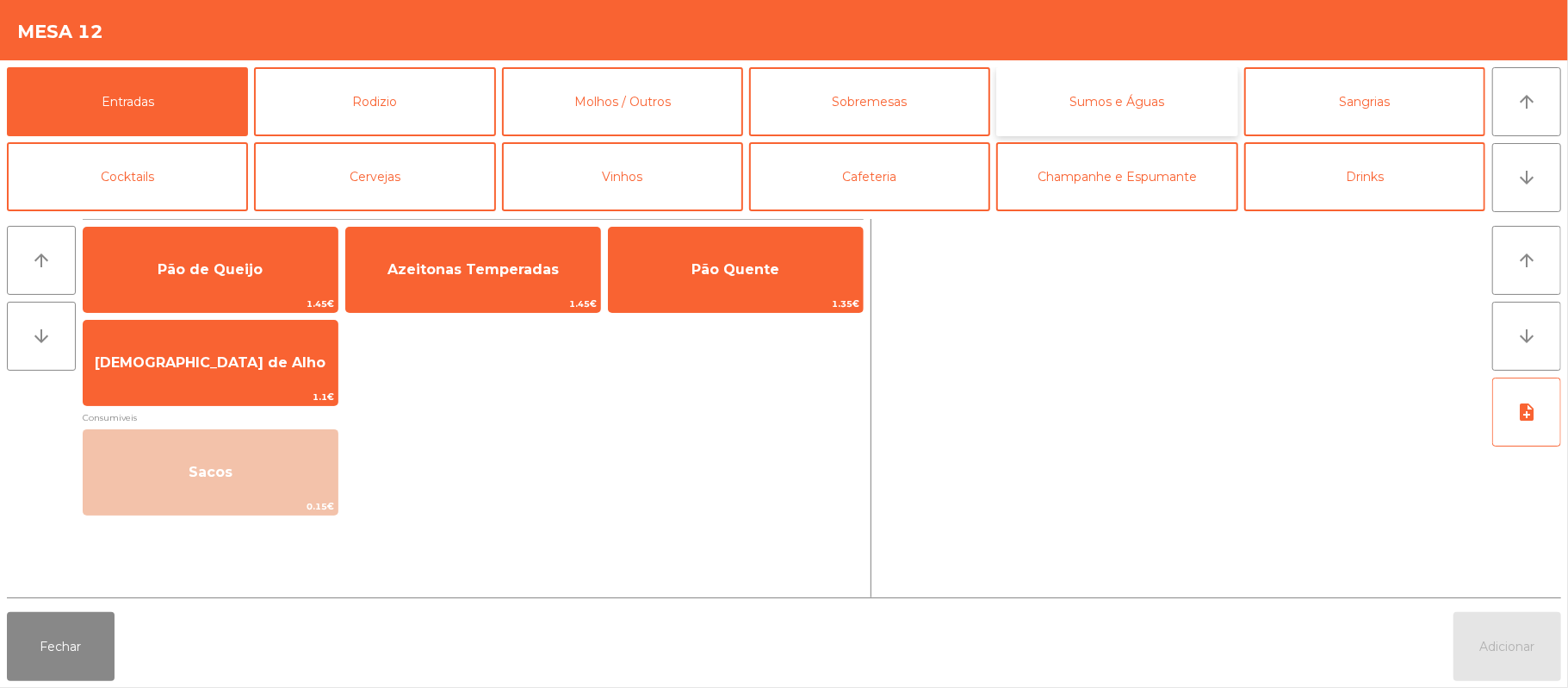
click at [1094, 94] on button "Sumos e Águas" at bounding box center [1117, 102] width 241 height 69
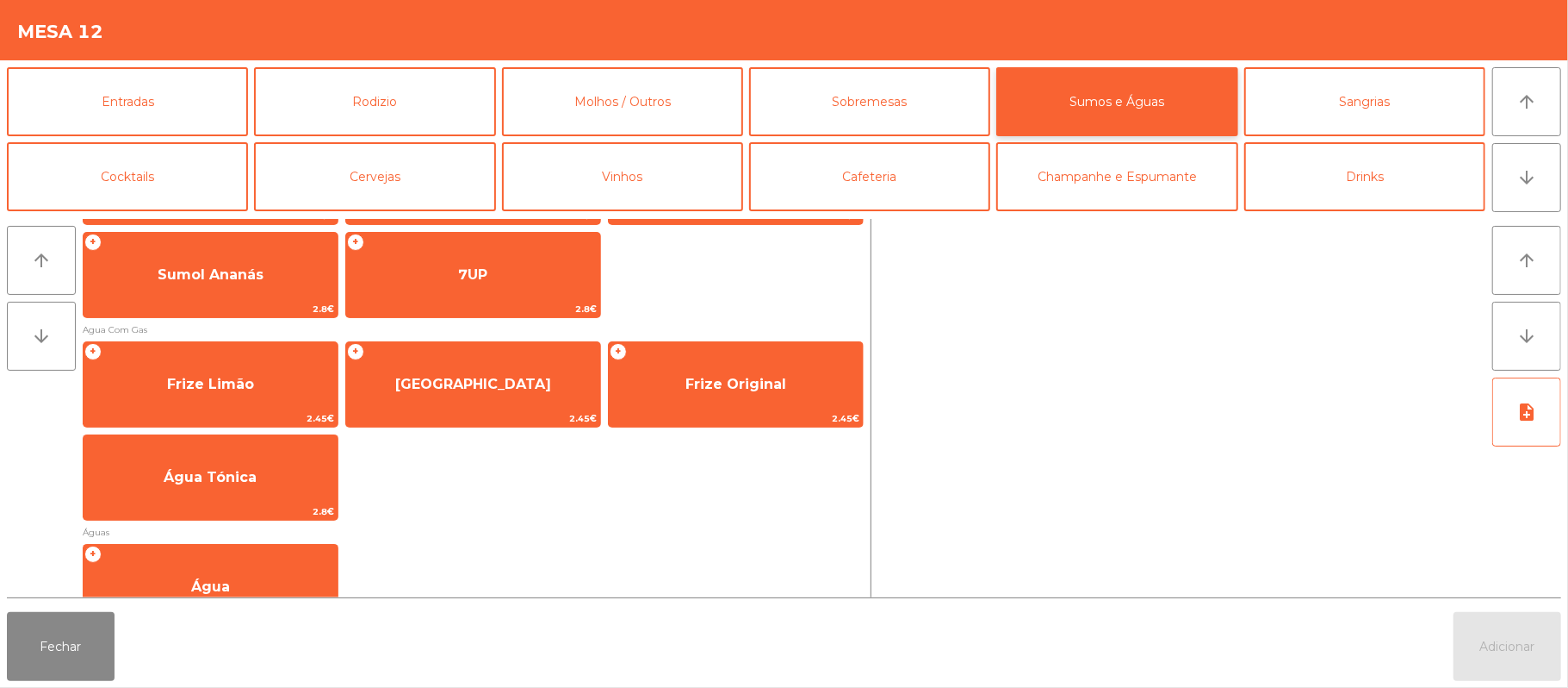
scroll to position [516, 0]
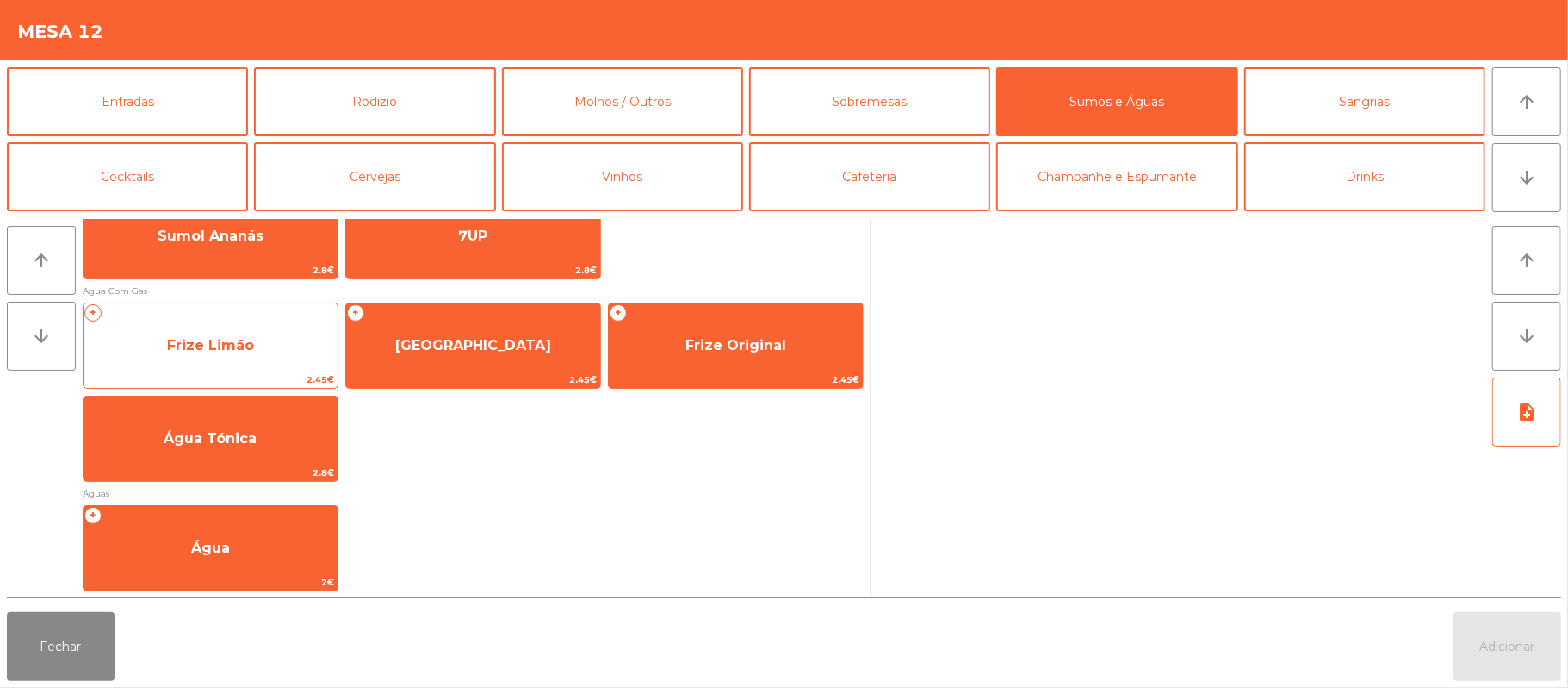
click at [280, 350] on span "Frize Limão" at bounding box center [211, 346] width 254 height 46
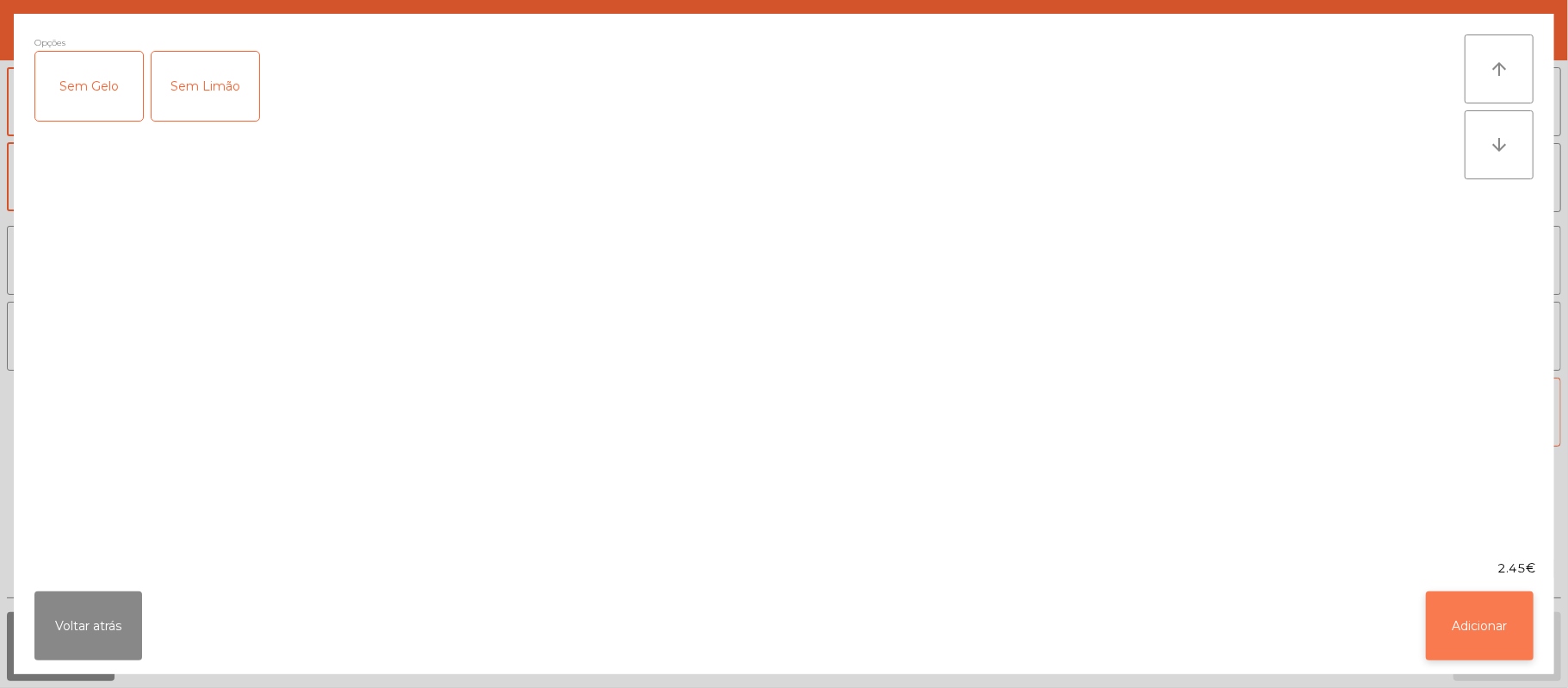
click at [1452, 614] on button "Adicionar" at bounding box center [1479, 626] width 107 height 69
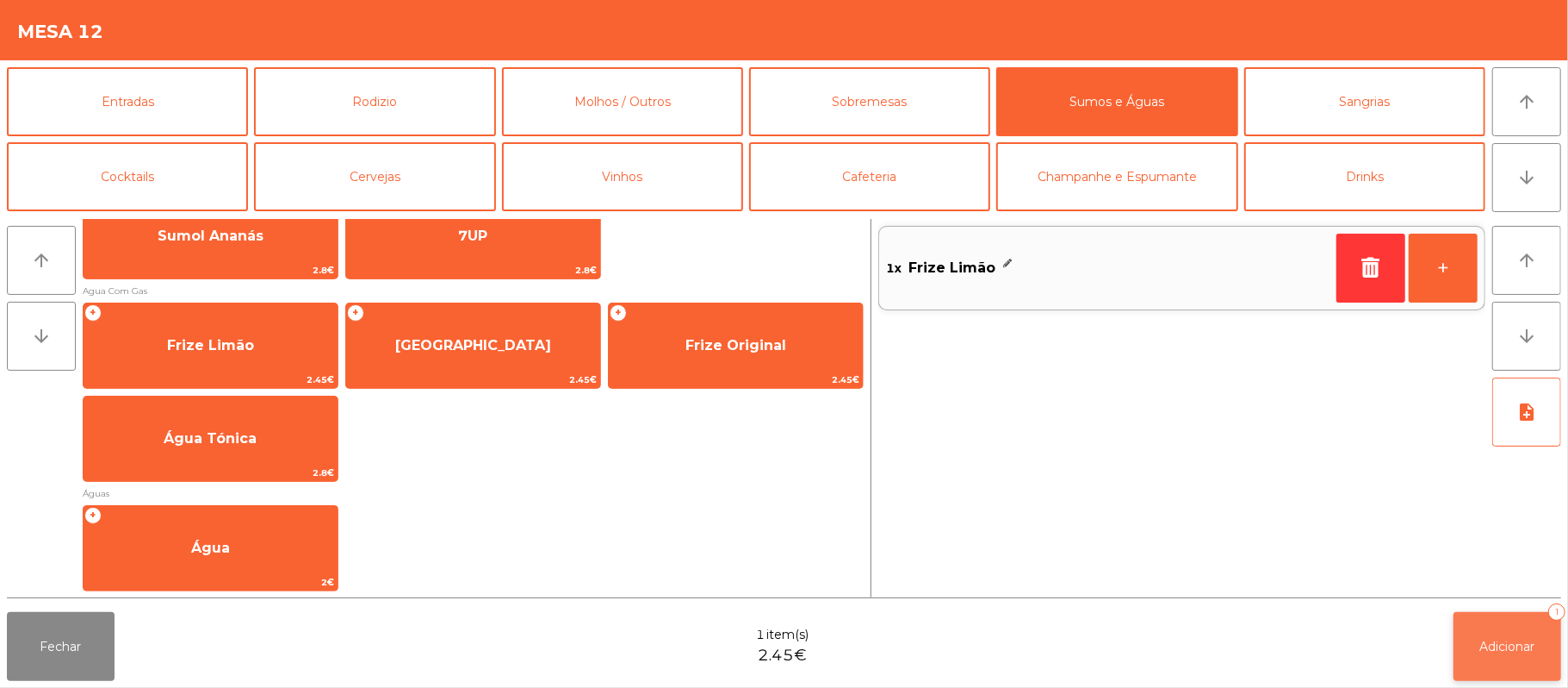
click at [1513, 645] on span "Adicionar" at bounding box center [1508, 645] width 55 height 15
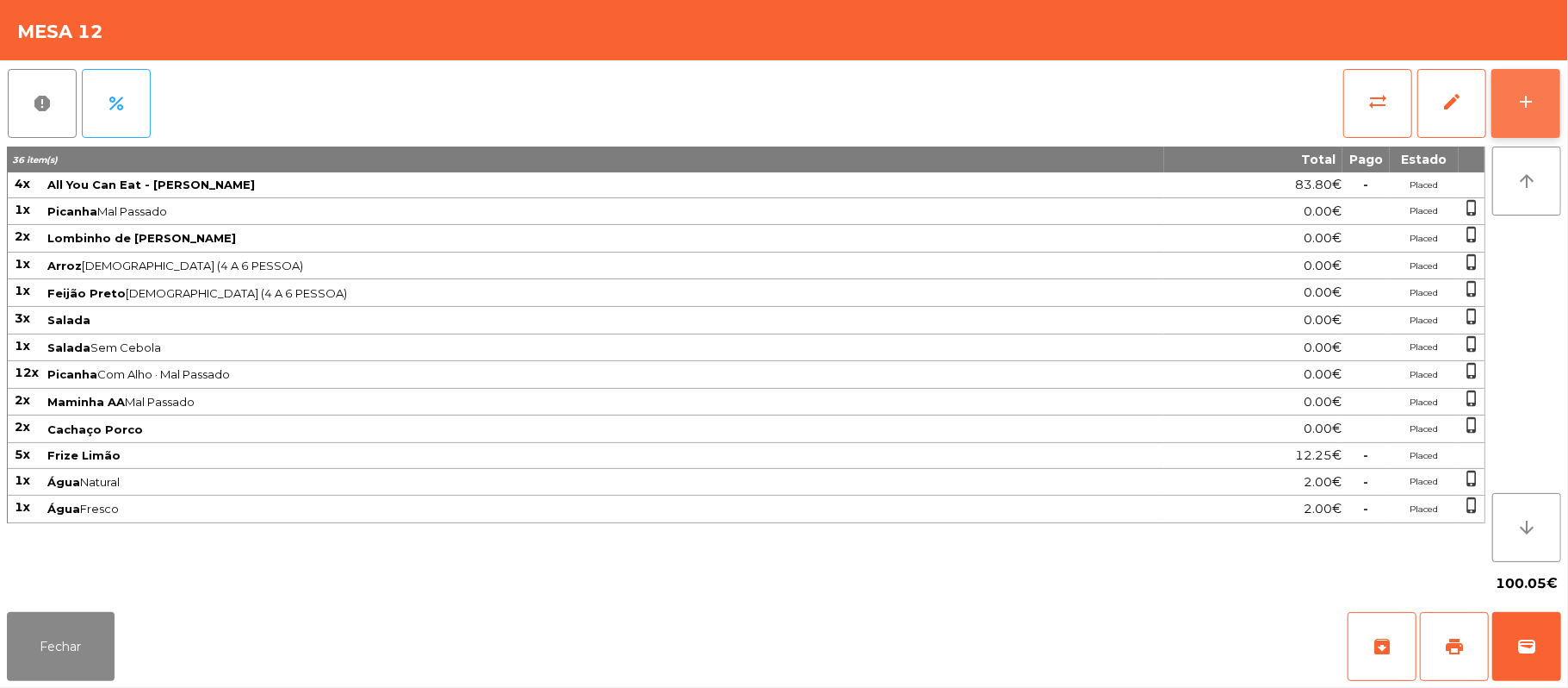
click at [1548, 104] on button "add" at bounding box center [1526, 104] width 69 height 69
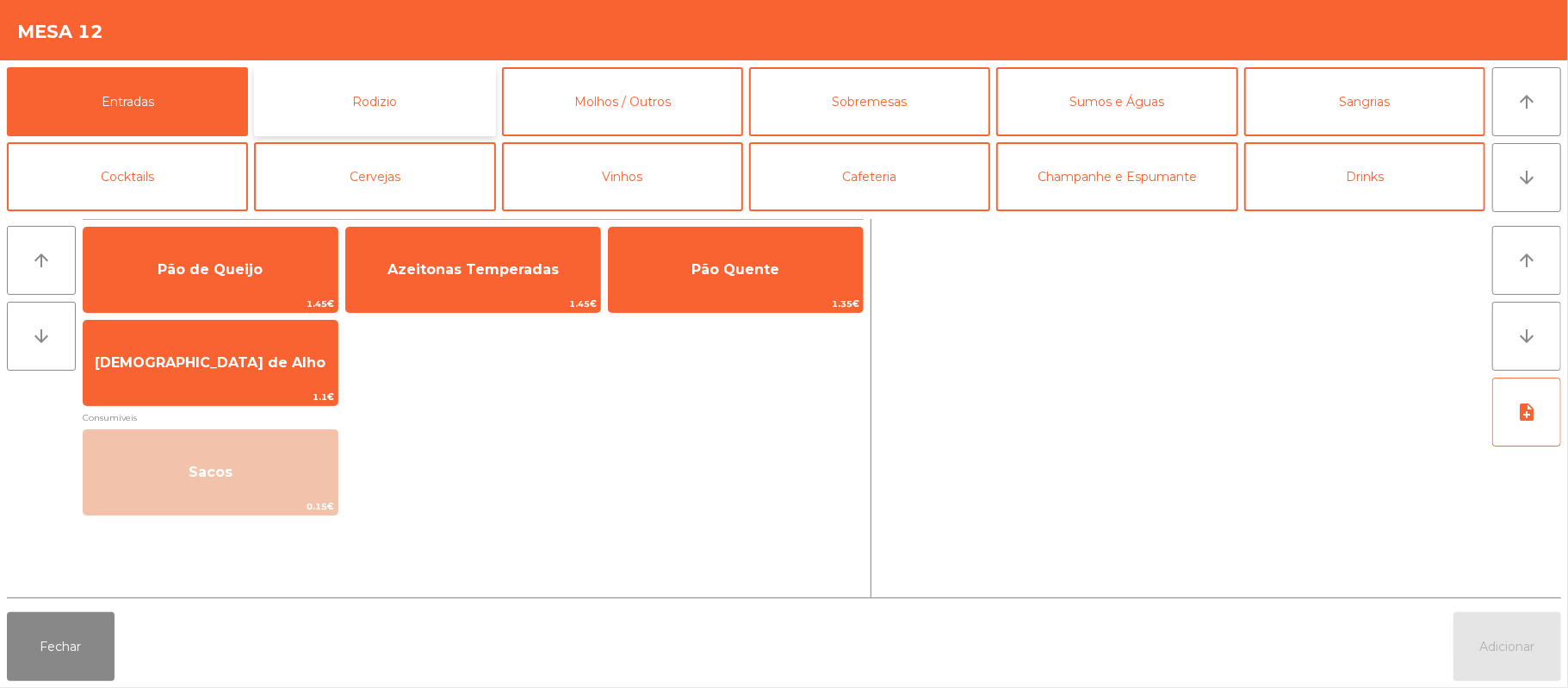
click at [401, 105] on button "Rodizio" at bounding box center [374, 102] width 241 height 69
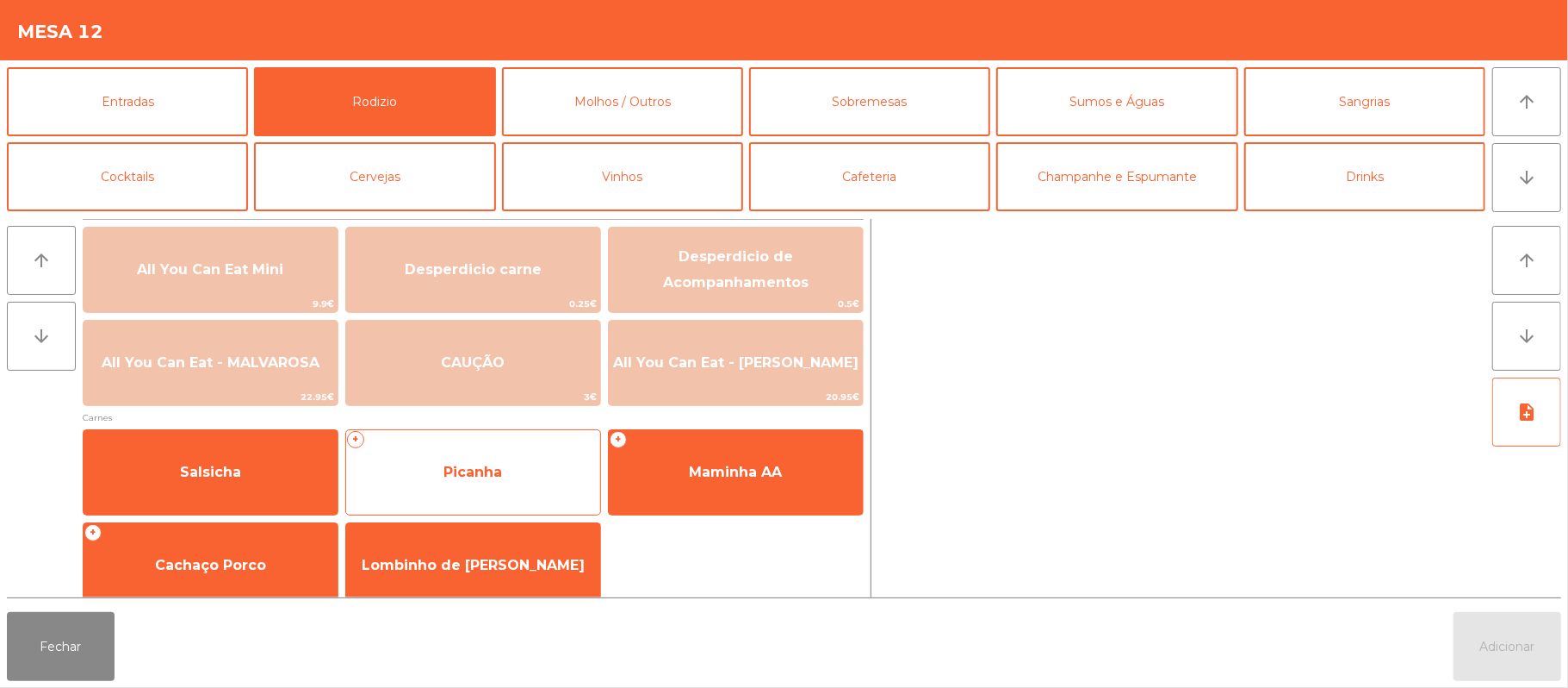
click at [551, 493] on span "Picanha" at bounding box center [474, 472] width 254 height 46
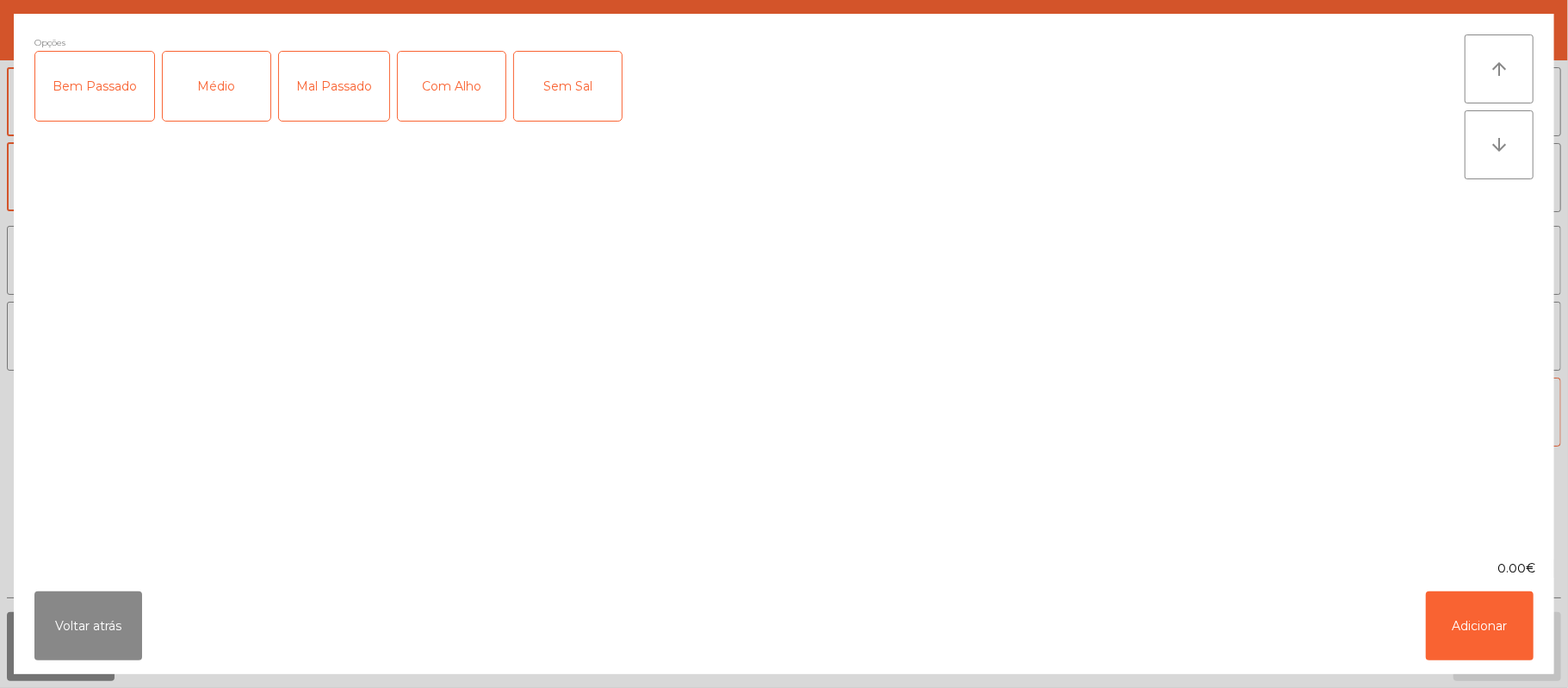
click at [332, 101] on div "Mal Passado" at bounding box center [334, 86] width 110 height 69
click at [444, 112] on div "Com Alho" at bounding box center [451, 86] width 107 height 69
click at [1483, 620] on button "Adicionar" at bounding box center [1479, 626] width 107 height 69
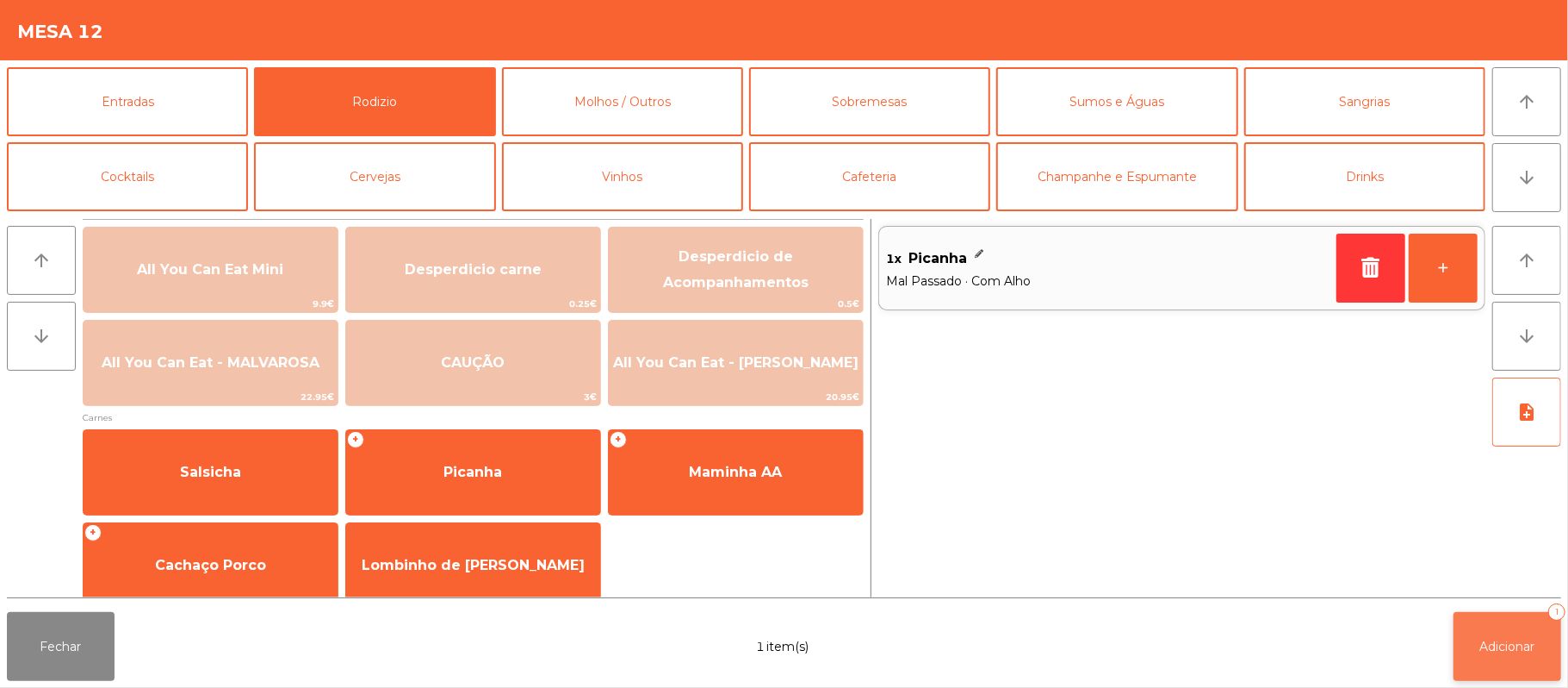
click at [1512, 638] on span "Adicionar" at bounding box center [1508, 645] width 55 height 15
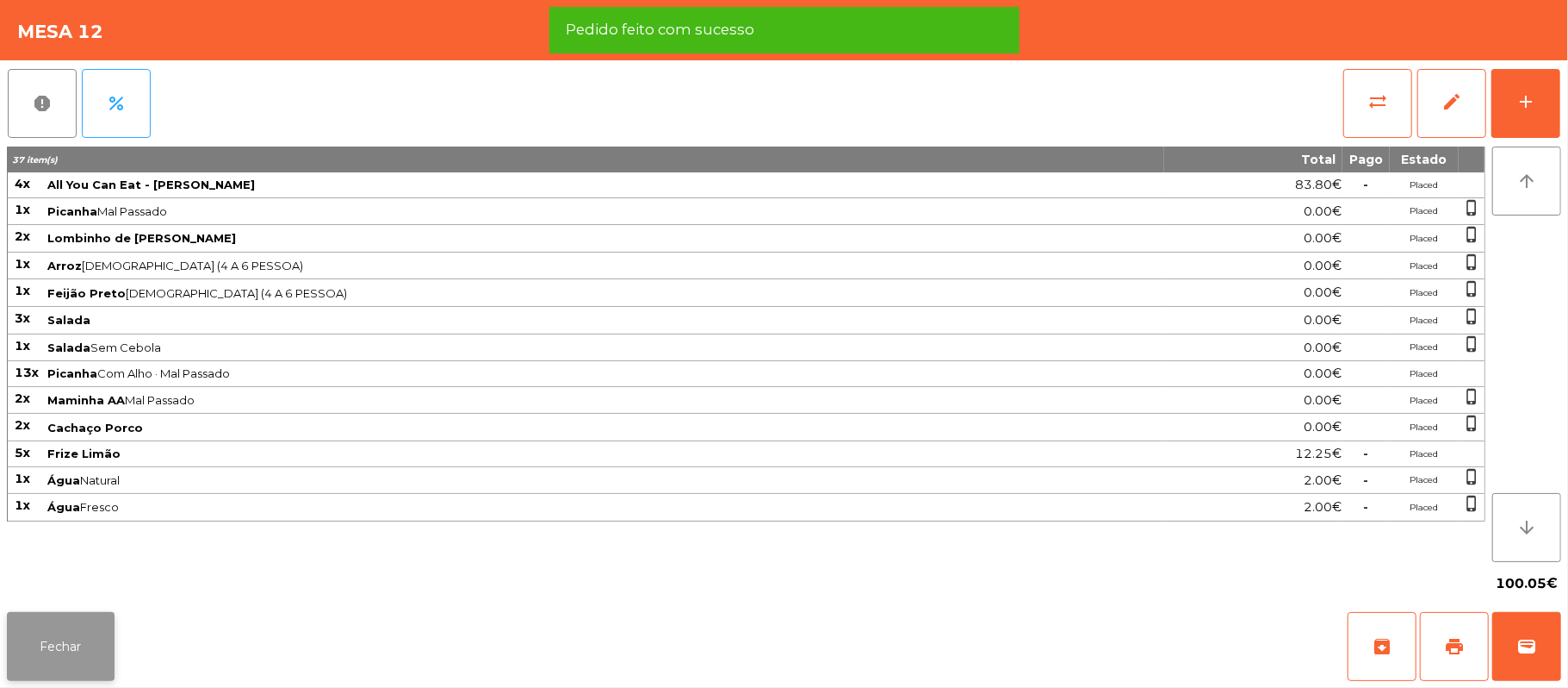
click at [45, 666] on button "Fechar" at bounding box center [60, 646] width 107 height 69
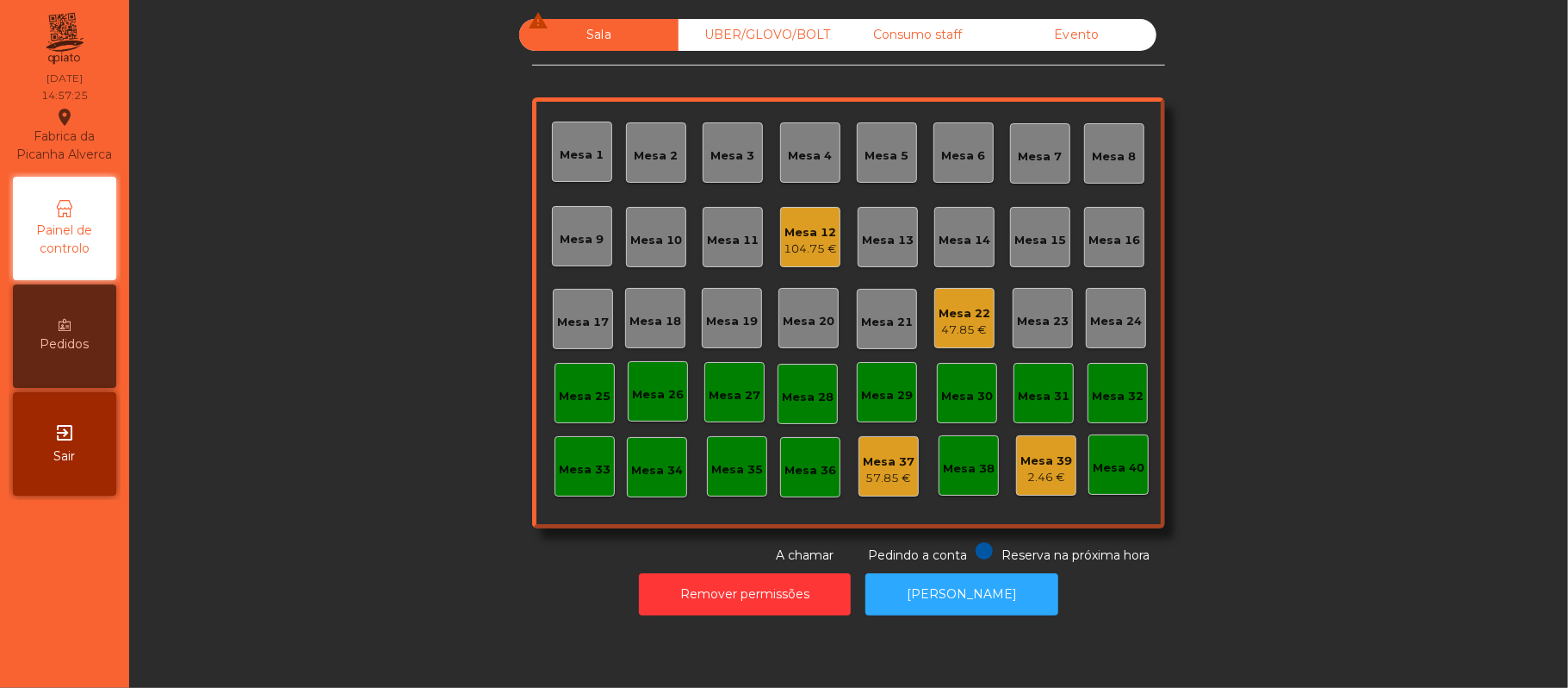
click at [968, 322] on div "47.85 €" at bounding box center [965, 330] width 52 height 17
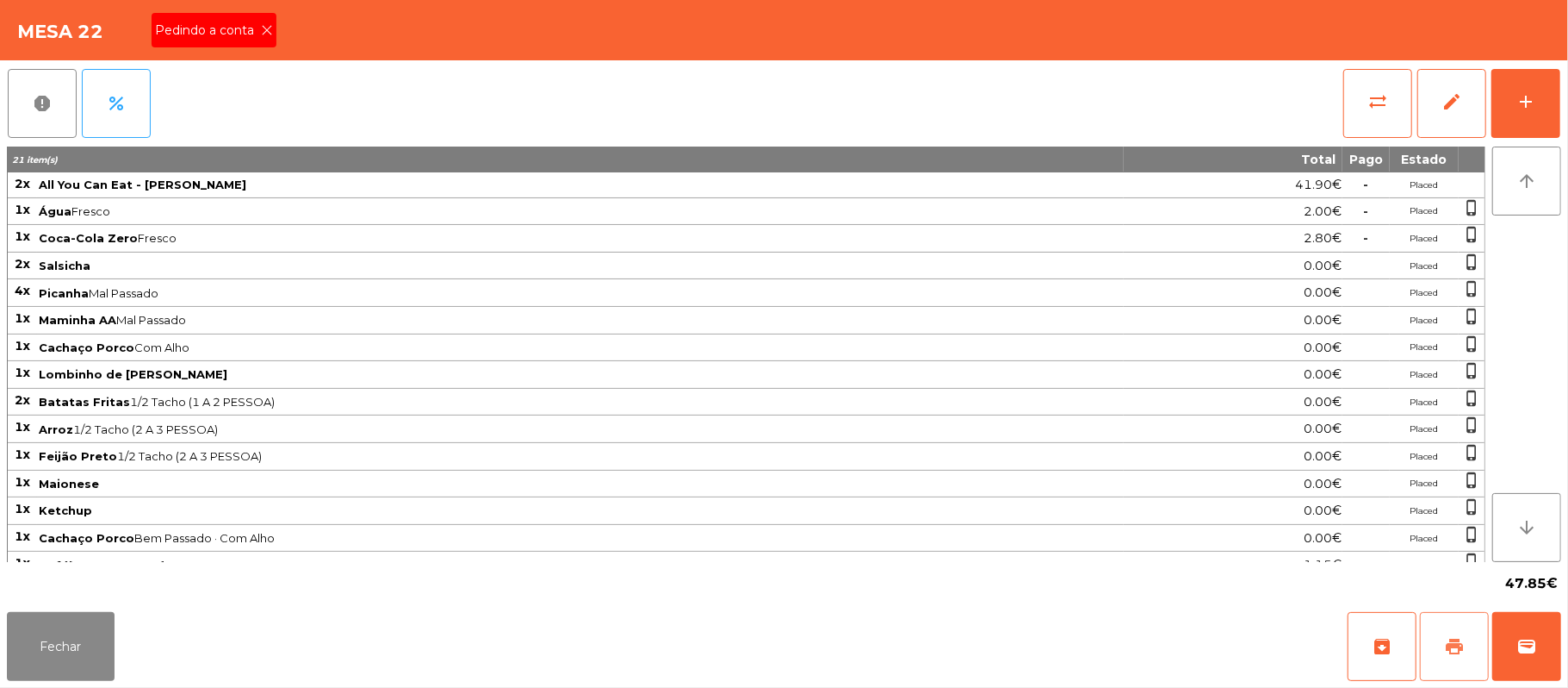
click at [1447, 660] on button "print" at bounding box center [1455, 646] width 69 height 69
click at [266, 29] on icon at bounding box center [267, 30] width 12 height 12
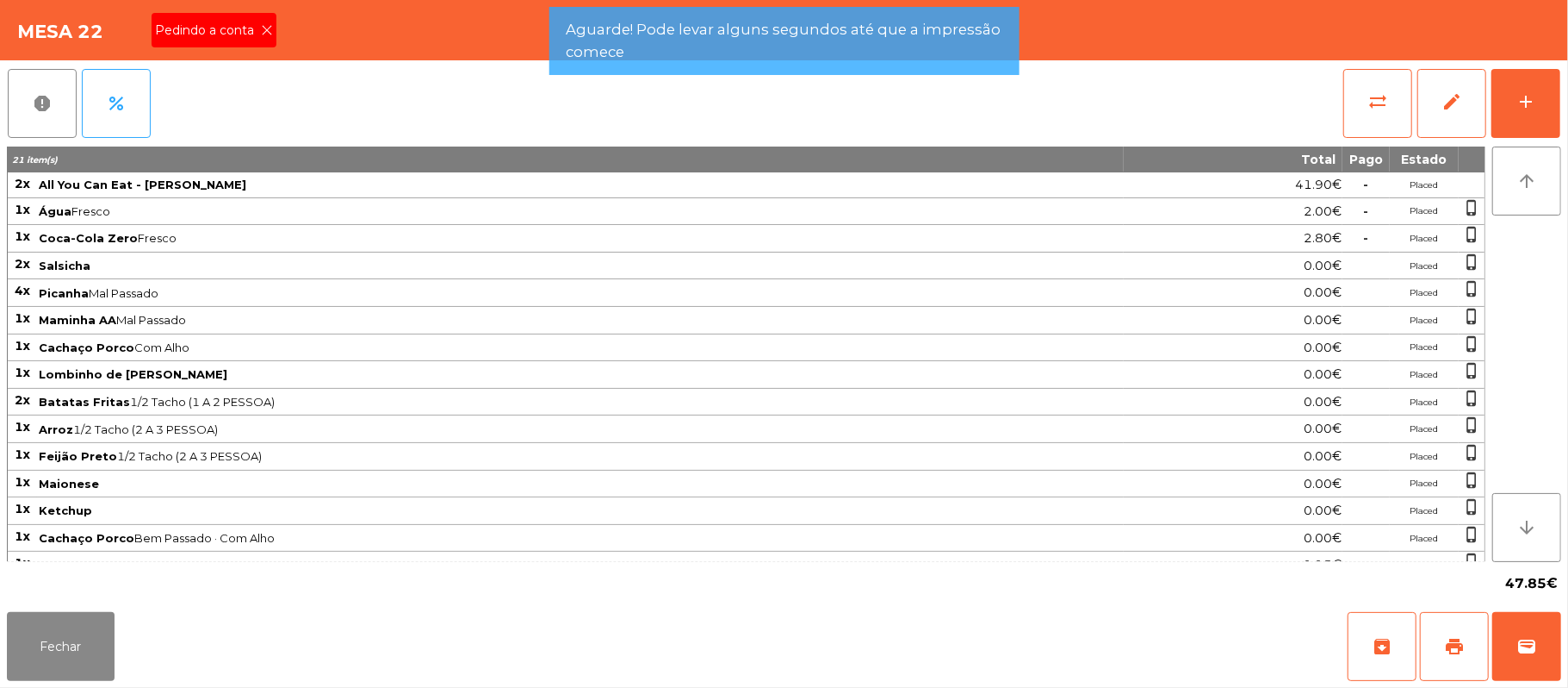
click at [266, 28] on div "Mesa 22 Pedindo a conta" at bounding box center [784, 30] width 1568 height 60
click at [270, 36] on div "Mesa 22" at bounding box center [784, 30] width 1568 height 60
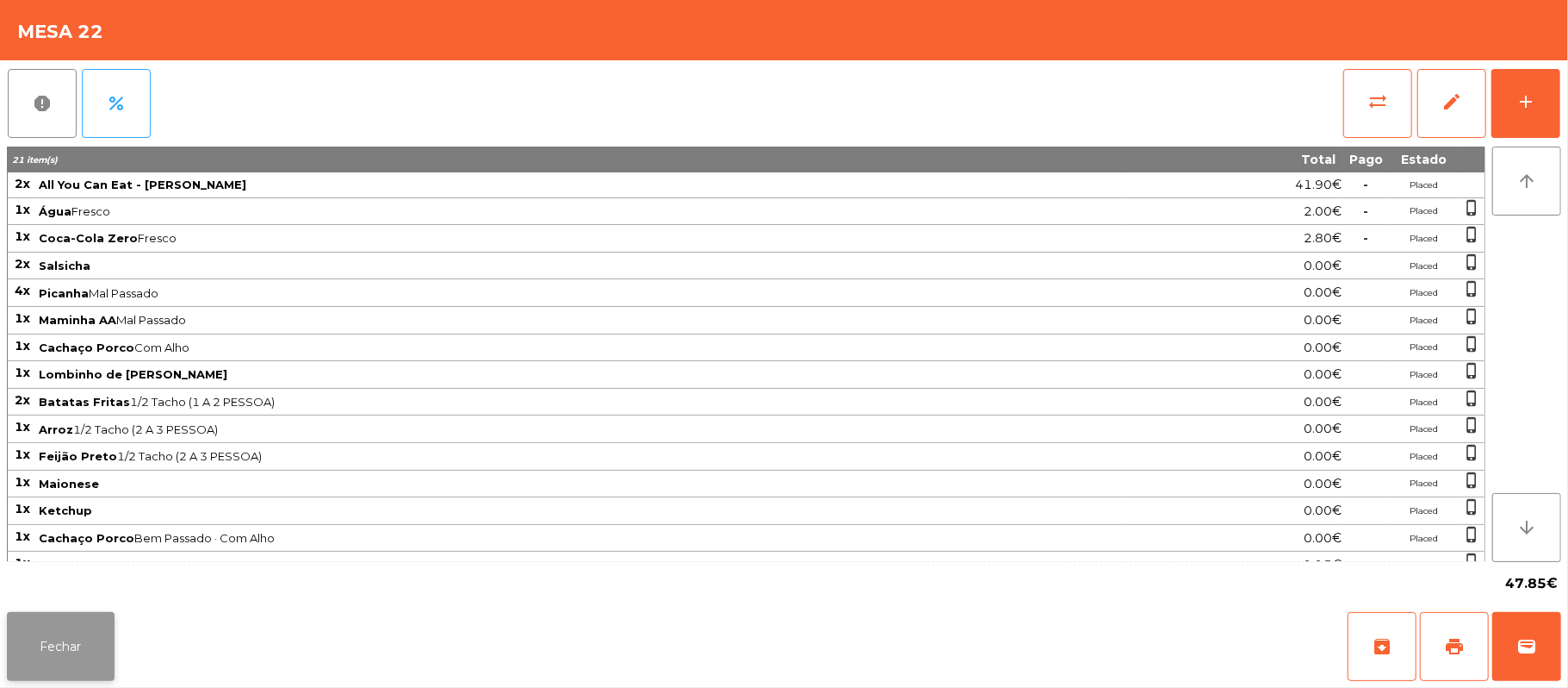
click at [86, 635] on button "Fechar" at bounding box center [60, 646] width 107 height 69
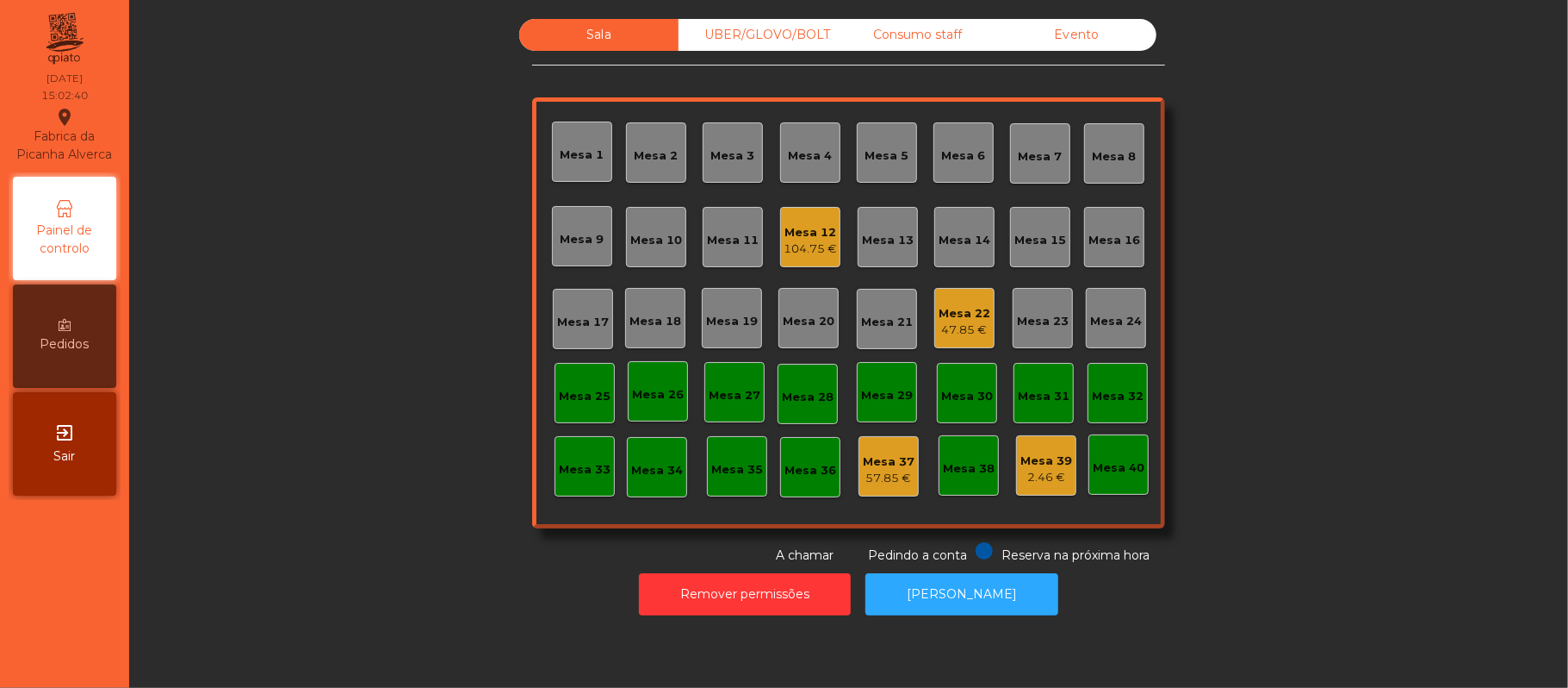
click at [892, 45] on div "Consumo staff" at bounding box center [917, 35] width 159 height 32
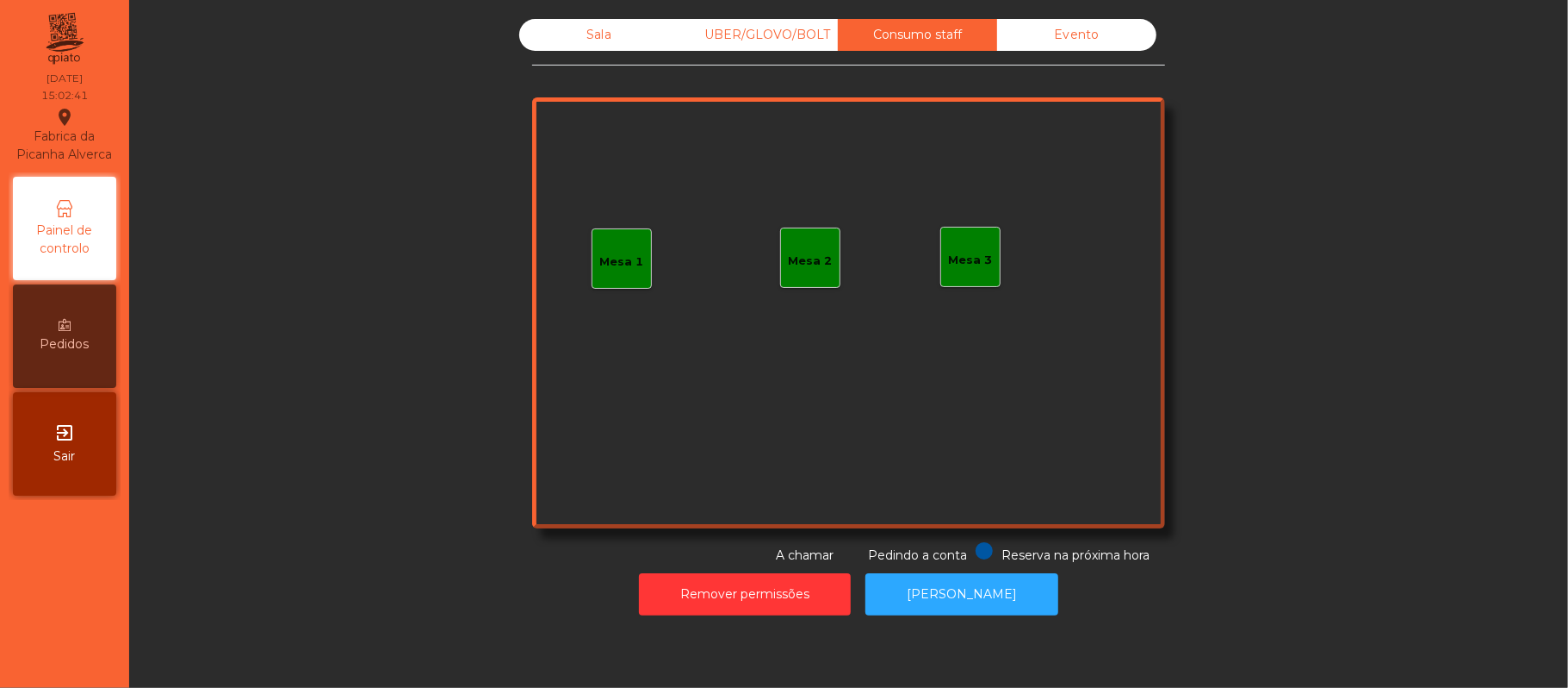
click at [633, 259] on div "Mesa 1" at bounding box center [622, 261] width 44 height 17
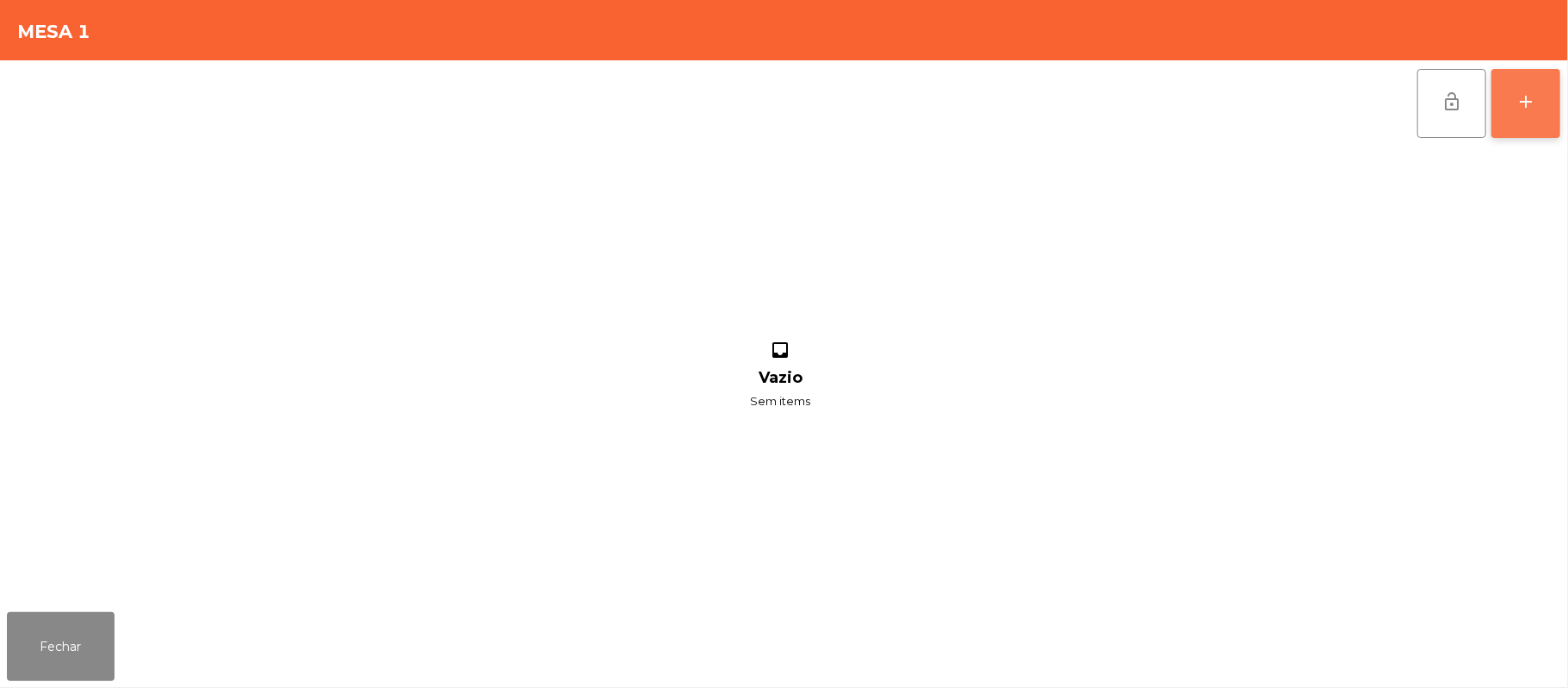
click at [1556, 112] on button "add" at bounding box center [1526, 104] width 69 height 69
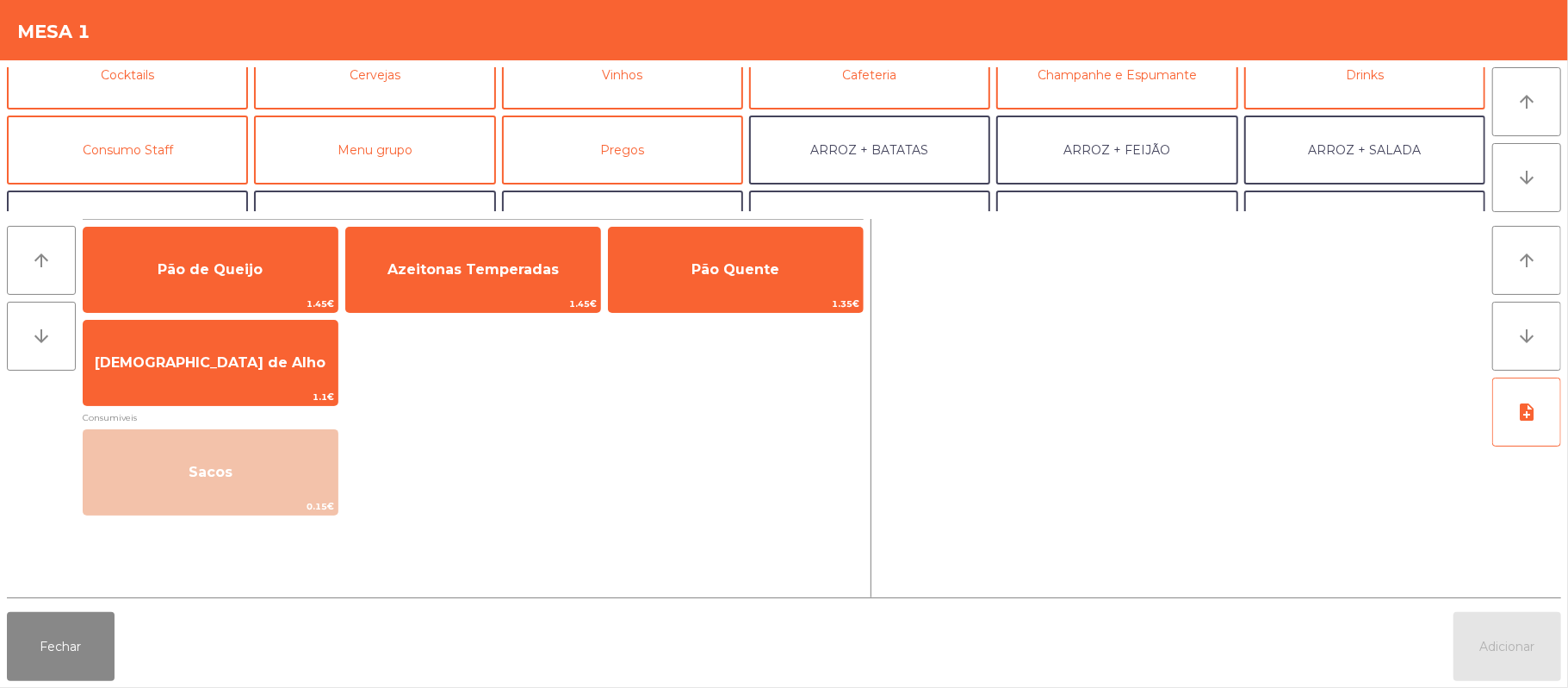
scroll to position [110, 0]
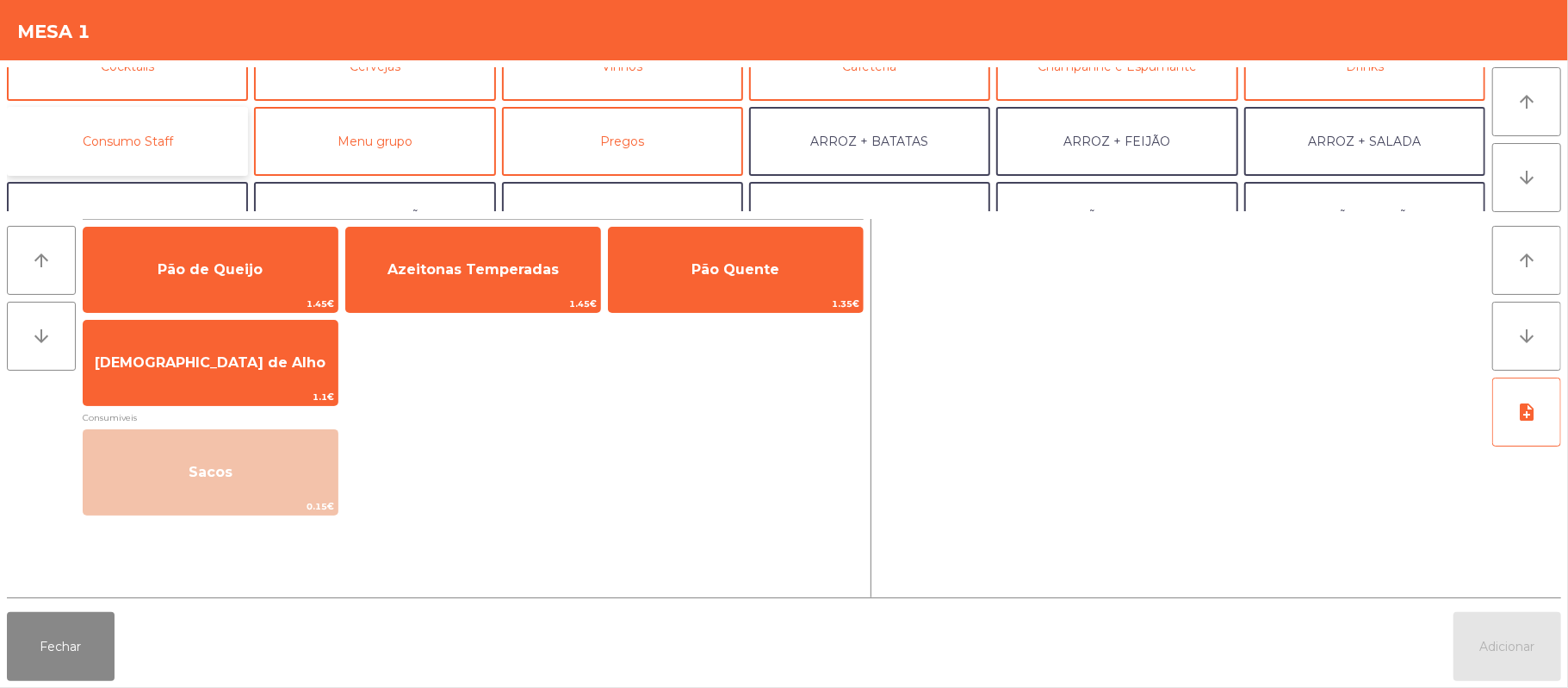
click at [195, 140] on button "Consumo Staff" at bounding box center [127, 141] width 241 height 69
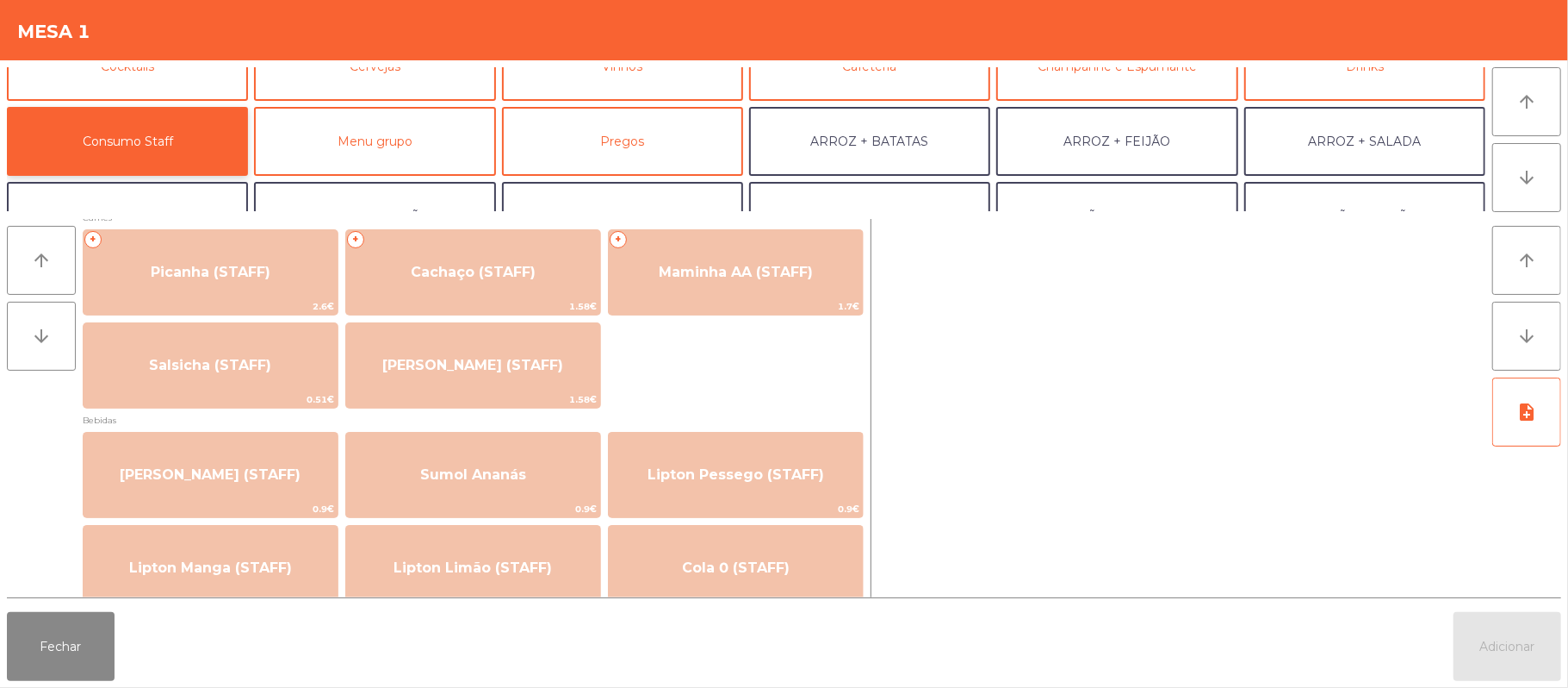
scroll to position [8, 0]
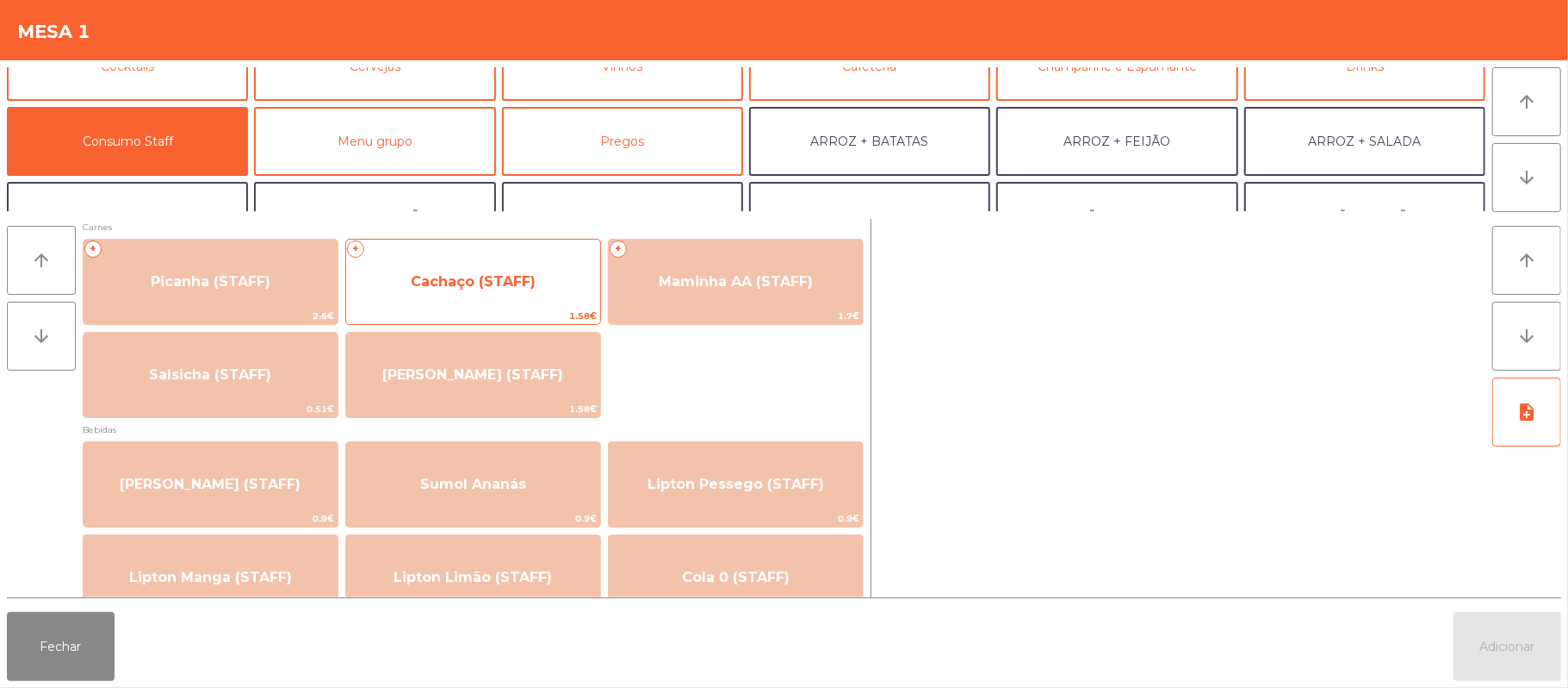
click at [543, 295] on span "Cachaço (STAFF)" at bounding box center [474, 282] width 254 height 46
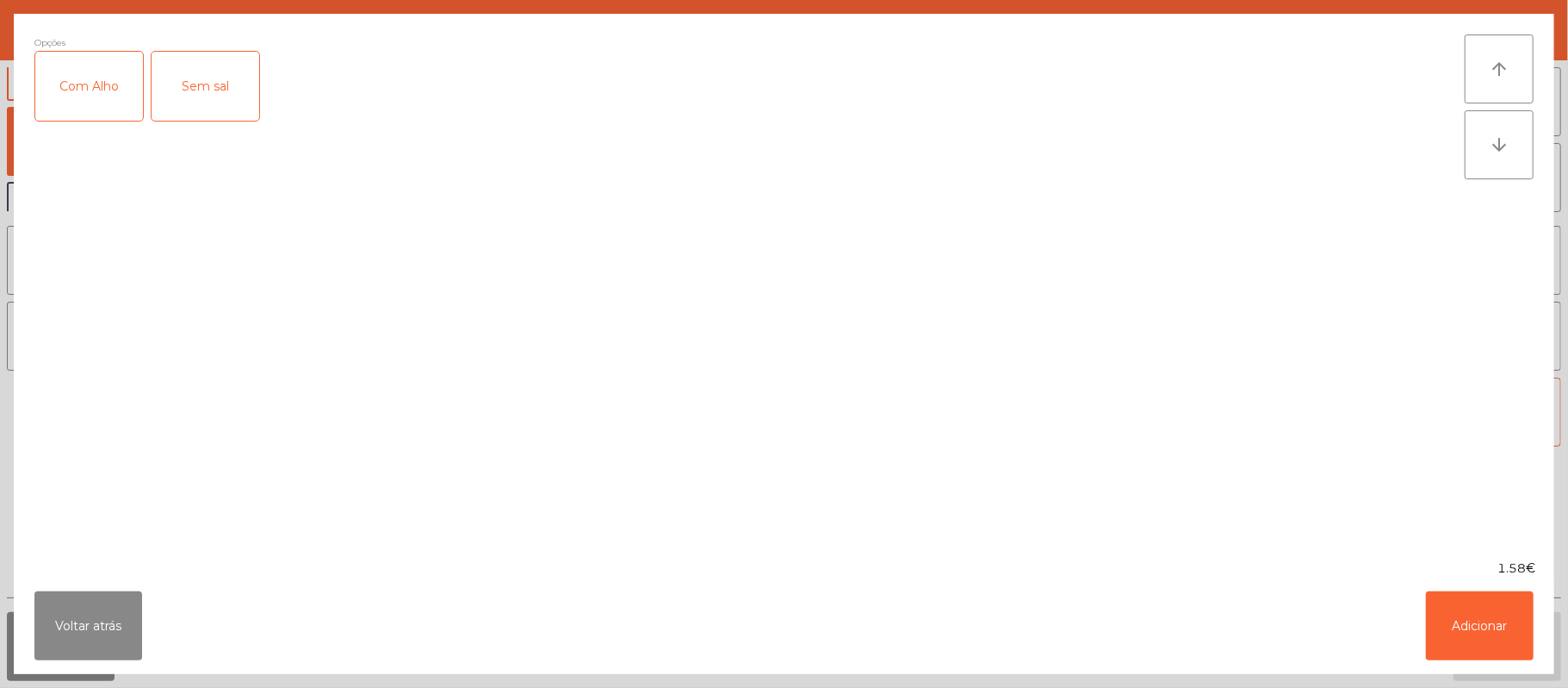
click at [99, 110] on div "Com Alho" at bounding box center [89, 86] width 107 height 69
click at [1461, 624] on button "Adicionar" at bounding box center [1479, 626] width 107 height 69
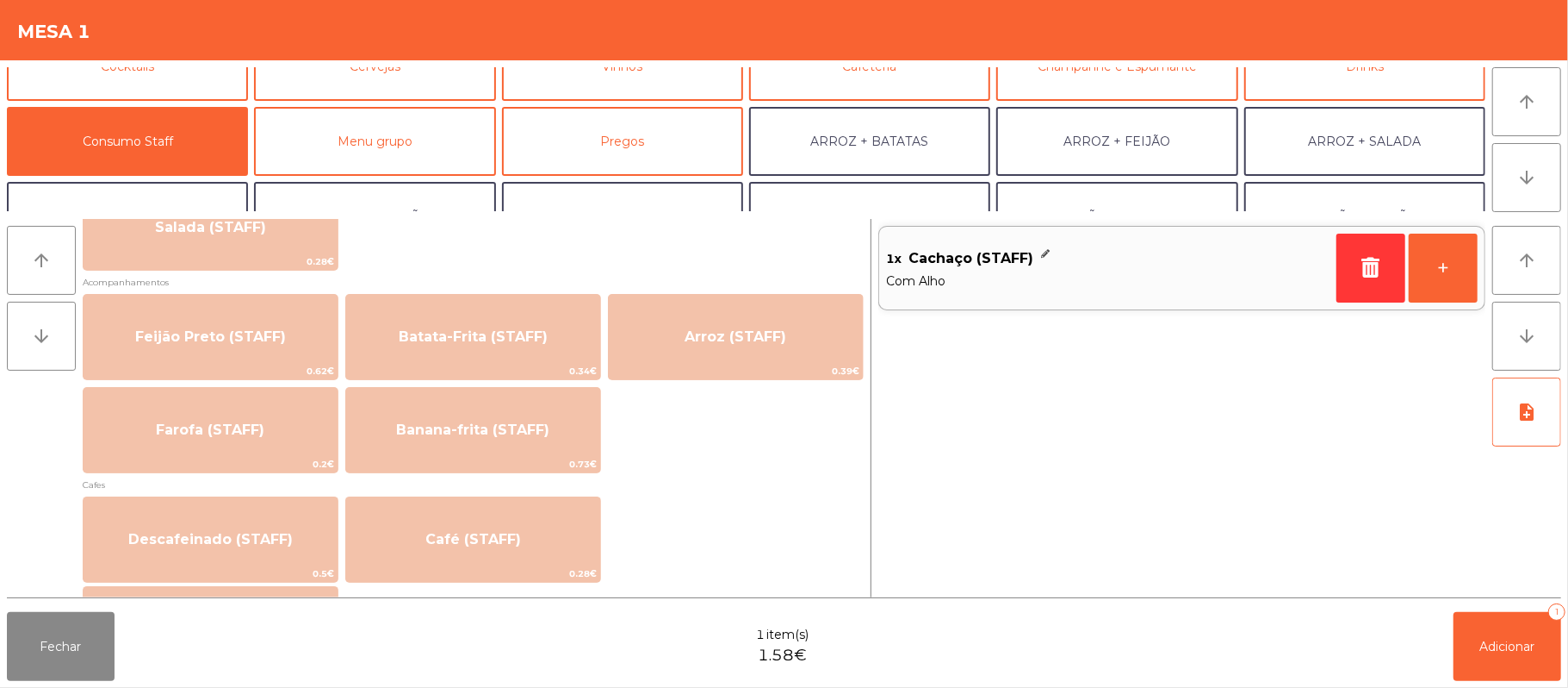
scroll to position [746, 0]
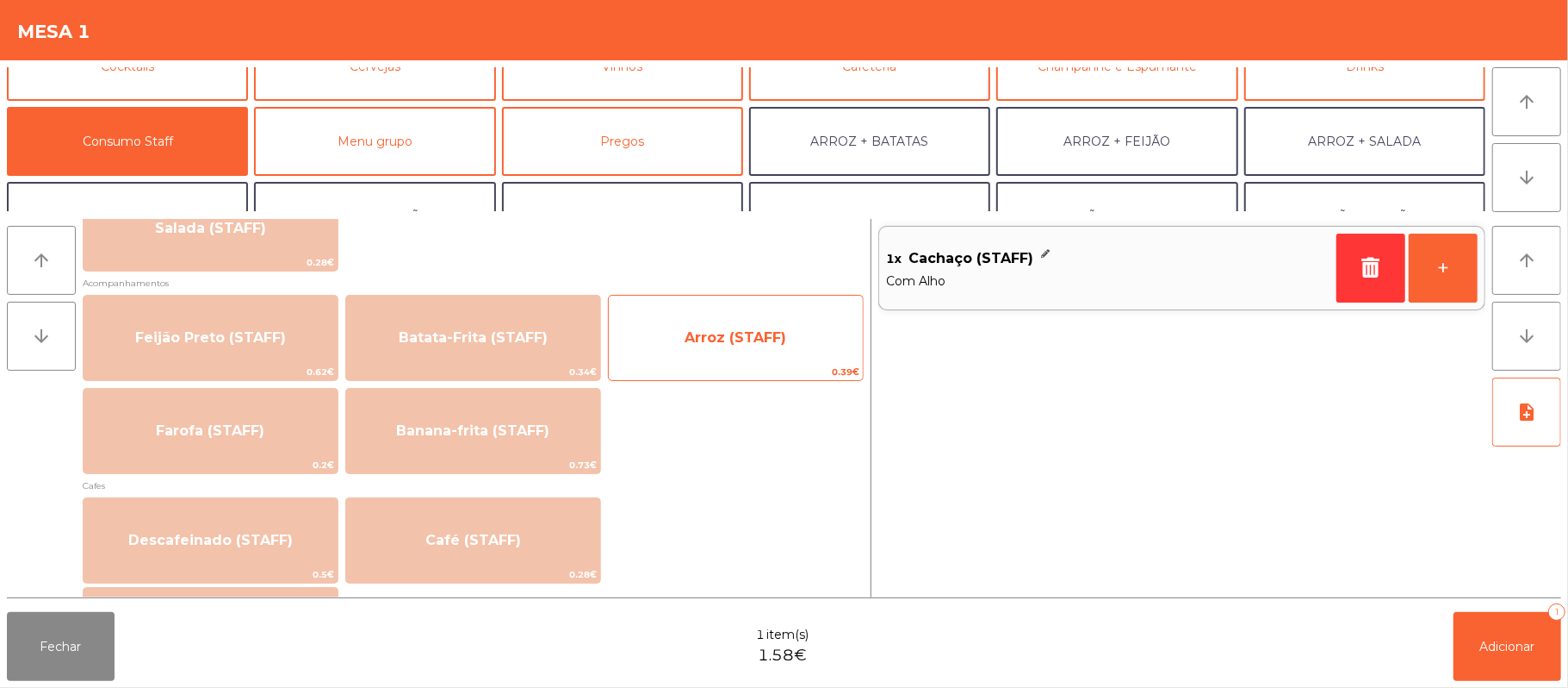
click at [785, 371] on span "0.39€" at bounding box center [736, 372] width 254 height 16
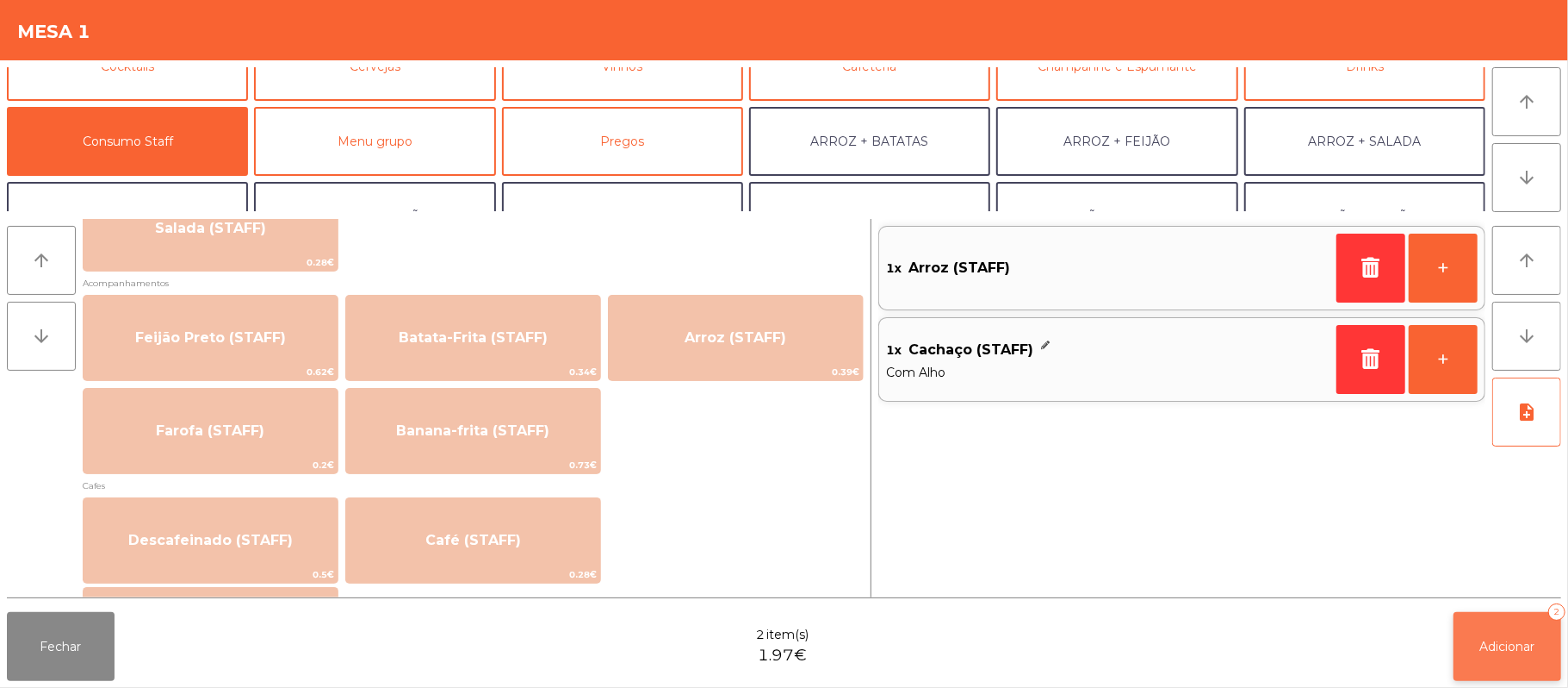
click at [1497, 666] on button "Adicionar 2" at bounding box center [1507, 646] width 107 height 69
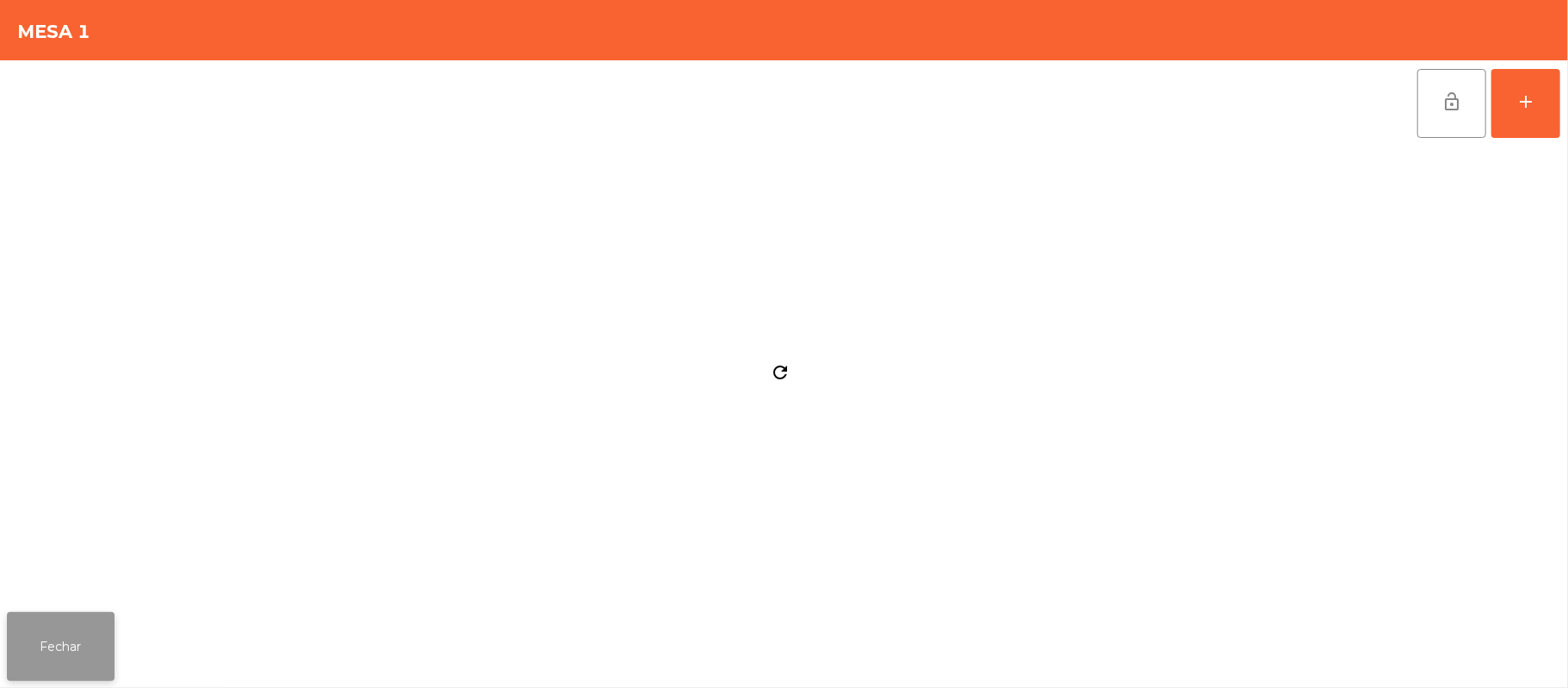
click at [67, 660] on button "Fechar" at bounding box center [60, 646] width 107 height 69
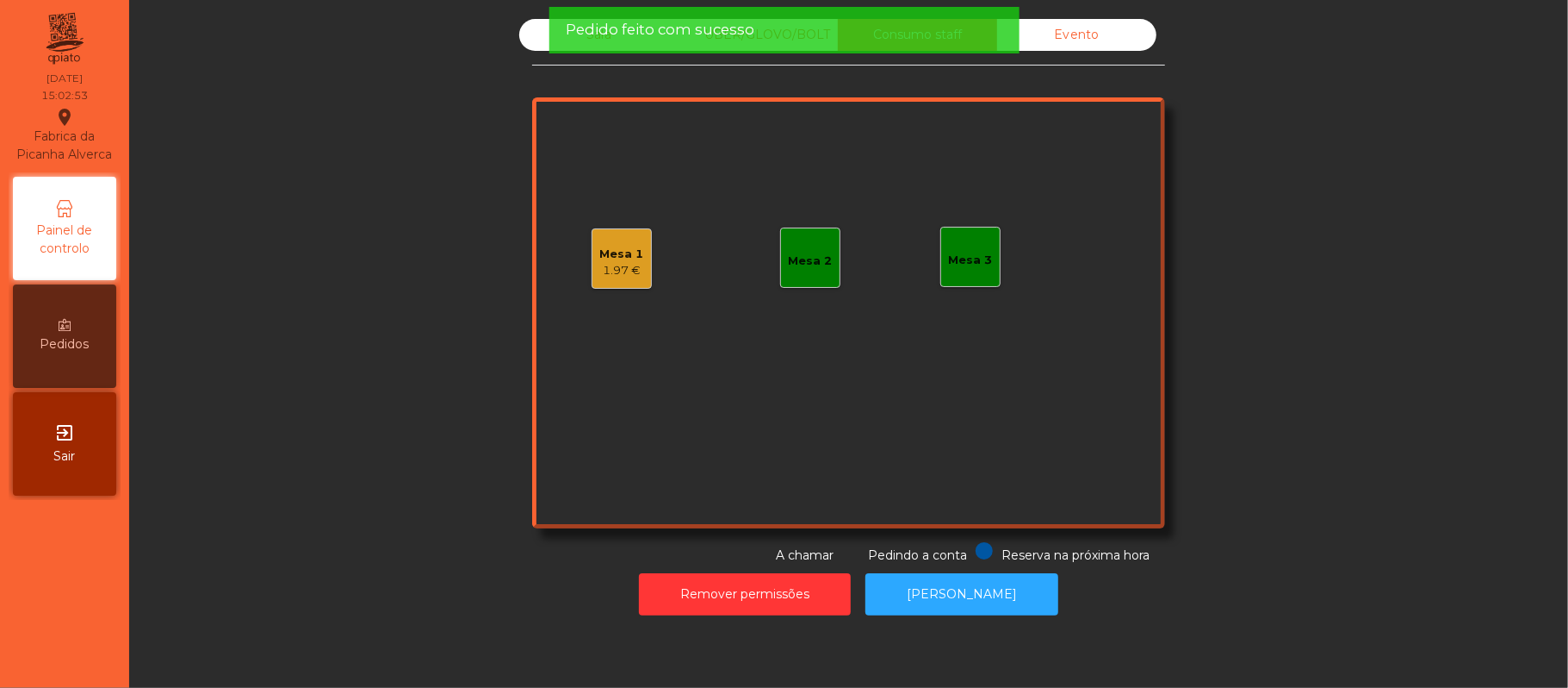
click at [577, 72] on div "Sala UBER/GLOVO/BOLT Consumo staff Evento Mesa 1 1.97 € Mesa 2 Mesa 3 Reserva n…" at bounding box center [848, 292] width 633 height 546
click at [549, 43] on div "Pedido feito com sucesso" at bounding box center [784, 30] width 470 height 46
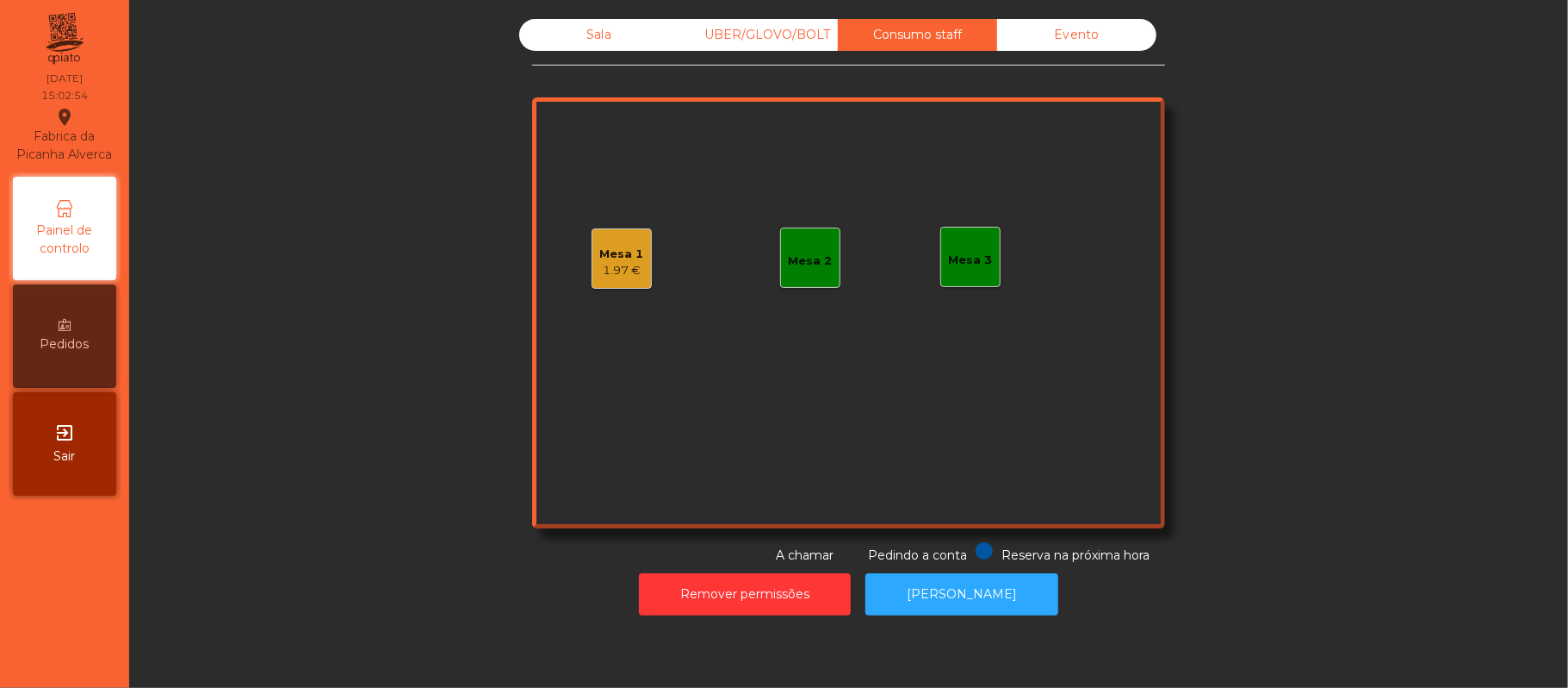
click at [562, 33] on div "Sala" at bounding box center [599, 35] width 159 height 32
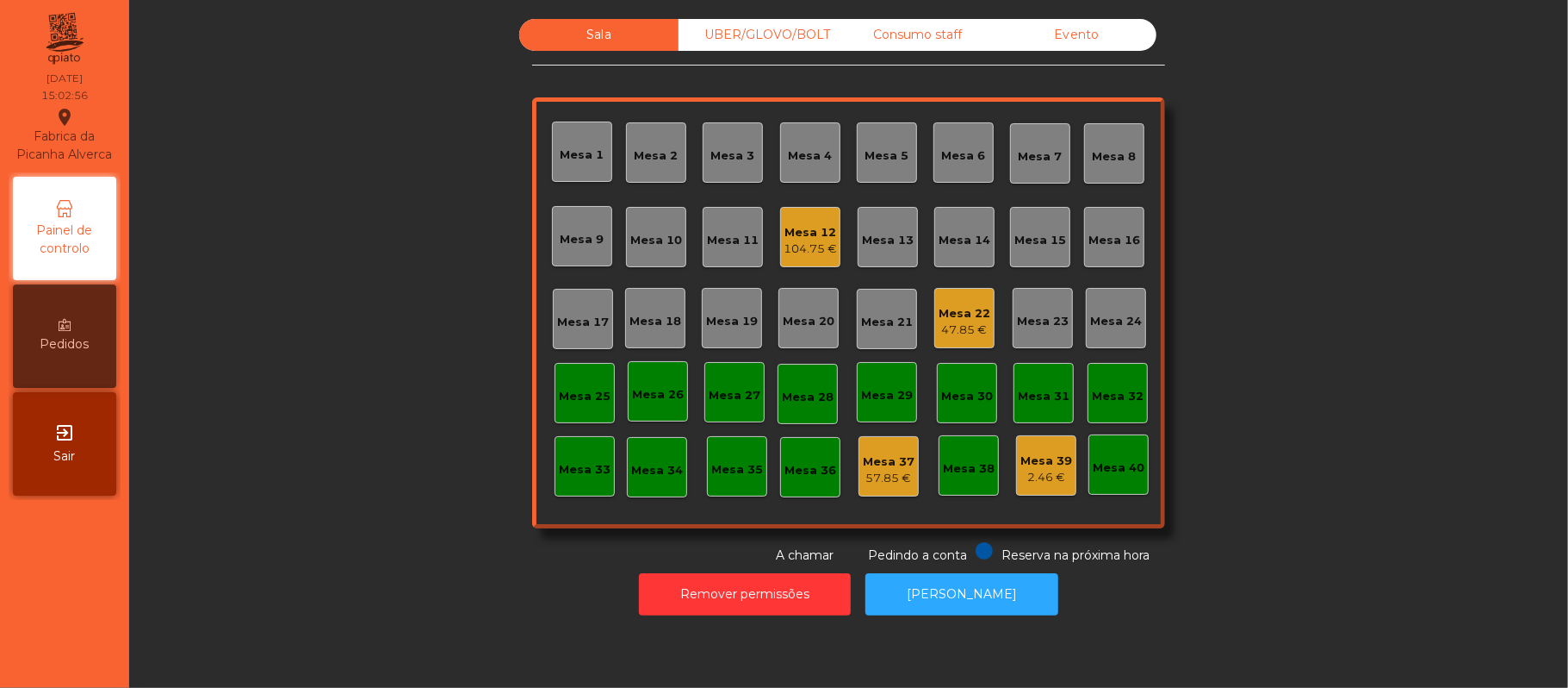
click at [948, 308] on div "Mesa 22" at bounding box center [965, 313] width 52 height 17
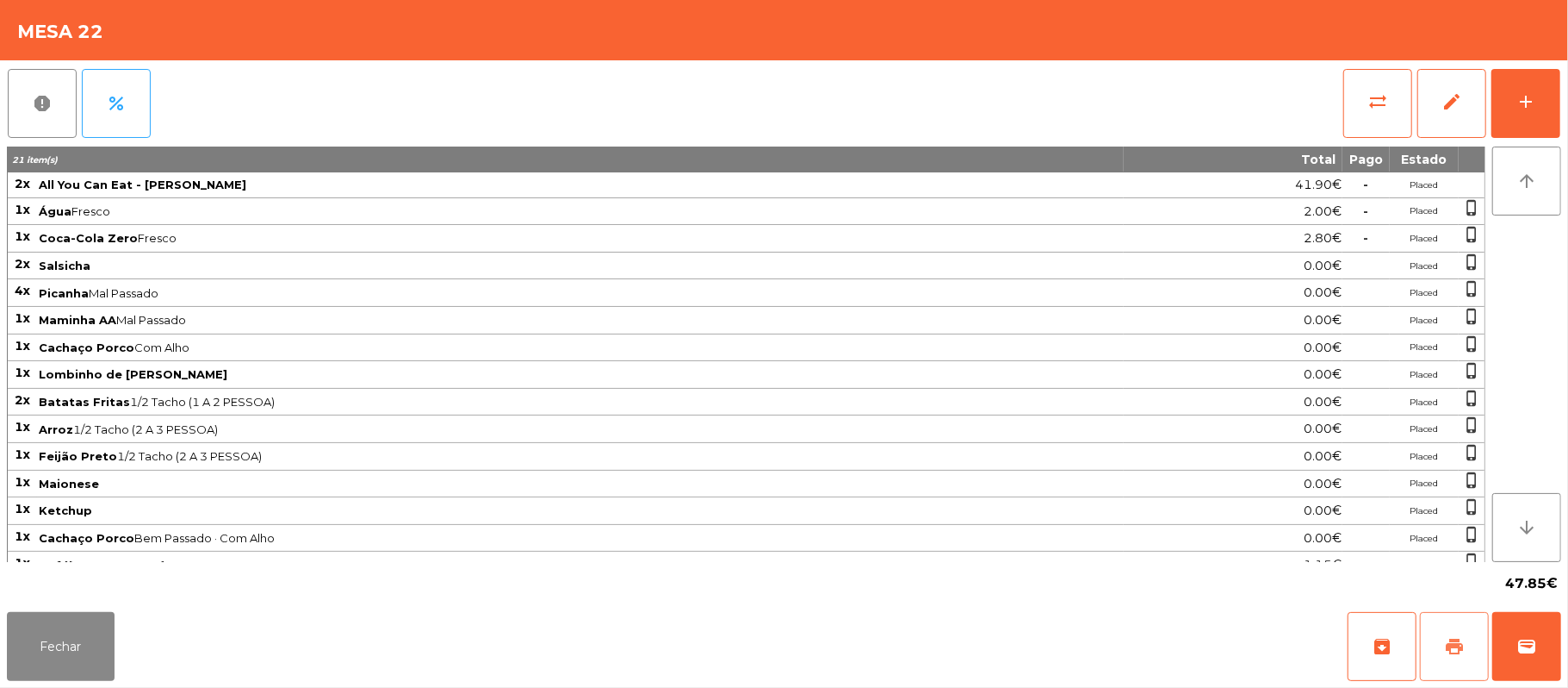
click at [1445, 650] on span "print" at bounding box center [1454, 645] width 20 height 20
click at [1351, 126] on button "sync_alt" at bounding box center [1378, 104] width 69 height 69
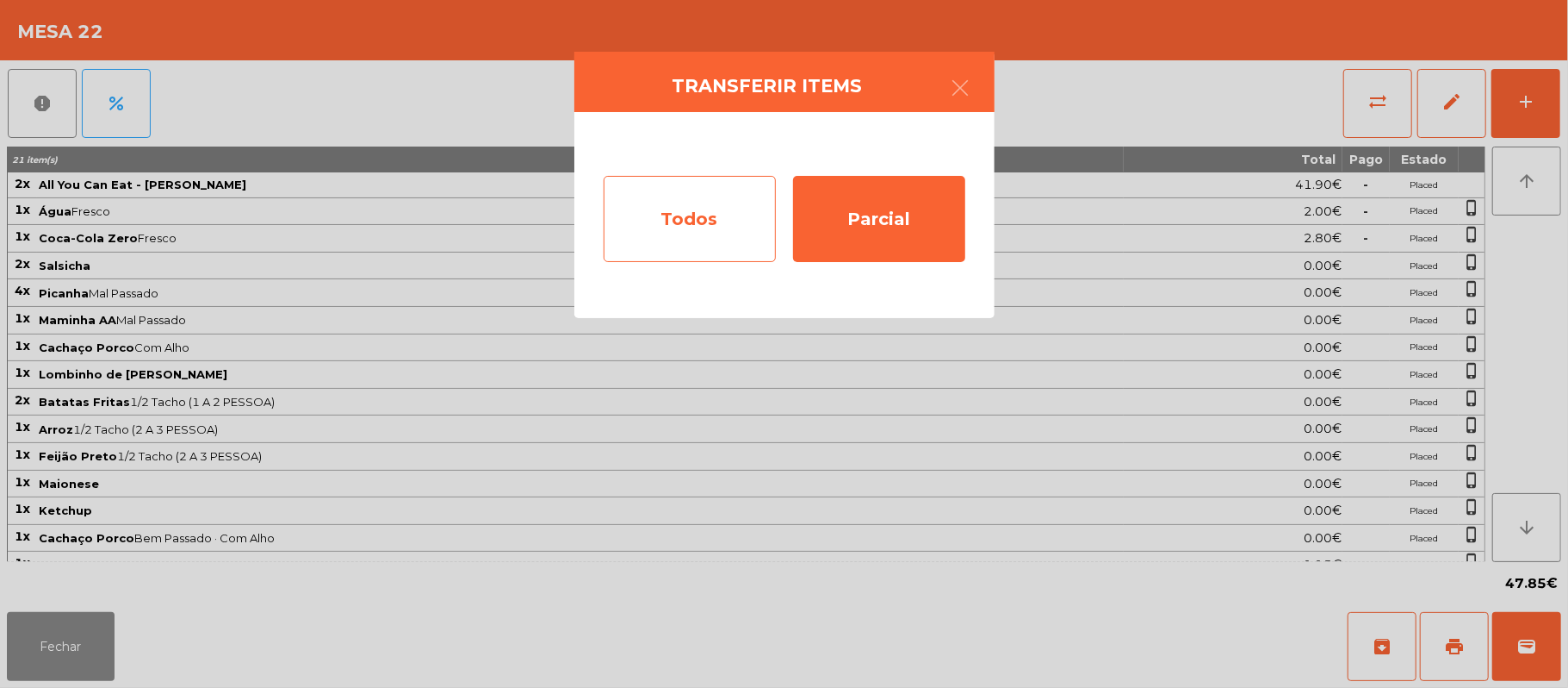
click at [717, 212] on div "Todos" at bounding box center [690, 219] width 172 height 86
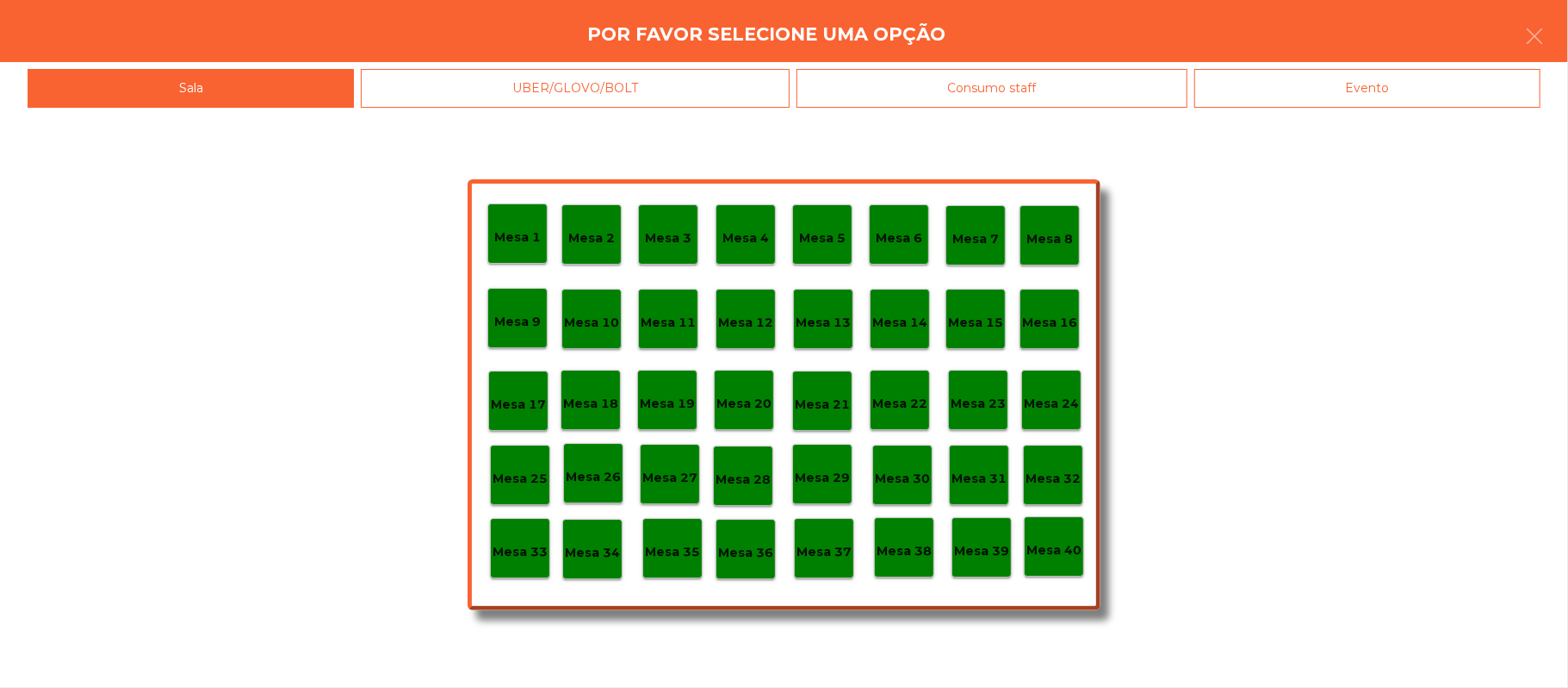
click at [1400, 90] on div "Evento" at bounding box center [1368, 89] width 346 height 39
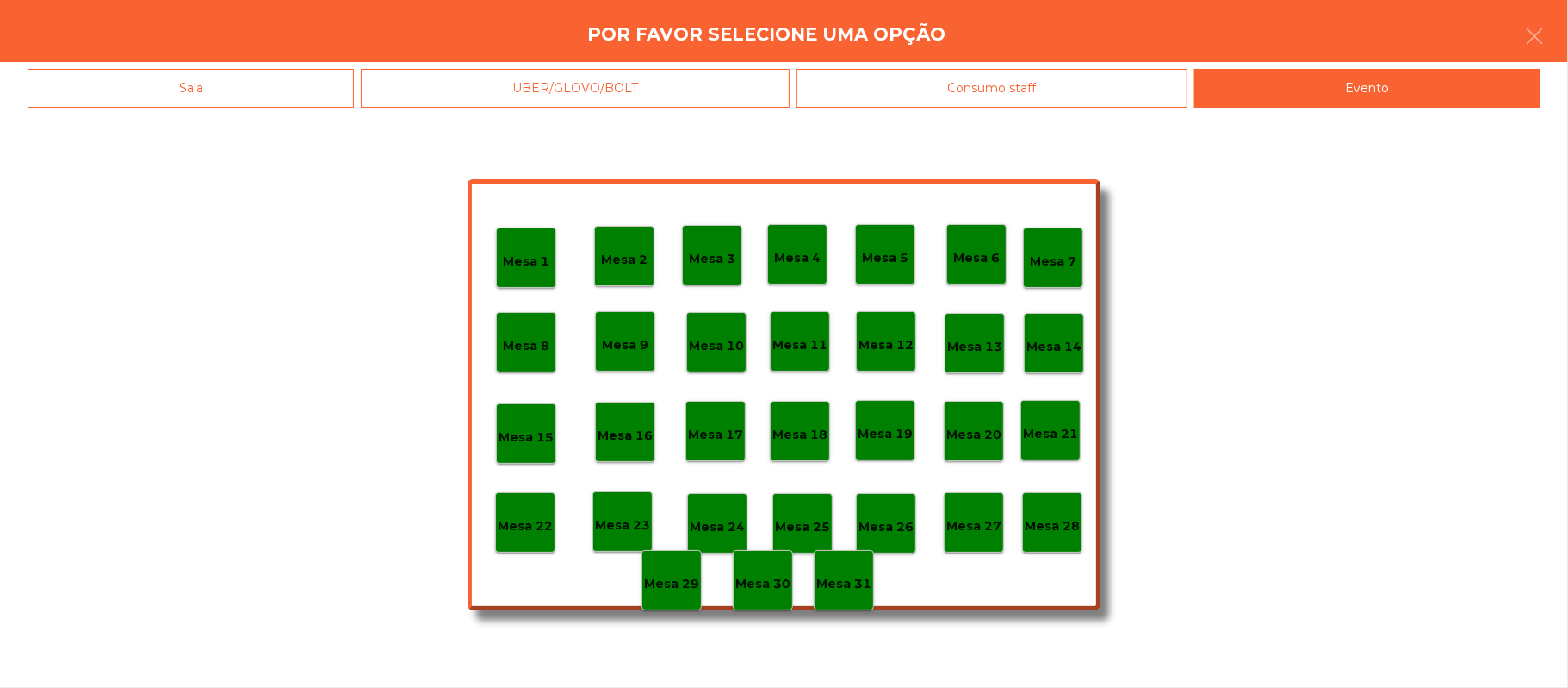
click at [1058, 524] on p "Mesa 28" at bounding box center [1053, 526] width 55 height 20
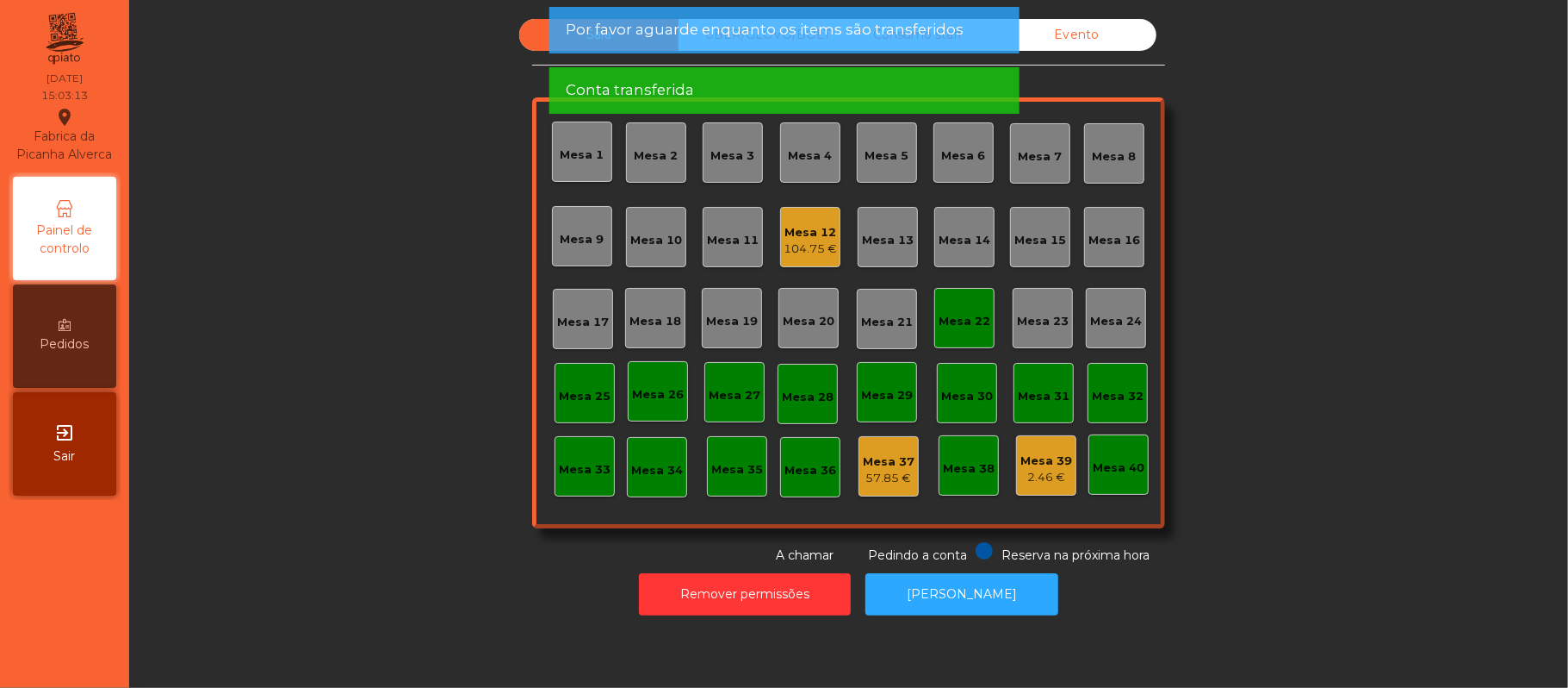
click at [968, 325] on div "Mesa 22" at bounding box center [965, 321] width 52 height 17
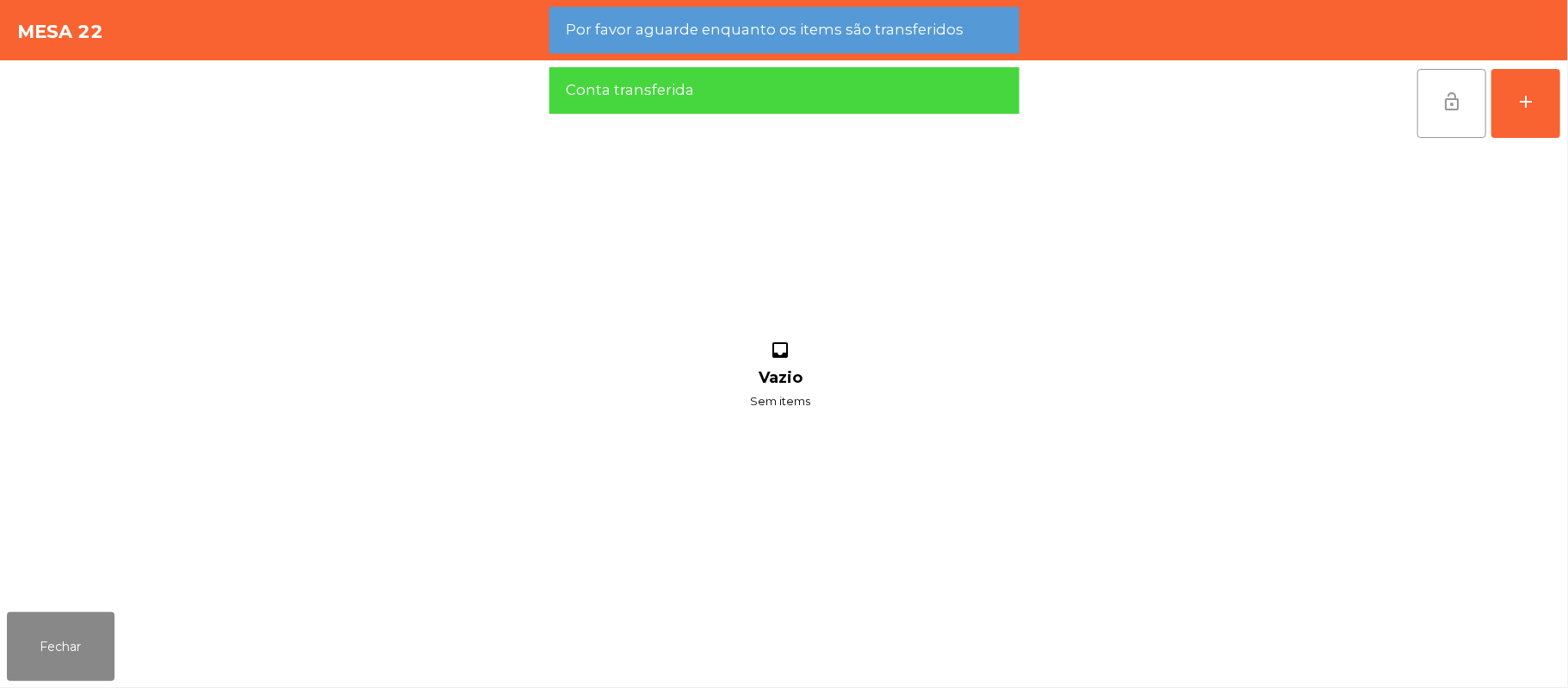
click at [1421, 107] on button "lock_open" at bounding box center [1453, 104] width 69 height 69
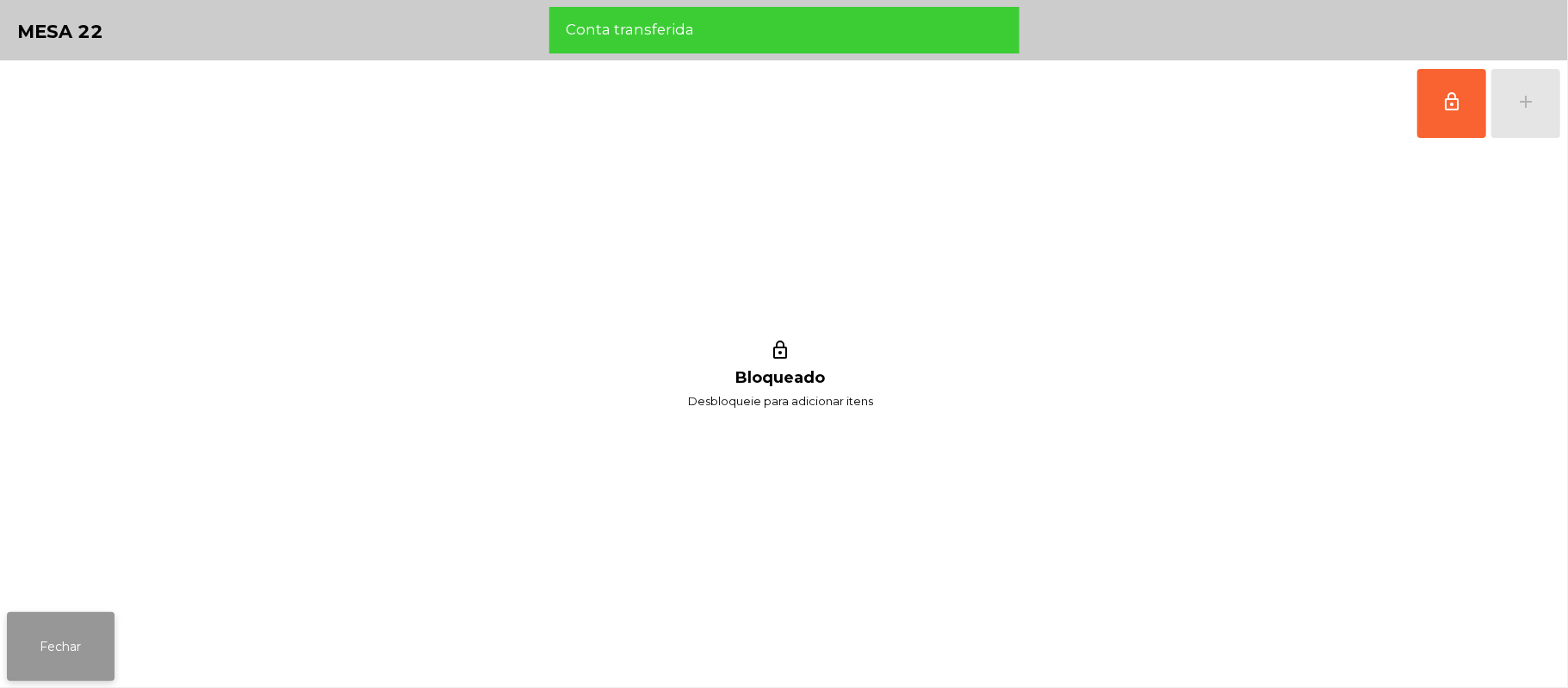
click at [91, 653] on button "Fechar" at bounding box center [60, 646] width 107 height 69
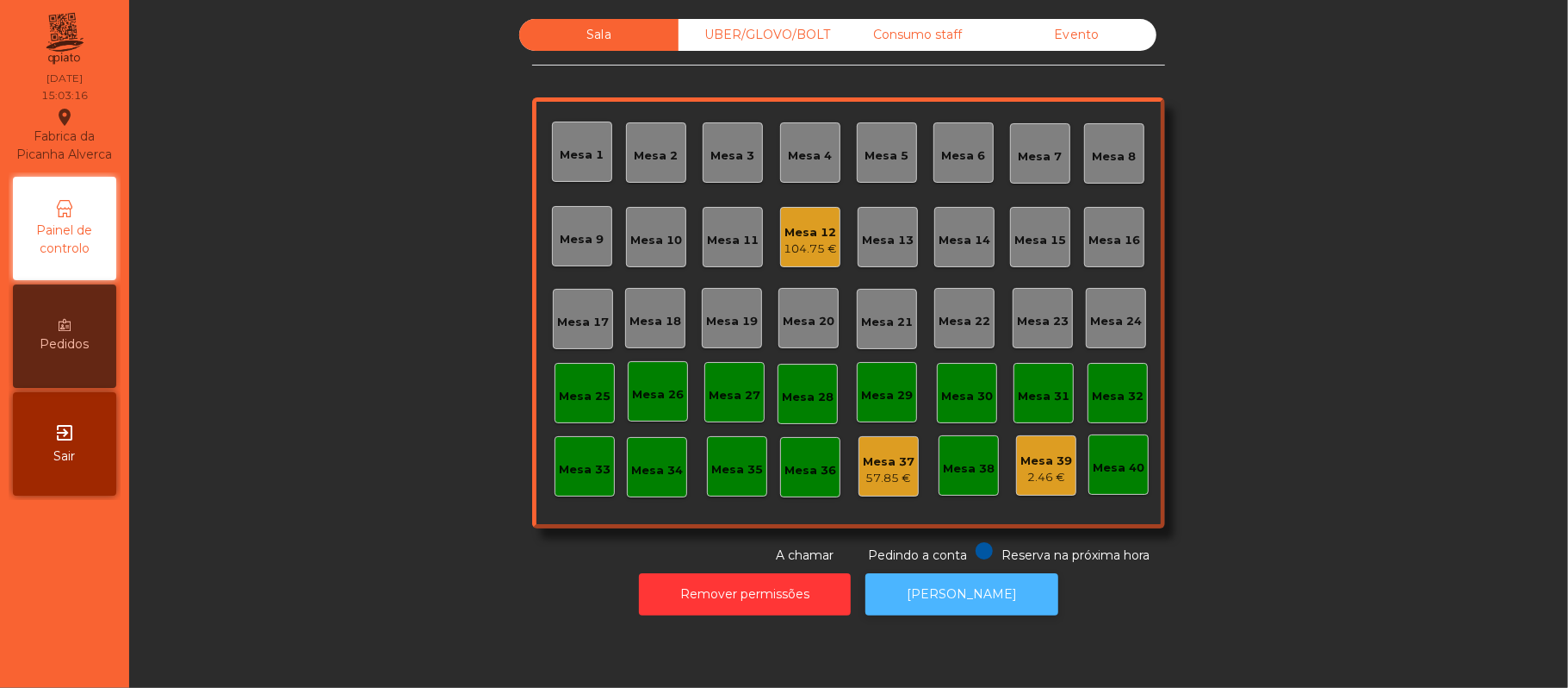
click at [994, 604] on button "[PERSON_NAME]" at bounding box center [961, 595] width 193 height 43
click at [822, 292] on div "Mesa 20" at bounding box center [808, 318] width 60 height 60
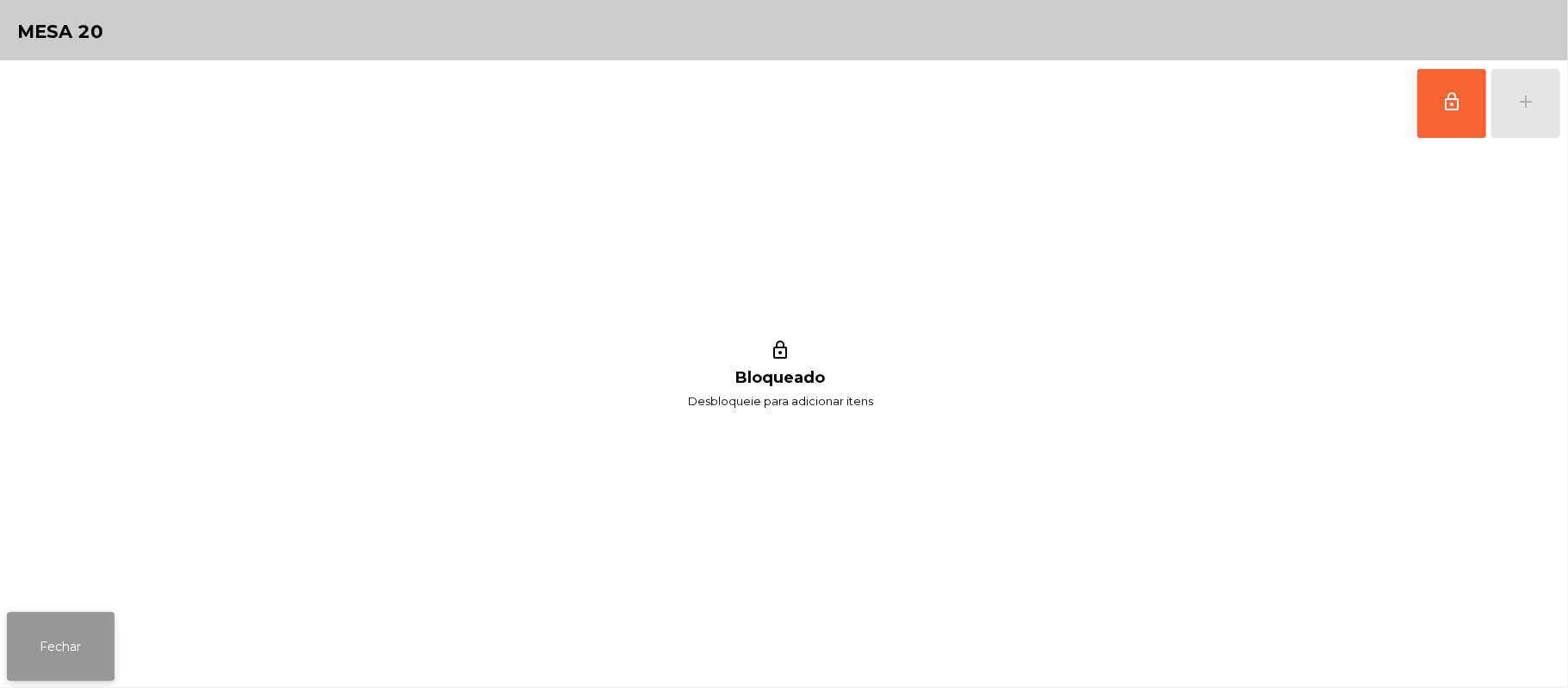
click at [45, 652] on button "Fechar" at bounding box center [60, 646] width 107 height 69
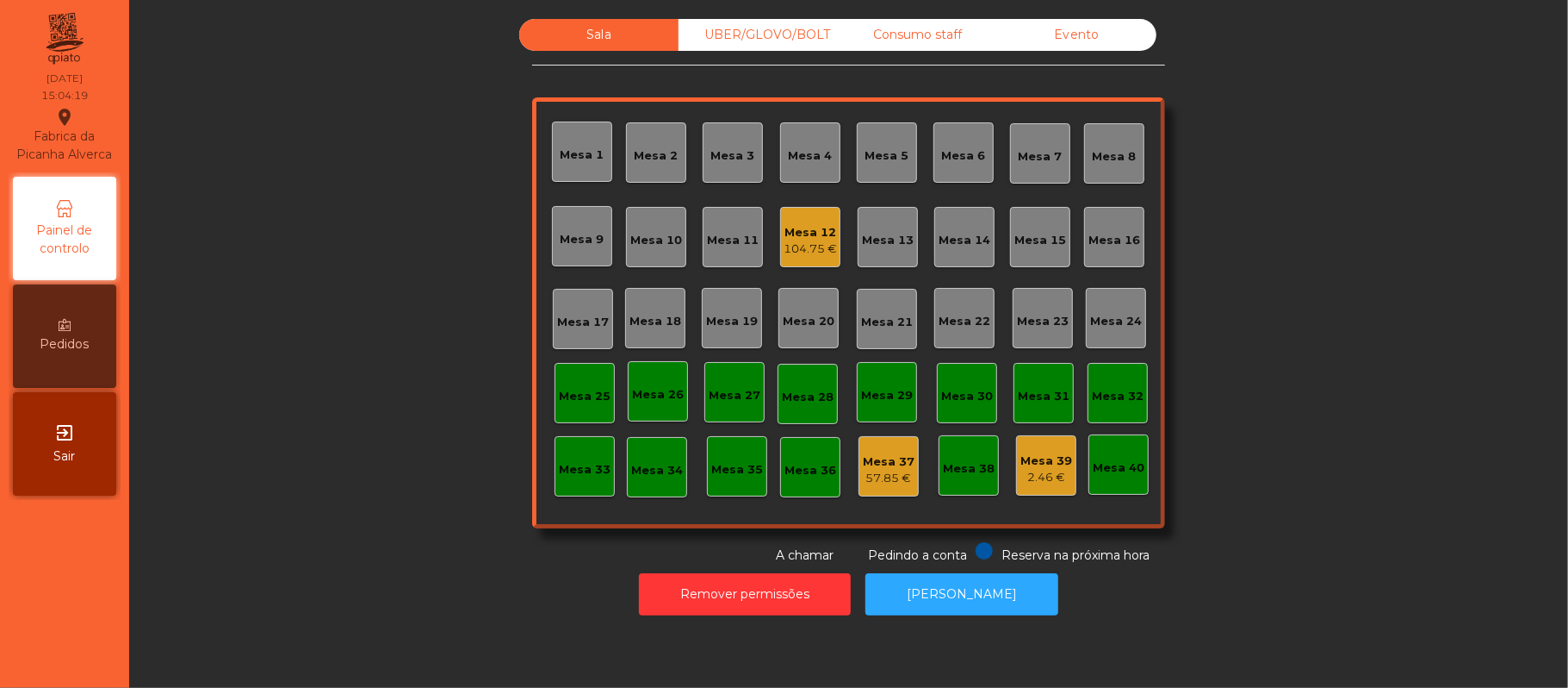
click at [820, 240] on div "104.75 €" at bounding box center [810, 248] width 53 height 17
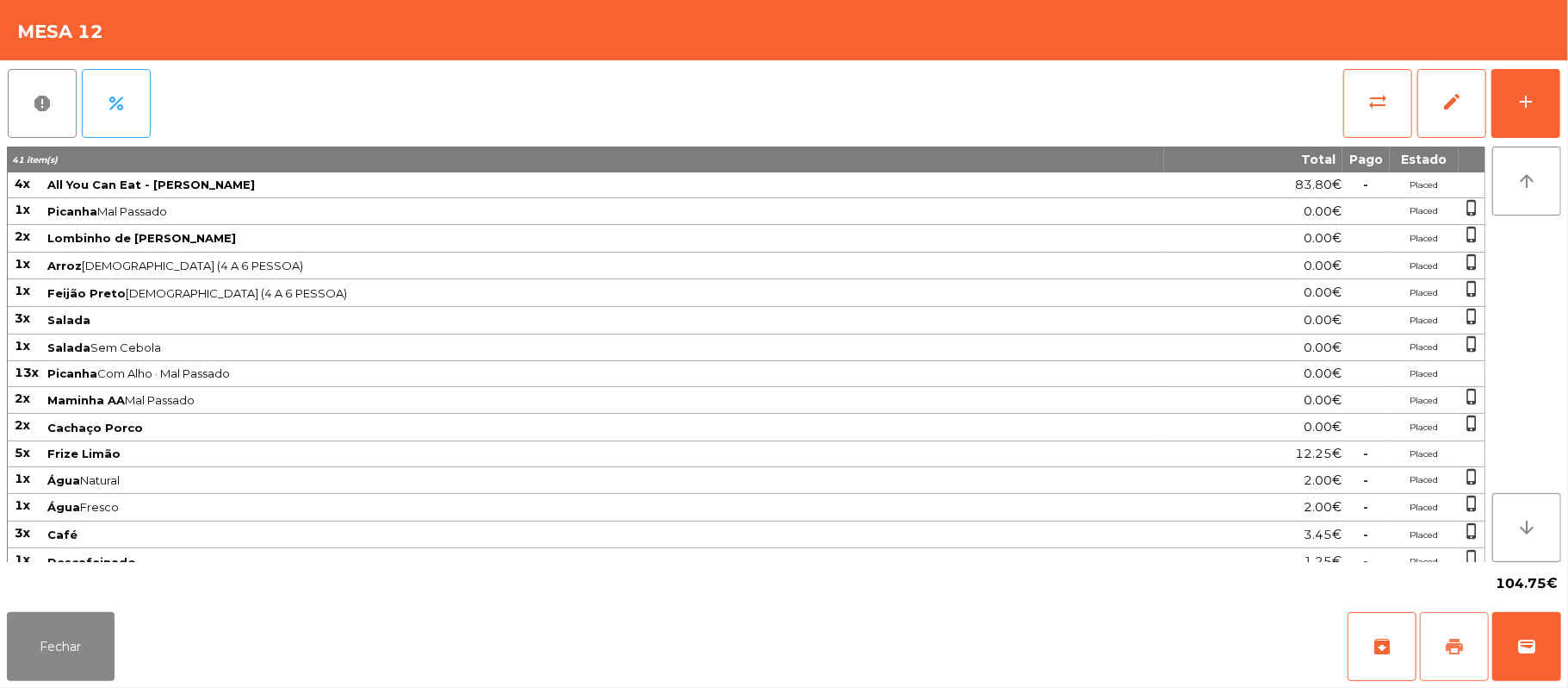
click at [1447, 656] on span "print" at bounding box center [1454, 645] width 20 height 20
click at [1554, 648] on button "wallet" at bounding box center [1527, 646] width 69 height 69
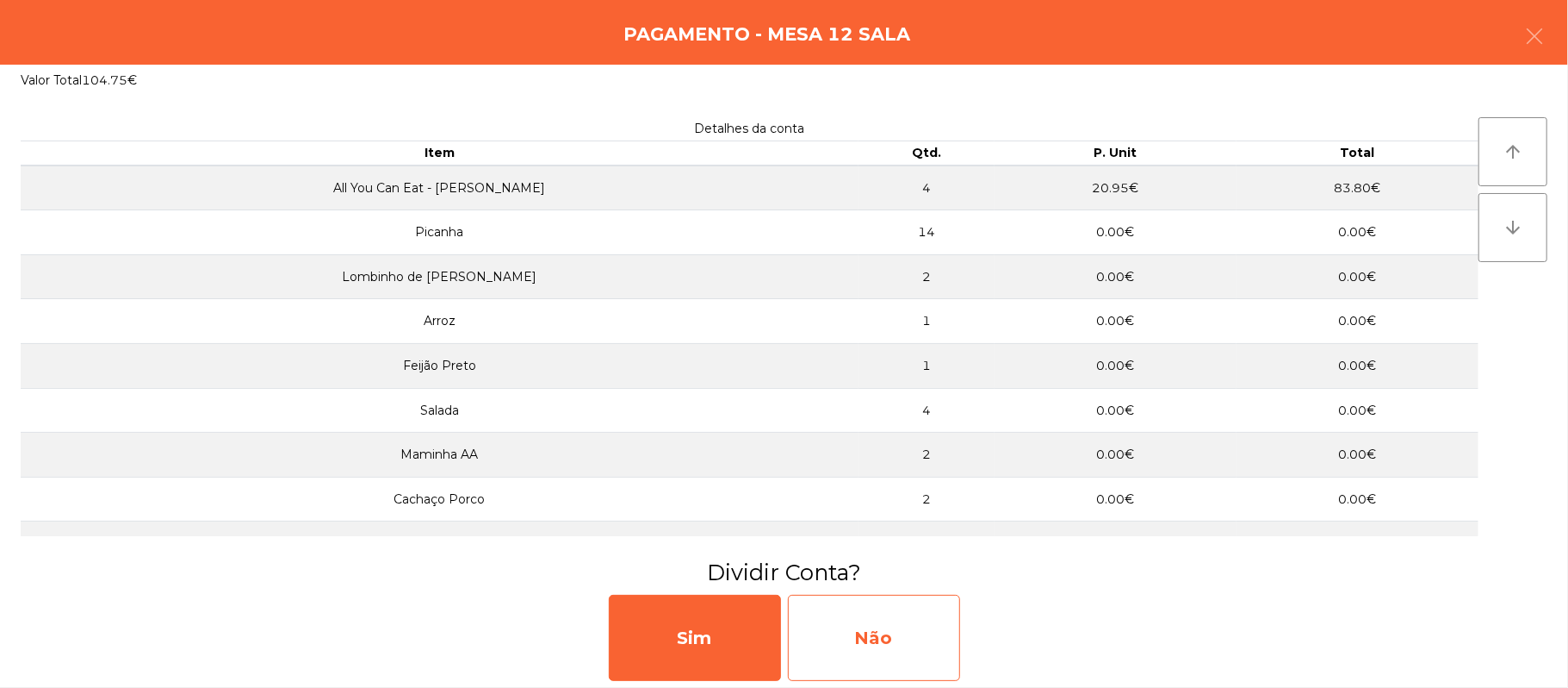
click at [829, 646] on div "Não" at bounding box center [874, 637] width 172 height 86
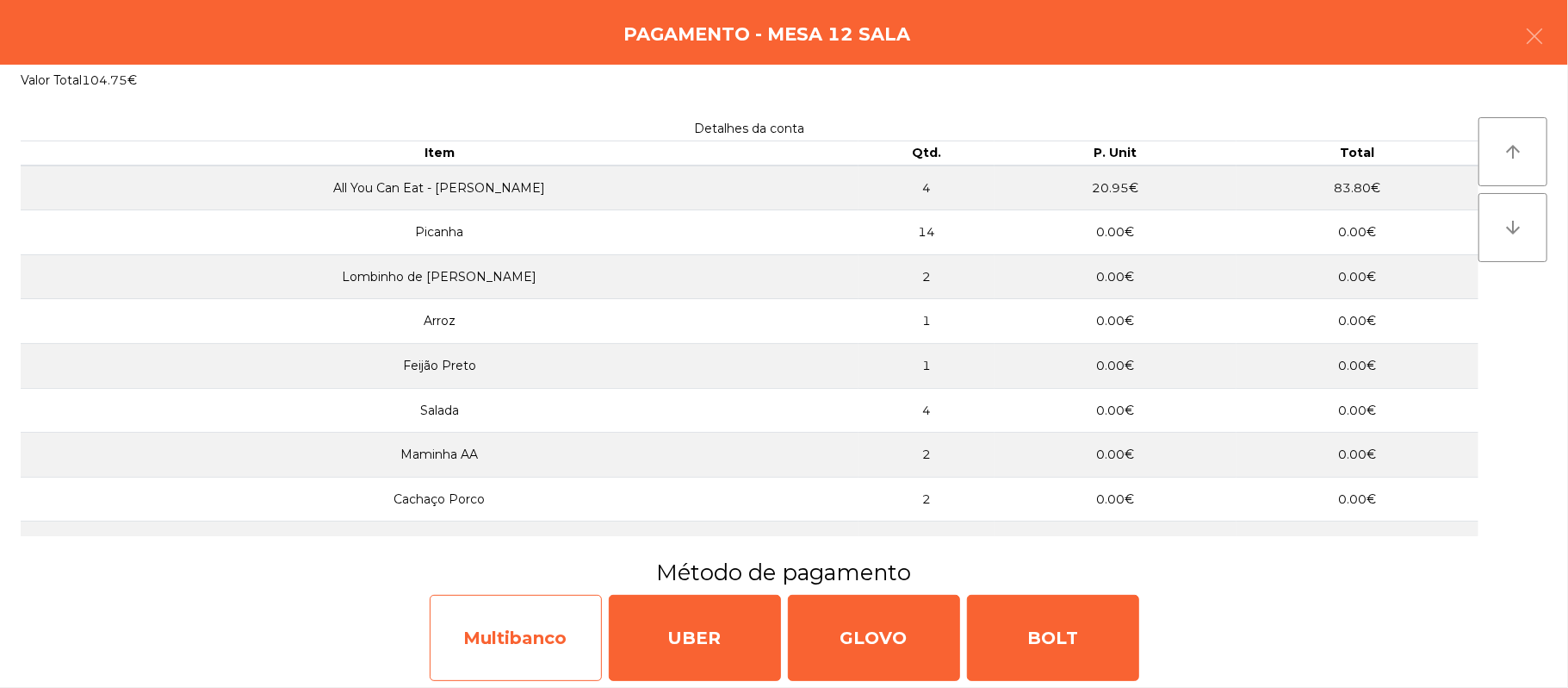
click at [511, 637] on div "Multibanco" at bounding box center [516, 637] width 172 height 86
select select "**"
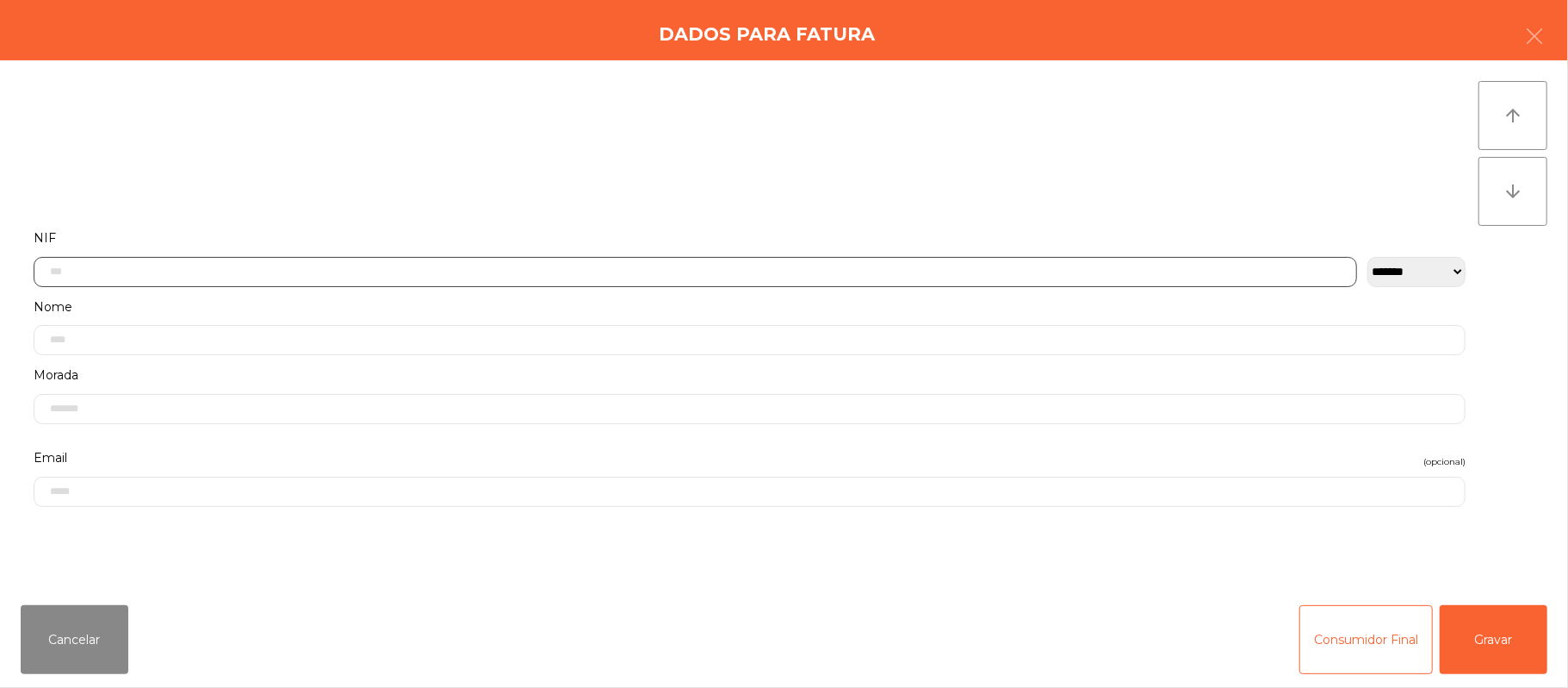
click at [628, 272] on input "text" at bounding box center [696, 272] width 1324 height 30
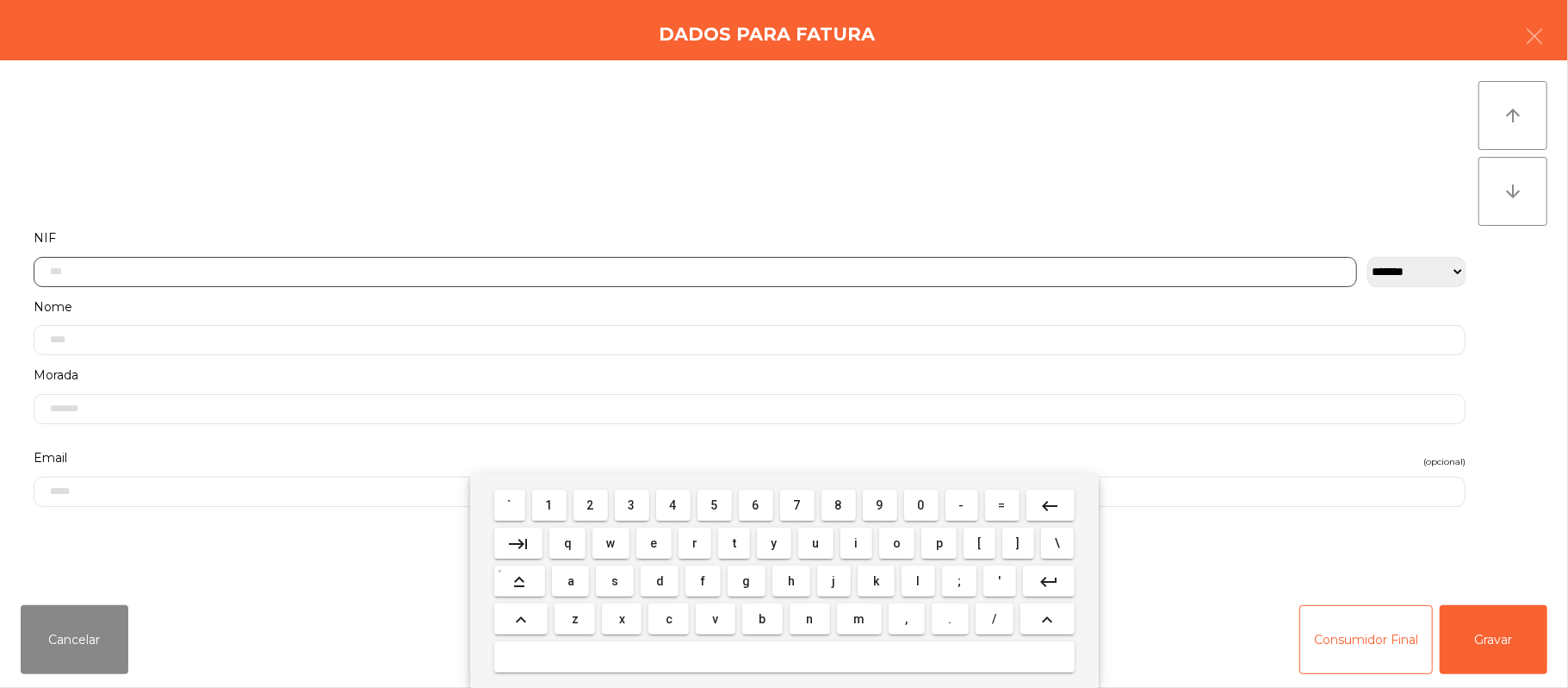
scroll to position [145, 0]
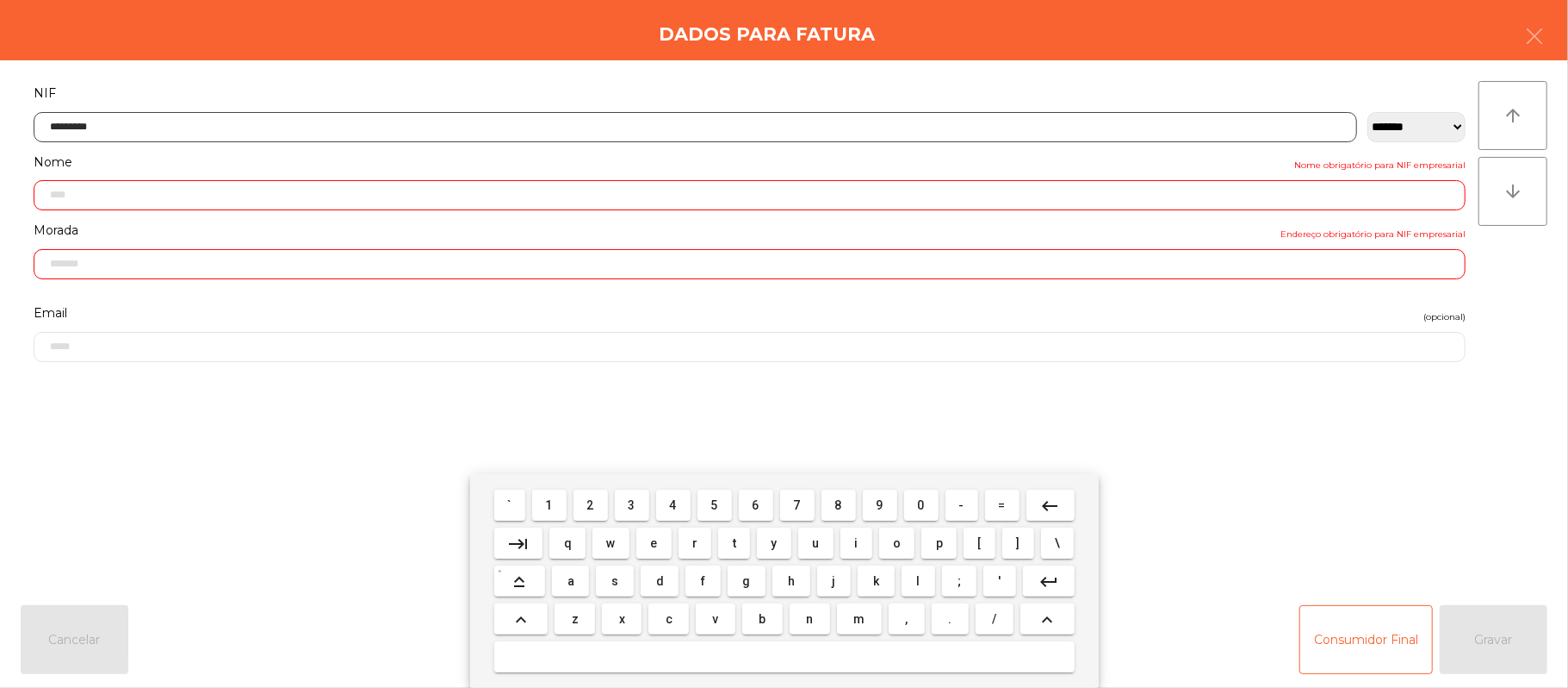
type input "*********"
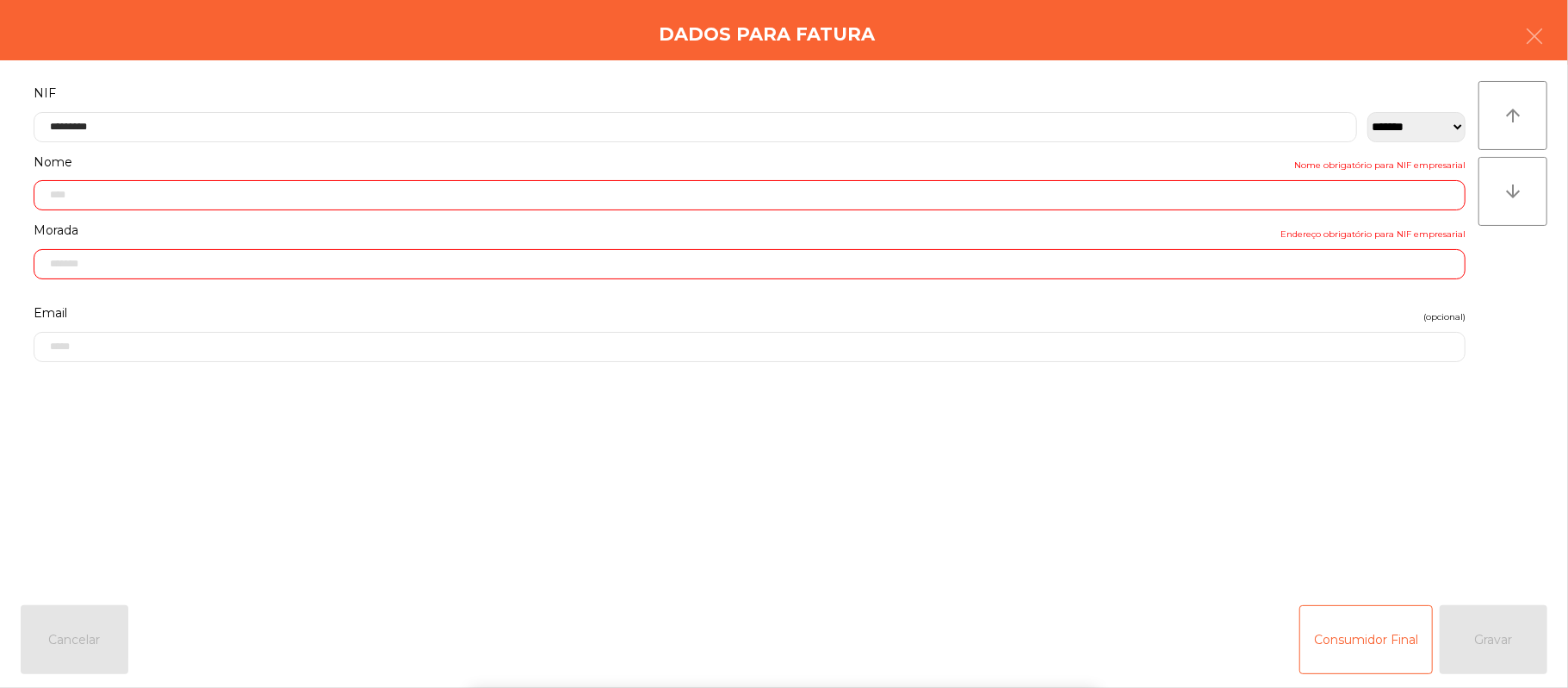
click at [1448, 519] on div "` 1 2 3 4 5 6 7 8 9 0 - = keyboard_backspace keyboard_tab q w e r t y u i o p […" at bounding box center [784, 580] width 1568 height 213
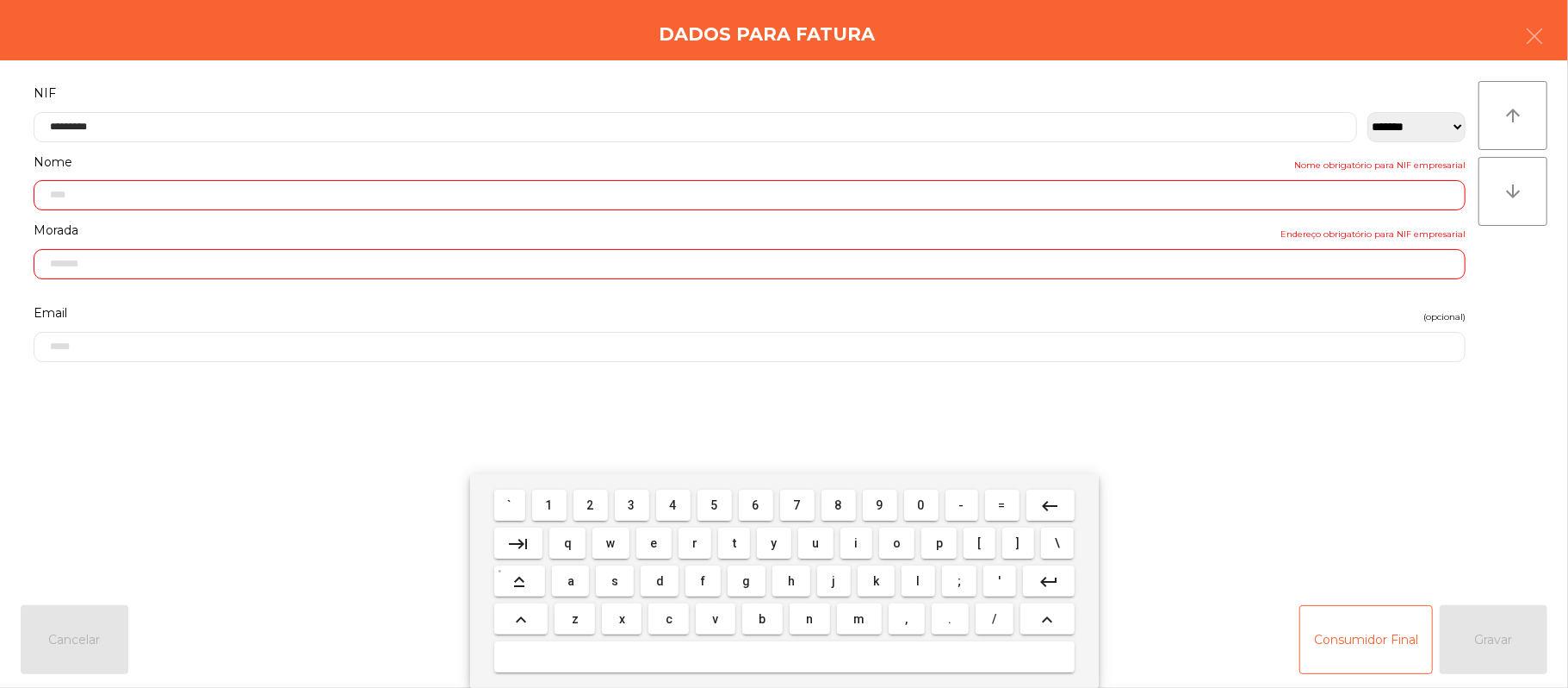
click at [1479, 498] on div "arrow_upward arrow_downward" at bounding box center [1514, 325] width 69 height 490
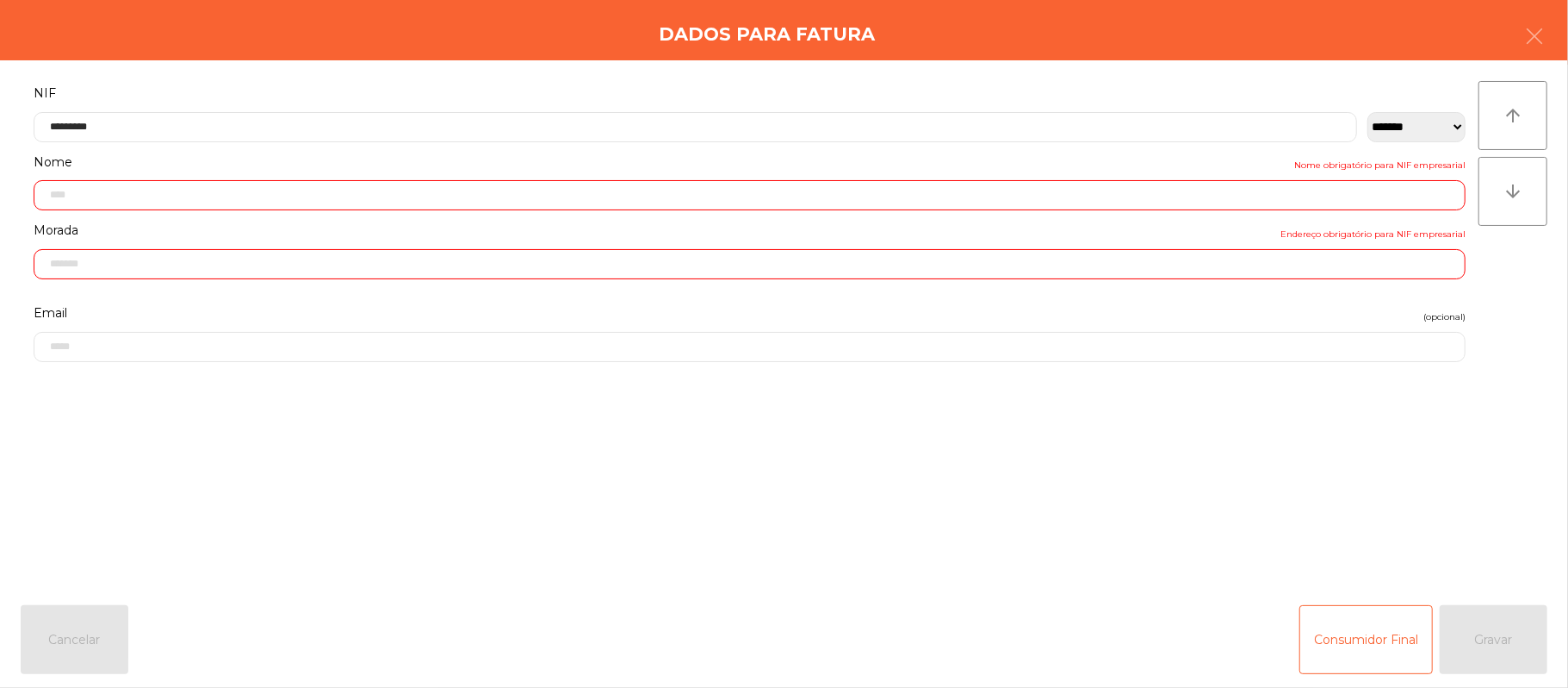
click at [1479, 497] on div "arrow_upward arrow_downward" at bounding box center [1514, 325] width 69 height 490
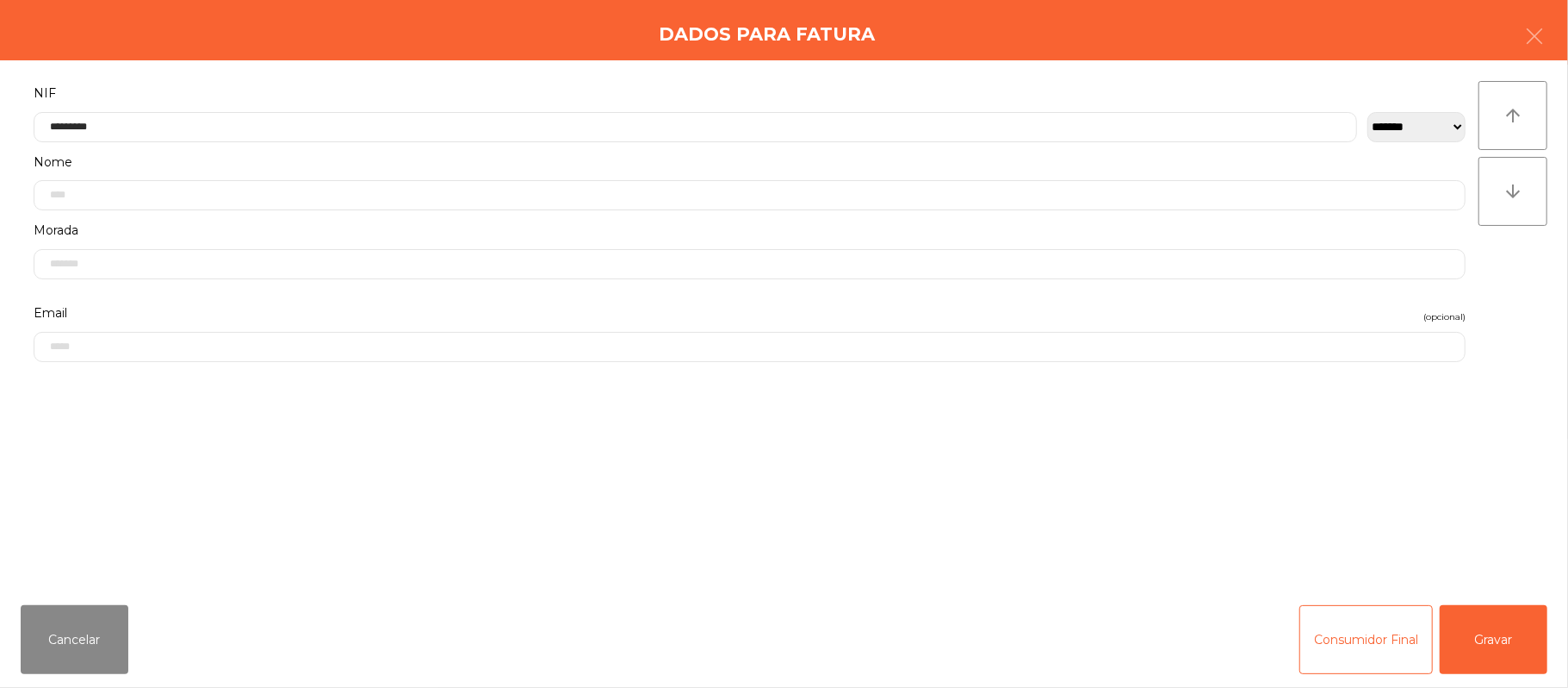
type input "**********"
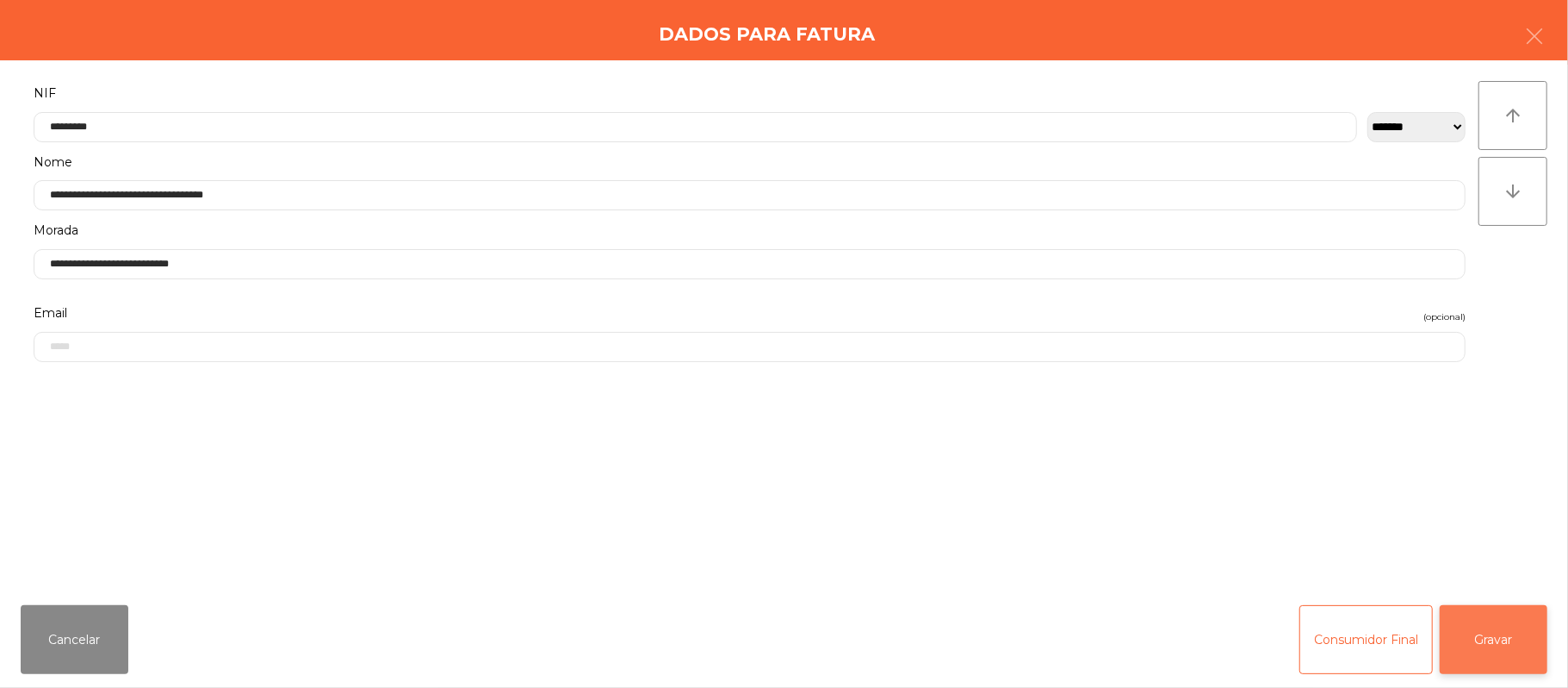
click at [1509, 619] on button "Gravar" at bounding box center [1493, 640] width 107 height 69
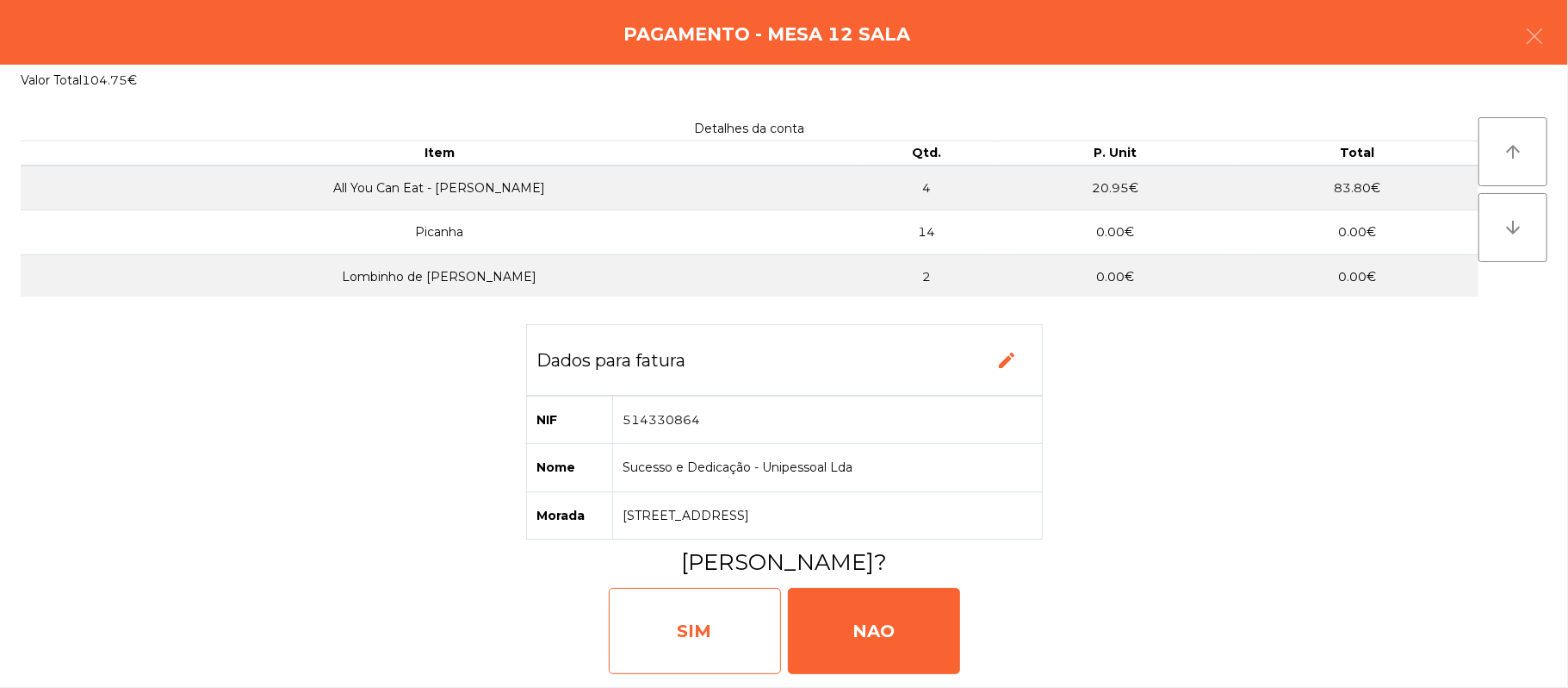
click at [708, 636] on div "SIM" at bounding box center [695, 630] width 172 height 86
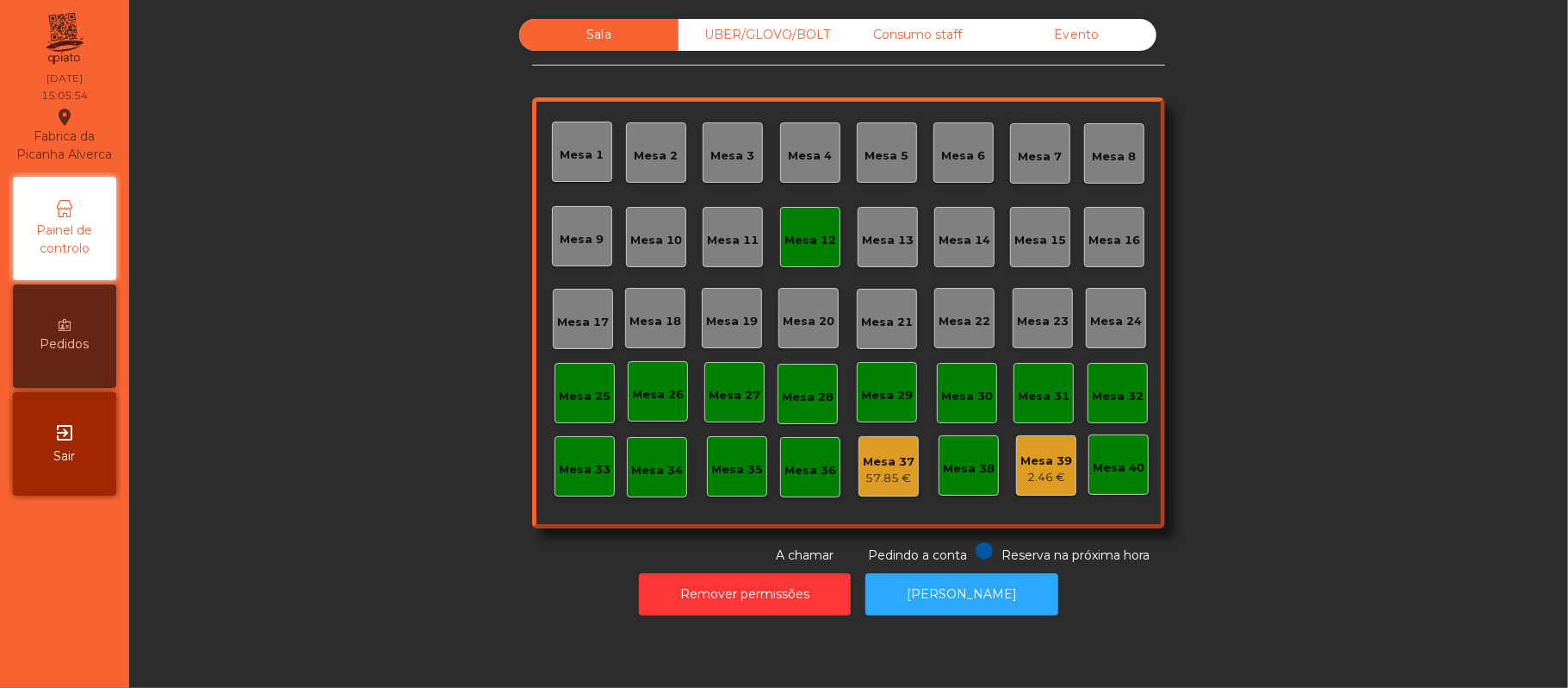
click at [785, 232] on div "Mesa 12" at bounding box center [810, 240] width 52 height 17
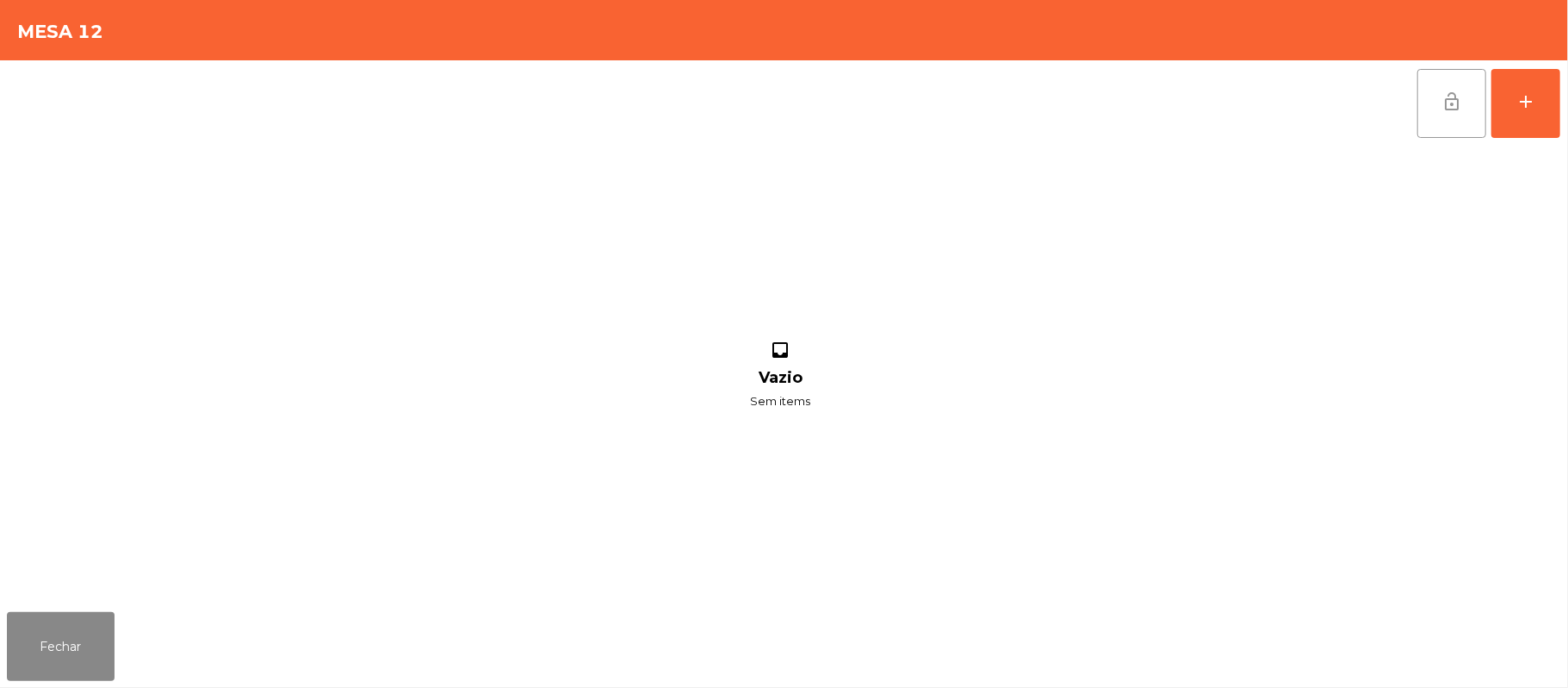
click at [1476, 132] on button "lock_open" at bounding box center [1453, 104] width 69 height 69
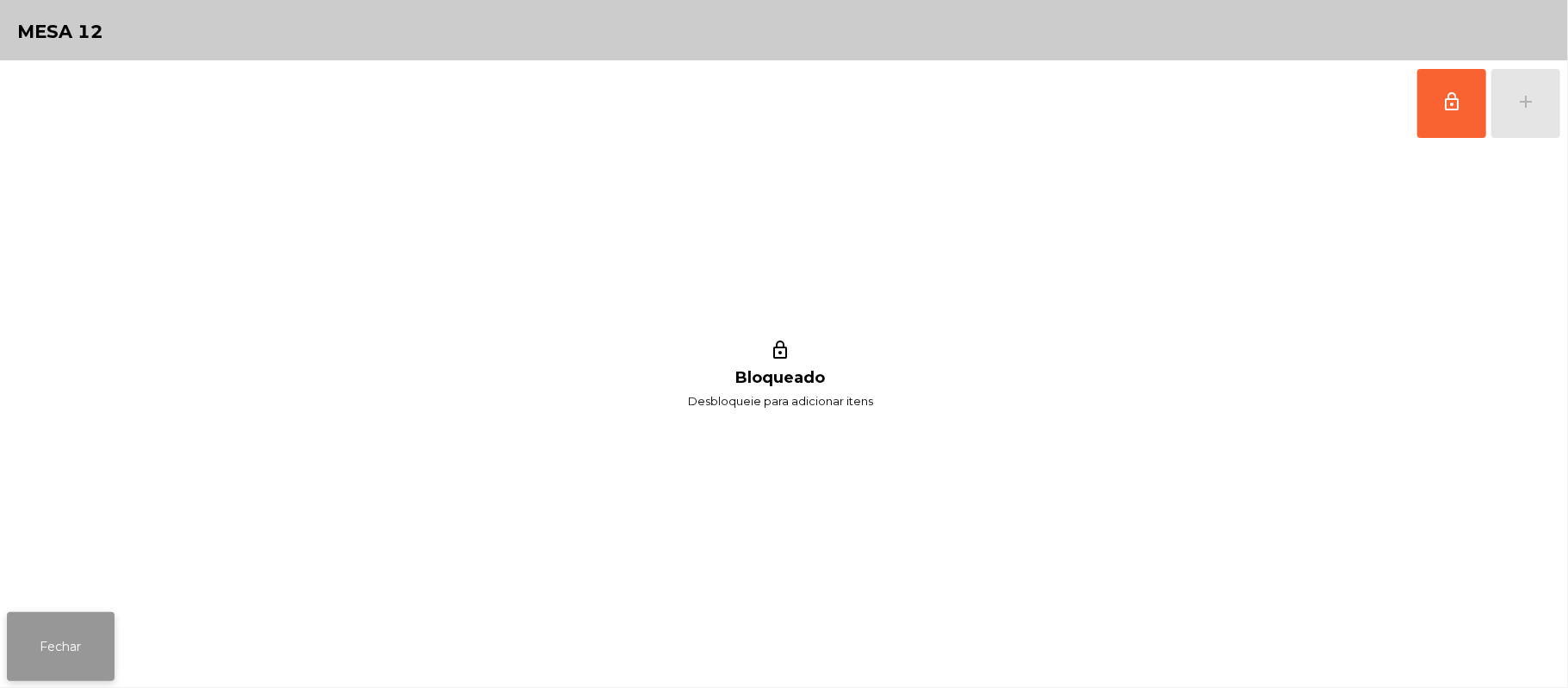
click at [42, 648] on button "Fechar" at bounding box center [60, 646] width 107 height 69
